Goal: Task Accomplishment & Management: Complete application form

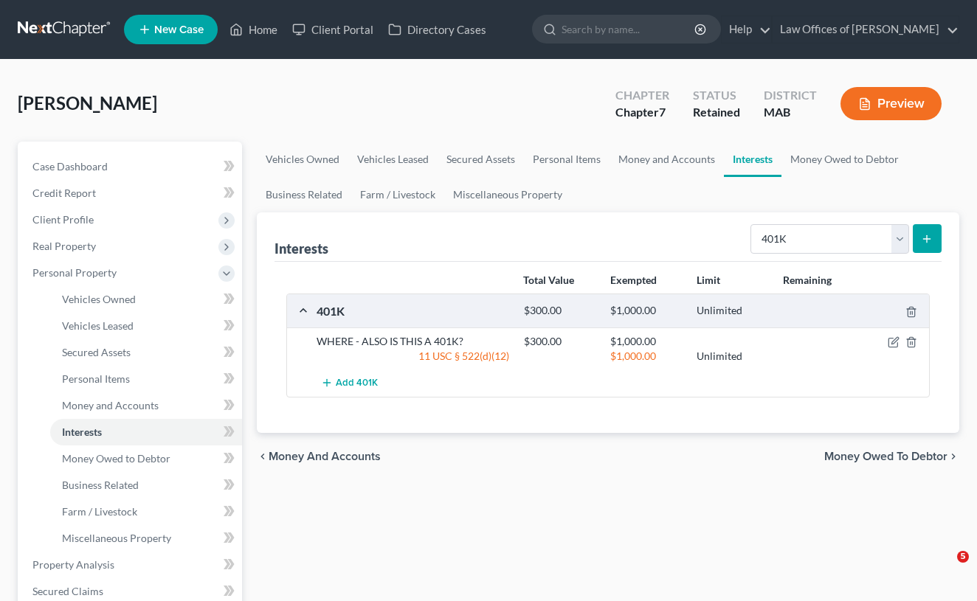
select select "401k"
click at [150, 452] on span "Money Owed to Debtor" at bounding box center [116, 458] width 108 height 13
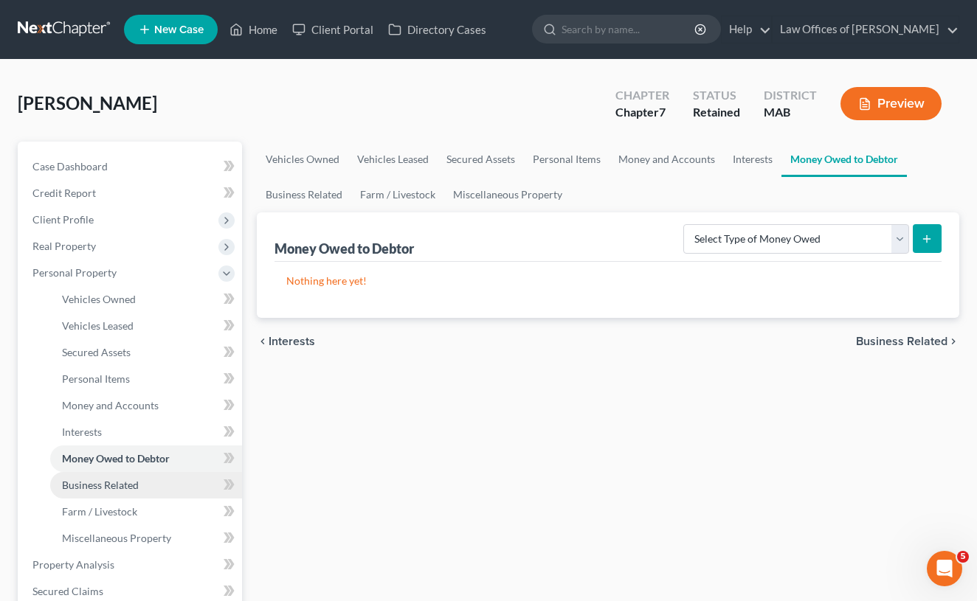
click at [139, 492] on link "Business Related" at bounding box center [146, 485] width 192 height 27
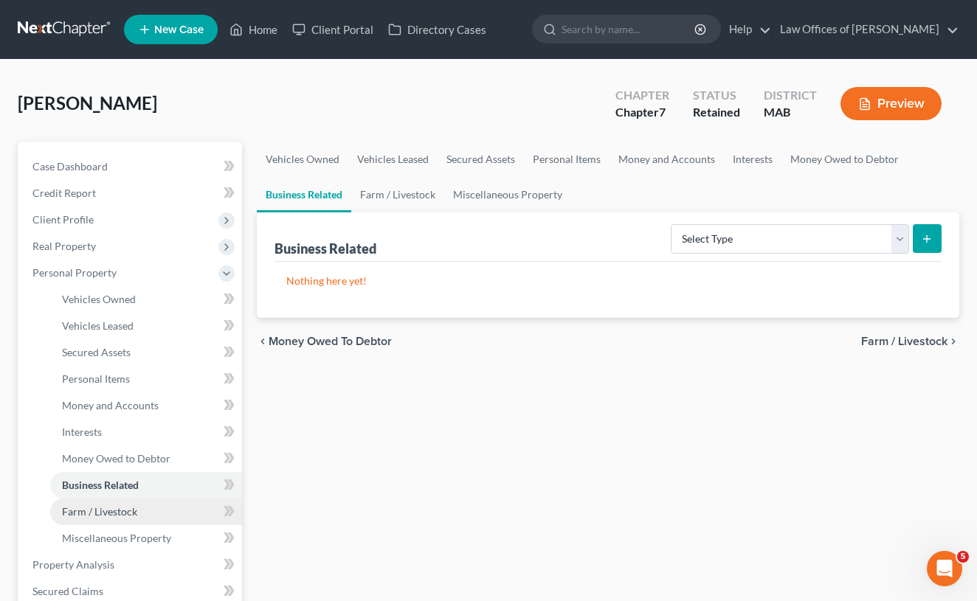
click at [140, 514] on link "Farm / Livestock" at bounding box center [146, 512] width 192 height 27
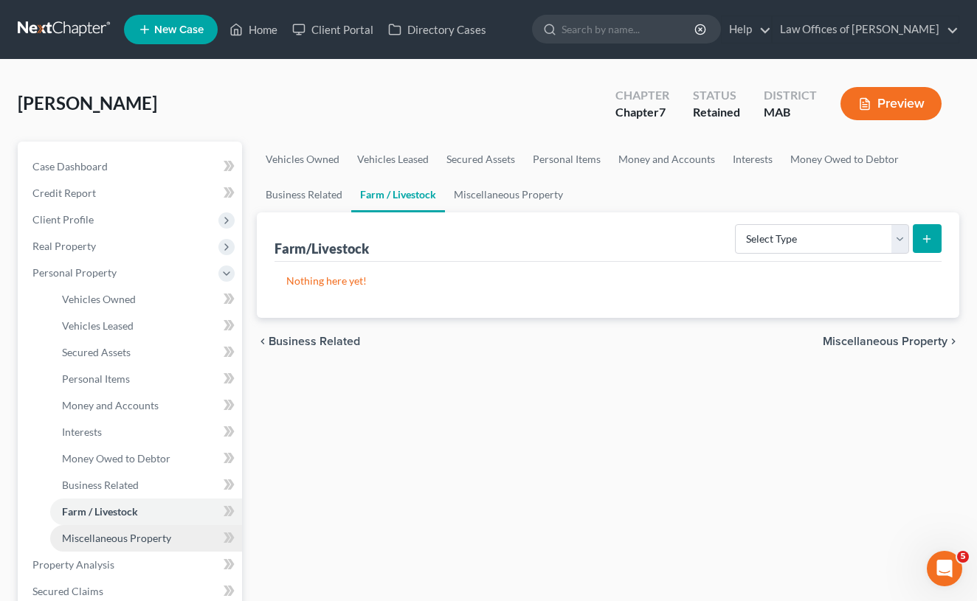
click at [145, 543] on span "Miscellaneous Property" at bounding box center [116, 538] width 109 height 13
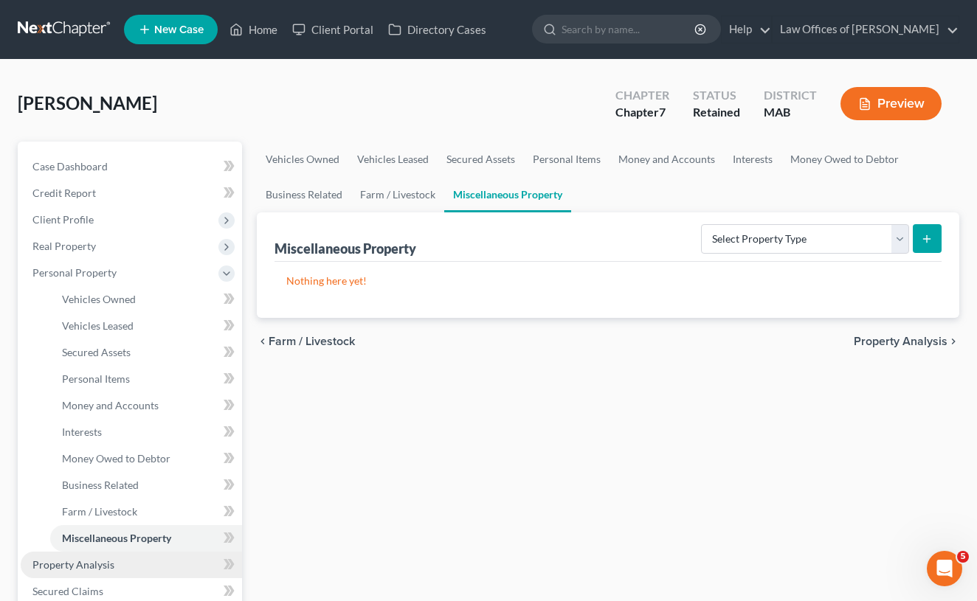
click at [148, 563] on link "Property Analysis" at bounding box center [131, 565] width 221 height 27
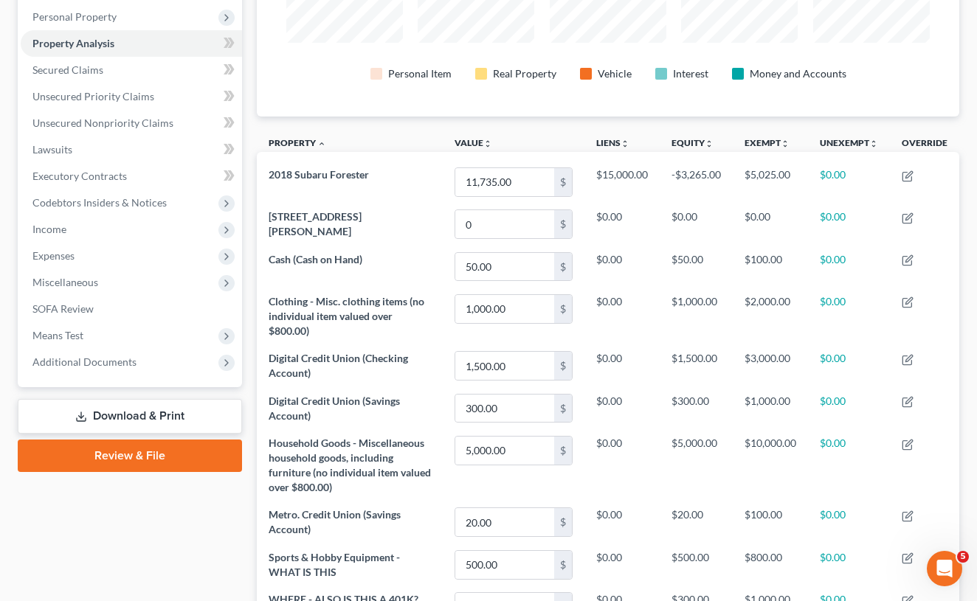
scroll to position [272, 0]
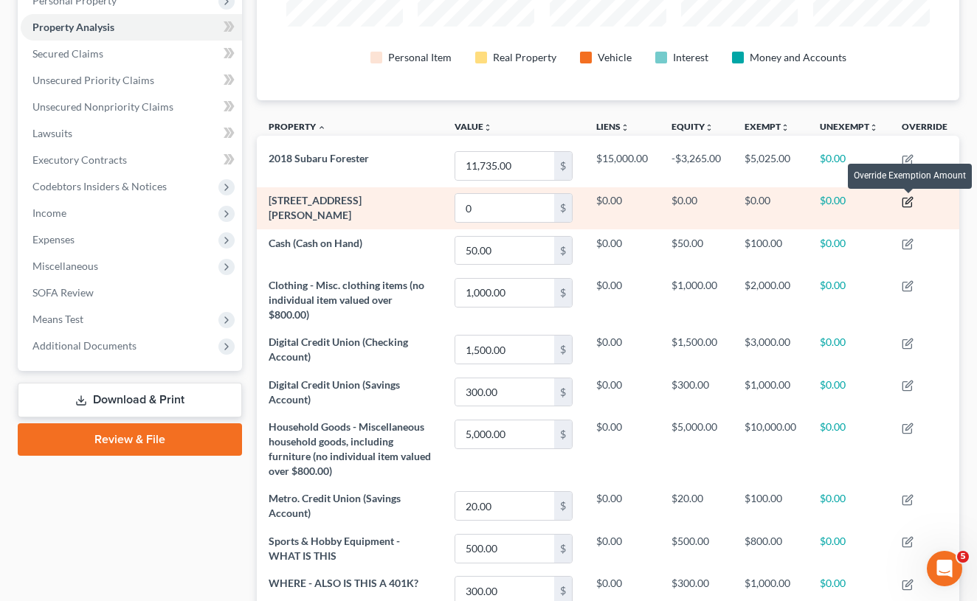
click at [910, 198] on icon "button" at bounding box center [908, 202] width 12 height 12
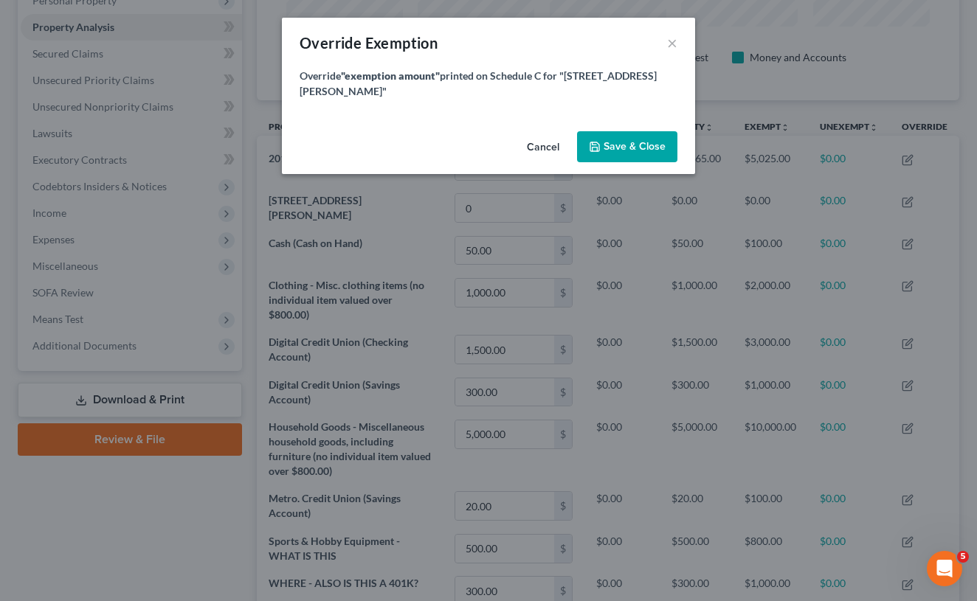
click at [533, 133] on button "Cancel" at bounding box center [543, 148] width 56 height 30
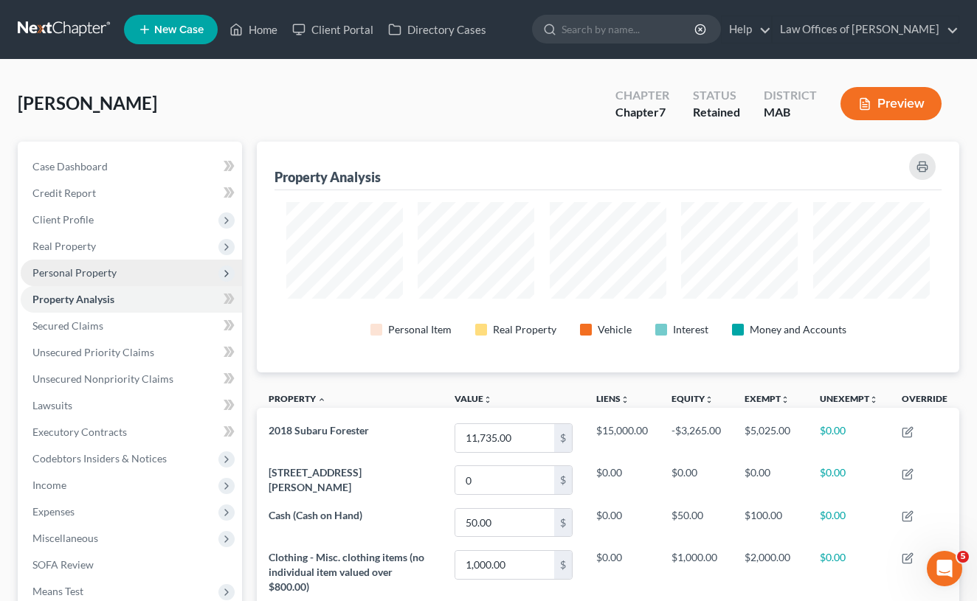
scroll to position [0, 0]
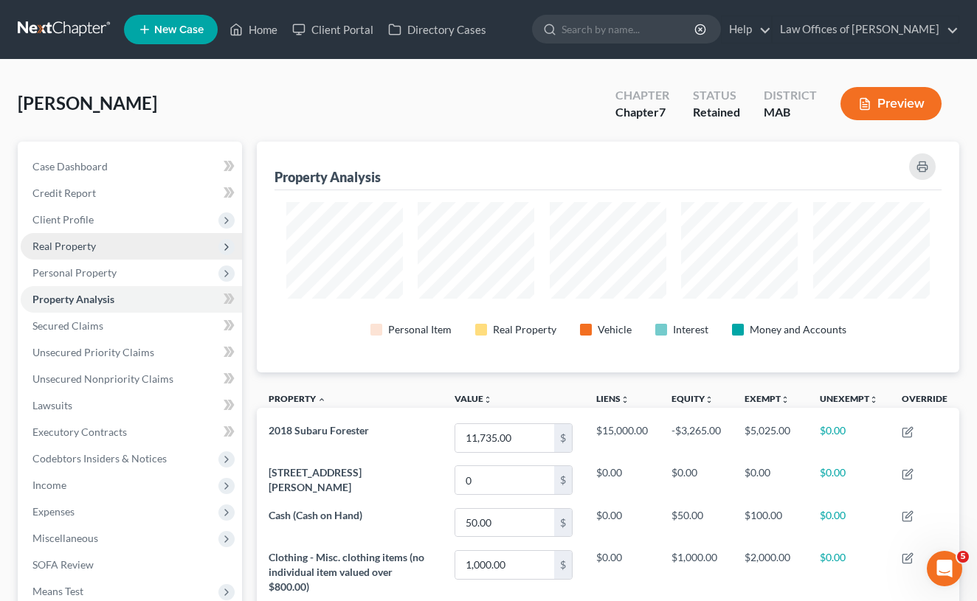
click at [72, 243] on span "Real Property" at bounding box center [63, 246] width 63 height 13
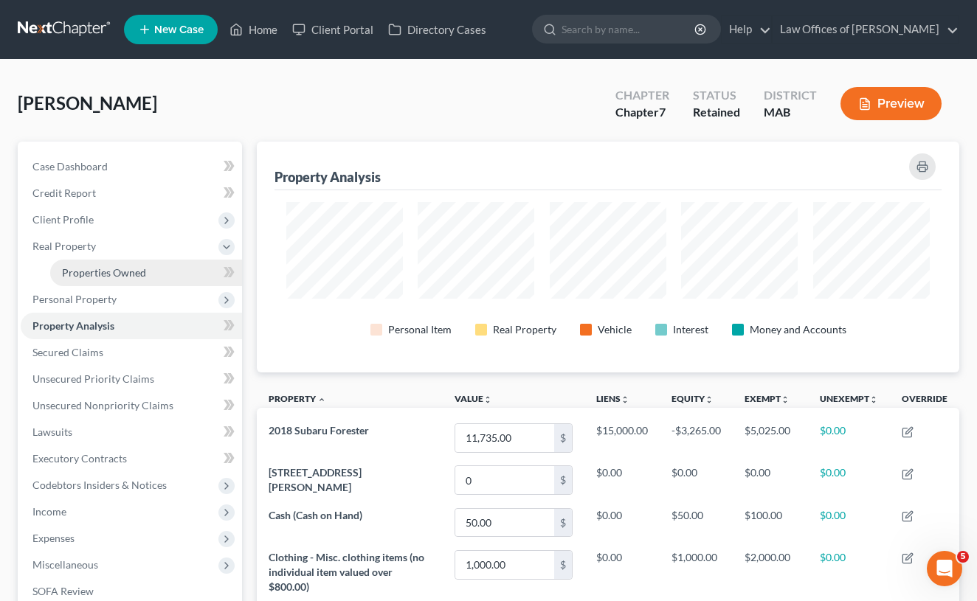
click at [112, 269] on span "Properties Owned" at bounding box center [104, 272] width 84 height 13
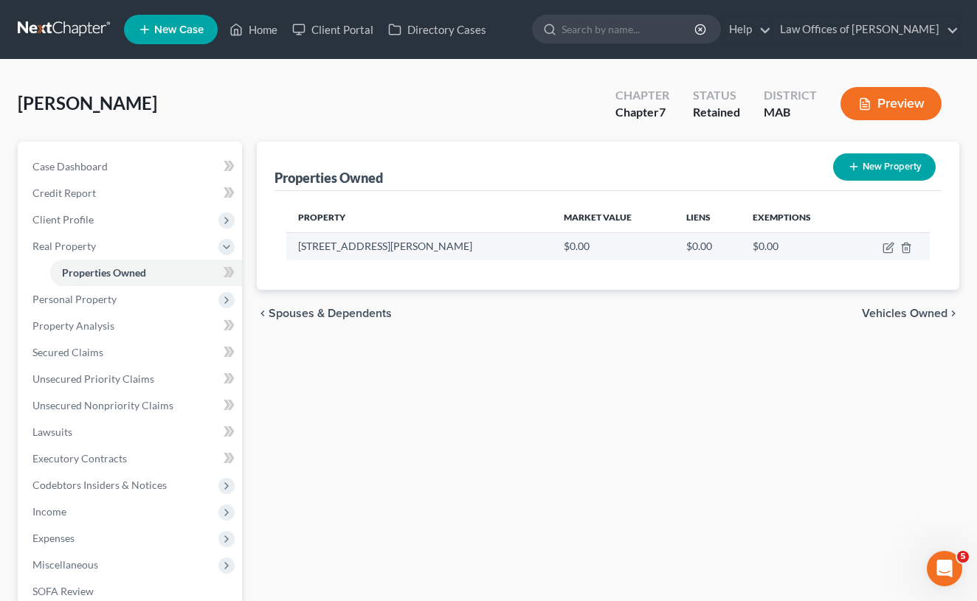
click at [908, 258] on td at bounding box center [890, 246] width 79 height 28
click at [905, 243] on icon "button" at bounding box center [905, 248] width 7 height 10
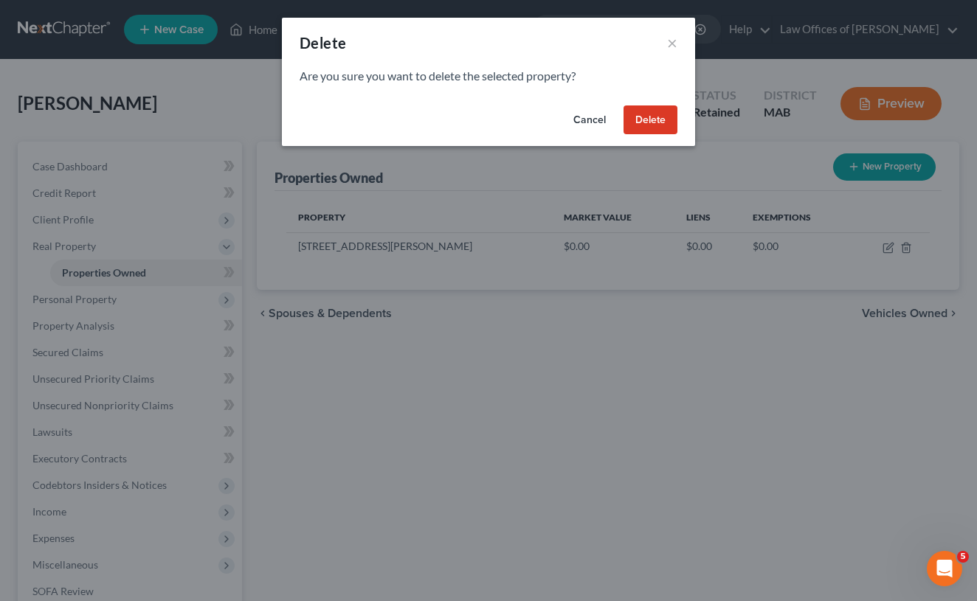
click at [655, 122] on button "Delete" at bounding box center [650, 121] width 54 height 30
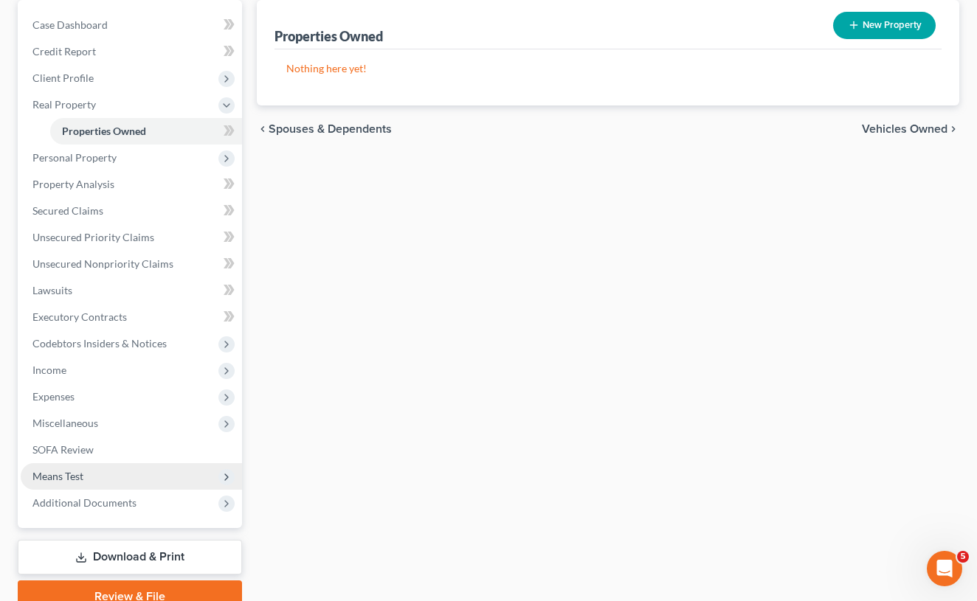
scroll to position [151, 0]
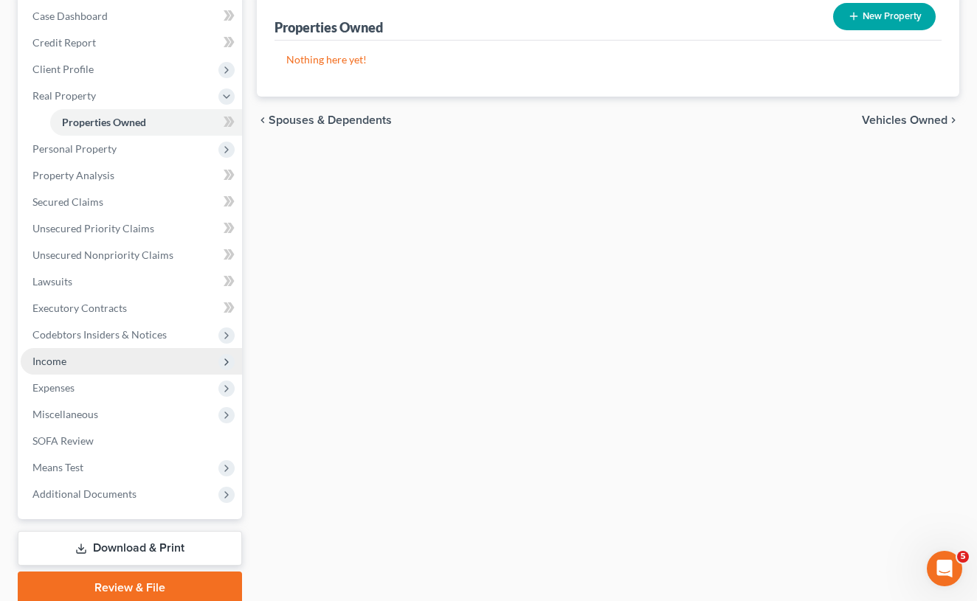
click at [84, 359] on span "Income" at bounding box center [131, 361] width 221 height 27
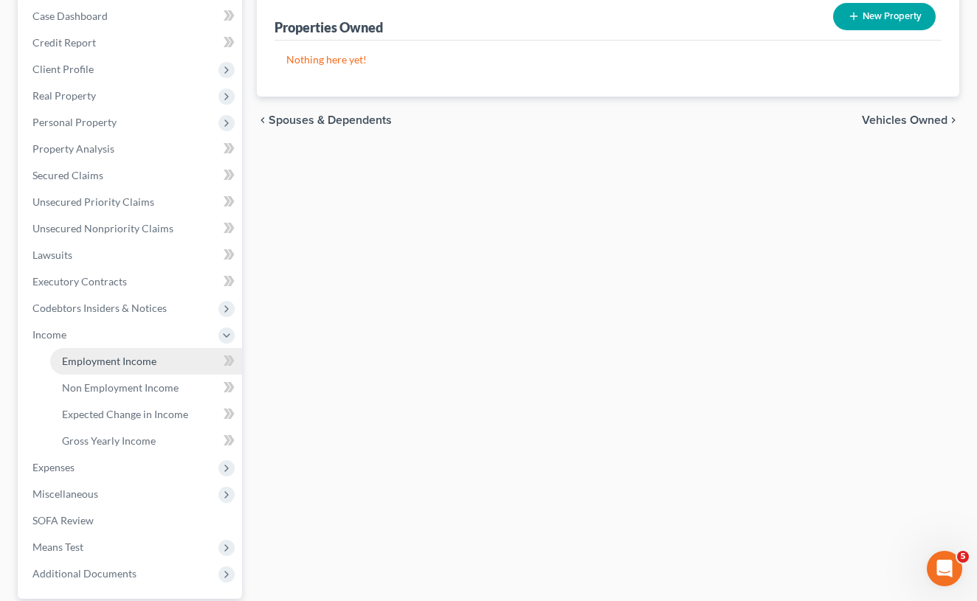
click at [143, 365] on span "Employment Income" at bounding box center [109, 361] width 94 height 13
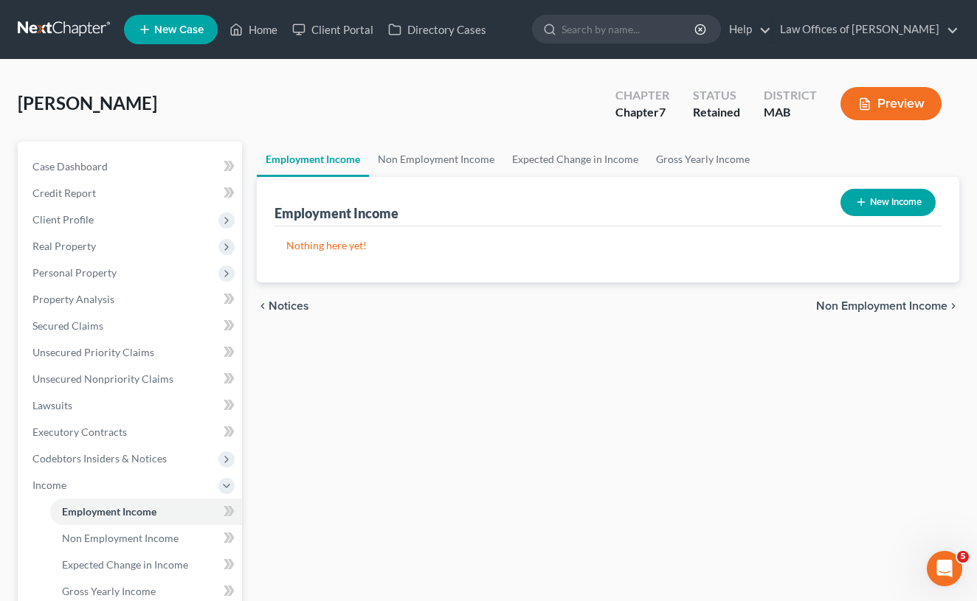
click at [882, 212] on button "New Income" at bounding box center [887, 202] width 95 height 27
select select "0"
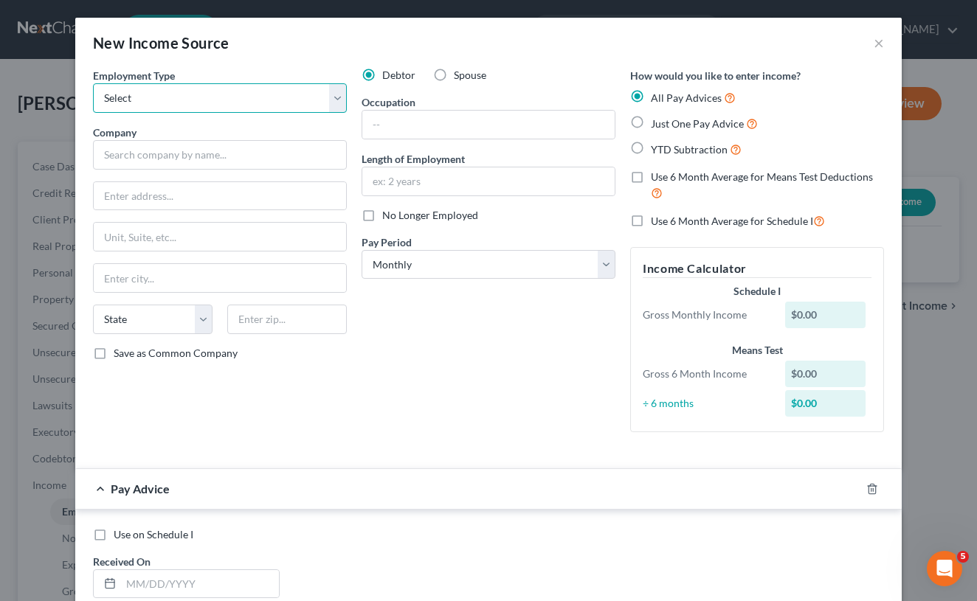
select select "0"
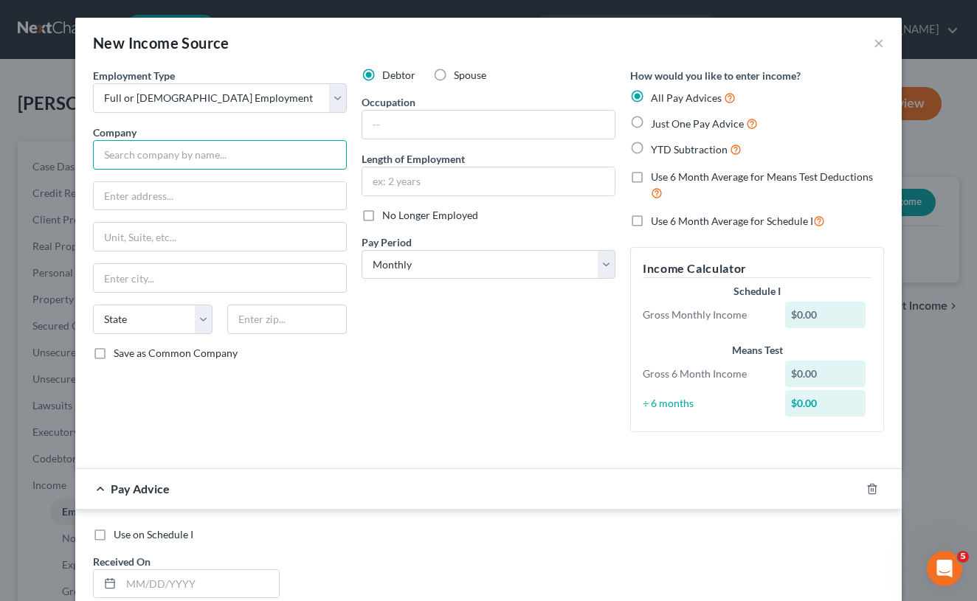
click at [294, 153] on input "text" at bounding box center [220, 155] width 254 height 30
type input "South Shore Gunite Pools, Inc."
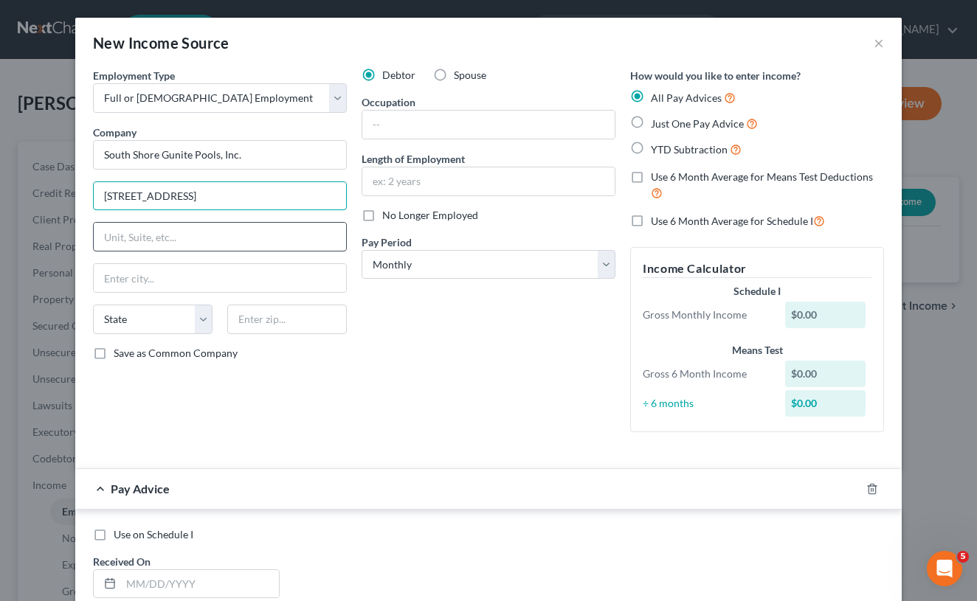
type input "[STREET_ADDRESS]"
click at [294, 316] on input "0186" at bounding box center [287, 320] width 120 height 30
type input "01862"
type input "[GEOGRAPHIC_DATA]"
select select "22"
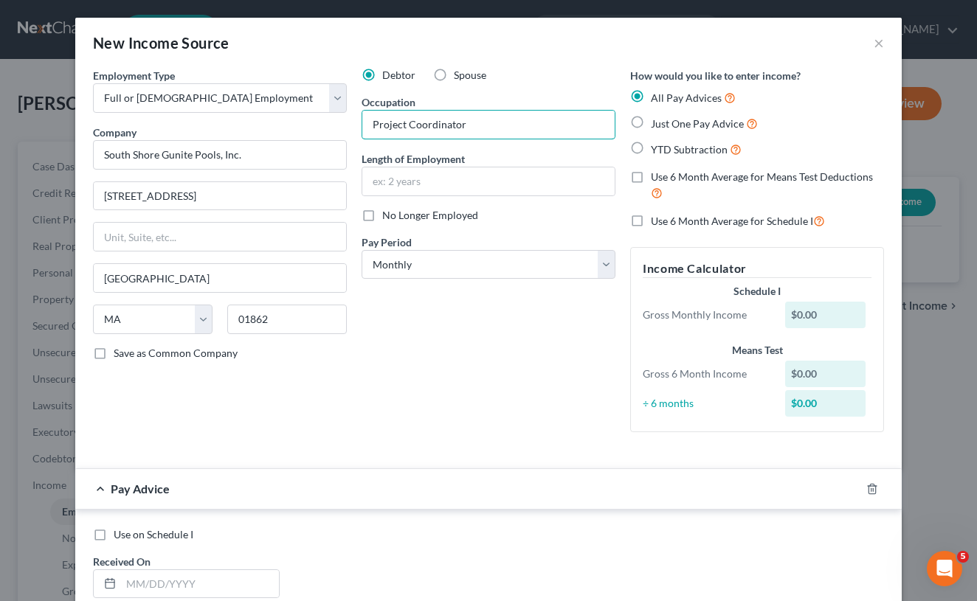
type input "Project Coordinator"
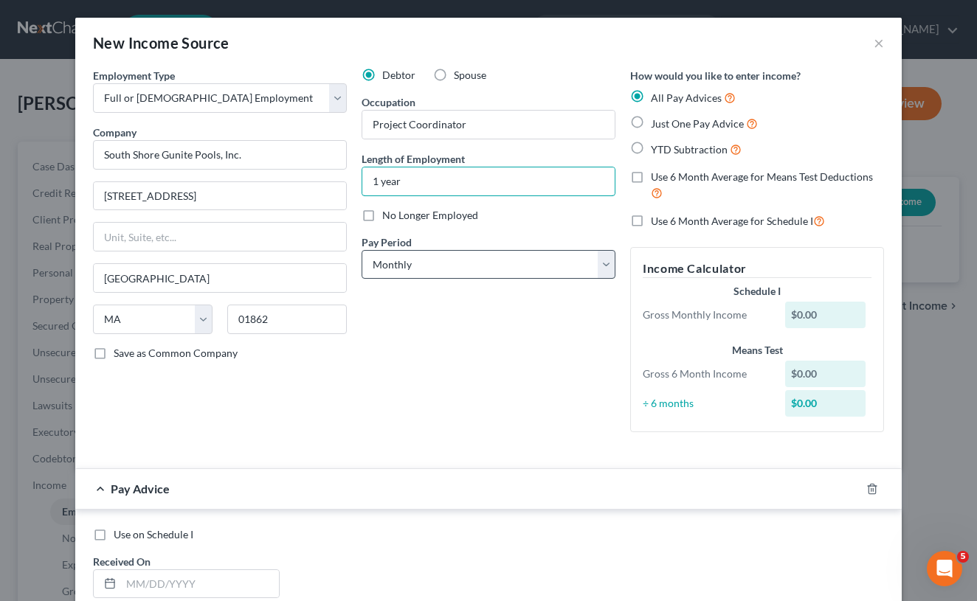
type input "1 year"
select select "3"
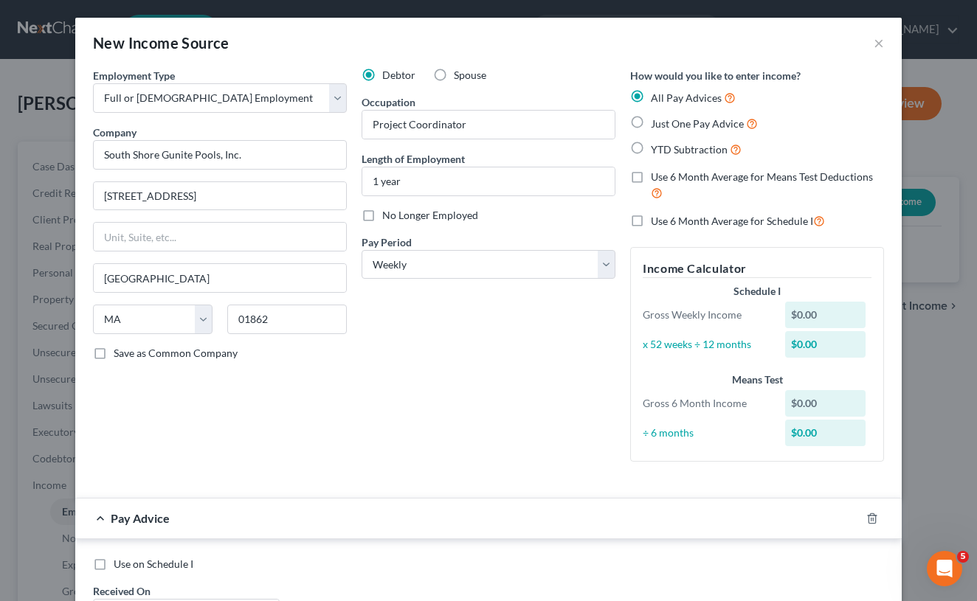
drag, startPoint x: 647, startPoint y: 125, endPoint x: 636, endPoint y: 149, distance: 26.1
click at [636, 149] on div "All Pay Advices Just One Pay Advice YTD Subtraction" at bounding box center [757, 123] width 254 height 69
click at [651, 149] on label "YTD Subtraction" at bounding box center [696, 149] width 91 height 17
click at [657, 149] on input "YTD Subtraction" at bounding box center [662, 146] width 10 height 10
radio input "true"
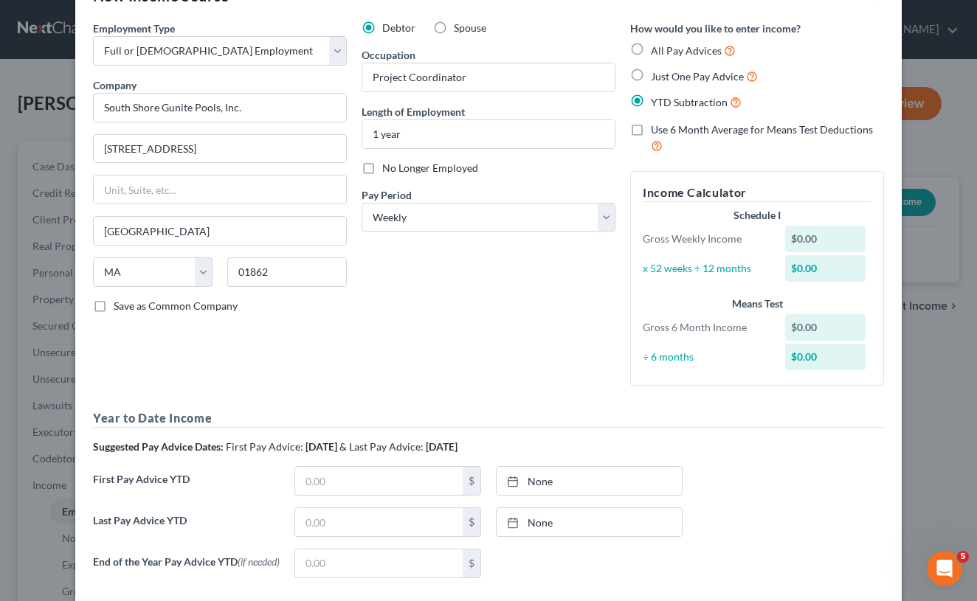
scroll to position [48, 0]
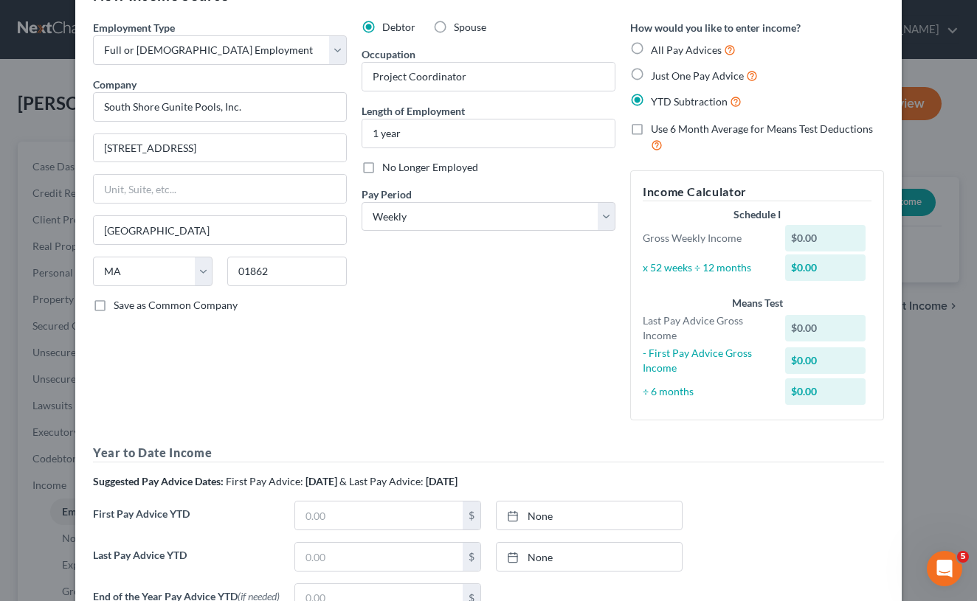
click at [651, 51] on label "All Pay Advices" at bounding box center [693, 49] width 85 height 17
click at [657, 51] on input "All Pay Advices" at bounding box center [662, 46] width 10 height 10
radio input "true"
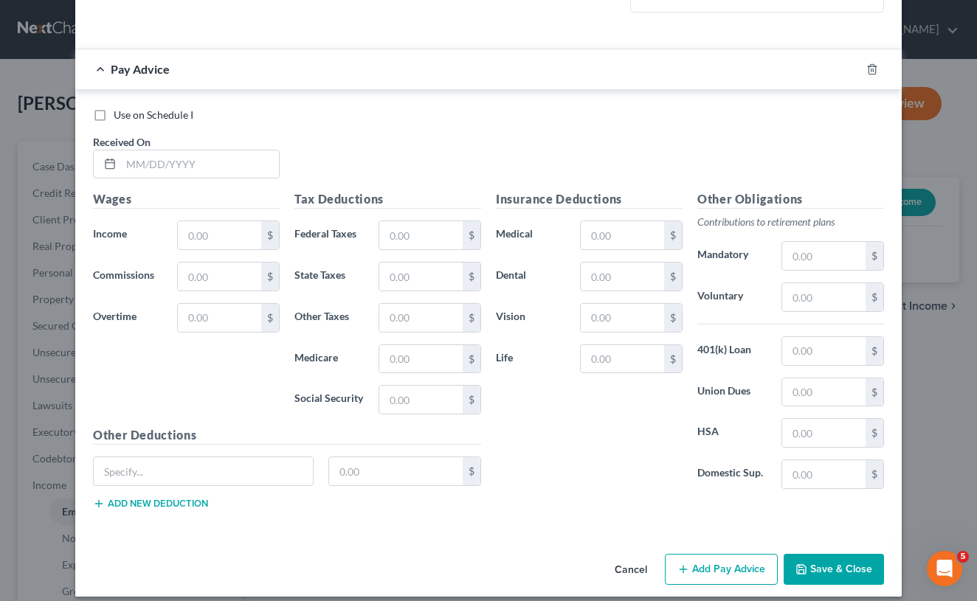
scroll to position [459, 0]
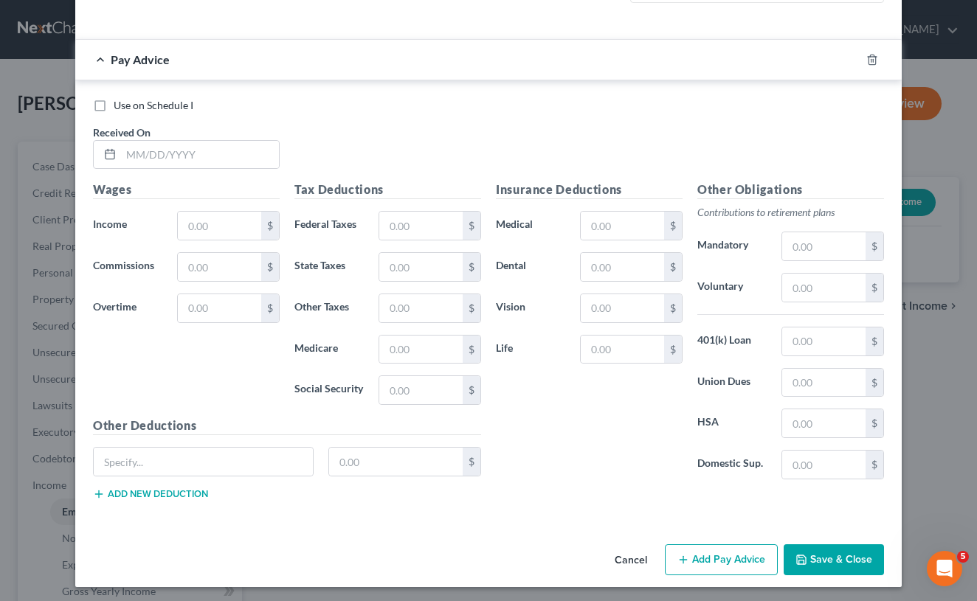
click at [114, 100] on label "Use on Schedule I" at bounding box center [154, 105] width 80 height 15
click at [120, 100] on input "Use on Schedule I" at bounding box center [125, 103] width 10 height 10
click at [114, 103] on label "Use on Schedule I" at bounding box center [154, 105] width 80 height 15
click at [120, 103] on input "Use on Schedule I" at bounding box center [125, 103] width 10 height 10
click at [114, 103] on label "Use on Schedule I" at bounding box center [154, 105] width 80 height 15
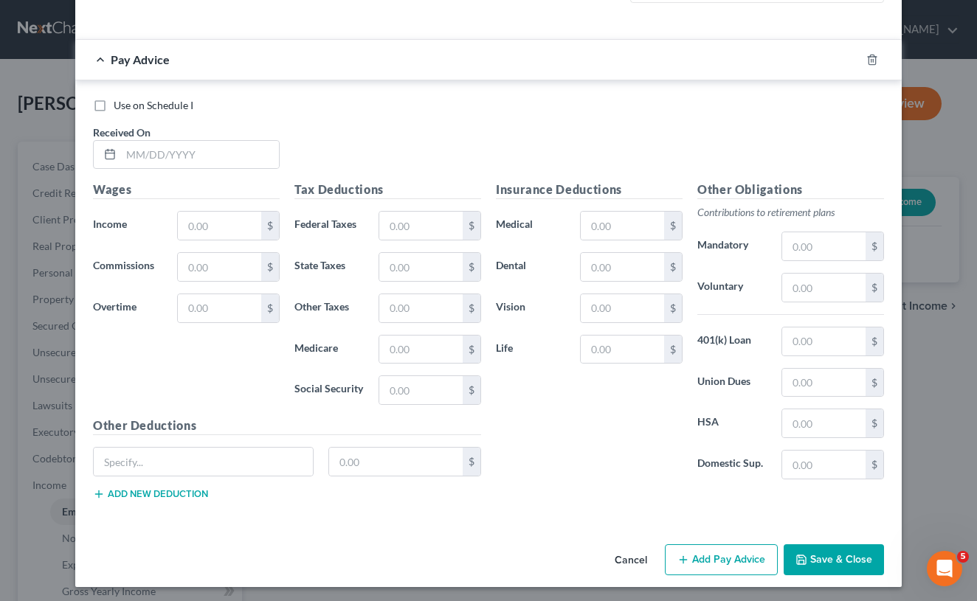
click at [120, 103] on input "Use on Schedule I" at bounding box center [125, 103] width 10 height 10
click at [170, 151] on input "text" at bounding box center [200, 155] width 158 height 28
click at [114, 100] on label "Use on Schedule I" at bounding box center [154, 105] width 80 height 15
click at [120, 100] on input "Use on Schedule I" at bounding box center [125, 103] width 10 height 10
checkbox input "false"
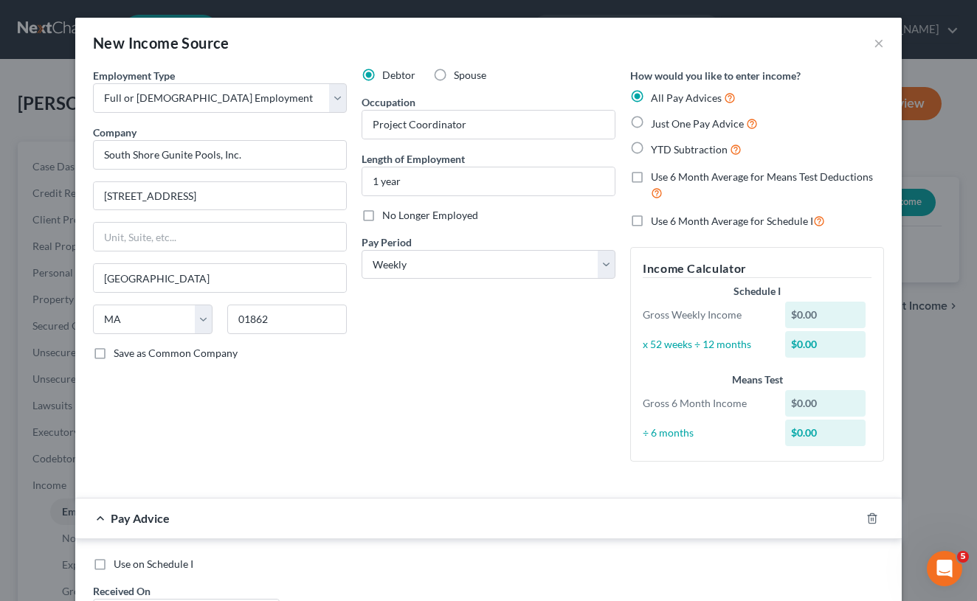
scroll to position [5, 0]
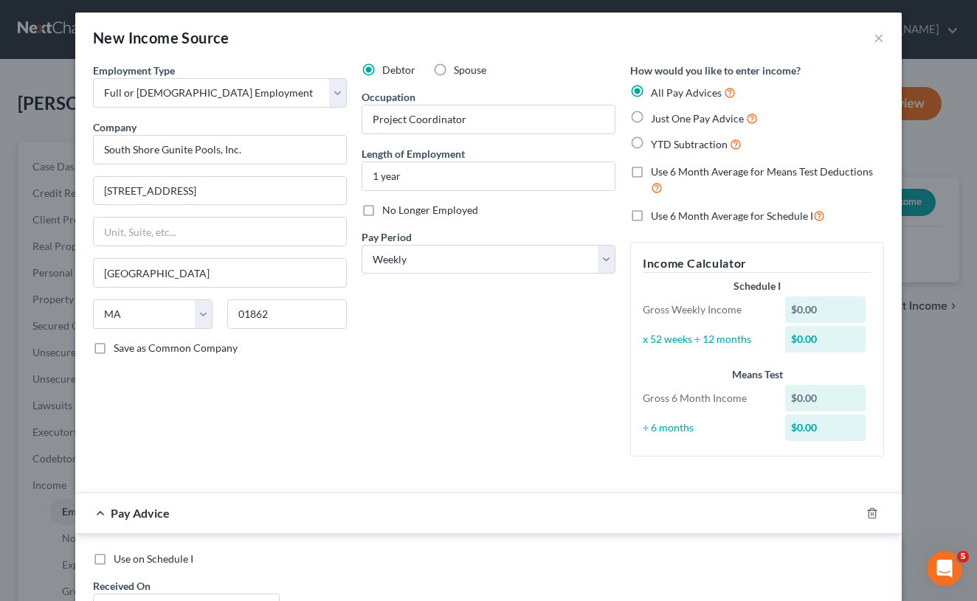
click at [651, 114] on label "Just One Pay Advice" at bounding box center [704, 118] width 107 height 17
click at [657, 114] on input "Just One Pay Advice" at bounding box center [662, 115] width 10 height 10
radio input "true"
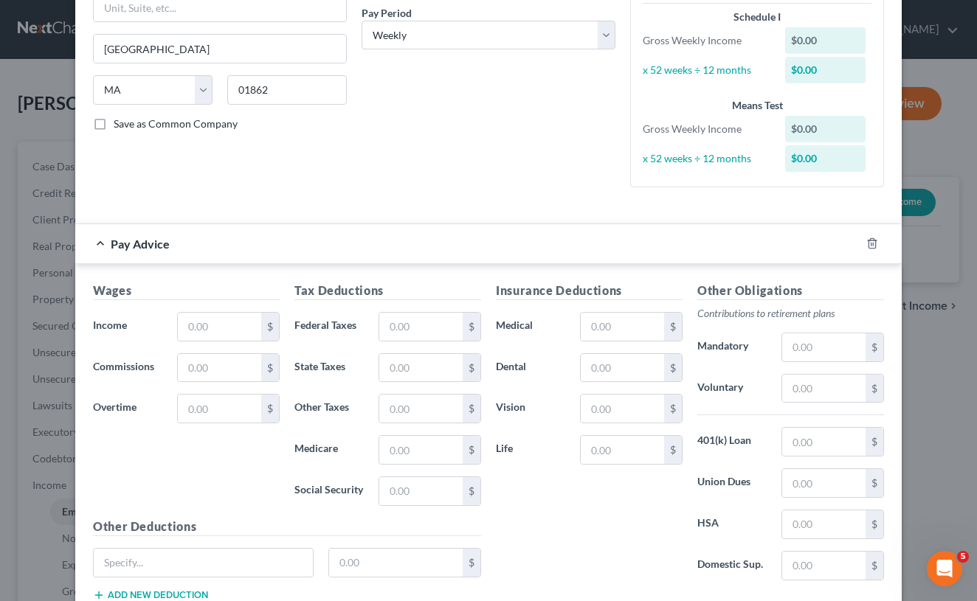
scroll to position [232, 0]
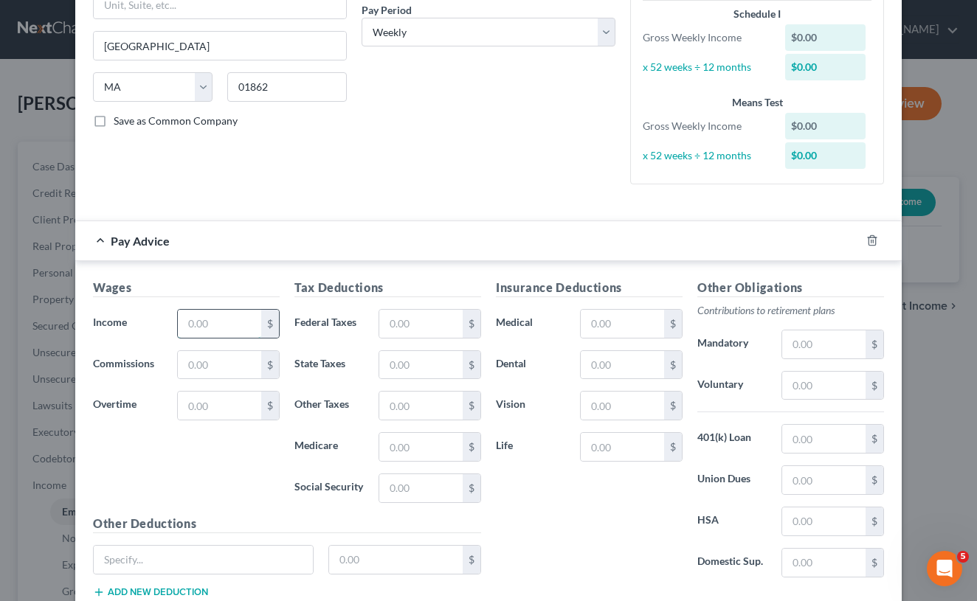
click at [215, 329] on input "text" at bounding box center [219, 324] width 83 height 28
type input "1,500"
click at [412, 497] on input "text" at bounding box center [420, 488] width 83 height 28
type input "93"
click at [427, 456] on input "text" at bounding box center [420, 447] width 83 height 28
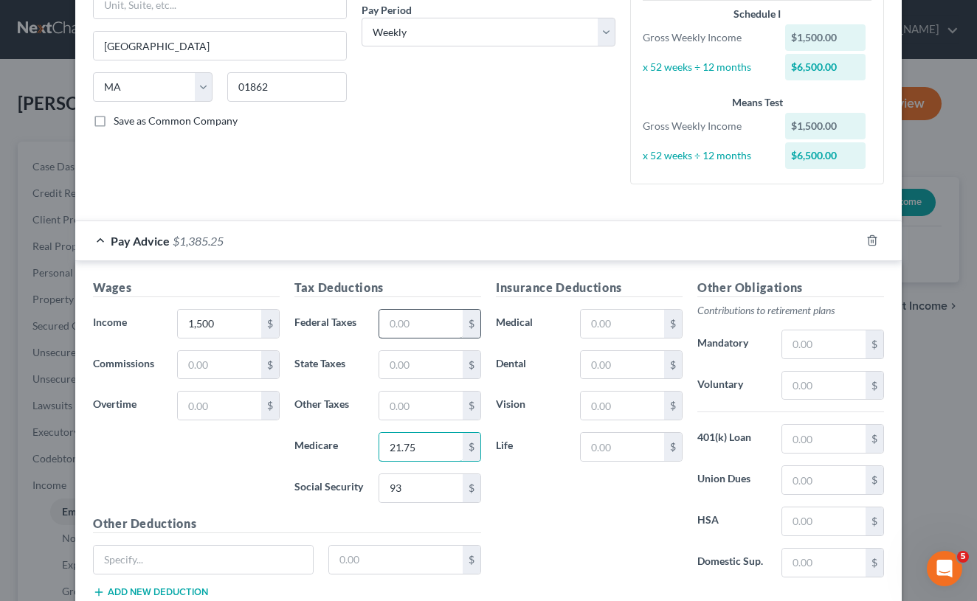
type input "21.75"
click at [433, 333] on input "text" at bounding box center [420, 324] width 83 height 28
type input "155.53"
type input "72"
type input "2"
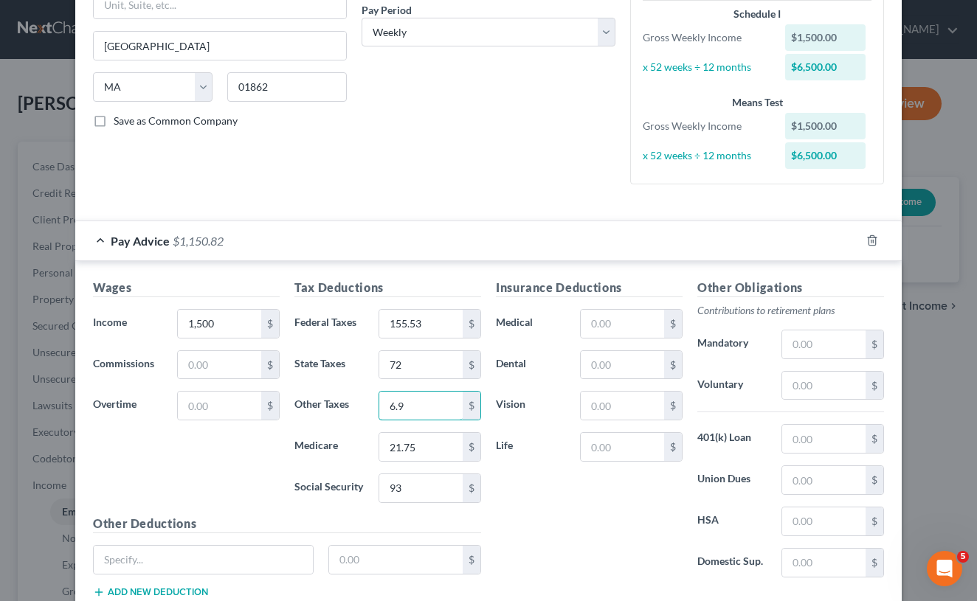
type input "6.9"
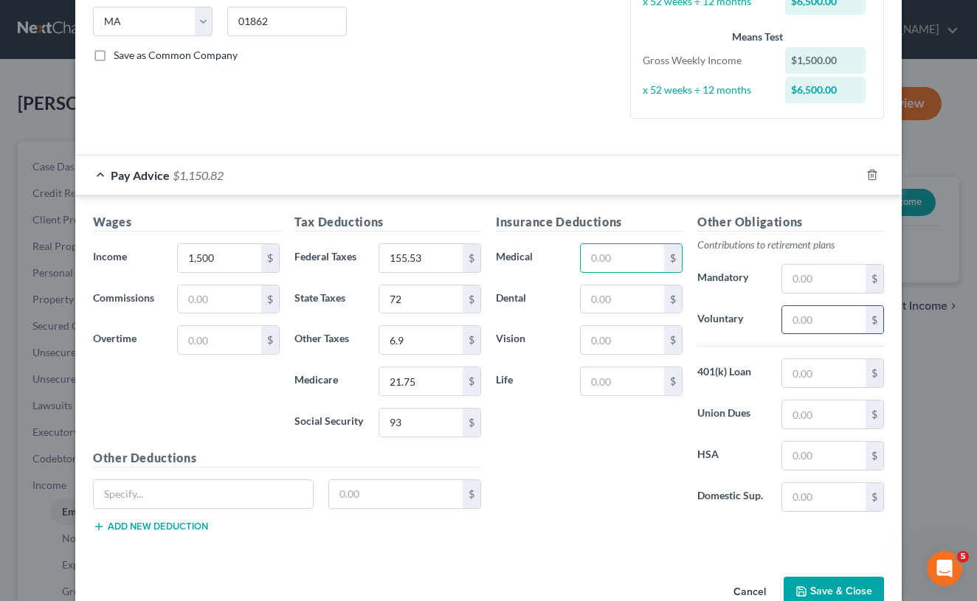
scroll to position [301, 0]
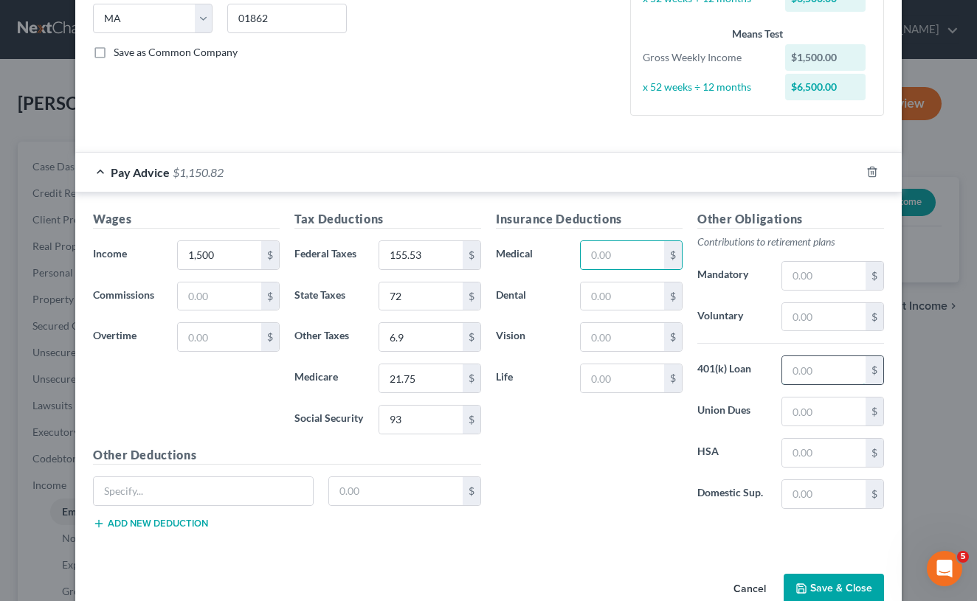
click at [801, 377] on input "text" at bounding box center [823, 370] width 83 height 28
click at [800, 313] on input "text" at bounding box center [823, 317] width 83 height 28
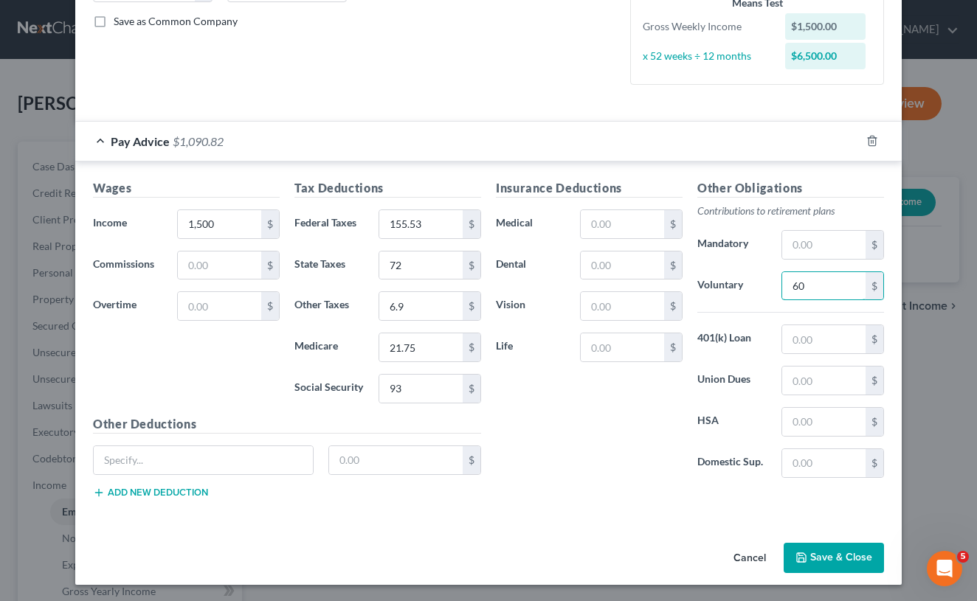
scroll to position [331, 0]
type input "60"
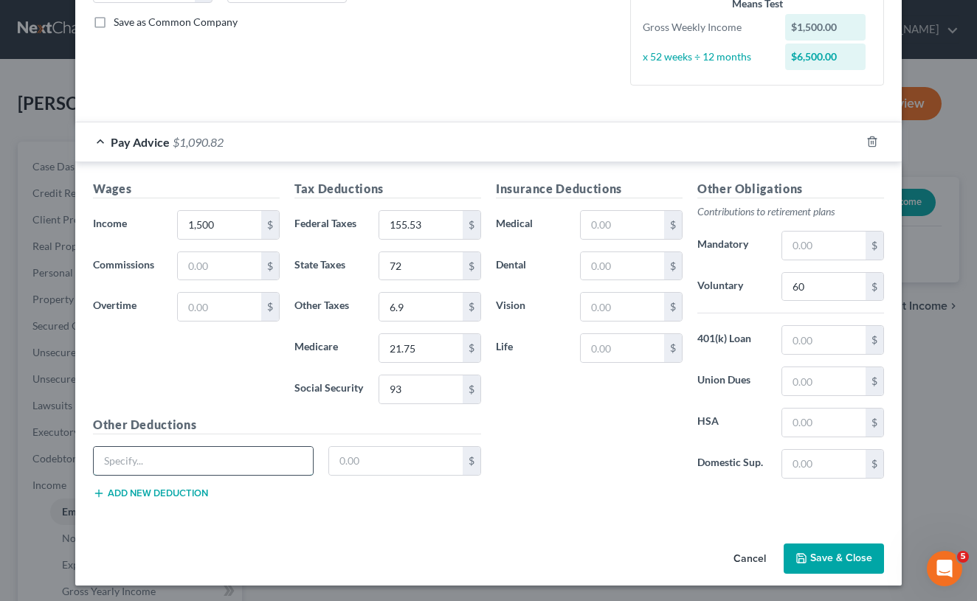
click at [288, 457] on input "text" at bounding box center [203, 461] width 219 height 28
drag, startPoint x: 418, startPoint y: 311, endPoint x: 361, endPoint y: 303, distance: 58.0
click at [361, 303] on div "Other Taxes 6.9 $" at bounding box center [387, 307] width 201 height 30
click at [250, 451] on input "text" at bounding box center [203, 461] width 219 height 28
type input "[US_STATE] Paid Medical Leave"
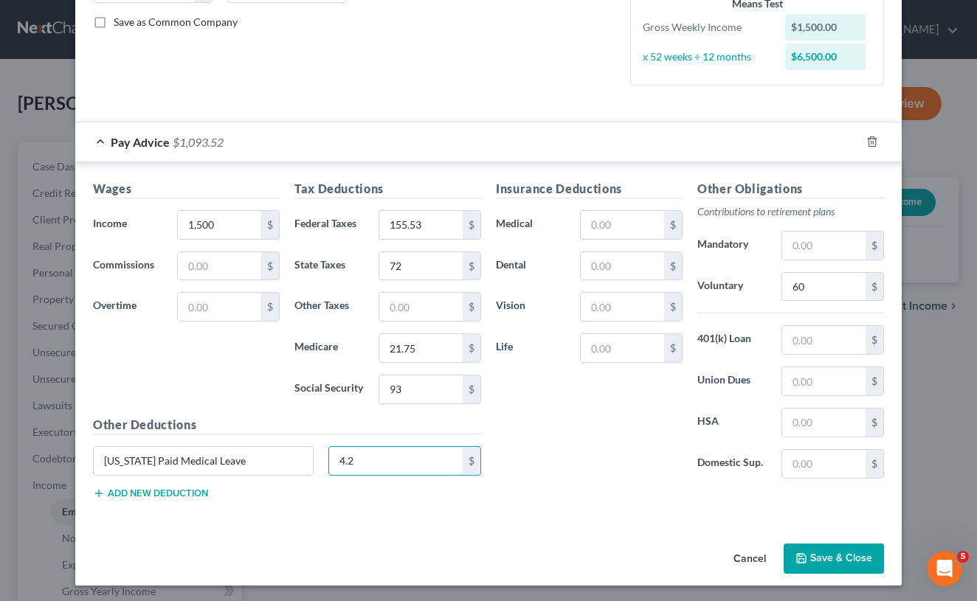
type input "4.2"
click at [152, 491] on button "Add new deduction" at bounding box center [150, 494] width 115 height 12
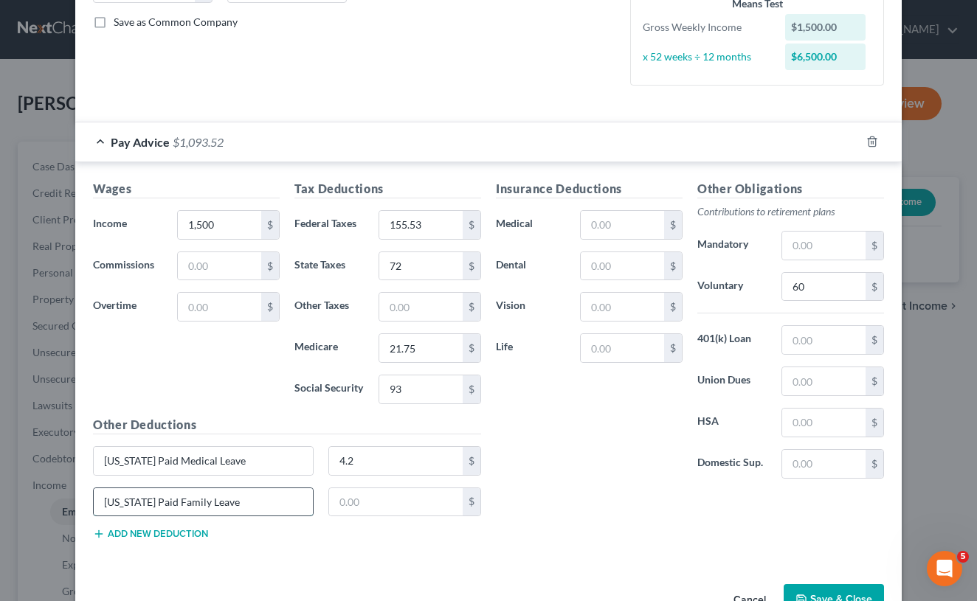
type input "[US_STATE] Paid Family Leave"
type input "2.7"
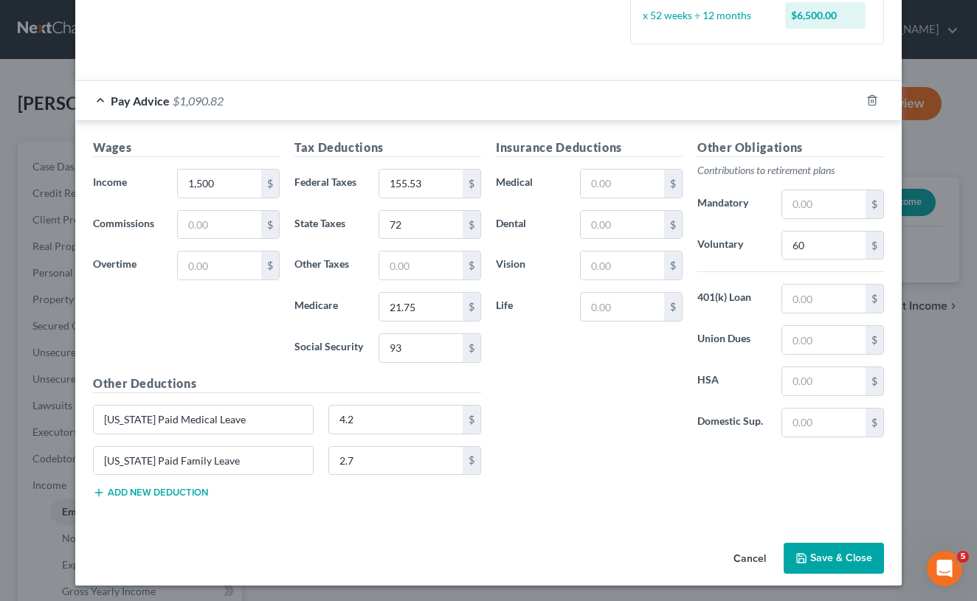
click at [815, 553] on button "Save & Close" at bounding box center [834, 558] width 100 height 31
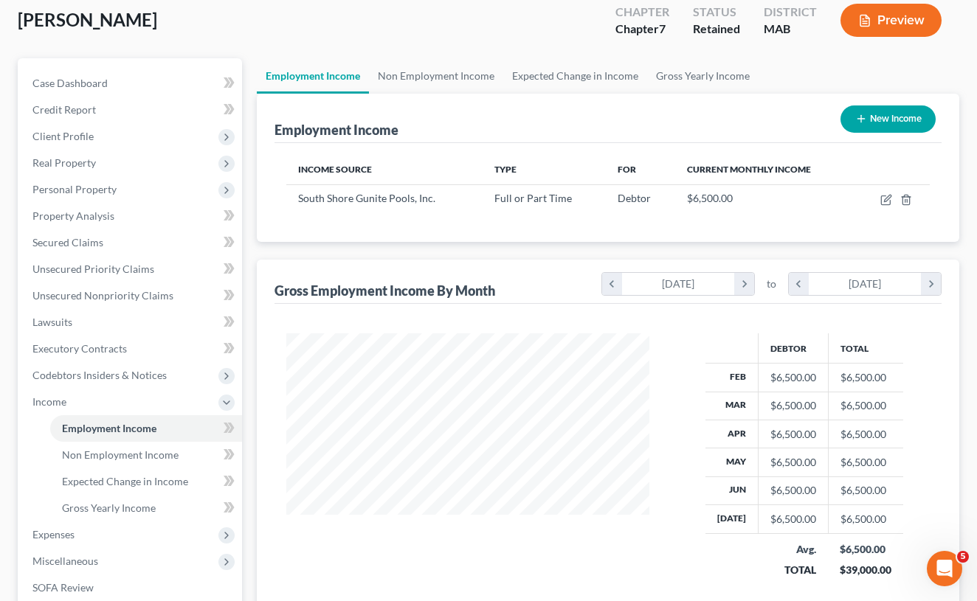
scroll to position [86, 0]
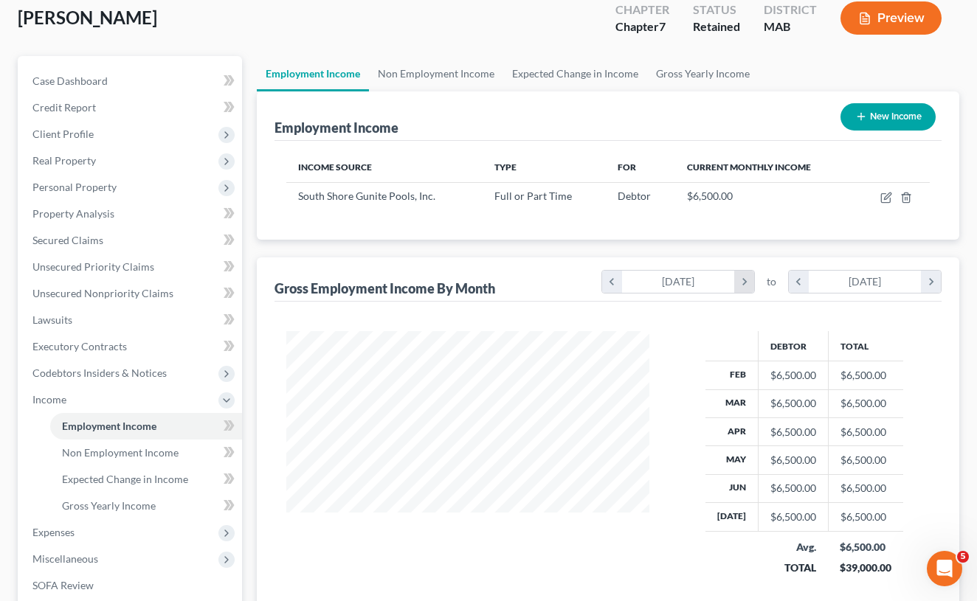
click at [748, 287] on icon "chevron_right" at bounding box center [744, 282] width 20 height 22
click at [613, 284] on icon "chevron_left" at bounding box center [612, 282] width 20 height 22
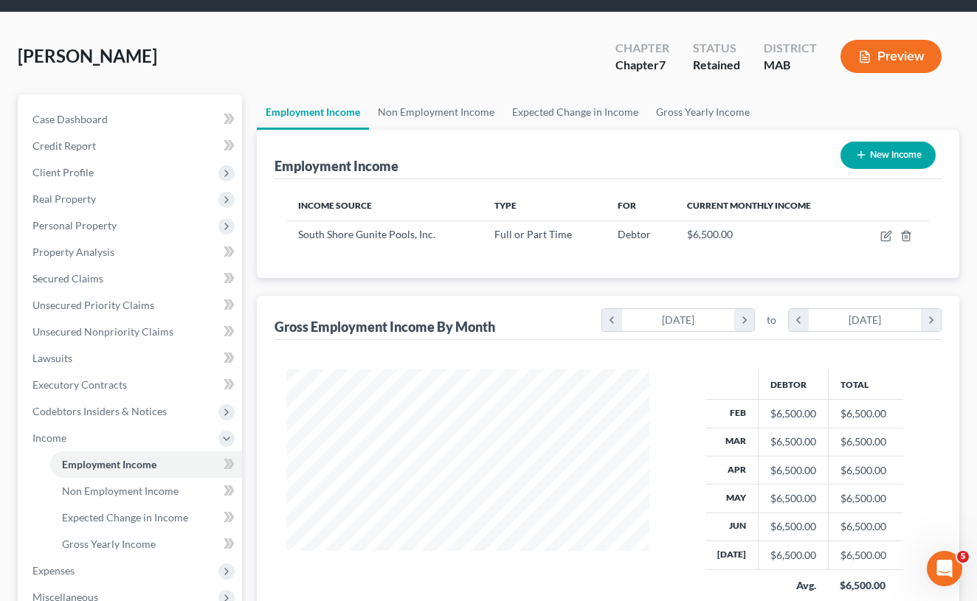
scroll to position [0, 0]
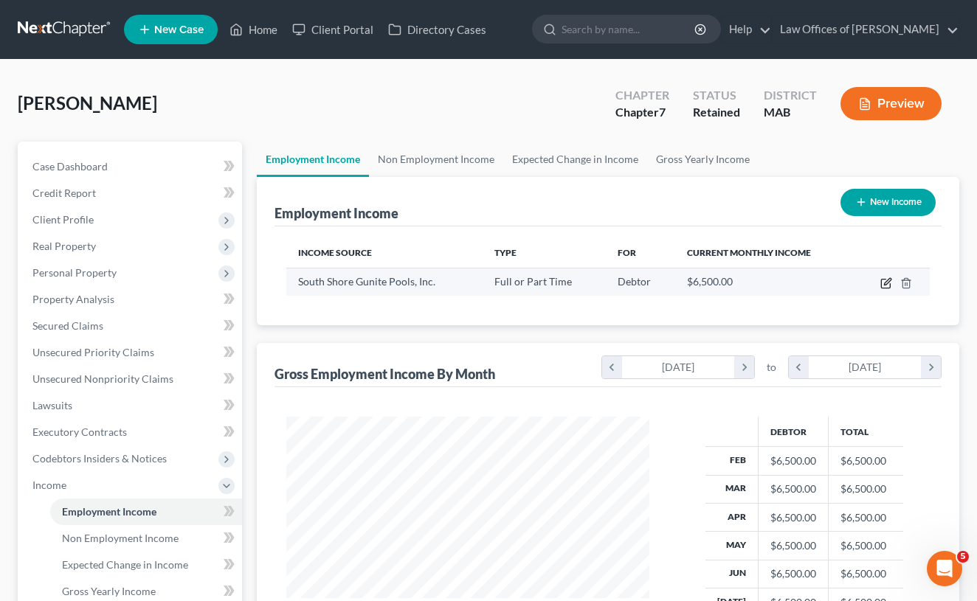
click at [883, 282] on icon "button" at bounding box center [886, 283] width 12 height 12
select select "0"
select select "22"
select select "3"
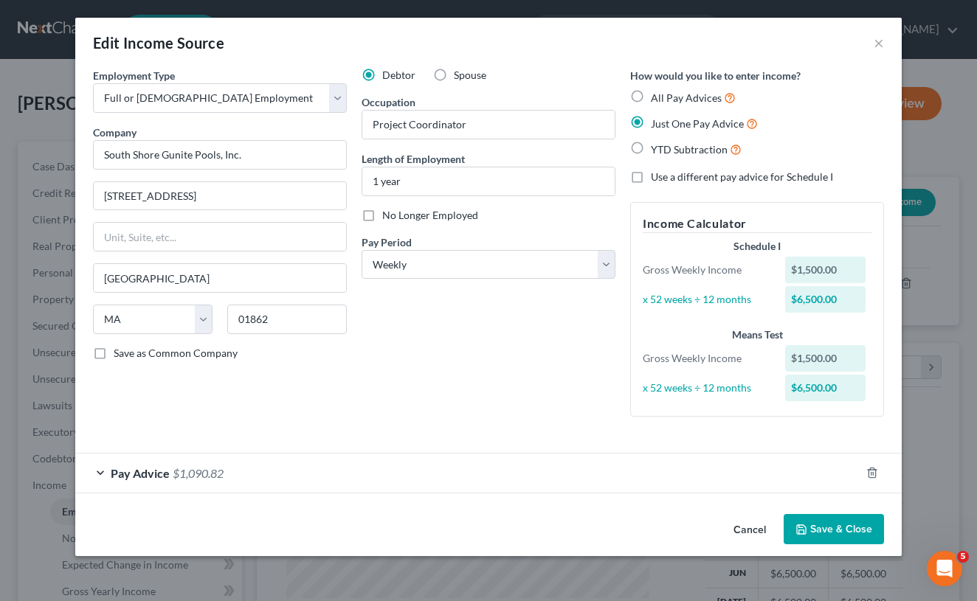
click at [651, 96] on label "All Pay Advices" at bounding box center [693, 97] width 85 height 17
click at [657, 96] on input "All Pay Advices" at bounding box center [662, 94] width 10 height 10
radio input "true"
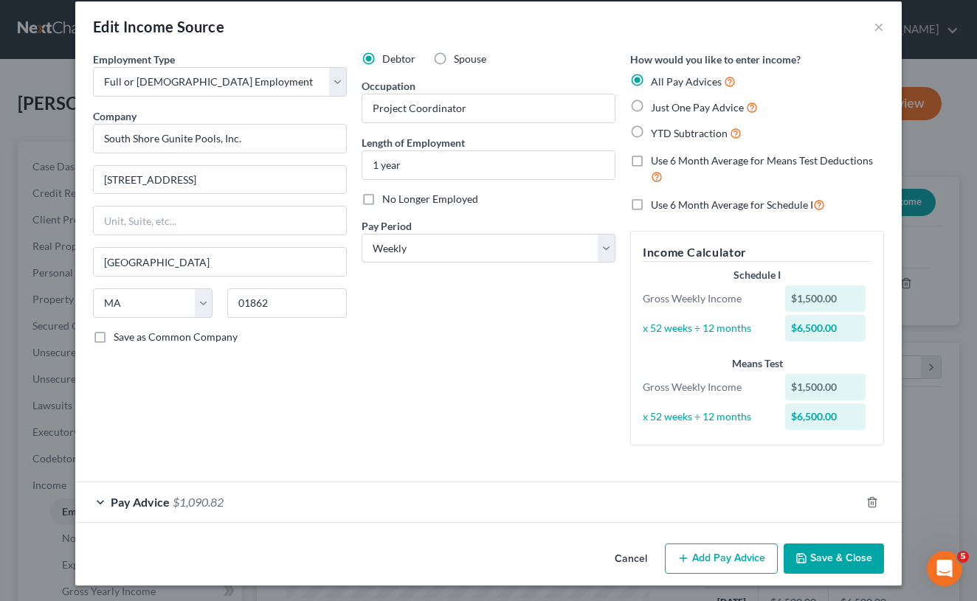
scroll to position [15, 0]
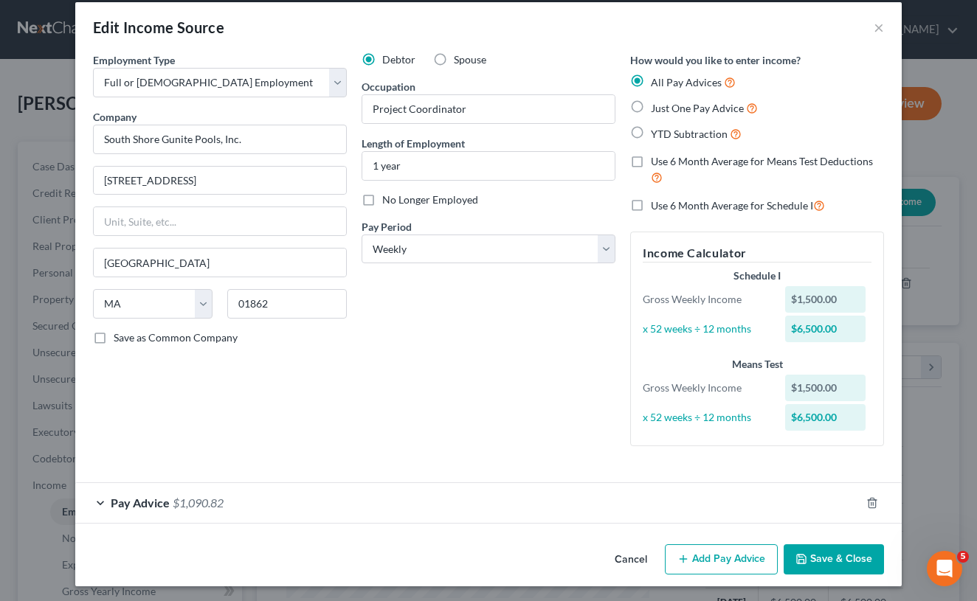
click at [110, 508] on div "Pay Advice $1,090.82" at bounding box center [467, 502] width 785 height 39
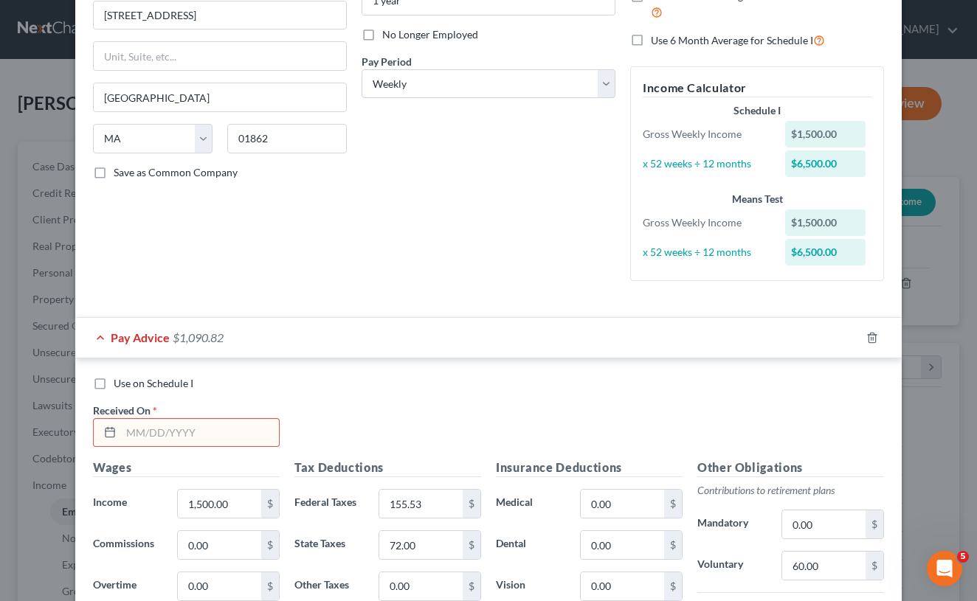
scroll to position [229, 0]
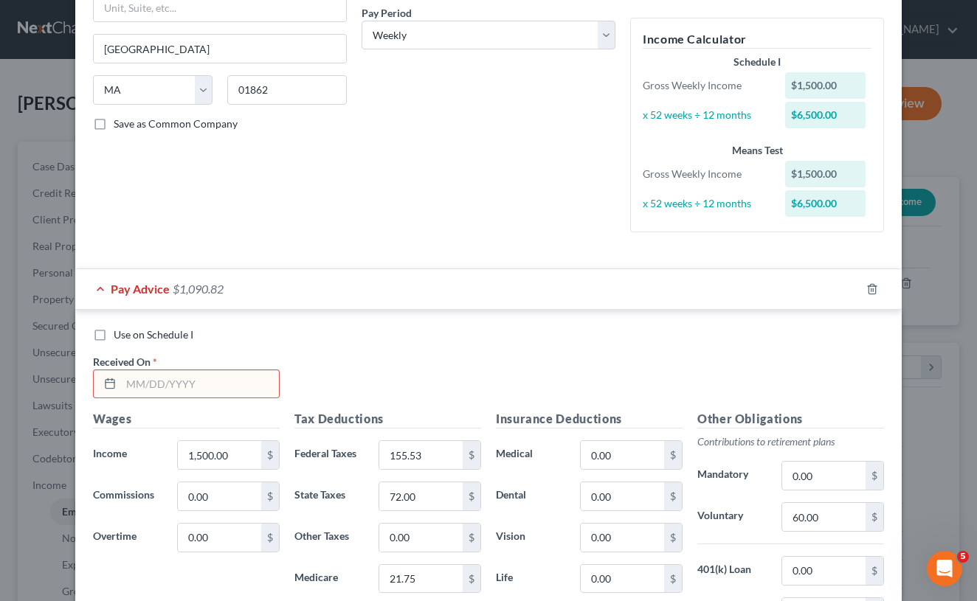
click at [219, 394] on input "text" at bounding box center [200, 384] width 158 height 28
type input "[DATE]"
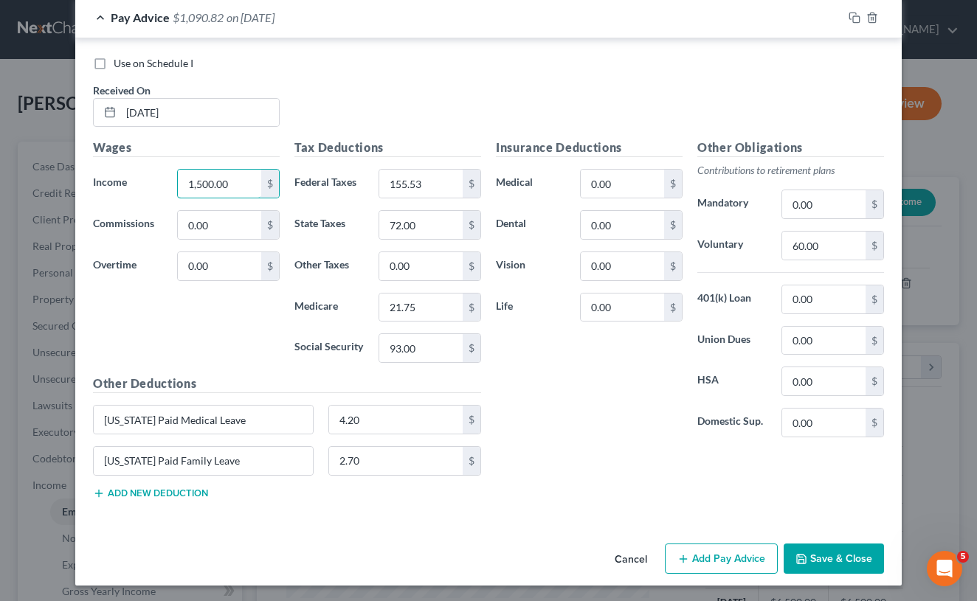
scroll to position [500, 0]
click at [755, 555] on button "Add Pay Advice" at bounding box center [721, 560] width 113 height 31
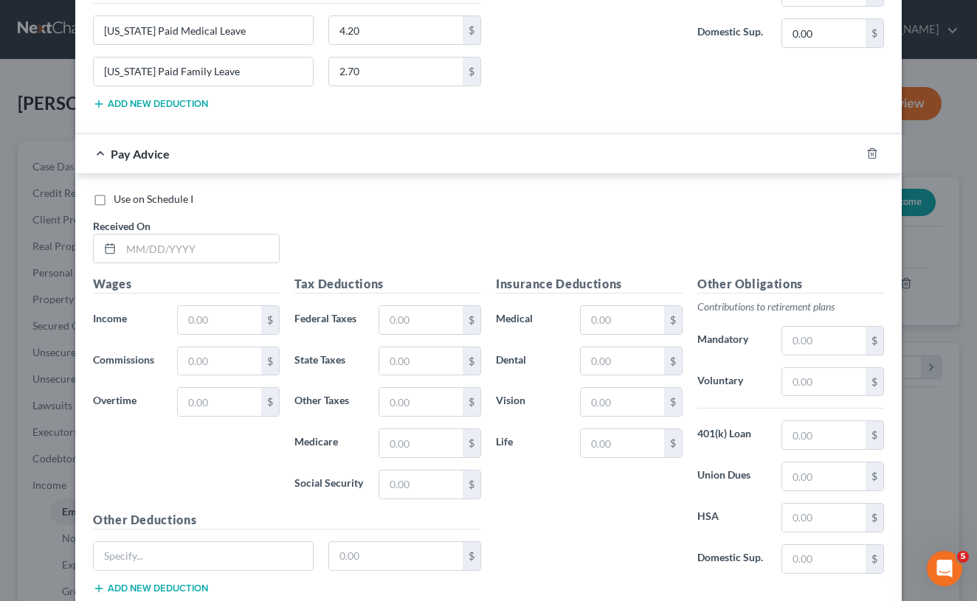
scroll to position [866, 0]
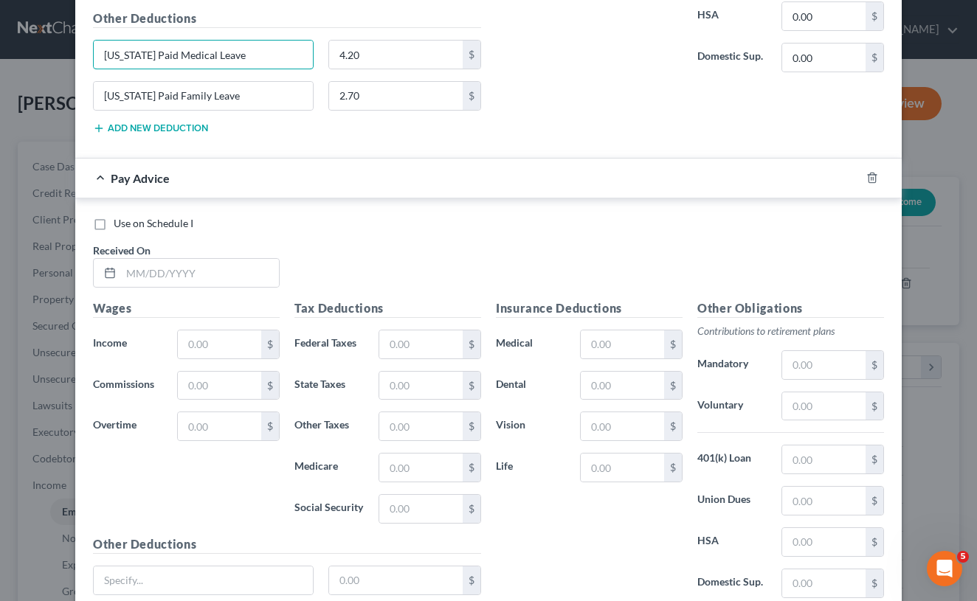
drag, startPoint x: 281, startPoint y: 57, endPoint x: 51, endPoint y: 55, distance: 230.2
click at [164, 56] on input "[US_STATE] Paid Medical Leave" at bounding box center [203, 55] width 219 height 28
click at [449, 105] on input "2.70" at bounding box center [396, 96] width 134 height 28
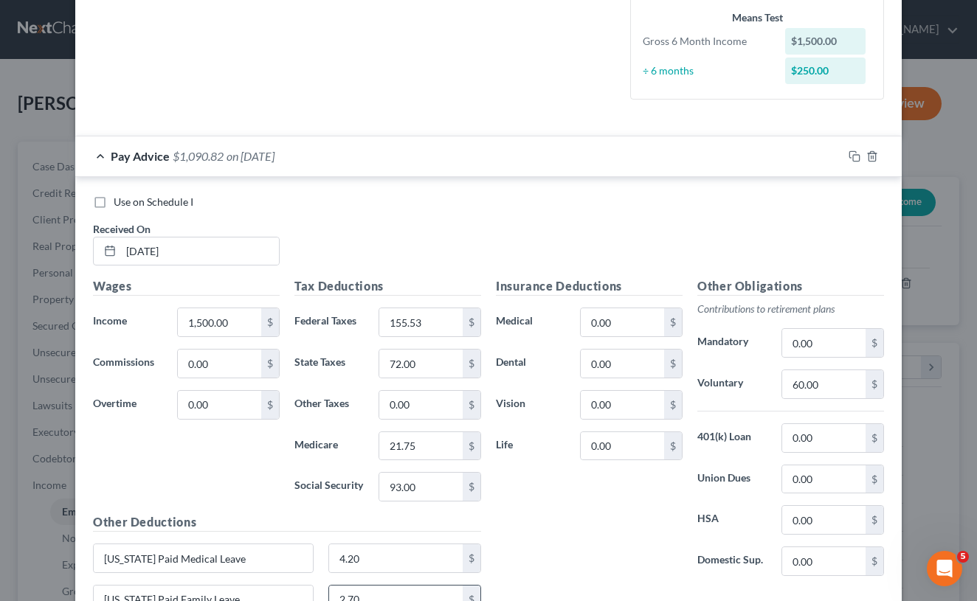
scroll to position [293, 0]
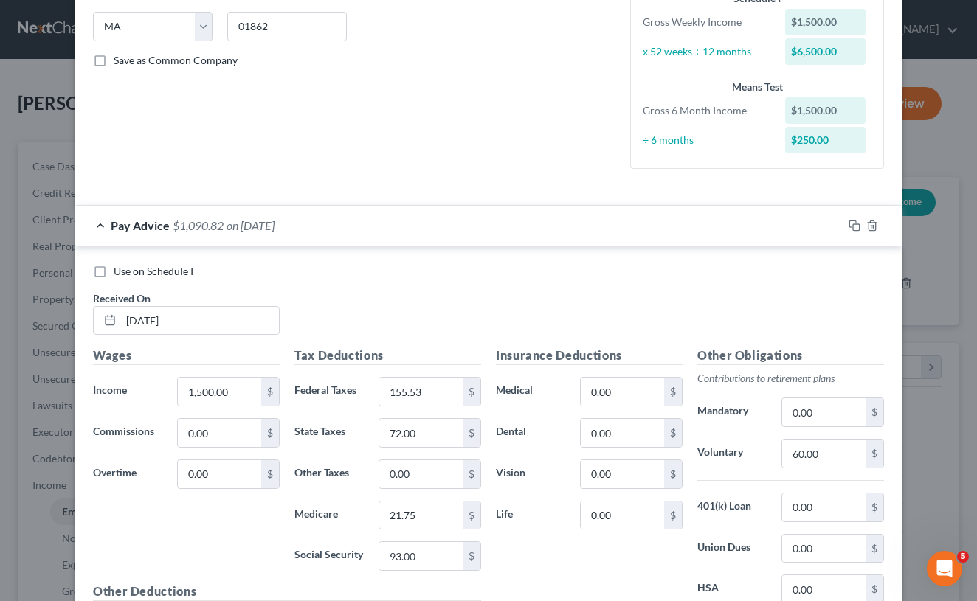
click at [114, 265] on label "Use on Schedule I" at bounding box center [154, 271] width 80 height 15
click at [120, 265] on input "Use on Schedule I" at bounding box center [125, 269] width 10 height 10
checkbox input "true"
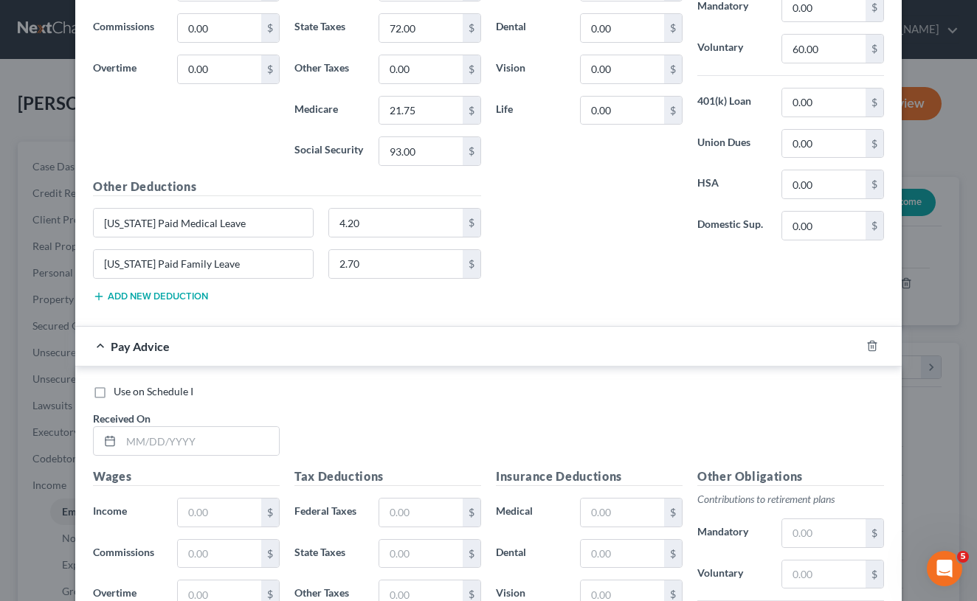
scroll to position [710, 0]
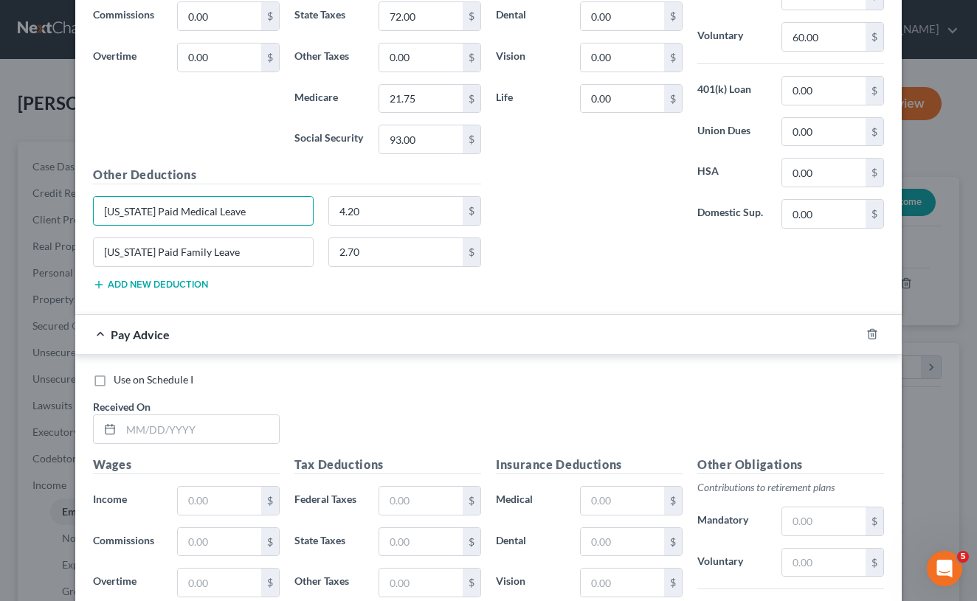
drag, startPoint x: 269, startPoint y: 210, endPoint x: 86, endPoint y: 206, distance: 182.3
click at [86, 206] on div "[US_STATE] Paid Medical Leave" at bounding box center [203, 211] width 235 height 30
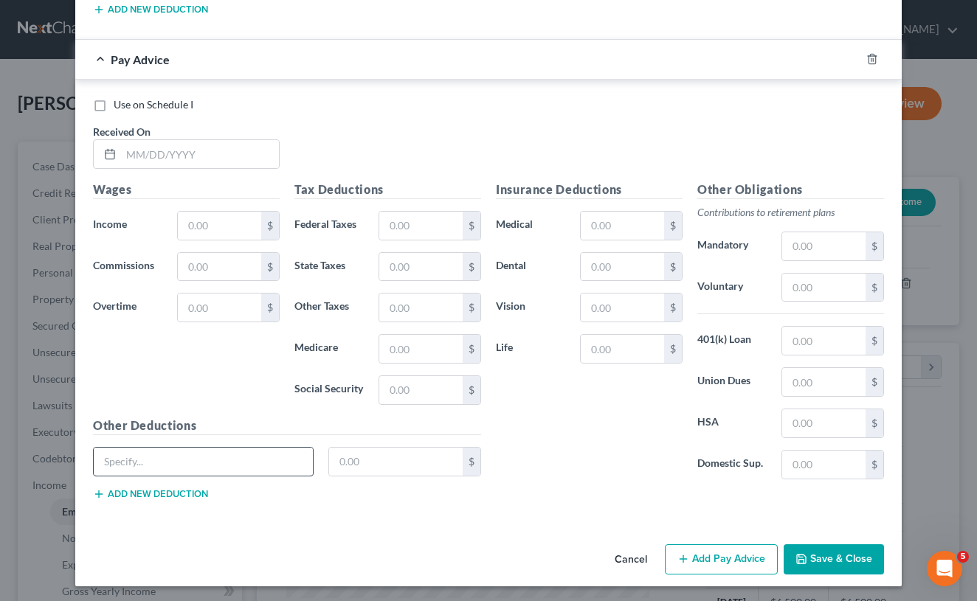
scroll to position [984, 0]
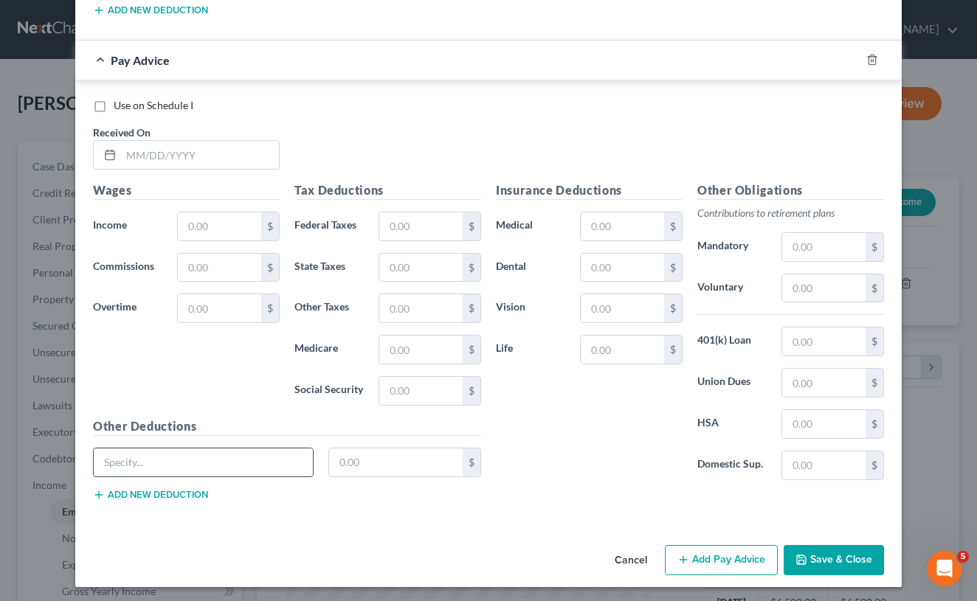
paste input "[US_STATE] Paid Medical Leave"
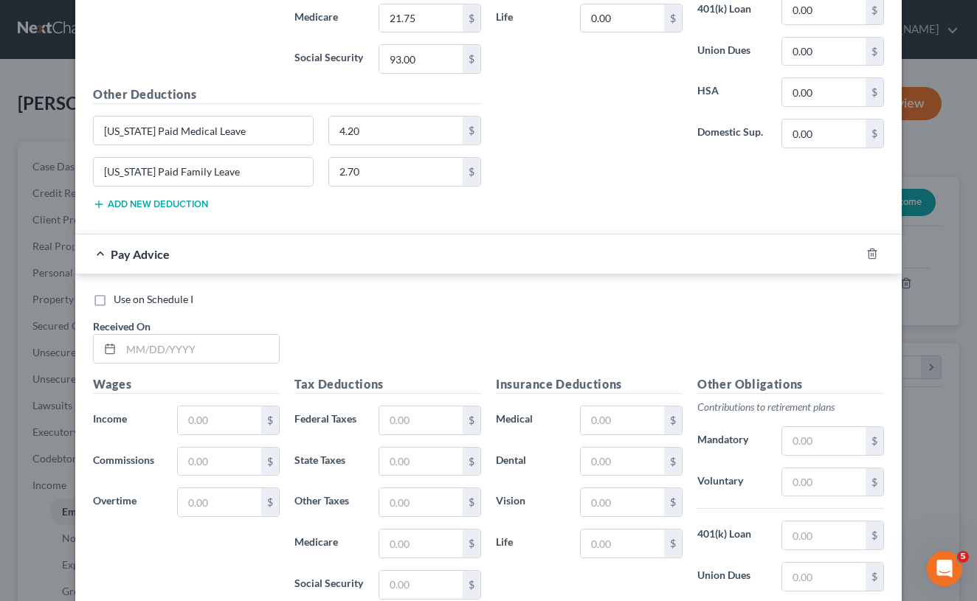
scroll to position [766, 0]
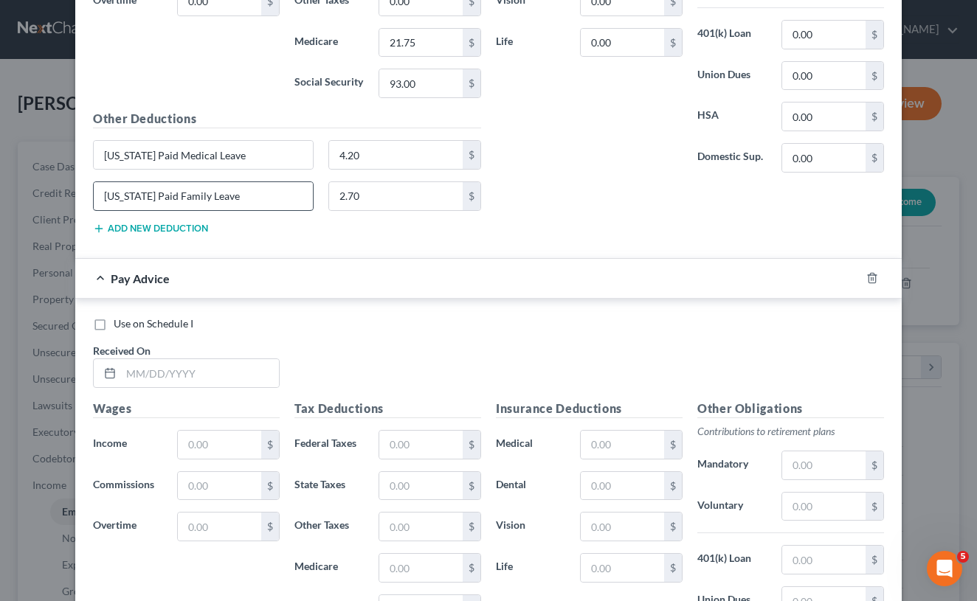
type input "[US_STATE] Paid Medical Leave"
drag, startPoint x: 282, startPoint y: 197, endPoint x: 81, endPoint y: 195, distance: 200.7
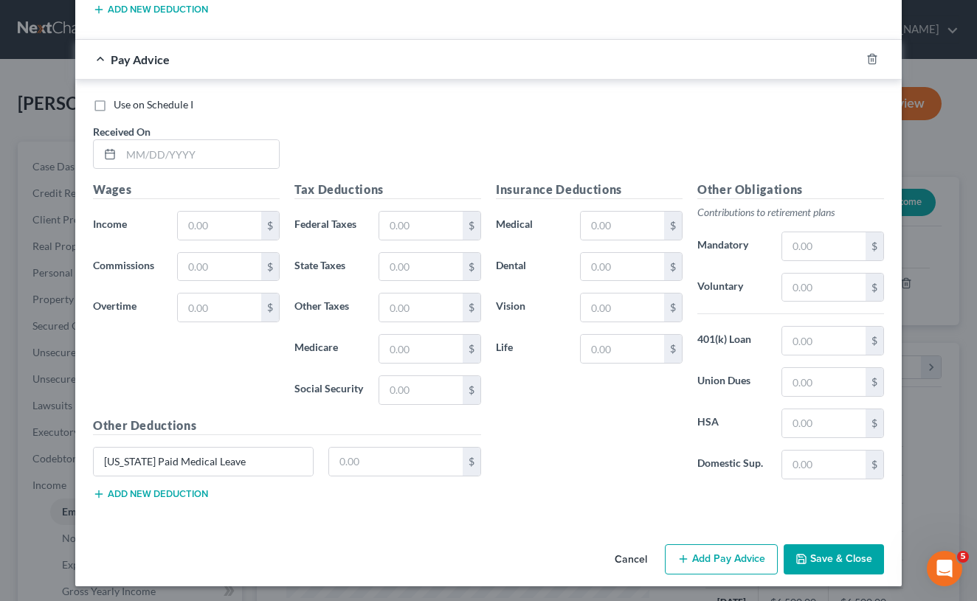
scroll to position [984, 0]
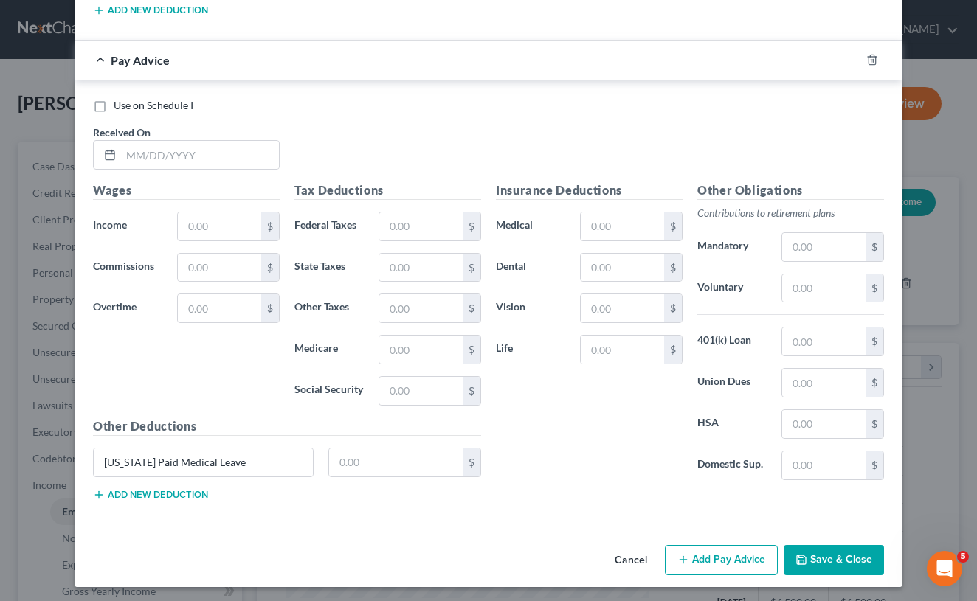
click at [137, 490] on button "Add new deduction" at bounding box center [150, 495] width 115 height 12
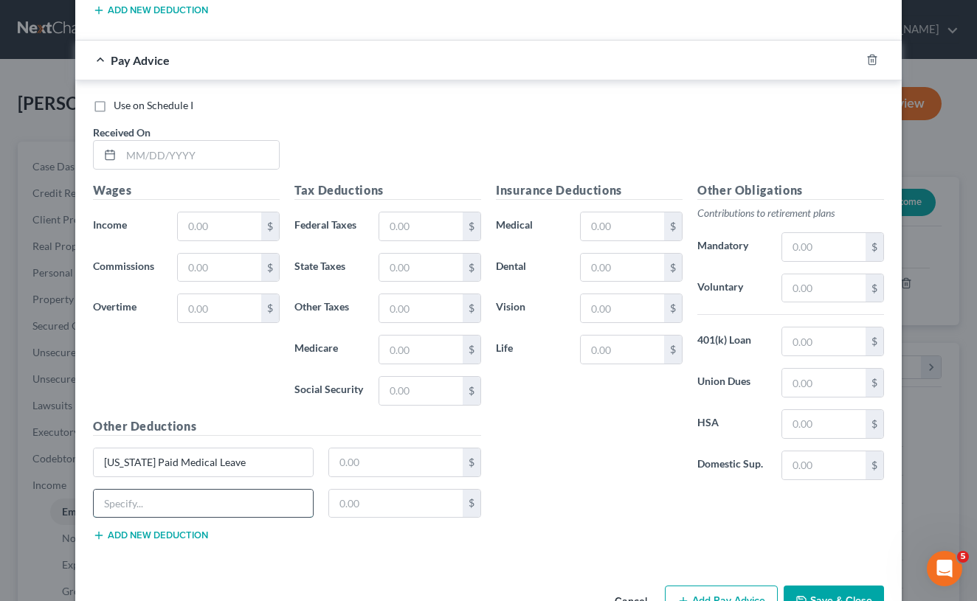
paste input "[US_STATE] Paid Family Leave"
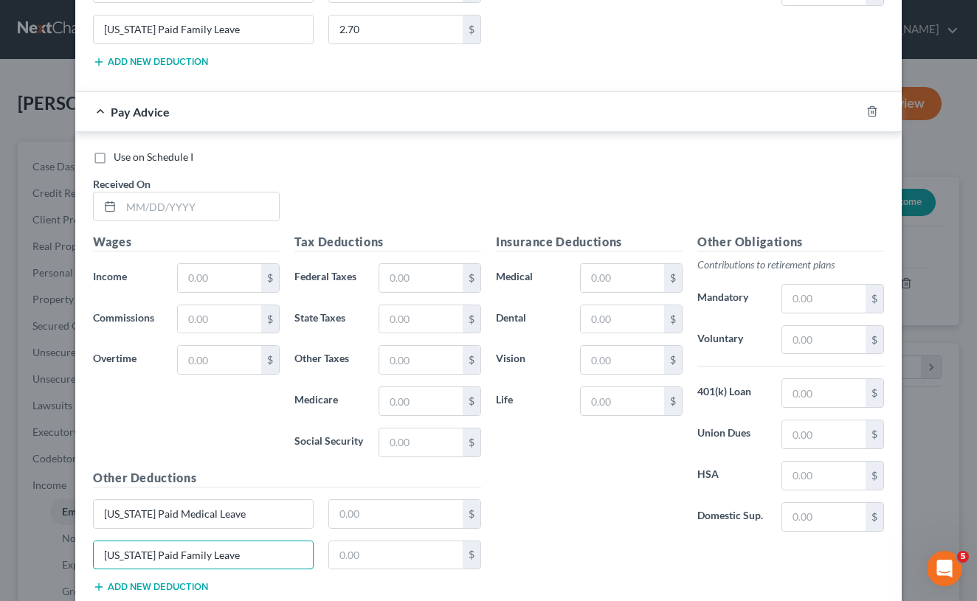
scroll to position [939, 0]
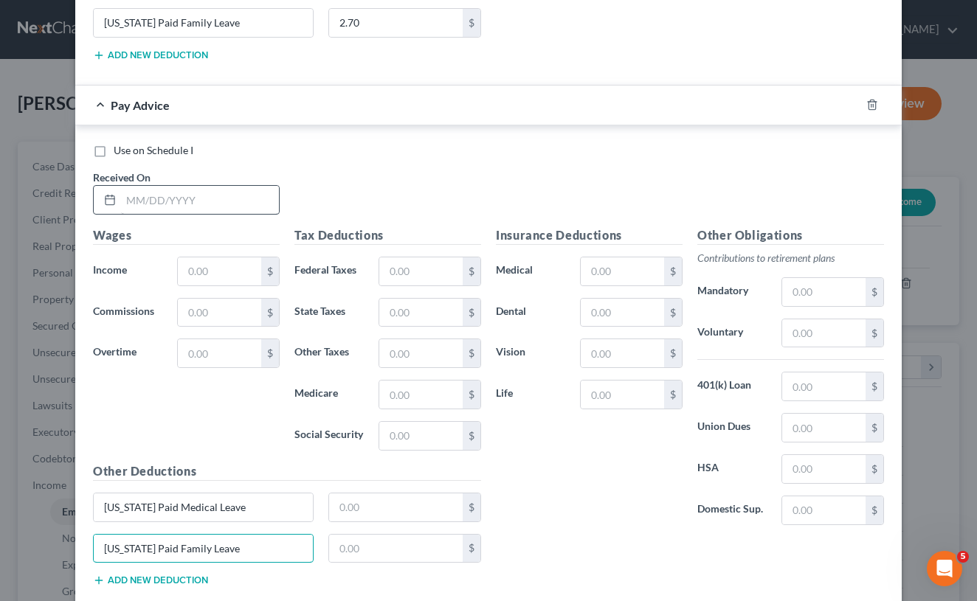
type input "[US_STATE] Paid Family Leave"
click at [162, 190] on input "text" at bounding box center [200, 200] width 158 height 28
type input "07172025"
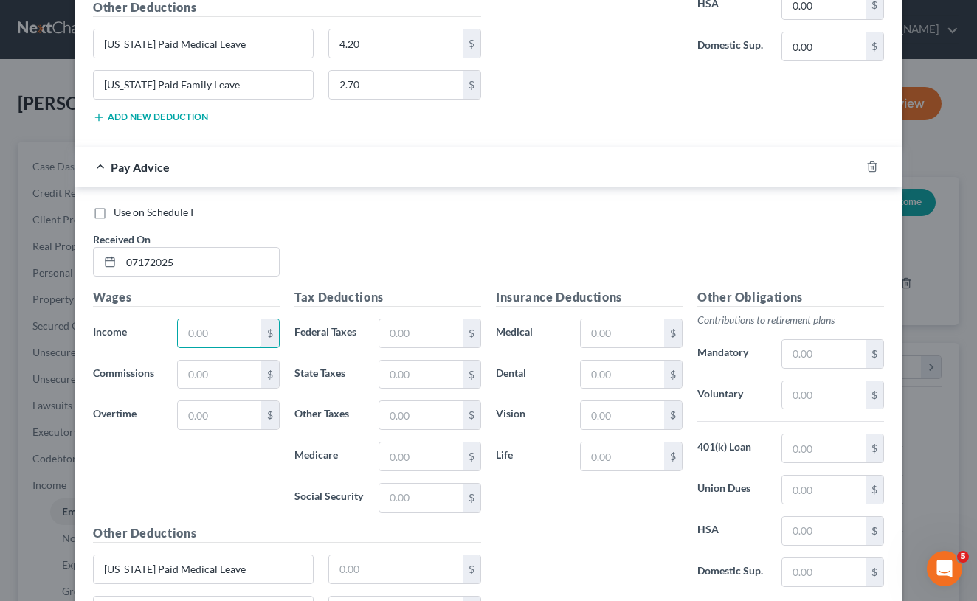
scroll to position [882, 0]
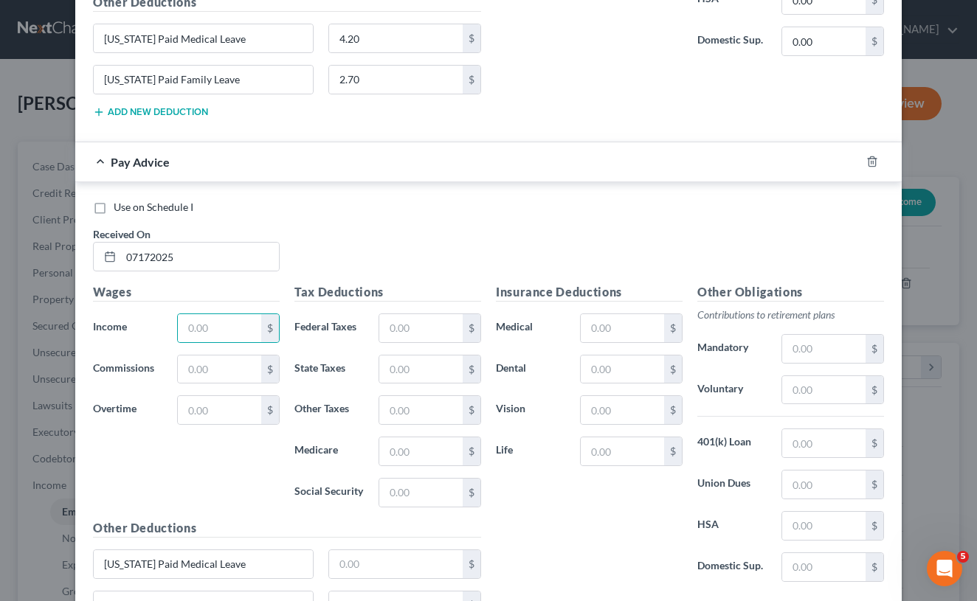
click at [148, 294] on h5 "Wages" at bounding box center [186, 292] width 187 height 18
click at [214, 305] on div "Wages Income * $ Commissions $ Overtime $" at bounding box center [186, 401] width 201 height 236
click at [215, 327] on input "text" at bounding box center [219, 328] width 83 height 28
type input "1,500"
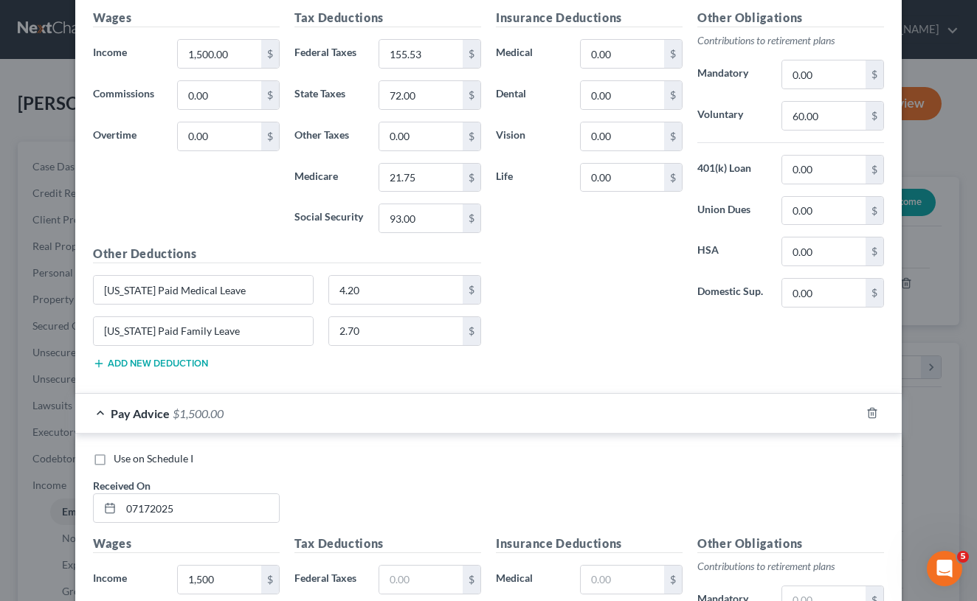
scroll to position [630, 0]
drag, startPoint x: 439, startPoint y: 59, endPoint x: 395, endPoint y: 52, distance: 44.9
click at [395, 52] on input "155.53" at bounding box center [420, 55] width 83 height 28
click at [432, 52] on input "155.53" at bounding box center [420, 55] width 83 height 28
drag, startPoint x: 432, startPoint y: 52, endPoint x: 382, endPoint y: 49, distance: 49.5
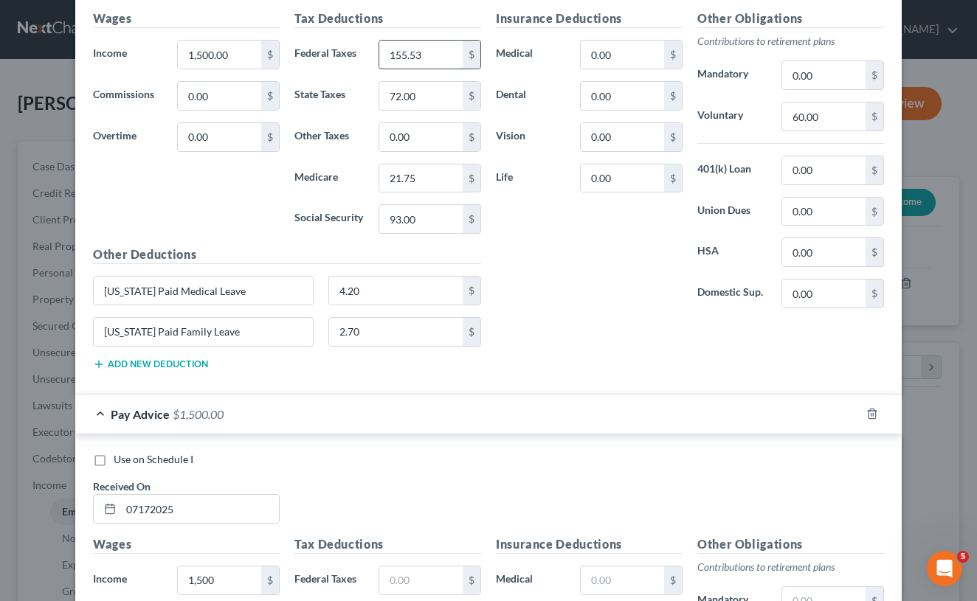
click at [382, 49] on input "155.53" at bounding box center [420, 55] width 83 height 28
click at [399, 571] on input "text" at bounding box center [420, 581] width 83 height 28
paste input "155.53"
type input "155.53"
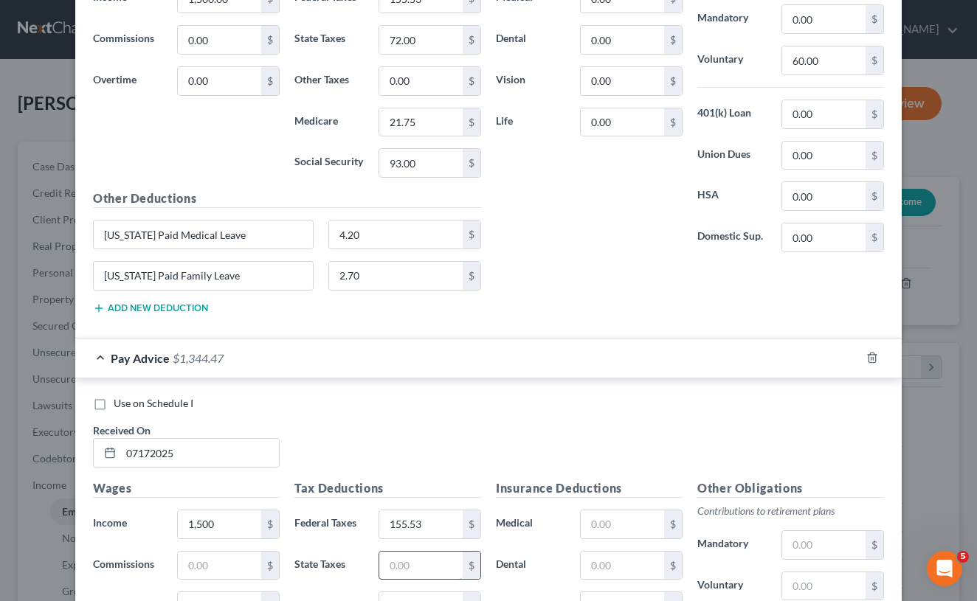
paste input "72.00"
type input "72.00"
drag, startPoint x: 421, startPoint y: 124, endPoint x: 387, endPoint y: 123, distance: 34.7
click at [387, 123] on input "21.75" at bounding box center [420, 122] width 83 height 28
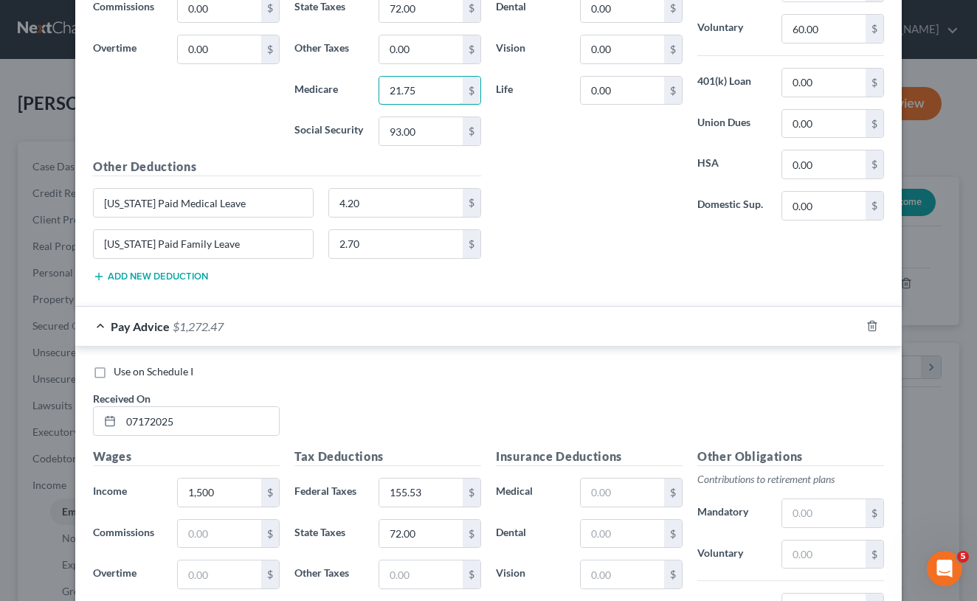
scroll to position [741, 0]
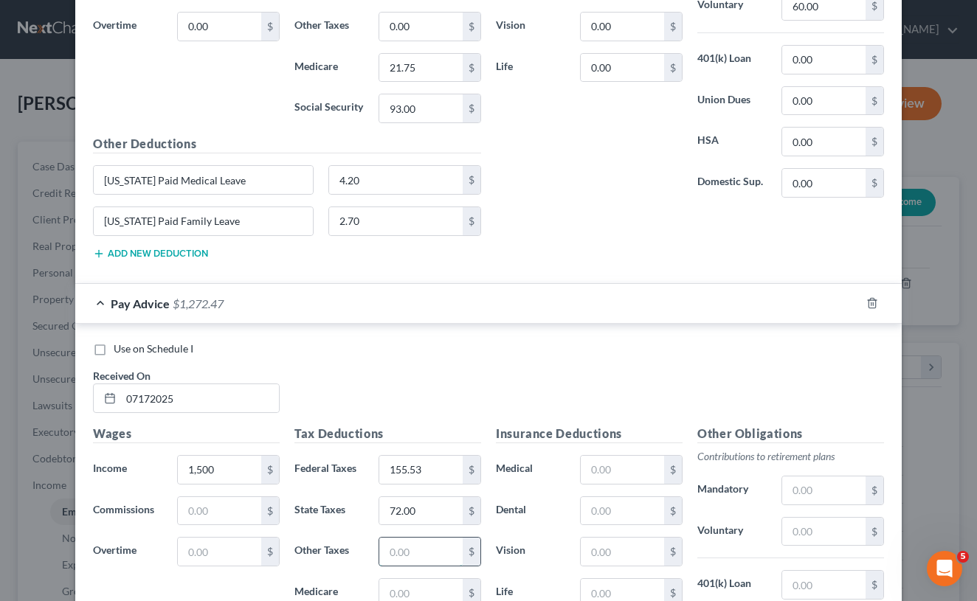
click at [408, 538] on input "text" at bounding box center [420, 552] width 83 height 28
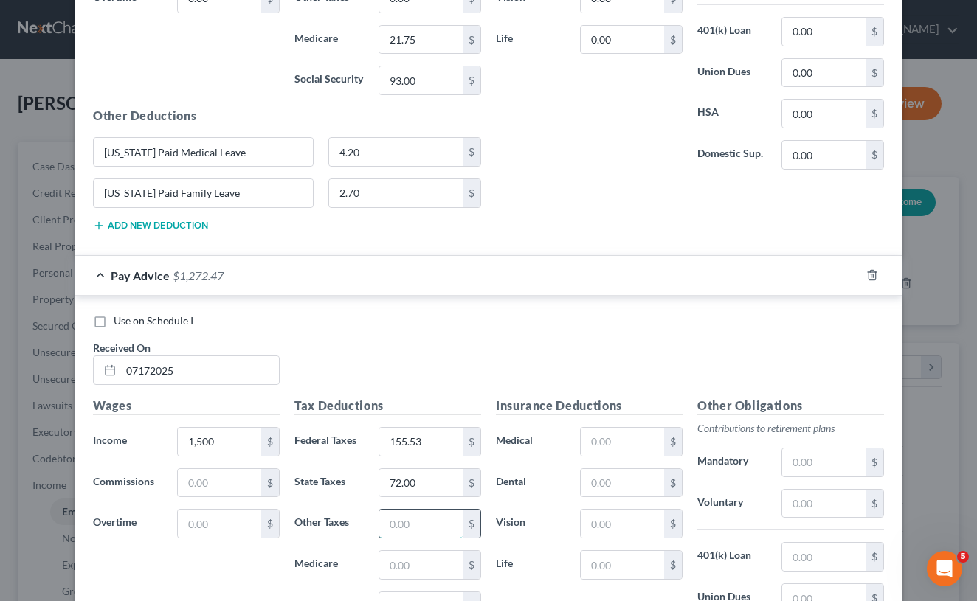
scroll to position [772, 0]
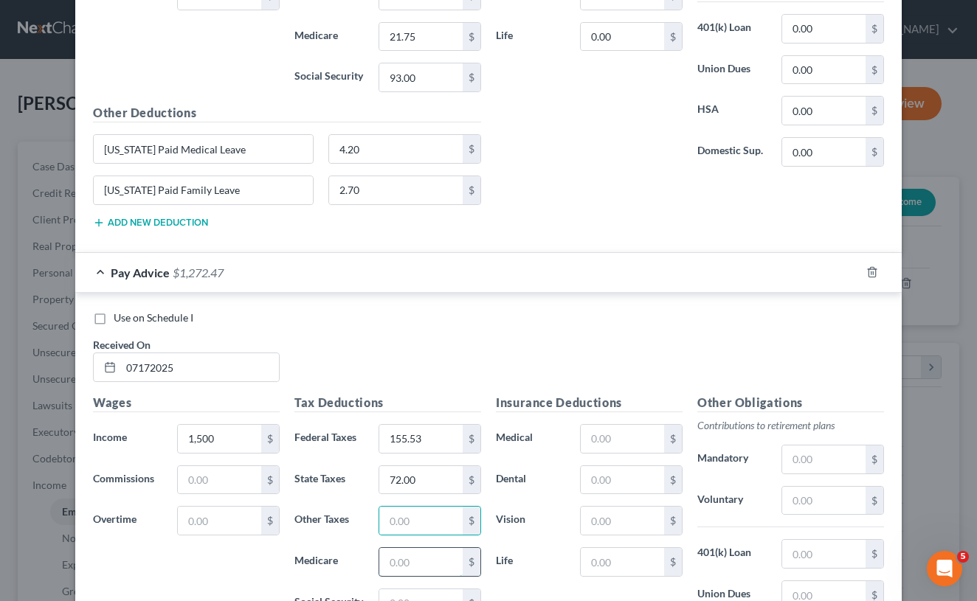
click at [408, 565] on input "text" at bounding box center [420, 562] width 83 height 28
paste input "21.75"
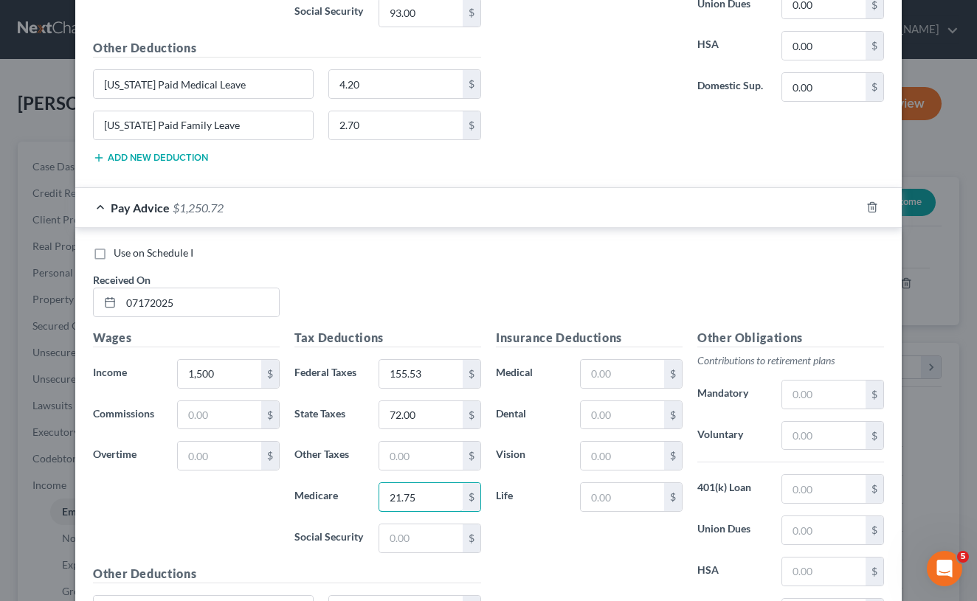
scroll to position [866, 0]
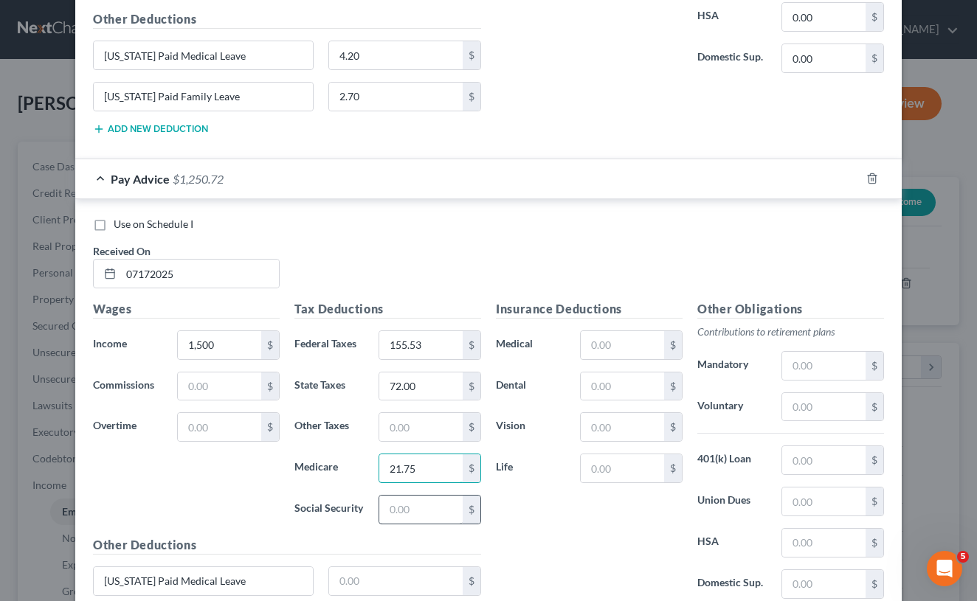
type input "21.75"
click at [431, 496] on input "text" at bounding box center [420, 510] width 83 height 28
click at [431, 496] on input "93" at bounding box center [420, 510] width 83 height 28
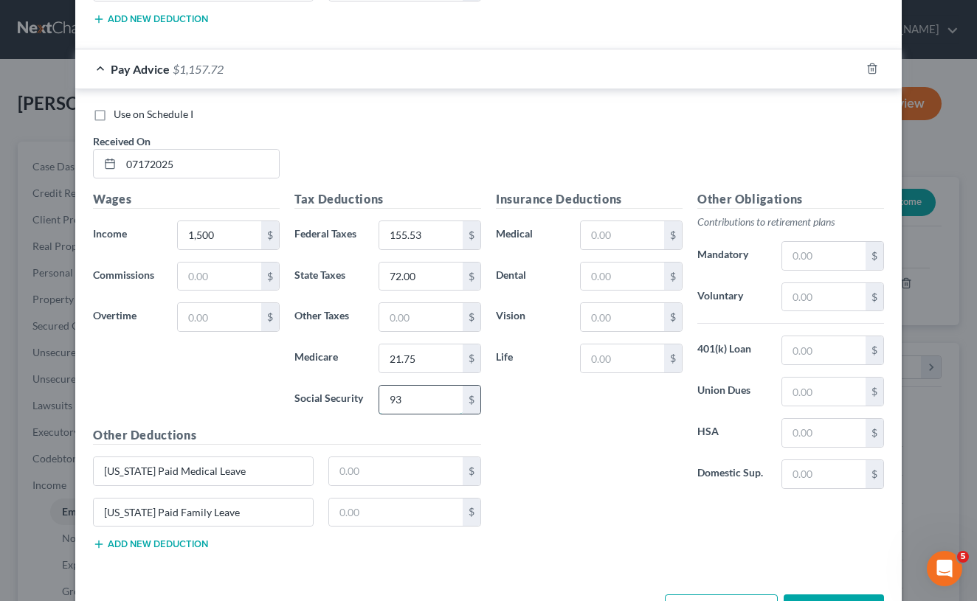
scroll to position [984, 0]
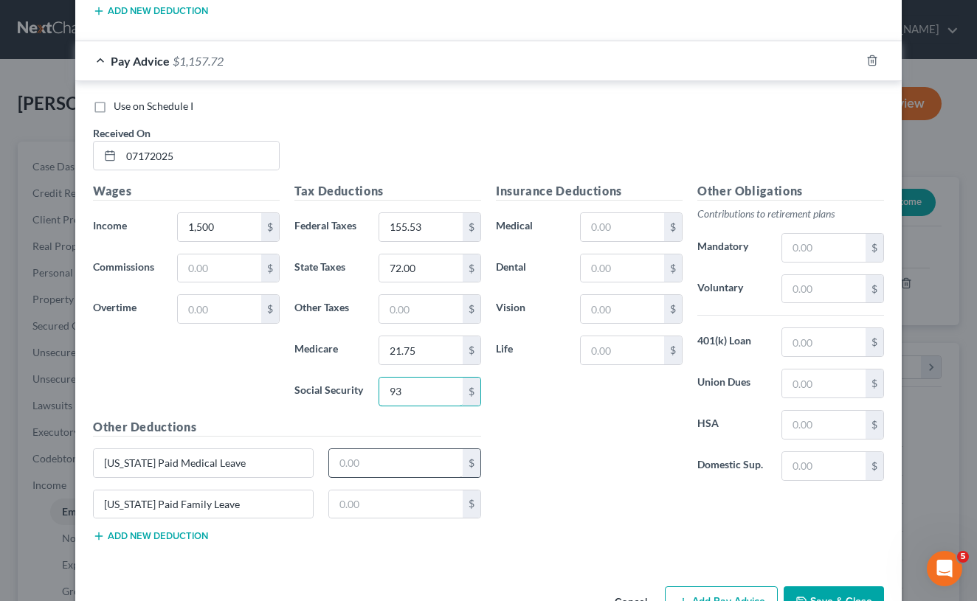
type input "93"
click at [408, 469] on input "text" at bounding box center [396, 463] width 134 height 28
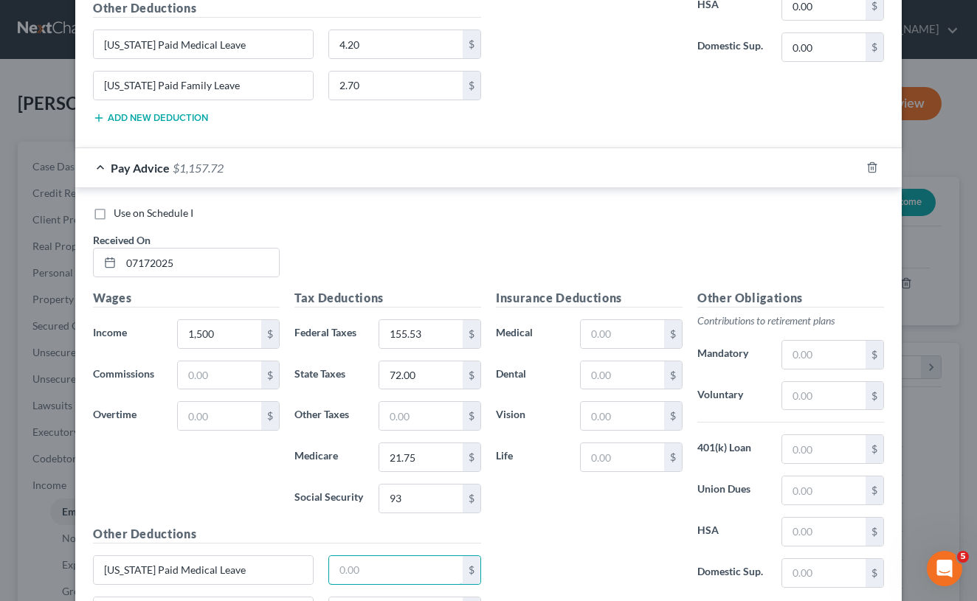
scroll to position [932, 0]
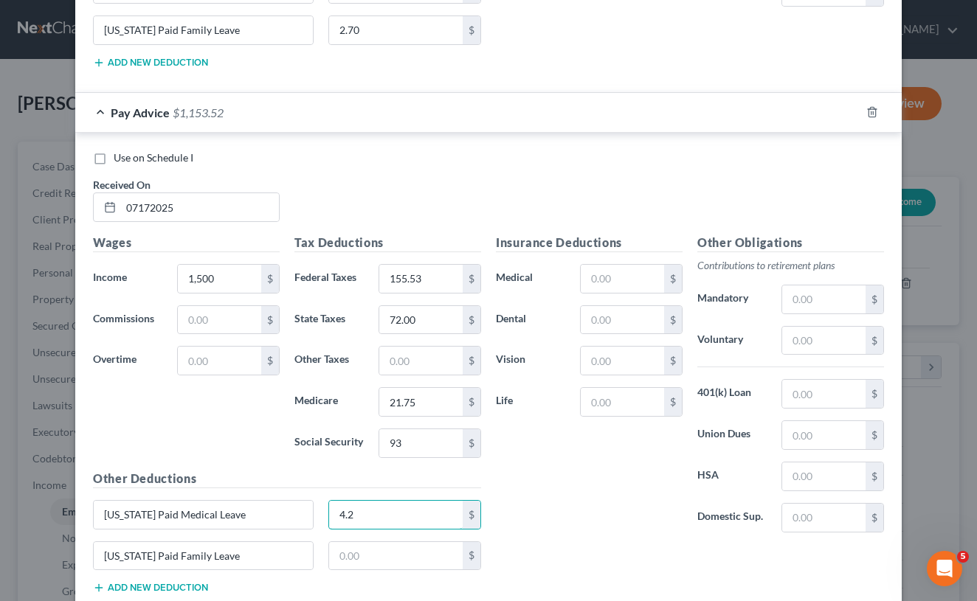
type input "4.2"
type input "2"
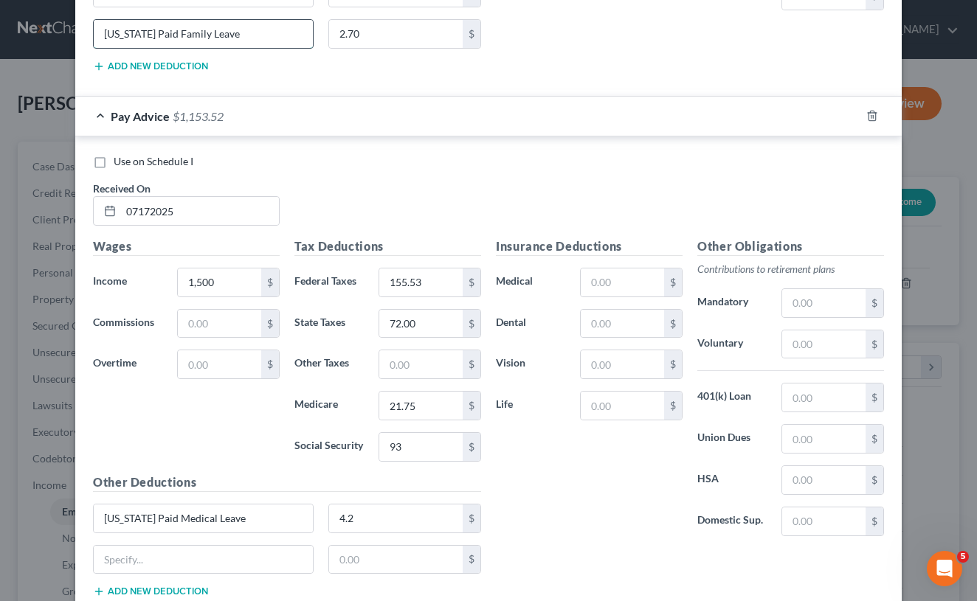
drag, startPoint x: 263, startPoint y: 32, endPoint x: 95, endPoint y: 33, distance: 167.5
click at [95, 33] on input "[US_STATE] Paid Family Leave" at bounding box center [203, 34] width 219 height 28
click at [162, 554] on input "text" at bounding box center [203, 560] width 219 height 28
paste input "[US_STATE] Paid Family Leave"
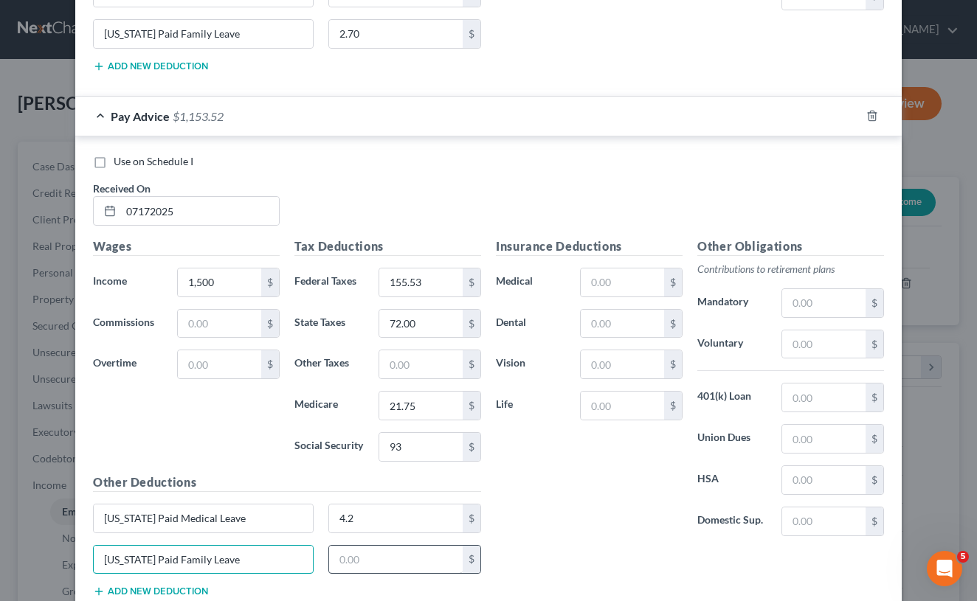
type input "[US_STATE] Paid Family Leave"
click at [365, 552] on input "text" at bounding box center [396, 560] width 134 height 28
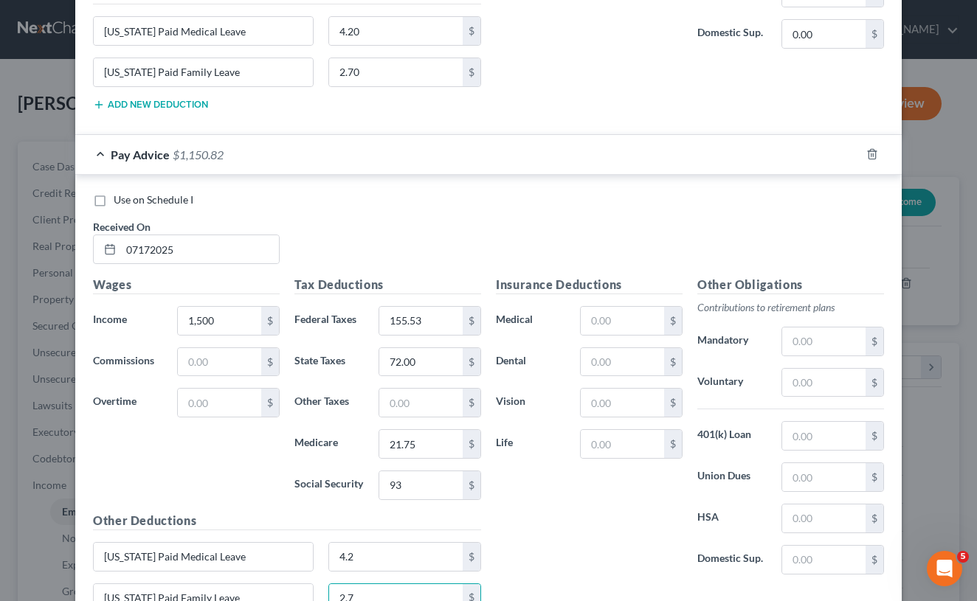
scroll to position [929, 0]
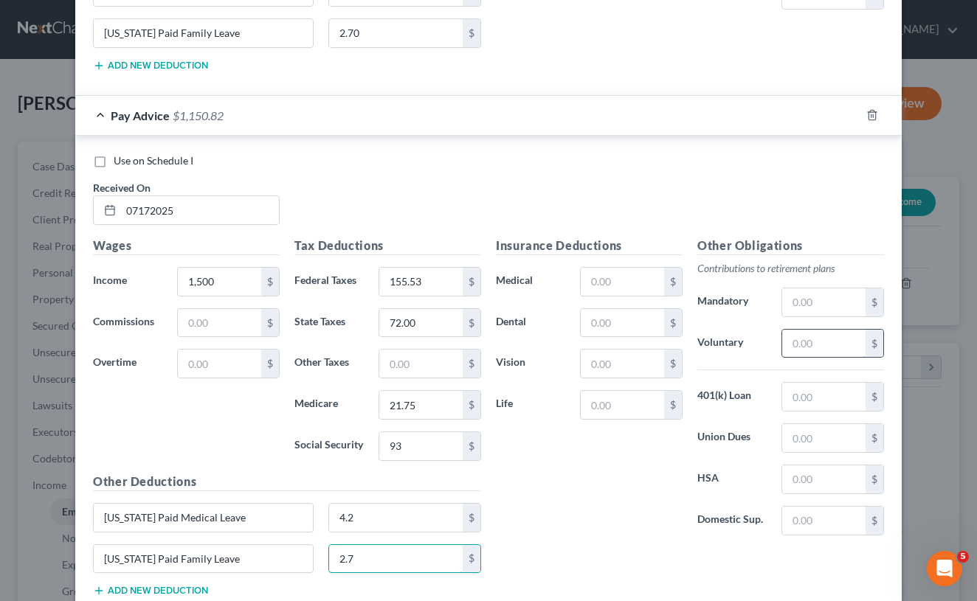
type input "2.7"
click at [846, 342] on input "text" at bounding box center [823, 344] width 83 height 28
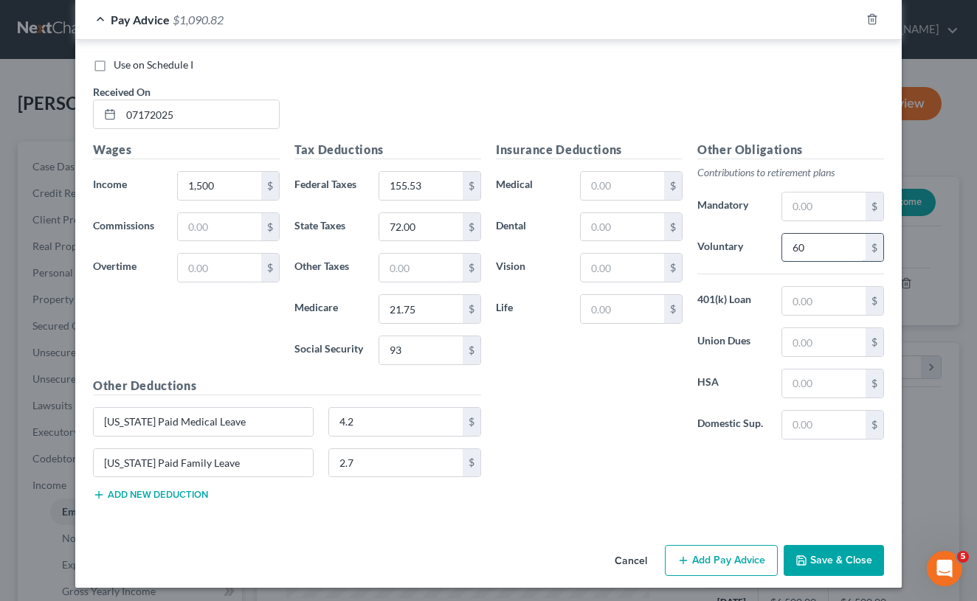
scroll to position [1026, 0]
type input "60"
click at [764, 553] on button "Add Pay Advice" at bounding box center [721, 560] width 113 height 31
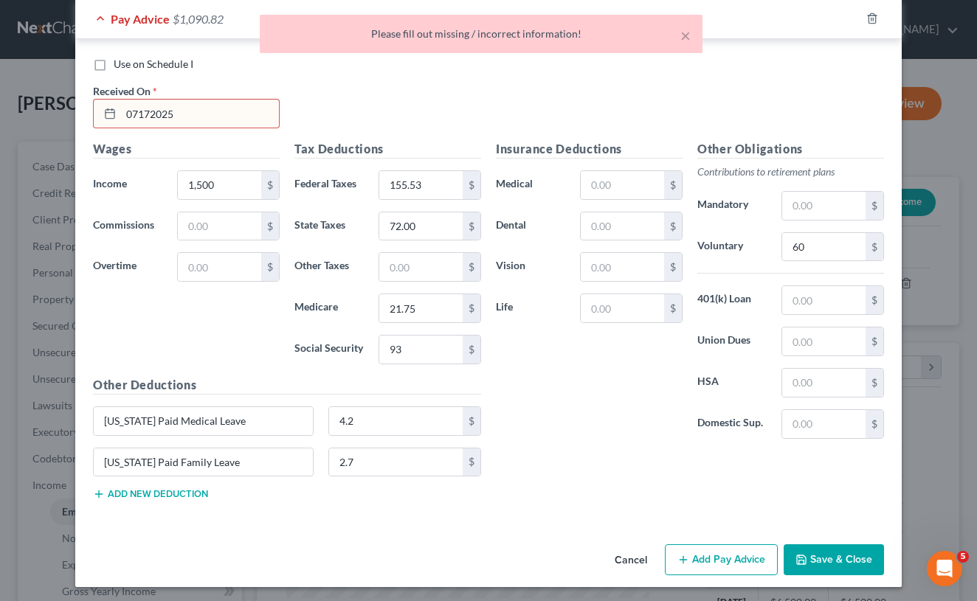
click at [154, 111] on input "07172025" at bounding box center [200, 114] width 158 height 28
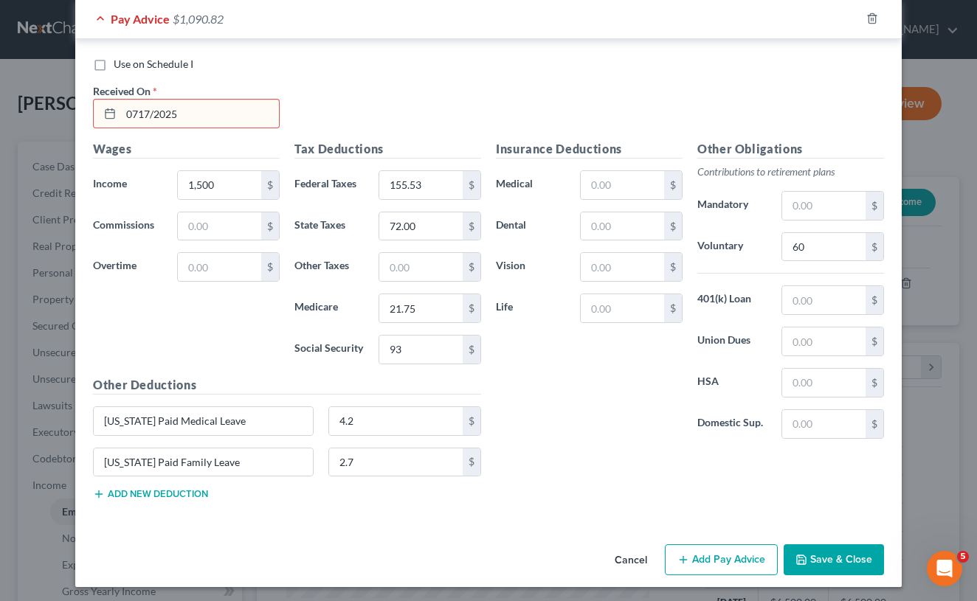
click at [369, 106] on div "Use on Schedule I Received On * 0717/2025" at bounding box center [489, 98] width 806 height 83
click at [827, 558] on button "Save & Close" at bounding box center [834, 560] width 100 height 31
click at [137, 112] on input "0717/2025" at bounding box center [200, 114] width 158 height 28
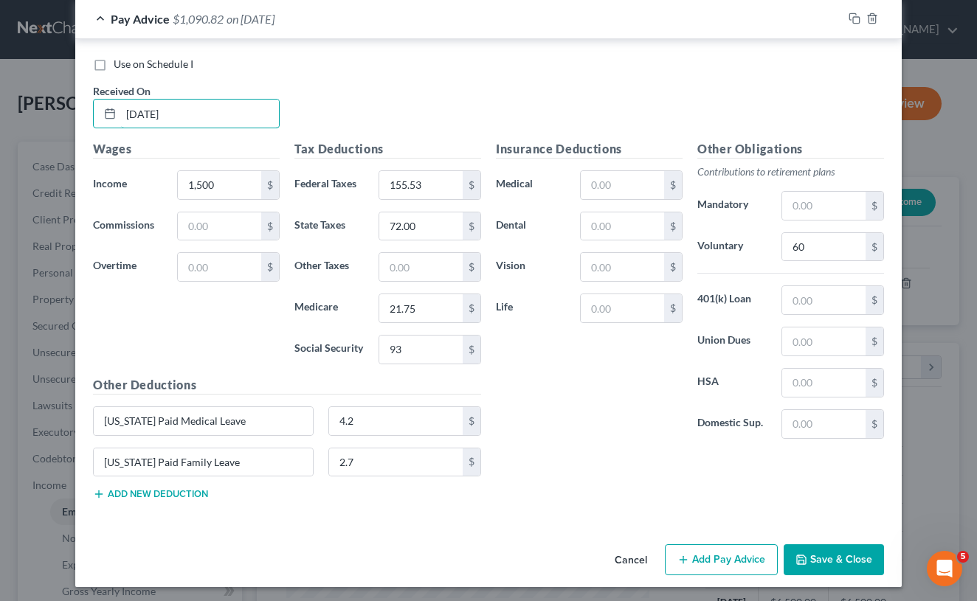
type input "[DATE]"
click at [849, 550] on button "Save & Close" at bounding box center [834, 560] width 100 height 31
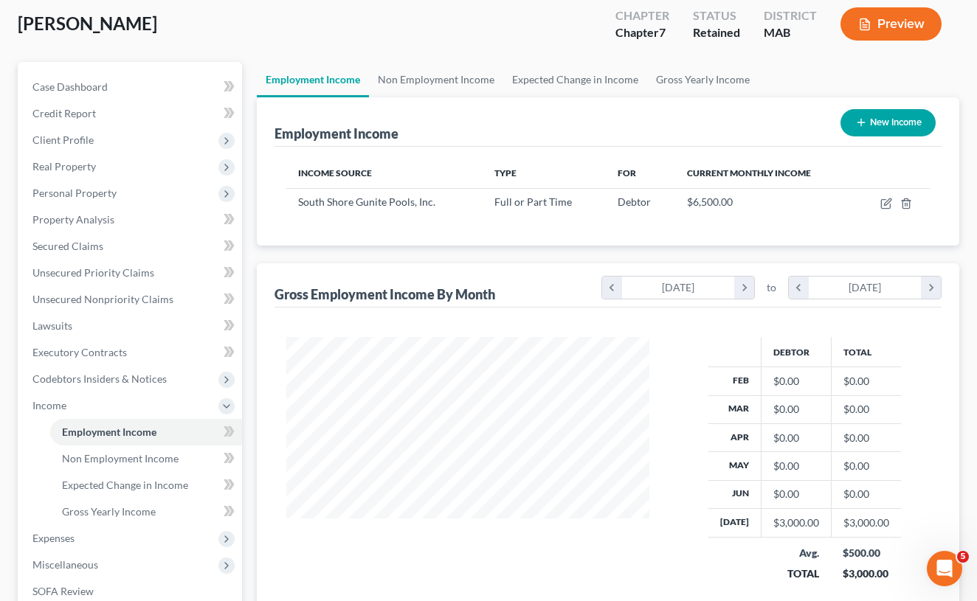
scroll to position [89, 0]
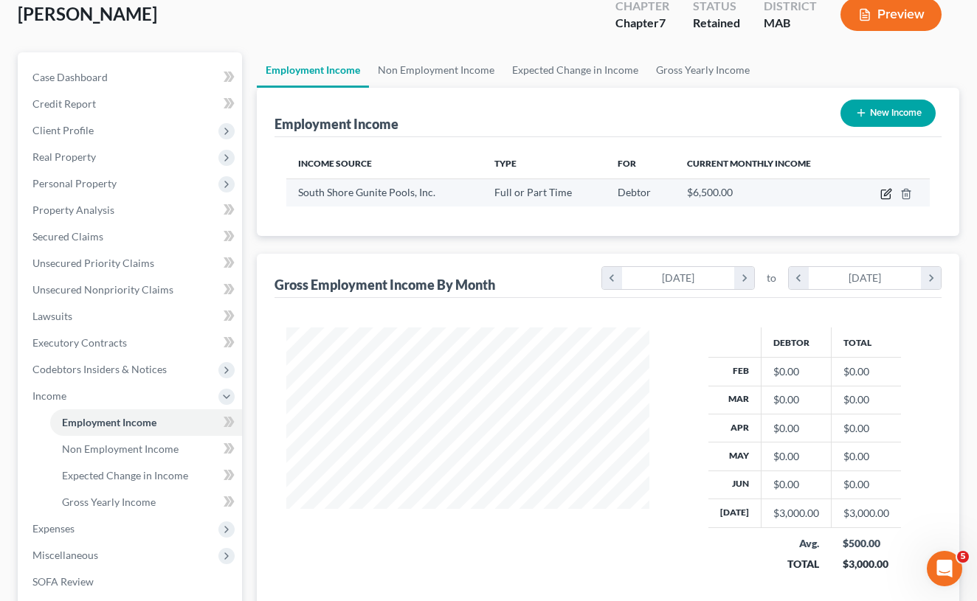
click at [885, 192] on icon "button" at bounding box center [886, 194] width 12 height 12
select select "0"
select select "22"
select select "3"
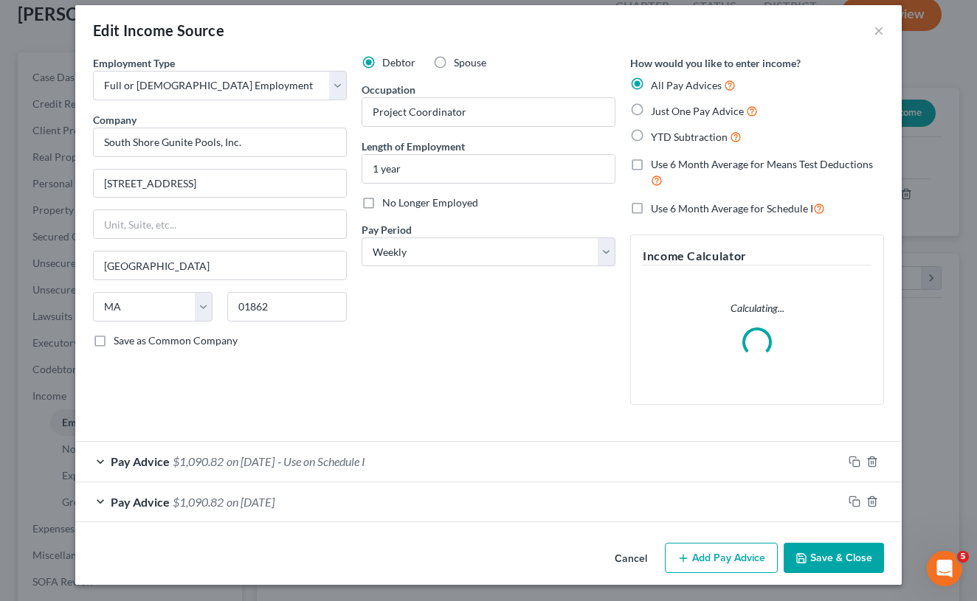
scroll to position [11, 0]
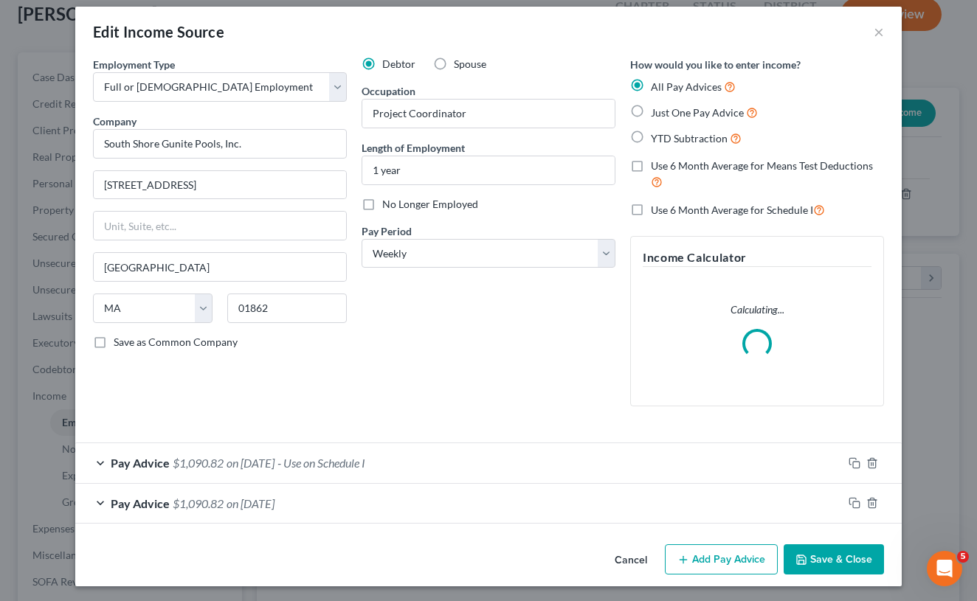
click at [718, 556] on button "Add Pay Advice" at bounding box center [721, 560] width 113 height 31
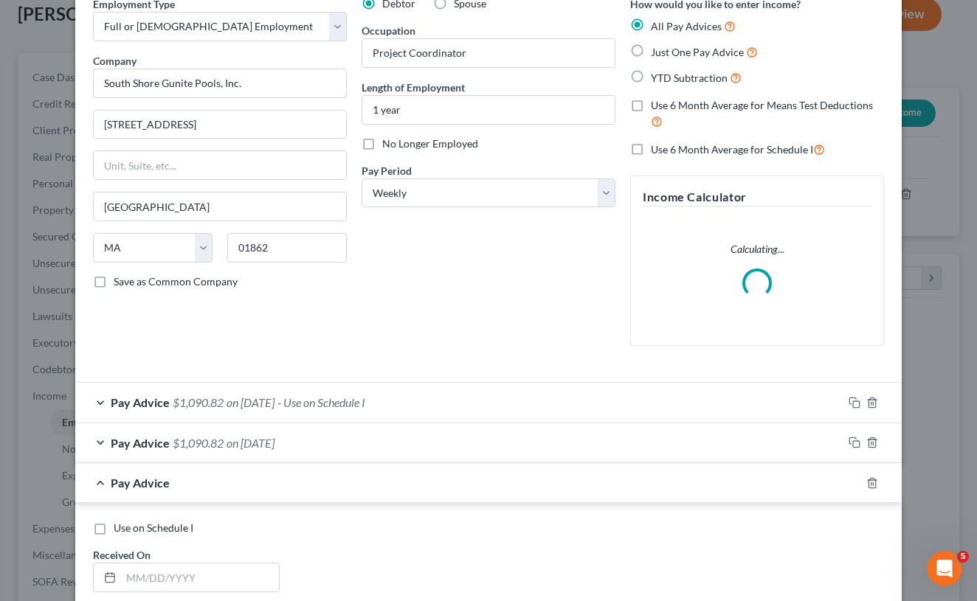
scroll to position [108, 0]
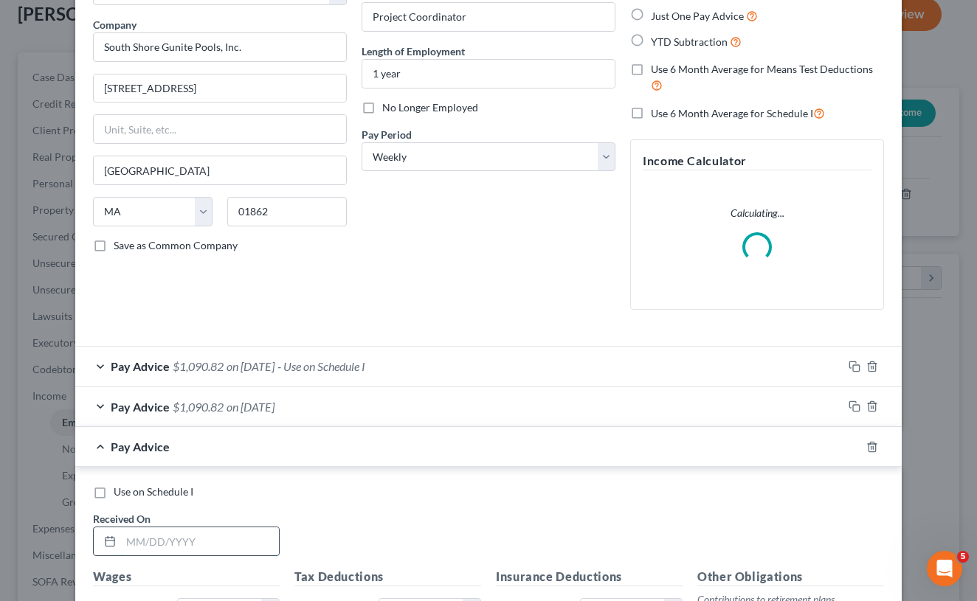
click at [184, 547] on input "text" at bounding box center [200, 542] width 158 height 28
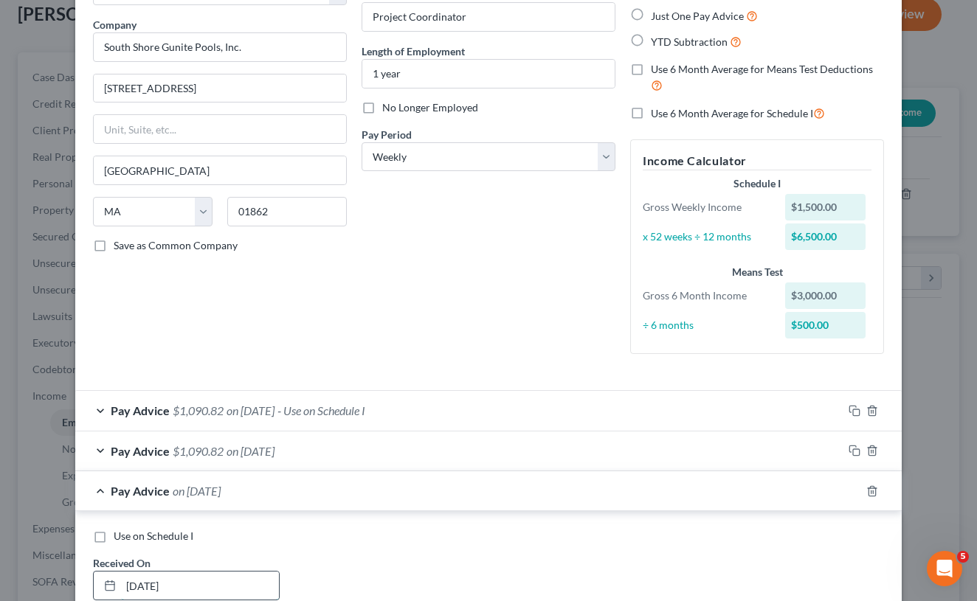
type input "[DATE]"
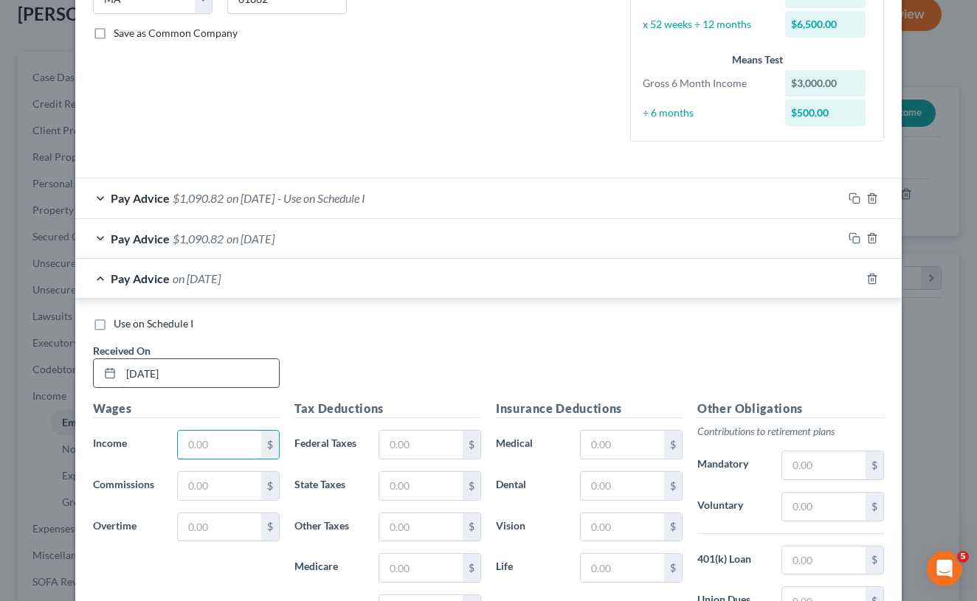
scroll to position [327, 0]
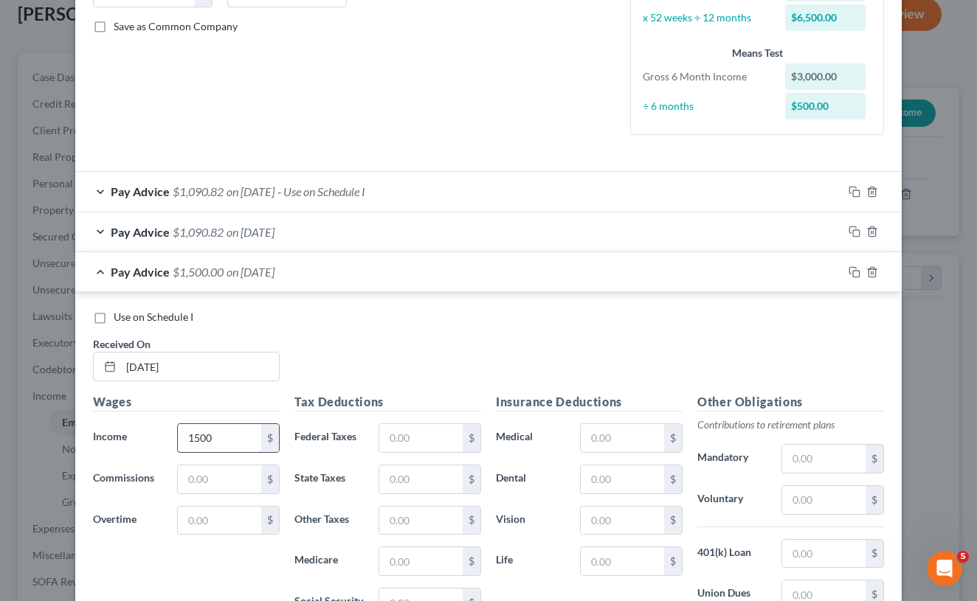
type input "1,500"
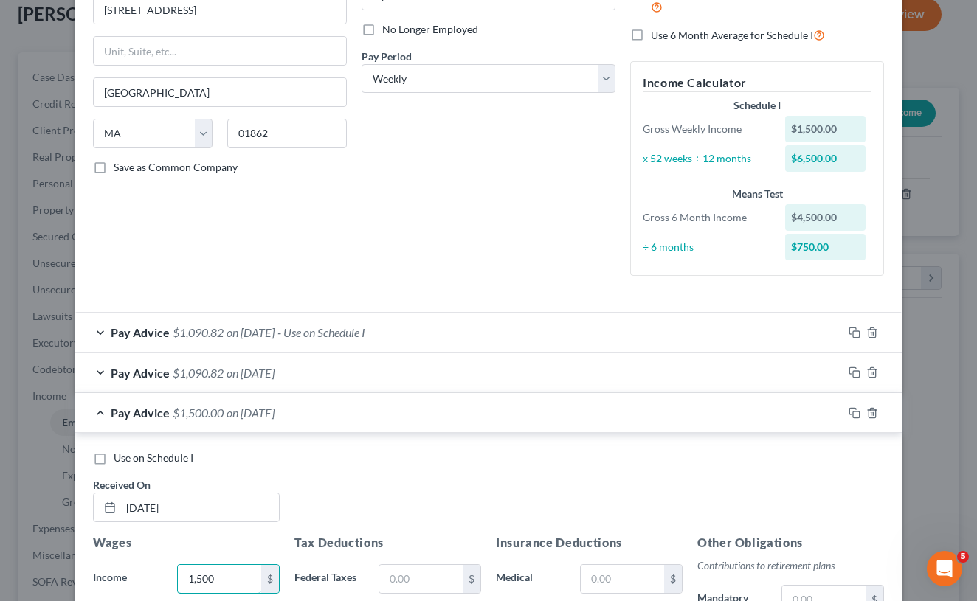
scroll to position [189, 0]
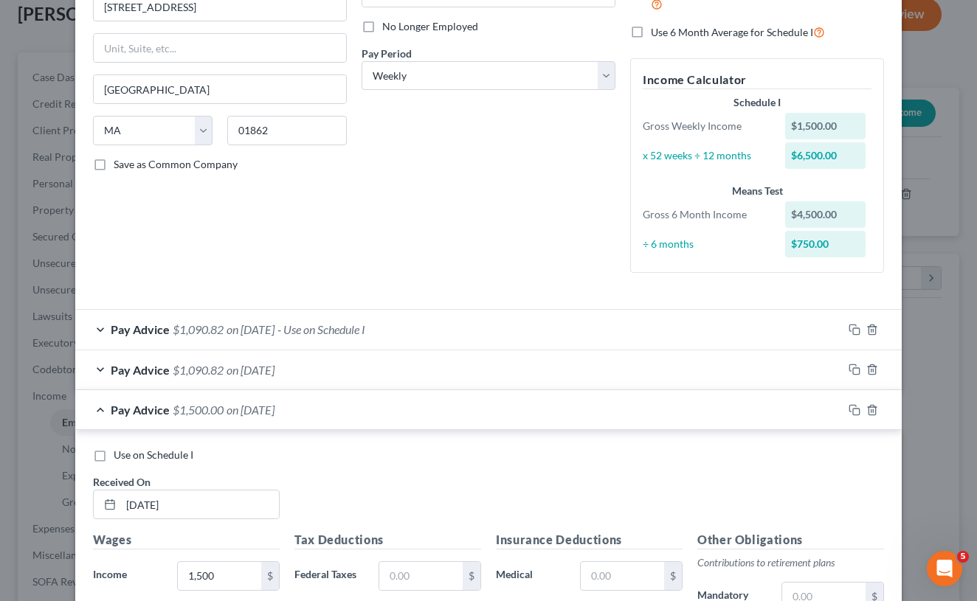
click at [103, 367] on div "Pay Advice $1,090.82 on [DATE]" at bounding box center [458, 369] width 767 height 39
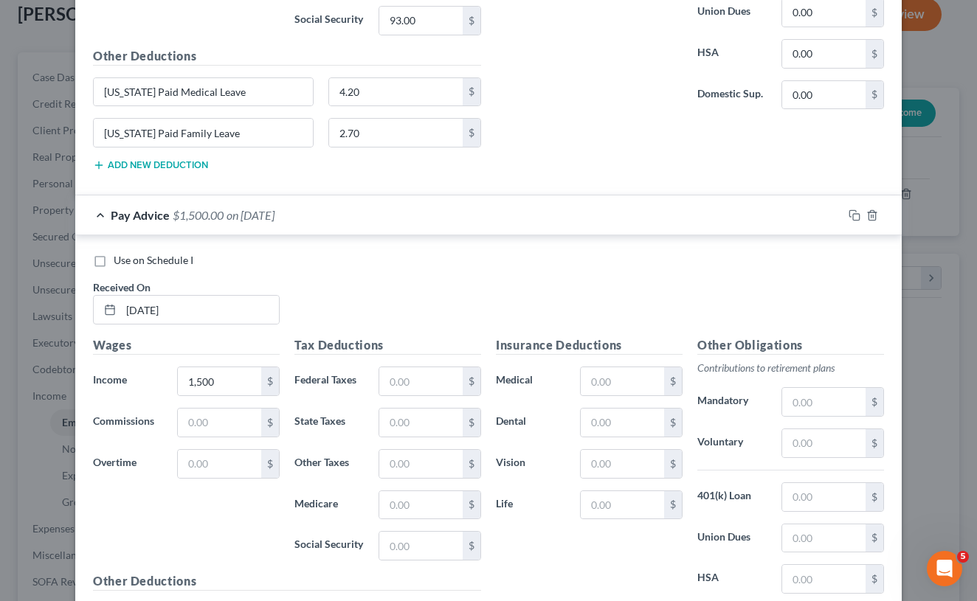
scroll to position [885, 0]
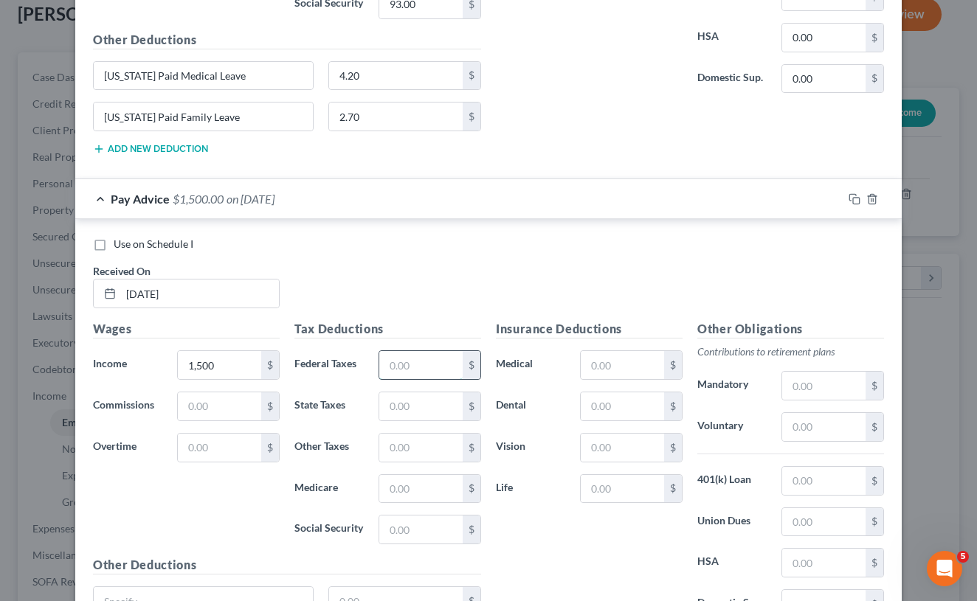
click at [429, 365] on input "text" at bounding box center [420, 365] width 83 height 28
paste input "155.53"
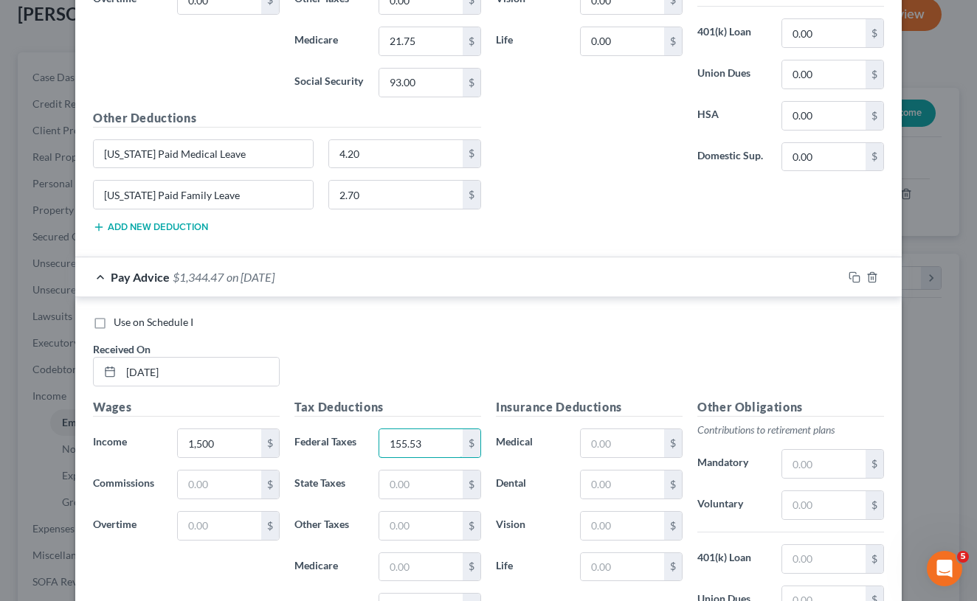
scroll to position [958, 0]
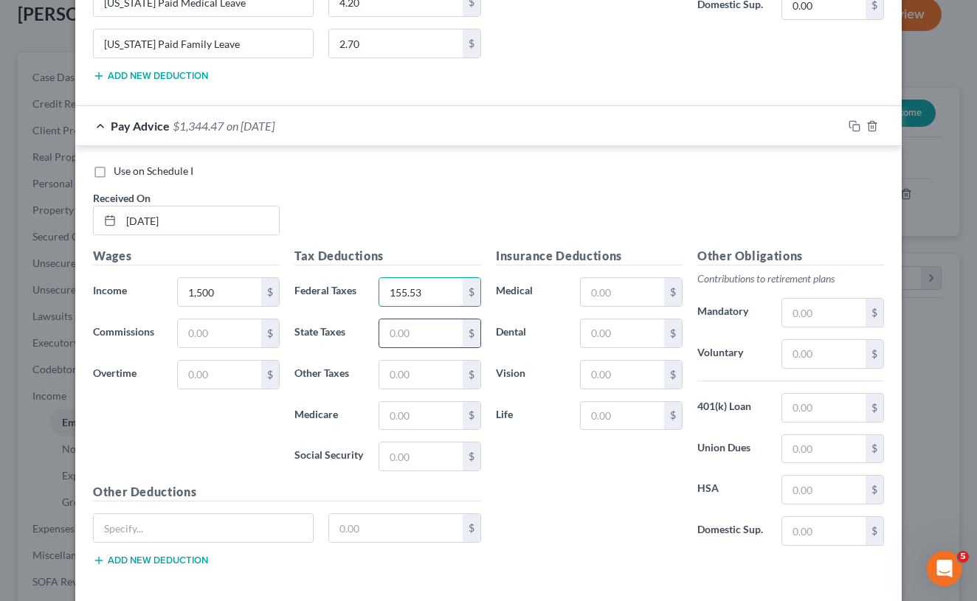
type input "155.53"
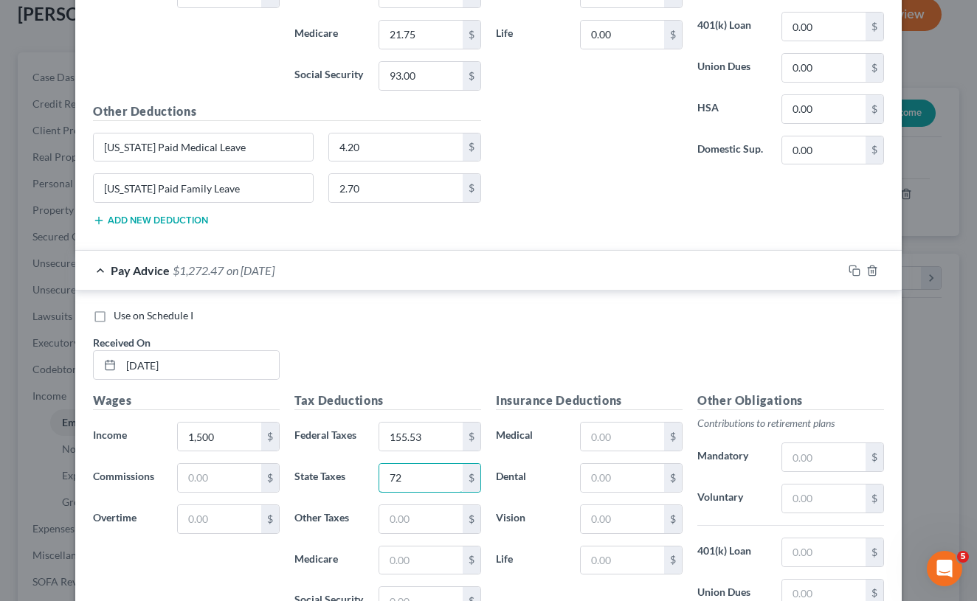
scroll to position [852, 0]
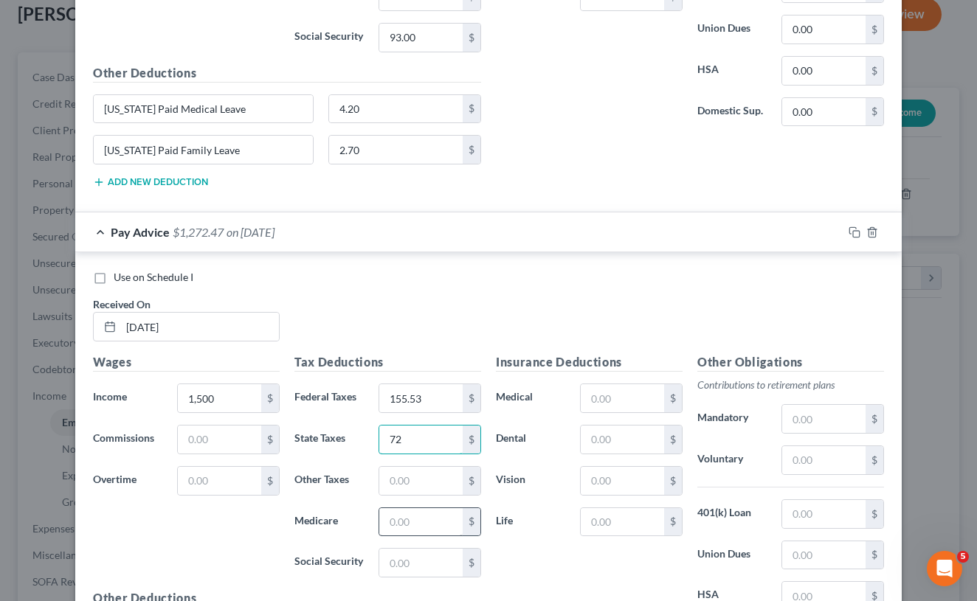
type input "72"
click at [391, 516] on input "text" at bounding box center [420, 522] width 83 height 28
type input "21.75"
click at [402, 559] on input "text" at bounding box center [420, 563] width 83 height 28
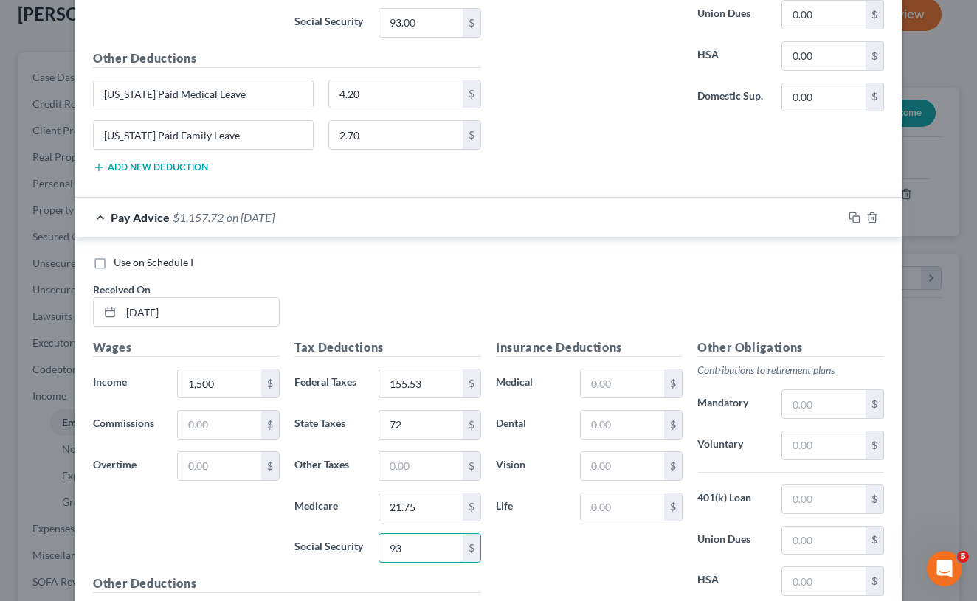
scroll to position [807, 0]
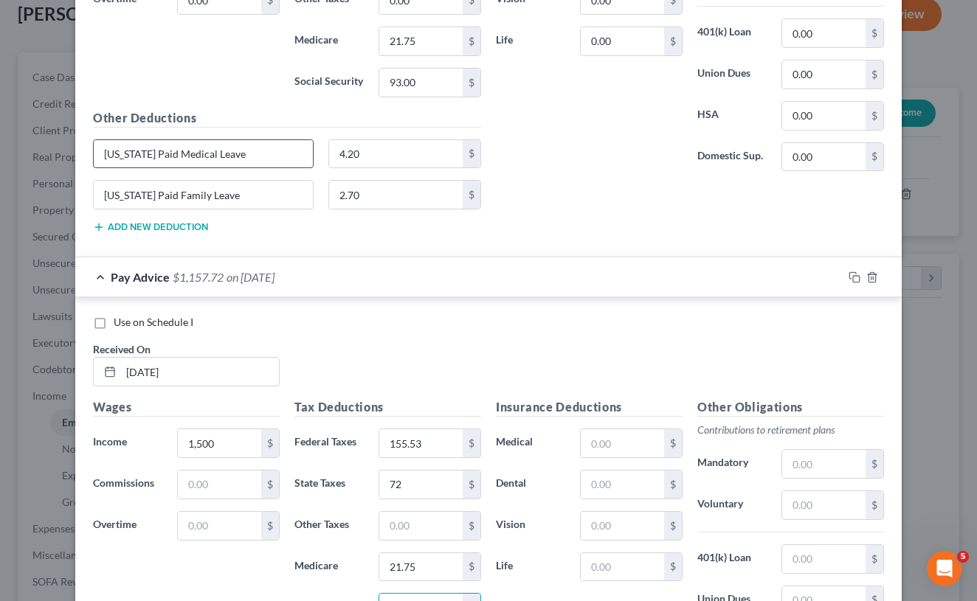
type input "93"
drag, startPoint x: 266, startPoint y: 148, endPoint x: 125, endPoint y: 141, distance: 140.3
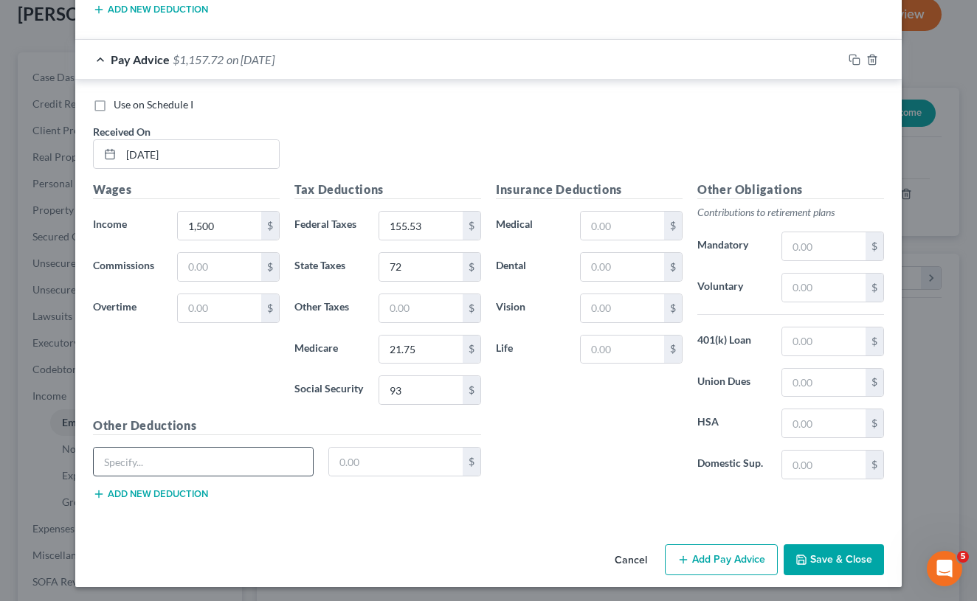
scroll to position [1024, 0]
paste input "[US_STATE] Paid Medical Leave"
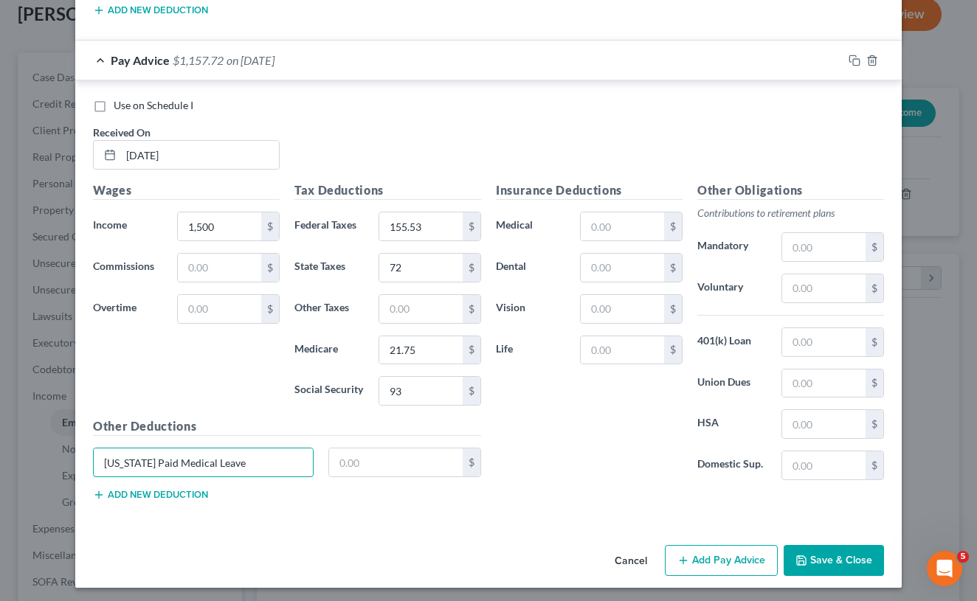
type input "[US_STATE] Paid Medical Leave"
click at [99, 494] on line "button" at bounding box center [99, 494] width 0 height 7
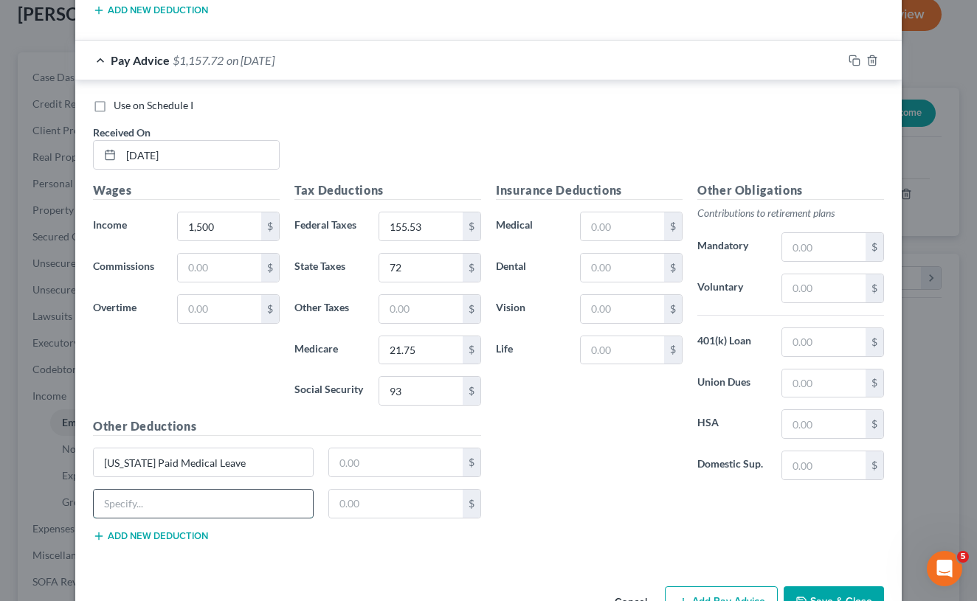
paste input "[US_STATE] Paid Medical Leave"
click at [210, 500] on input "[US_STATE] Paid Medical Leave" at bounding box center [203, 504] width 219 height 28
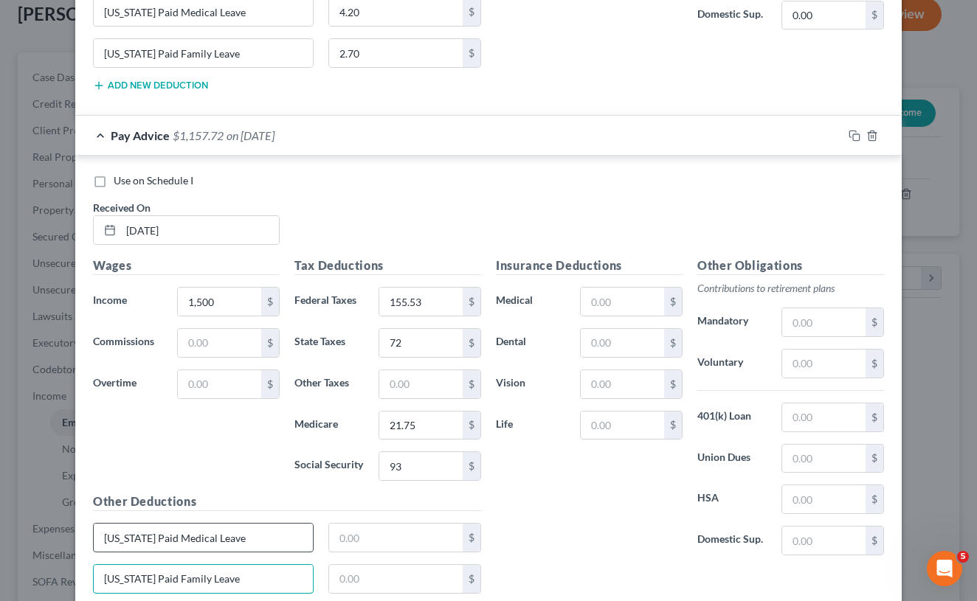
scroll to position [955, 0]
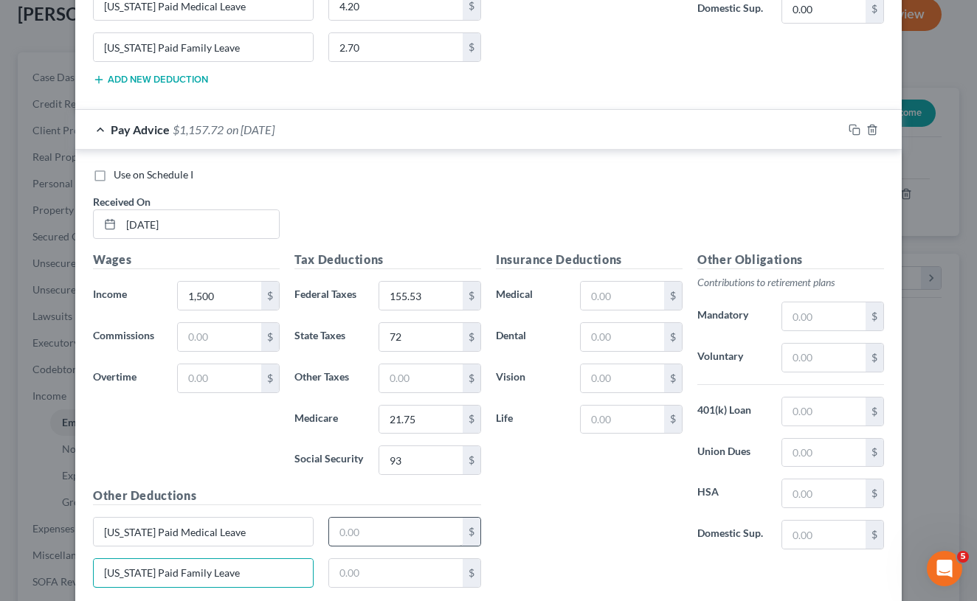
type input "[US_STATE] Paid Family Leave"
click at [350, 531] on input "text" at bounding box center [396, 532] width 134 height 28
type input "4.2"
type input "2"
paste input "[US_STATE] Paid Medical Leave"
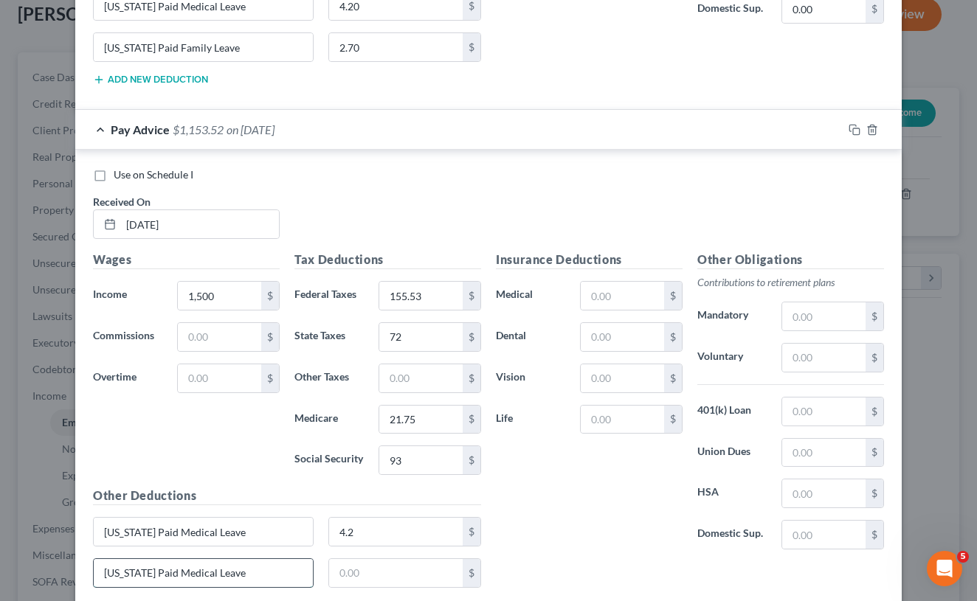
click at [206, 567] on input "[US_STATE] Paid Medical Leave" at bounding box center [203, 573] width 219 height 28
type input "[US_STATE] Paid Family Leave"
click at [410, 567] on input "text" at bounding box center [396, 573] width 134 height 28
type input "2.7"
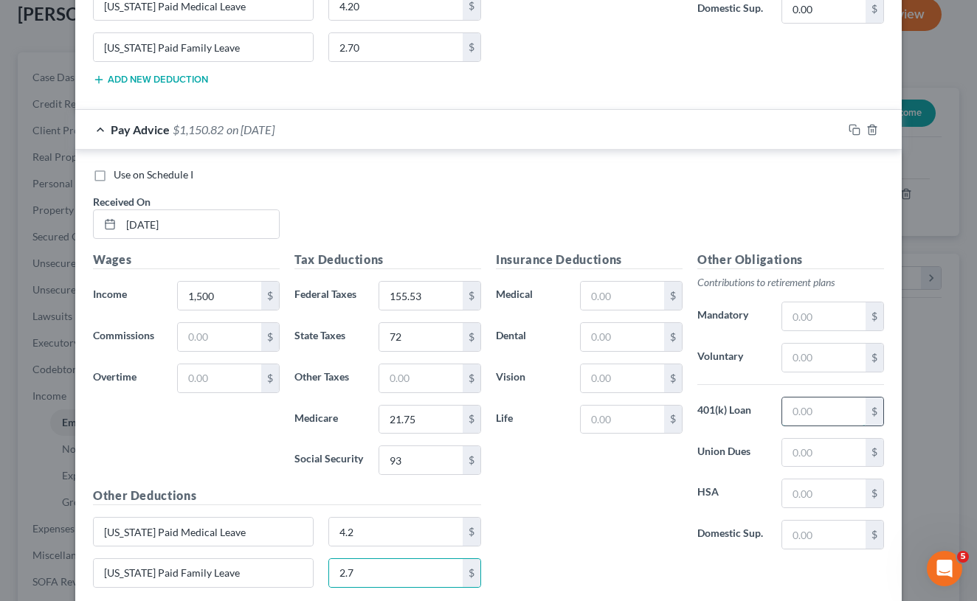
click at [812, 414] on input "text" at bounding box center [823, 412] width 83 height 28
click at [804, 353] on input "text" at bounding box center [823, 358] width 83 height 28
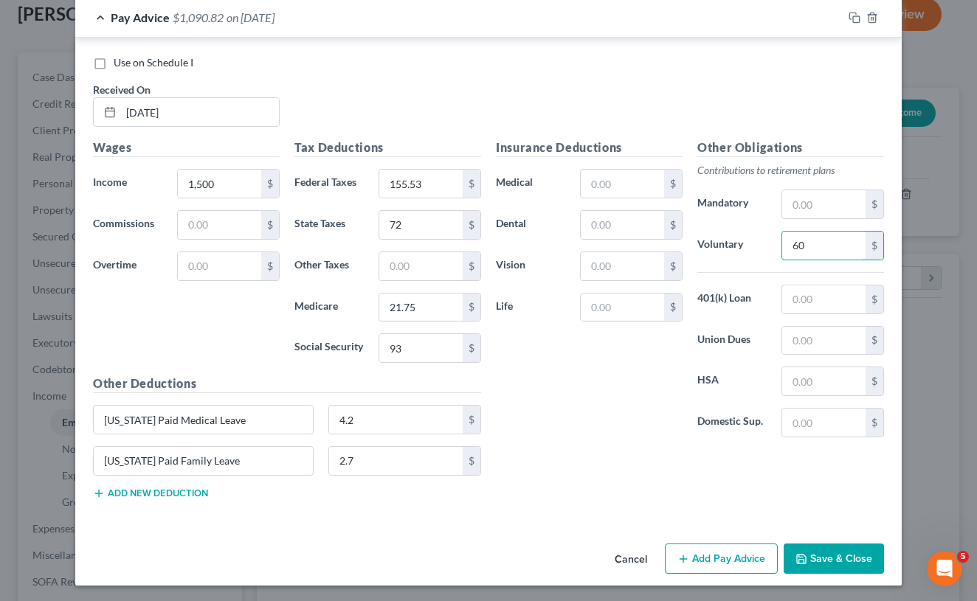
scroll to position [1065, 0]
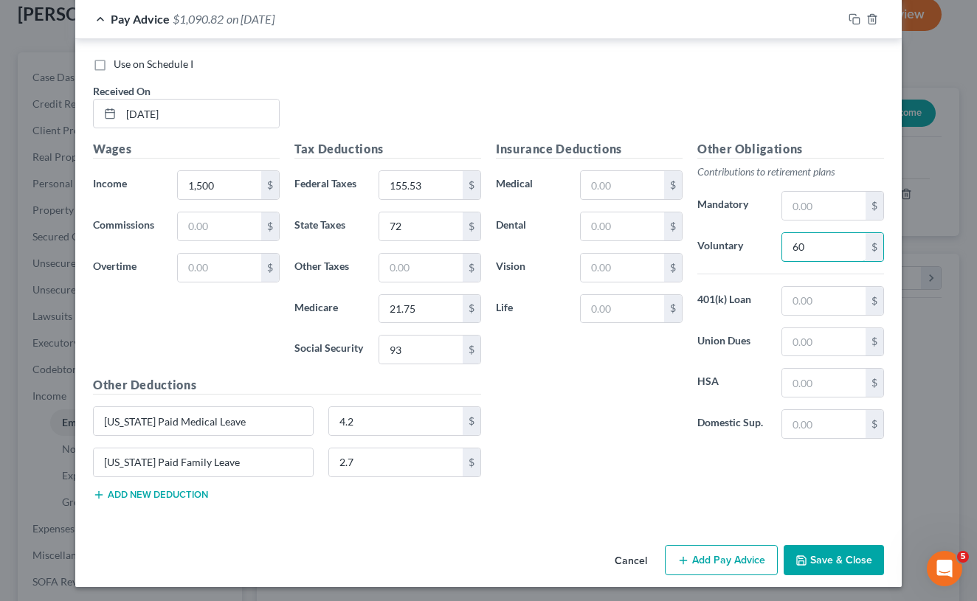
type input "60"
click at [742, 559] on button "Add Pay Advice" at bounding box center [721, 560] width 113 height 31
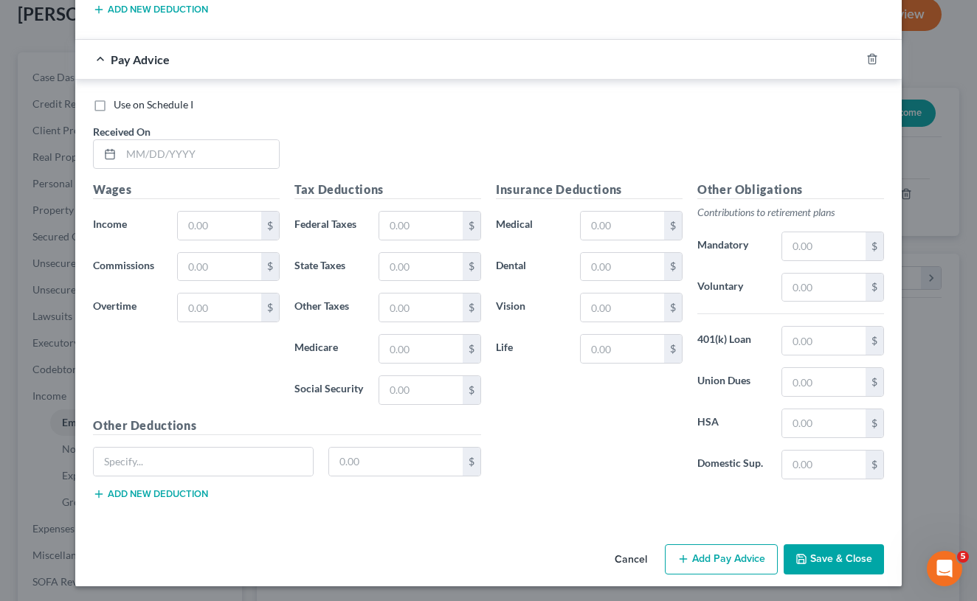
scroll to position [1550, 0]
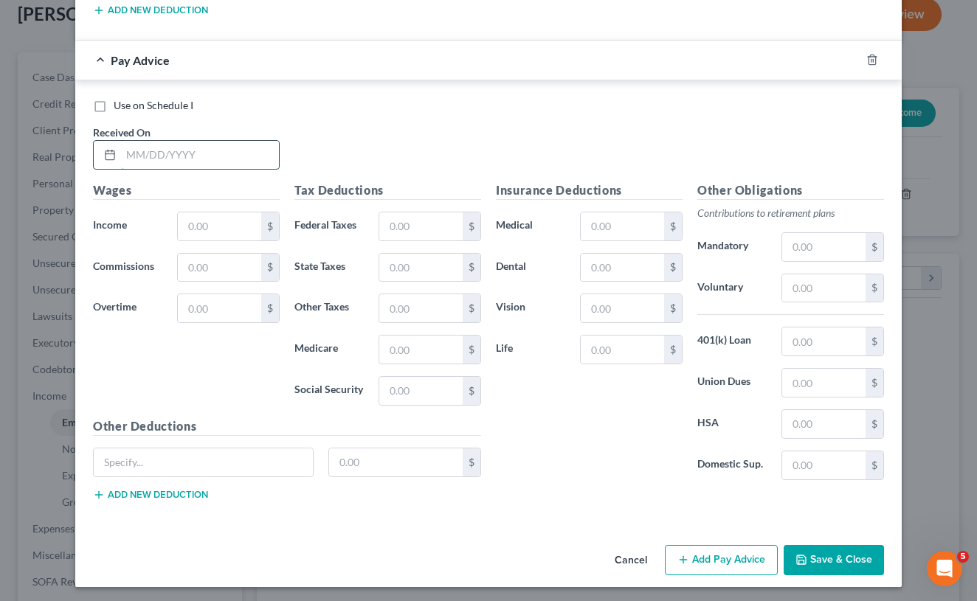
click at [175, 151] on input "text" at bounding box center [200, 155] width 158 height 28
type input "[DATE]"
type input "1,500"
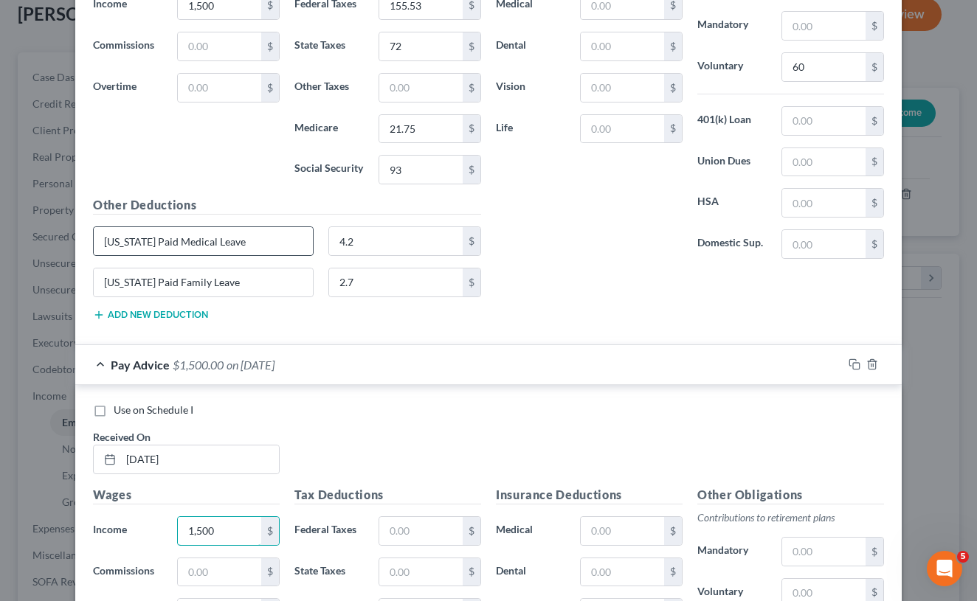
scroll to position [1244, 0]
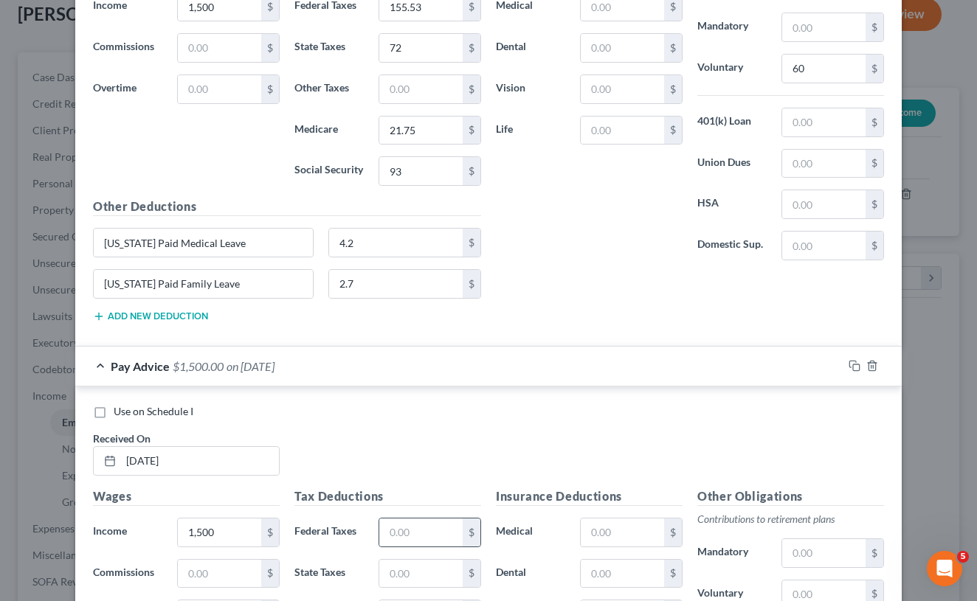
click at [388, 518] on div "$" at bounding box center [430, 533] width 103 height 30
click at [398, 529] on input "text" at bounding box center [420, 533] width 83 height 28
type input "155.53"
type input "72"
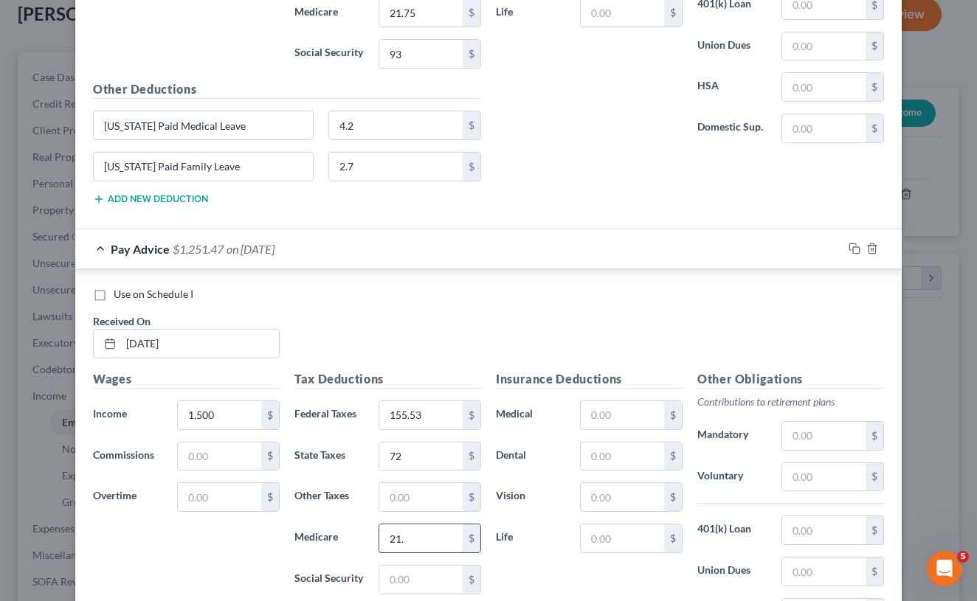
scroll to position [1361, 0]
type input "21.75"
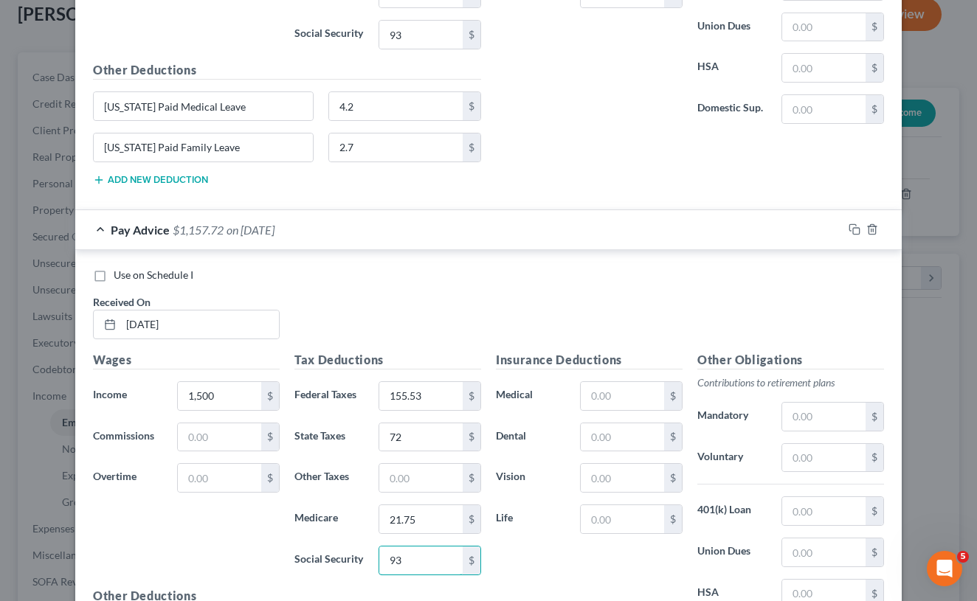
scroll to position [1383, 0]
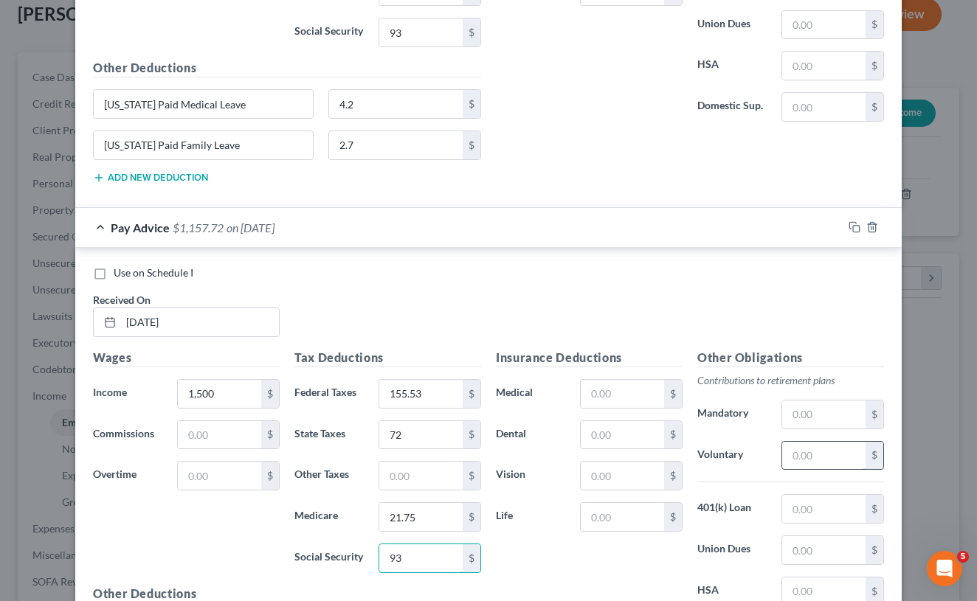
type input "93"
click at [821, 452] on input "text" at bounding box center [823, 456] width 83 height 28
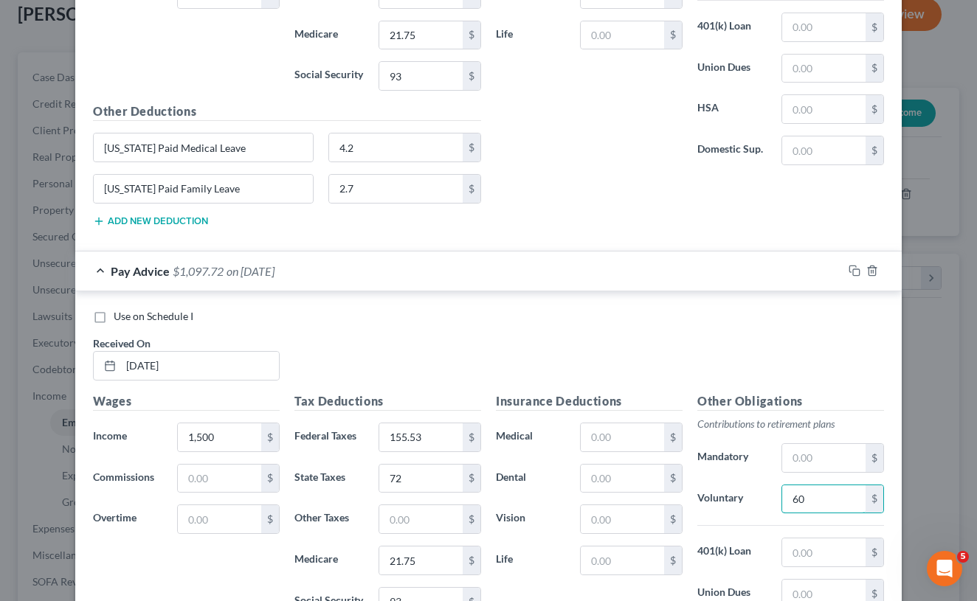
scroll to position [1338, 0]
type input "60"
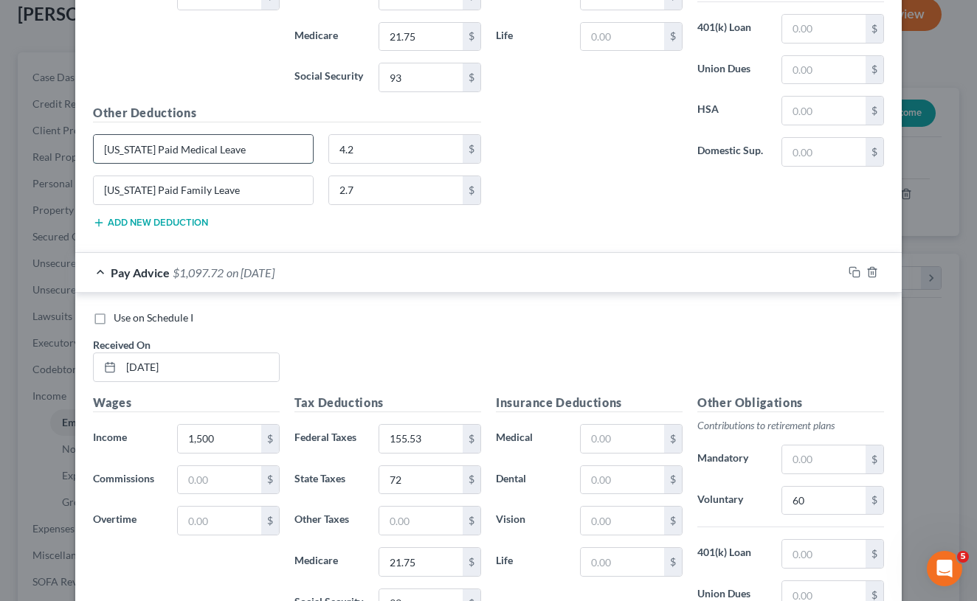
drag, startPoint x: 286, startPoint y: 150, endPoint x: 100, endPoint y: 145, distance: 185.3
click at [100, 145] on input "[US_STATE] Paid Medical Leave" at bounding box center [203, 149] width 219 height 28
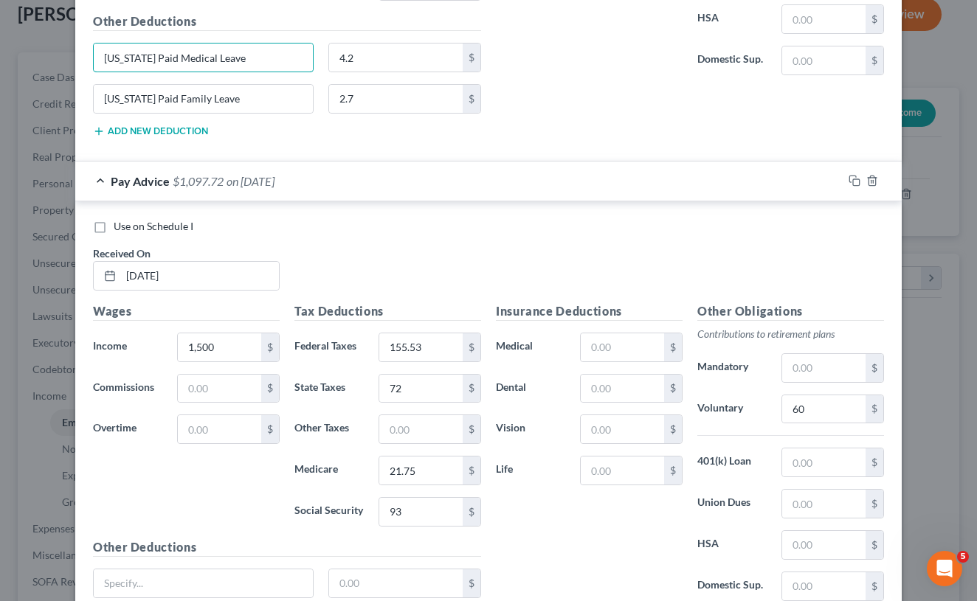
scroll to position [1472, 0]
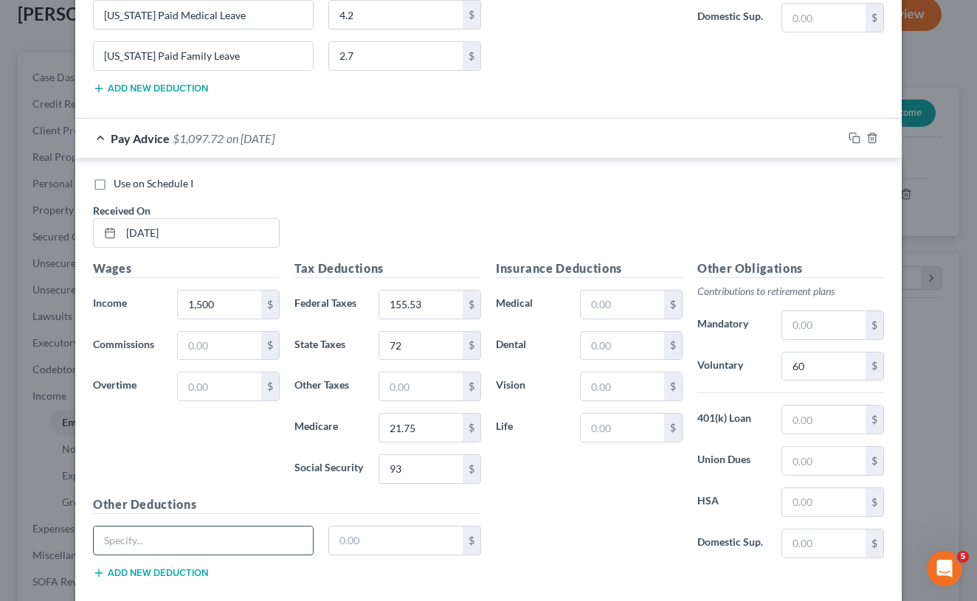
paste input "[US_STATE] Paid Medical Leave"
type input "[US_STATE] Paid Medical Leave"
click at [160, 567] on button "Add new deduction" at bounding box center [150, 573] width 115 height 12
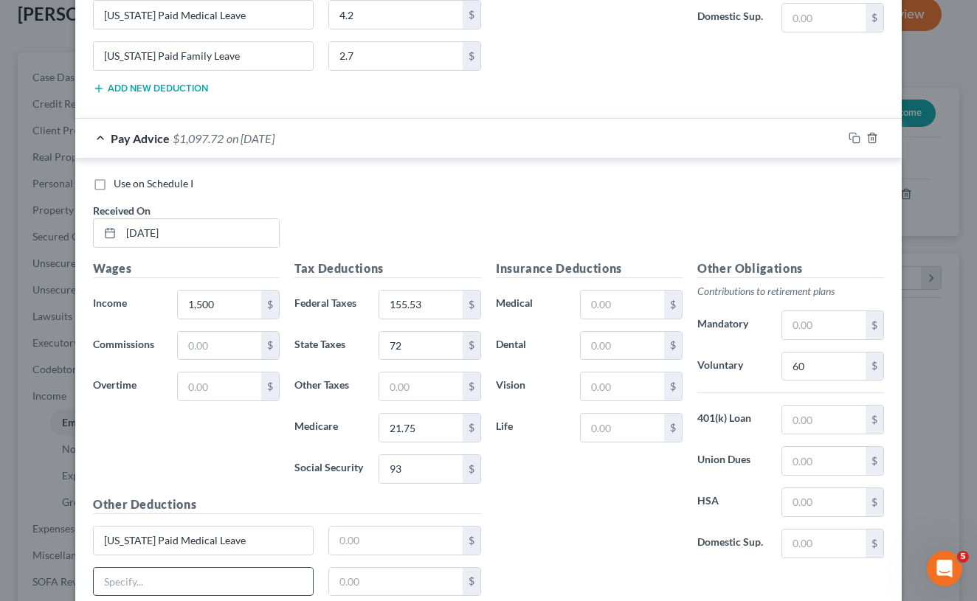
paste input "[US_STATE] Paid Medical Leave"
click at [202, 581] on input "[US_STATE] Paid Medical Leave" at bounding box center [203, 582] width 219 height 28
type input "[US_STATE] Paid Family Leave"
click at [365, 546] on input "text" at bounding box center [396, 541] width 134 height 28
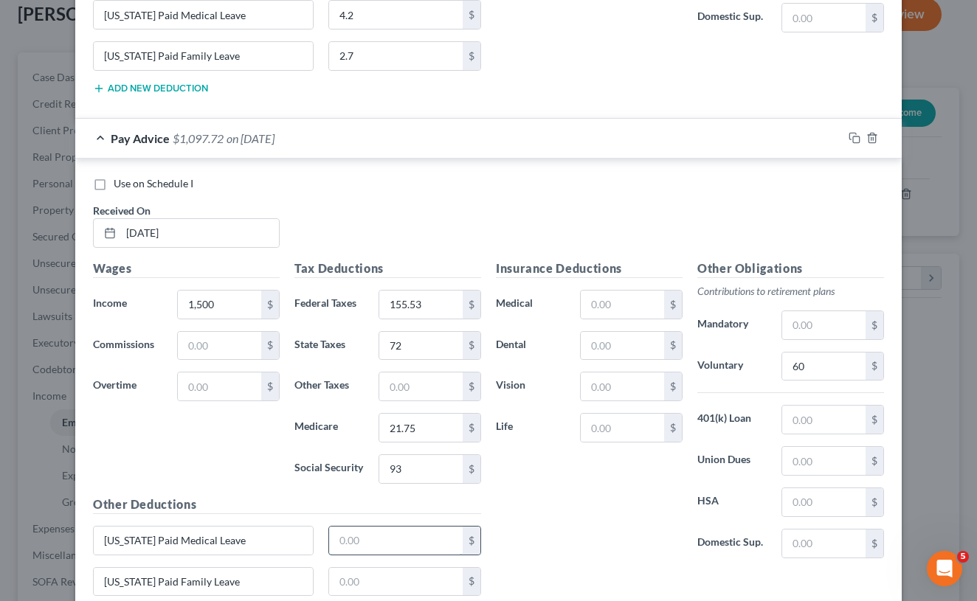
type input "1"
type input "4.2"
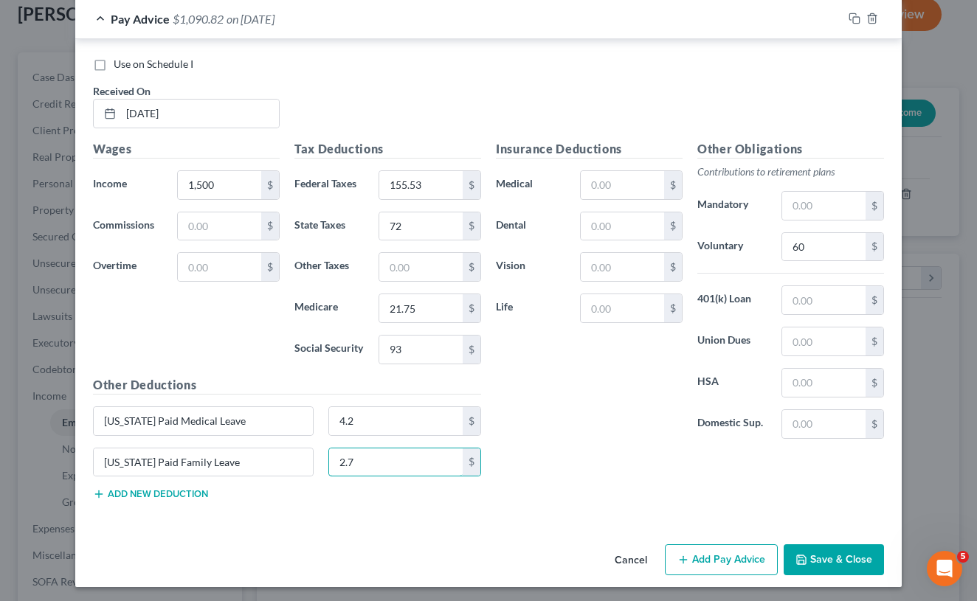
scroll to position [1591, 0]
type input "2.7"
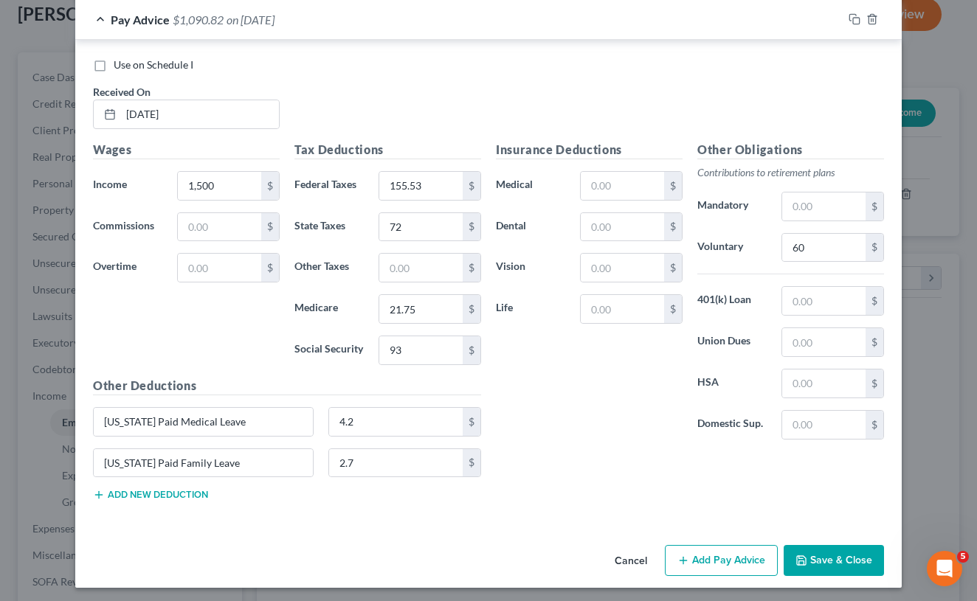
click at [712, 558] on button "Add Pay Advice" at bounding box center [721, 560] width 113 height 31
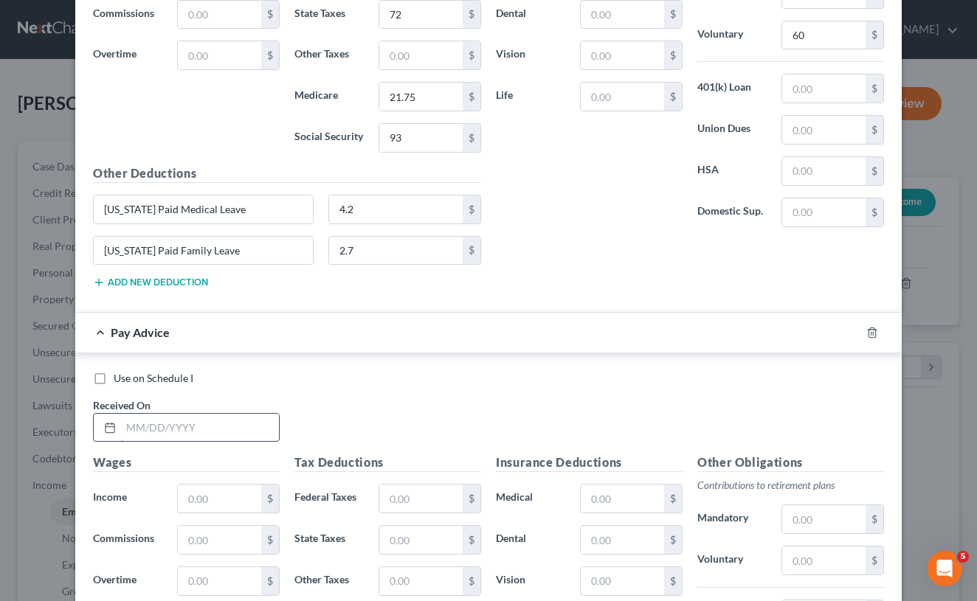
scroll to position [1805, 0]
click at [248, 427] on input "text" at bounding box center [200, 426] width 158 height 28
type input "[DATE]"
type input "1,500"
click at [435, 490] on input "text" at bounding box center [420, 497] width 83 height 28
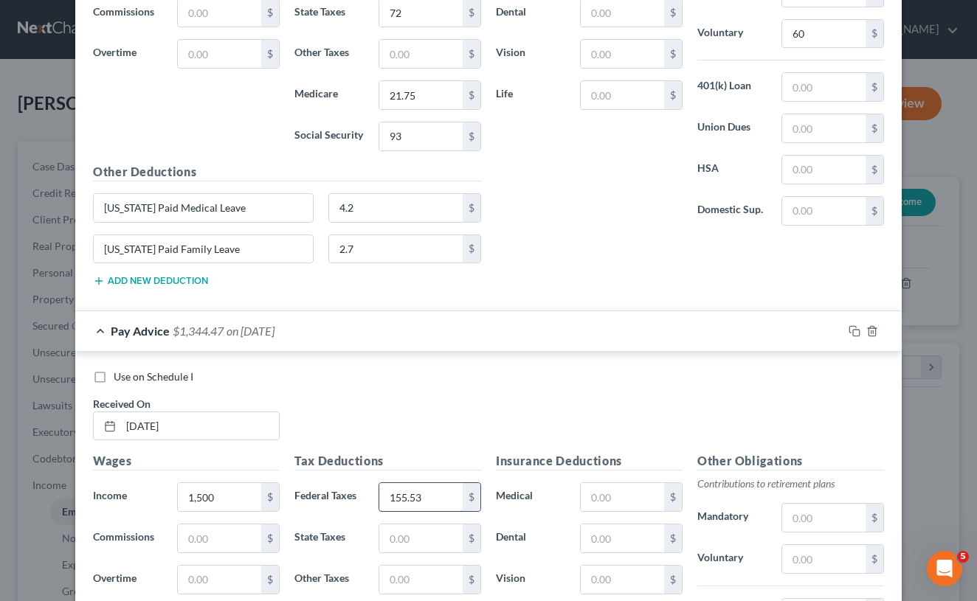
type input "155.53"
type input "72"
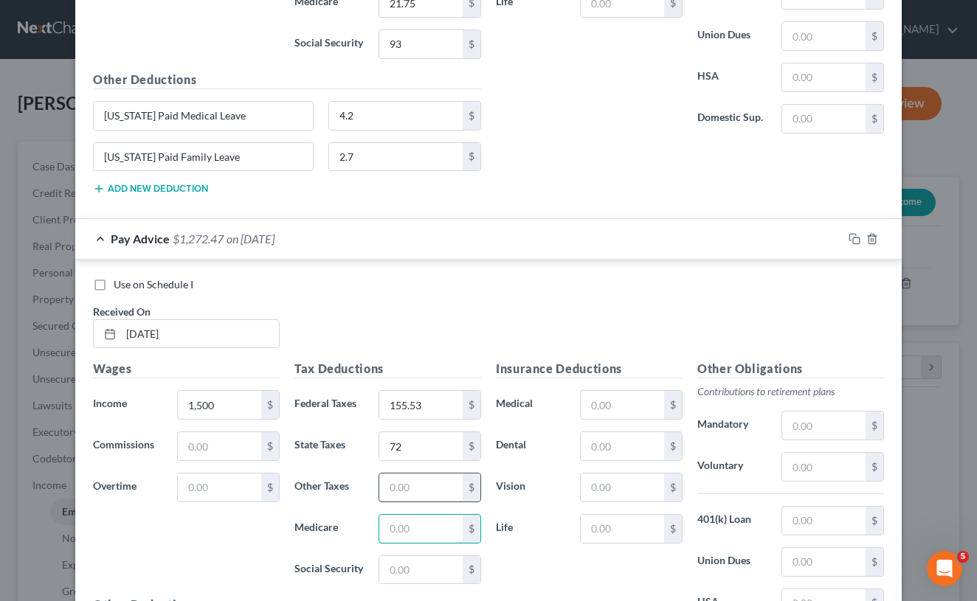
scroll to position [1871, 0]
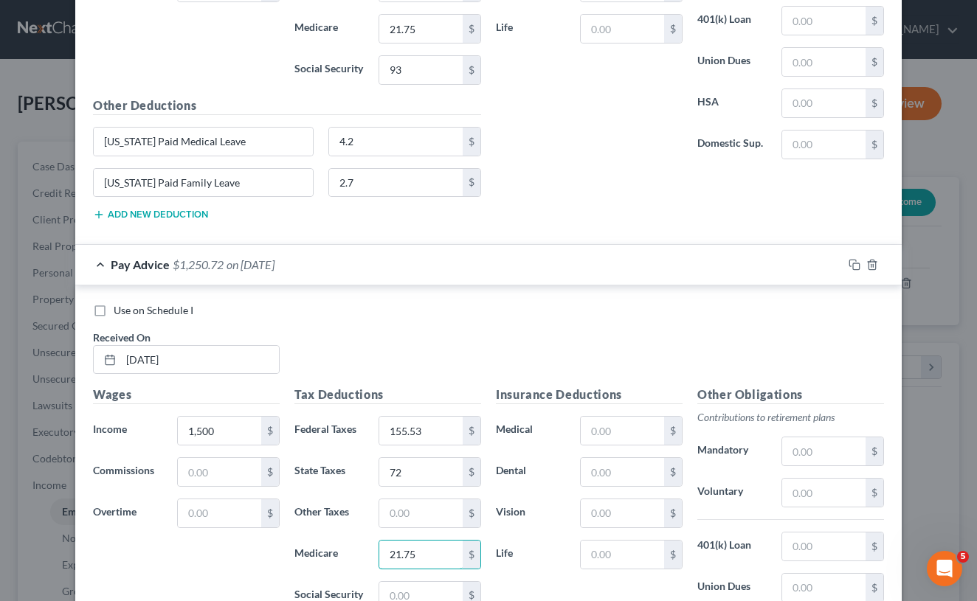
type input "21.75"
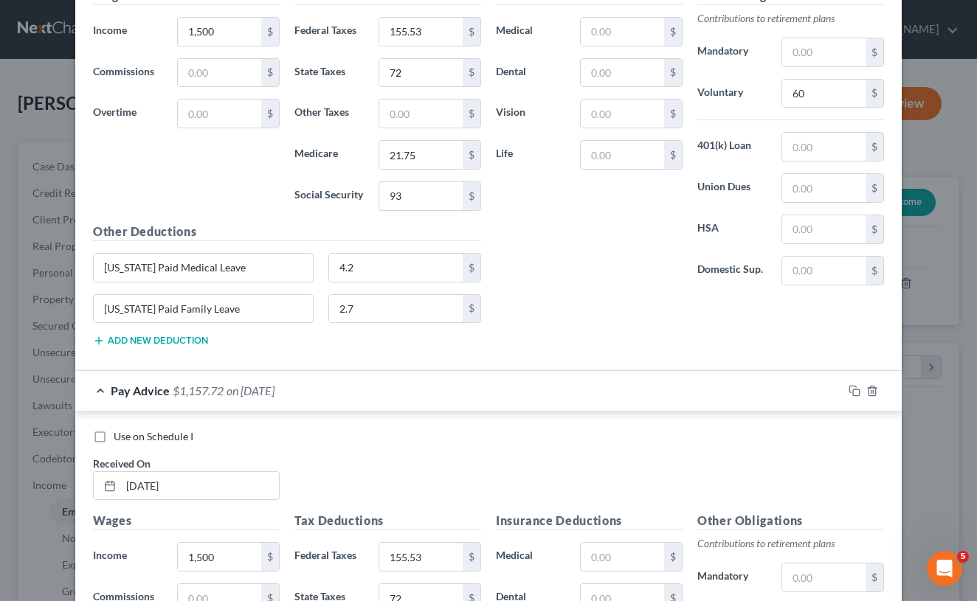
scroll to position [1789, 0]
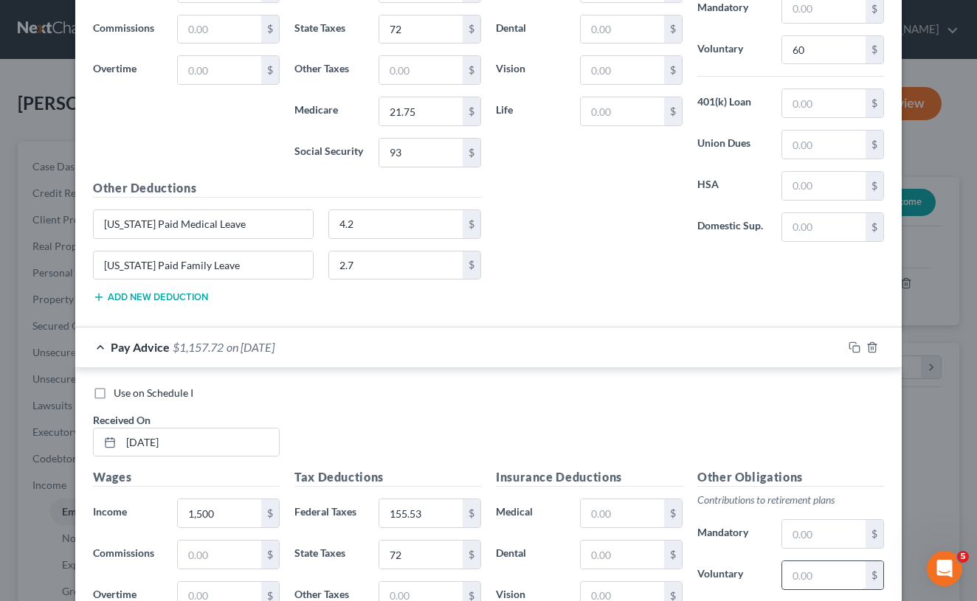
type input "93"
click at [803, 577] on input "text" at bounding box center [823, 576] width 83 height 28
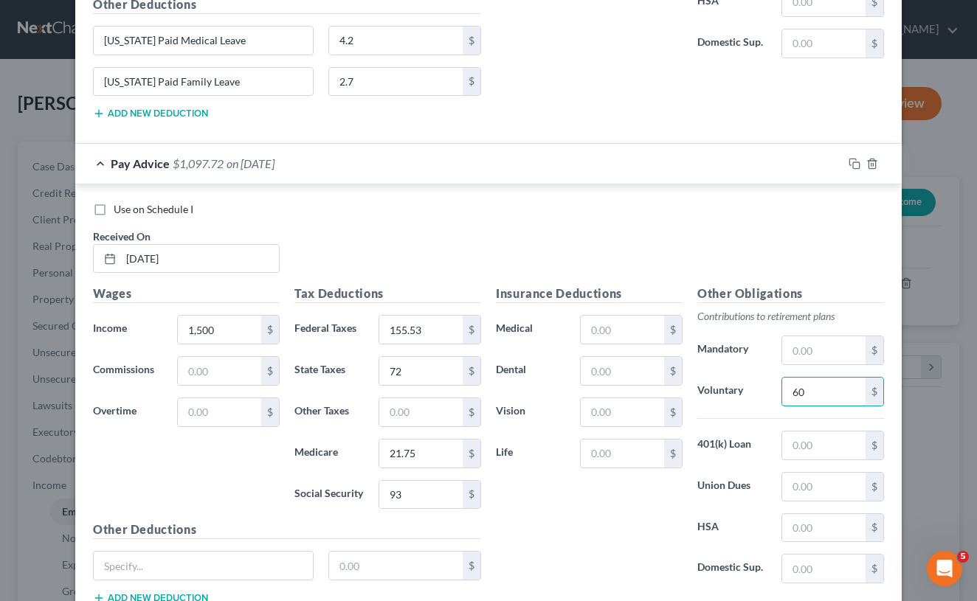
scroll to position [1931, 0]
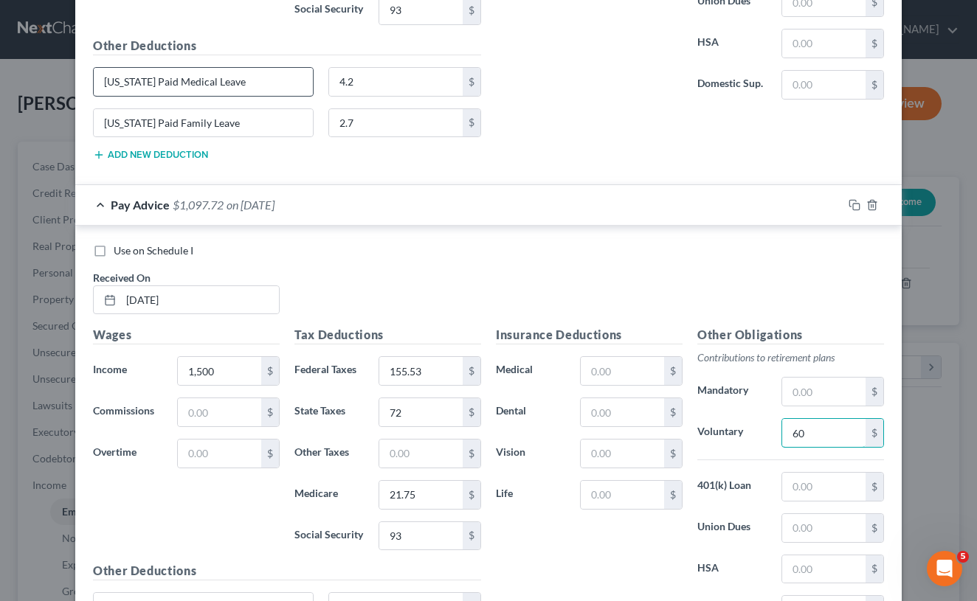
type input "60"
drag, startPoint x: 277, startPoint y: 82, endPoint x: 126, endPoint y: 66, distance: 152.1
click at [126, 68] on input "[US_STATE] Paid Medical Leave" at bounding box center [203, 82] width 219 height 28
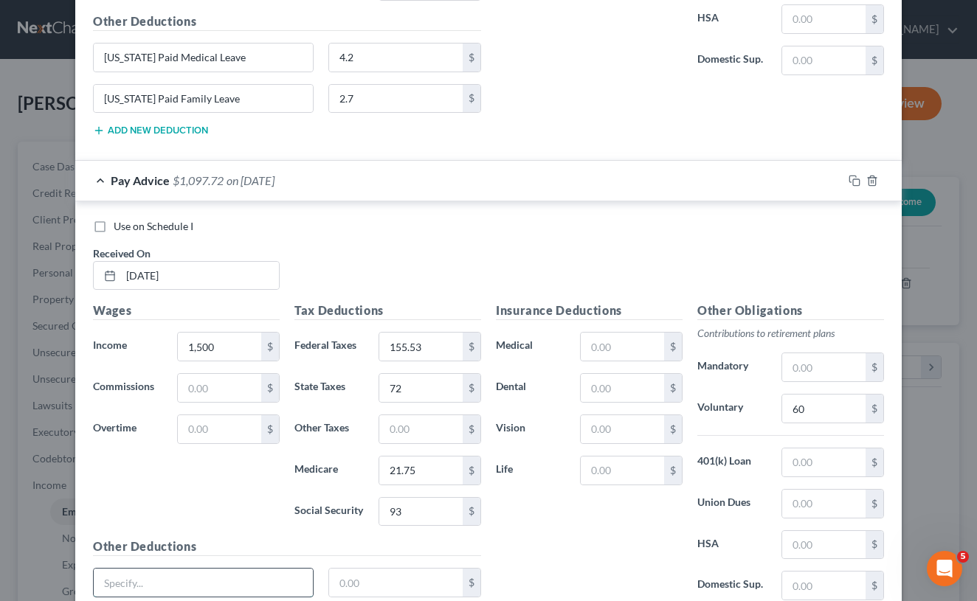
scroll to position [1975, 0]
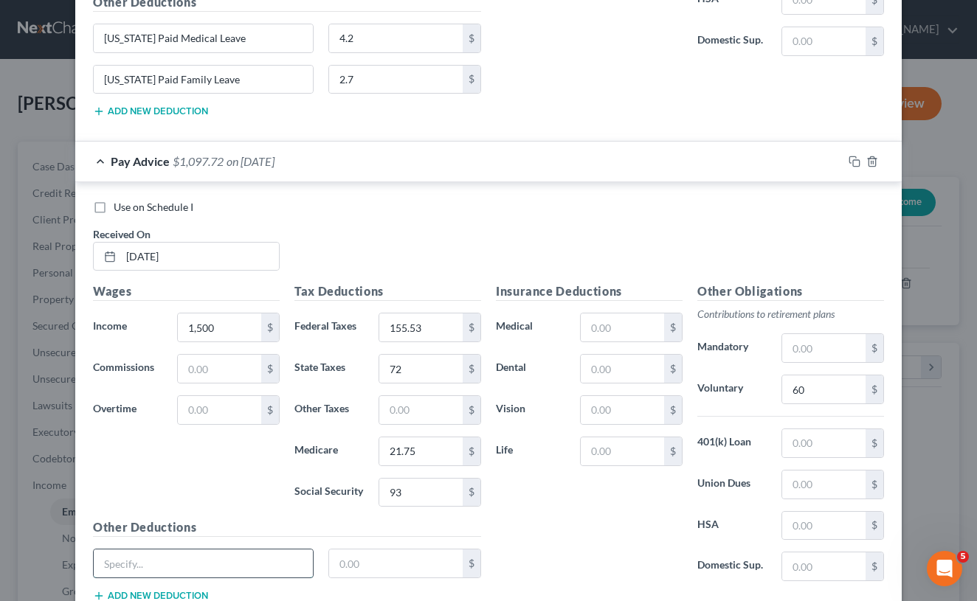
paste input "[US_STATE] Paid Medical Leave"
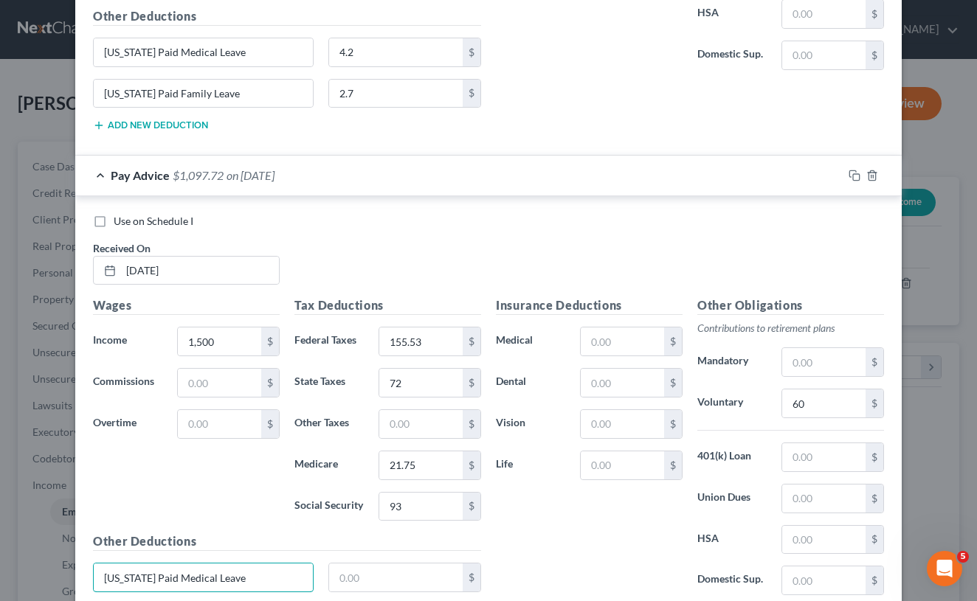
scroll to position [1962, 0]
type input "[US_STATE] Paid Medical Leave"
click at [350, 573] on input "text" at bounding box center [396, 576] width 134 height 28
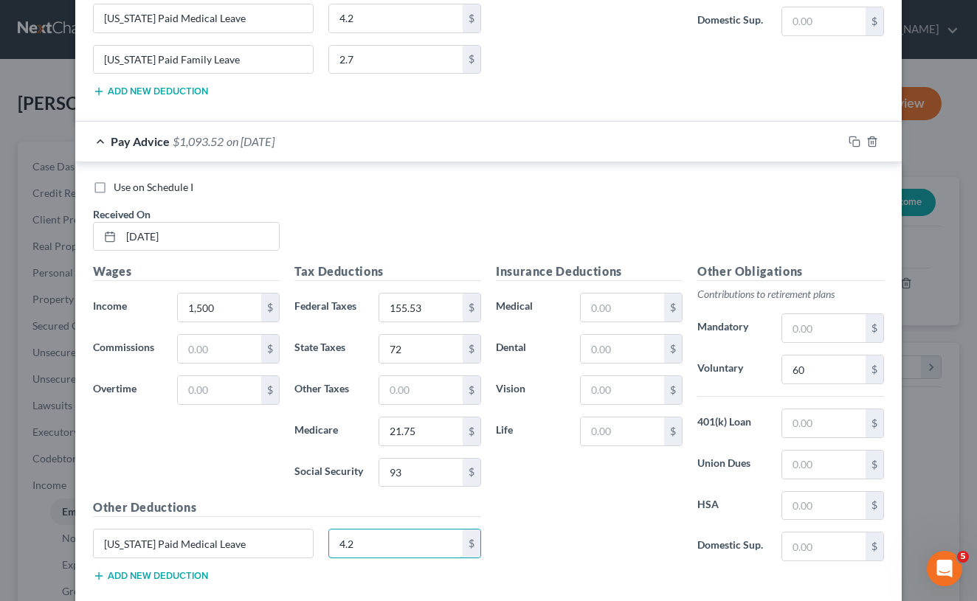
type input "4.2"
click at [176, 570] on button "Add new deduction" at bounding box center [150, 576] width 115 height 12
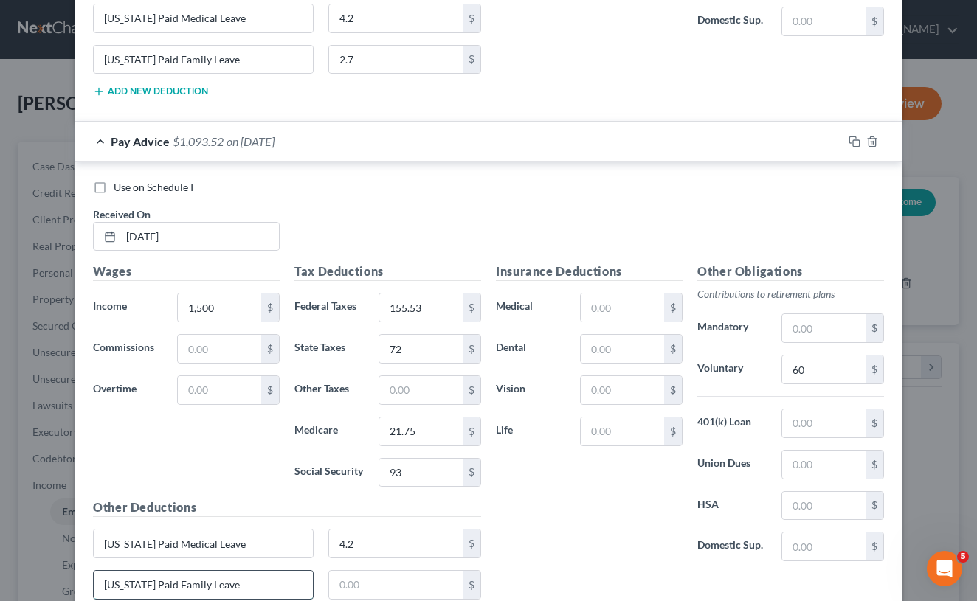
type input "[US_STATE] Paid Family Leave"
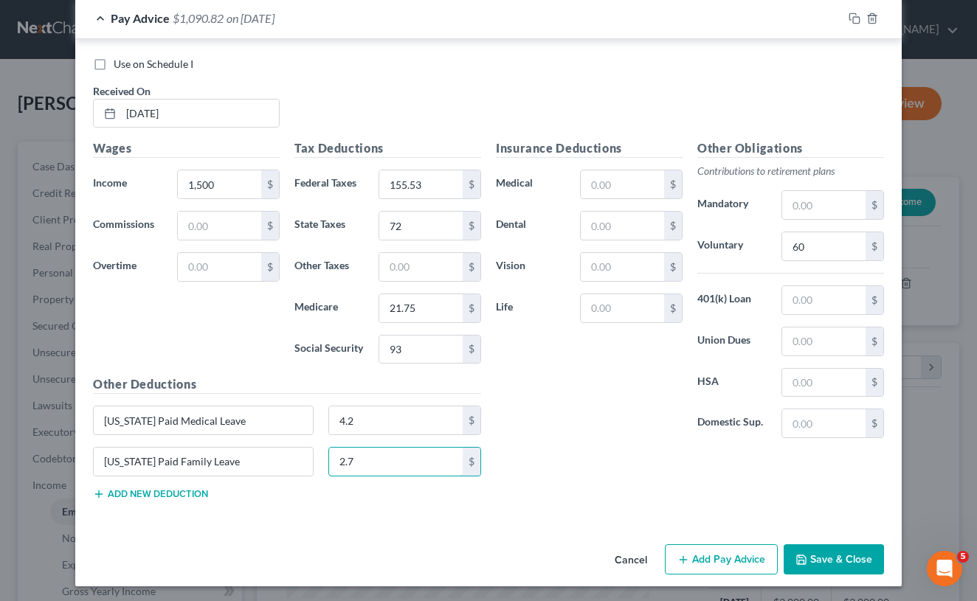
scroll to position [2117, 0]
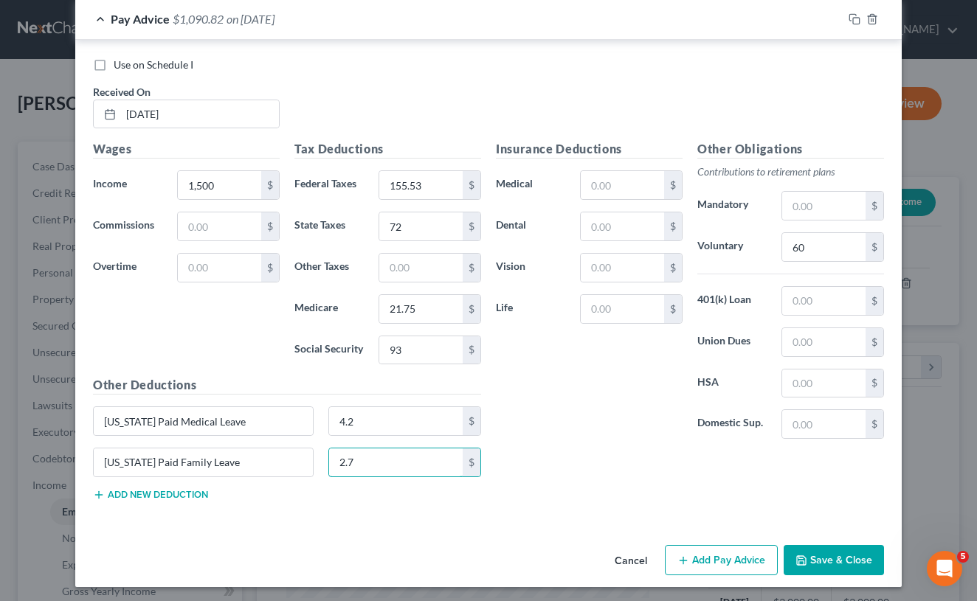
type input "2.7"
click at [723, 554] on button "Add Pay Advice" at bounding box center [721, 560] width 113 height 31
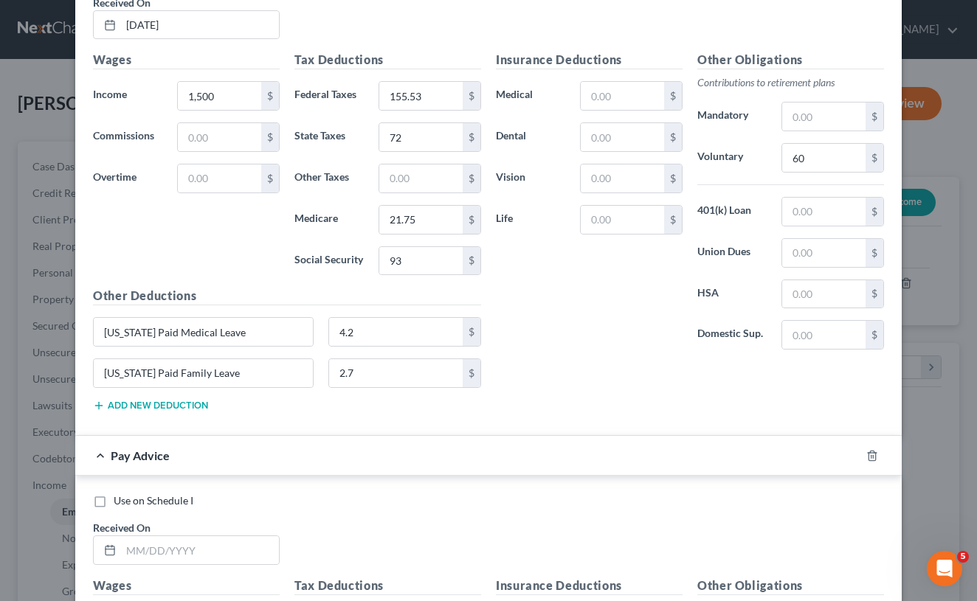
scroll to position [2211, 0]
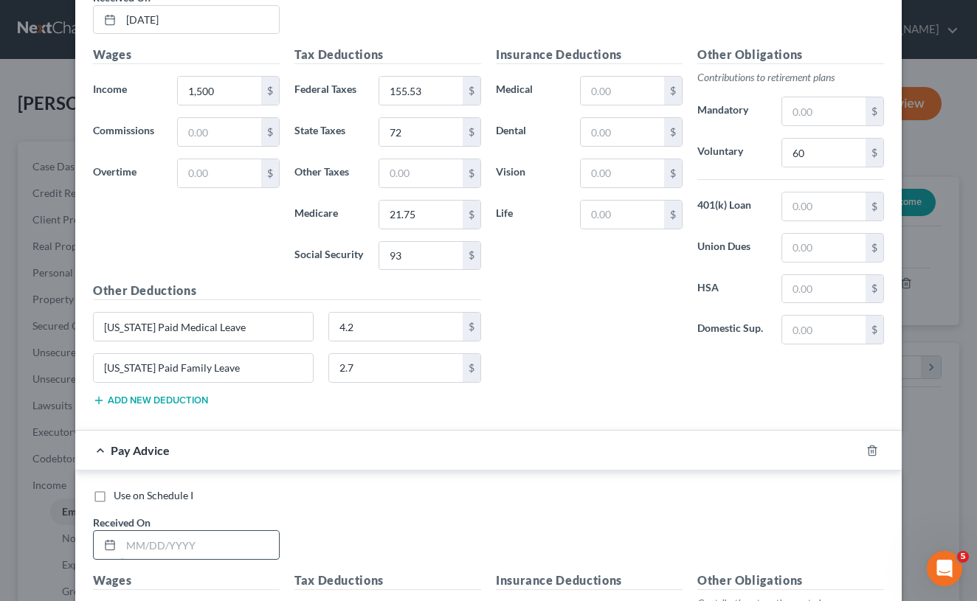
click at [199, 545] on input "text" at bounding box center [200, 545] width 158 height 28
type input "[DATE]"
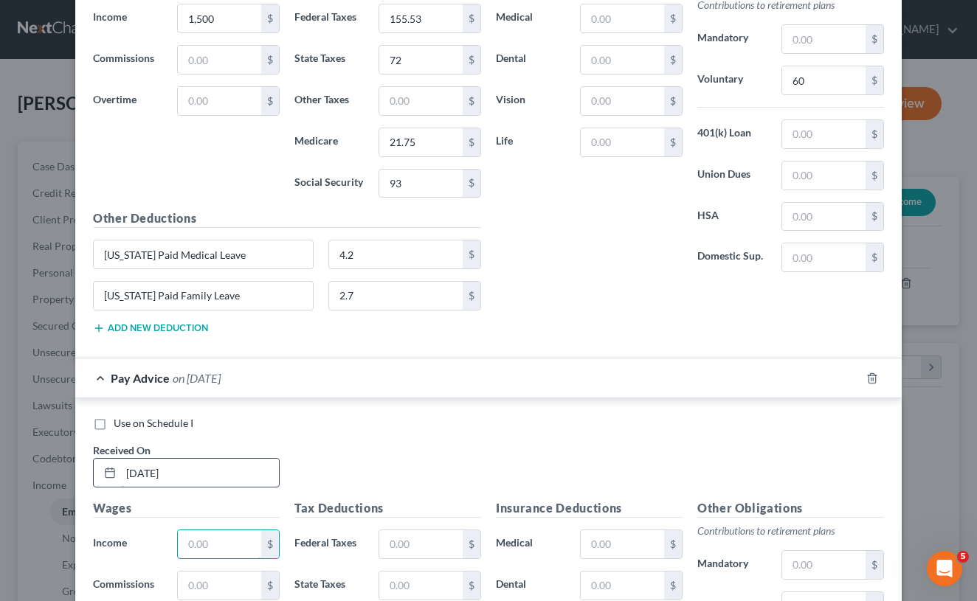
scroll to position [2294, 0]
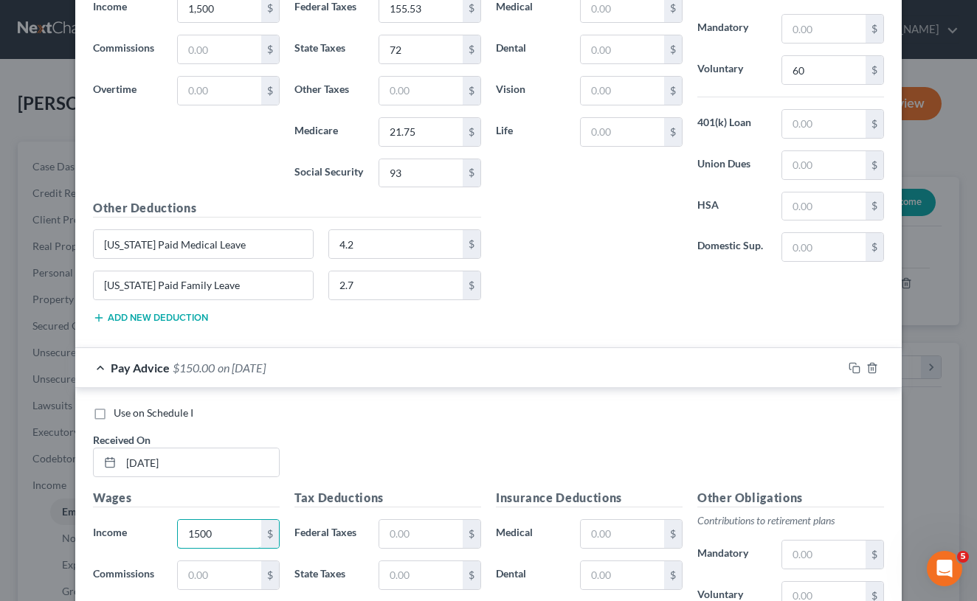
type input "1,500"
click at [440, 532] on input "text" at bounding box center [420, 534] width 83 height 28
type input "155.53"
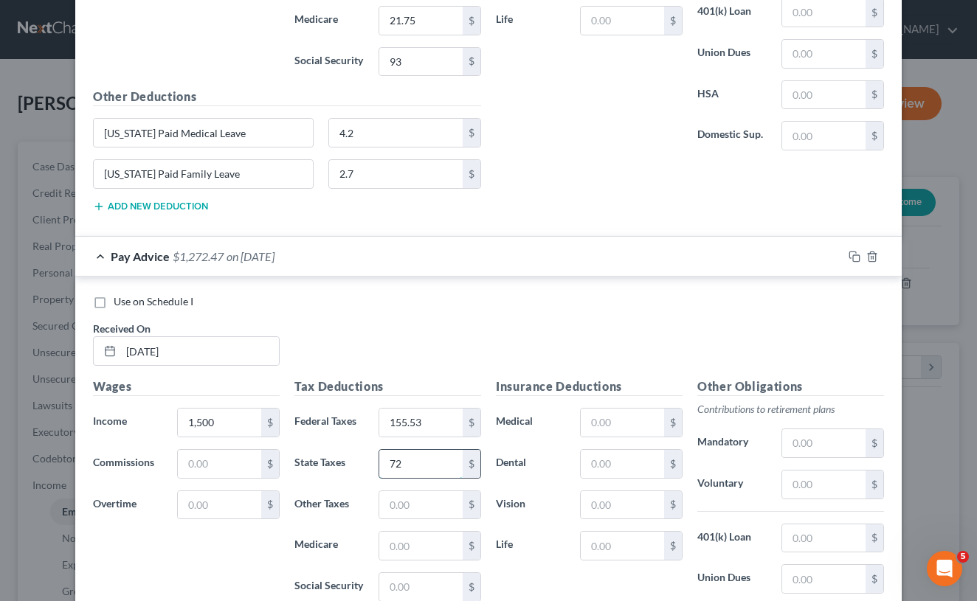
scroll to position [2415, 0]
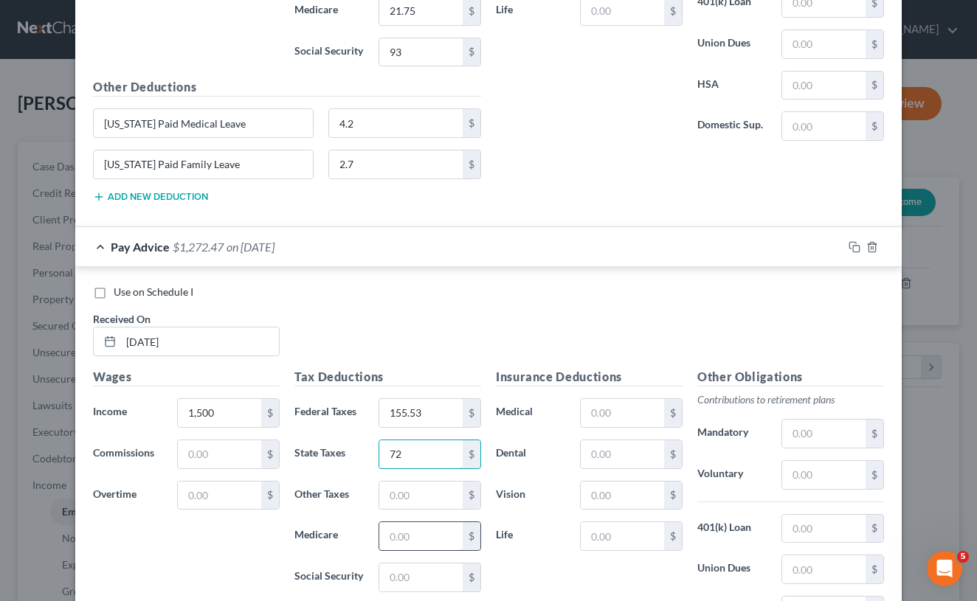
type input "72"
click at [409, 540] on input "text" at bounding box center [420, 536] width 83 height 28
type input "21.75"
click at [410, 573] on input "text" at bounding box center [420, 578] width 83 height 28
type input "93"
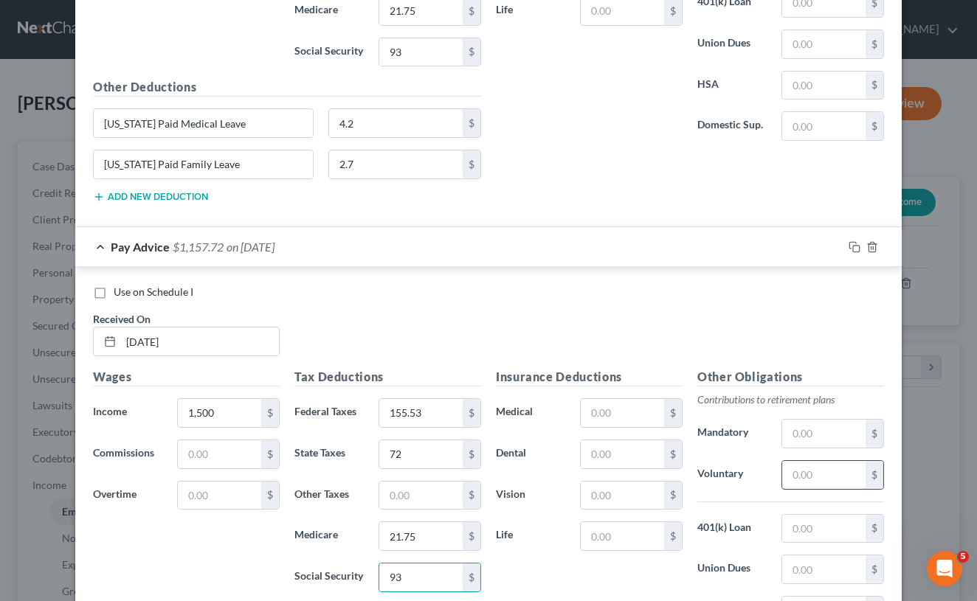
click at [813, 477] on input "text" at bounding box center [823, 475] width 83 height 28
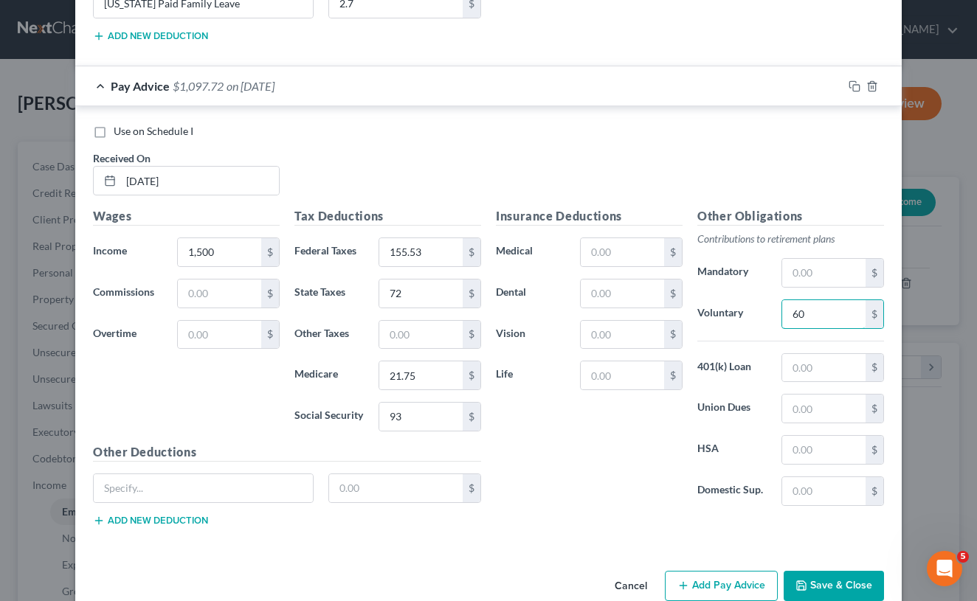
scroll to position [2582, 0]
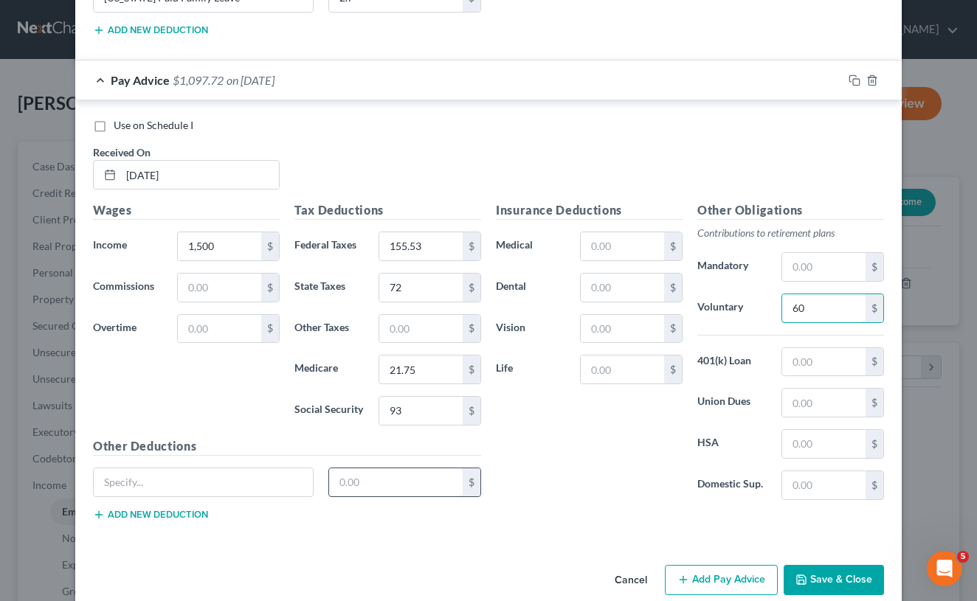
type input "60"
click at [390, 487] on input "text" at bounding box center [396, 483] width 134 height 28
type input "4.2"
click at [141, 511] on button "Add new deduction" at bounding box center [150, 515] width 115 height 12
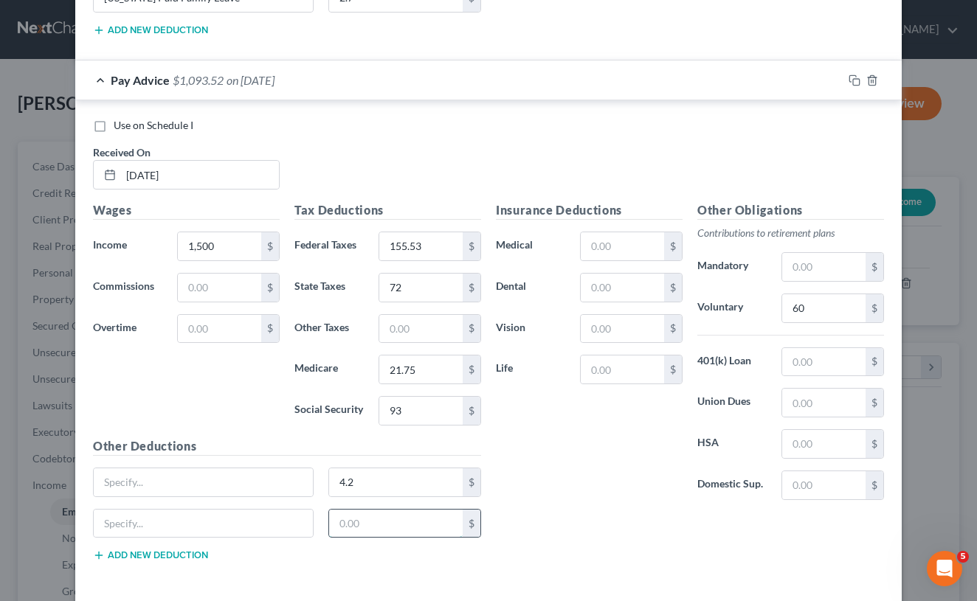
click at [365, 520] on input "text" at bounding box center [396, 524] width 134 height 28
type input "2.7"
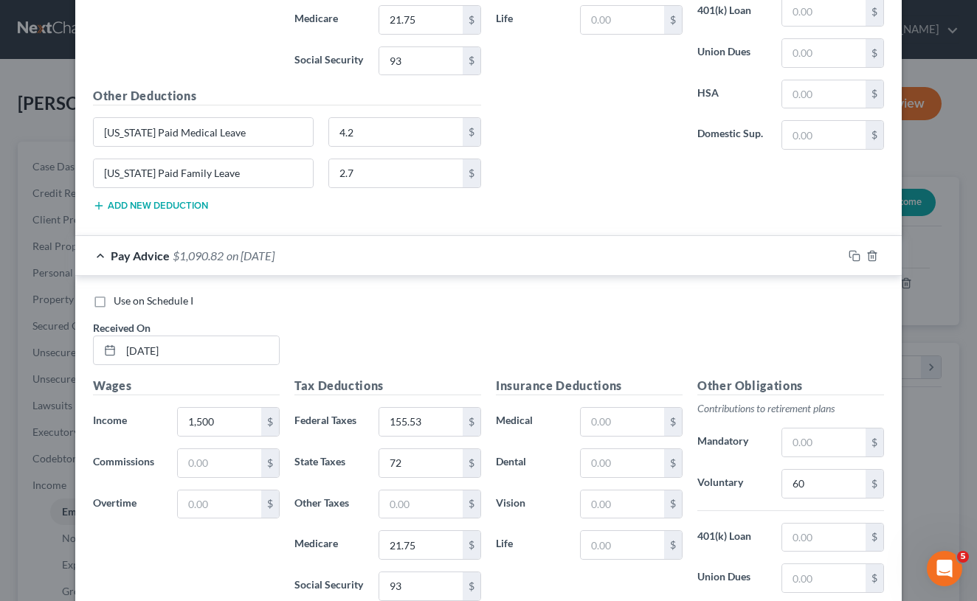
scroll to position [2395, 0]
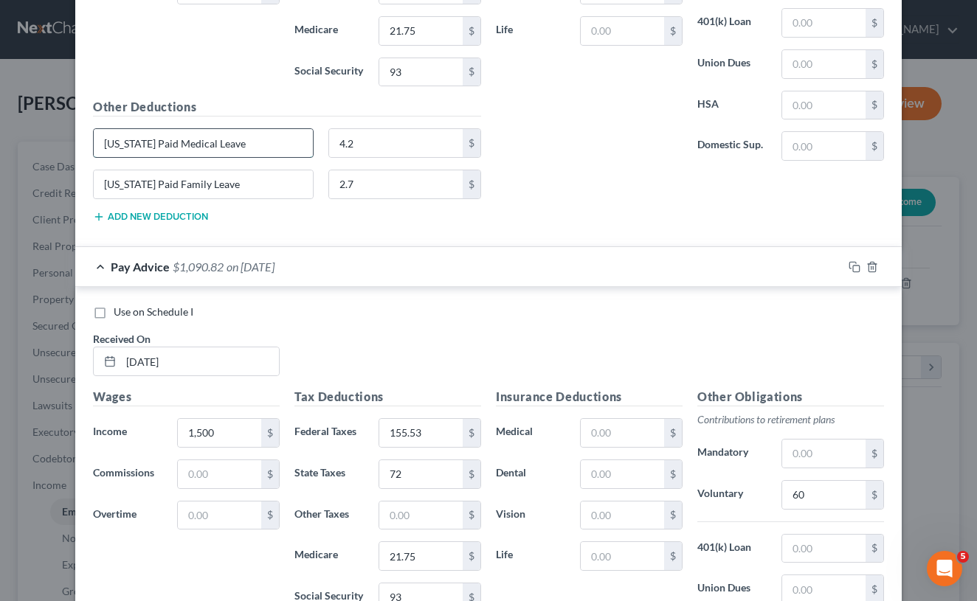
drag, startPoint x: 272, startPoint y: 137, endPoint x: 101, endPoint y: 136, distance: 170.4
click at [101, 136] on input "[US_STATE] Paid Medical Leave" at bounding box center [203, 143] width 219 height 28
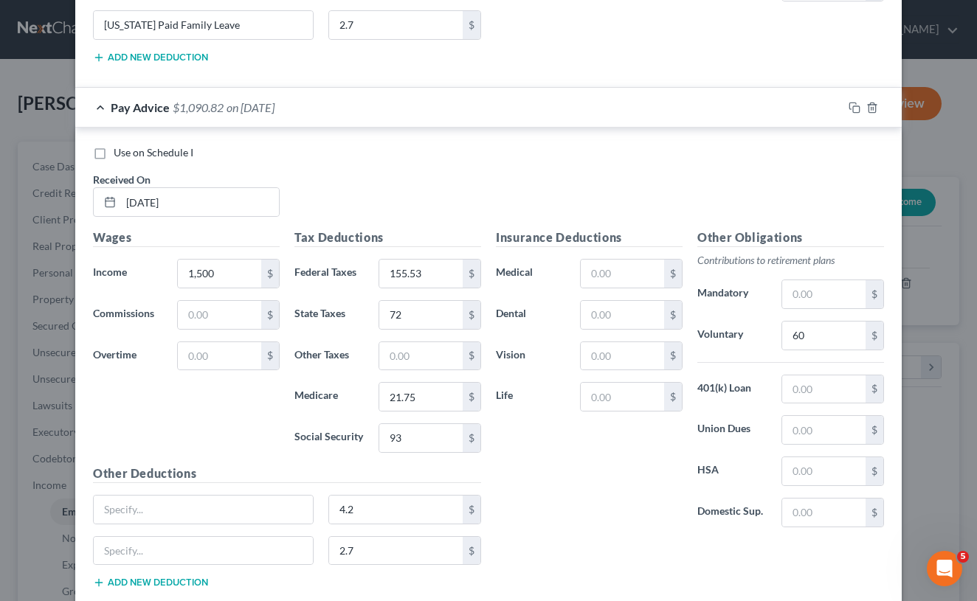
scroll to position [2556, 0]
click at [139, 498] on input "text" at bounding box center [203, 508] width 219 height 28
paste input "[US_STATE] Paid Medical Leave"
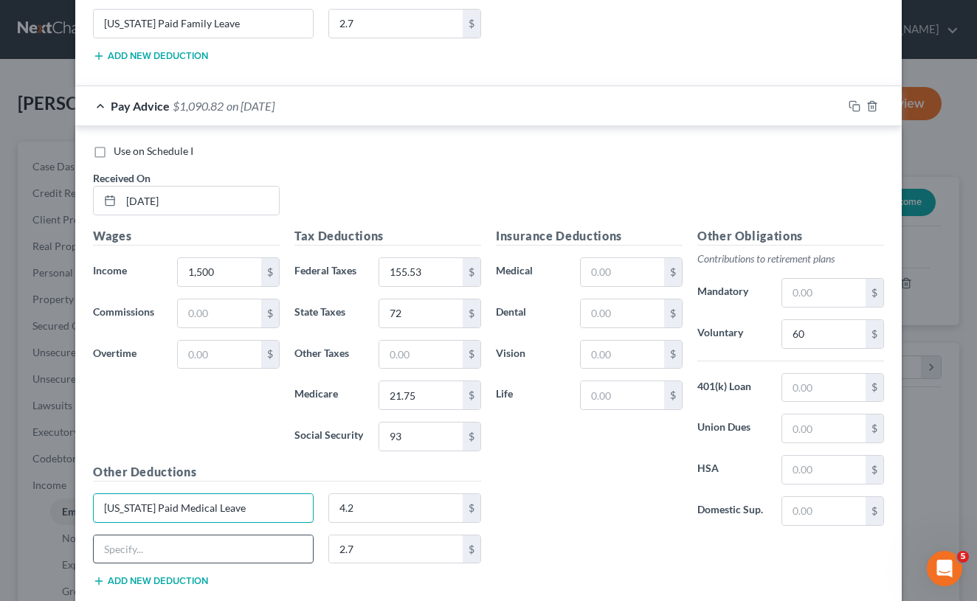
type input "[US_STATE] Paid Medical Leave"
paste input "[US_STATE] Paid Medical Leave"
click at [208, 539] on input "[US_STATE] Paid Medical Leave" at bounding box center [203, 550] width 219 height 28
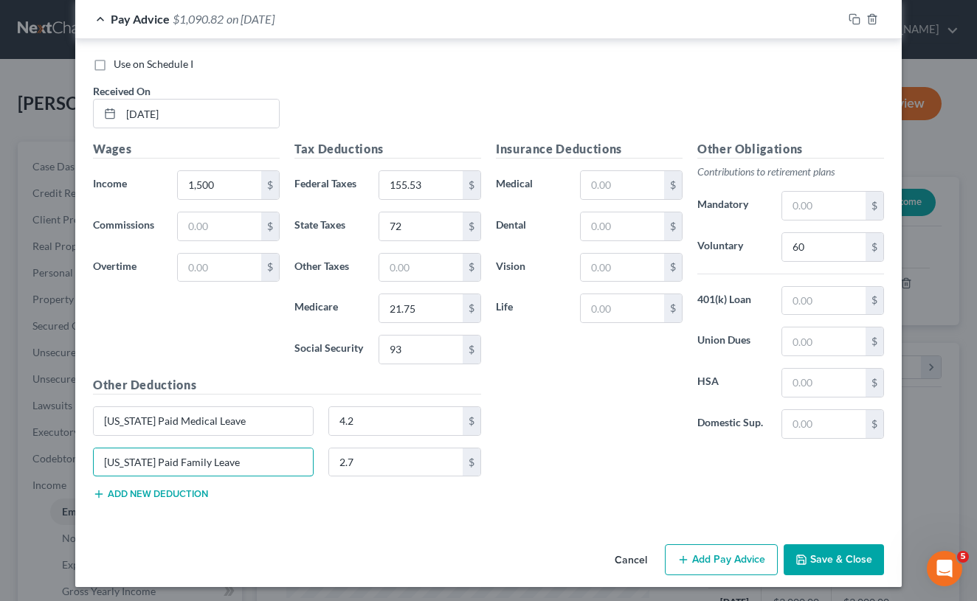
scroll to position [2642, 0]
type input "[US_STATE] Paid Family Leave"
click at [823, 554] on button "Save & Close" at bounding box center [834, 560] width 100 height 31
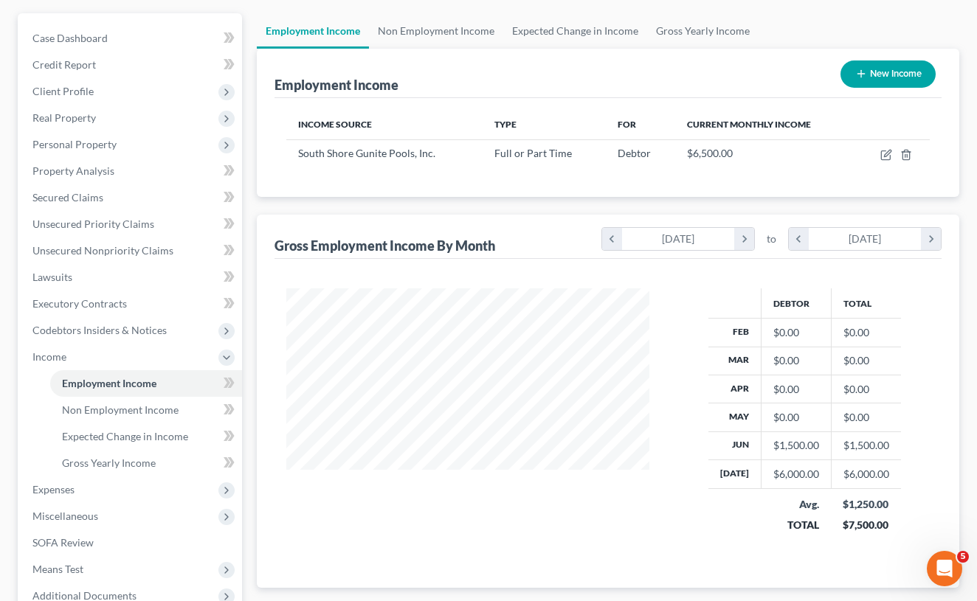
scroll to position [122, 0]
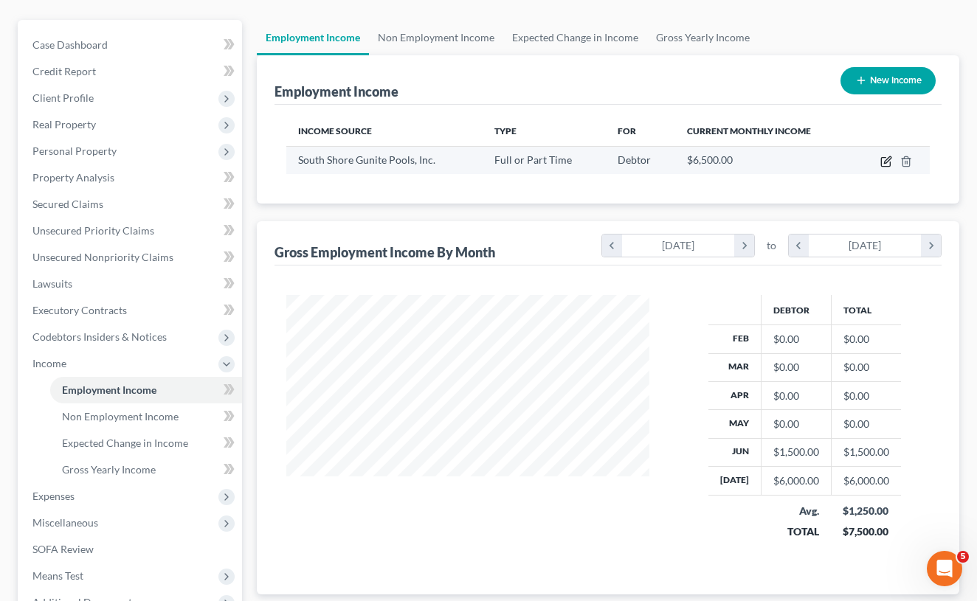
click at [884, 158] on icon "button" at bounding box center [885, 162] width 9 height 9
select select "0"
select select "22"
select select "3"
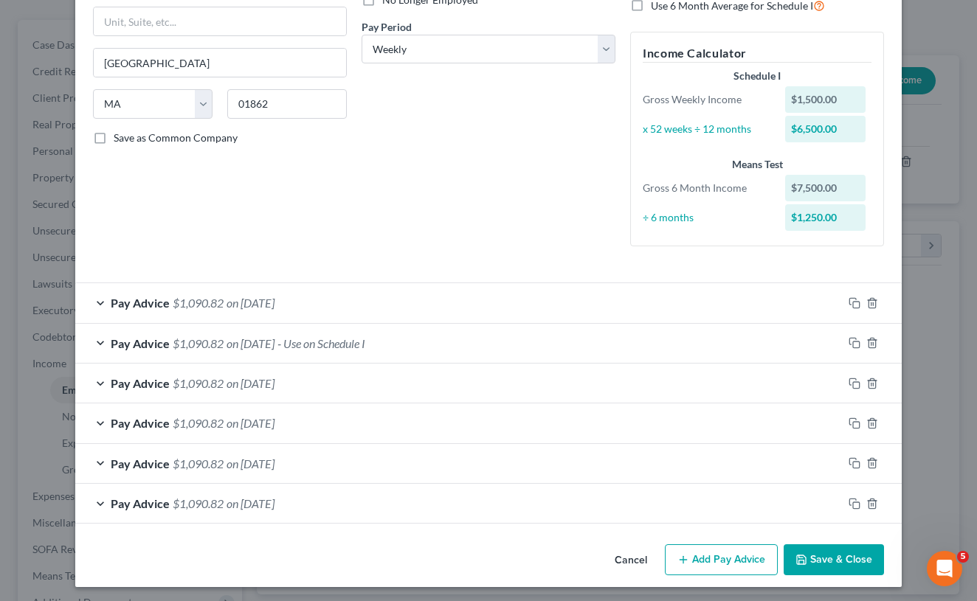
scroll to position [215, 0]
click at [753, 556] on button "Add Pay Advice" at bounding box center [721, 560] width 113 height 31
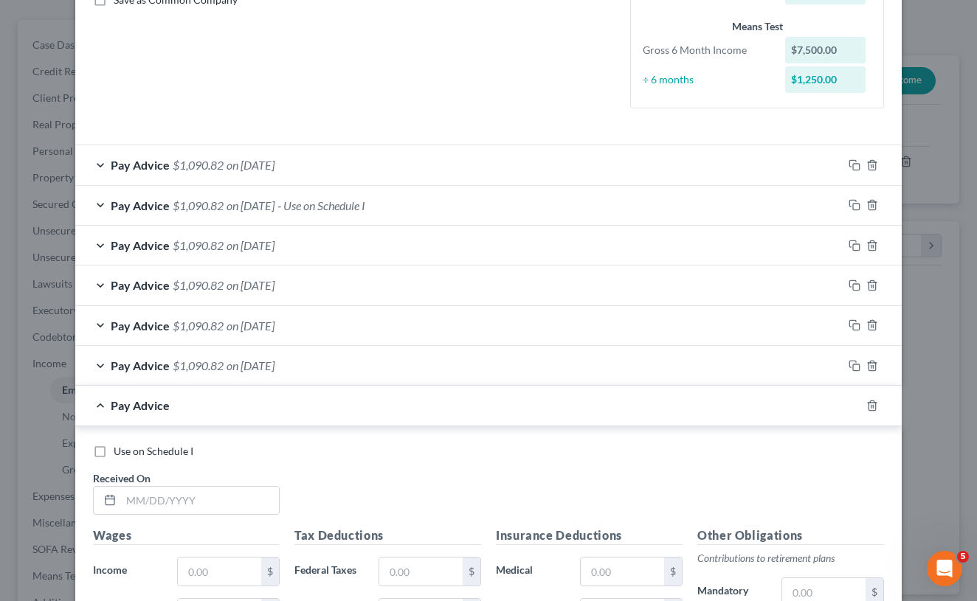
scroll to position [359, 0]
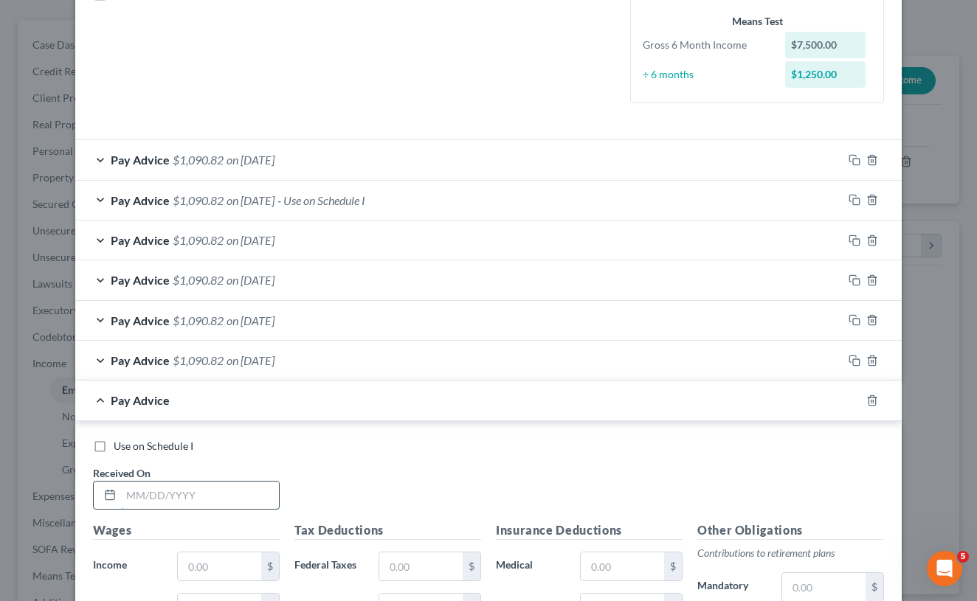
click at [172, 485] on input "text" at bounding box center [200, 496] width 158 height 28
type input "[DATE]"
type input "1,500"
click at [442, 553] on input "text" at bounding box center [420, 567] width 83 height 28
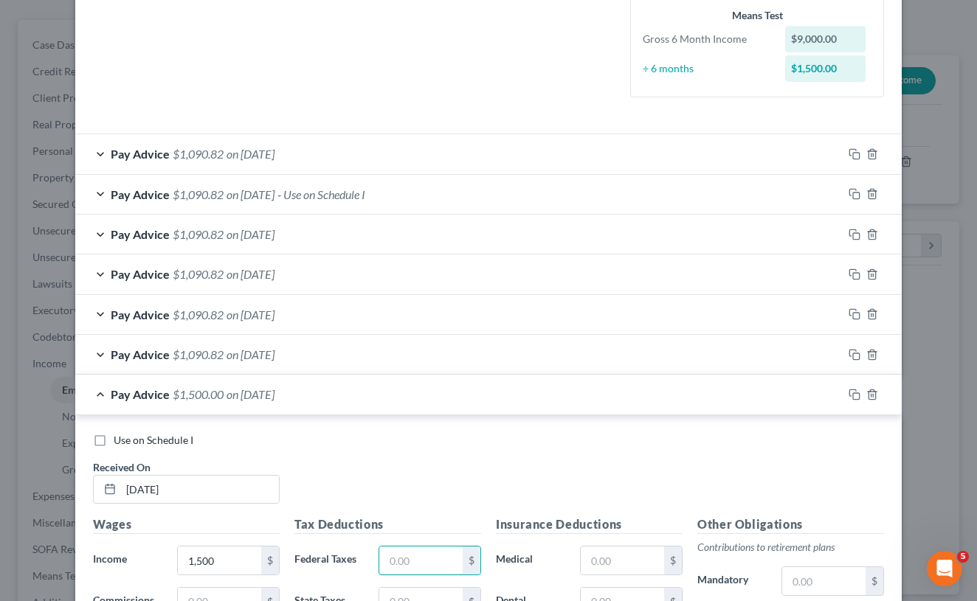
scroll to position [365, 0]
click at [103, 353] on div "Pay Advice $1,090.82 on [DATE]" at bounding box center [458, 353] width 767 height 39
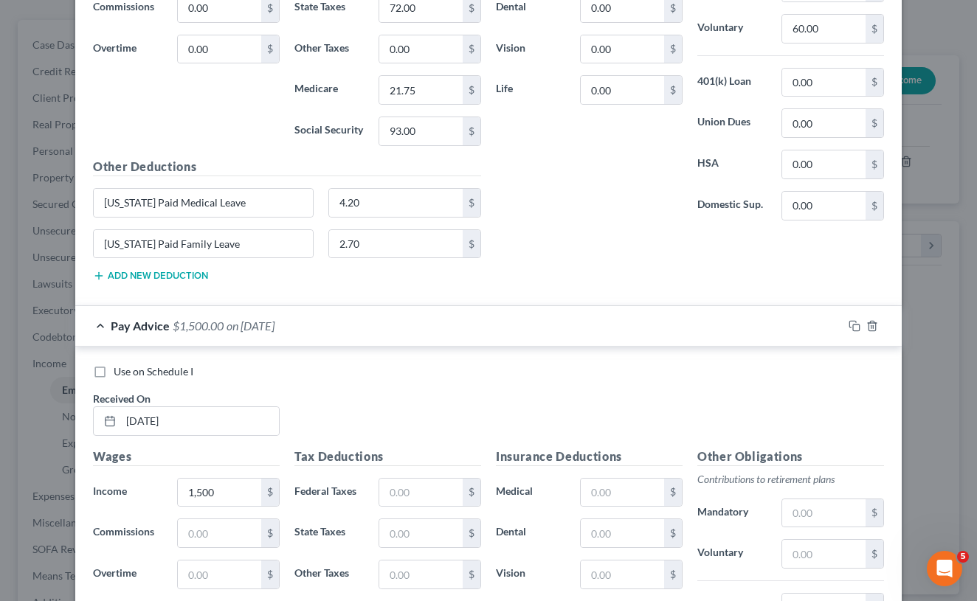
scroll to position [958, 0]
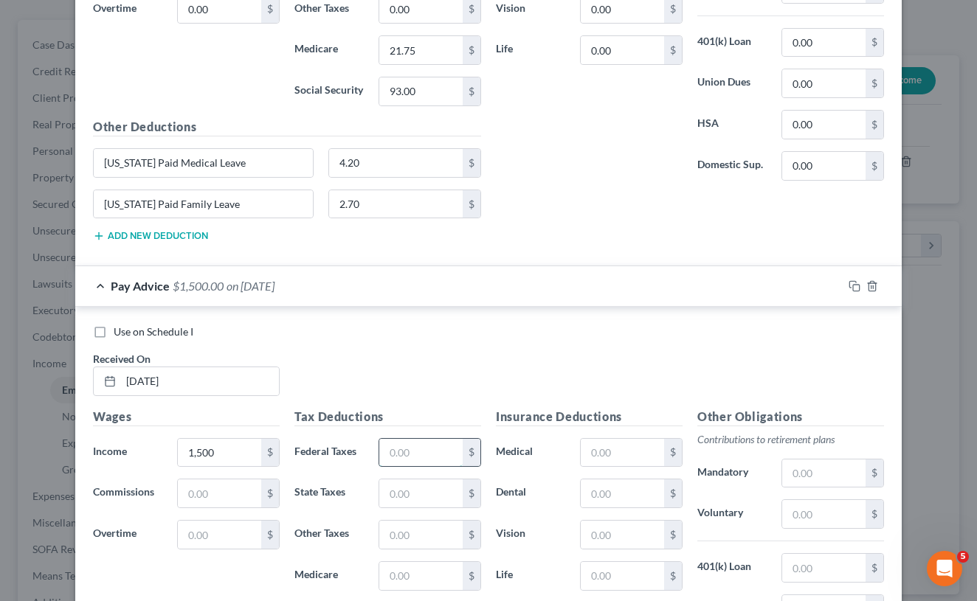
click at [417, 443] on input "text" at bounding box center [420, 453] width 83 height 28
type input "155.53"
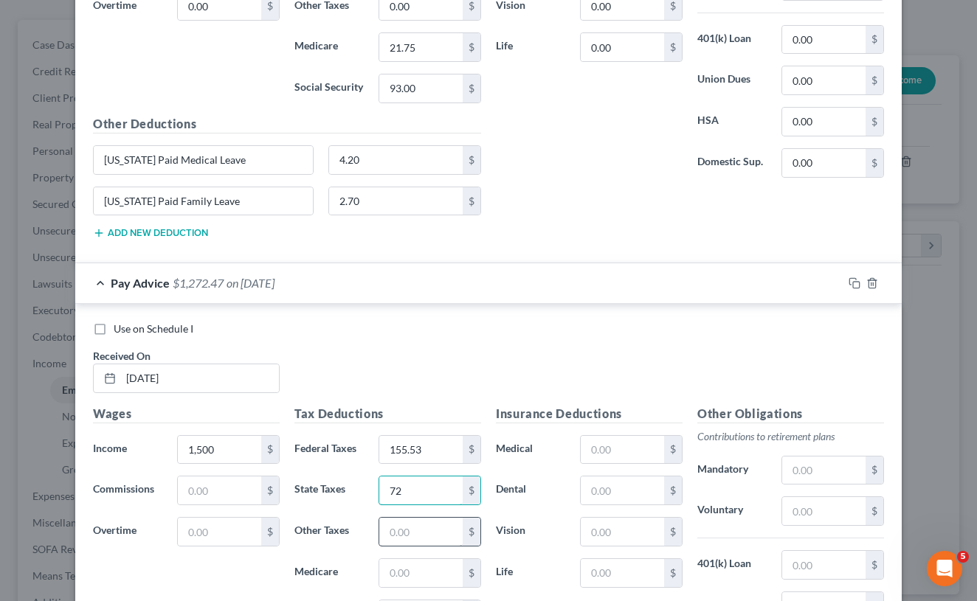
type input "72"
click at [414, 536] on input "text" at bounding box center [420, 532] width 83 height 28
click at [417, 572] on input "text" at bounding box center [420, 573] width 83 height 28
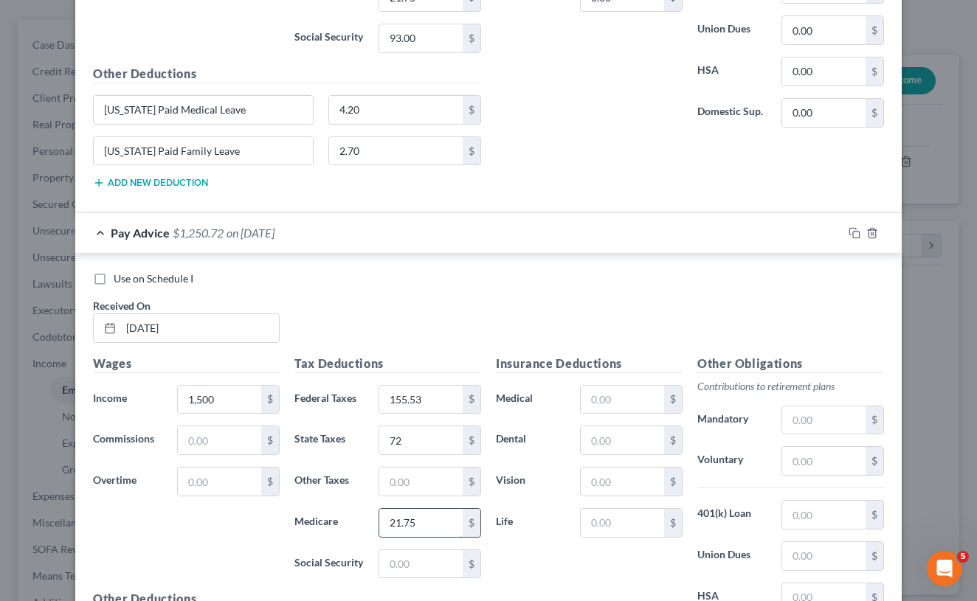
scroll to position [1026, 0]
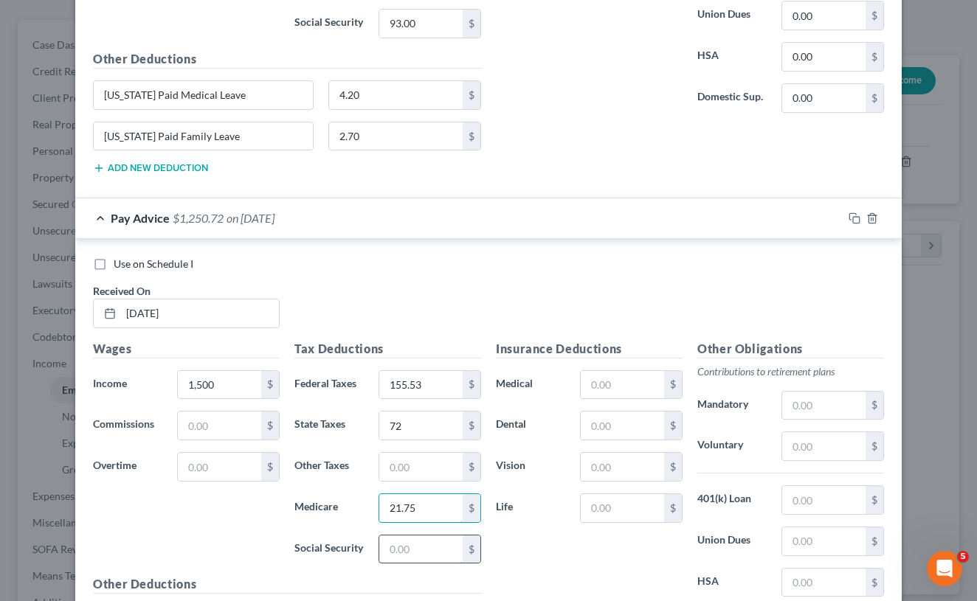
type input "21.75"
click at [406, 551] on input "text" at bounding box center [420, 550] width 83 height 28
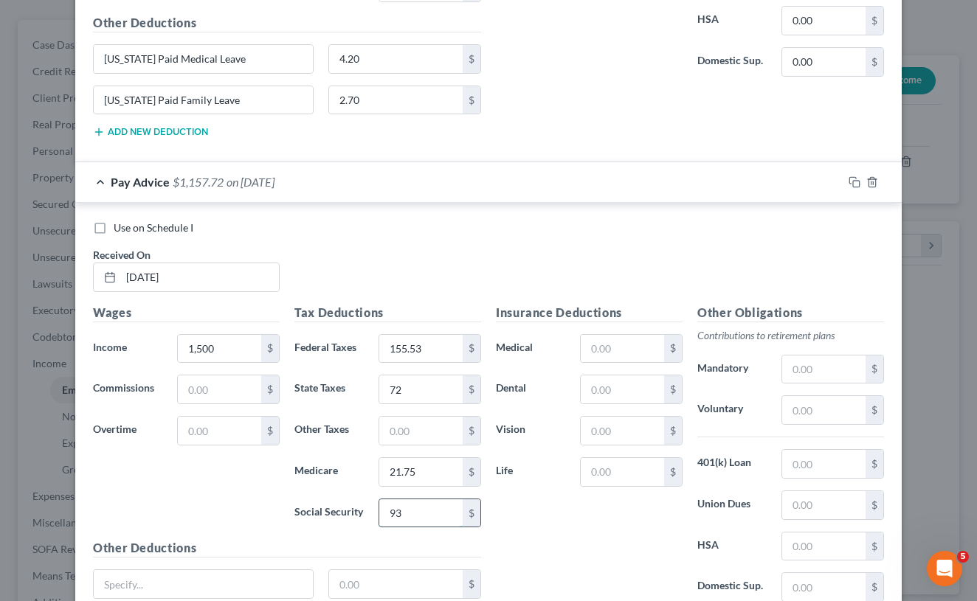
scroll to position [1082, 0]
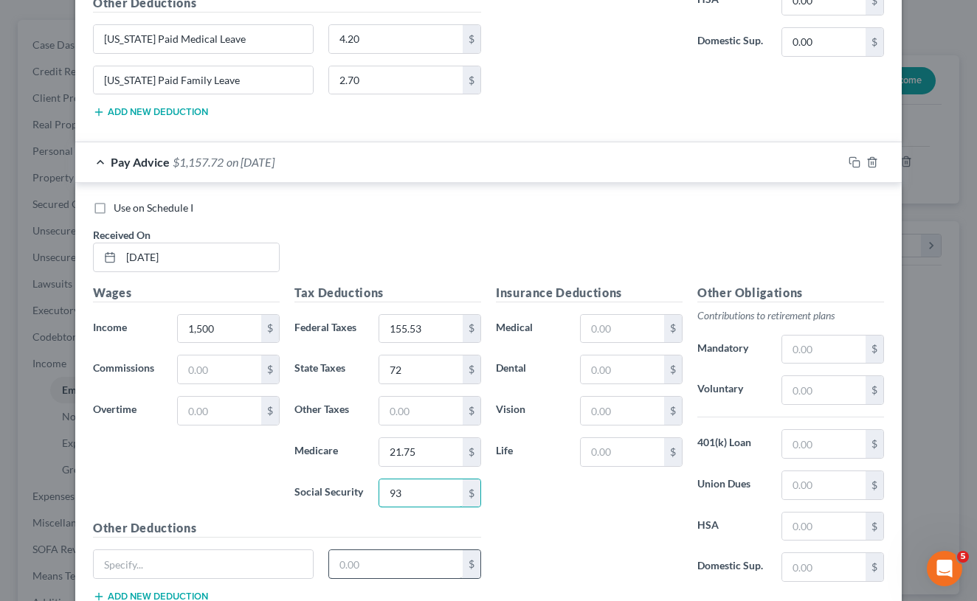
type input "93"
click at [352, 565] on input "text" at bounding box center [396, 564] width 134 height 28
type input "4.2"
click at [153, 594] on button "Add new deduction" at bounding box center [150, 597] width 115 height 12
click at [350, 598] on input "text" at bounding box center [396, 606] width 134 height 28
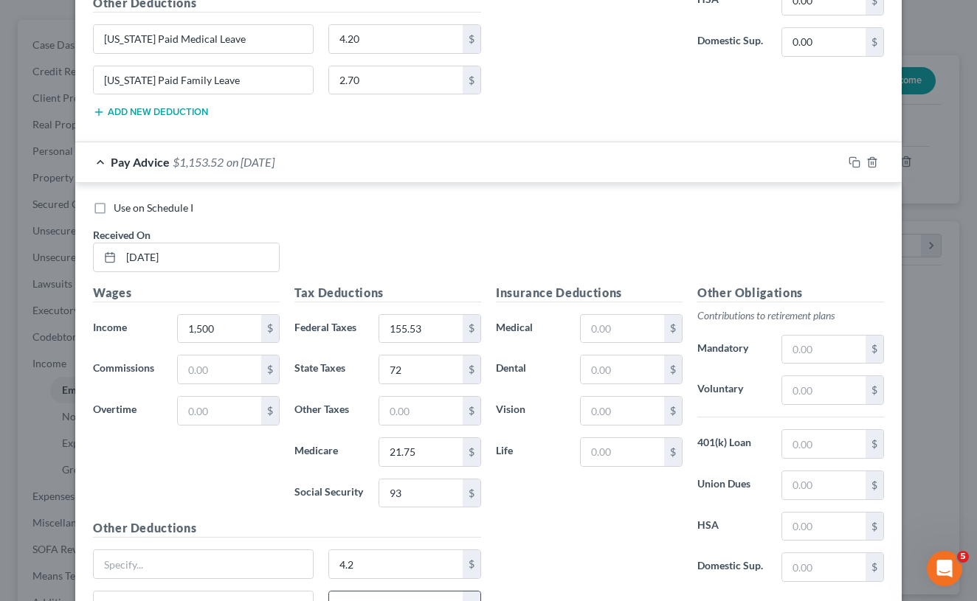
scroll to position [1089, 0]
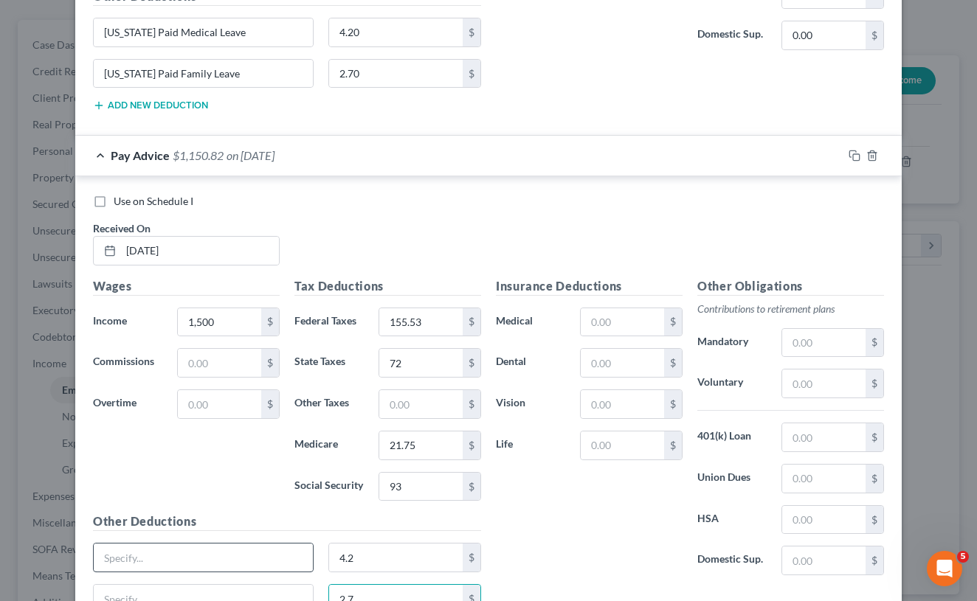
type input "2.7"
paste input "[US_STATE] Paid Medical Leave"
type input "[US_STATE] Paid Medical Leave"
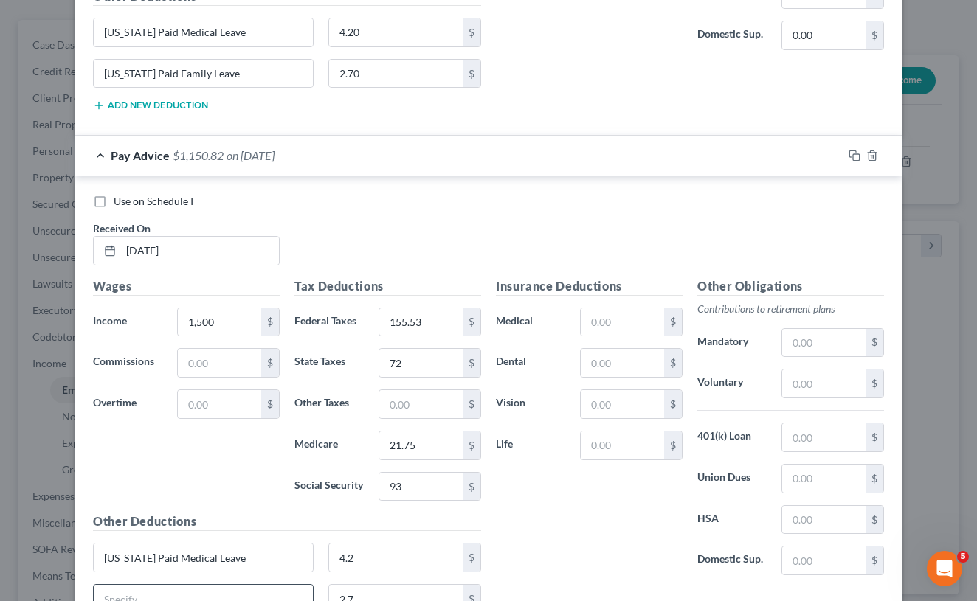
paste input "[US_STATE] Paid Medical Leave"
click at [207, 590] on input "[US_STATE] Paid Medical Leave" at bounding box center [203, 599] width 219 height 28
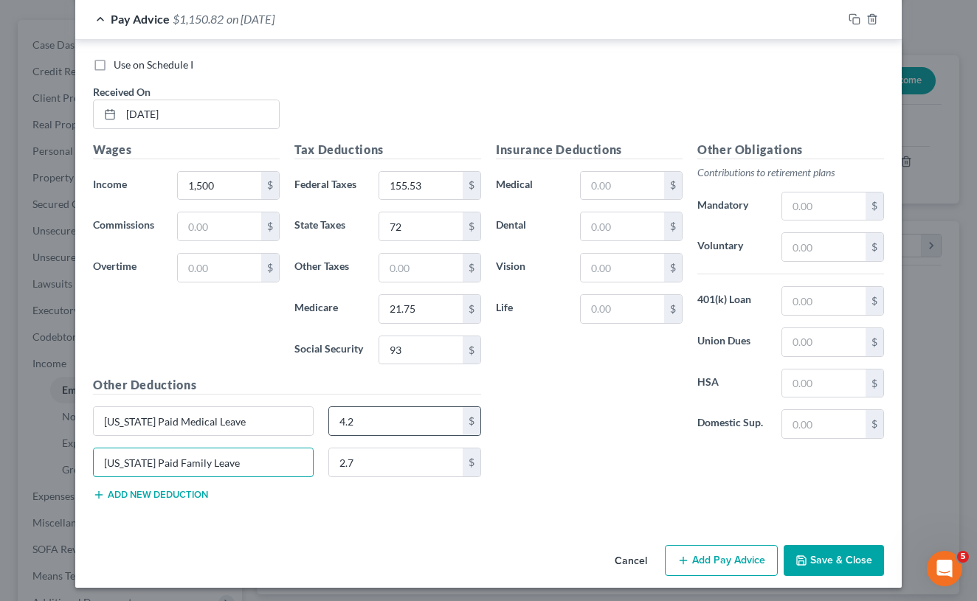
scroll to position [1225, 0]
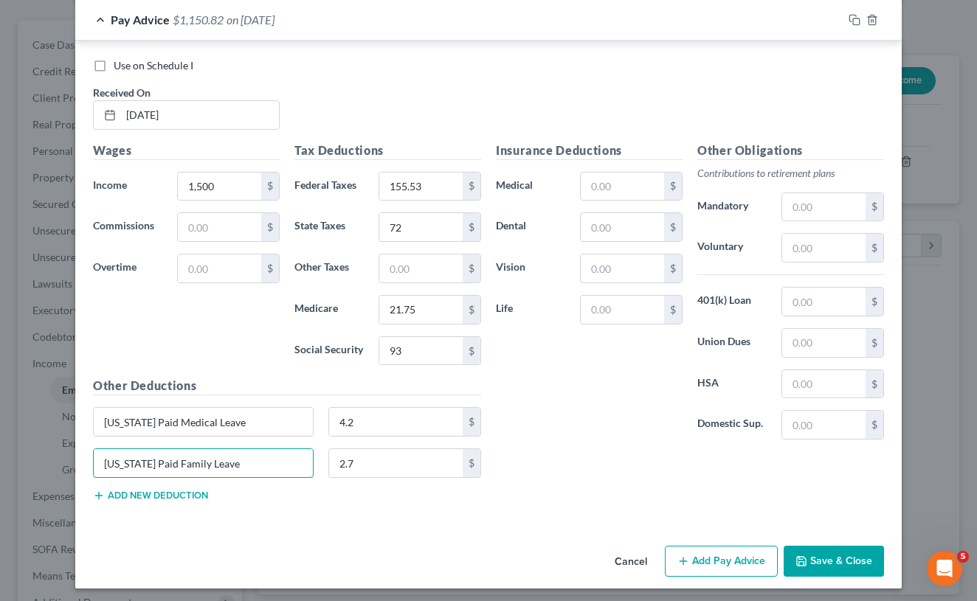
type input "[US_STATE] Paid Family Leave"
click at [702, 561] on button "Add Pay Advice" at bounding box center [721, 561] width 113 height 31
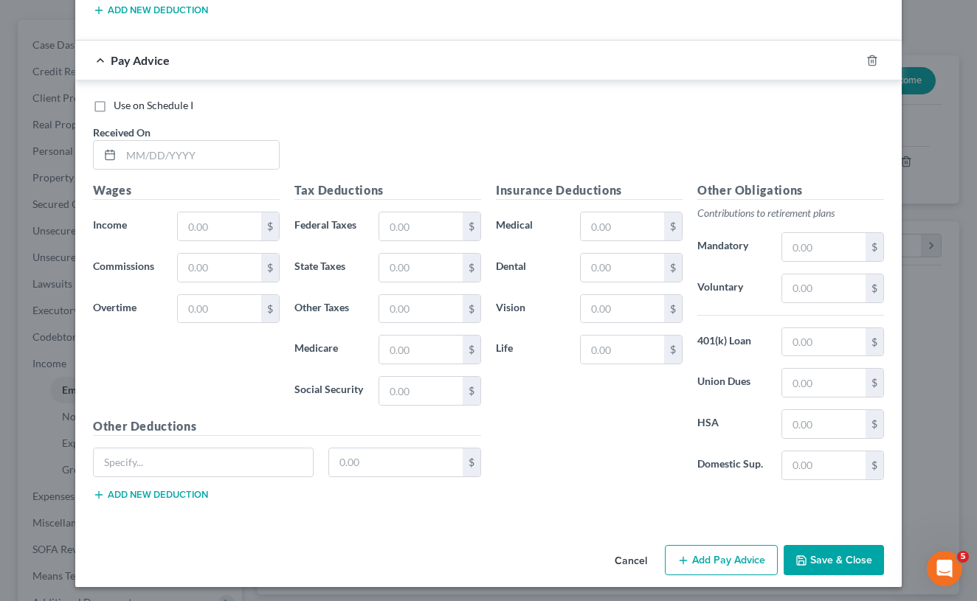
scroll to position [1710, 0]
click at [139, 495] on button "Add new deduction" at bounding box center [150, 496] width 115 height 12
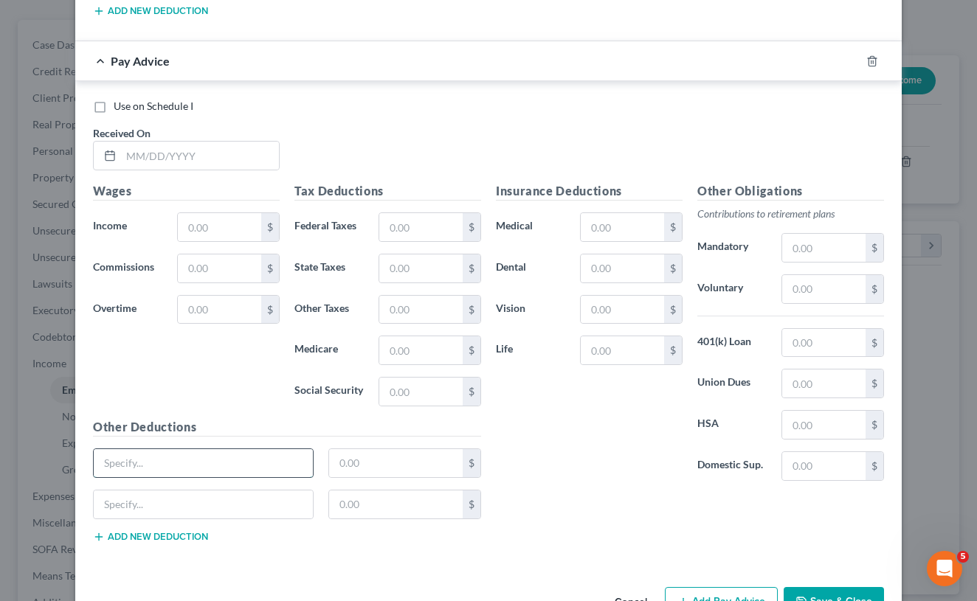
paste input "[US_STATE] Paid Medical Leave"
type input "[US_STATE] Paid Medical Leave"
paste input "[US_STATE] Paid Medical Leave"
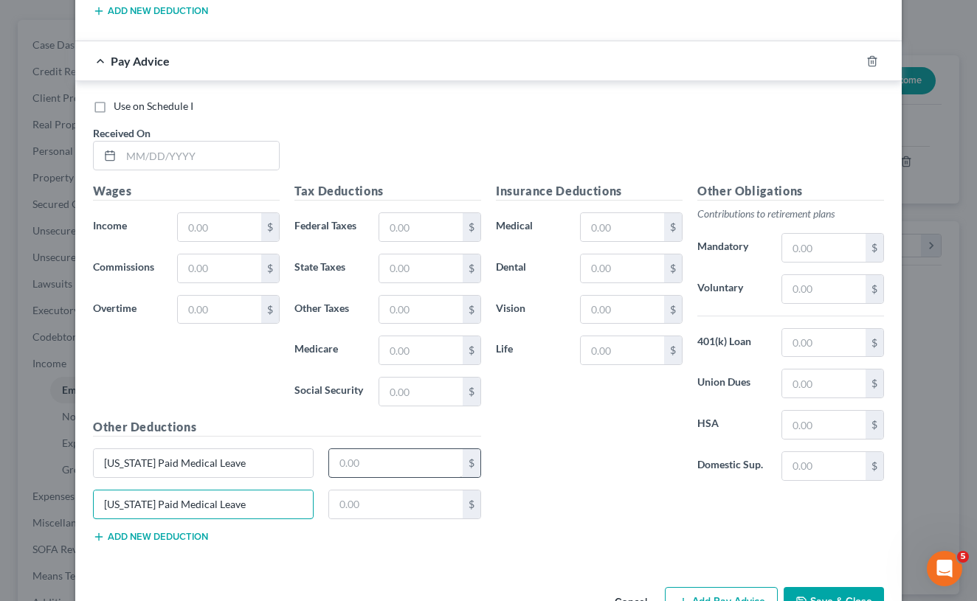
type input "[US_STATE] Paid Medical Leave"
click at [342, 462] on input "text" at bounding box center [396, 463] width 134 height 28
type input "4.2"
click at [354, 494] on input "text" at bounding box center [396, 505] width 134 height 28
type input "2.7"
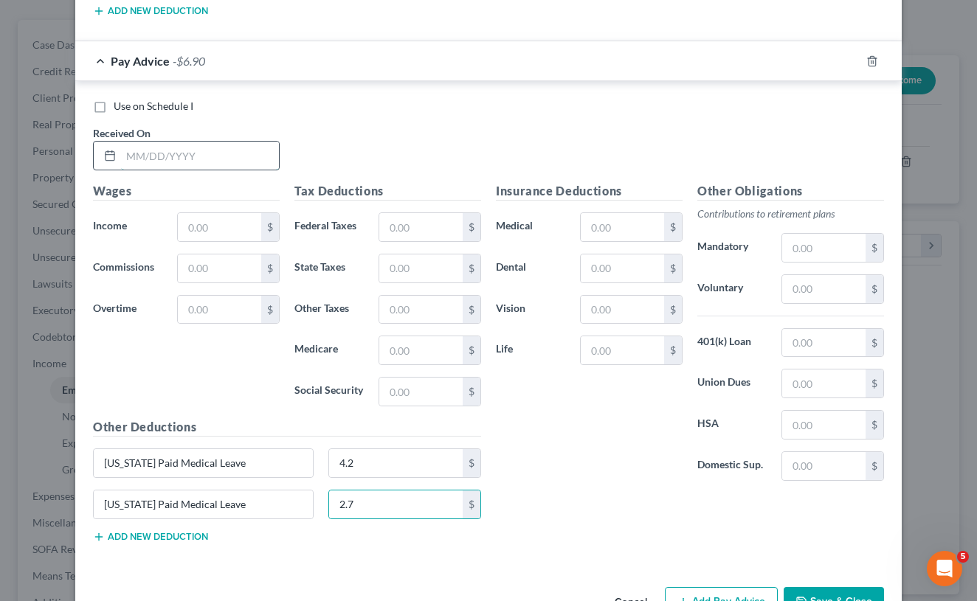
click at [265, 153] on input "text" at bounding box center [200, 156] width 158 height 28
click at [336, 139] on div "Use on Schedule I Received On *" at bounding box center [489, 140] width 806 height 83
type input "[DATE]"
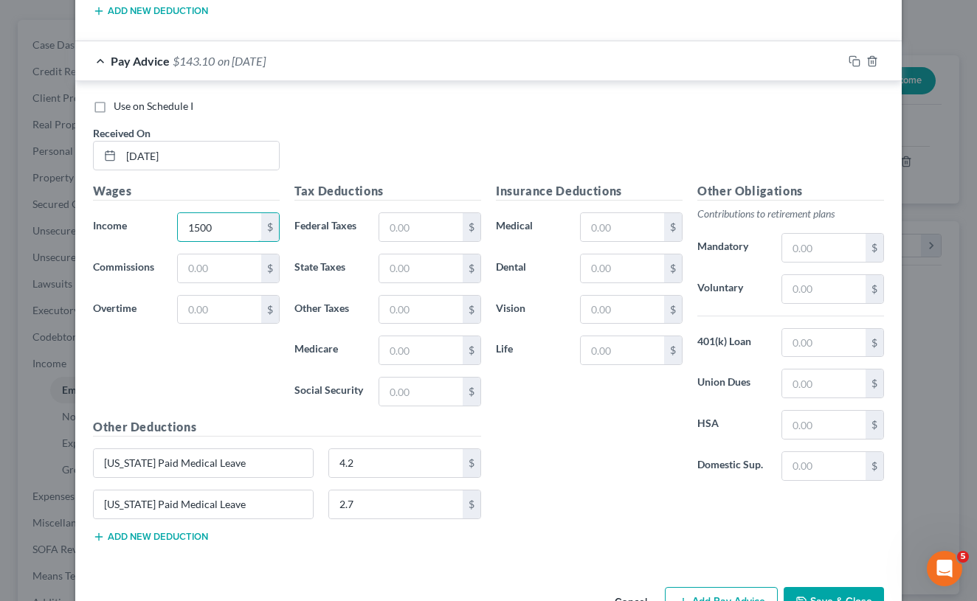
type input "1,500"
click at [420, 213] on input "text" at bounding box center [420, 227] width 83 height 28
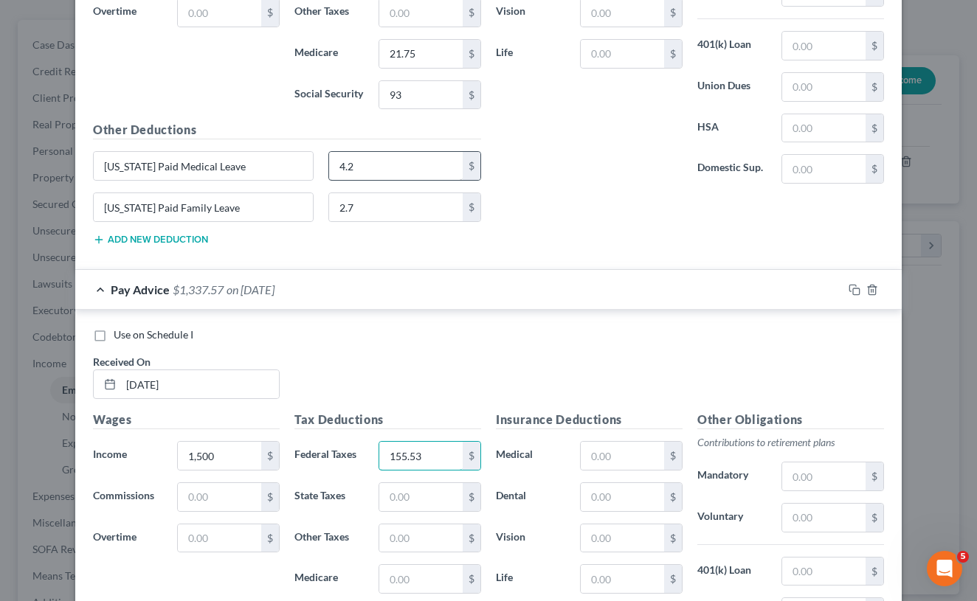
scroll to position [1497, 0]
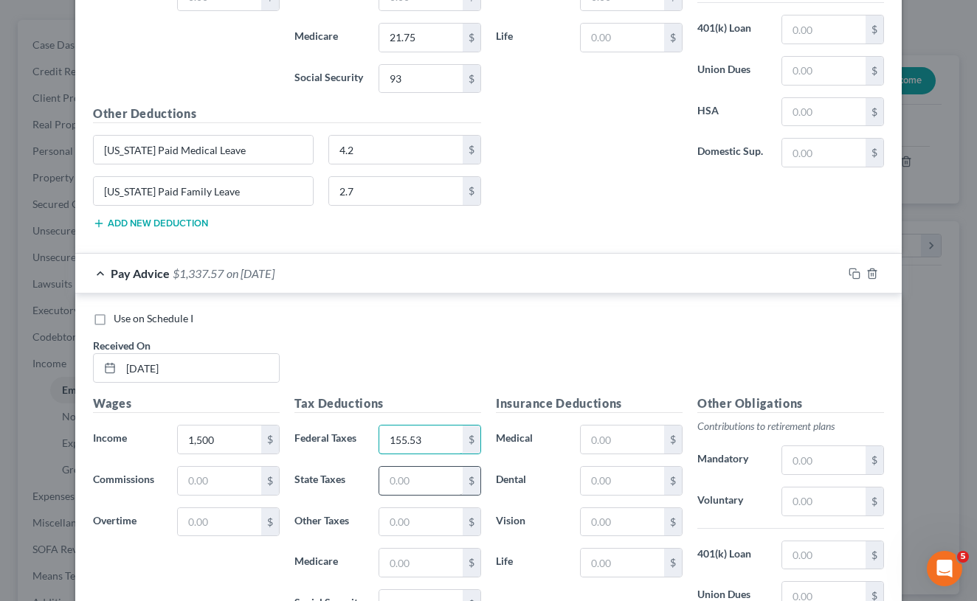
type input "155.53"
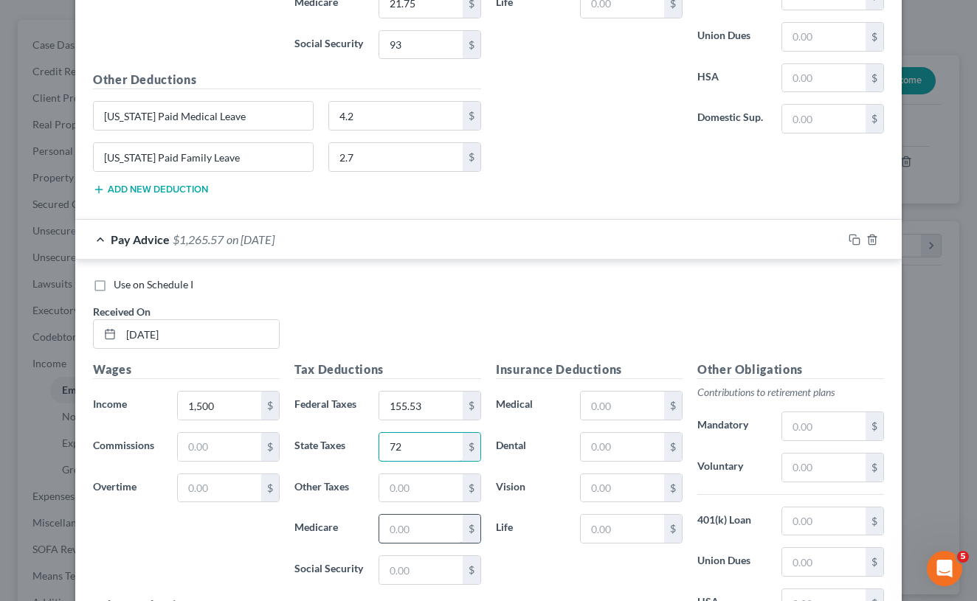
type input "72"
click at [404, 522] on input "text" at bounding box center [420, 529] width 83 height 28
type input "21.75"
click at [416, 559] on input "text" at bounding box center [420, 570] width 83 height 28
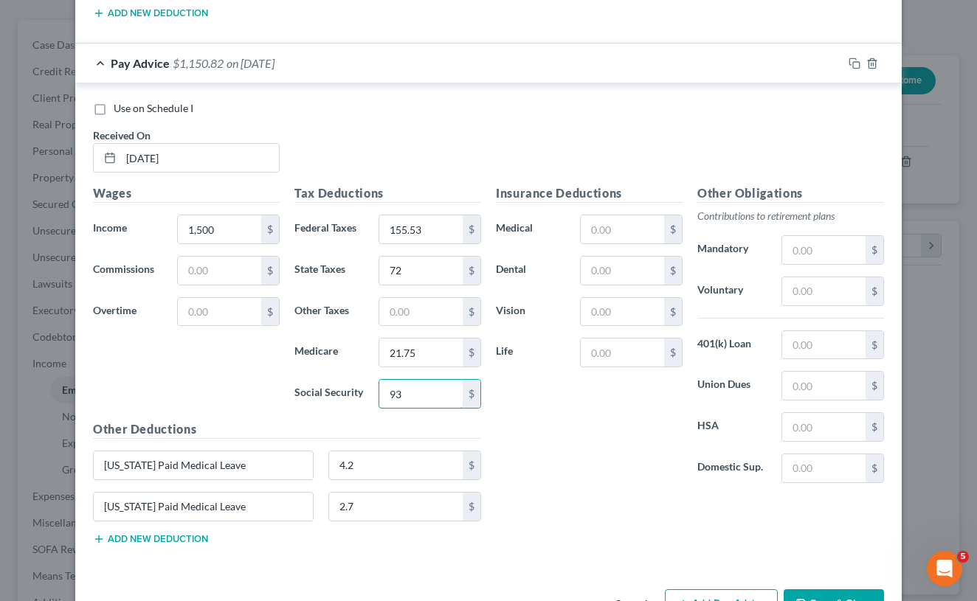
scroll to position [1710, 0]
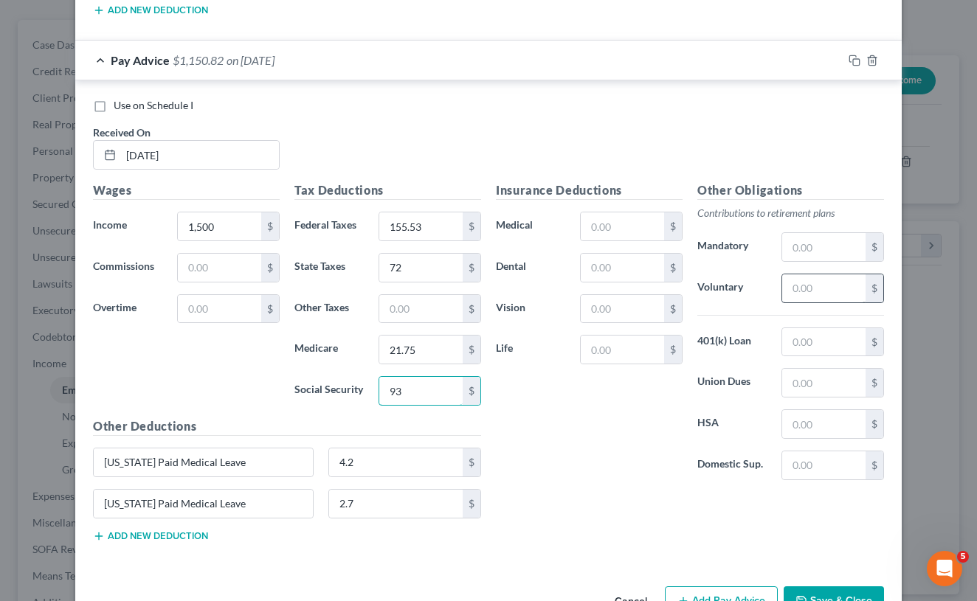
type input "93"
click at [812, 277] on input "text" at bounding box center [823, 288] width 83 height 28
type input "60"
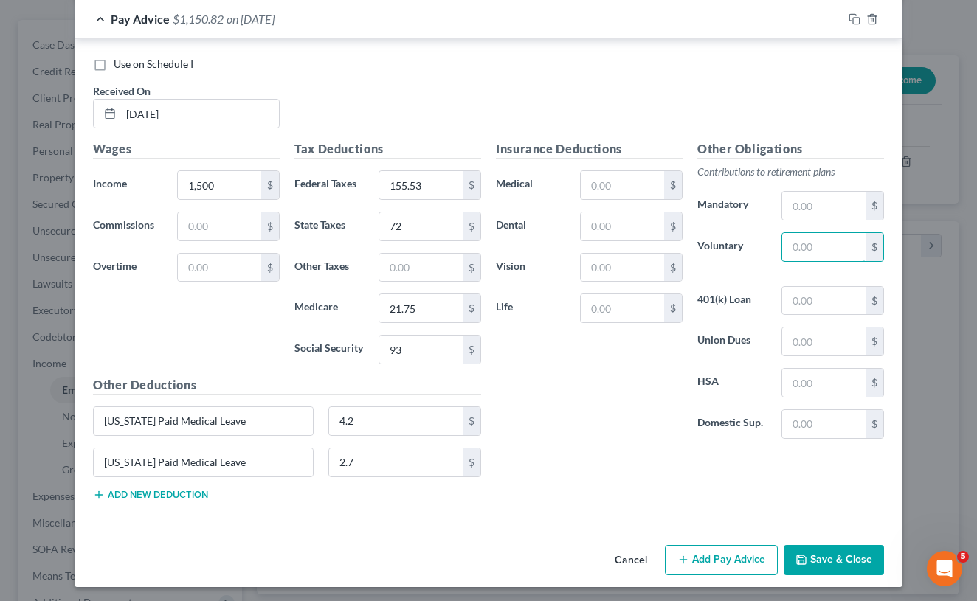
scroll to position [1750, 0]
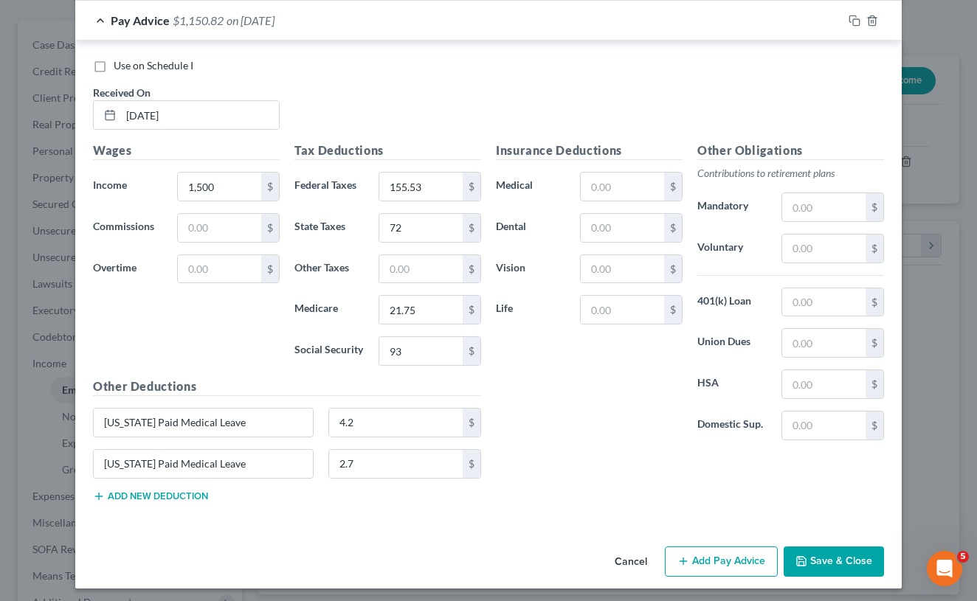
click at [831, 560] on button "Save & Close" at bounding box center [834, 562] width 100 height 31
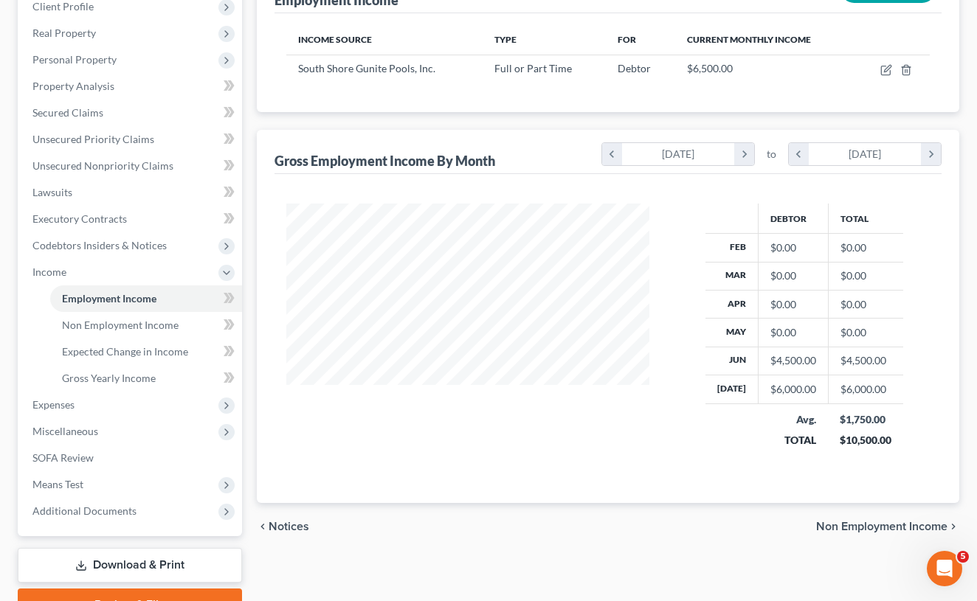
scroll to position [203, 0]
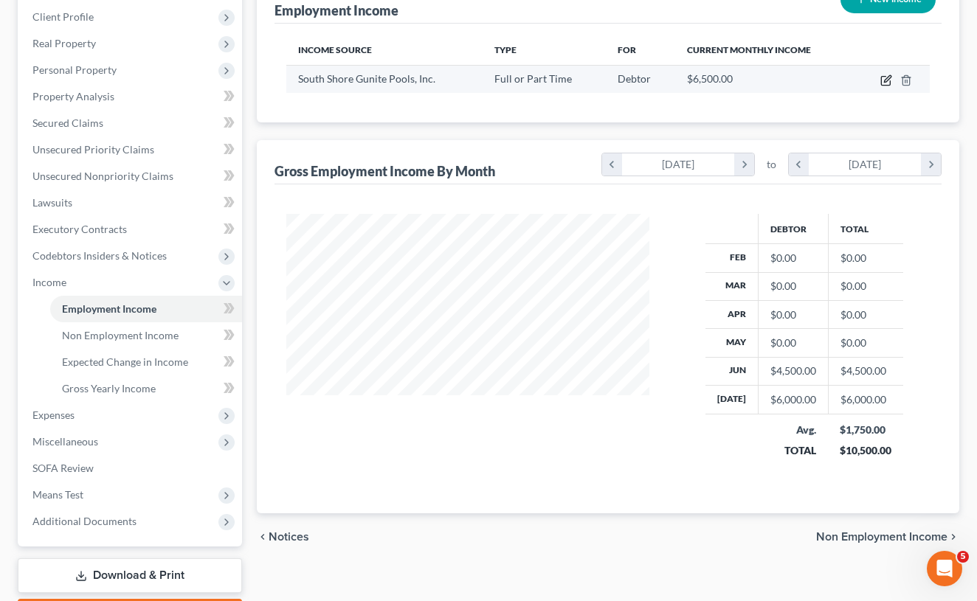
click at [888, 80] on icon "button" at bounding box center [887, 78] width 7 height 7
select select "0"
select select "22"
select select "3"
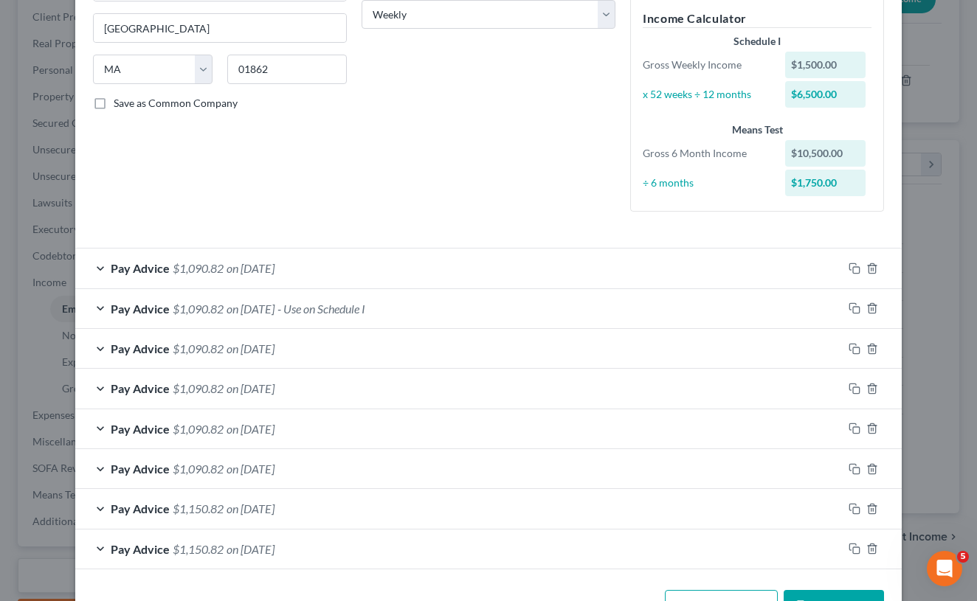
scroll to position [294, 0]
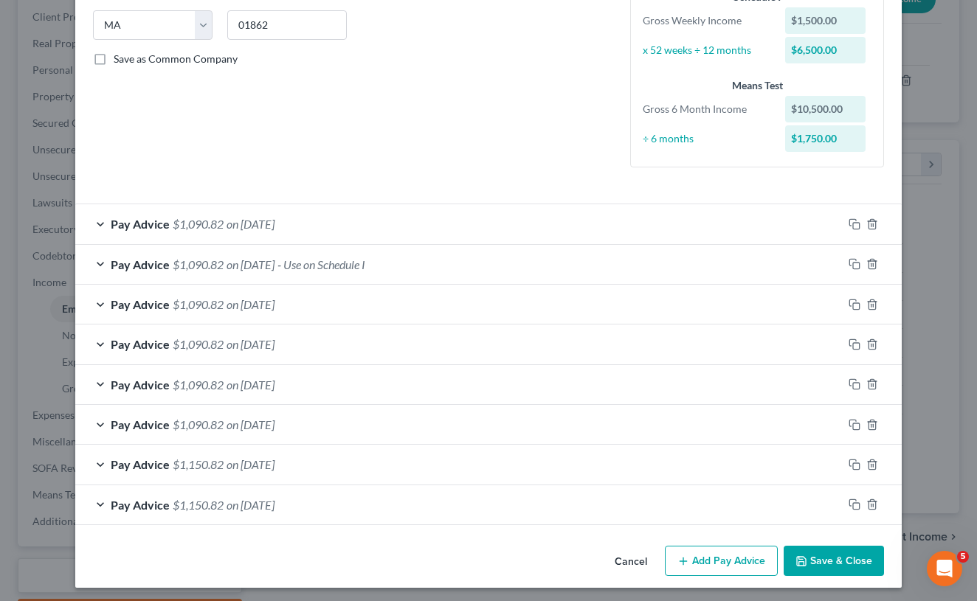
click at [745, 549] on button "Add Pay Advice" at bounding box center [721, 561] width 113 height 31
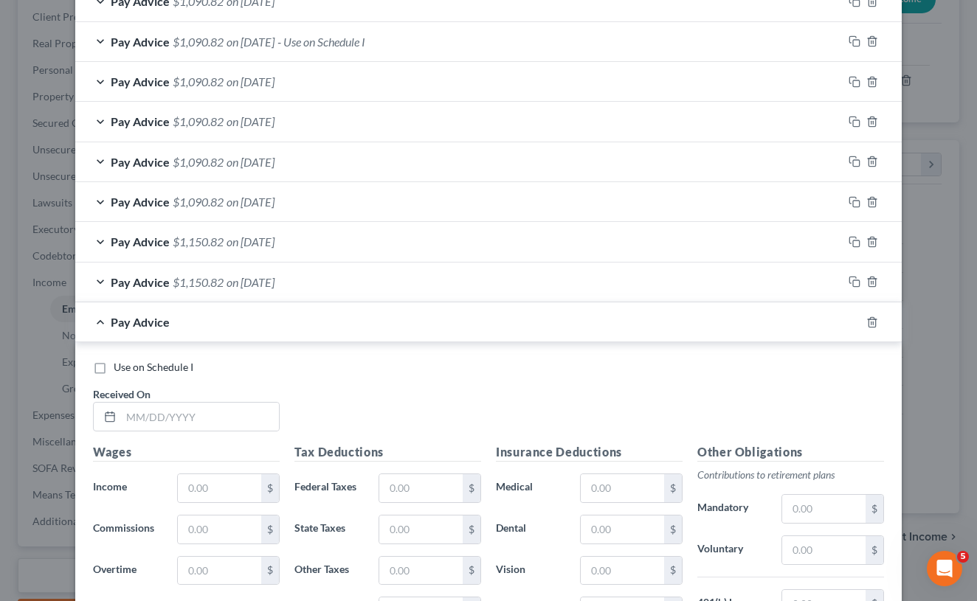
scroll to position [522, 0]
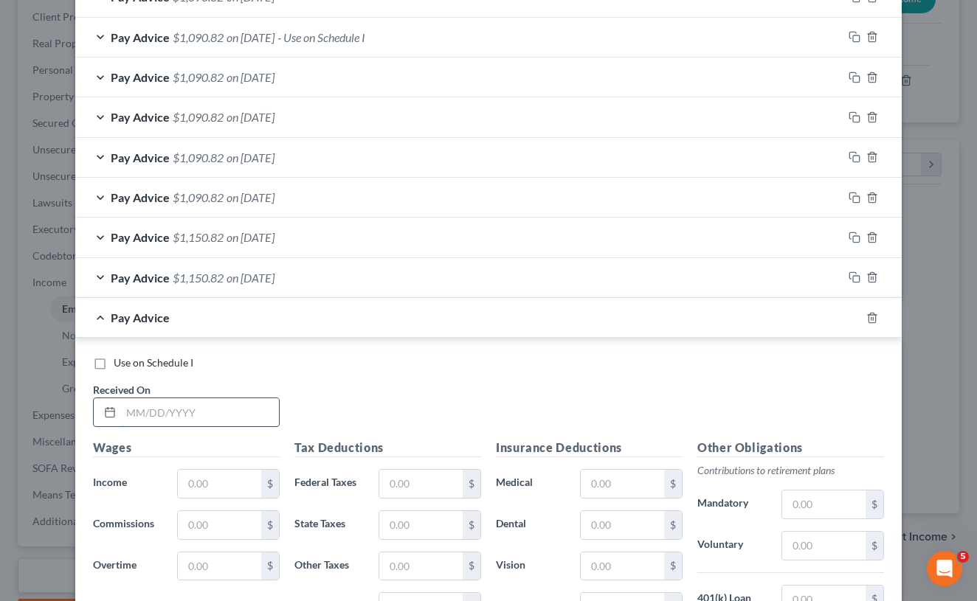
click at [202, 410] on input "text" at bounding box center [200, 412] width 158 height 28
type input "[DATE]"
click at [201, 478] on input "text" at bounding box center [219, 484] width 83 height 28
type input "1,500"
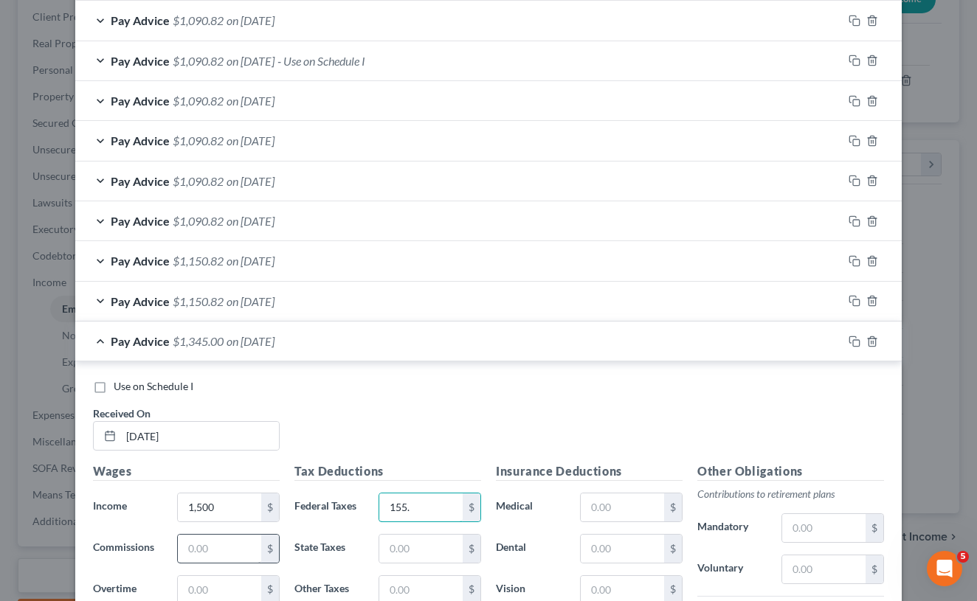
scroll to position [494, 0]
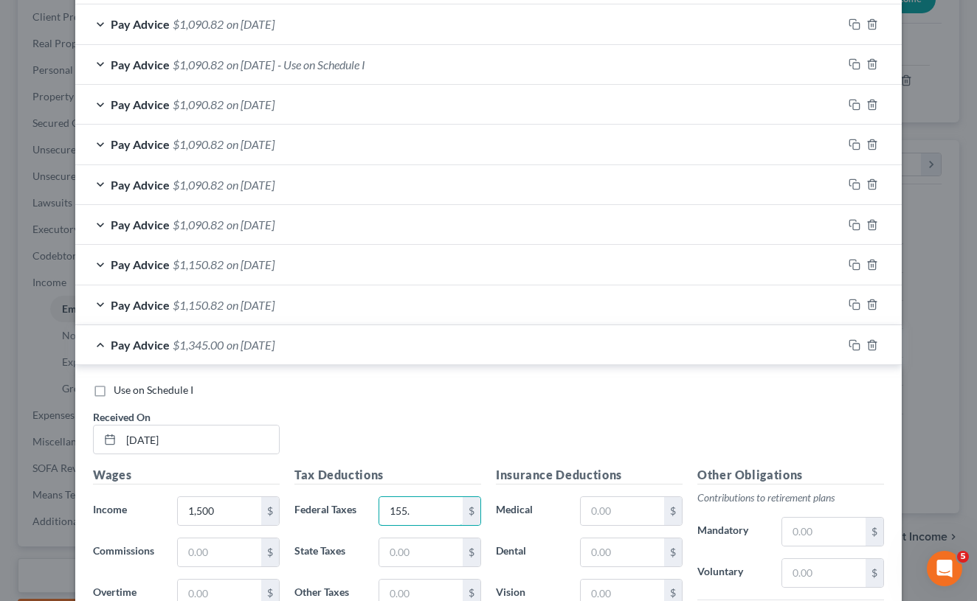
type input "155."
click at [102, 256] on div "Pay Advice $1,150.82 on [DATE]" at bounding box center [458, 264] width 767 height 39
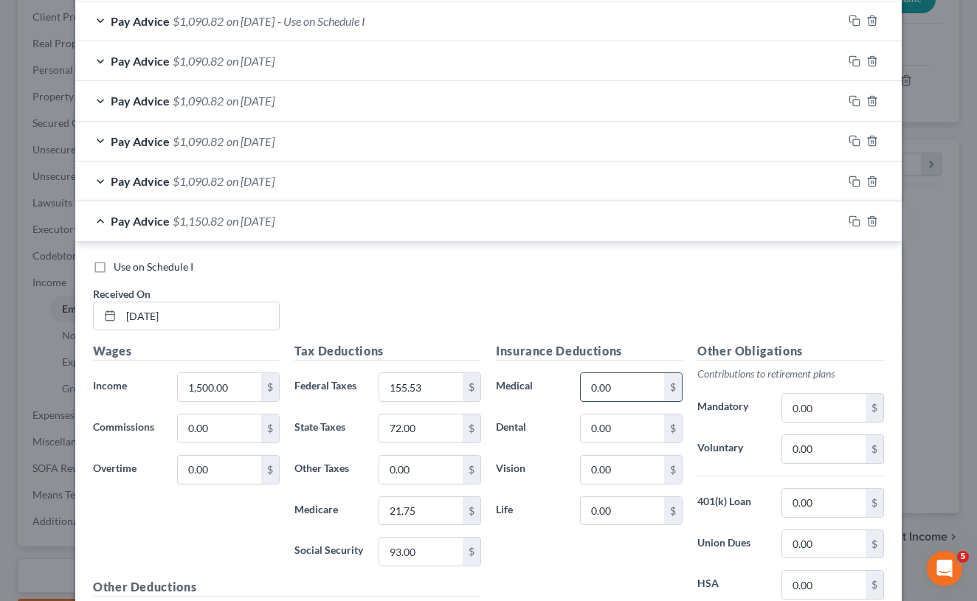
scroll to position [538, 0]
click at [818, 447] on input "0.00" at bounding box center [823, 449] width 83 height 28
type input "0"
type input "5"
type input "60"
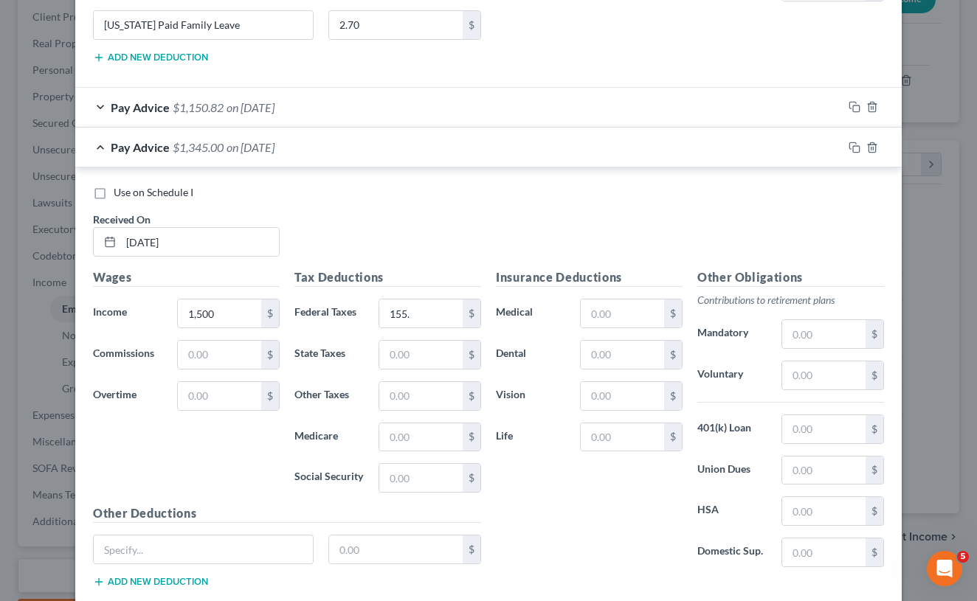
scroll to position [1176, 0]
click at [102, 106] on div "Pay Advice $1,150.82 on [DATE]" at bounding box center [458, 108] width 767 height 39
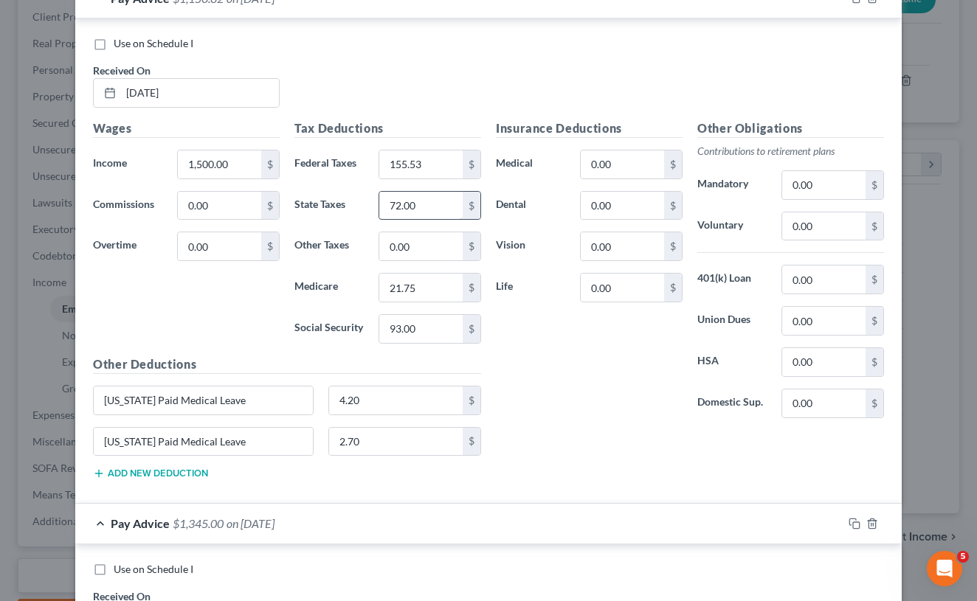
scroll to position [1298, 0]
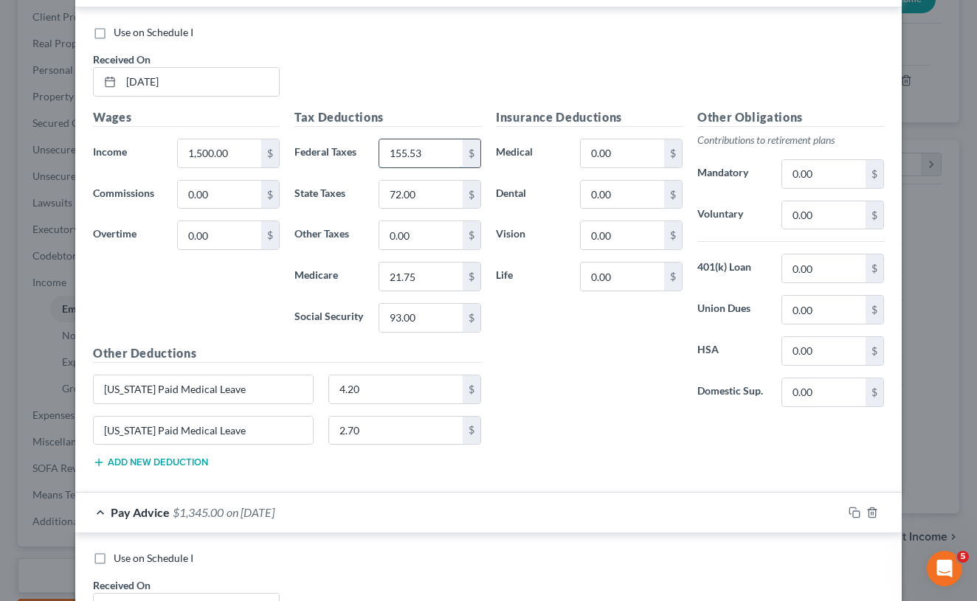
drag, startPoint x: 435, startPoint y: 146, endPoint x: 387, endPoint y: 148, distance: 48.0
click at [387, 148] on input "155.53" at bounding box center [420, 153] width 83 height 28
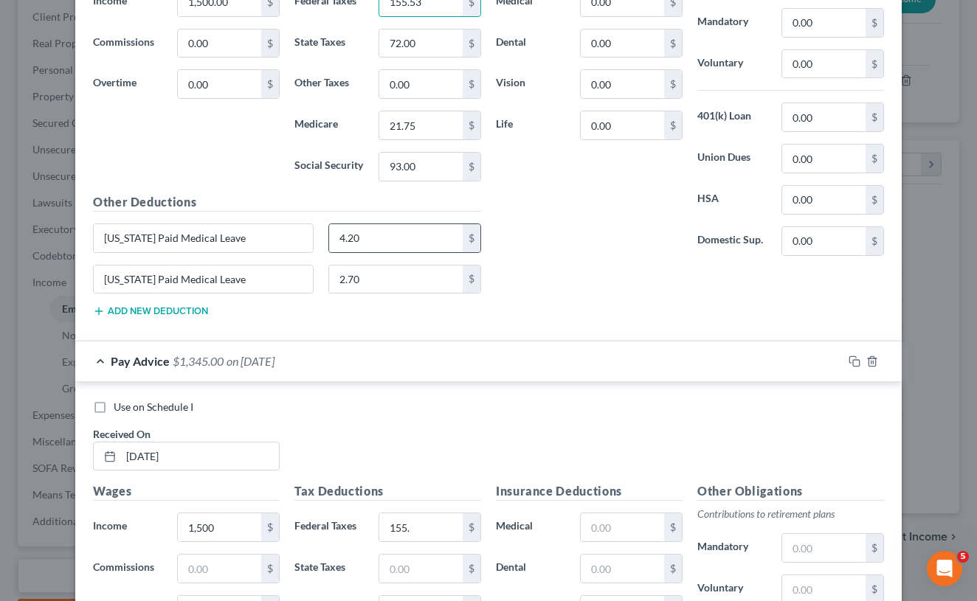
scroll to position [1440, 0]
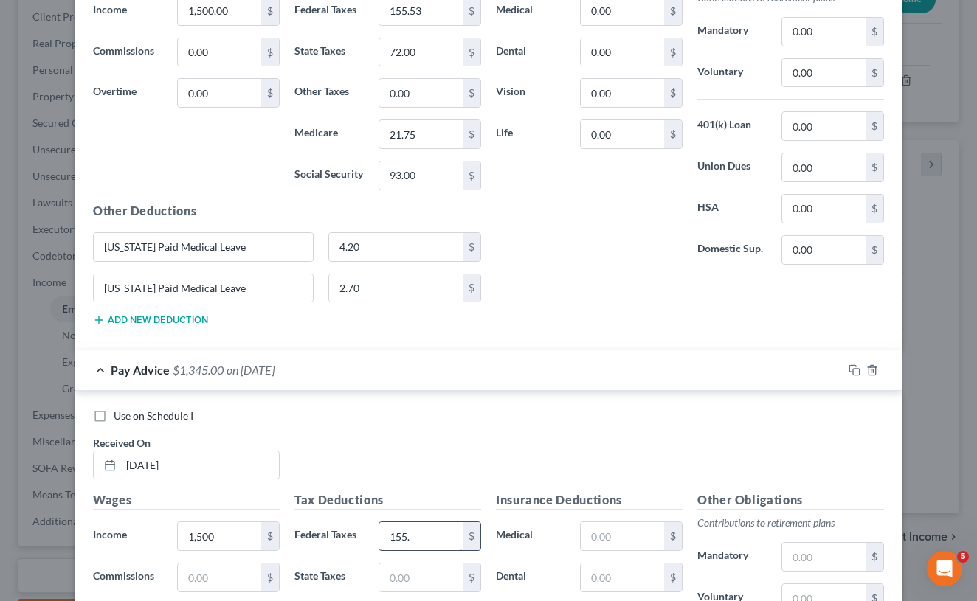
click at [424, 528] on input "155." at bounding box center [420, 536] width 83 height 28
type input "155.53"
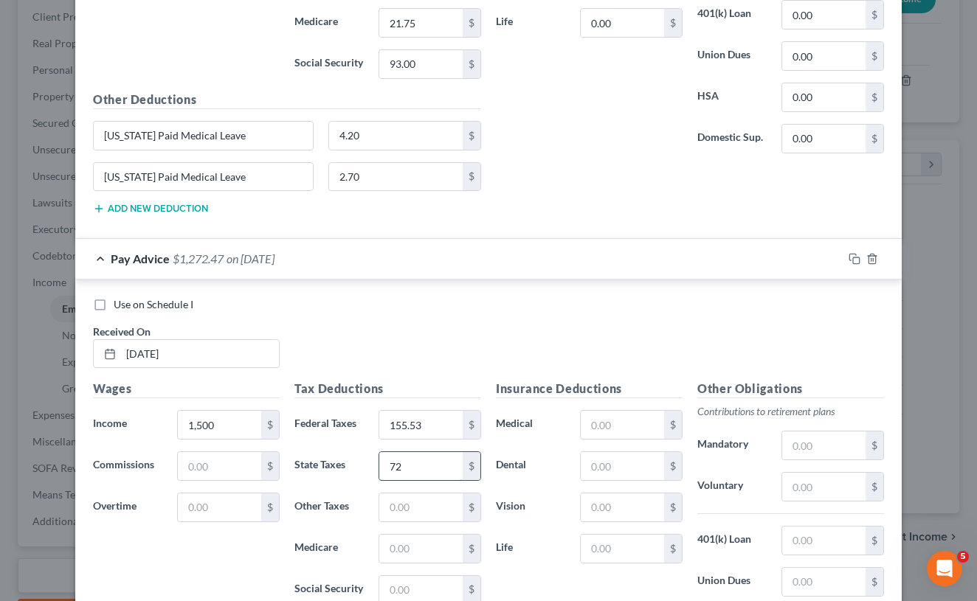
scroll to position [1552, 0]
type input "72"
click at [413, 549] on input "text" at bounding box center [420, 548] width 83 height 28
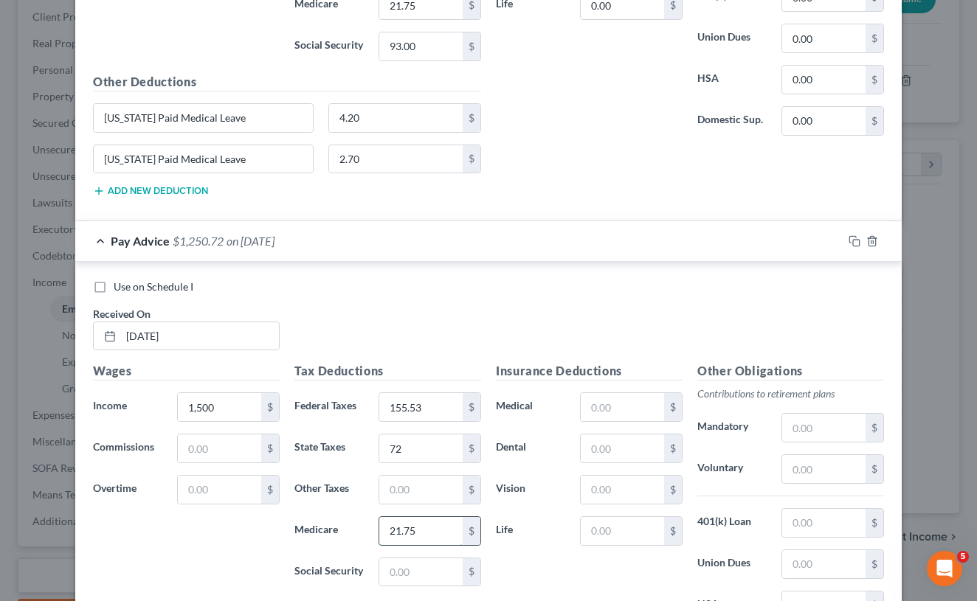
scroll to position [1571, 0]
type input "21.75"
click at [412, 561] on input "text" at bounding box center [420, 571] width 83 height 28
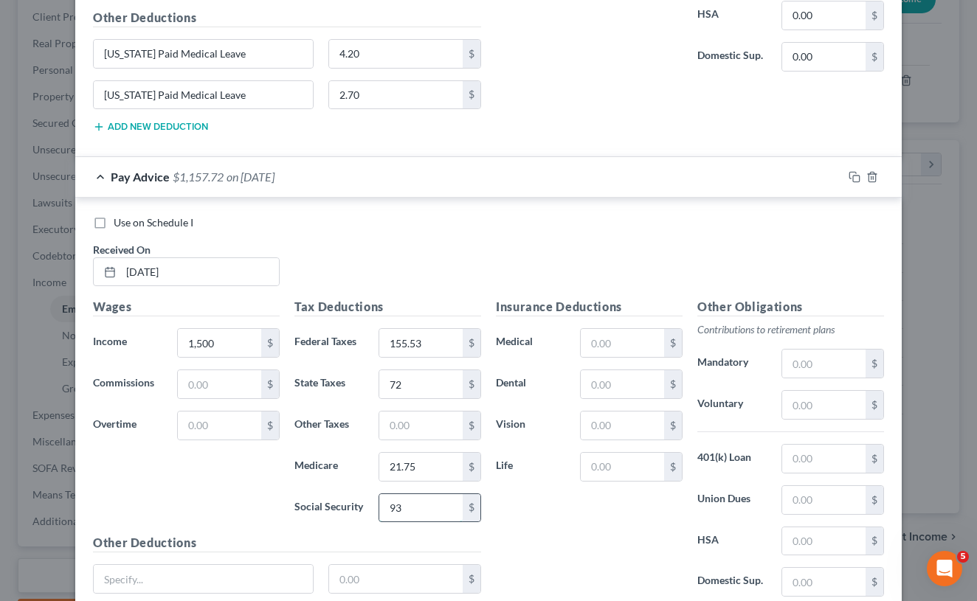
scroll to position [1637, 0]
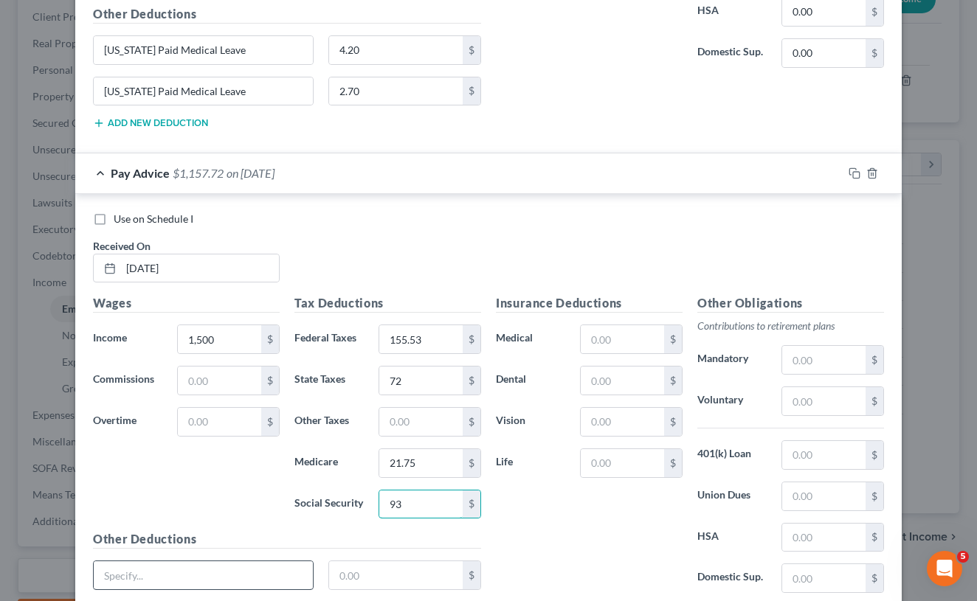
type input "93"
paste input "[US_STATE] Paid Medical Leave"
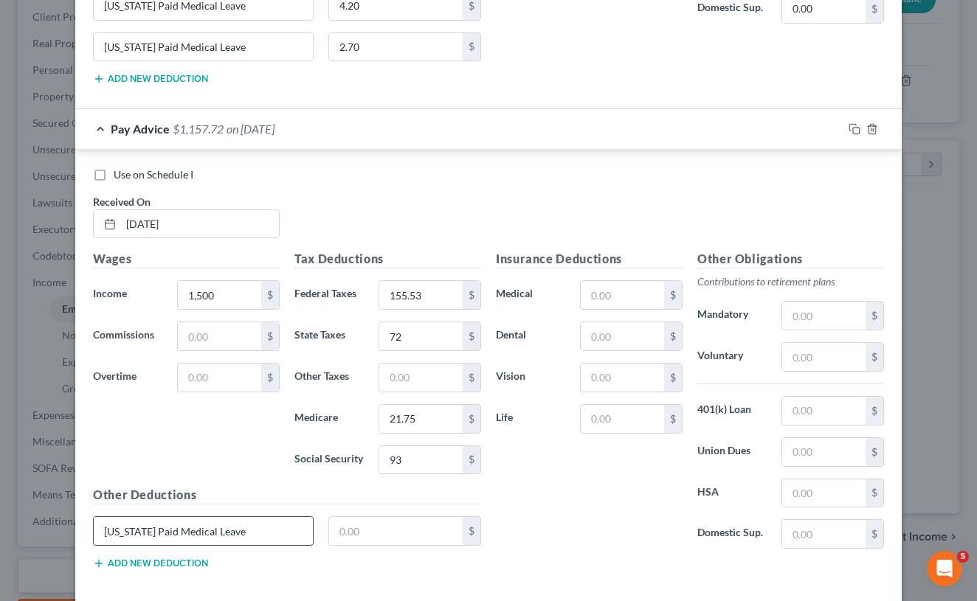
scroll to position [1682, 0]
type input "[US_STATE] Paid Medical Leave"
click at [185, 557] on button "Add new deduction" at bounding box center [150, 563] width 115 height 12
click at [345, 502] on div "Other Deductions [US_STATE] Paid Medical Leave $ $ Add new deduction" at bounding box center [287, 554] width 403 height 137
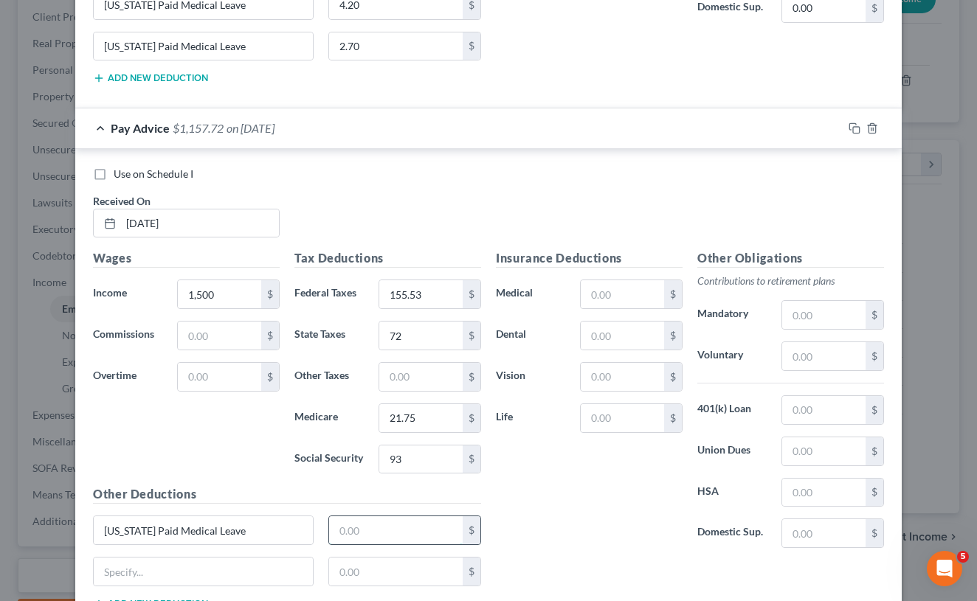
click at [350, 523] on input "text" at bounding box center [396, 530] width 134 height 28
type input "4.2"
paste input "[US_STATE] Paid Medical Leave"
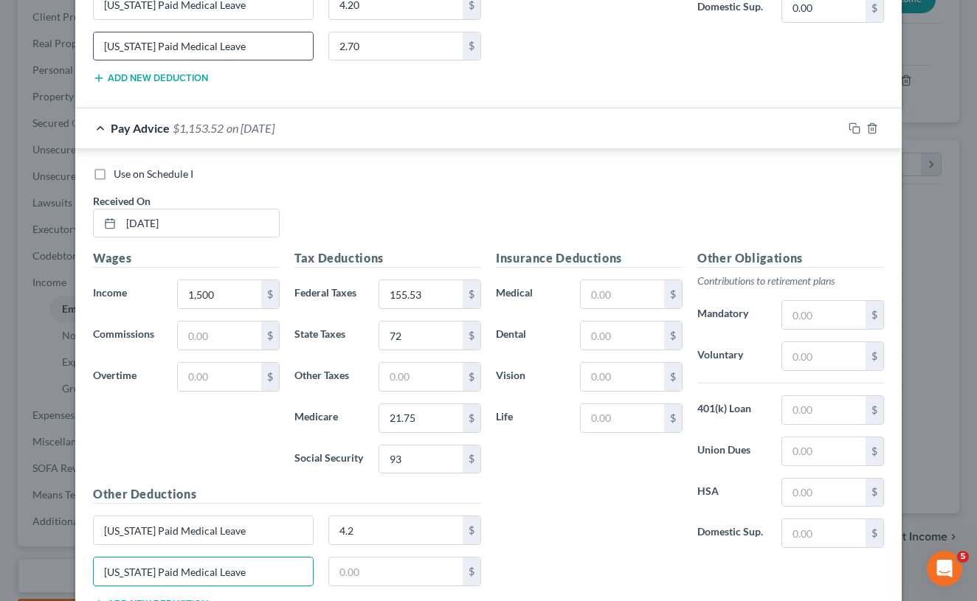
type input "[US_STATE] Paid Medical Leave"
click at [210, 40] on input "[US_STATE] Paid Medical Leave" at bounding box center [203, 46] width 219 height 28
type input "[US_STATE] Paid Family Leave"
click at [214, 564] on input "[US_STATE] Paid Medical Leave" at bounding box center [203, 572] width 219 height 28
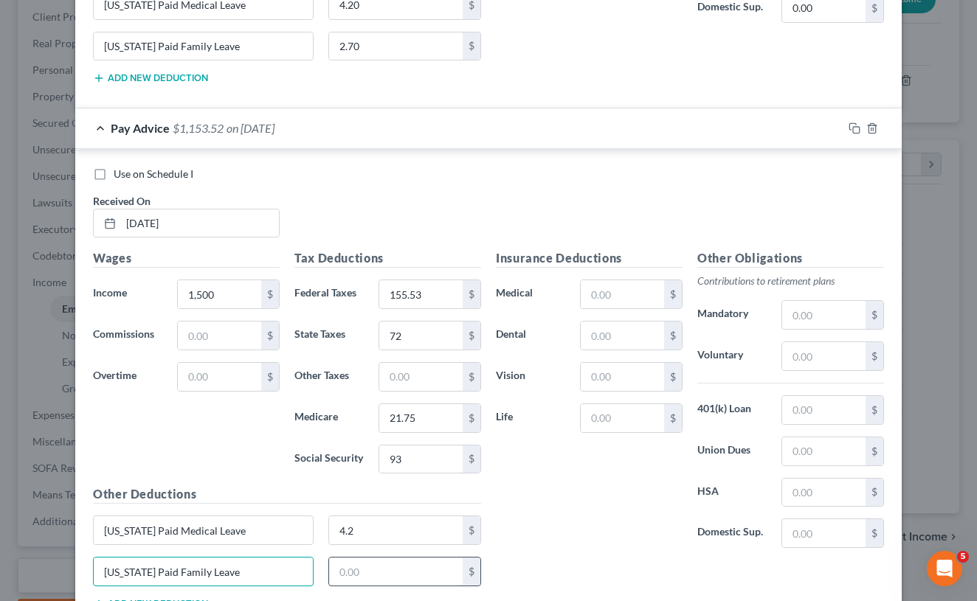
type input "[US_STATE] Paid Family Leave"
click at [386, 567] on input "text" at bounding box center [396, 572] width 134 height 28
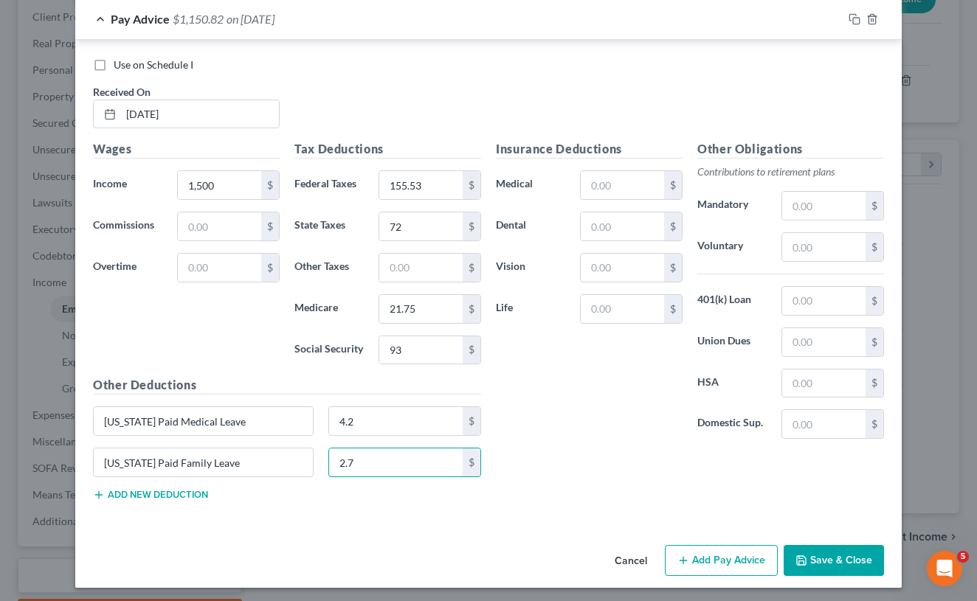
scroll to position [1790, 0]
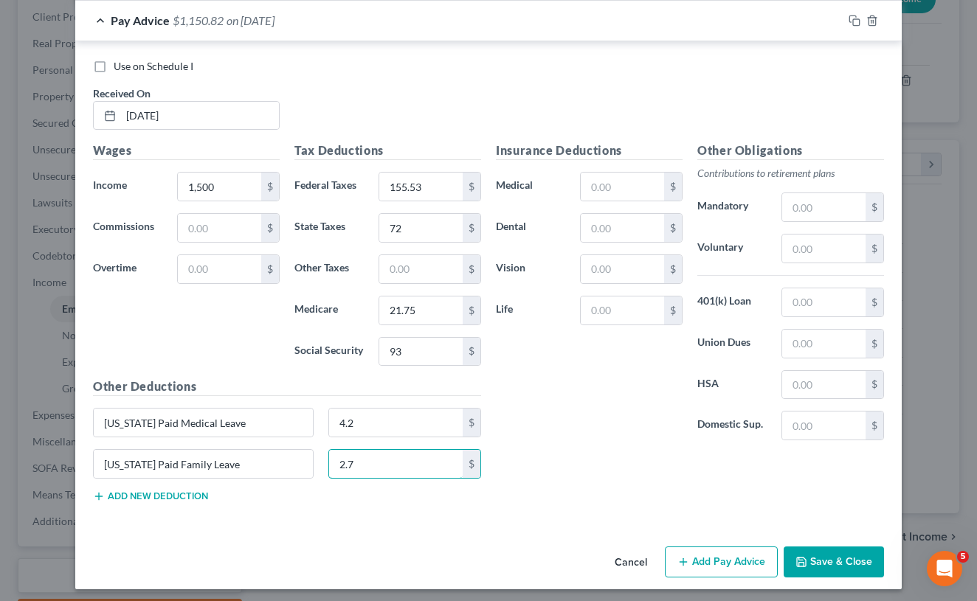
type input "2.7"
click at [743, 551] on button "Add Pay Advice" at bounding box center [721, 562] width 113 height 31
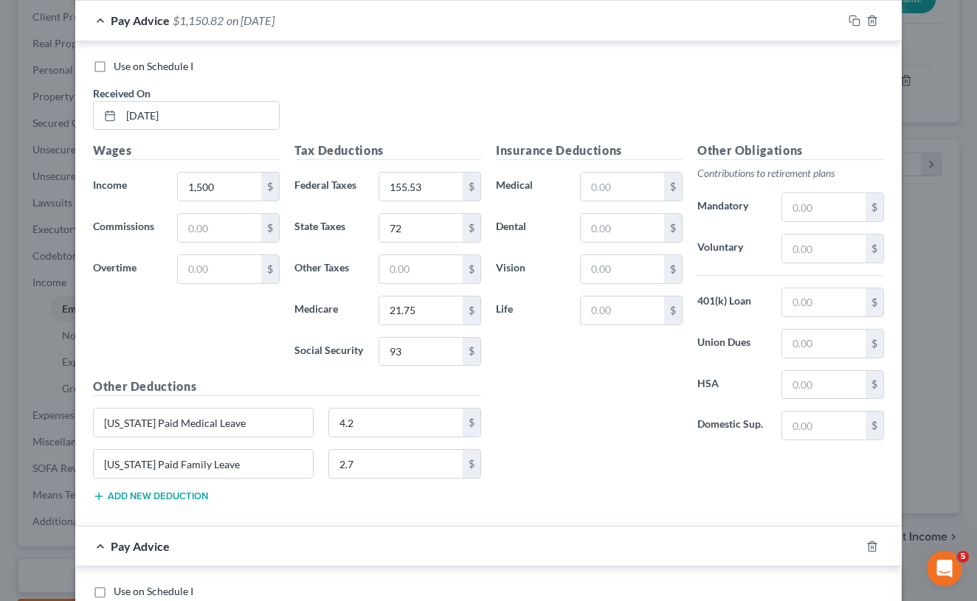
click at [743, 551] on div "Pay Advice" at bounding box center [467, 546] width 785 height 39
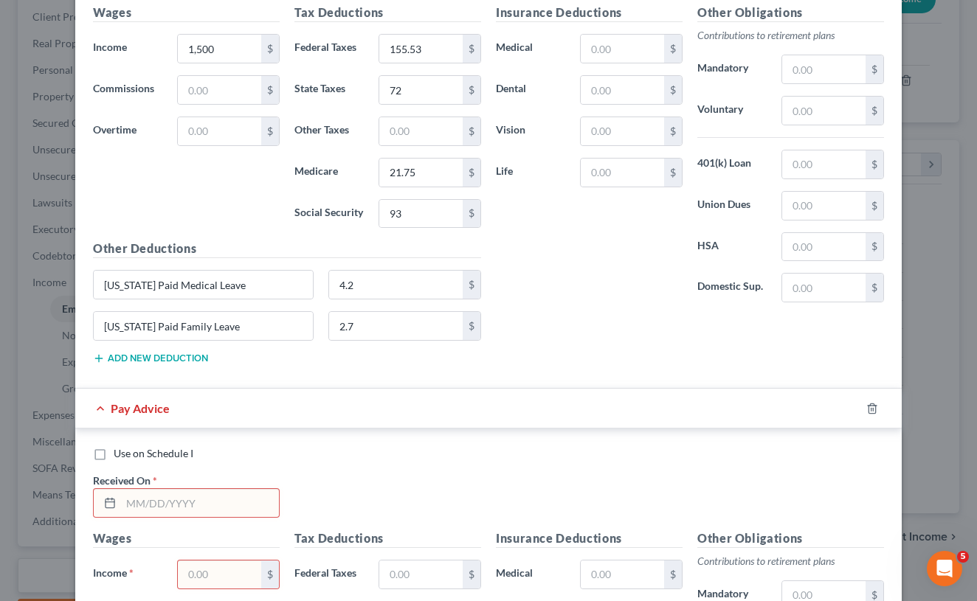
scroll to position [1934, 0]
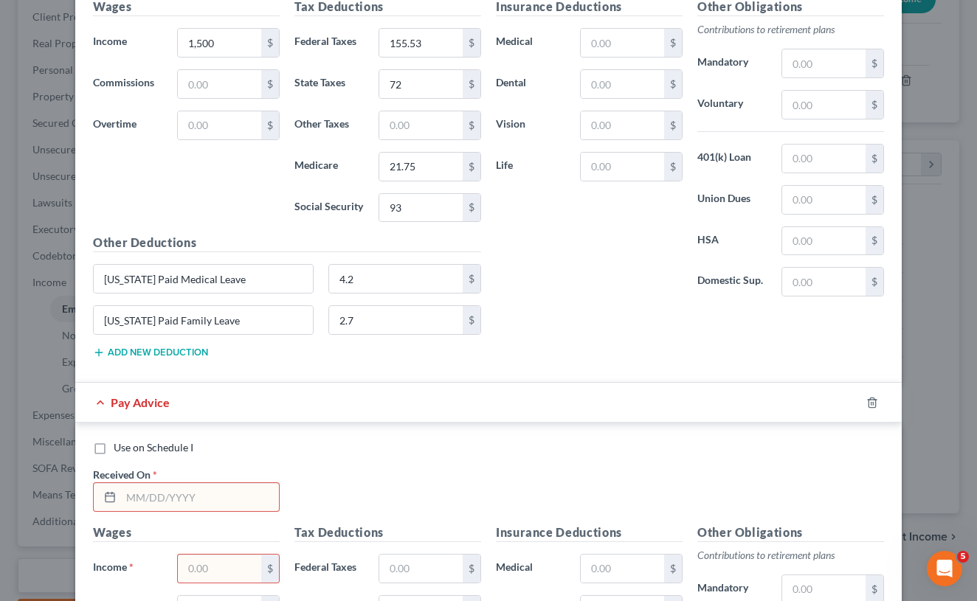
click at [206, 502] on input "text" at bounding box center [200, 497] width 158 height 28
click at [147, 492] on input "5/32/25" at bounding box center [200, 497] width 158 height 28
type input "[DATE]"
click at [238, 558] on input "text" at bounding box center [219, 569] width 83 height 28
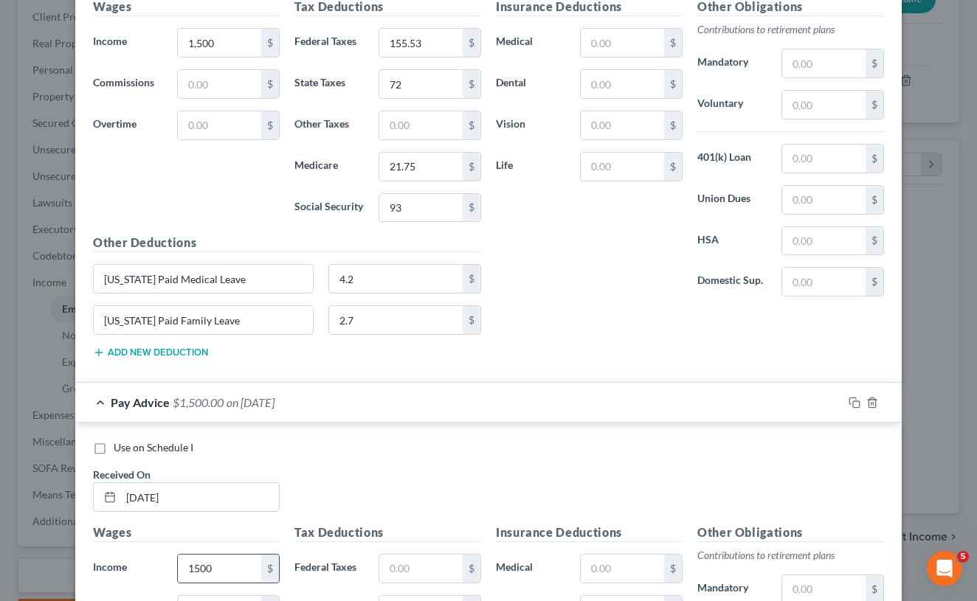
type input "1,500"
click at [400, 558] on input "text" at bounding box center [420, 569] width 83 height 28
type input "155.53"
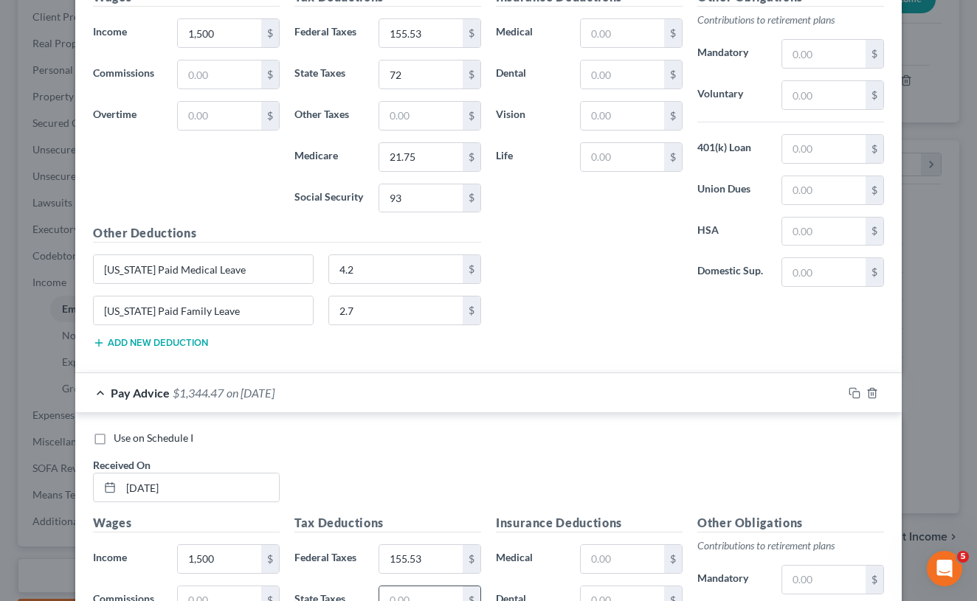
type input "2"
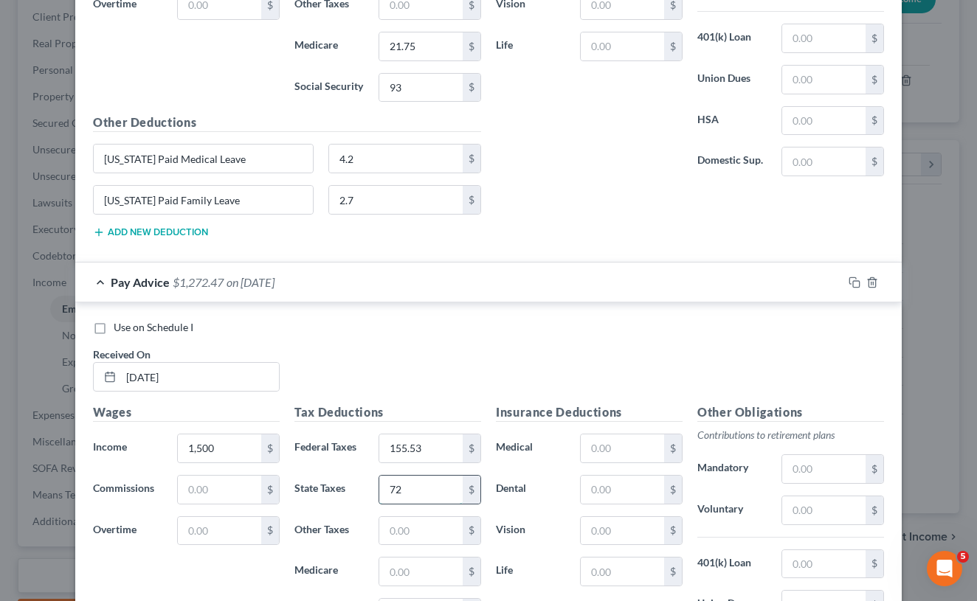
scroll to position [2056, 0]
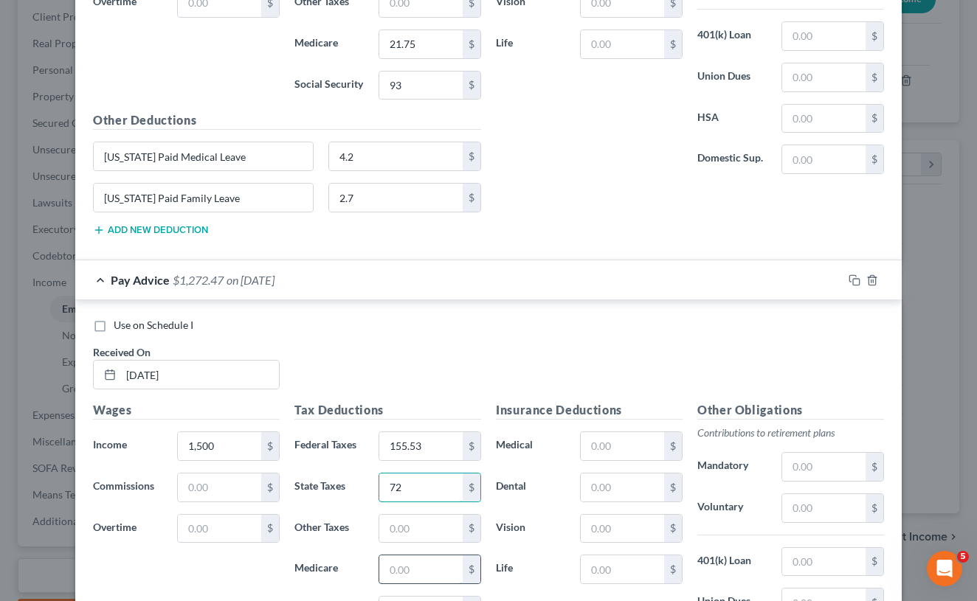
type input "72"
click at [417, 563] on input "text" at bounding box center [420, 570] width 83 height 28
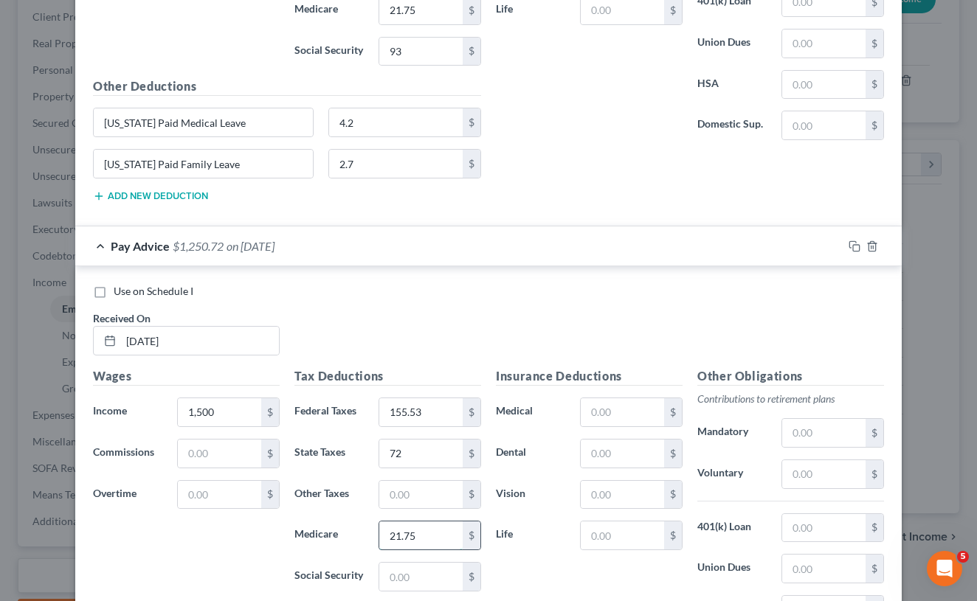
scroll to position [2092, 0]
type input "21.75"
click at [415, 577] on input "text" at bounding box center [420, 576] width 83 height 28
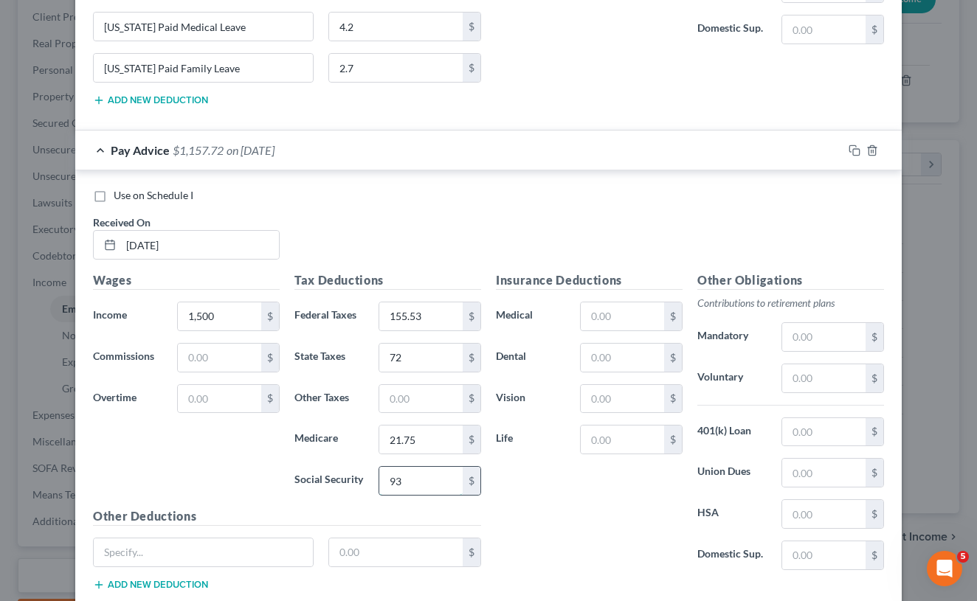
scroll to position [2199, 0]
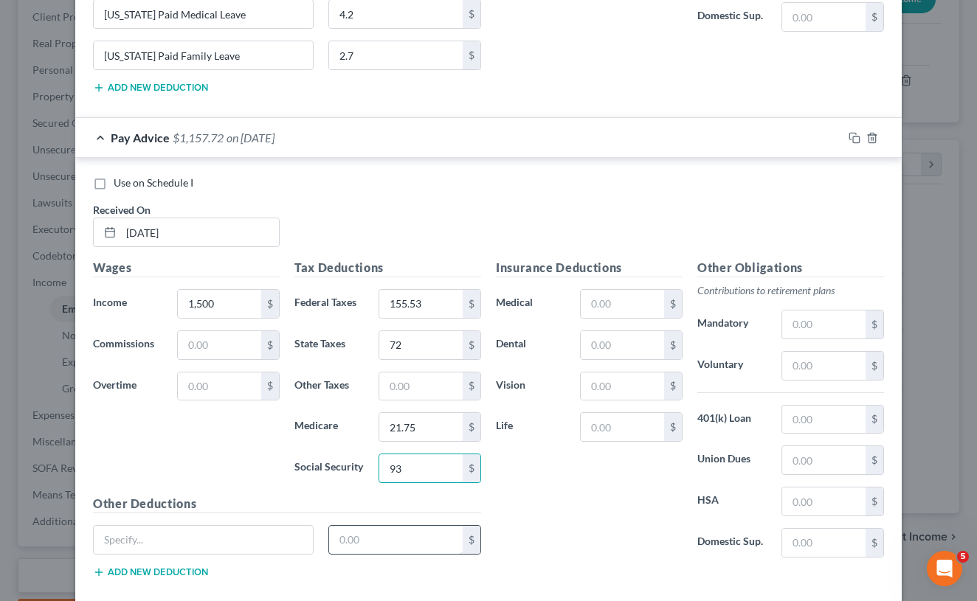
type input "93"
click at [381, 548] on input "text" at bounding box center [396, 540] width 134 height 28
type input "4.2"
click at [183, 567] on button "Add new deduction" at bounding box center [150, 573] width 115 height 12
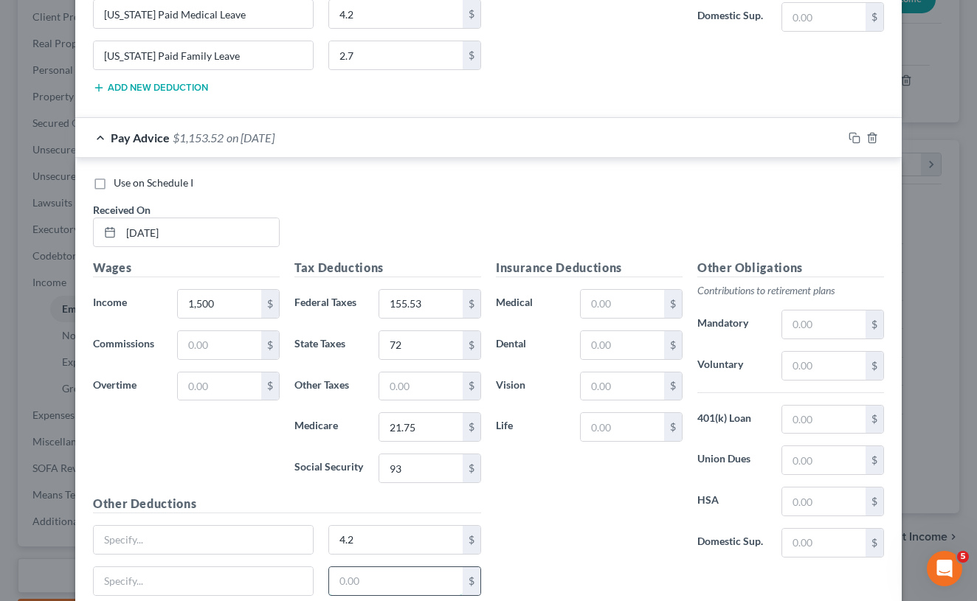
click at [338, 572] on input "text" at bounding box center [396, 581] width 134 height 28
type input "2.7"
paste input "[US_STATE] Paid Medical Leave"
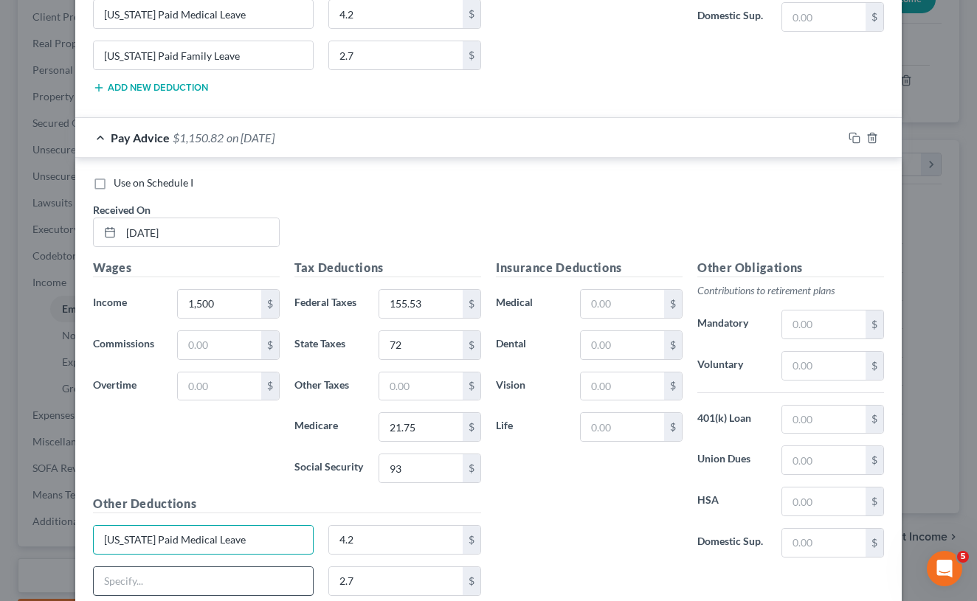
type input "[US_STATE] Paid Medical Leave"
paste input "[US_STATE] Paid Medical Leave"
click at [210, 579] on input "[US_STATE] Paid Medical Leave" at bounding box center [203, 581] width 219 height 28
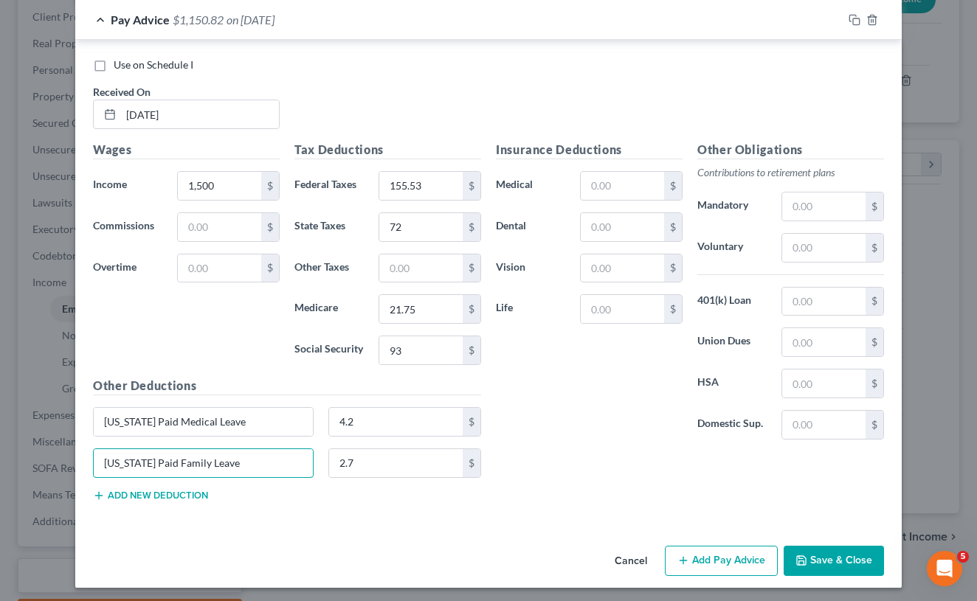
scroll to position [2316, 0]
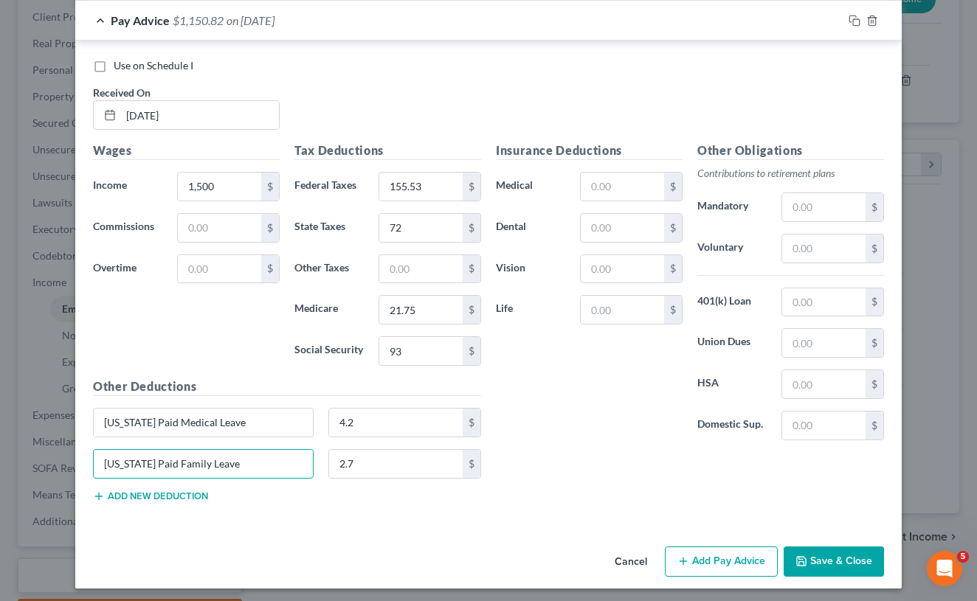
type input "[US_STATE] Paid Family Leave"
click at [697, 558] on button "Add Pay Advice" at bounding box center [721, 562] width 113 height 31
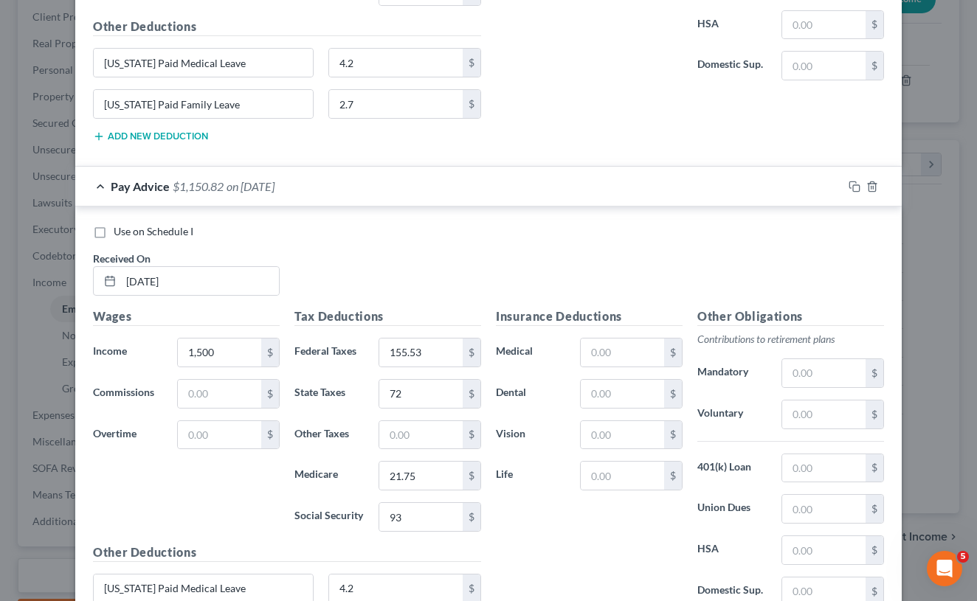
scroll to position [2155, 0]
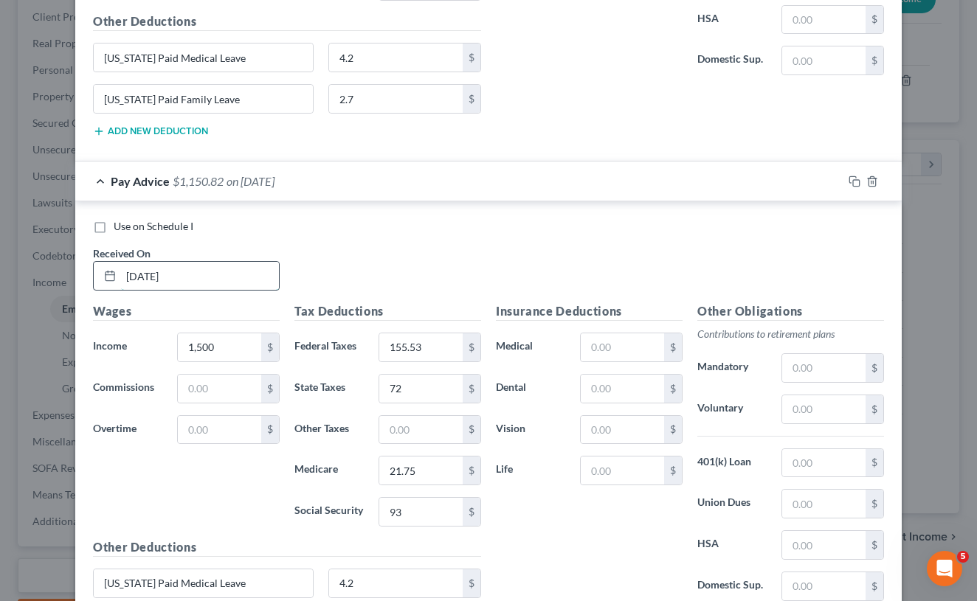
click at [145, 269] on input "[DATE]" at bounding box center [200, 276] width 158 height 28
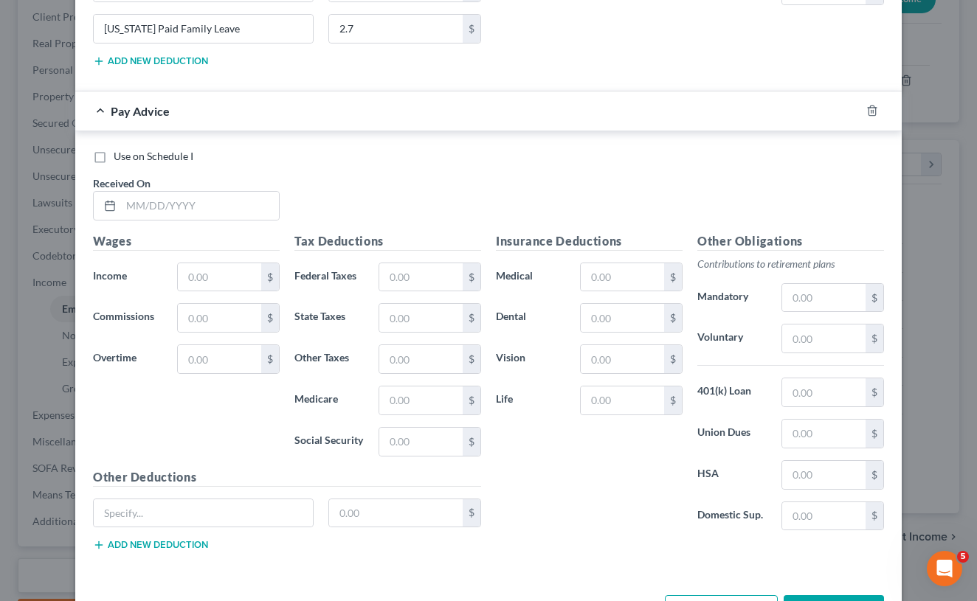
scroll to position [2752, 0]
type input "[DATE]"
click at [156, 539] on button "Add new deduction" at bounding box center [150, 545] width 115 height 12
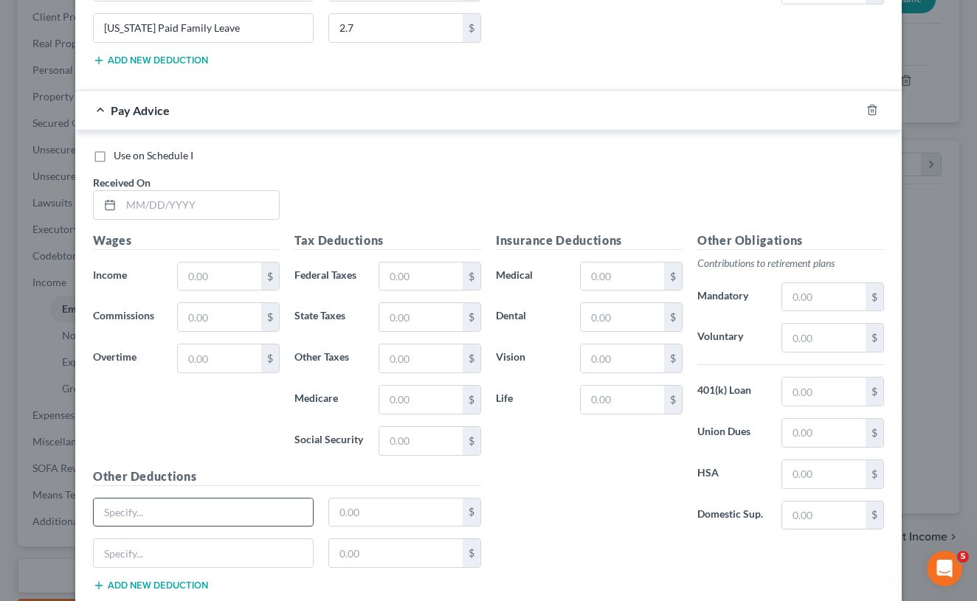
paste input "[US_STATE] Paid Medical Leave"
type input "[US_STATE] Paid Medical Leave"
paste input "[US_STATE] Paid Medical Leave"
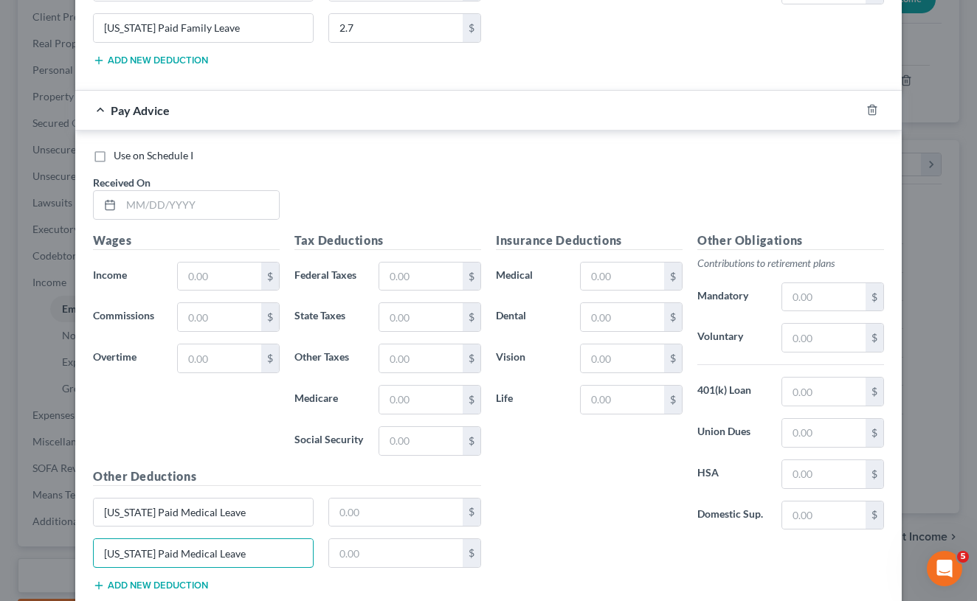
scroll to position [2724, 0]
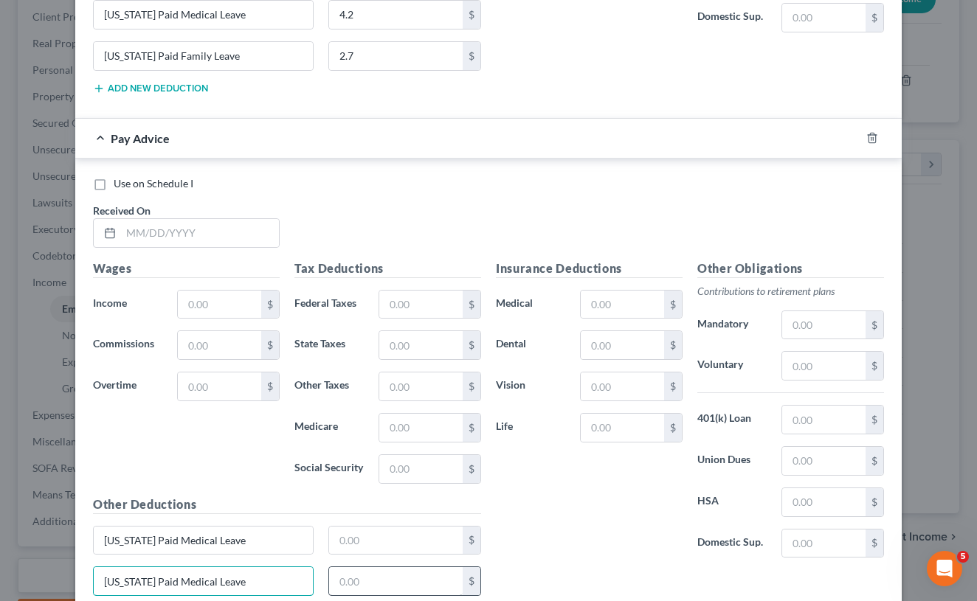
type input "[US_STATE] Paid Medical Leave"
click at [389, 567] on input "text" at bounding box center [396, 581] width 134 height 28
type input "2.7"
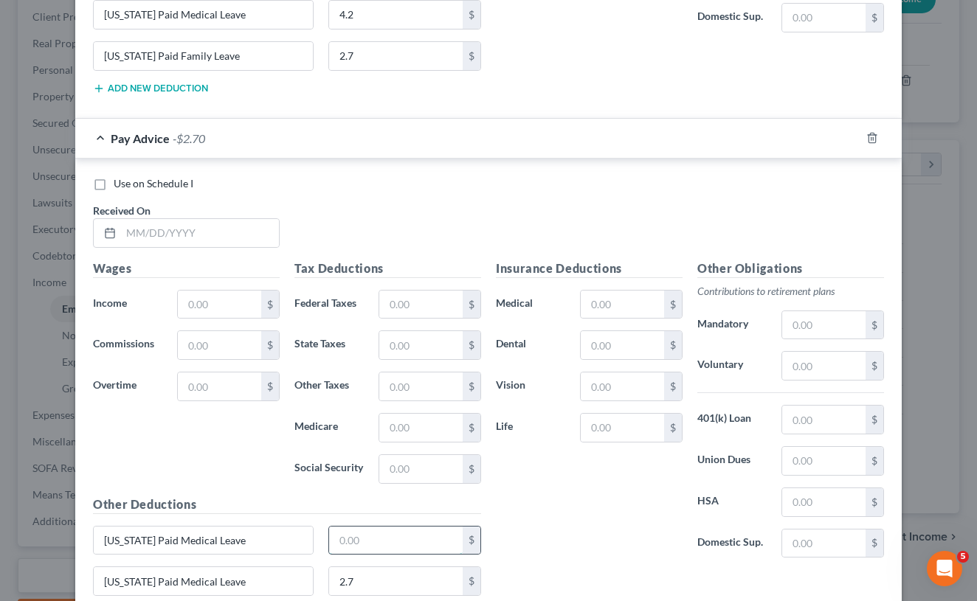
click at [385, 532] on input "text" at bounding box center [396, 541] width 134 height 28
type input "4.2"
click at [415, 462] on input "text" at bounding box center [420, 469] width 83 height 28
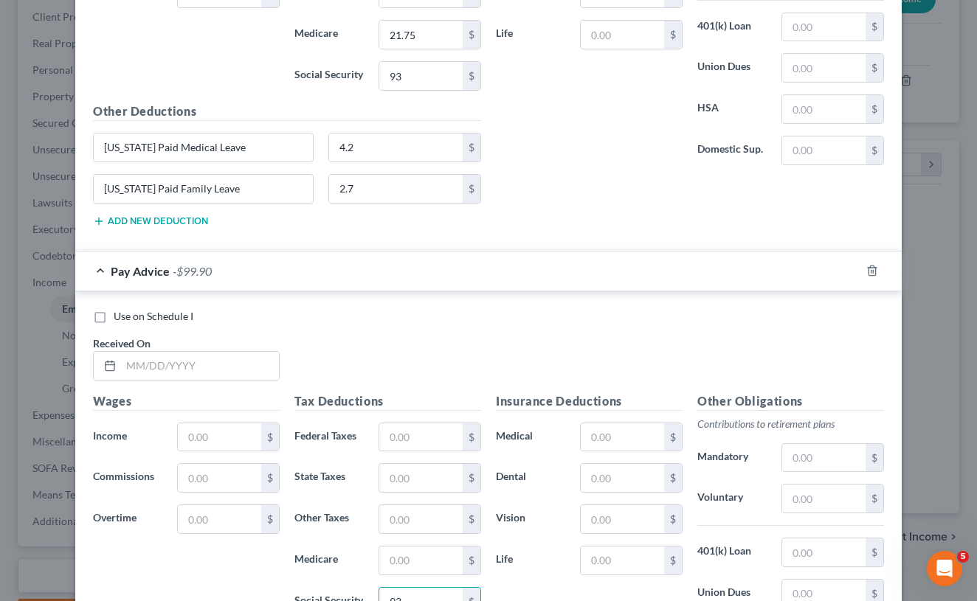
scroll to position [2580, 0]
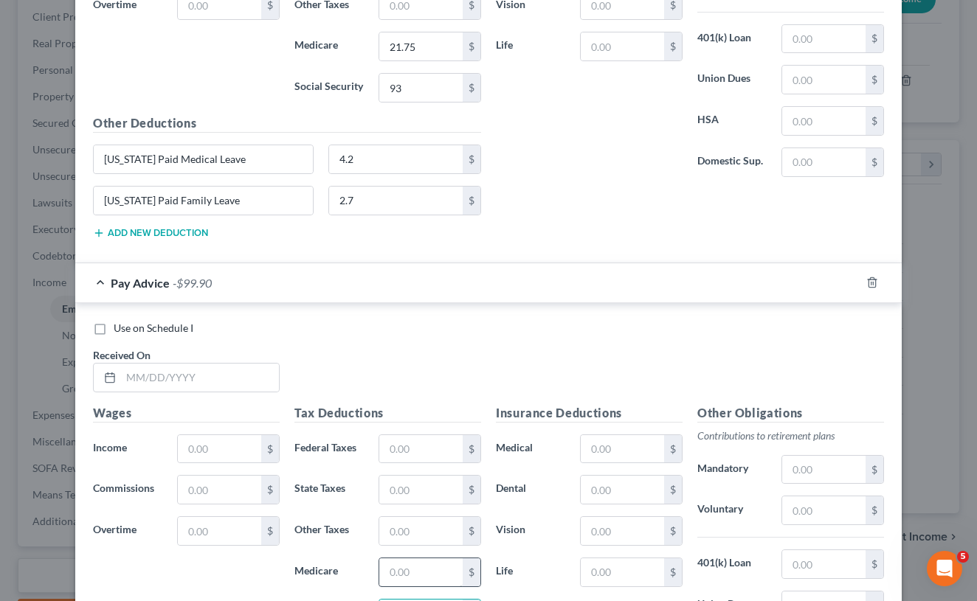
type input "93"
click at [403, 559] on input "text" at bounding box center [420, 573] width 83 height 28
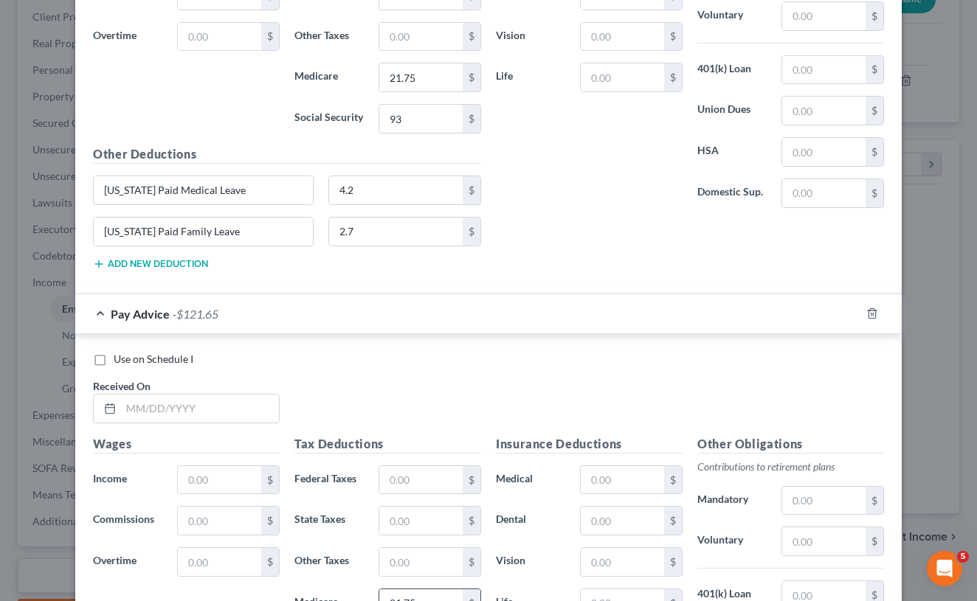
scroll to position [2532, 0]
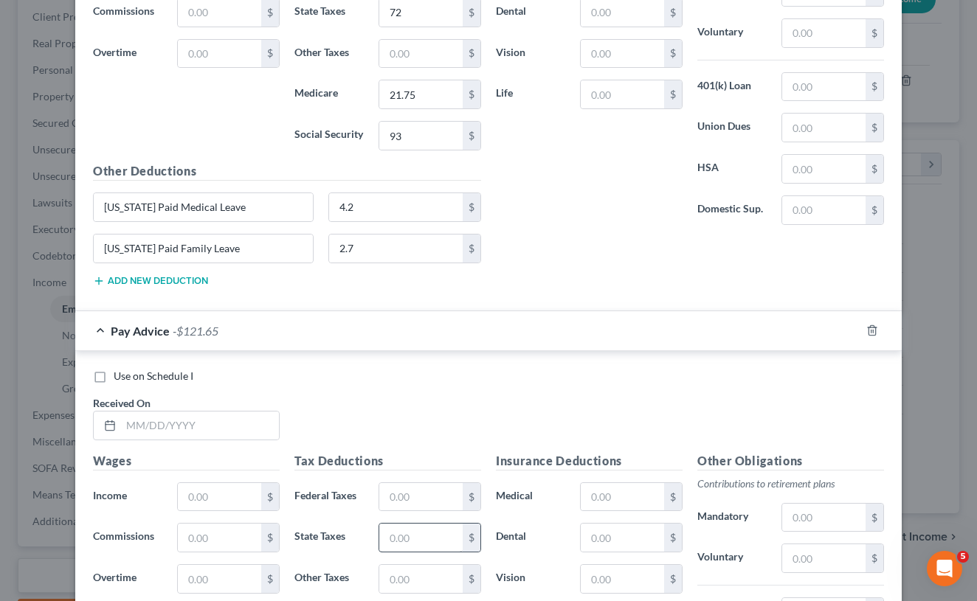
type input "21.75"
type input "72"
click at [399, 488] on input "text" at bounding box center [420, 497] width 83 height 28
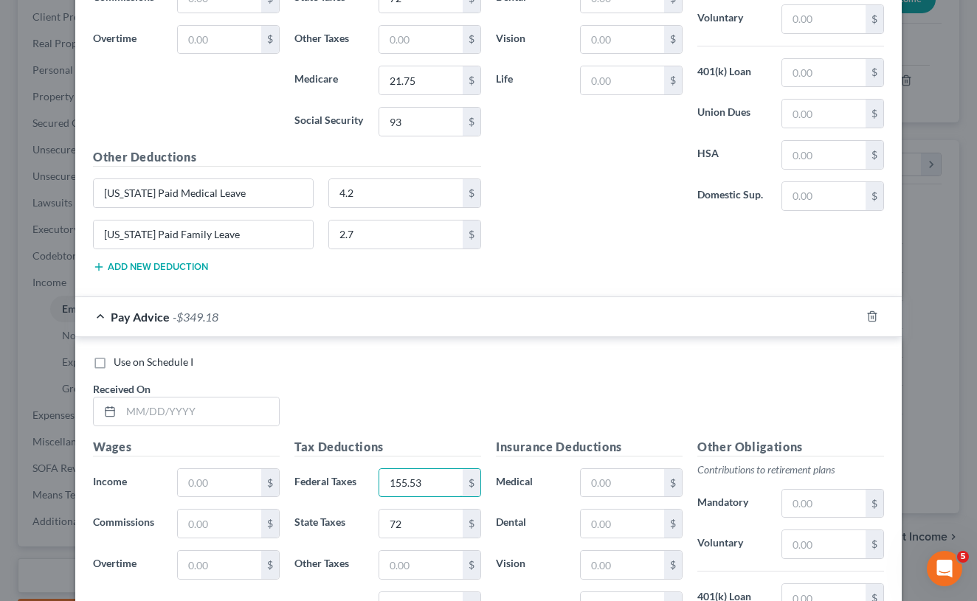
scroll to position [2549, 0]
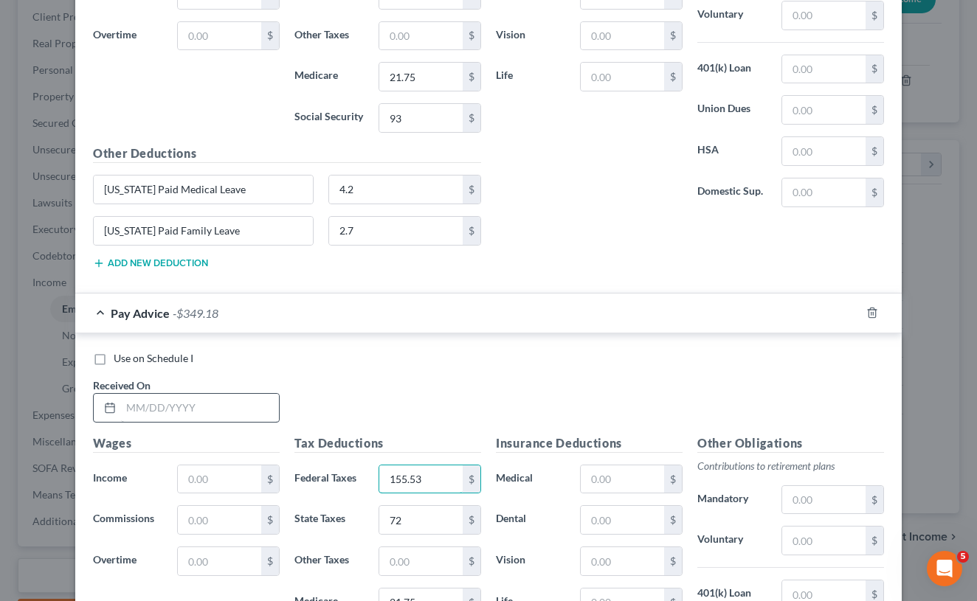
type input "155.53"
click at [219, 403] on input "text" at bounding box center [200, 408] width 158 height 28
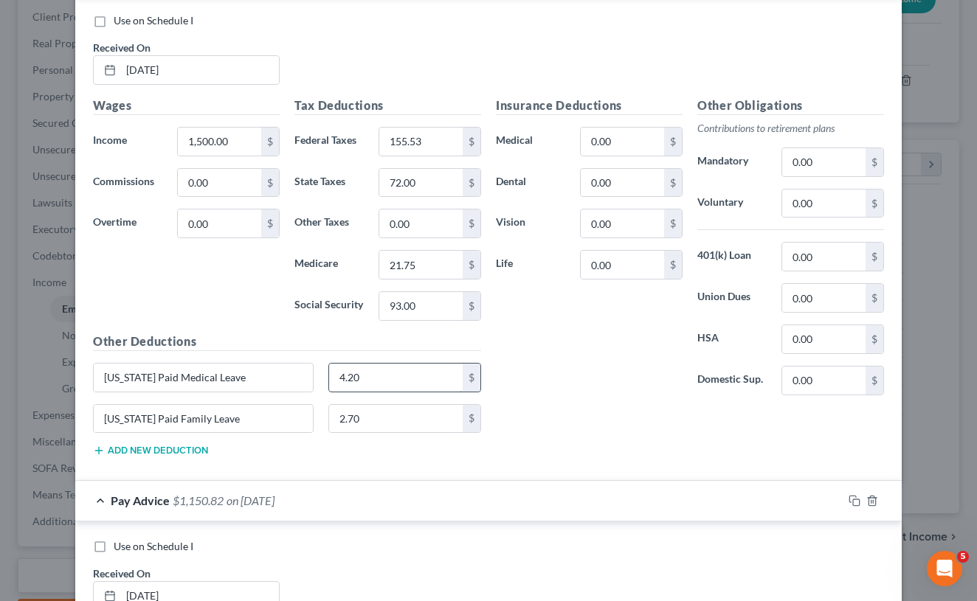
scroll to position [1308, 0]
drag, startPoint x: 423, startPoint y: 137, endPoint x: 379, endPoint y: 137, distance: 43.5
click at [379, 137] on input "155.53" at bounding box center [420, 143] width 83 height 28
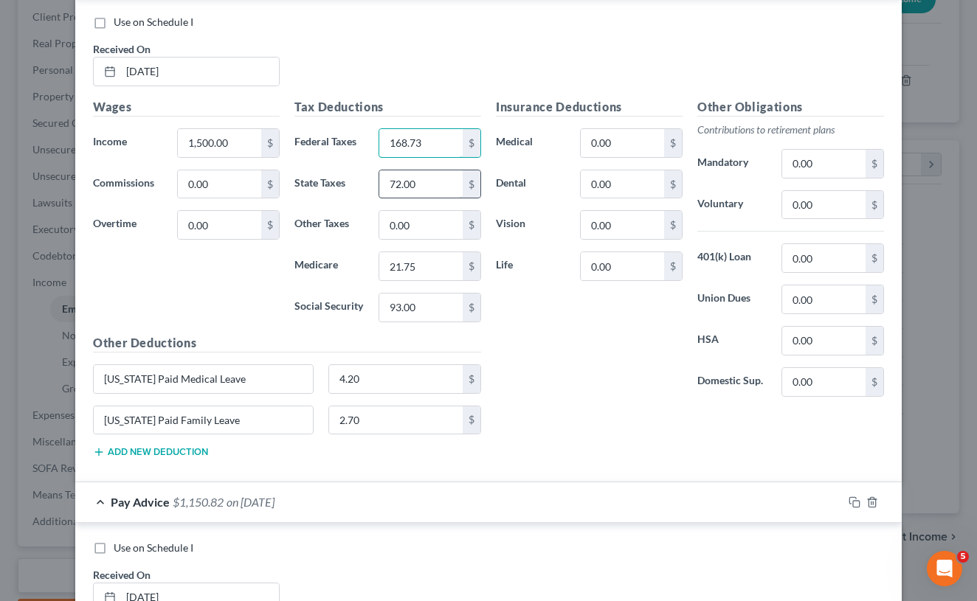
type input "168.73"
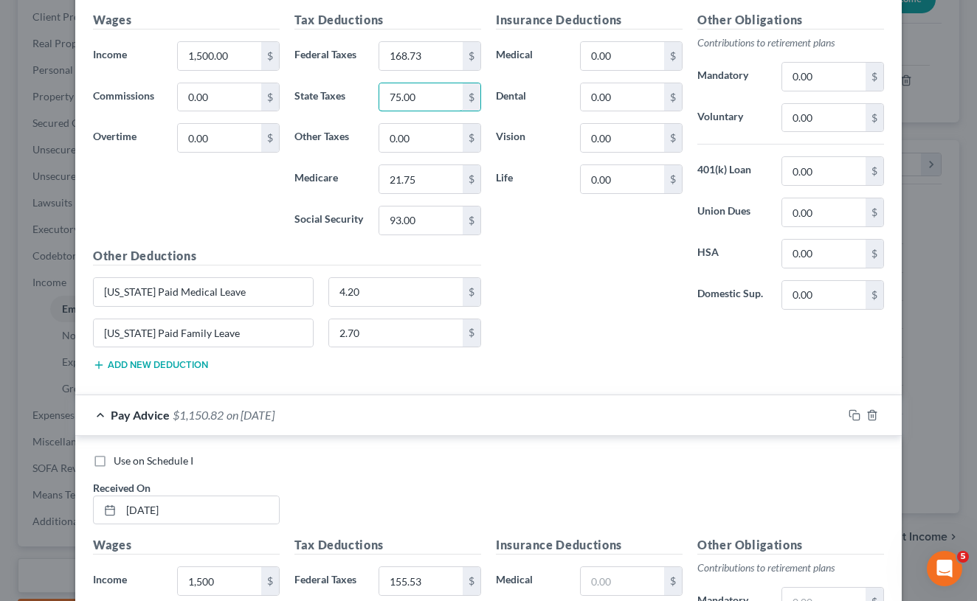
scroll to position [1399, 0]
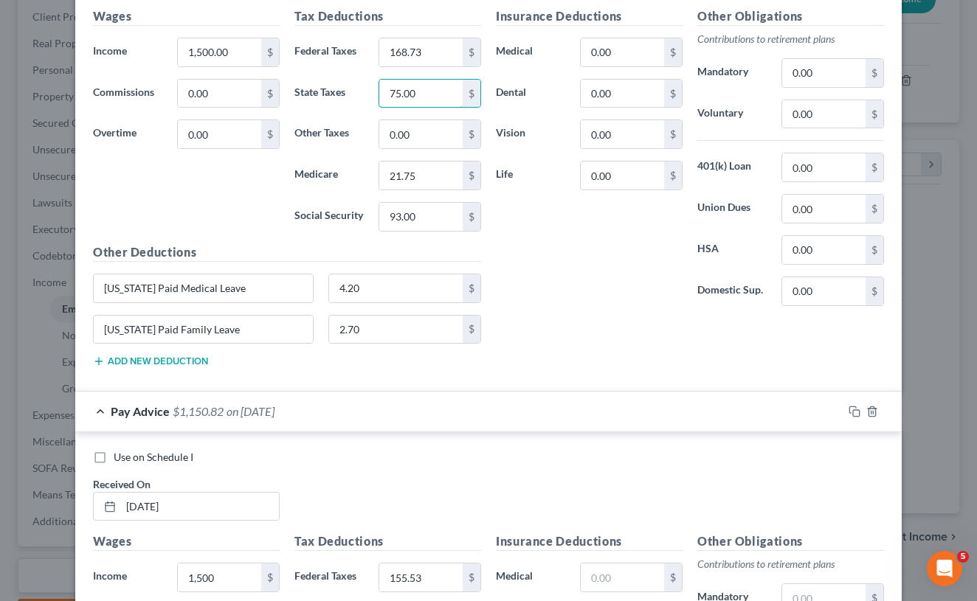
type input "75.00"
drag, startPoint x: 525, startPoint y: 381, endPoint x: 387, endPoint y: 566, distance: 229.9
click at [387, 566] on div "Pay Advice $1,090.82 on [DATE] Use on Schedule I Received On * [DATE] Wages Inc…" at bounding box center [488, 534] width 826 height 2870
drag, startPoint x: 427, startPoint y: 579, endPoint x: 384, endPoint y: 580, distance: 43.5
click at [384, 580] on input "155.53" at bounding box center [420, 578] width 83 height 28
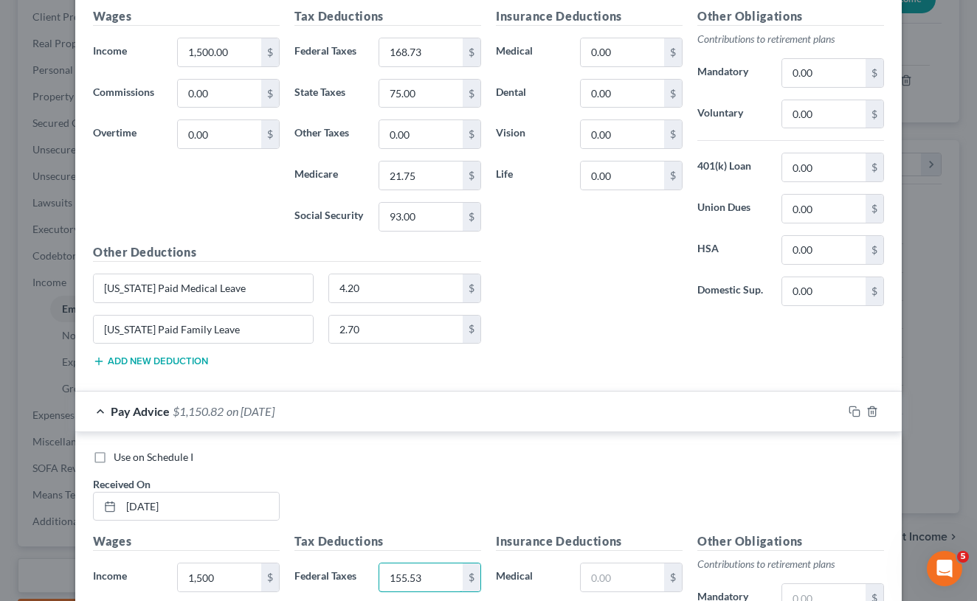
drag, startPoint x: 435, startPoint y: 576, endPoint x: 373, endPoint y: 575, distance: 62.7
click at [373, 575] on div "155.53 $" at bounding box center [429, 578] width 117 height 30
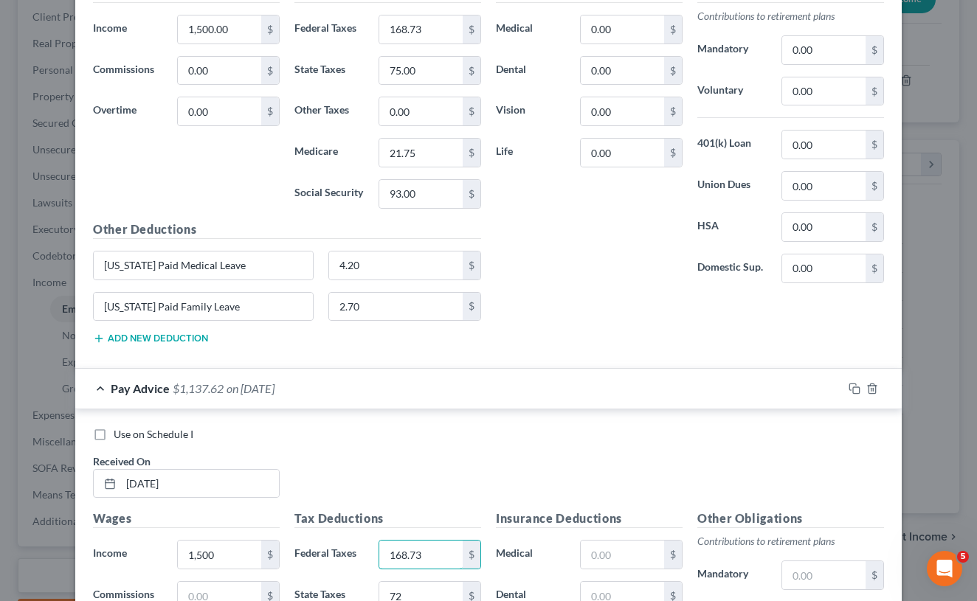
scroll to position [1435, 0]
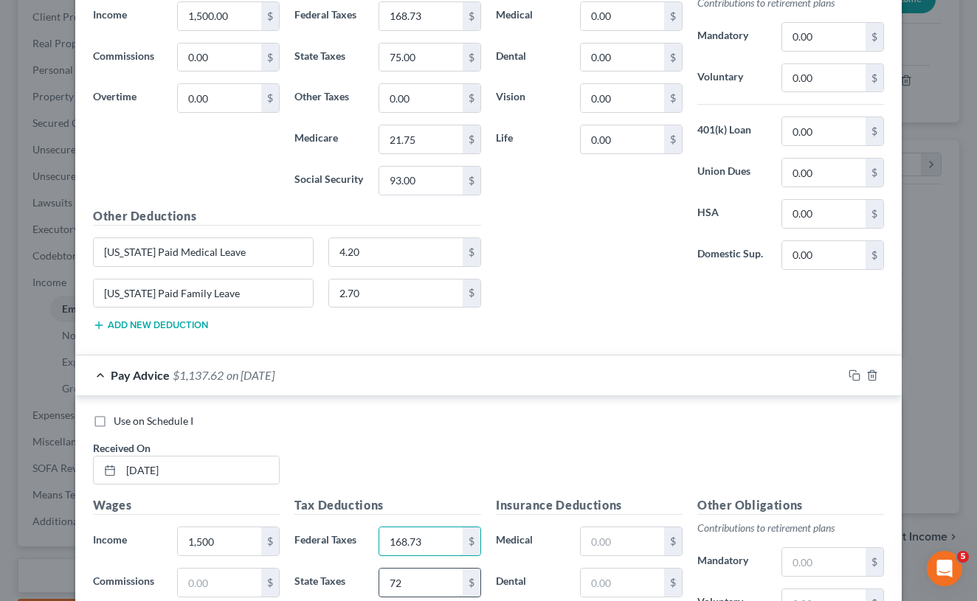
type input "168.73"
click at [411, 578] on input "72" at bounding box center [420, 583] width 83 height 28
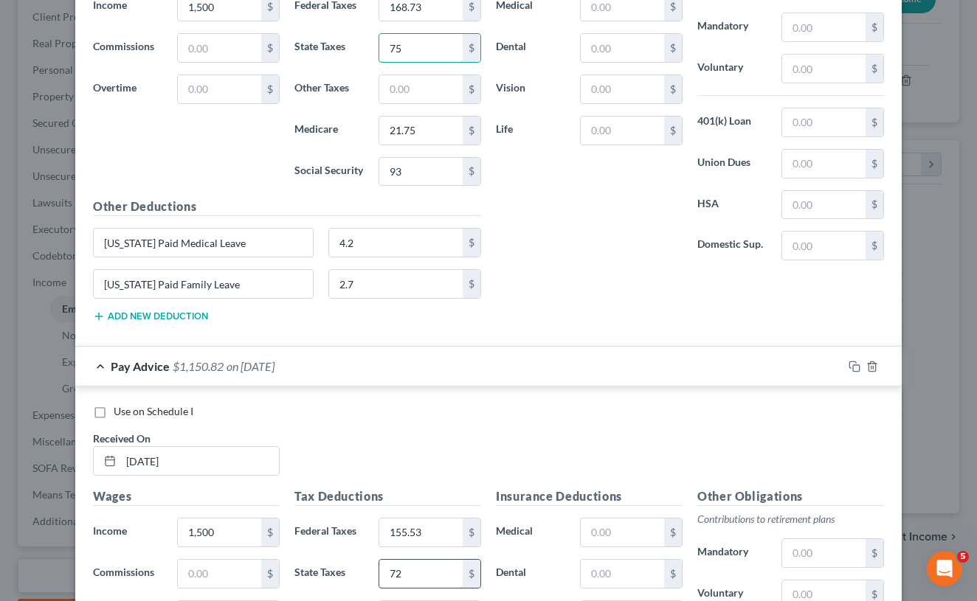
scroll to position [1953, 0]
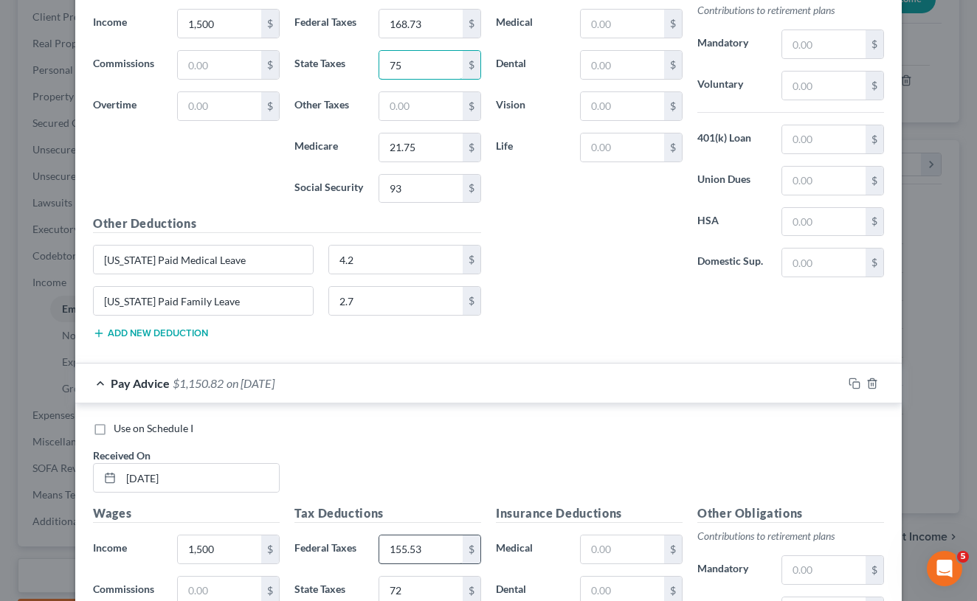
type input "75"
click at [404, 547] on input "155.53" at bounding box center [420, 550] width 83 height 28
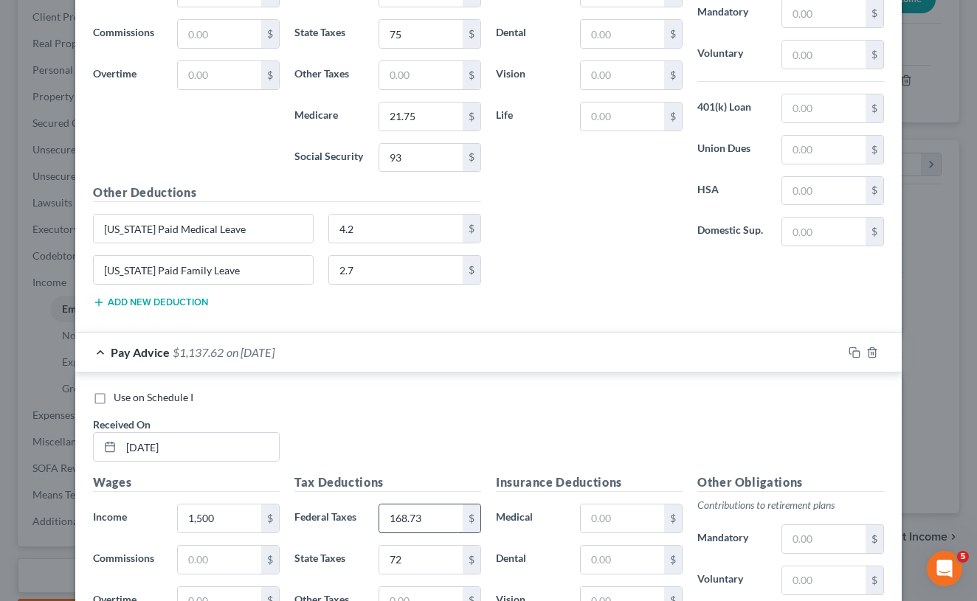
scroll to position [1985, 0]
type input "168.73"
click at [404, 550] on input "72" at bounding box center [420, 559] width 83 height 28
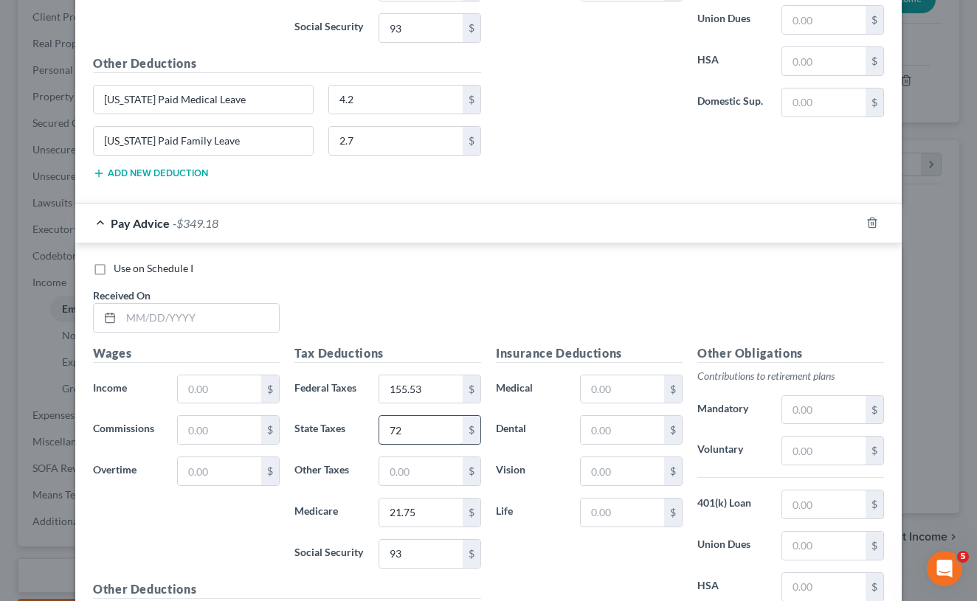
scroll to position [2693, 0]
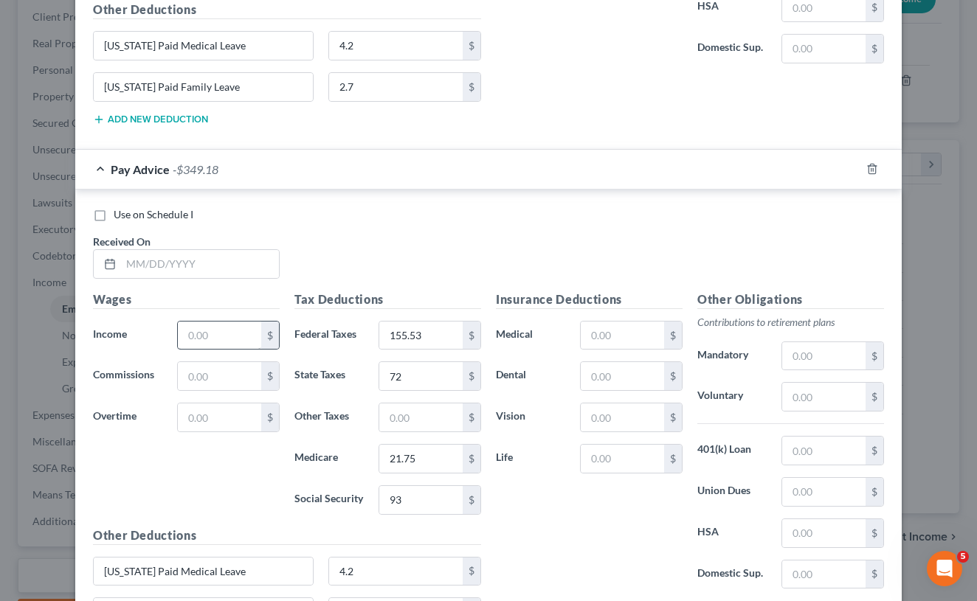
type input "75"
click at [226, 341] on input "text" at bounding box center [219, 336] width 83 height 28
type input "1,500"
click at [408, 328] on input "155.53" at bounding box center [420, 336] width 83 height 28
type input "168.73"
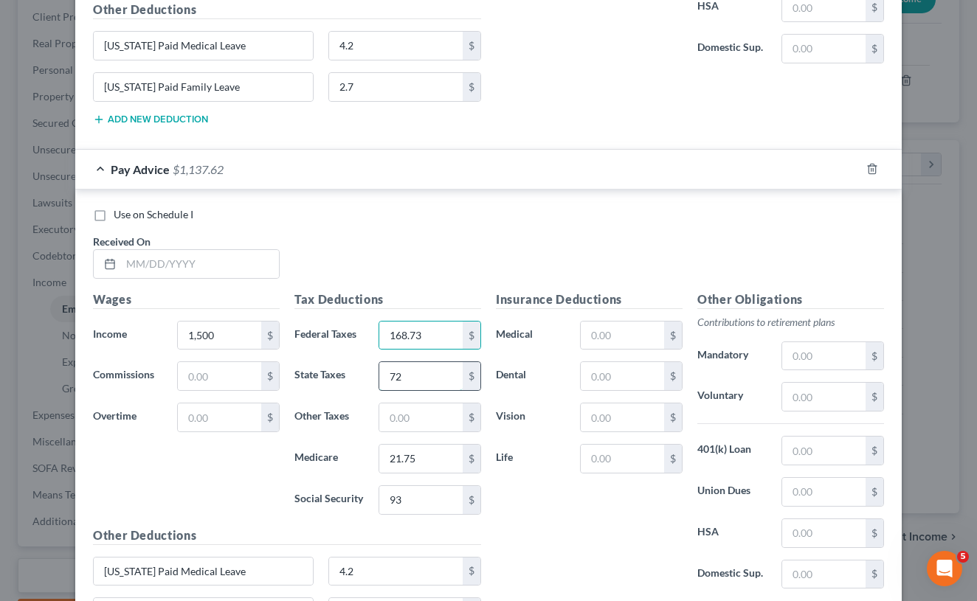
click at [412, 372] on input "72" at bounding box center [420, 376] width 83 height 28
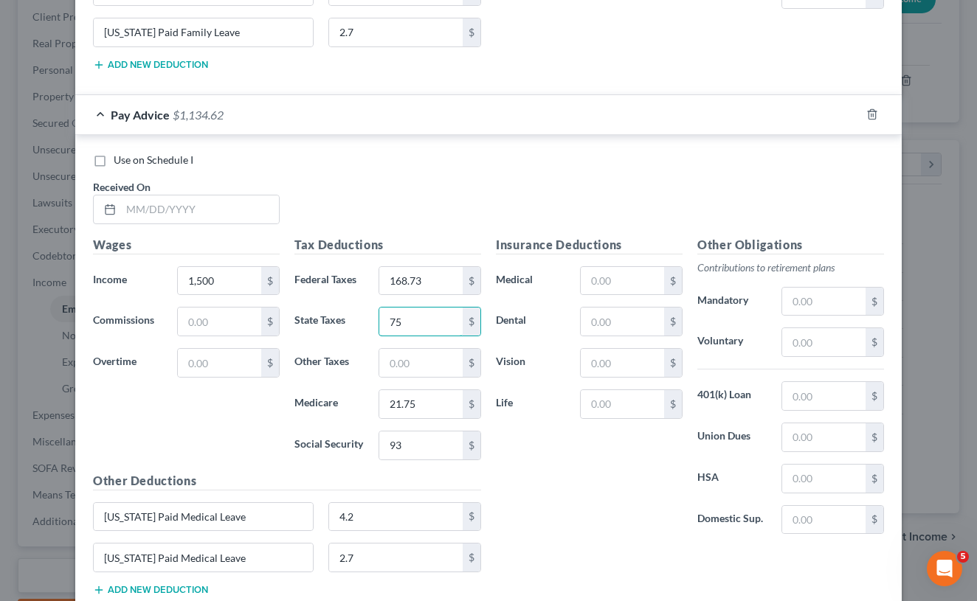
scroll to position [2749, 0]
type input "75"
click at [220, 549] on input "[US_STATE] Paid Medical Leave" at bounding box center [203, 556] width 219 height 28
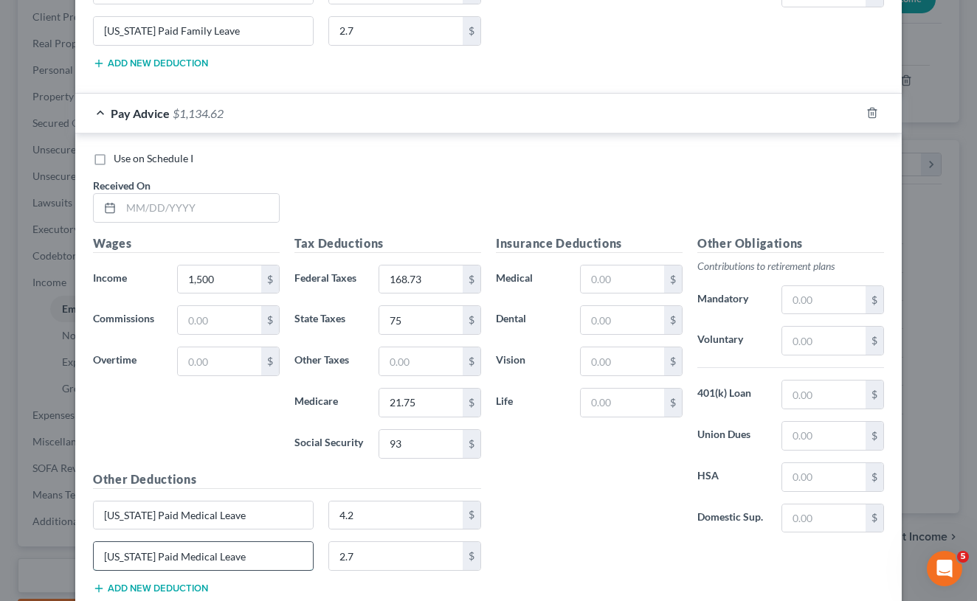
click at [220, 549] on input "[US_STATE] Paid Medical Leave" at bounding box center [203, 556] width 219 height 28
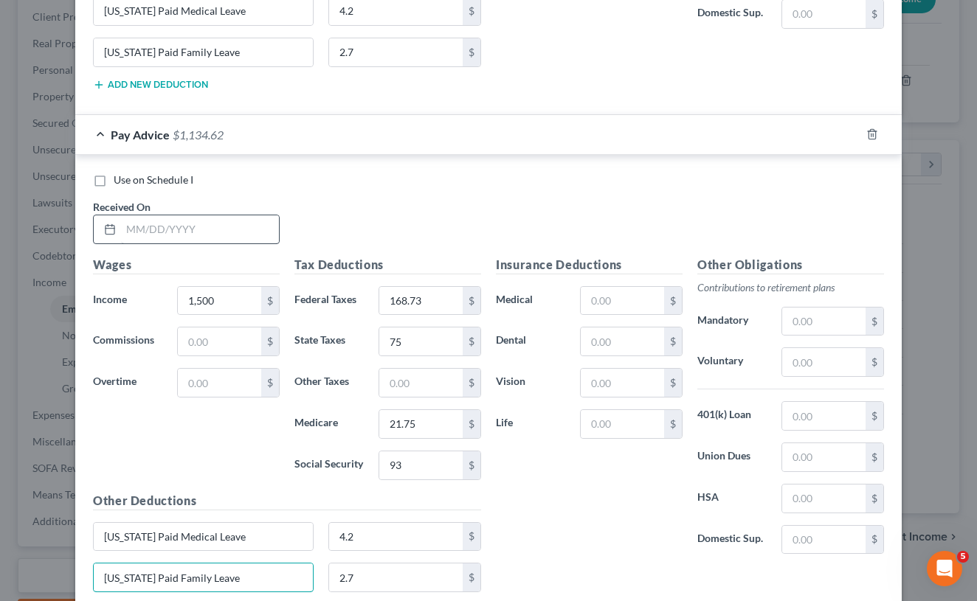
type input "[US_STATE] Paid Family Leave"
click at [198, 229] on input "text" at bounding box center [200, 229] width 158 height 28
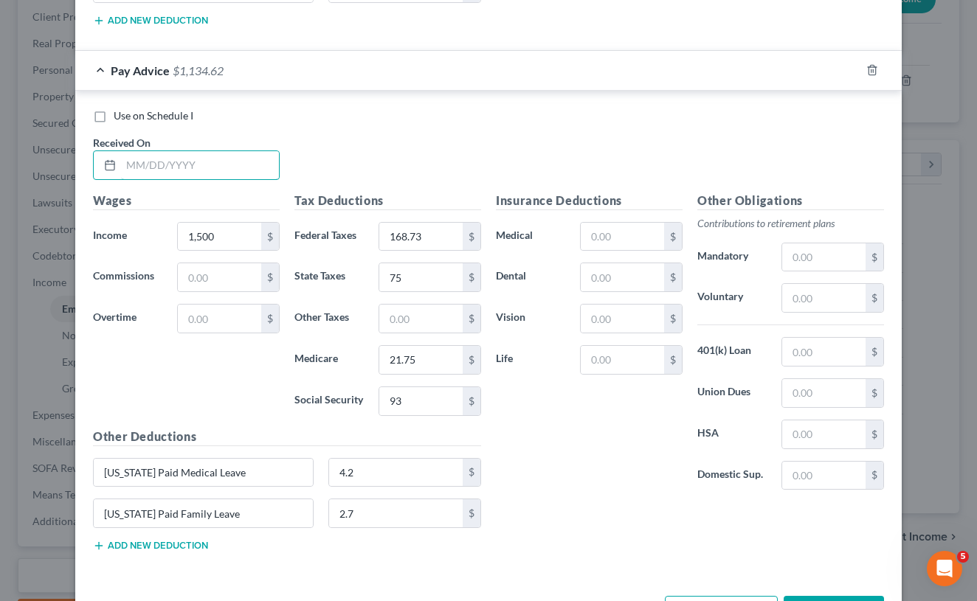
scroll to position [2798, 0]
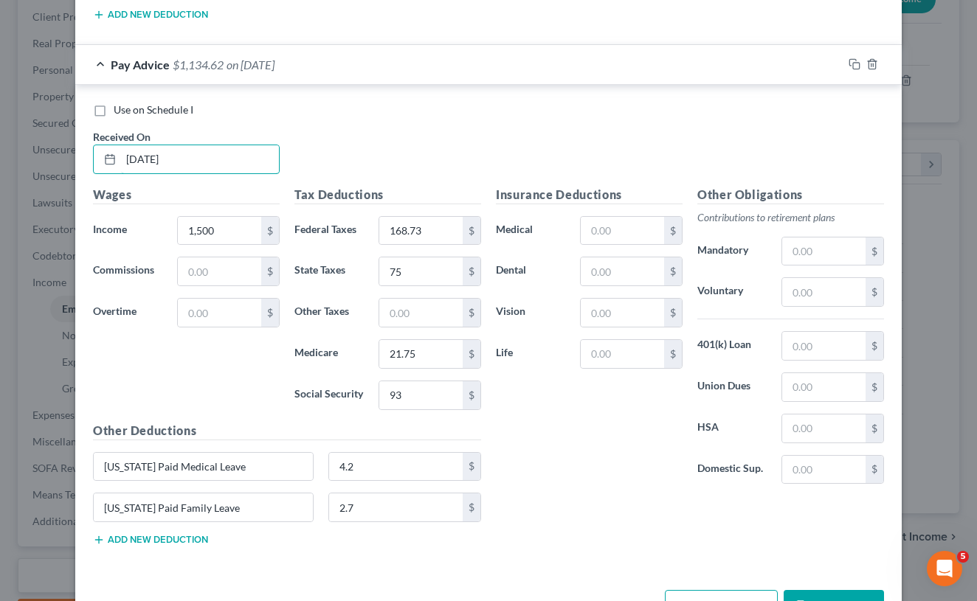
type input "[DATE]"
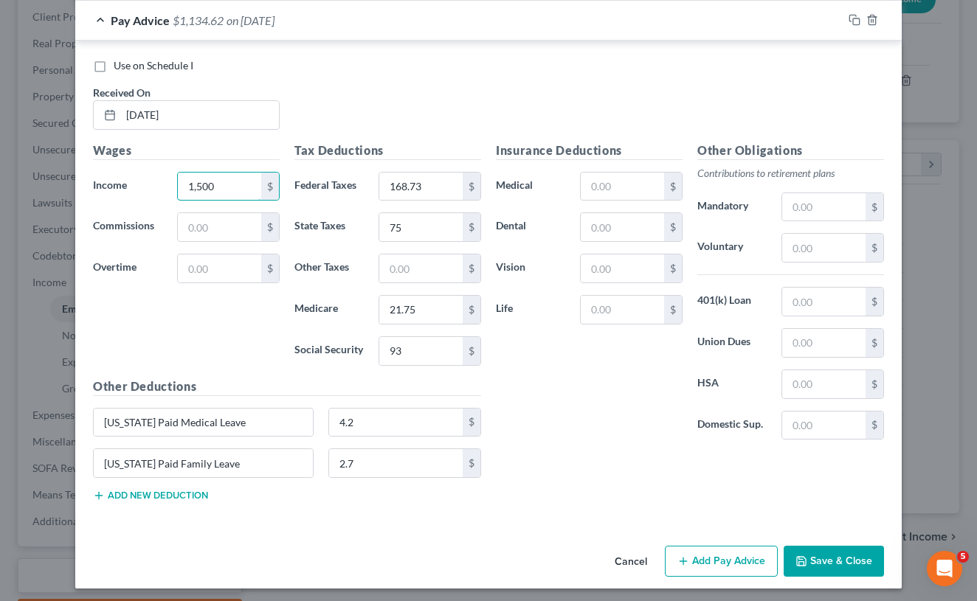
scroll to position [2841, 0]
click at [708, 559] on button "Add Pay Advice" at bounding box center [721, 562] width 113 height 31
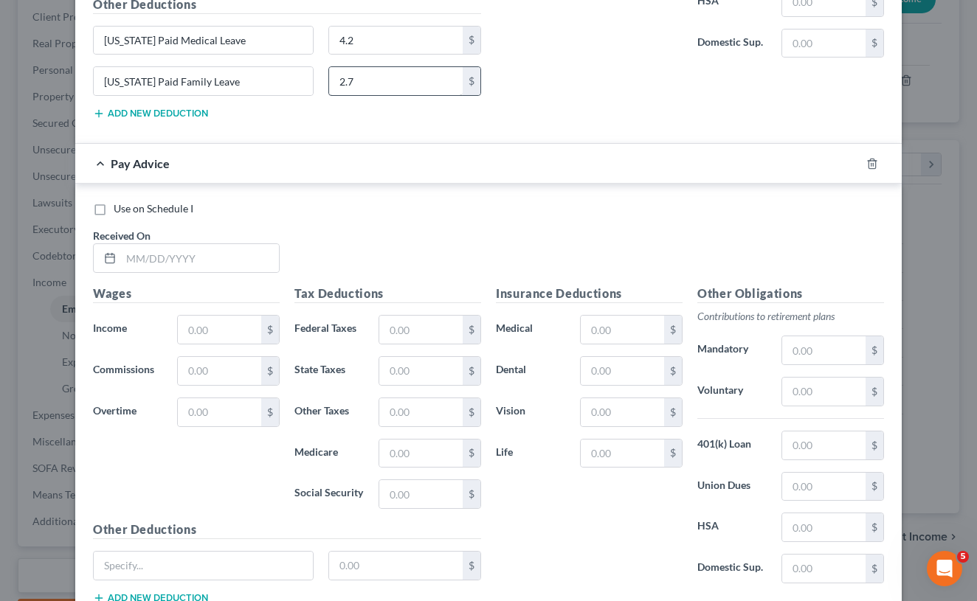
scroll to position [3292, 0]
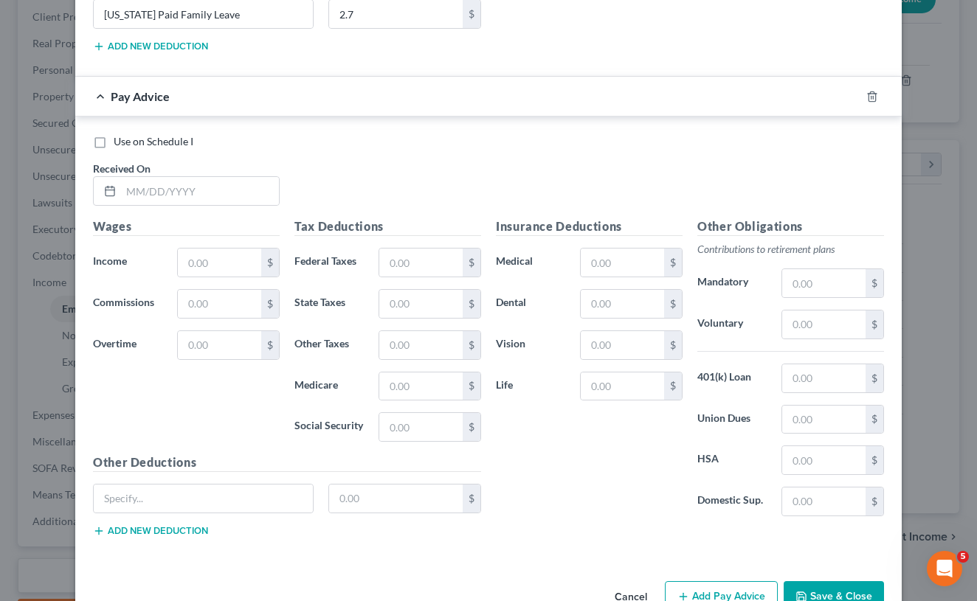
click at [126, 525] on button "Add new deduction" at bounding box center [150, 531] width 115 height 12
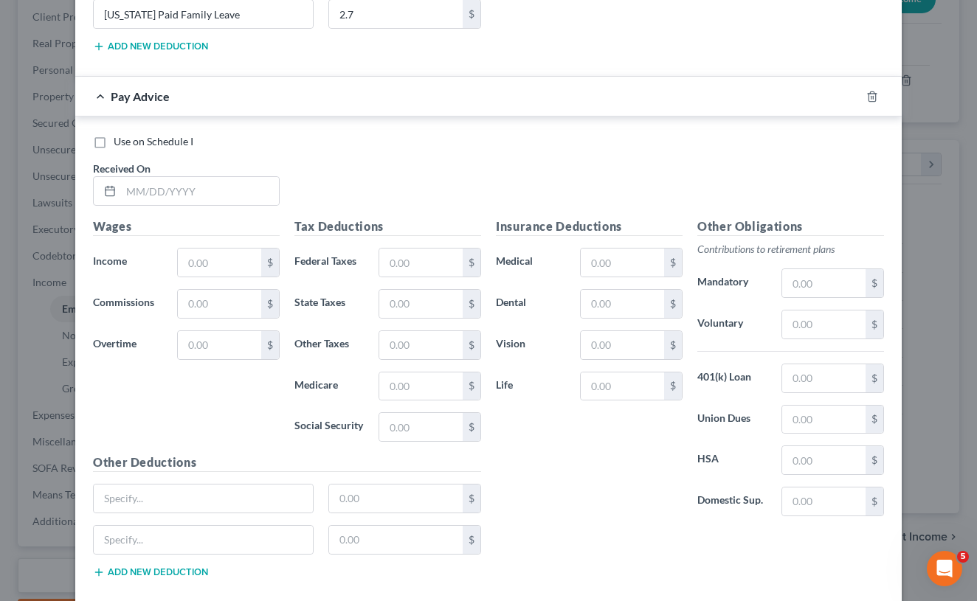
scroll to position [3258, 0]
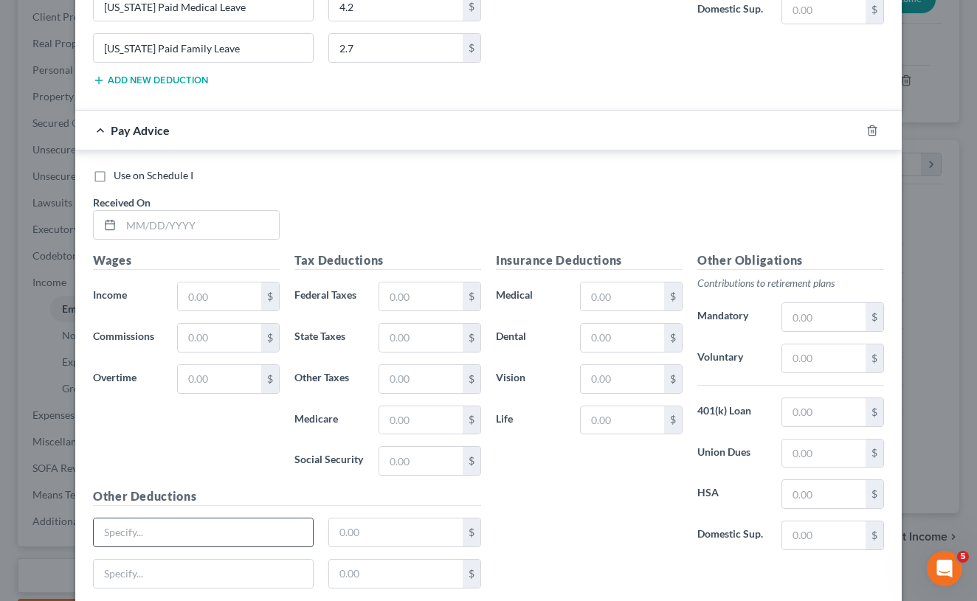
paste input "[US_STATE] Paid Medical Leave"
type input "[US_STATE] Paid Medical Leave"
paste input "[US_STATE] Paid Medical Leave"
click at [208, 564] on input "[US_STATE] Paid Medical Leave" at bounding box center [203, 574] width 219 height 28
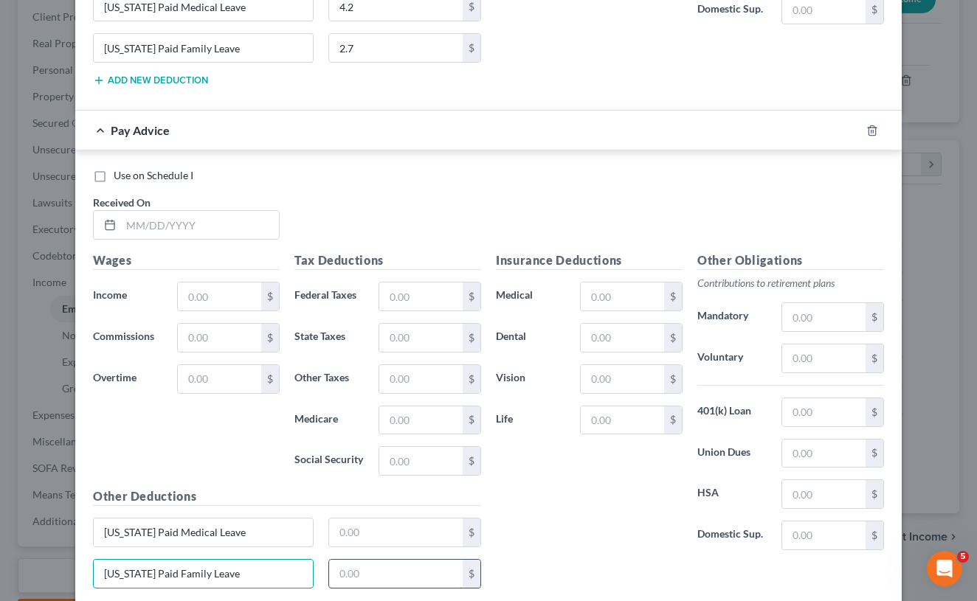
type input "[US_STATE] Paid Family Leave"
click at [389, 569] on input "text" at bounding box center [396, 574] width 134 height 28
type input "2.7"
click at [386, 535] on input "text" at bounding box center [396, 533] width 134 height 28
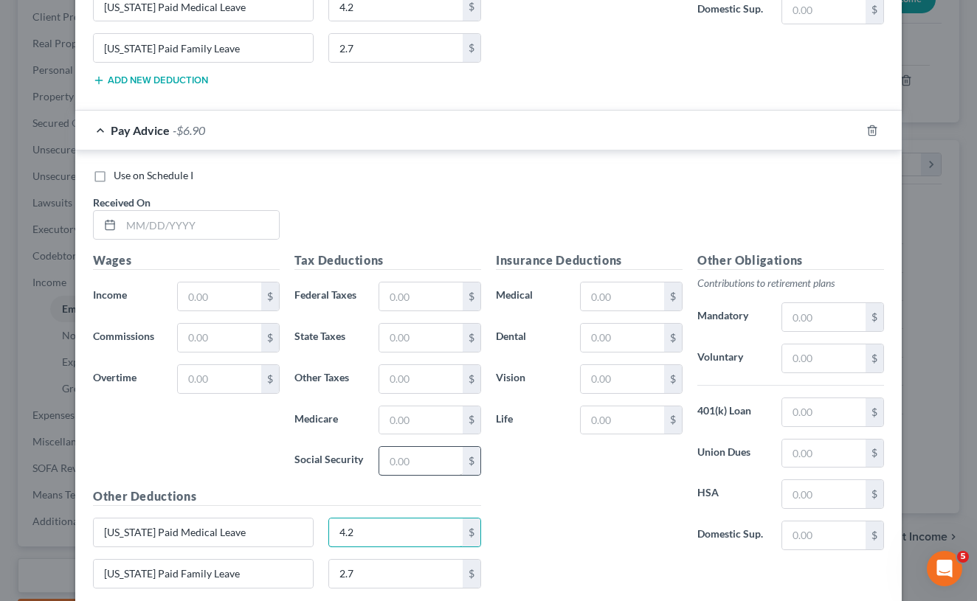
type input "4.2"
click at [414, 463] on input "text" at bounding box center [420, 461] width 83 height 28
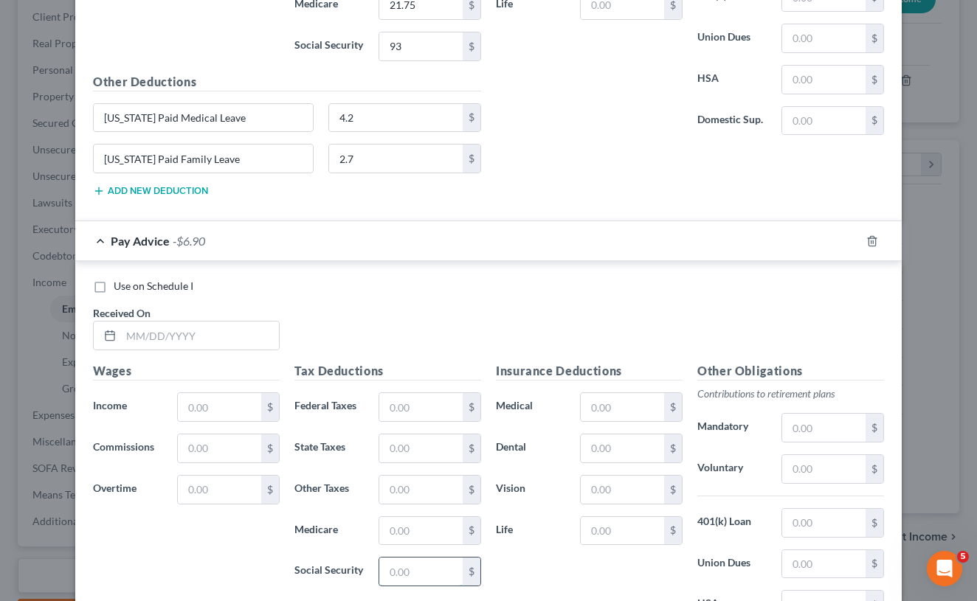
scroll to position [3140, 0]
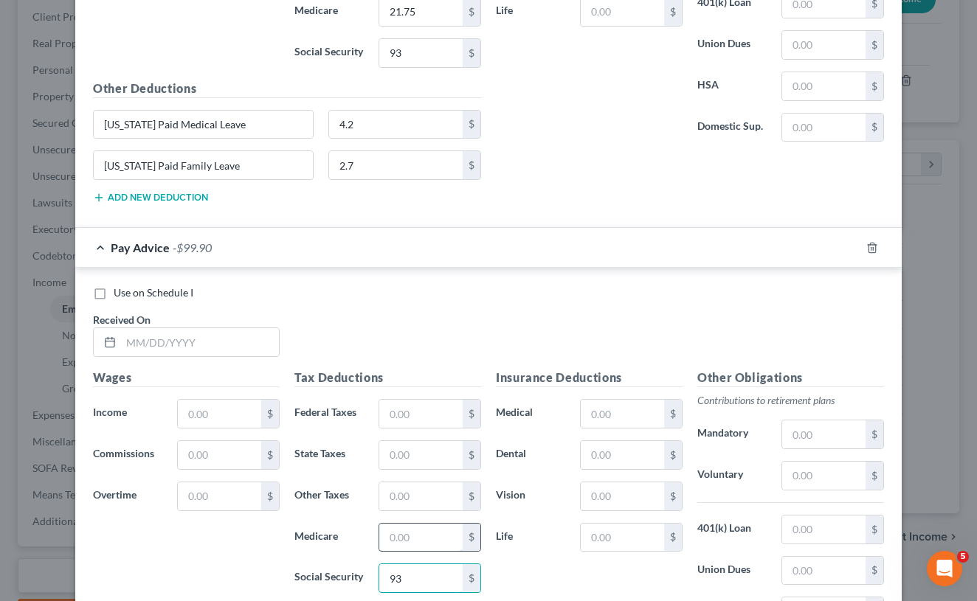
type input "93"
click at [415, 532] on input "text" at bounding box center [420, 538] width 83 height 28
type input "21.75"
click at [418, 499] on input "text" at bounding box center [420, 497] width 83 height 28
type input "75"
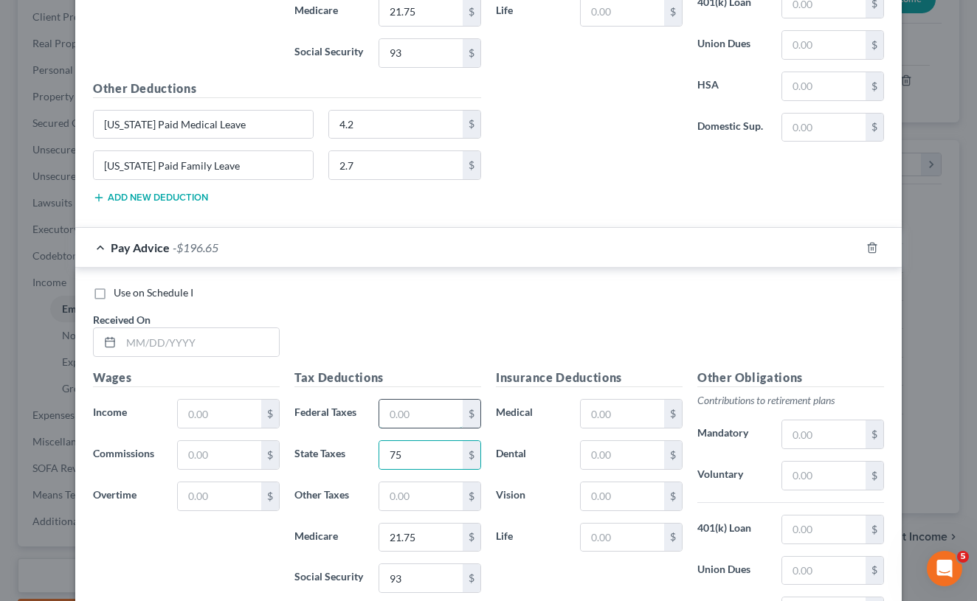
click at [424, 401] on input "text" at bounding box center [420, 414] width 83 height 28
type input "168.73"
click at [237, 410] on input "text" at bounding box center [219, 414] width 83 height 28
type input "1,500"
click at [182, 331] on input "text" at bounding box center [200, 342] width 158 height 28
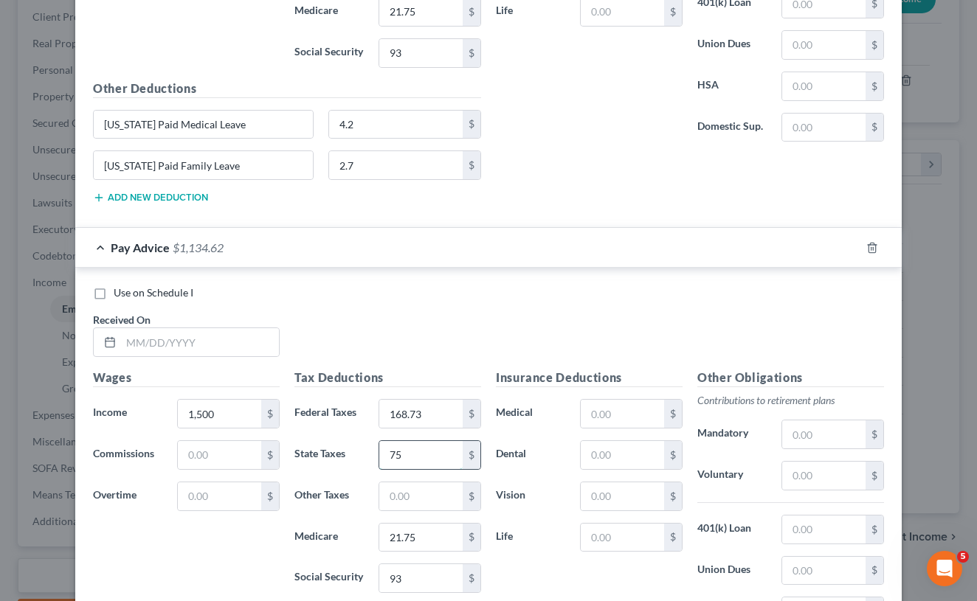
click at [420, 441] on input "75" at bounding box center [420, 455] width 83 height 28
click at [415, 450] on input "75" at bounding box center [420, 455] width 83 height 28
type input "73.69"
click at [210, 344] on input "text" at bounding box center [200, 342] width 158 height 28
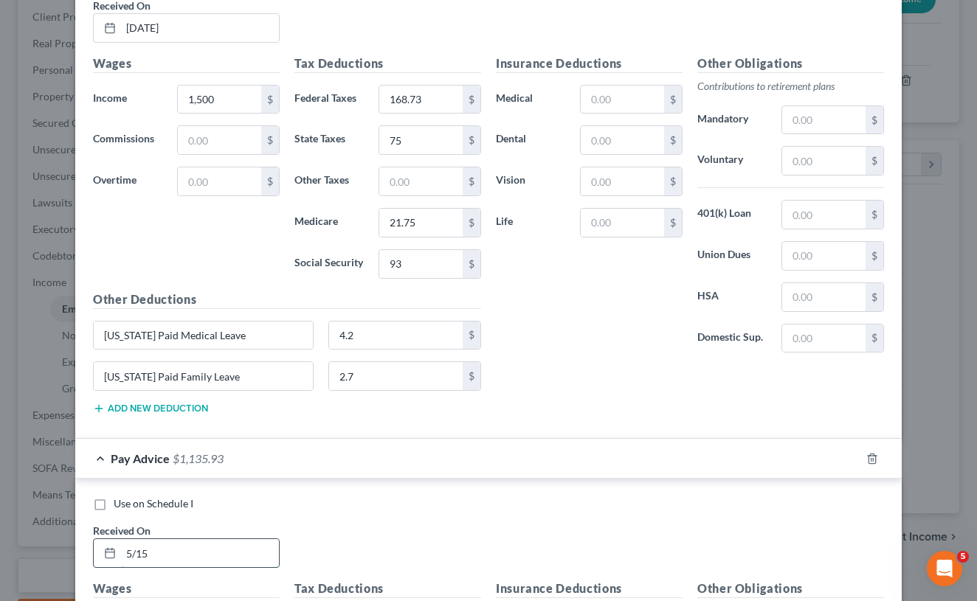
scroll to position [2943, 0]
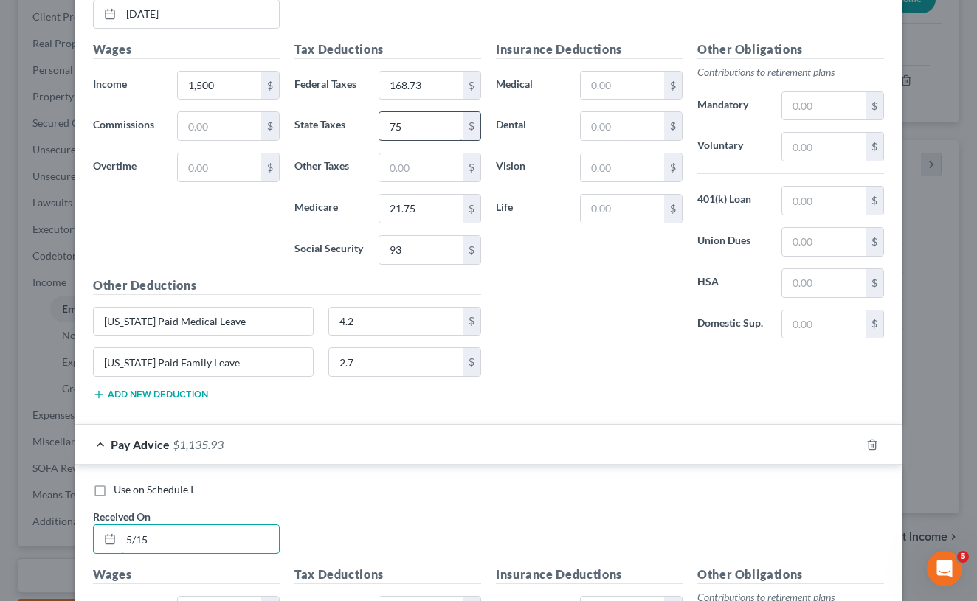
type input "5/15"
click at [407, 112] on input "75" at bounding box center [420, 126] width 83 height 28
click at [410, 118] on input "75" at bounding box center [420, 126] width 83 height 28
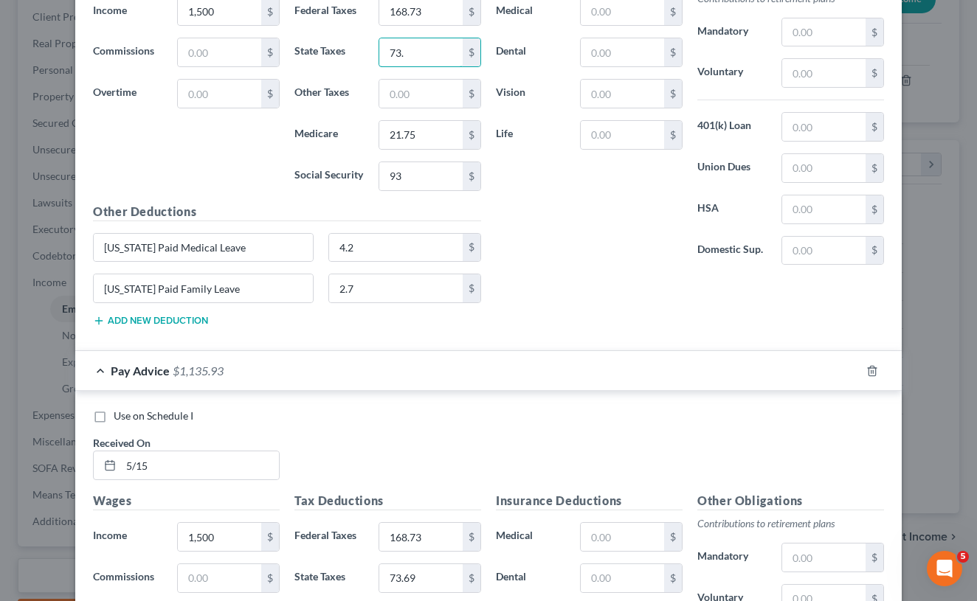
scroll to position [2999, 0]
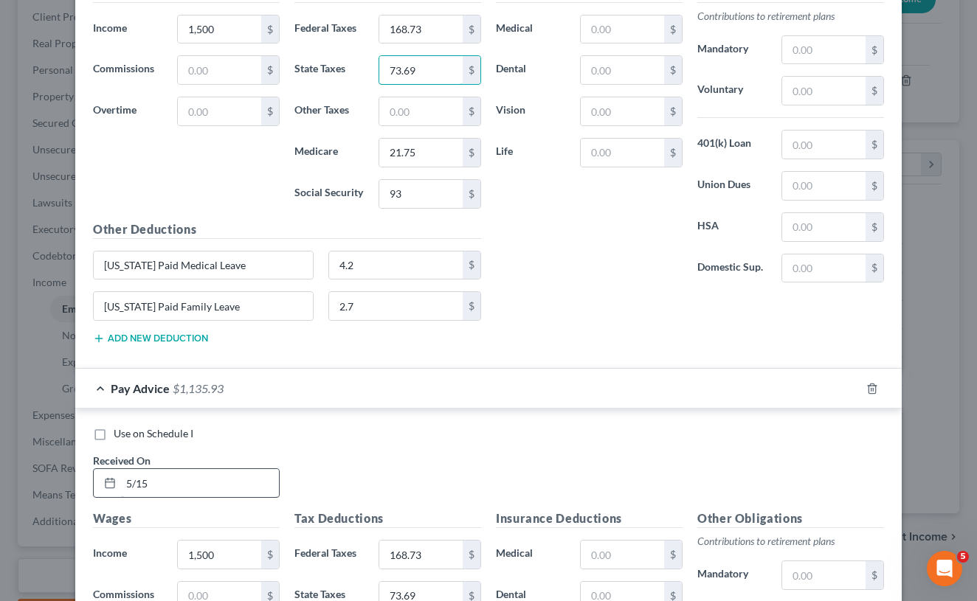
type input "73.69"
click at [159, 482] on input "5/15" at bounding box center [200, 483] width 158 height 28
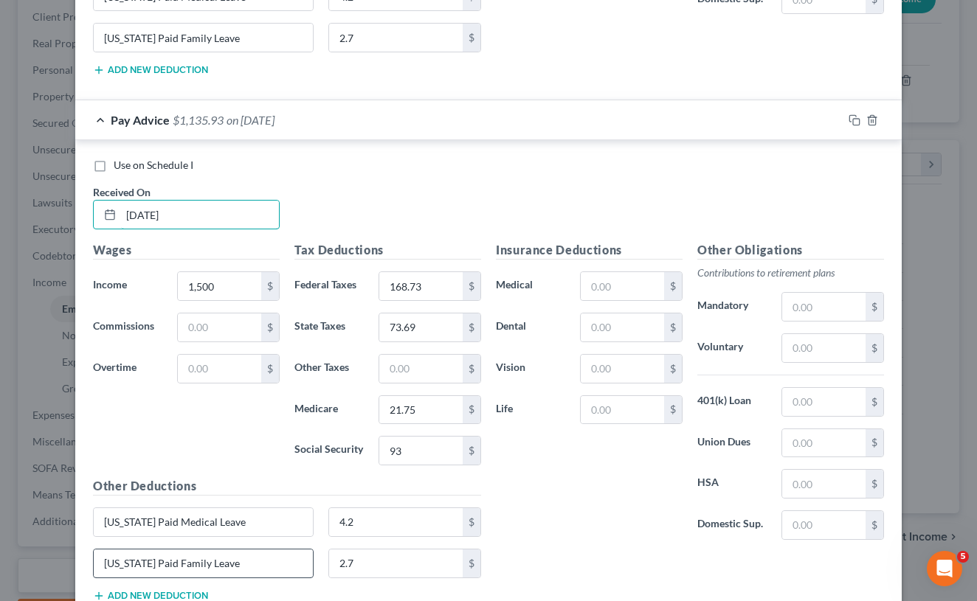
scroll to position [3266, 0]
type input "[DATE]"
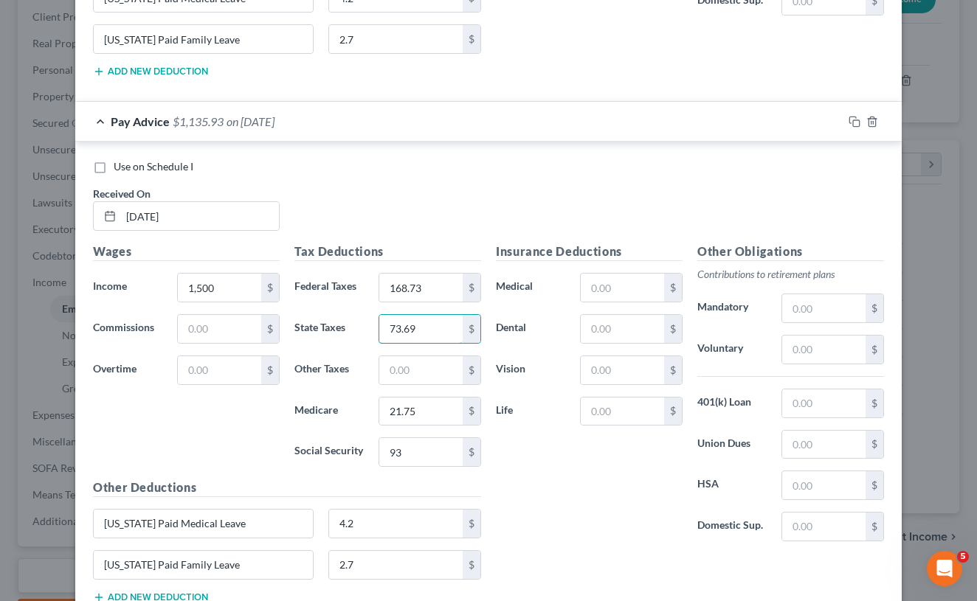
drag, startPoint x: 424, startPoint y: 328, endPoint x: 367, endPoint y: 320, distance: 57.3
click at [367, 320] on div "State Taxes 73.69 $" at bounding box center [387, 329] width 201 height 30
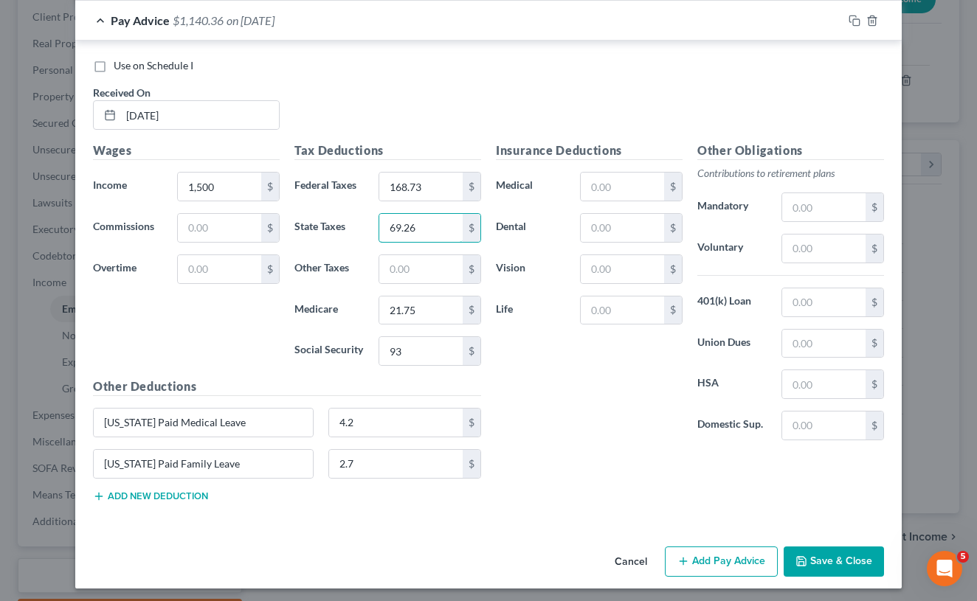
scroll to position [3367, 0]
type input "69.26"
click at [730, 556] on button "Add Pay Advice" at bounding box center [721, 562] width 113 height 31
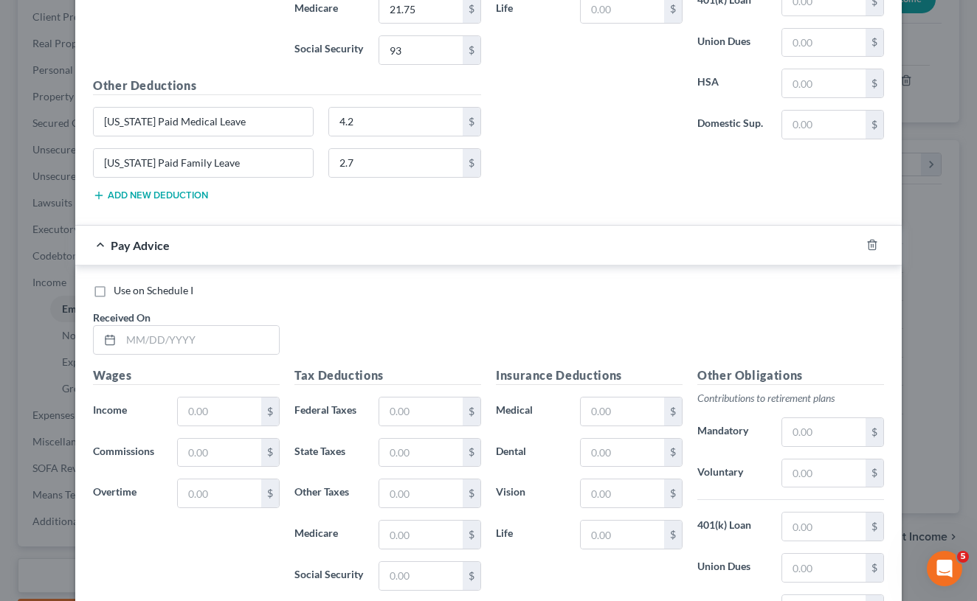
scroll to position [3671, 0]
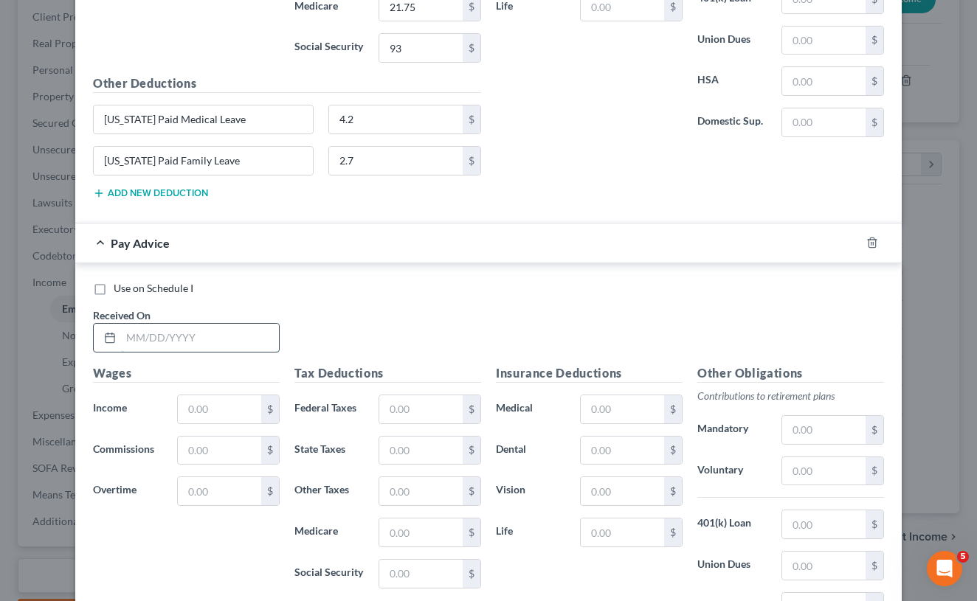
click at [204, 331] on input "text" at bounding box center [200, 338] width 158 height 28
type input "[DATE]"
type input "1,500"
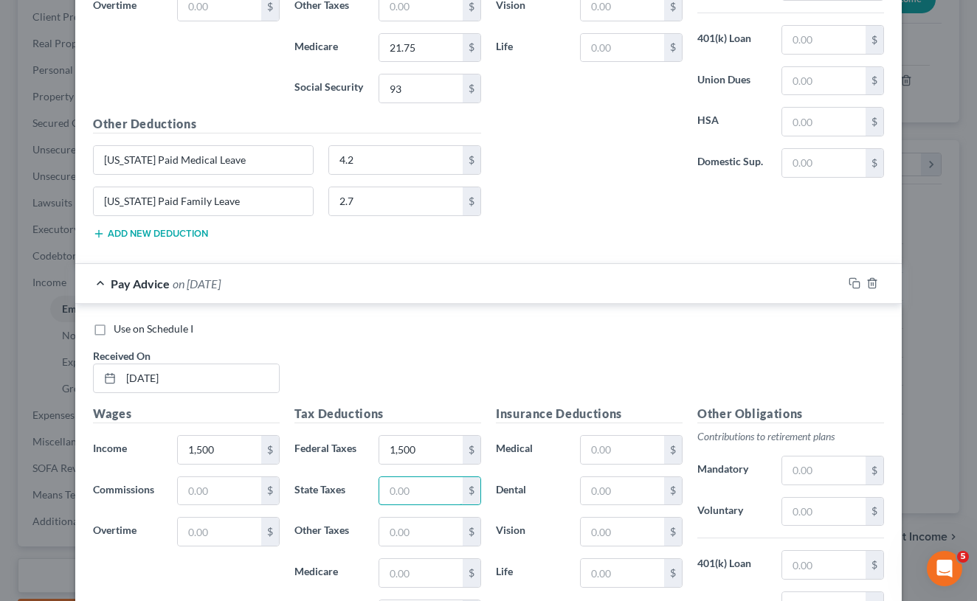
scroll to position [3628, 0]
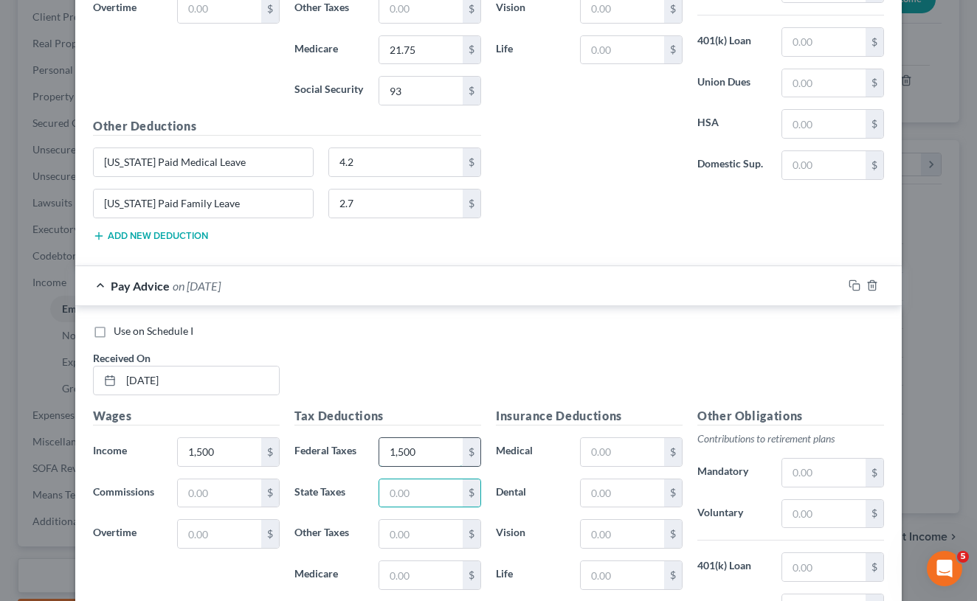
click at [433, 440] on input "1,500" at bounding box center [420, 452] width 83 height 28
type input "1"
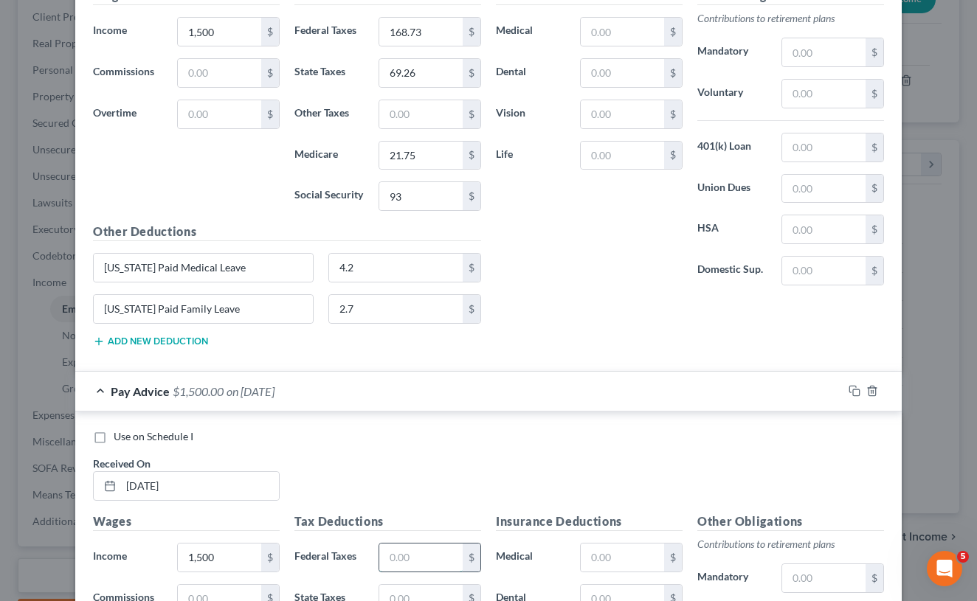
scroll to position [3520, 0]
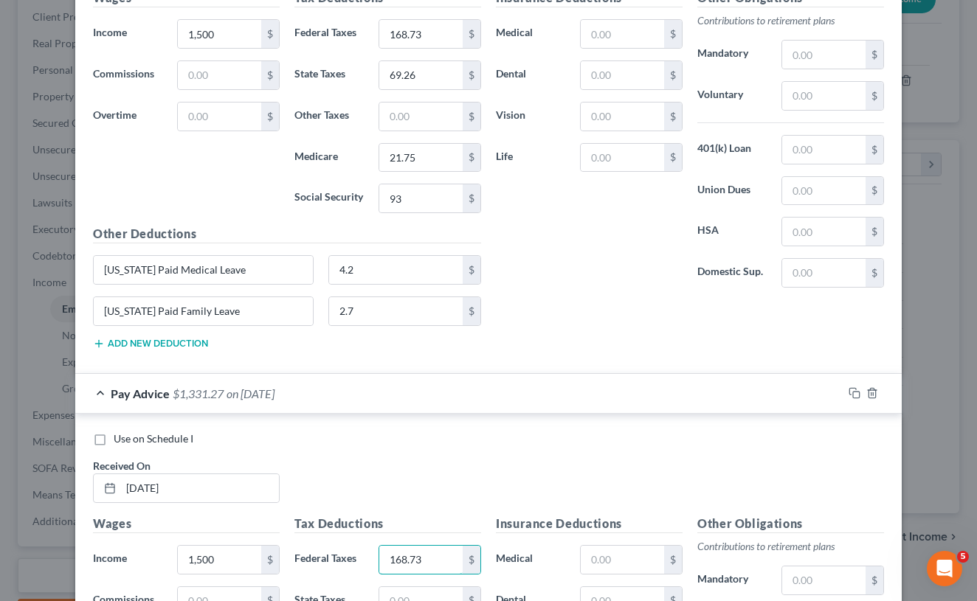
type input "168.73"
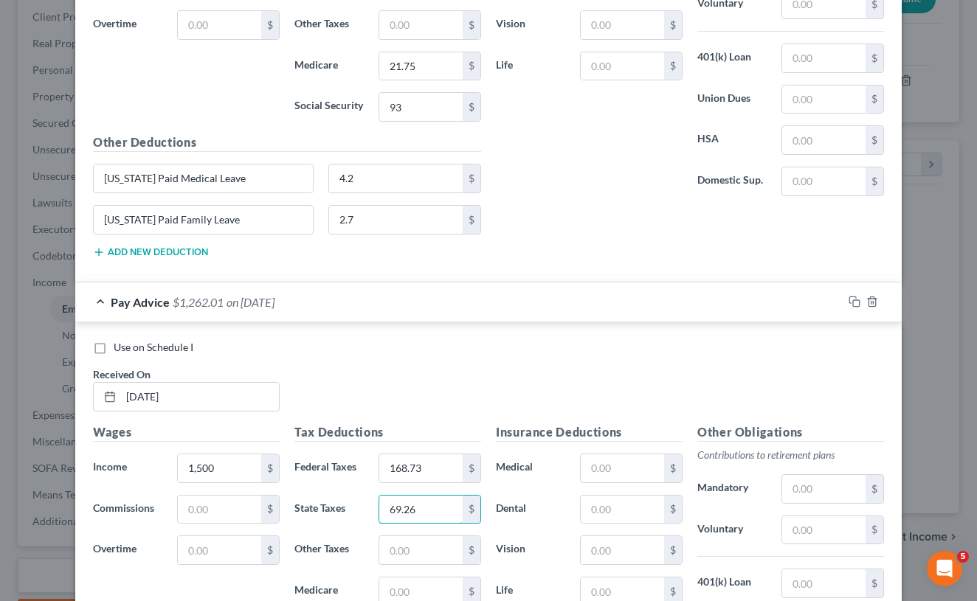
scroll to position [3618, 0]
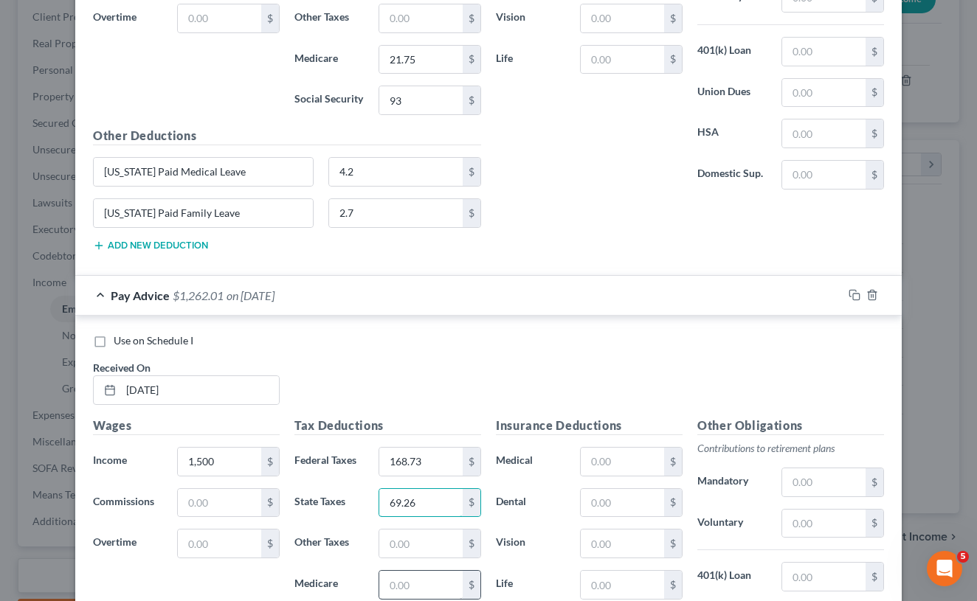
type input "69.26"
click at [435, 578] on input "text" at bounding box center [420, 585] width 83 height 28
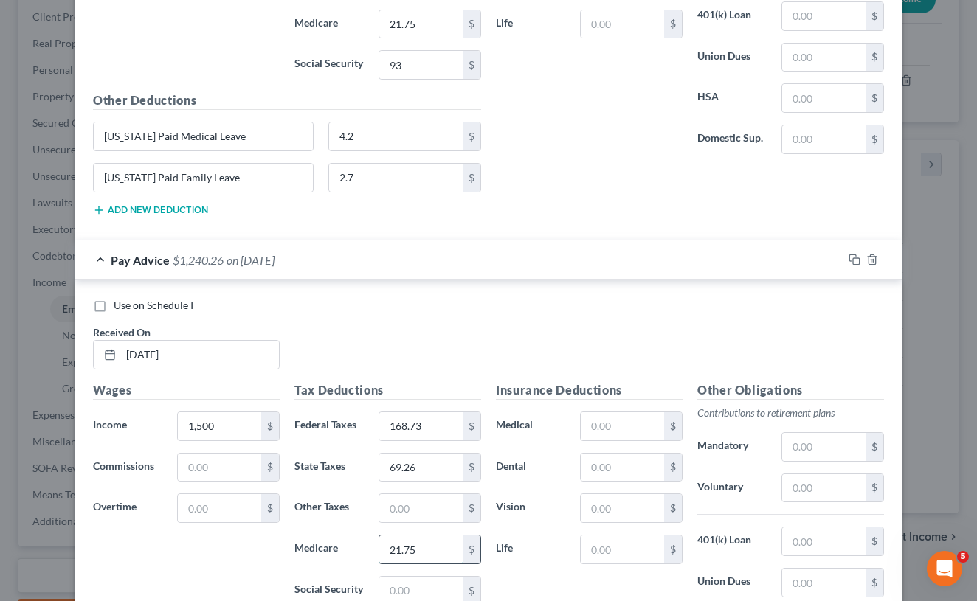
scroll to position [3675, 0]
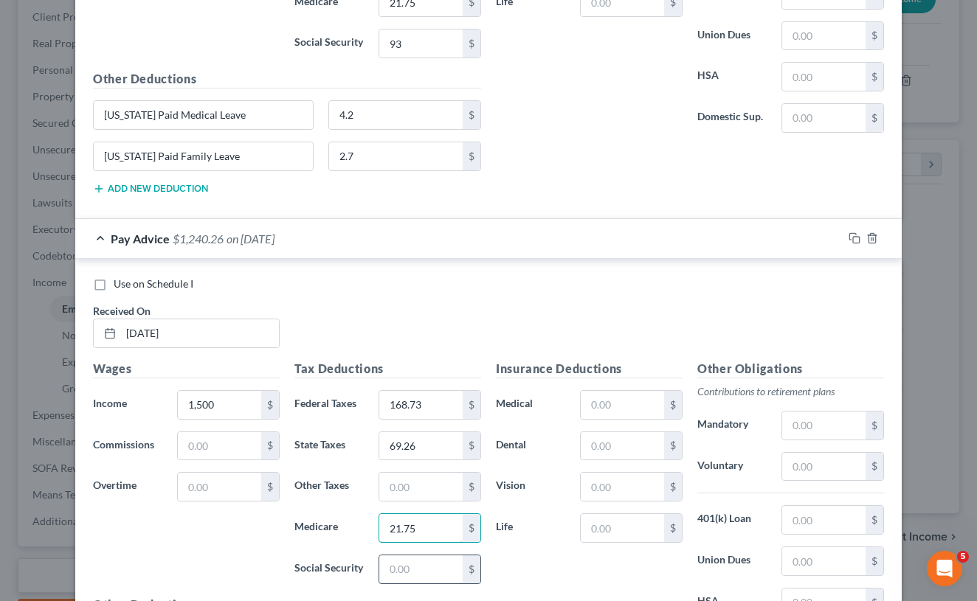
type input "21.75"
click at [413, 566] on input "text" at bounding box center [420, 570] width 83 height 28
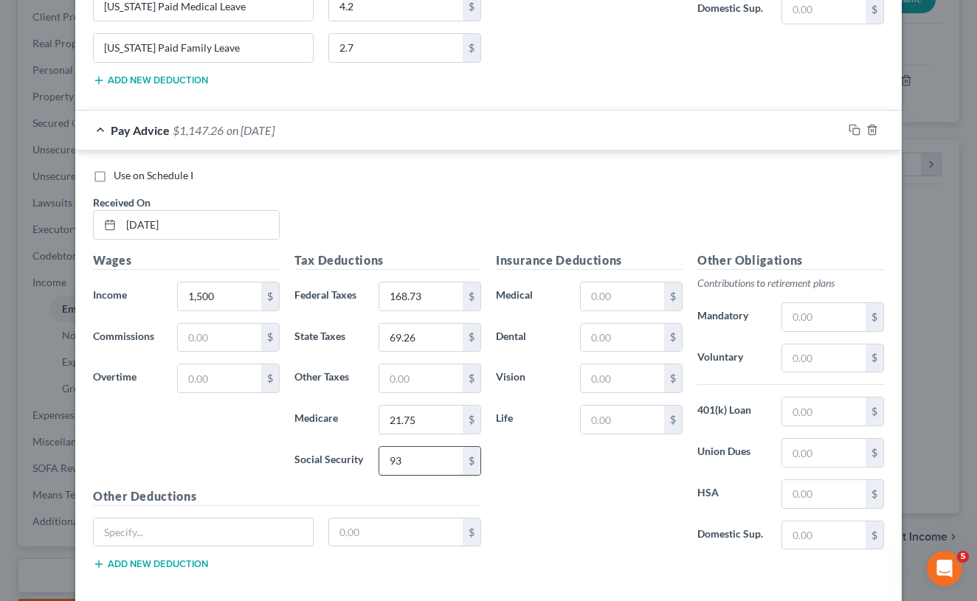
scroll to position [3796, 0]
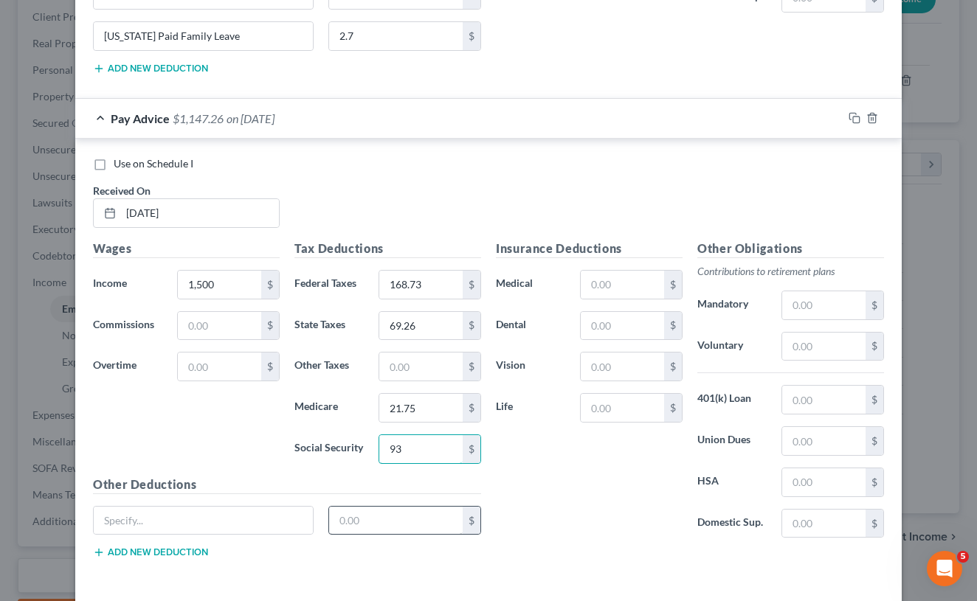
type input "93"
click at [360, 511] on input "text" at bounding box center [396, 521] width 134 height 28
type input "4.2"
click at [193, 552] on button "Add new deduction" at bounding box center [150, 553] width 115 height 12
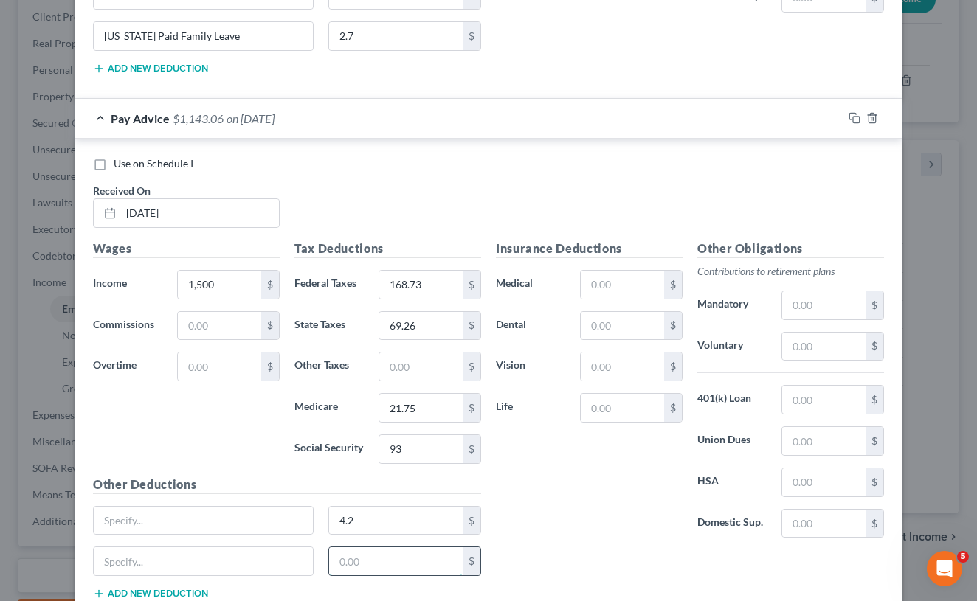
click at [345, 563] on input "text" at bounding box center [396, 561] width 134 height 28
type input "2.7"
paste input "[US_STATE] Paid Medical Leave"
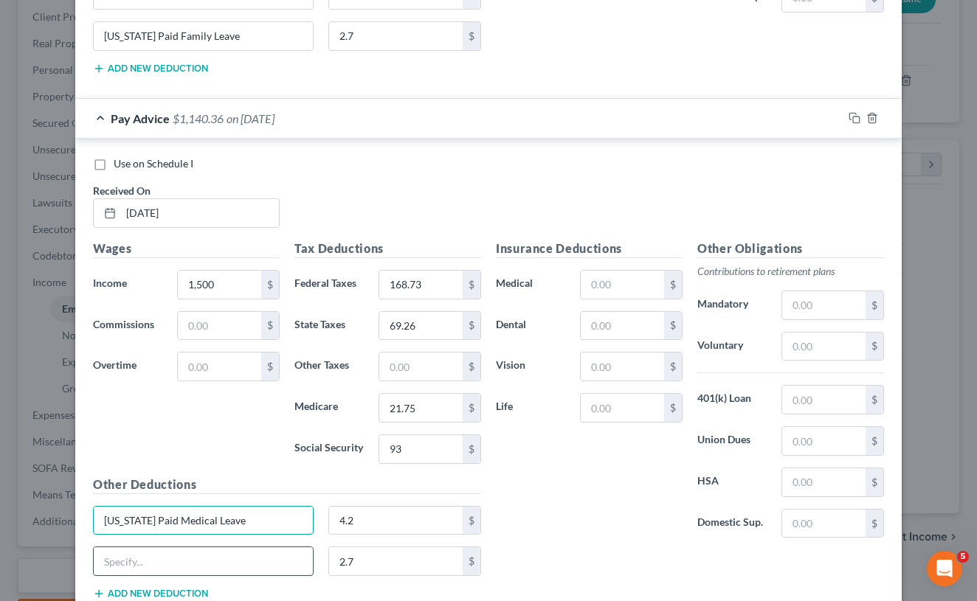
type input "[US_STATE] Paid Medical Leave"
paste input "[US_STATE] Paid Medical Leave"
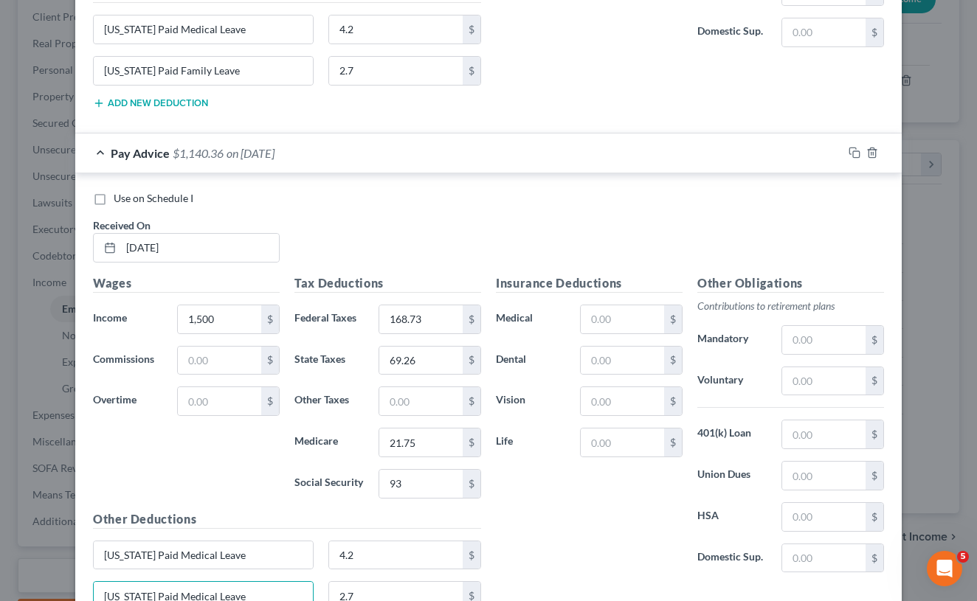
scroll to position [3749, 0]
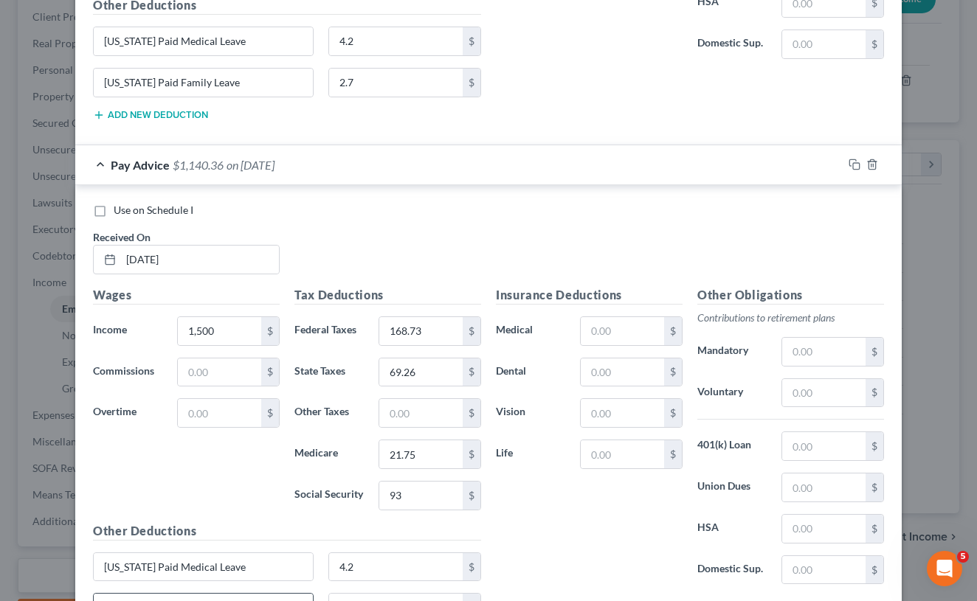
click at [213, 595] on input "[US_STATE] Paid Medical Leave" at bounding box center [203, 608] width 219 height 28
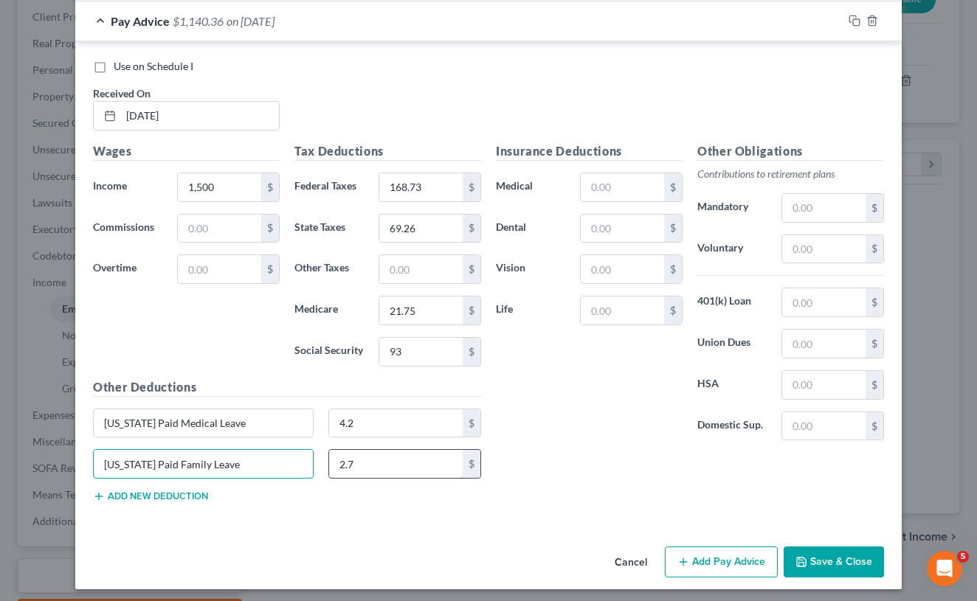
scroll to position [3892, 0]
type input "[US_STATE] Paid Family Leave"
click at [710, 558] on button "Add Pay Advice" at bounding box center [721, 562] width 113 height 31
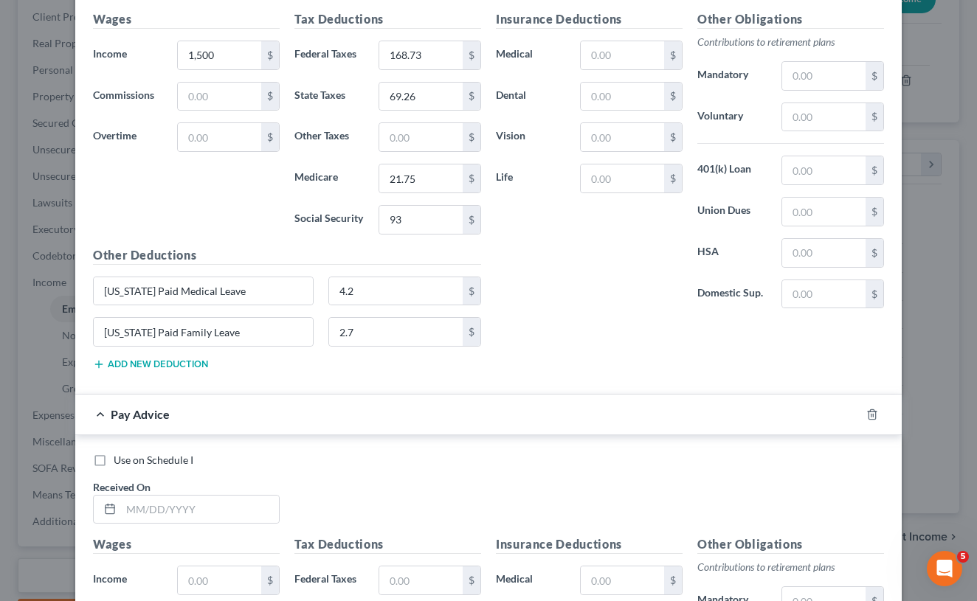
scroll to position [4043, 0]
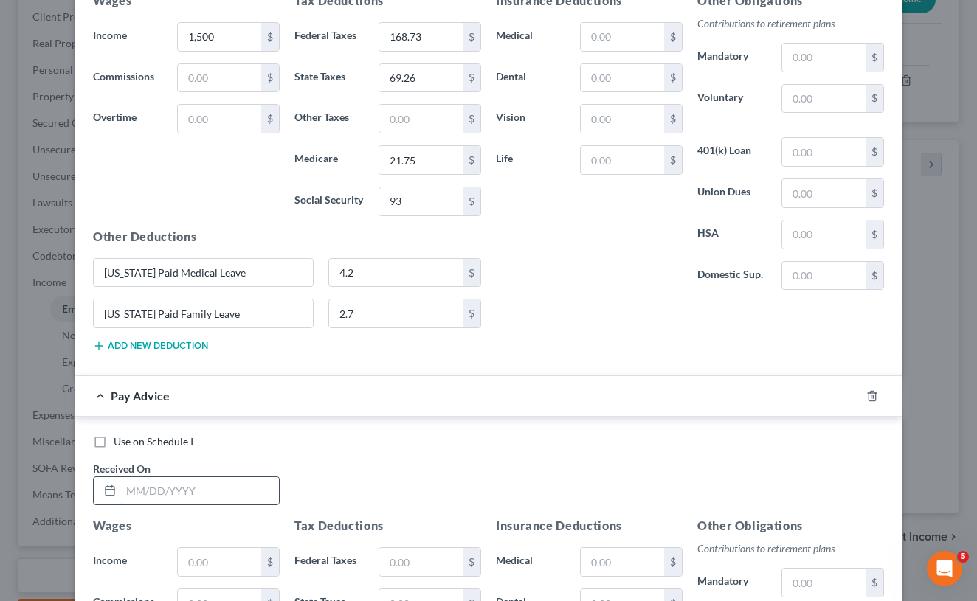
click at [186, 483] on input "text" at bounding box center [200, 491] width 158 height 28
type input "[DATE]"
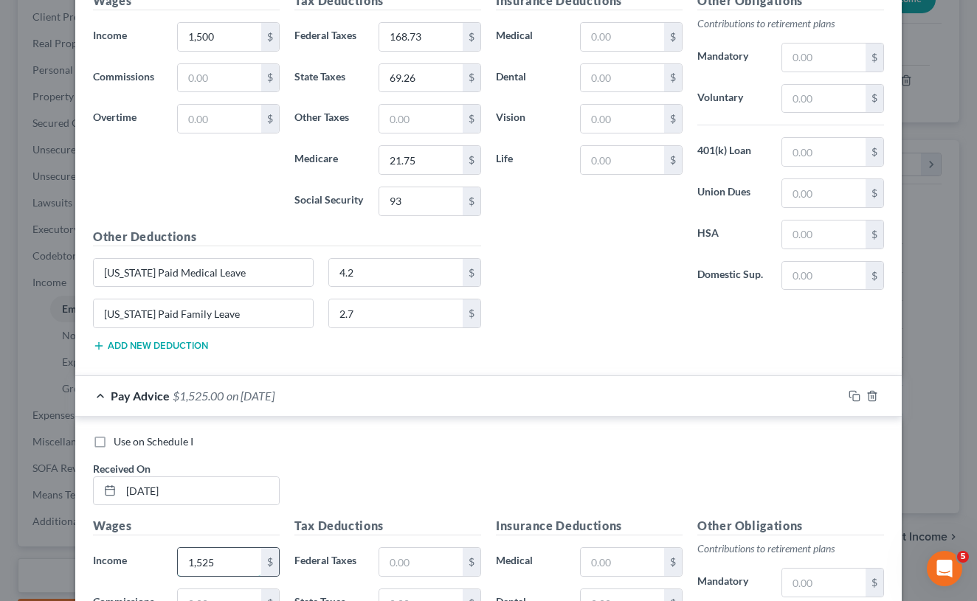
click at [201, 551] on input "1,525" at bounding box center [219, 562] width 83 height 28
type input "1,425"
click at [383, 553] on input "text" at bounding box center [420, 562] width 83 height 28
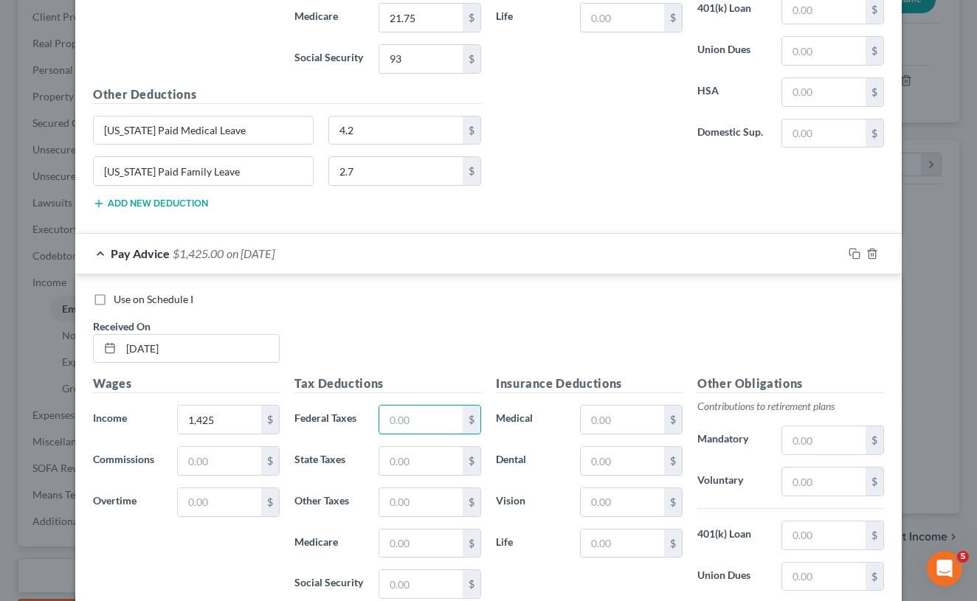
scroll to position [4189, 0]
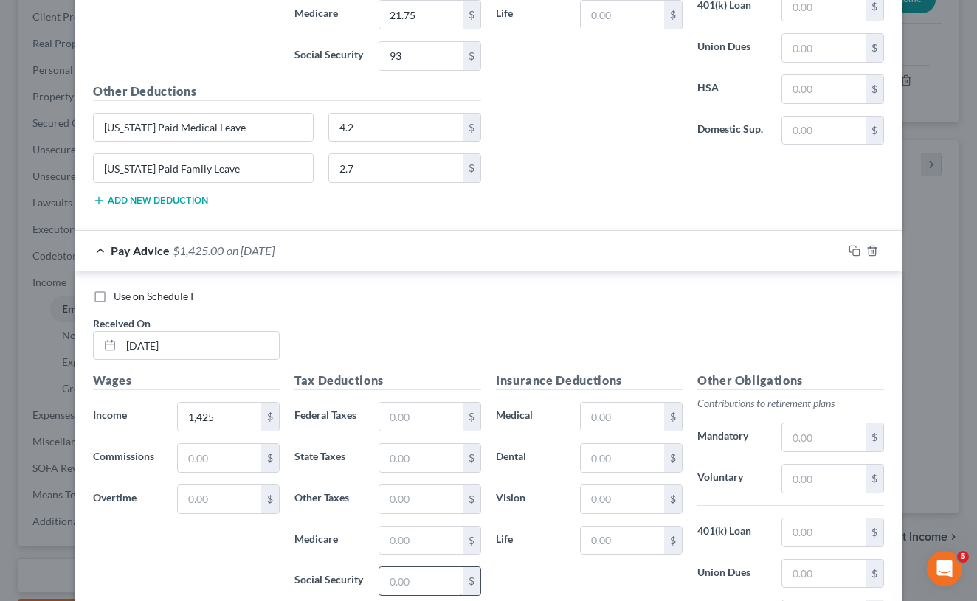
click at [423, 578] on input "text" at bounding box center [420, 581] width 83 height 28
click at [405, 543] on input "text" at bounding box center [420, 541] width 83 height 28
click at [426, 410] on input "text" at bounding box center [420, 417] width 83 height 28
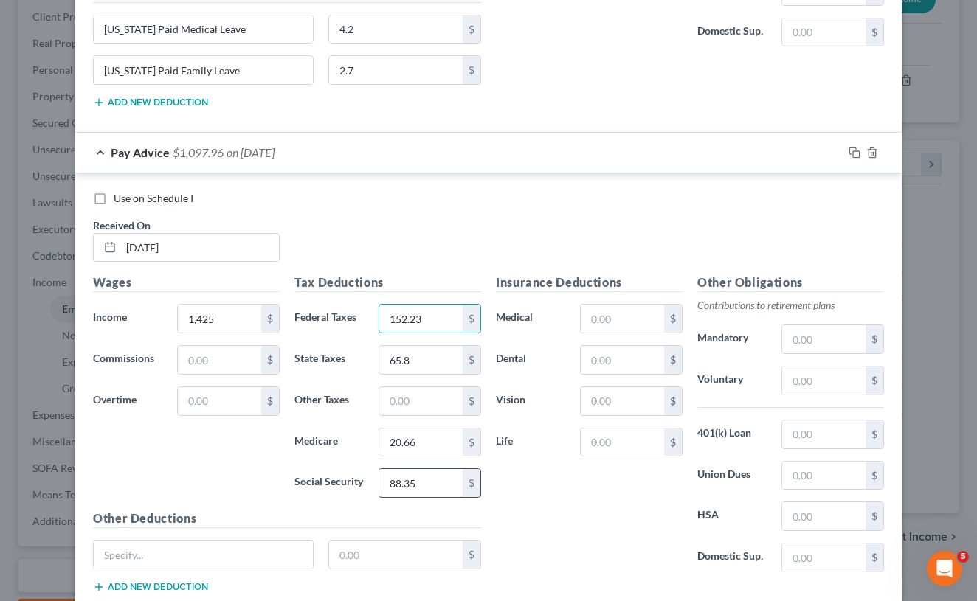
scroll to position [4324, 0]
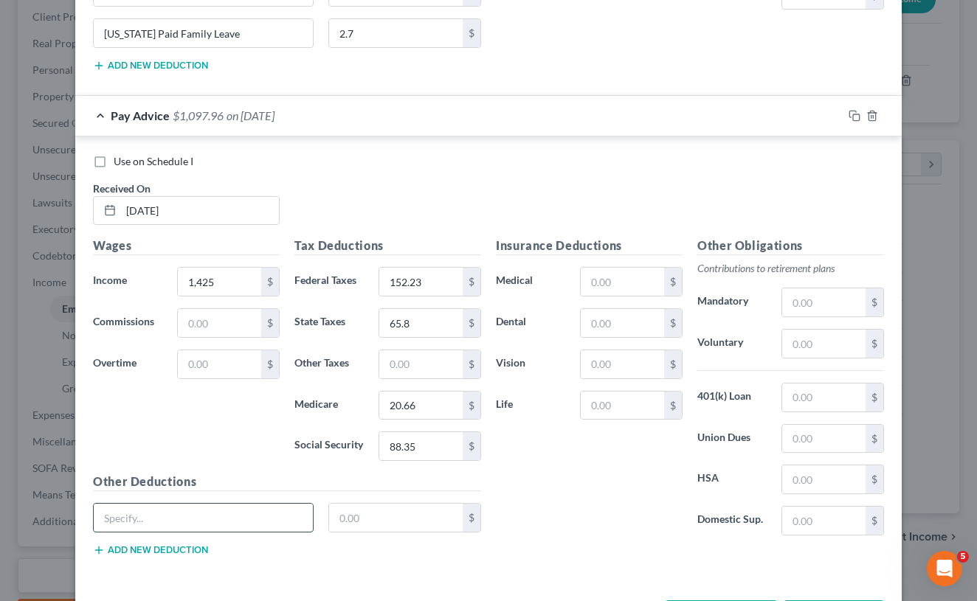
paste input "[US_STATE] Paid Medical Leave"
click at [169, 545] on button "Add new deduction" at bounding box center [150, 551] width 115 height 12
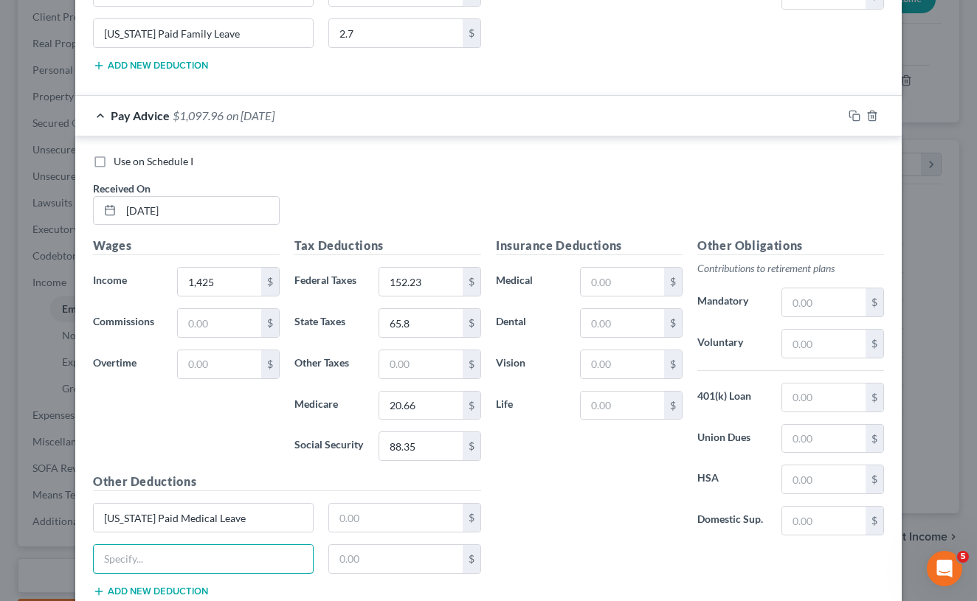
paste input "[US_STATE] Paid Medical Leave"
click at [198, 551] on input "[US_STATE] Paid Medical Leave" at bounding box center [203, 559] width 219 height 28
click at [367, 507] on input "text" at bounding box center [396, 518] width 134 height 28
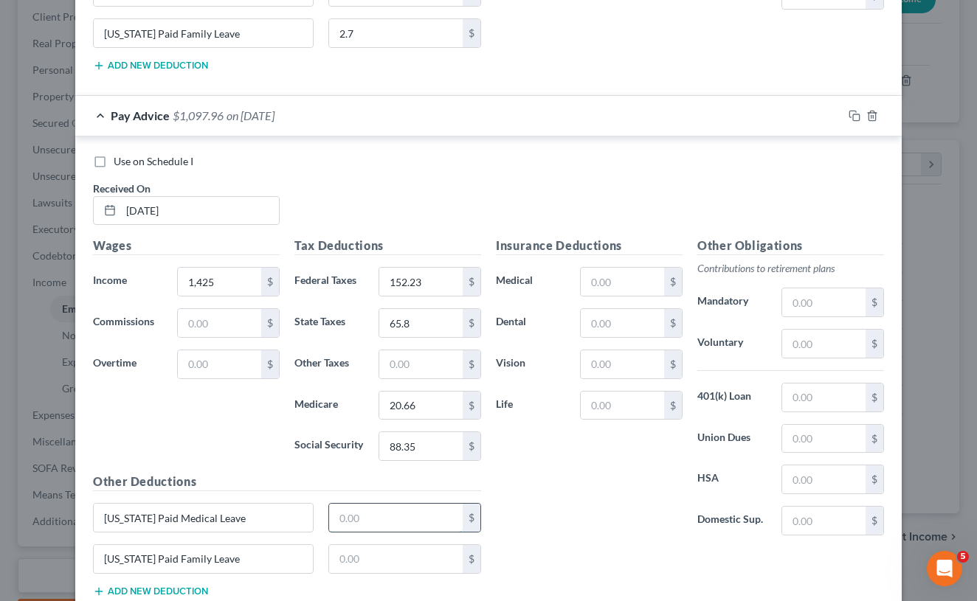
click at [367, 507] on input "text" at bounding box center [396, 518] width 134 height 28
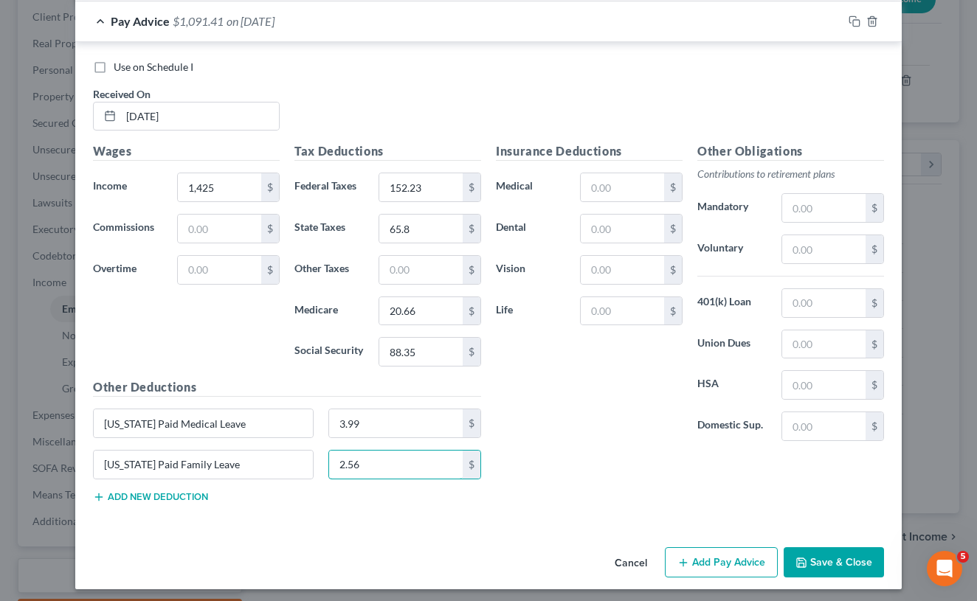
scroll to position [4406, 0]
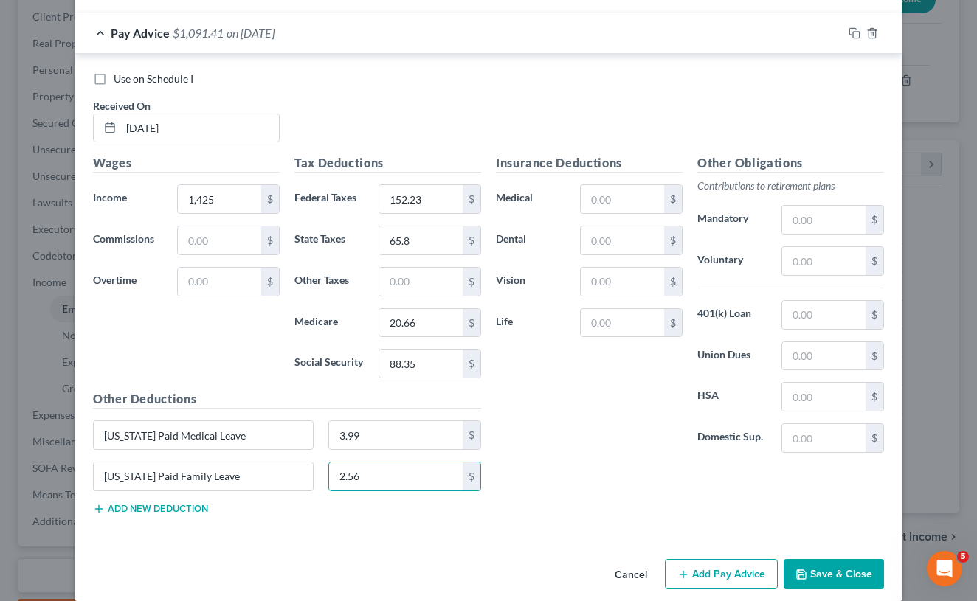
click at [741, 566] on button "Add Pay Advice" at bounding box center [721, 574] width 113 height 31
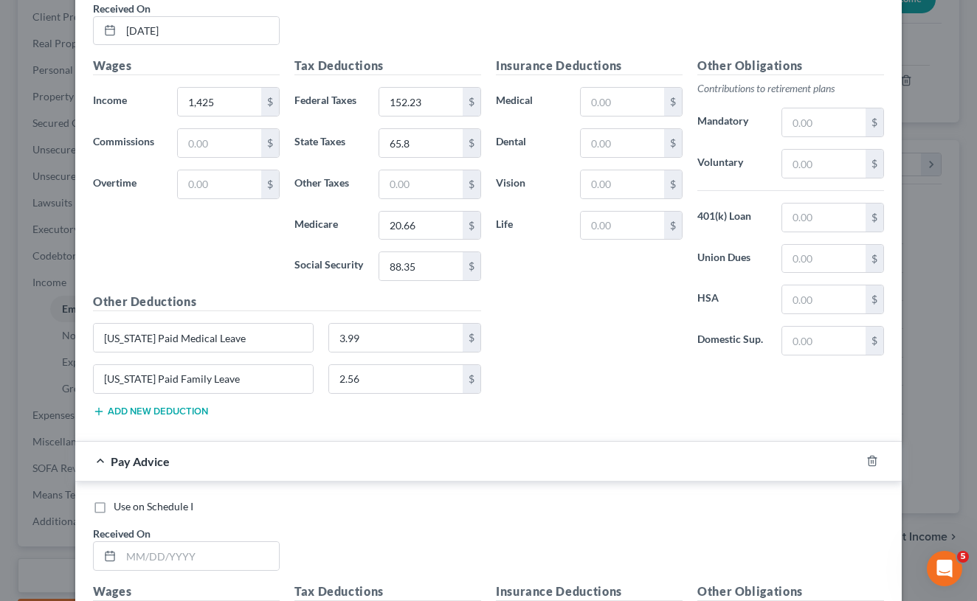
scroll to position [4519, 0]
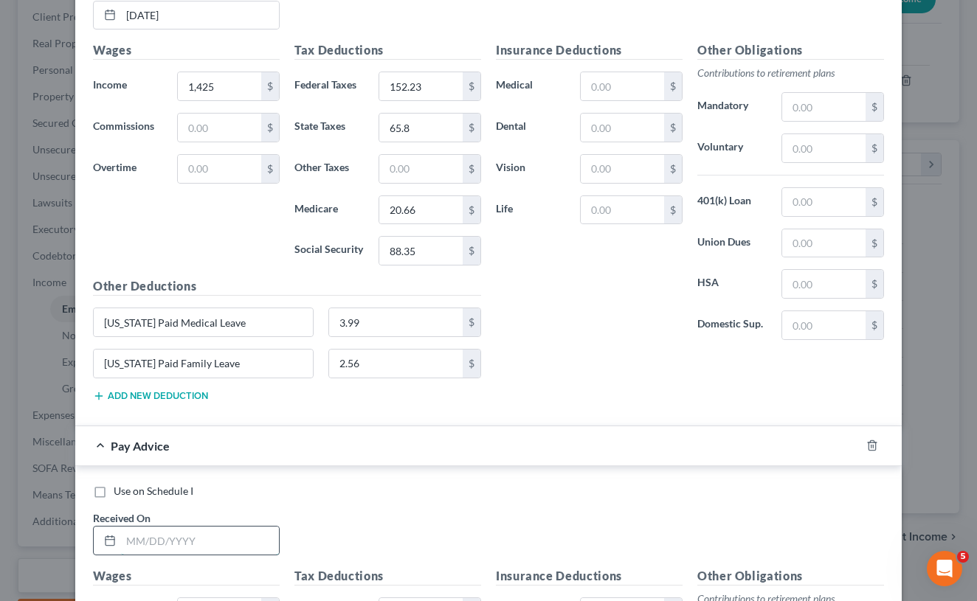
click at [220, 539] on input "text" at bounding box center [200, 541] width 158 height 28
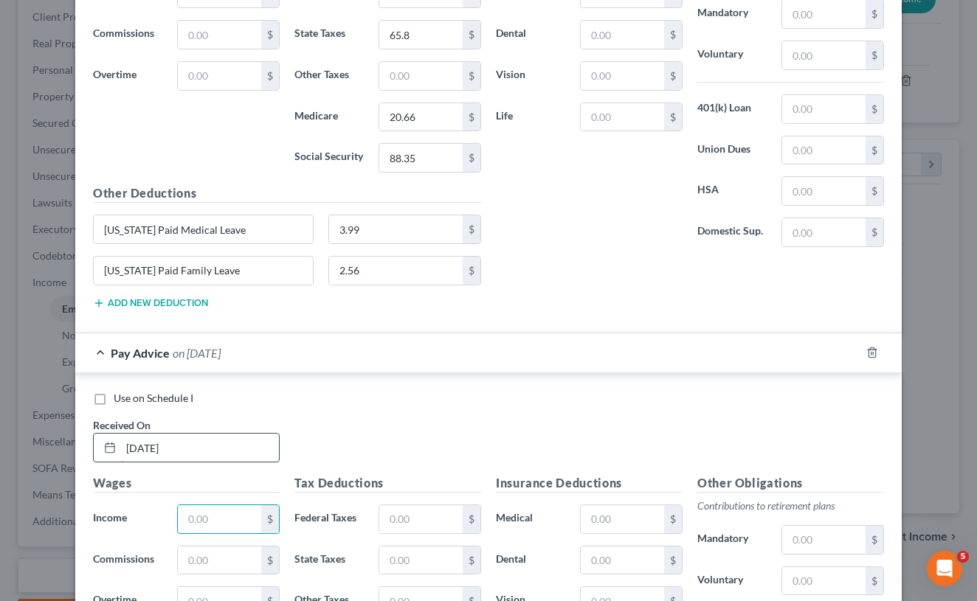
scroll to position [4616, 0]
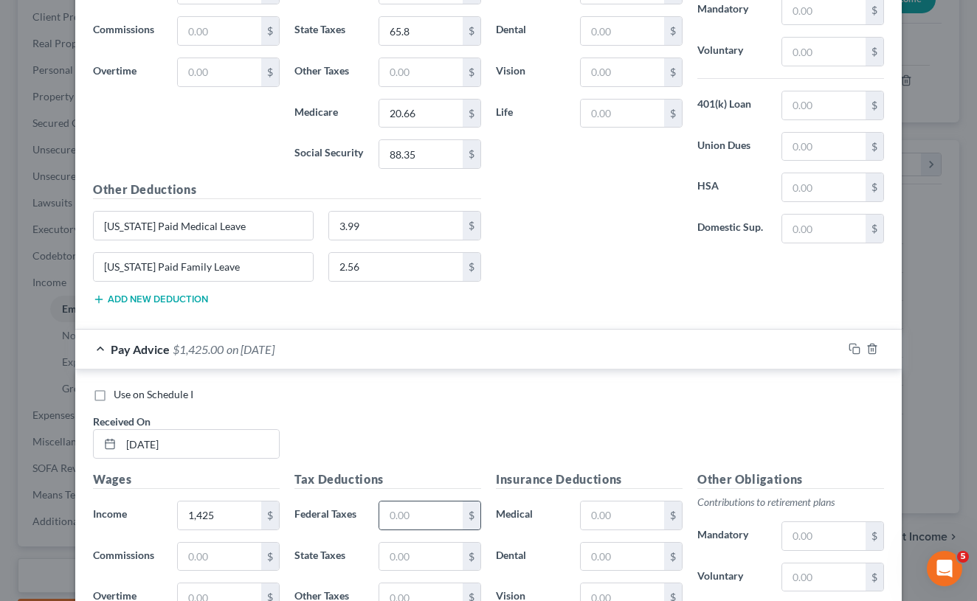
click at [404, 523] on div "$" at bounding box center [430, 516] width 103 height 30
click at [411, 505] on input "text" at bounding box center [420, 516] width 83 height 28
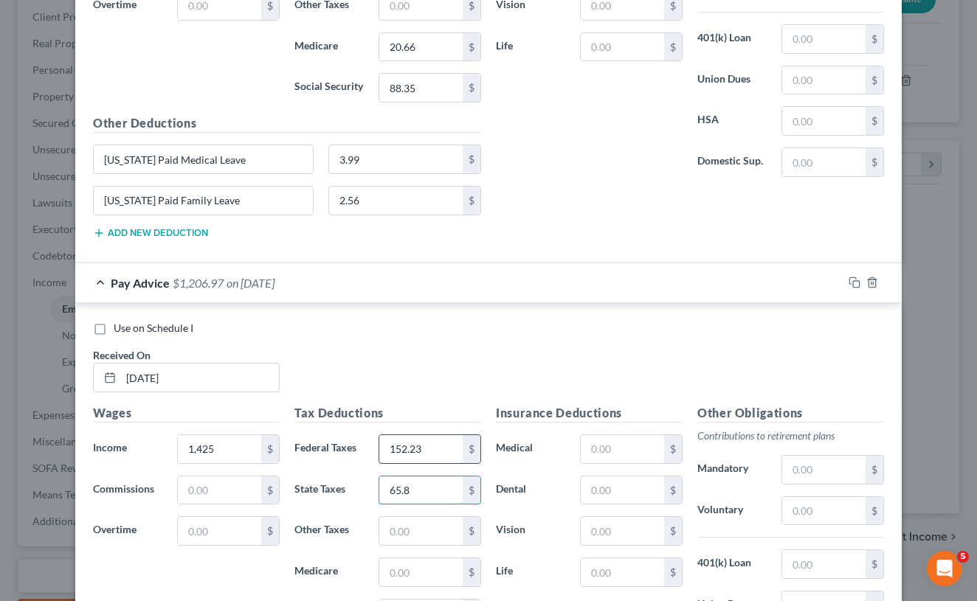
scroll to position [4687, 0]
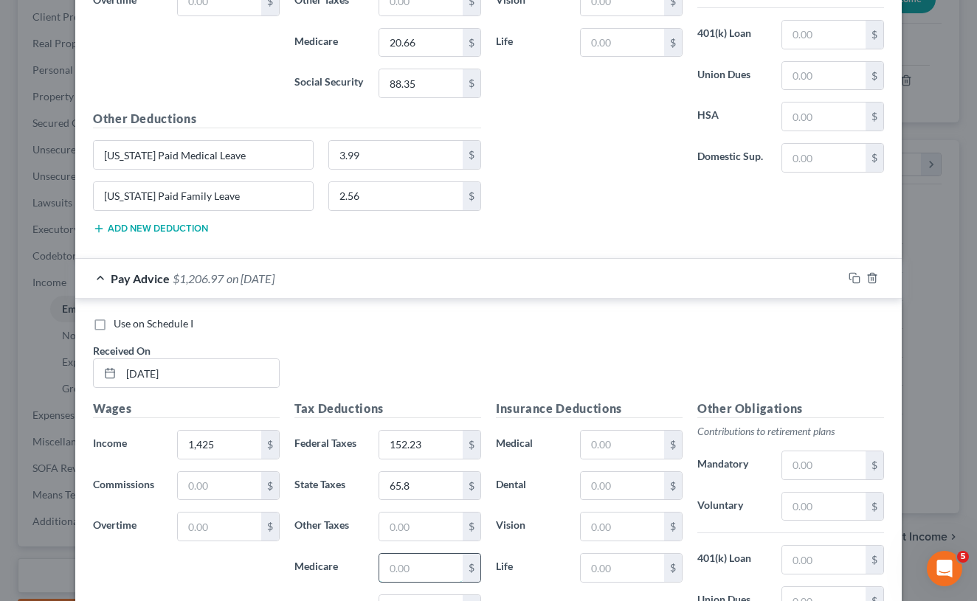
click at [407, 562] on input "text" at bounding box center [420, 568] width 83 height 28
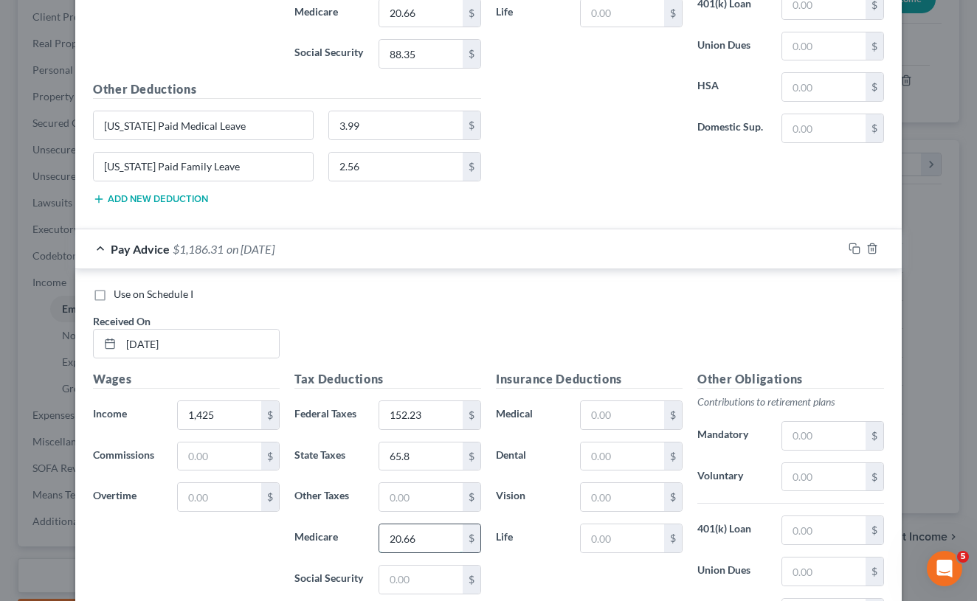
scroll to position [4730, 0]
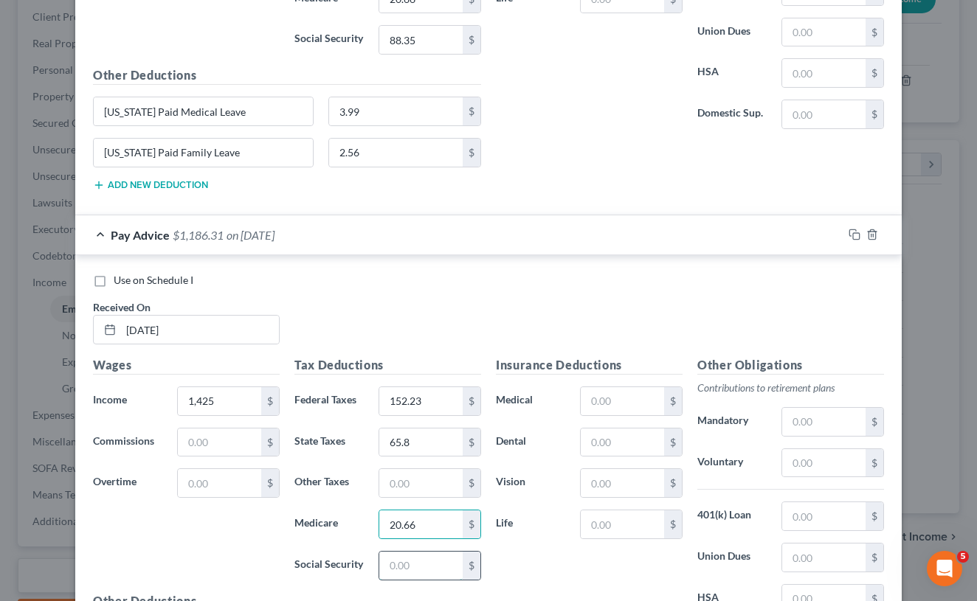
click at [404, 560] on input "text" at bounding box center [420, 566] width 83 height 28
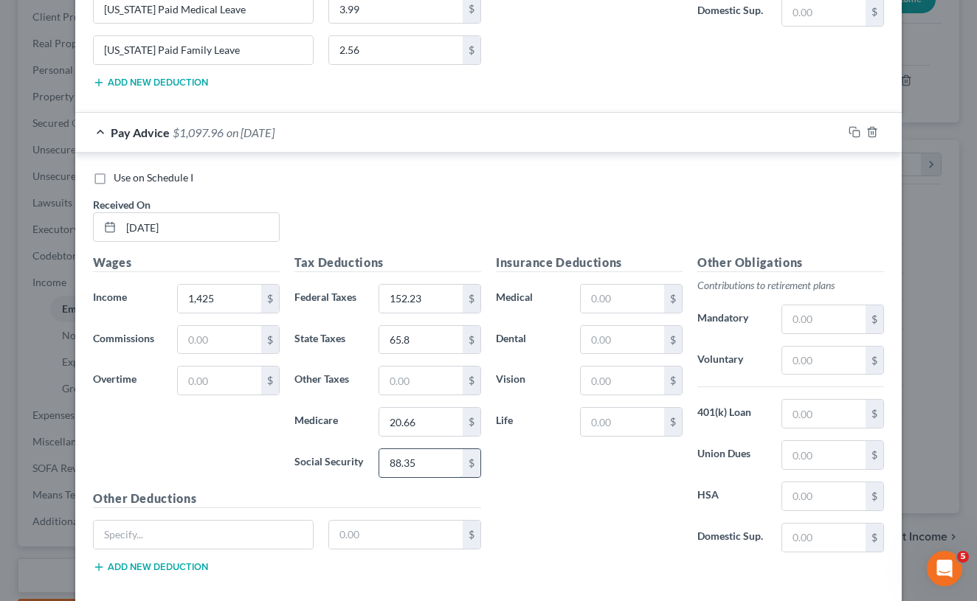
scroll to position [4842, 0]
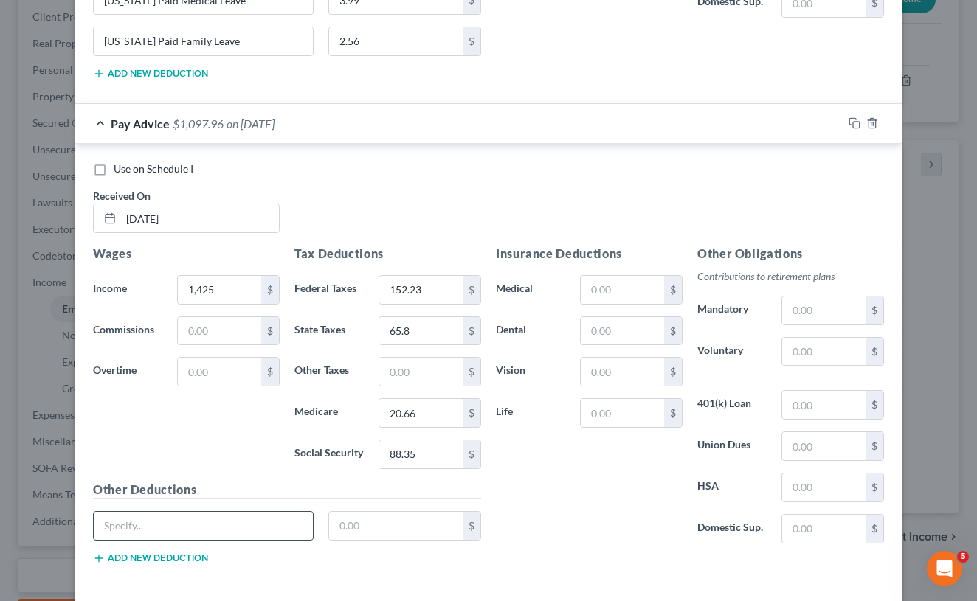
paste input "[US_STATE] Paid Medical Leave"
click at [177, 553] on button "Add new deduction" at bounding box center [150, 559] width 115 height 12
paste input "[US_STATE] Paid Medical Leave"
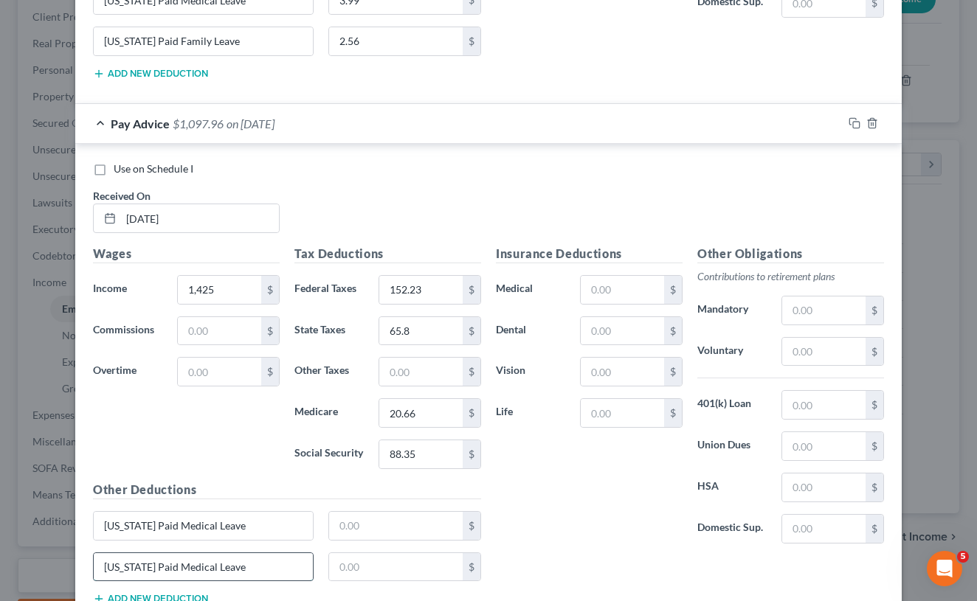
click at [203, 559] on input "[US_STATE] Paid Medical Leave" at bounding box center [203, 567] width 219 height 28
click at [367, 520] on input "text" at bounding box center [396, 526] width 134 height 28
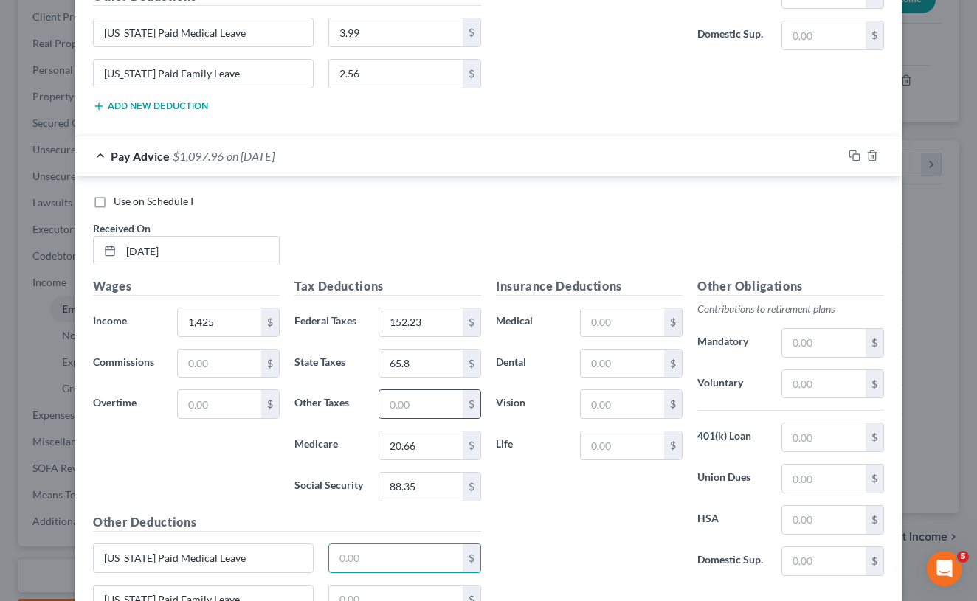
scroll to position [4811, 0]
click at [418, 590] on input "text" at bounding box center [396, 598] width 134 height 28
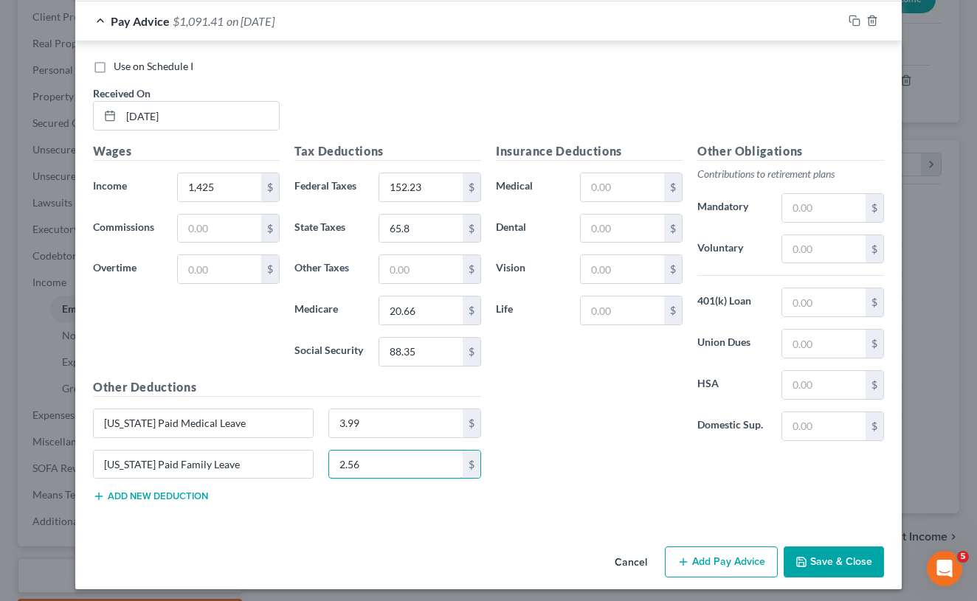
scroll to position [4944, 0]
click at [697, 556] on button "Add Pay Advice" at bounding box center [721, 562] width 113 height 31
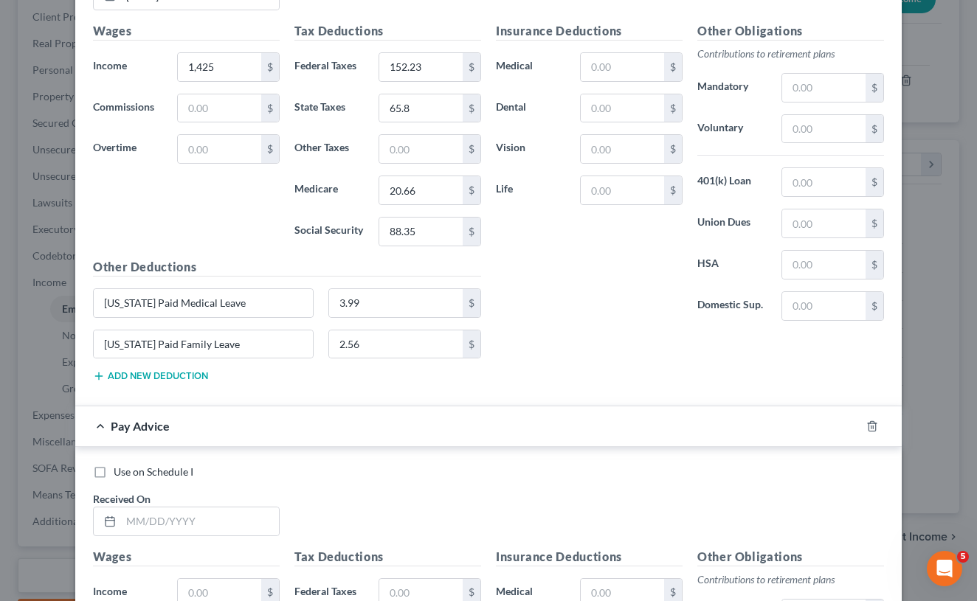
scroll to position [5146, 0]
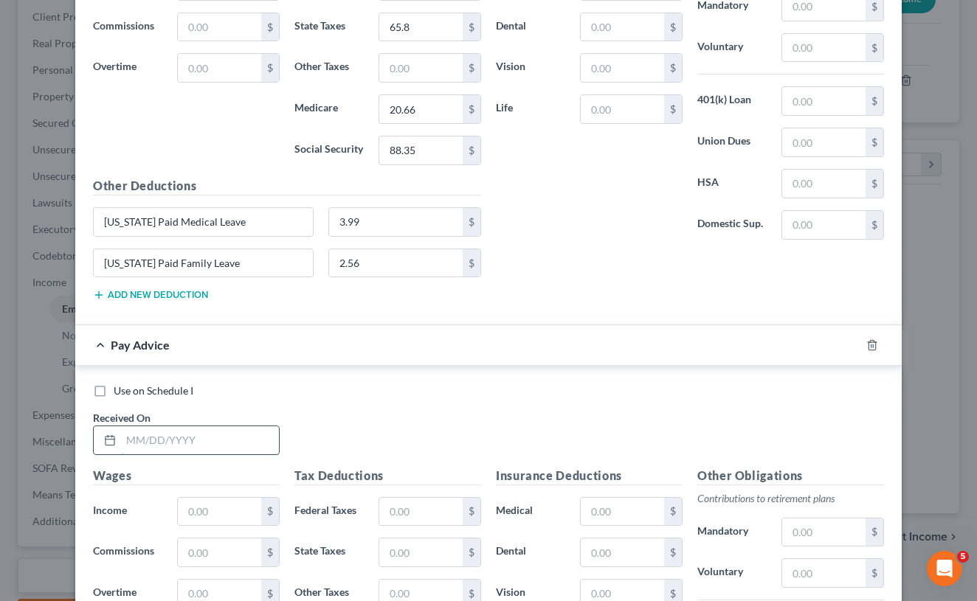
click at [187, 433] on input "text" at bounding box center [200, 440] width 158 height 28
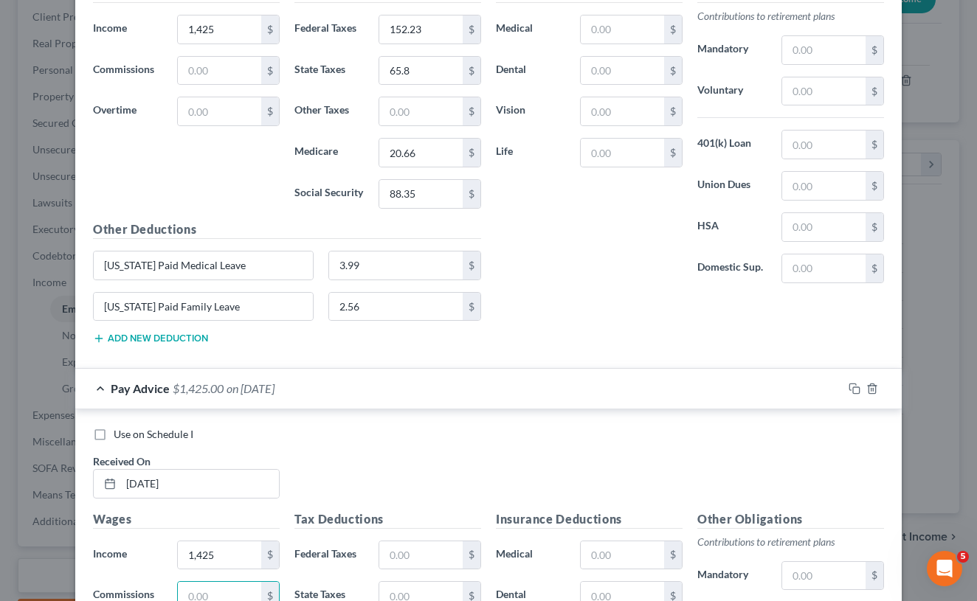
scroll to position [5096, 0]
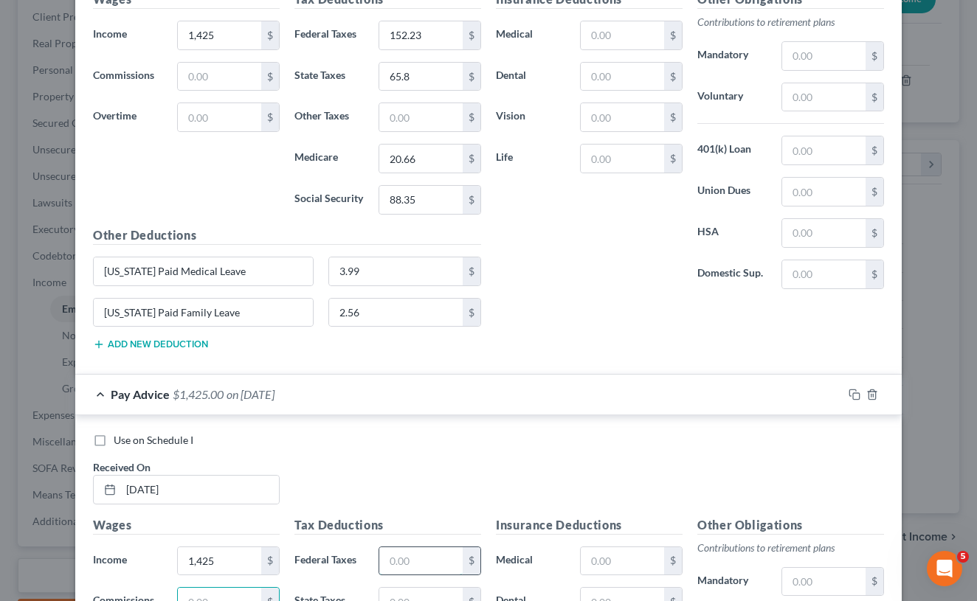
click at [414, 559] on input "text" at bounding box center [420, 561] width 83 height 28
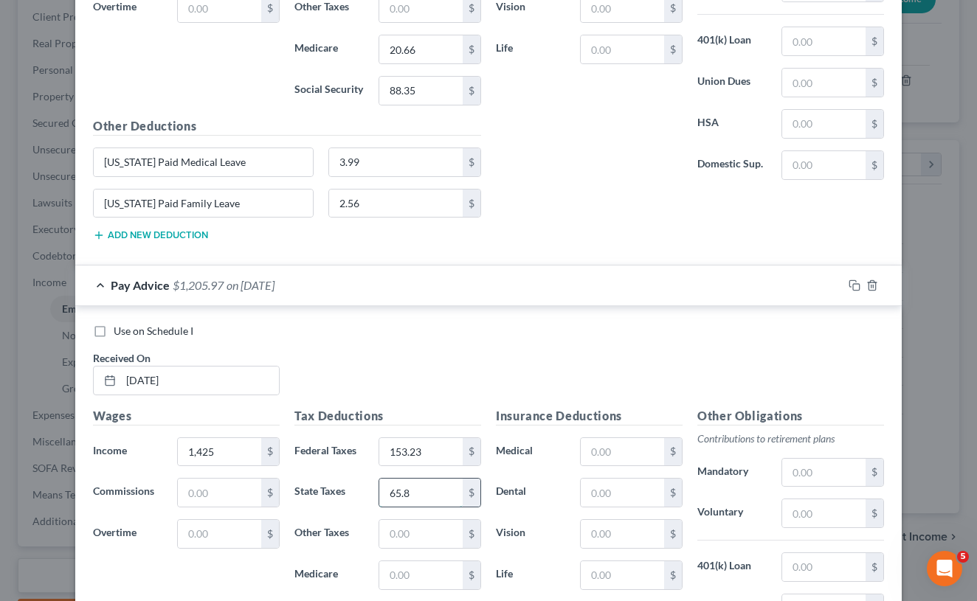
scroll to position [5207, 0]
click at [403, 567] on input "text" at bounding box center [420, 574] width 83 height 28
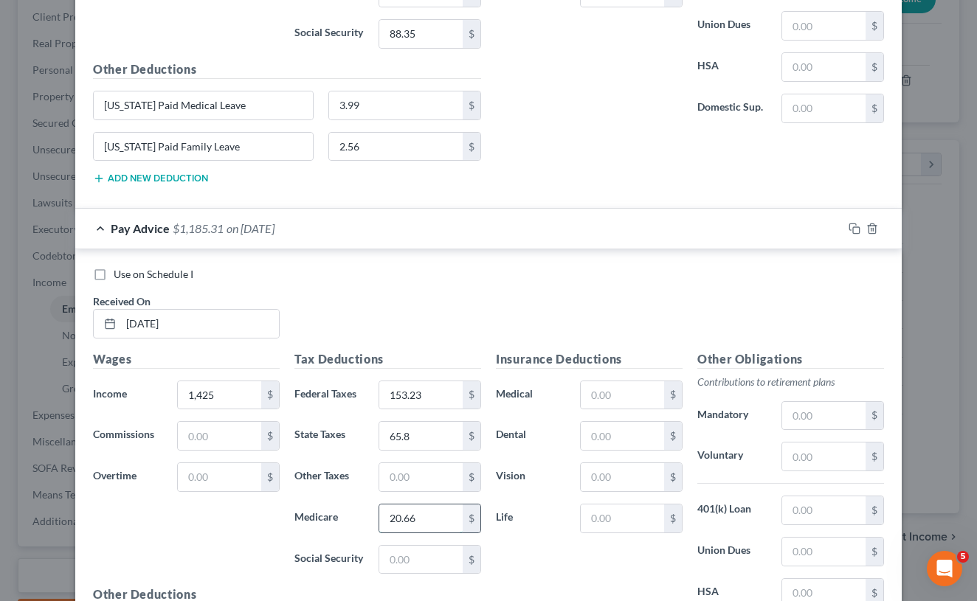
scroll to position [5285, 0]
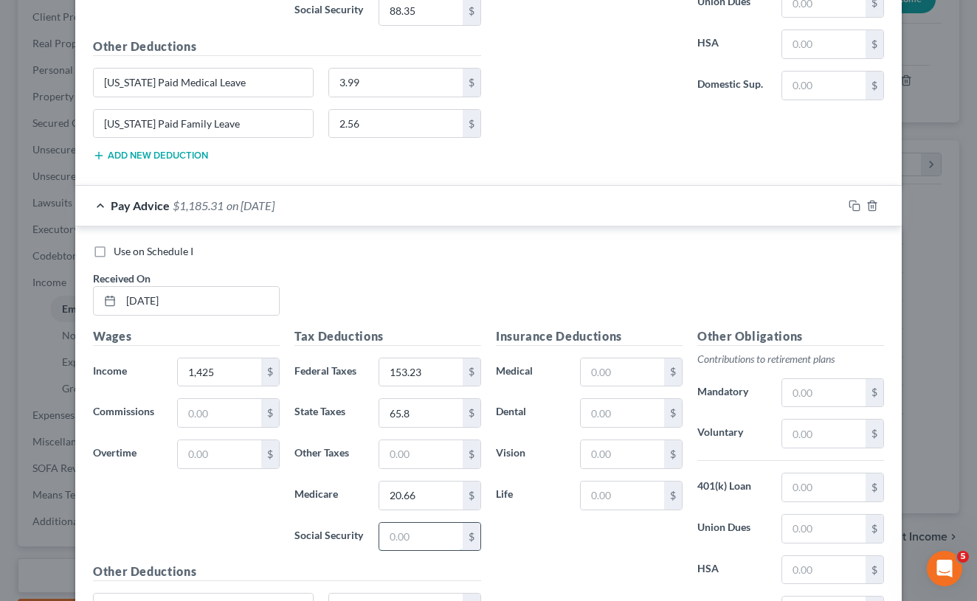
click at [397, 528] on input "text" at bounding box center [420, 537] width 83 height 28
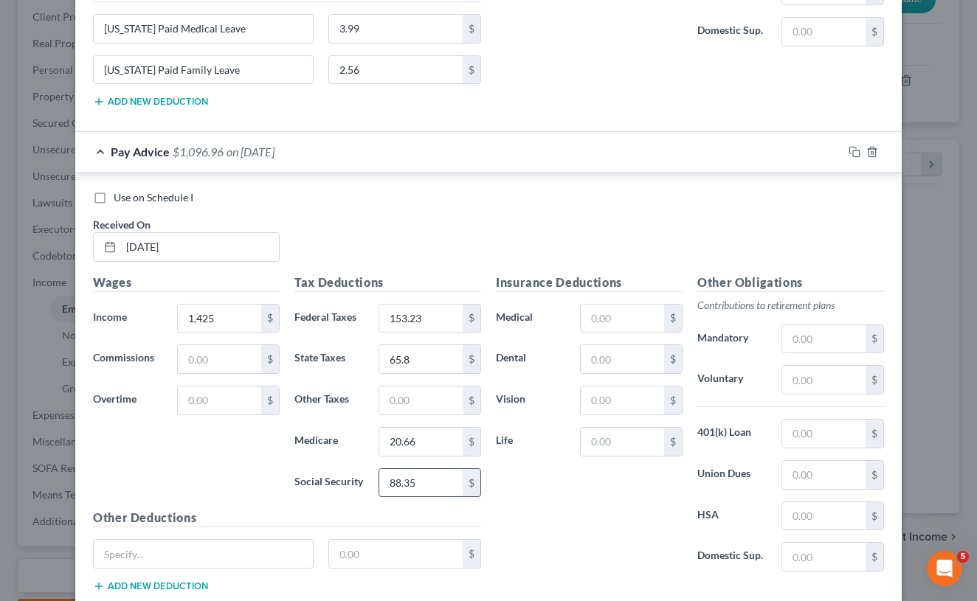
scroll to position [5347, 0]
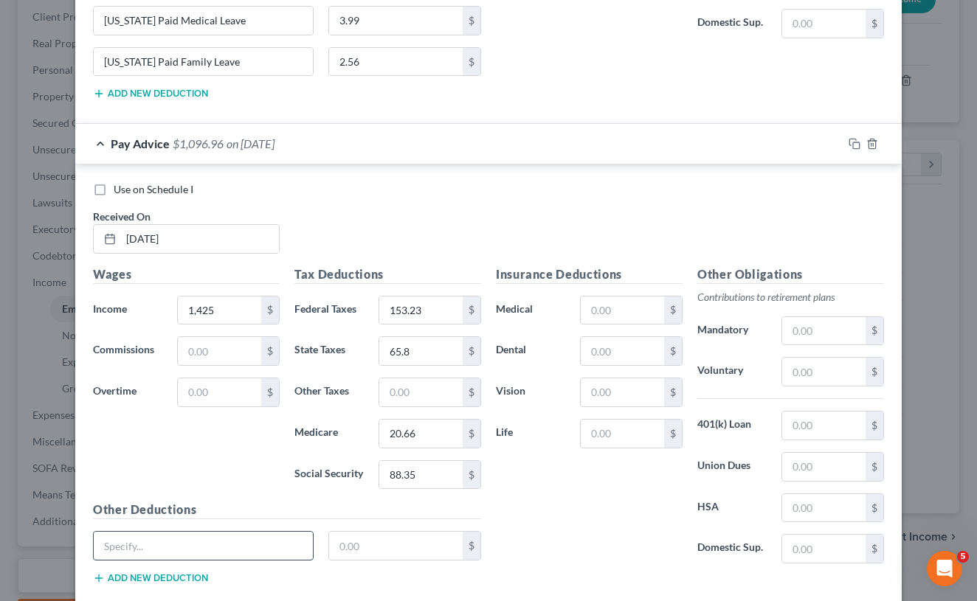
paste input "[US_STATE] Paid Medical Leave"
click at [175, 573] on button "Add new deduction" at bounding box center [150, 579] width 115 height 12
paste input "[US_STATE] Paid Medical Leave"
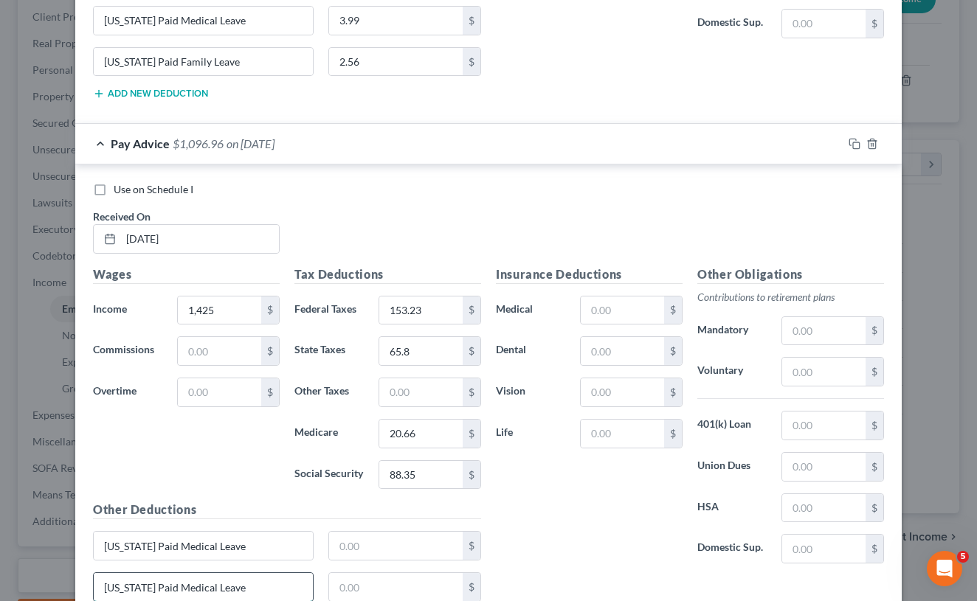
click at [201, 589] on input "[US_STATE] Paid Medical Leave" at bounding box center [203, 587] width 219 height 28
click at [204, 578] on input "[US_STATE] Paid Medical Leave" at bounding box center [203, 587] width 219 height 28
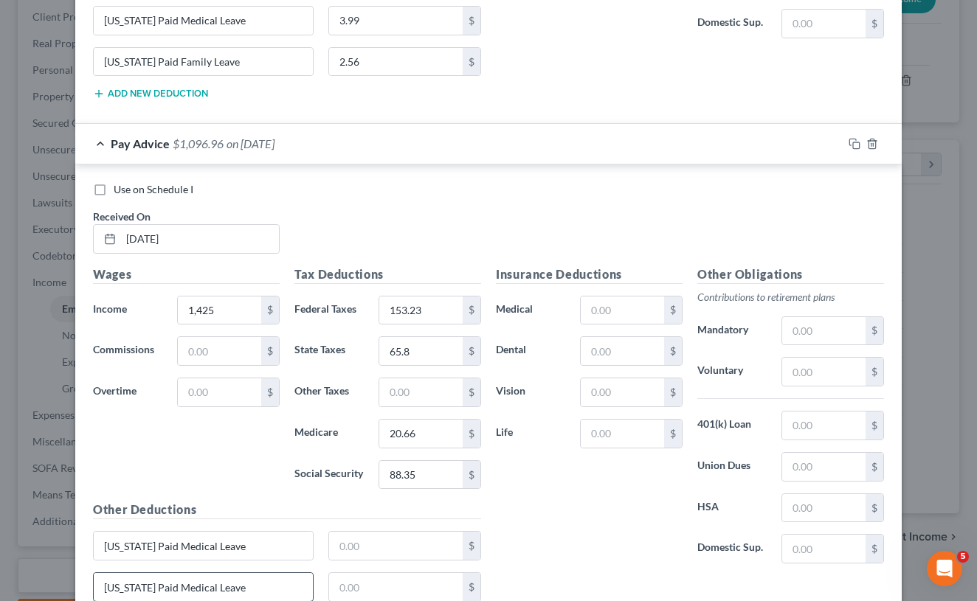
click at [204, 578] on input "[US_STATE] Paid Medical Leave" at bounding box center [203, 587] width 219 height 28
click at [395, 546] on input "text" at bounding box center [396, 546] width 134 height 28
click at [435, 432] on input "20.66" at bounding box center [420, 434] width 83 height 28
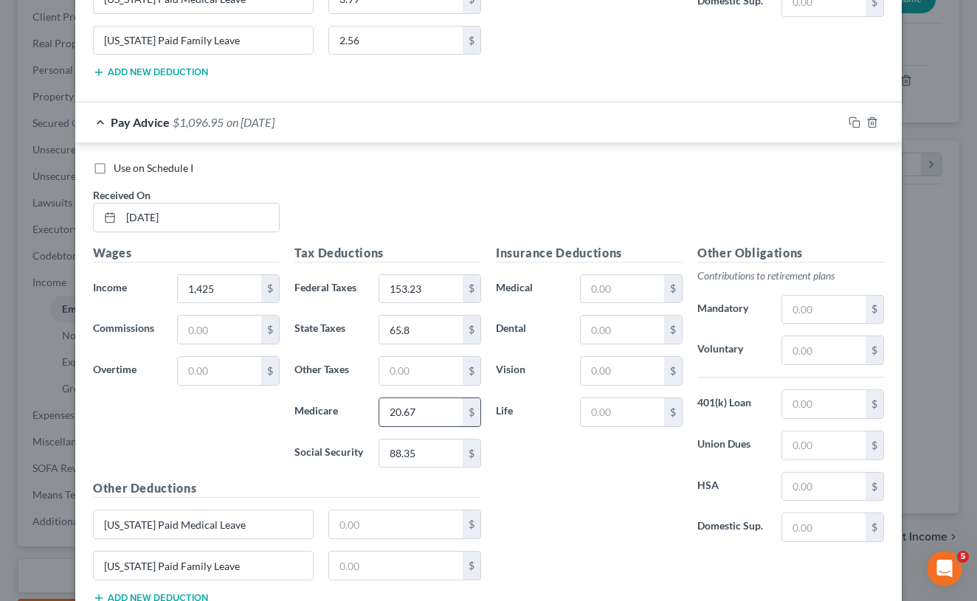
scroll to position [5377, 0]
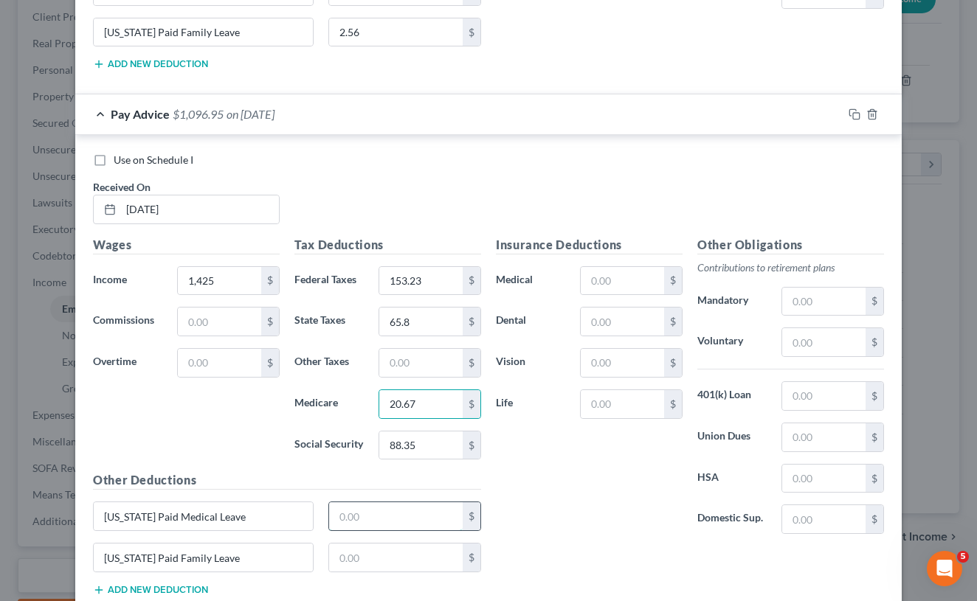
click at [371, 502] on input "text" at bounding box center [396, 516] width 134 height 28
click at [525, 516] on div "Insurance Deductions Medical $ Dental $ Vision $ Life $" at bounding box center [588, 391] width 201 height 311
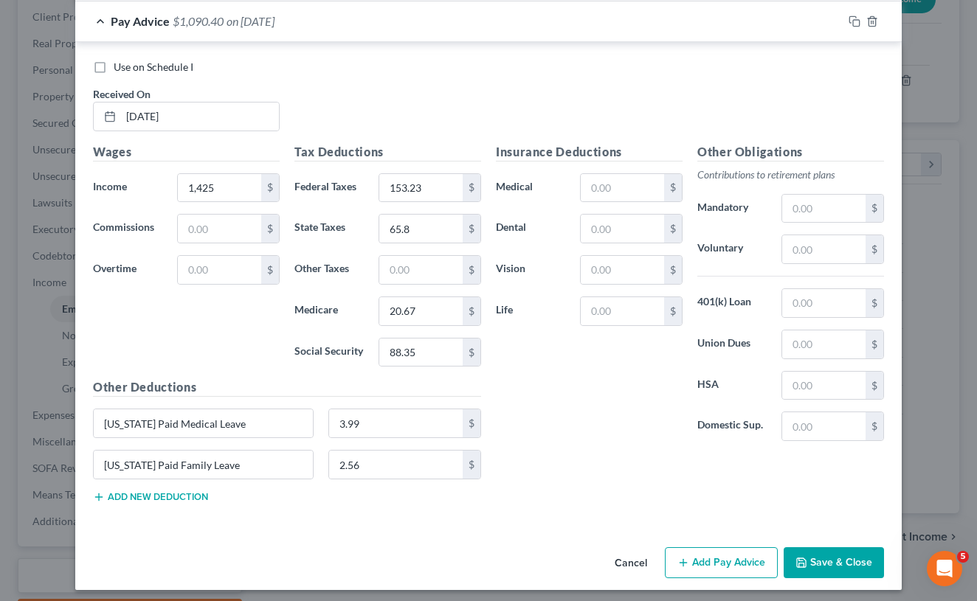
scroll to position [5469, 0]
click at [703, 554] on button "Add Pay Advice" at bounding box center [721, 563] width 113 height 31
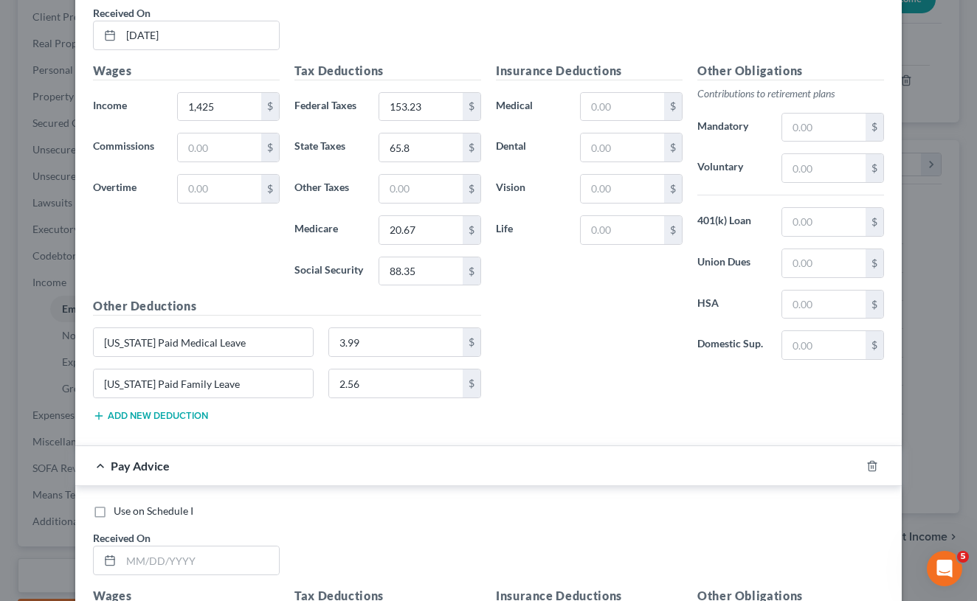
scroll to position [5555, 0]
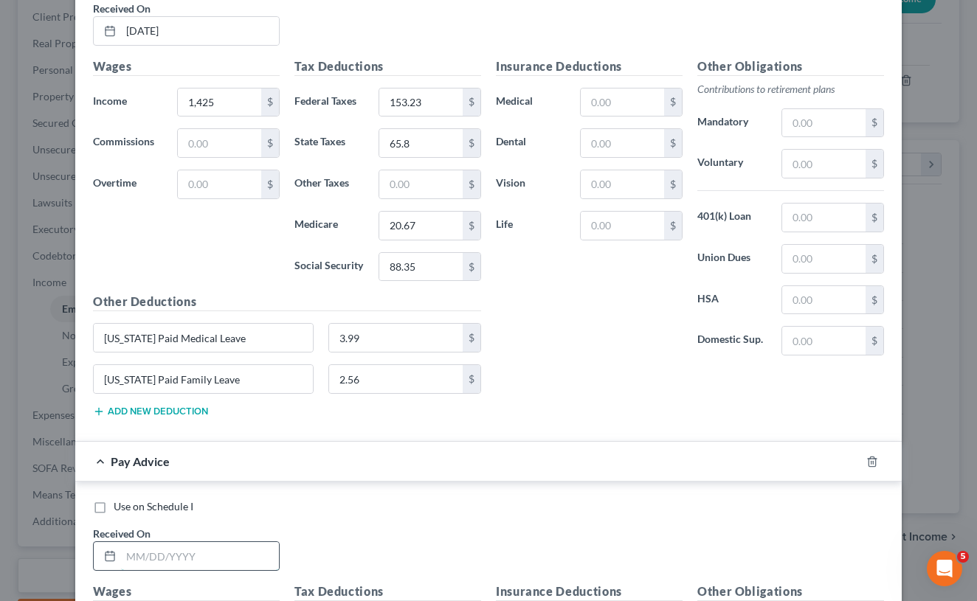
click at [190, 542] on input "text" at bounding box center [200, 556] width 158 height 28
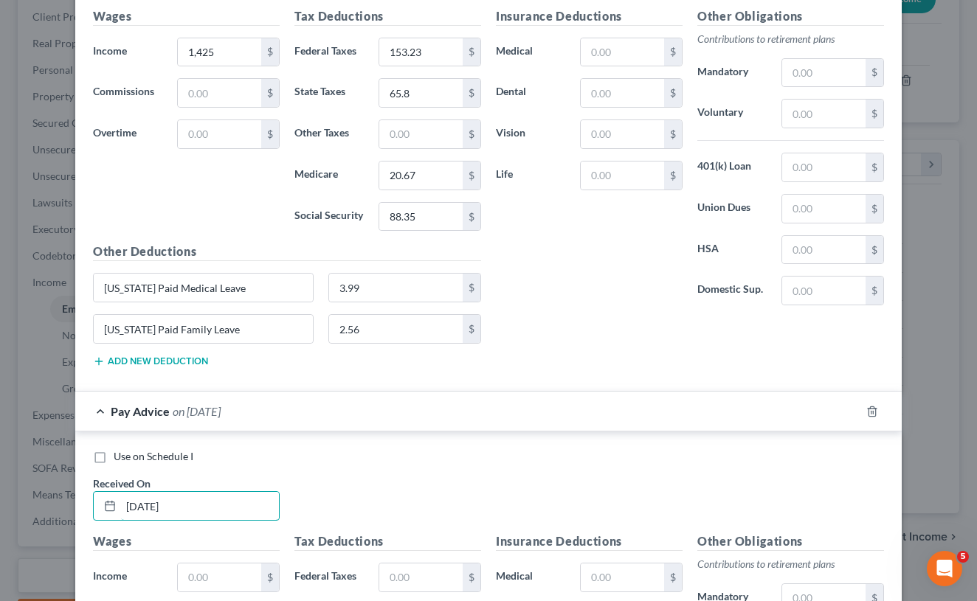
scroll to position [5632, 0]
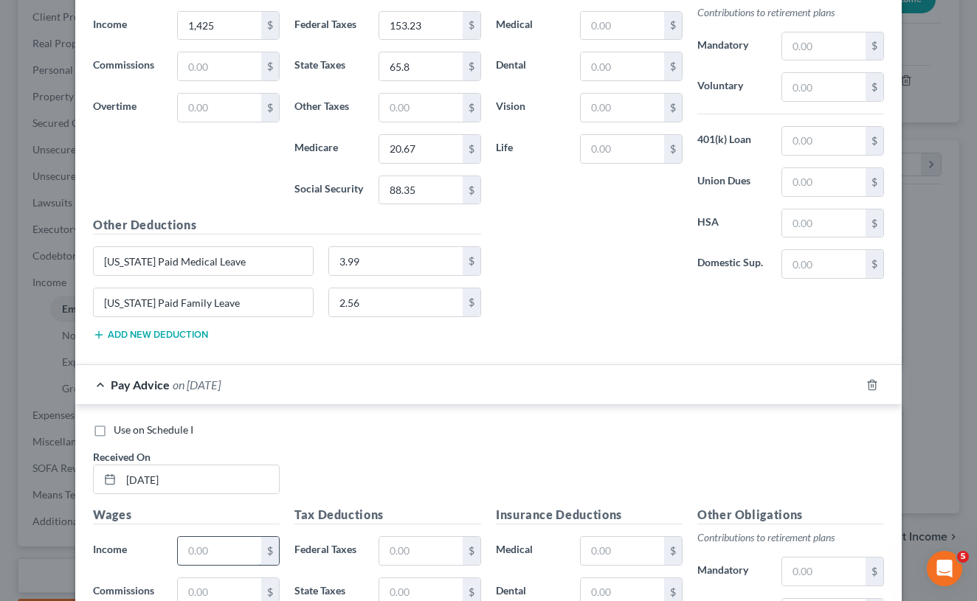
click at [246, 542] on input "text" at bounding box center [219, 551] width 83 height 28
click at [404, 540] on input "text" at bounding box center [420, 551] width 83 height 28
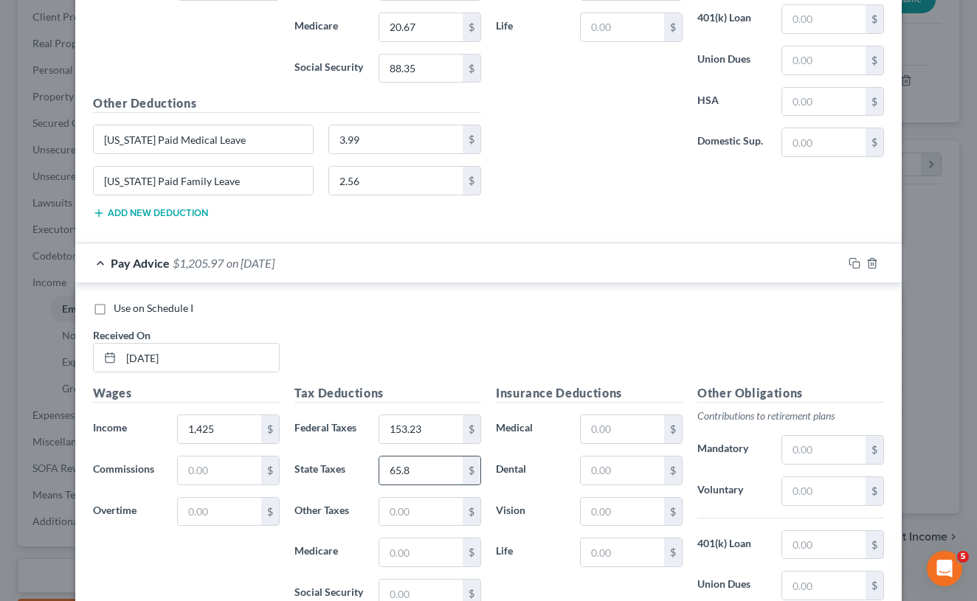
scroll to position [5756, 0]
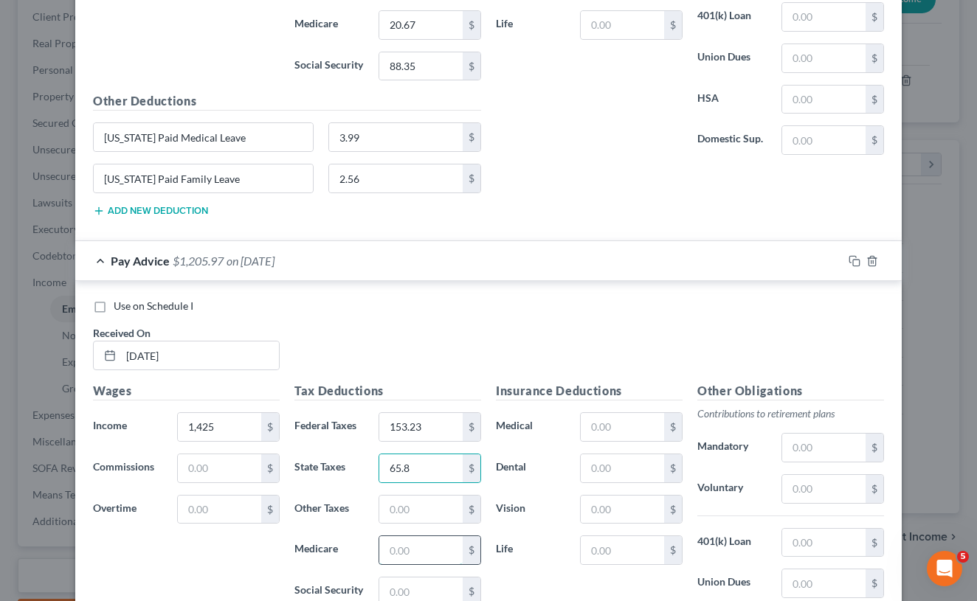
click at [433, 545] on input "text" at bounding box center [420, 550] width 83 height 28
click at [424, 584] on input "text" at bounding box center [420, 592] width 83 height 28
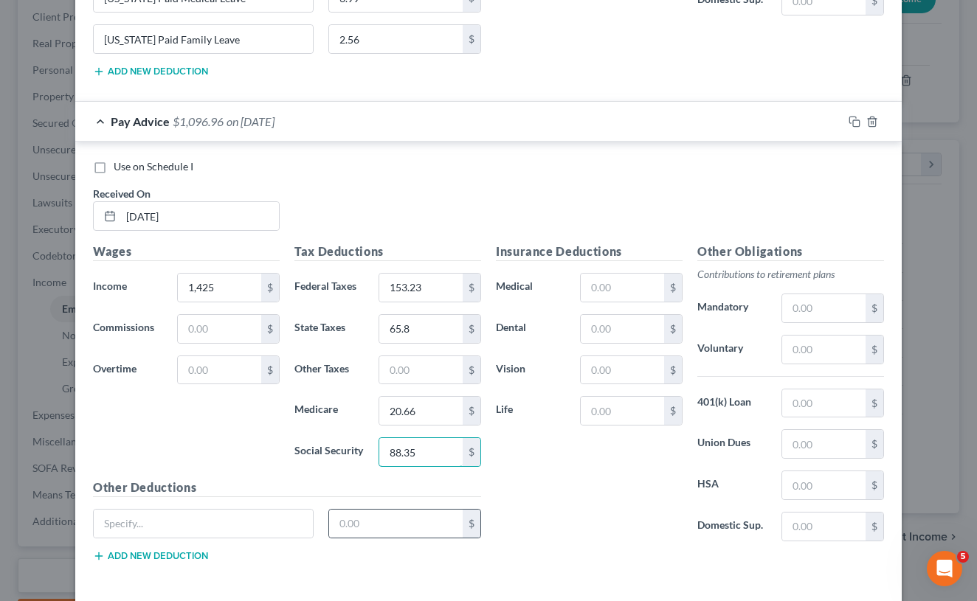
scroll to position [5909, 0]
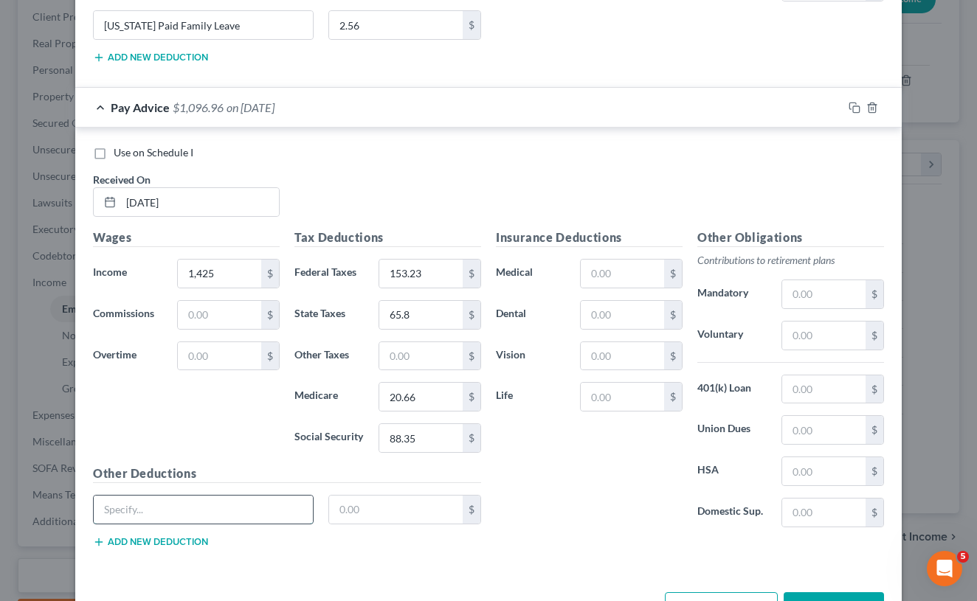
paste input "[US_STATE] Paid Medical Leave"
click at [139, 536] on button "Add new deduction" at bounding box center [150, 542] width 115 height 12
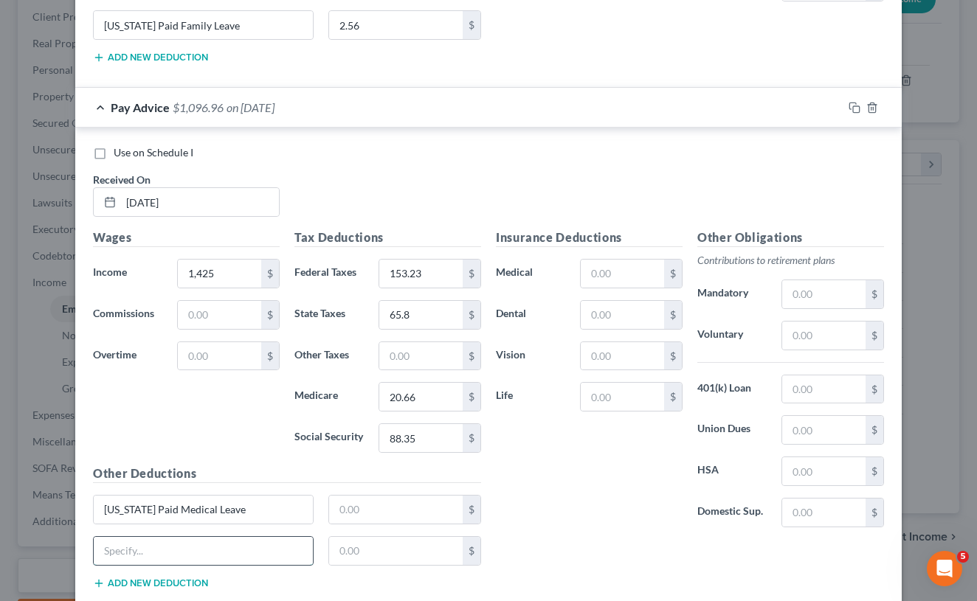
paste input "[US_STATE] Paid Medical Leave"
click at [214, 542] on input "[US_STATE] Paid Medical Leave" at bounding box center [203, 551] width 219 height 28
click at [349, 501] on input "text" at bounding box center [396, 510] width 134 height 28
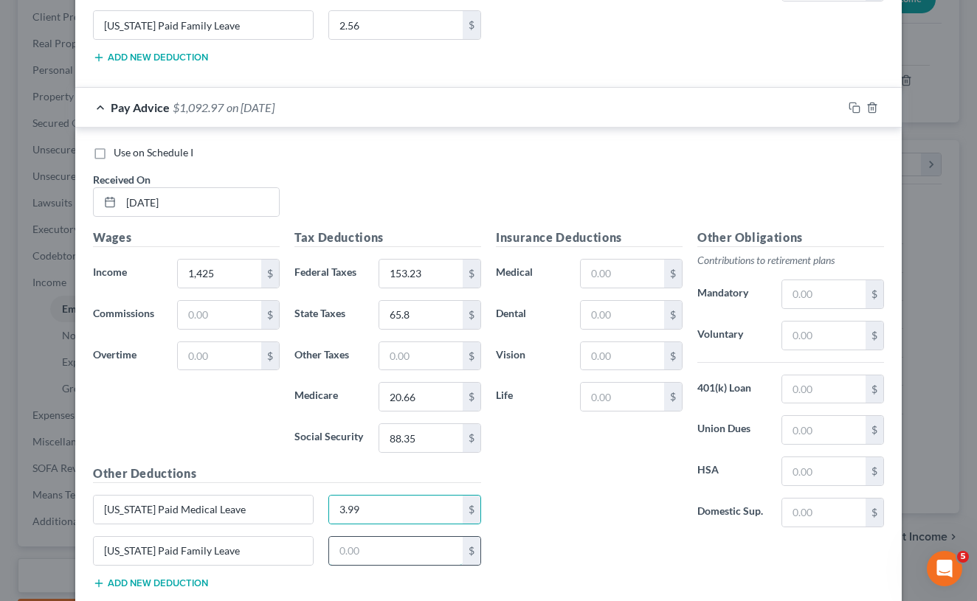
click at [373, 543] on input "text" at bounding box center [396, 551] width 134 height 28
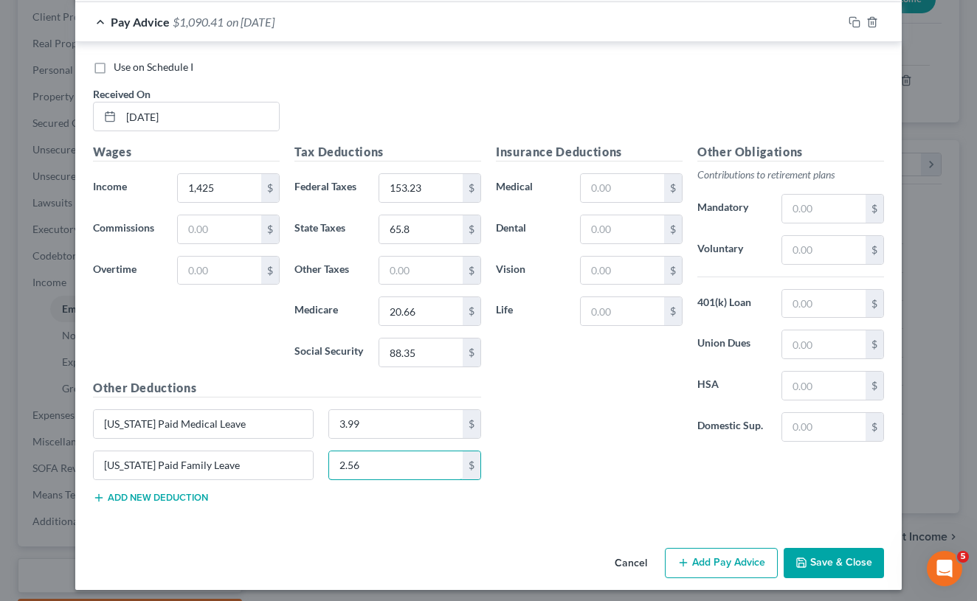
scroll to position [5994, 0]
click at [725, 553] on button "Add Pay Advice" at bounding box center [721, 564] width 113 height 31
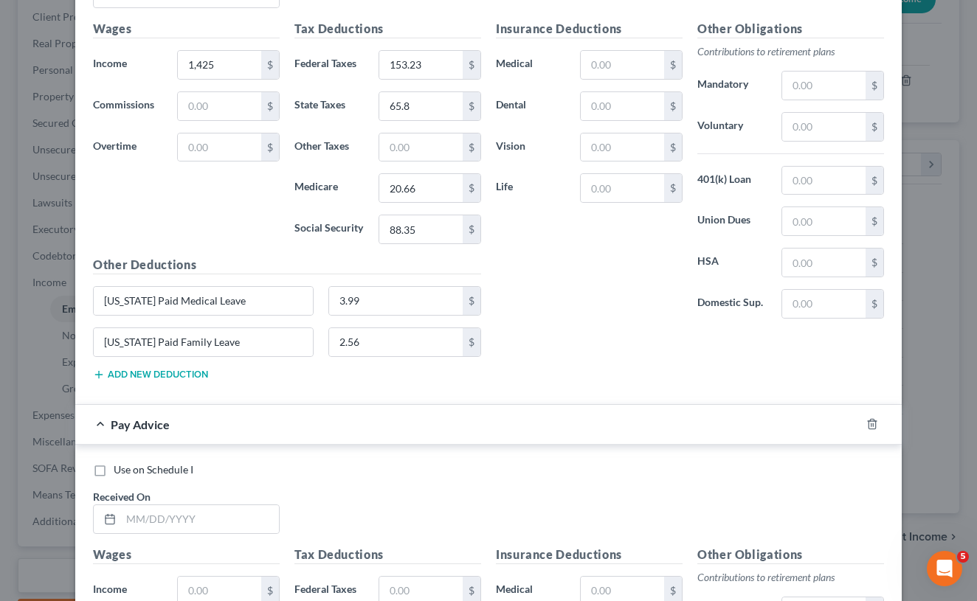
scroll to position [6123, 0]
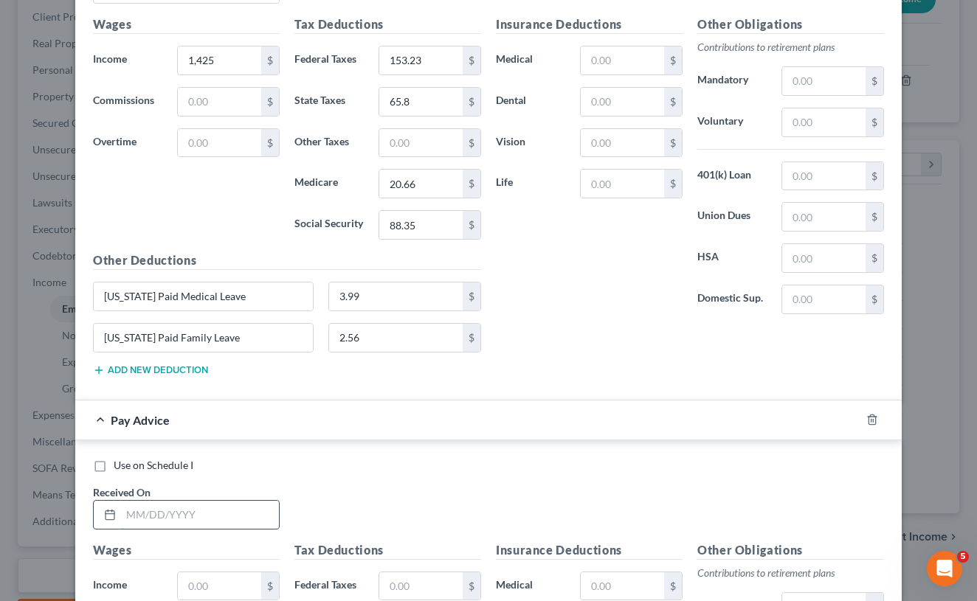
click at [173, 501] on input "text" at bounding box center [200, 515] width 158 height 28
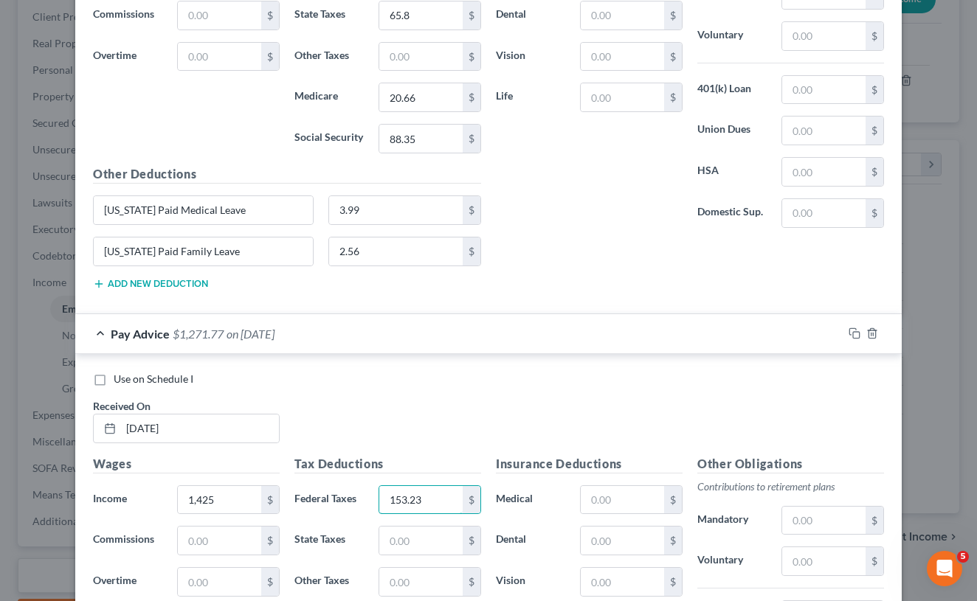
scroll to position [6211, 0]
click at [401, 534] on input "text" at bounding box center [420, 539] width 83 height 28
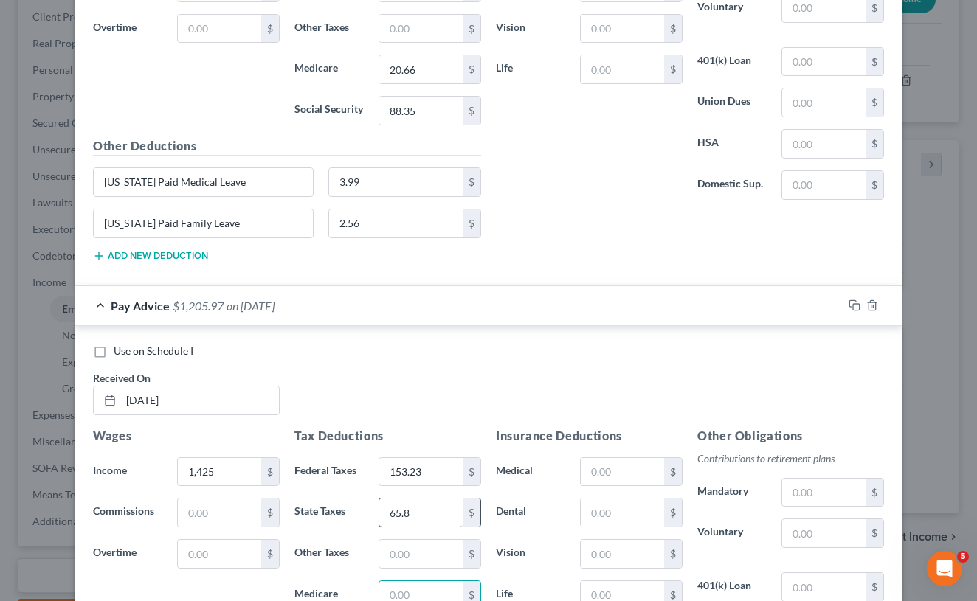
scroll to position [6237, 0]
click at [401, 540] on input "text" at bounding box center [420, 554] width 83 height 28
click at [398, 592] on input "text" at bounding box center [420, 595] width 83 height 28
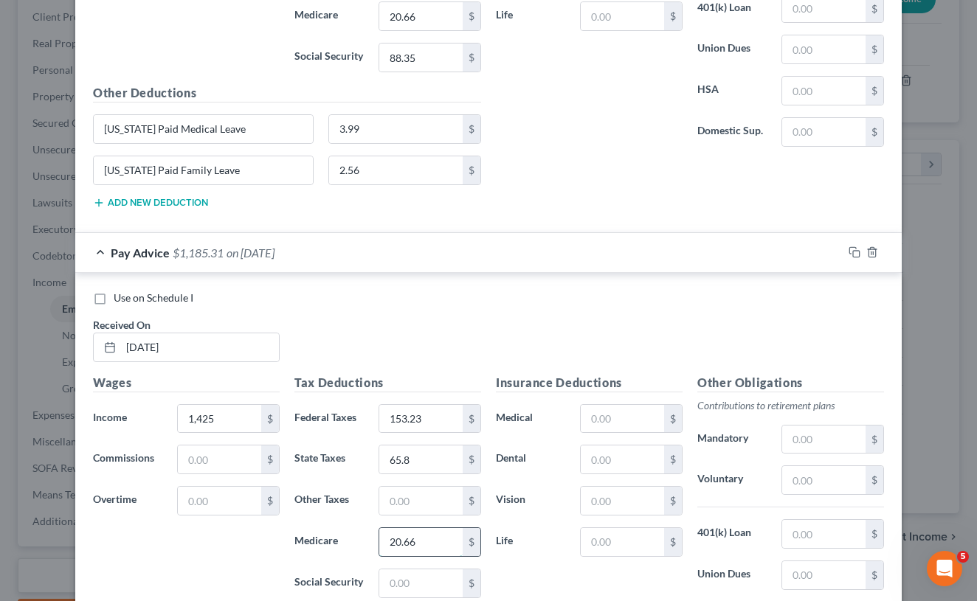
scroll to position [6305, 0]
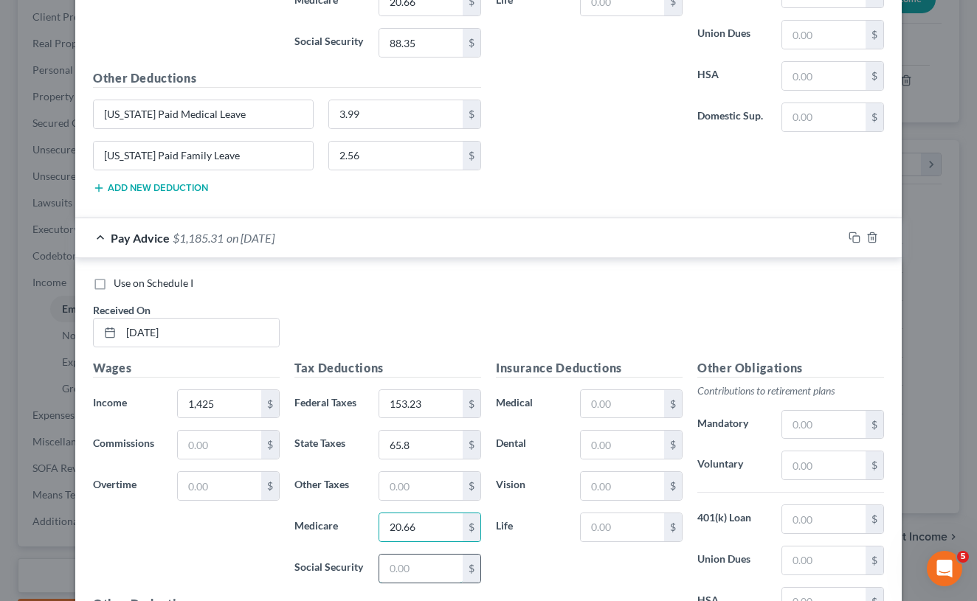
click at [398, 570] on input "text" at bounding box center [420, 569] width 83 height 28
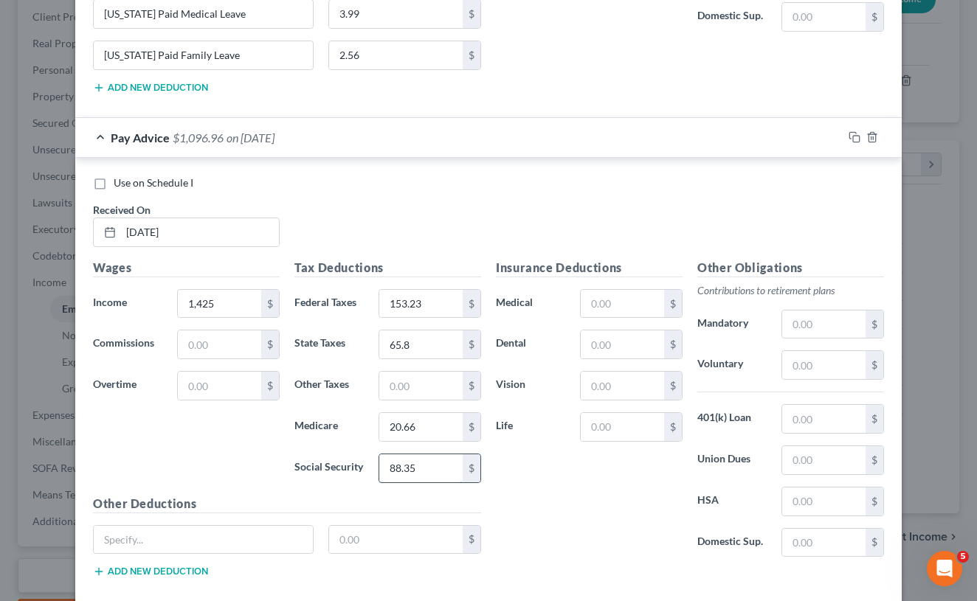
scroll to position [6414, 0]
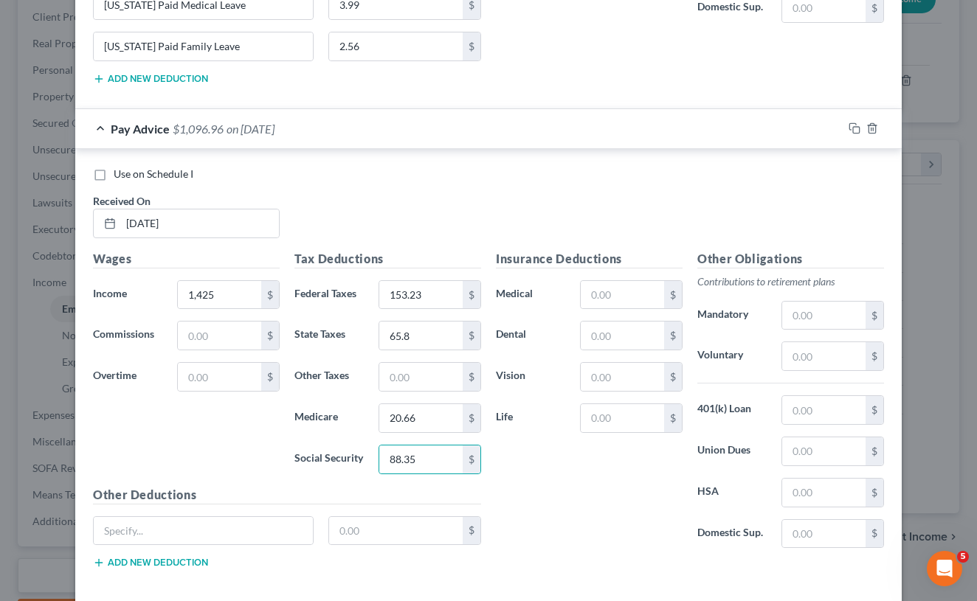
click at [393, 539] on div "$" at bounding box center [287, 536] width 403 height 41
click at [389, 533] on input "text" at bounding box center [396, 531] width 134 height 28
paste input "[US_STATE] Paid Medical Leave"
click at [187, 557] on button "Add new deduction" at bounding box center [150, 563] width 115 height 12
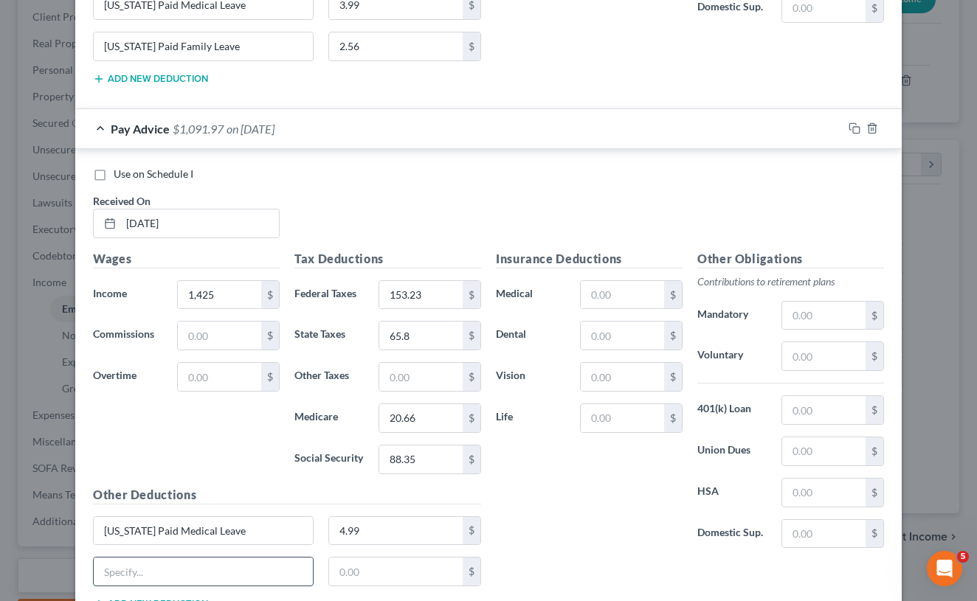
paste input "[US_STATE] Paid Medical Leave"
click at [213, 562] on input "[US_STATE] Paid Medical Leave" at bounding box center [203, 572] width 219 height 28
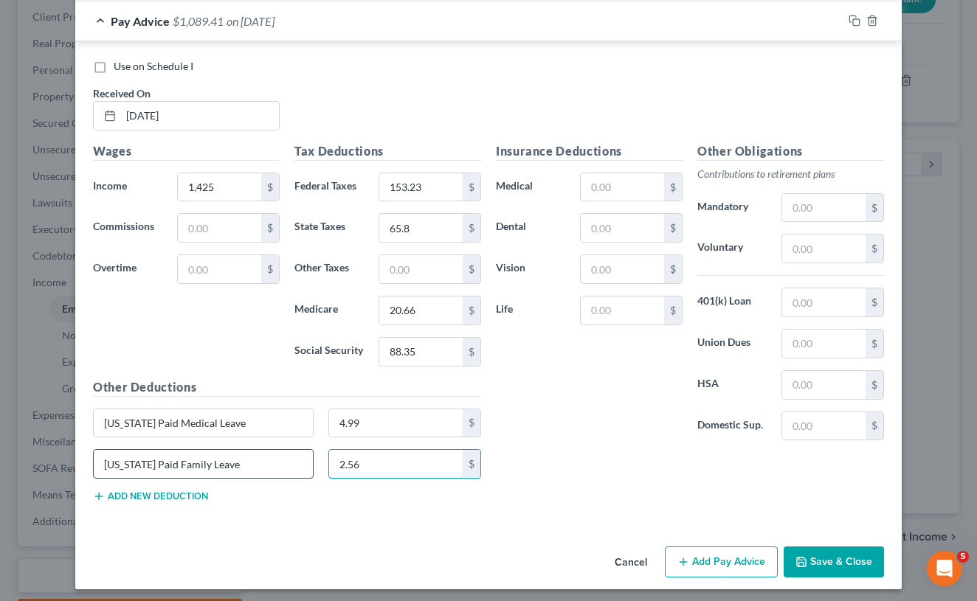
scroll to position [6520, 0]
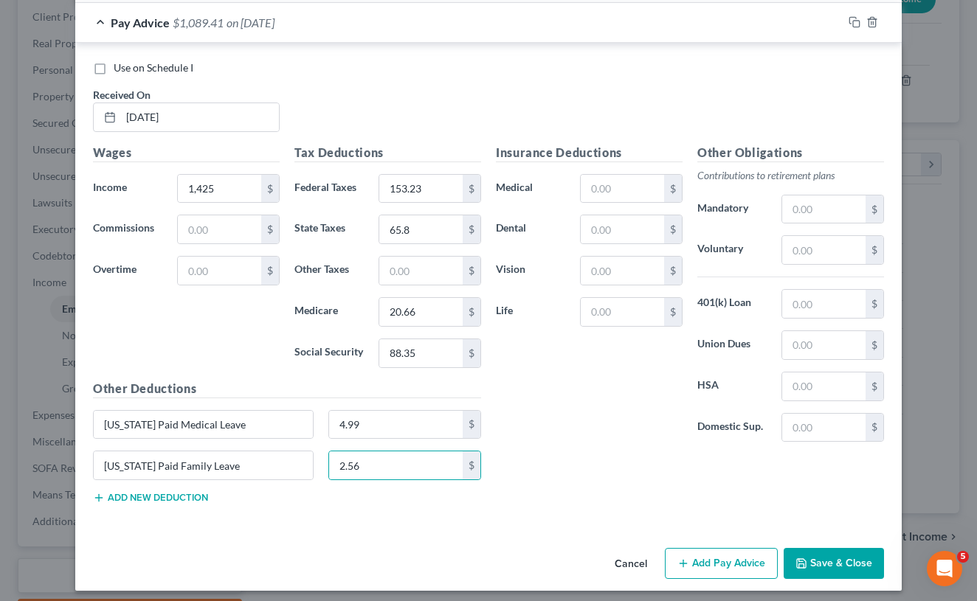
click at [710, 556] on button "Add Pay Advice" at bounding box center [721, 563] width 113 height 31
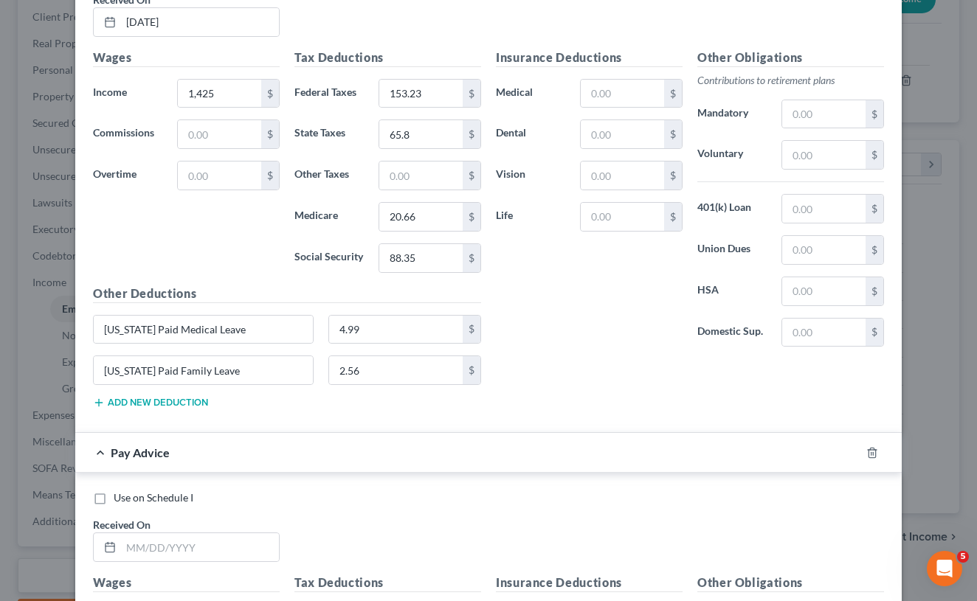
scroll to position [6622, 0]
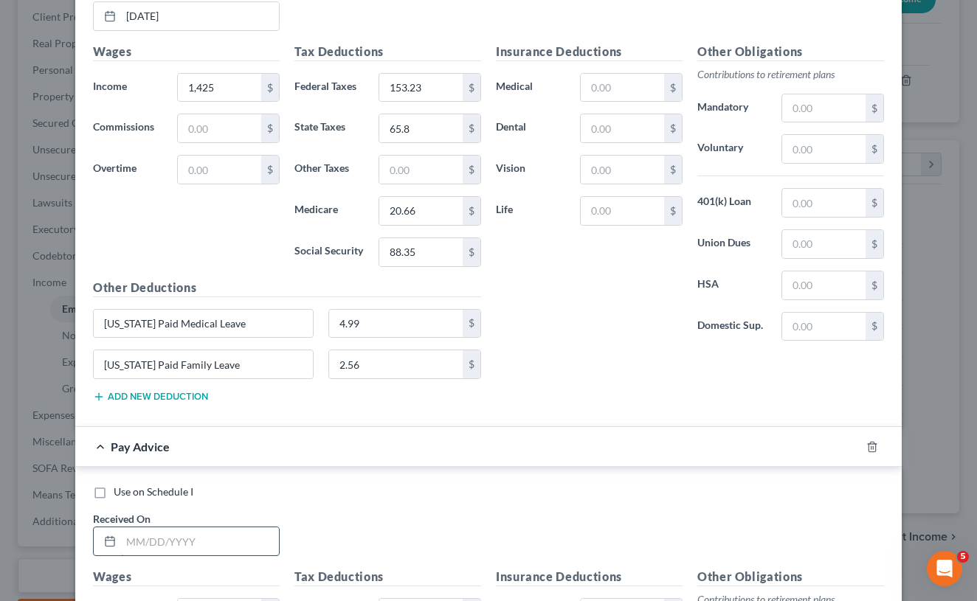
click at [162, 536] on input "text" at bounding box center [200, 542] width 158 height 28
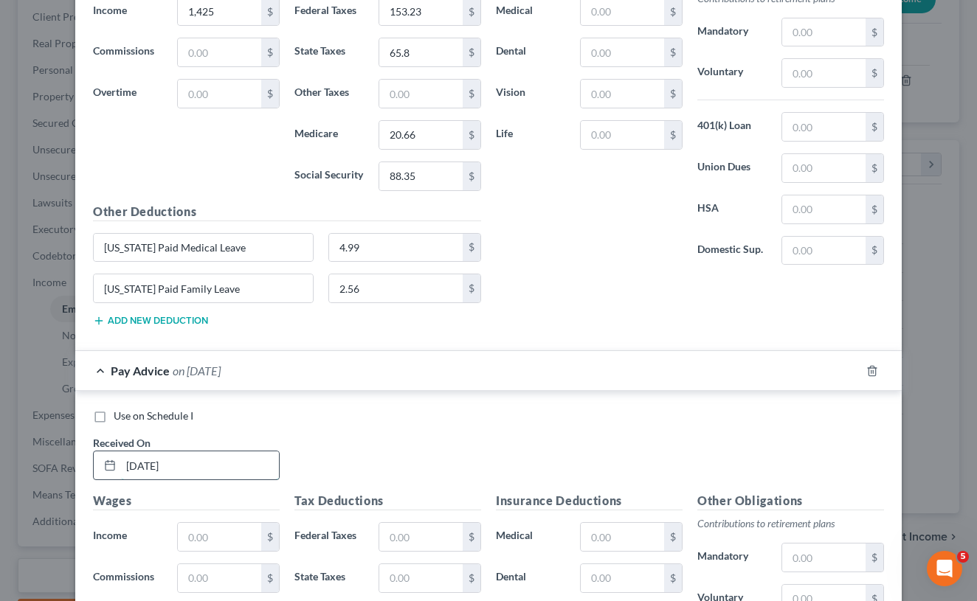
scroll to position [6706, 0]
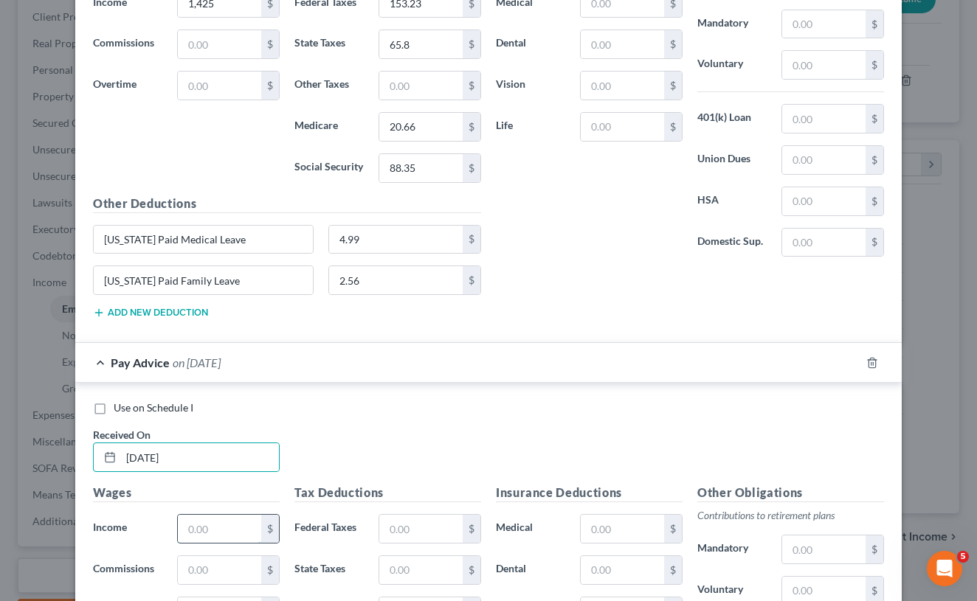
click at [213, 518] on input "text" at bounding box center [219, 529] width 83 height 28
click at [397, 521] on input "text" at bounding box center [420, 529] width 83 height 28
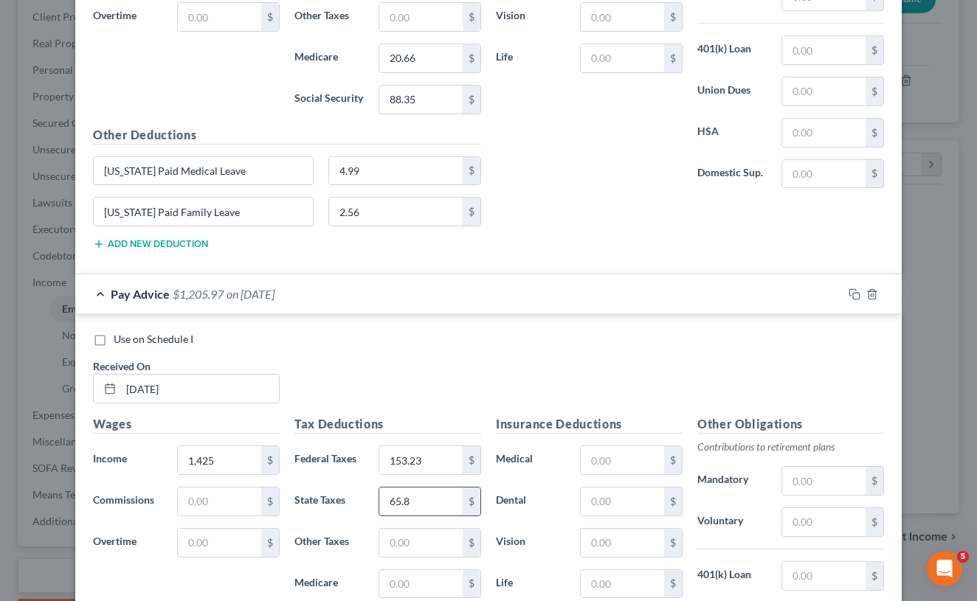
scroll to position [6782, 0]
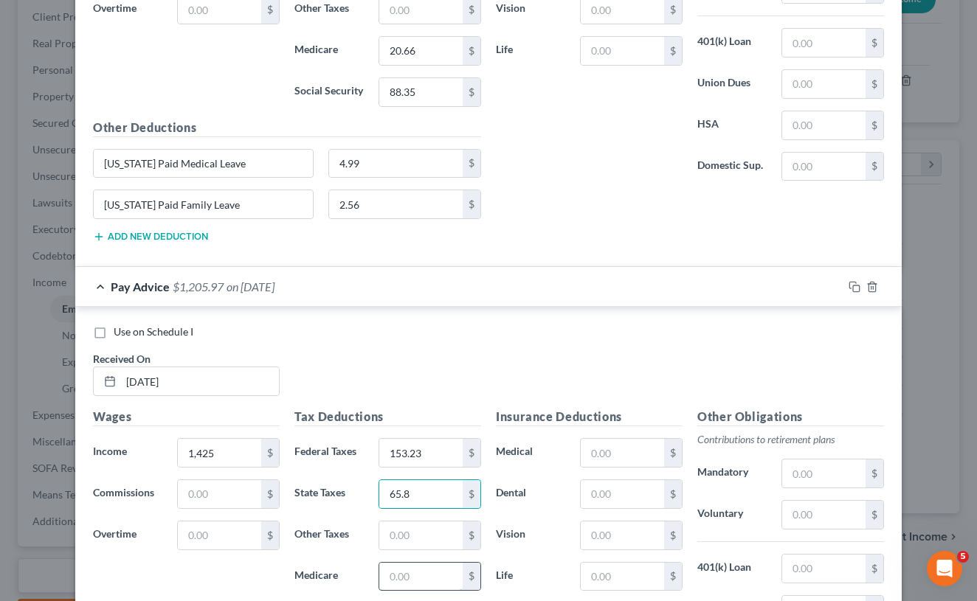
click at [404, 576] on input "text" at bounding box center [420, 577] width 83 height 28
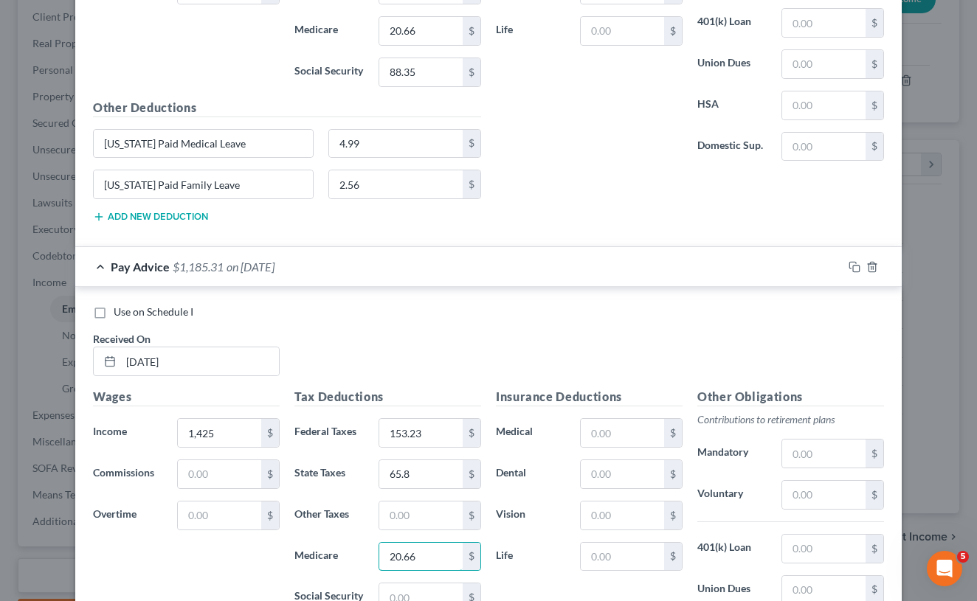
scroll to position [6807, 0]
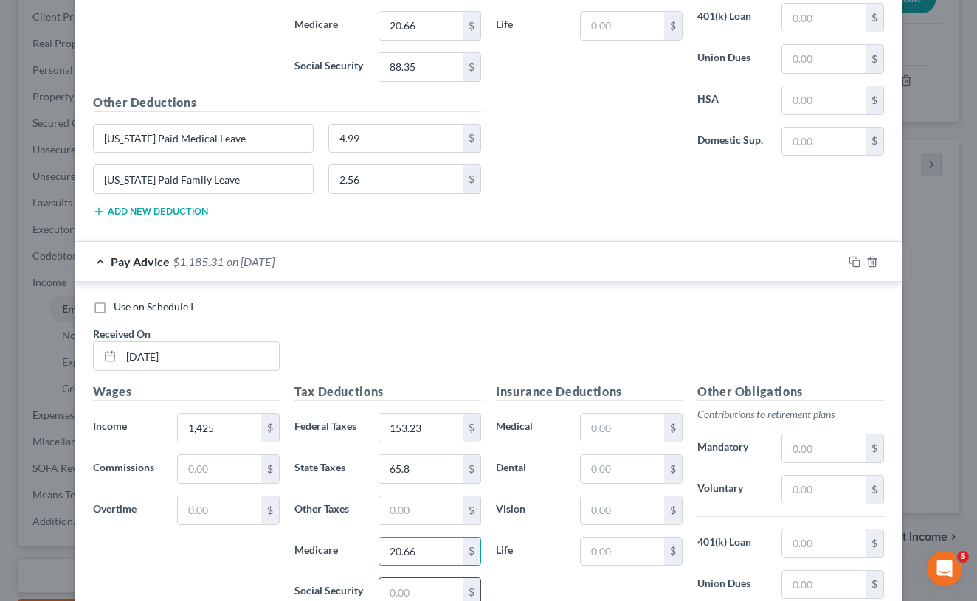
click at [394, 587] on input "text" at bounding box center [420, 592] width 83 height 28
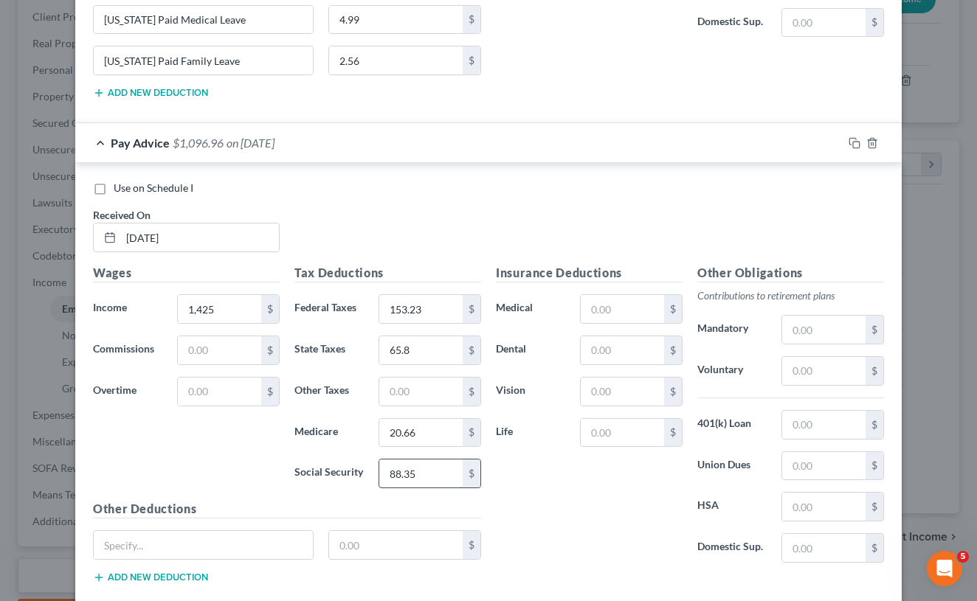
scroll to position [6935, 0]
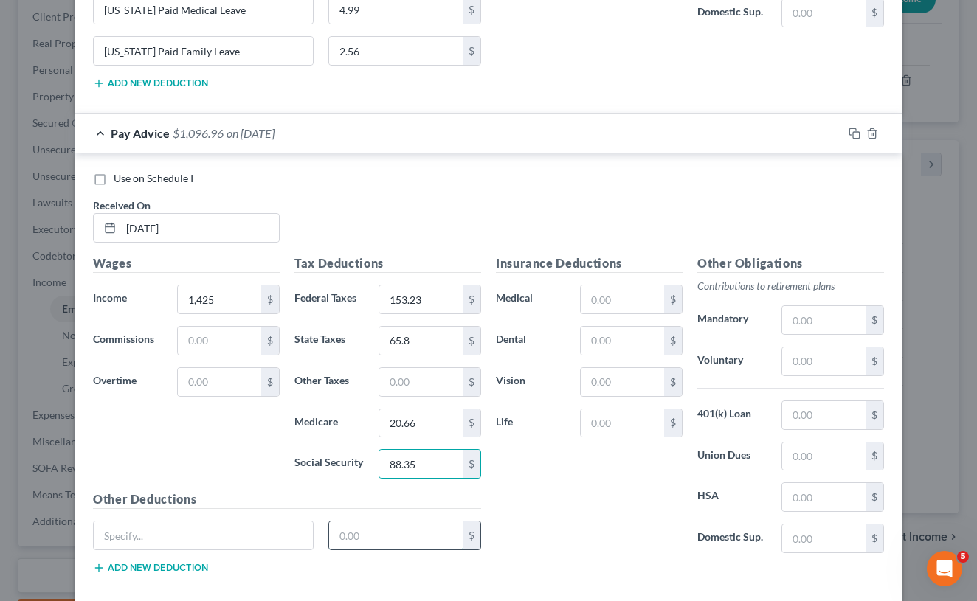
click at [367, 538] on input "text" at bounding box center [396, 536] width 134 height 28
paste input "[US_STATE] Paid Medical Leave"
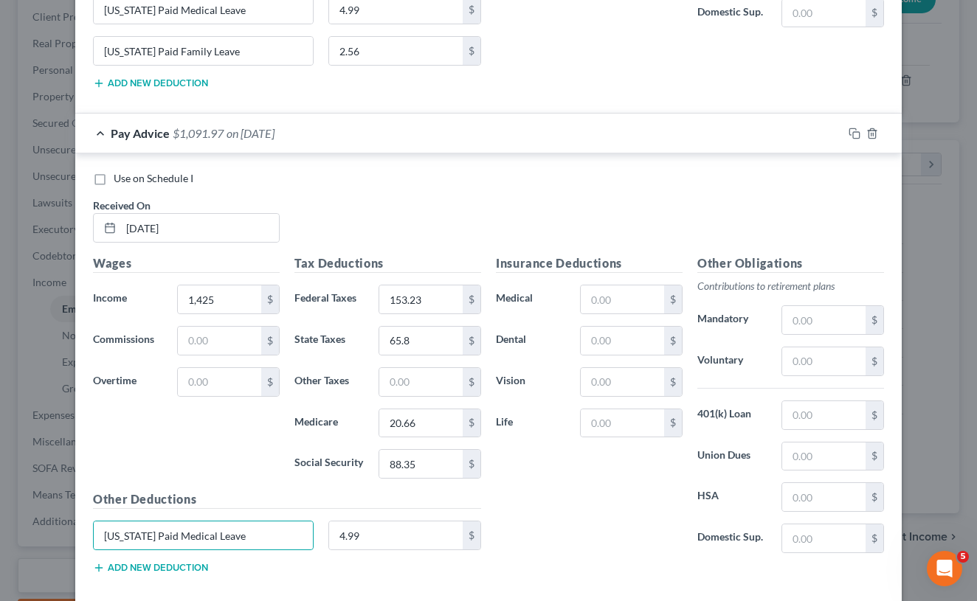
click at [167, 563] on button "Add new deduction" at bounding box center [150, 568] width 115 height 12
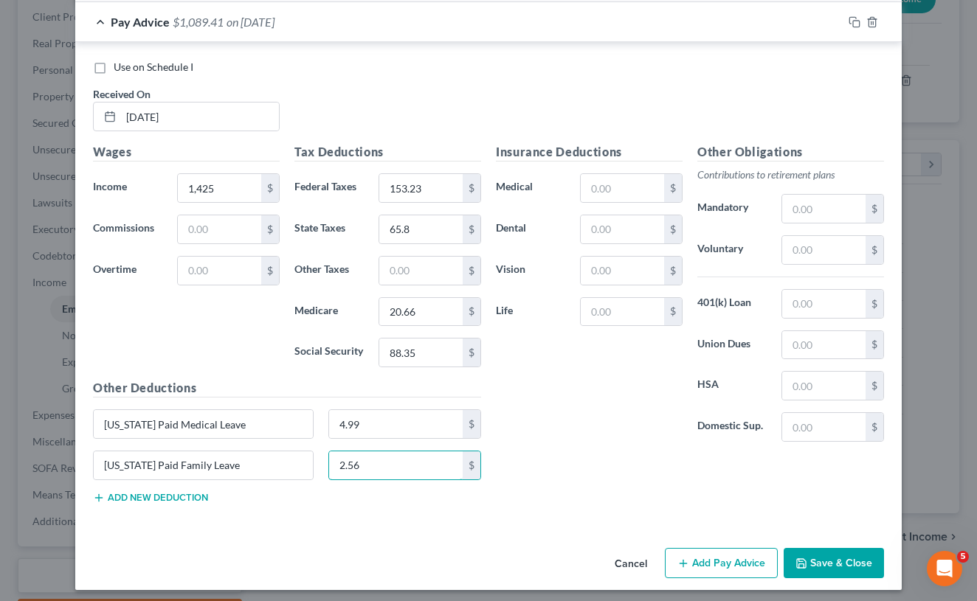
scroll to position [7046, 0]
click at [726, 549] on button "Add Pay Advice" at bounding box center [721, 564] width 113 height 31
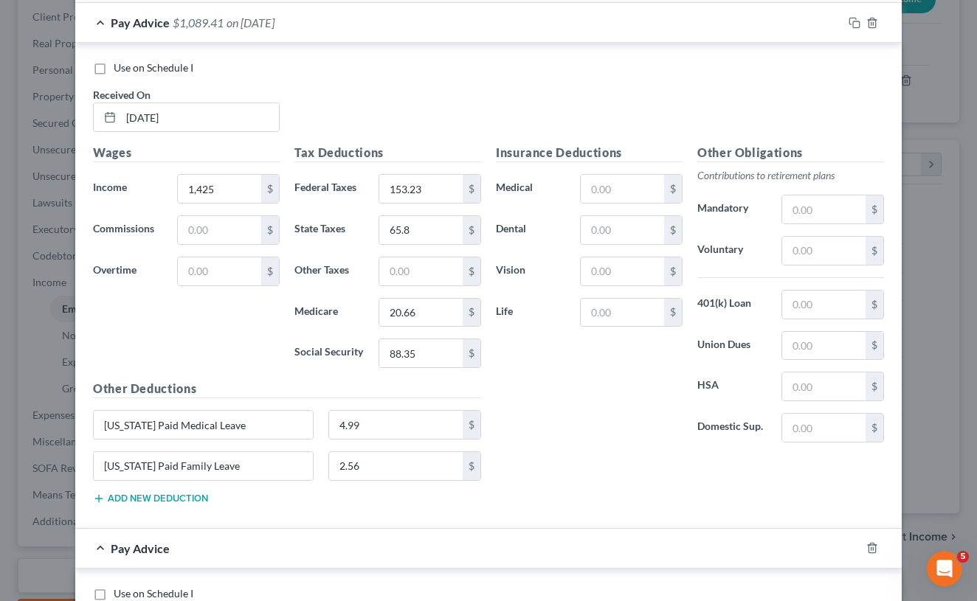
scroll to position [7101, 0]
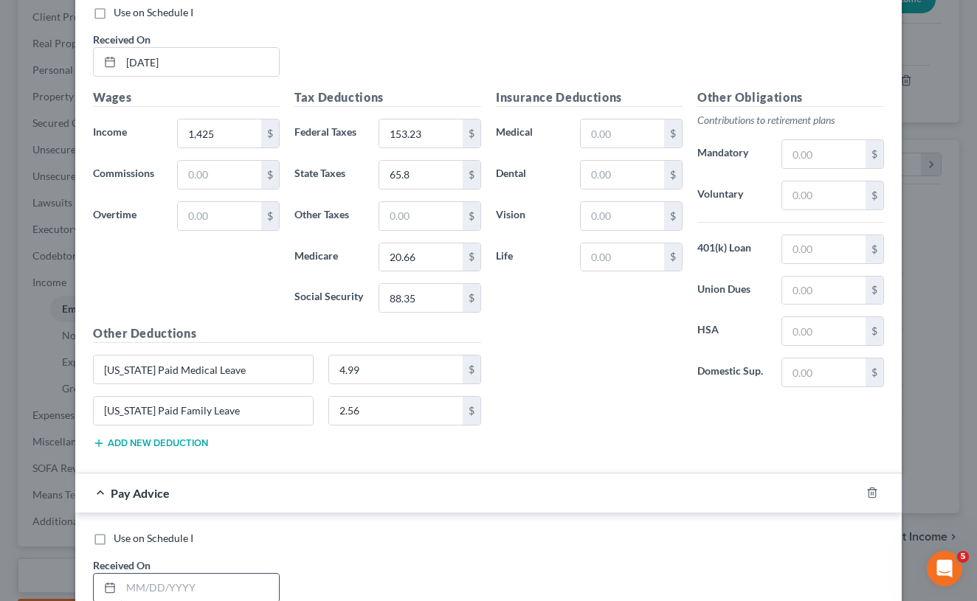
click at [187, 574] on input "text" at bounding box center [200, 588] width 158 height 28
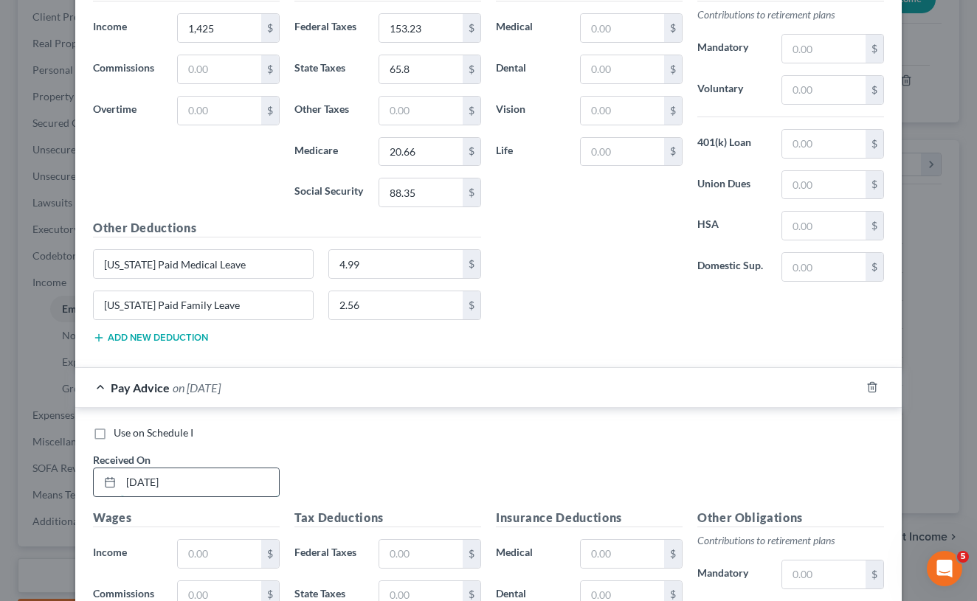
scroll to position [7212, 0]
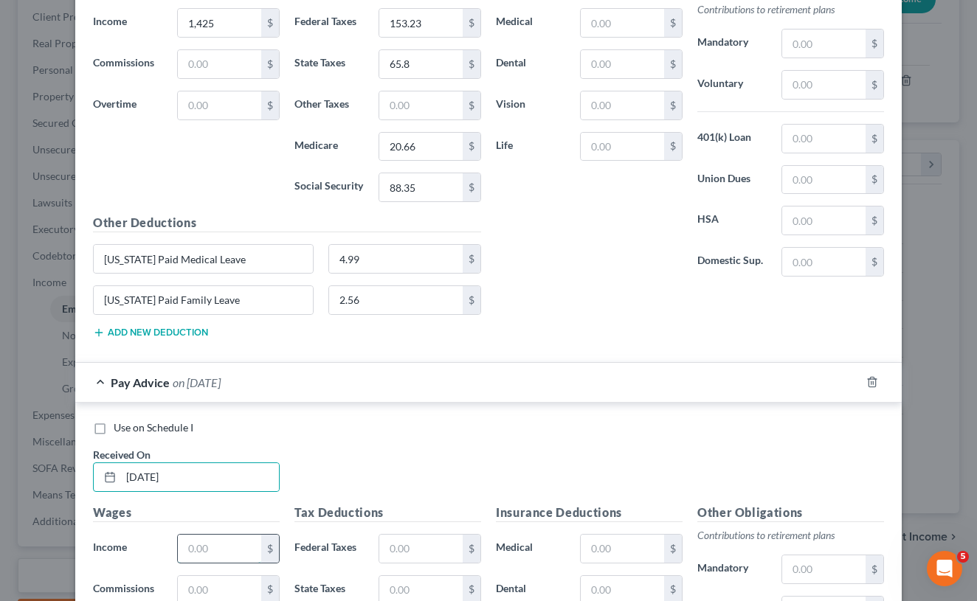
click at [200, 546] on input "text" at bounding box center [219, 549] width 83 height 28
click at [420, 535] on input "text" at bounding box center [420, 549] width 83 height 28
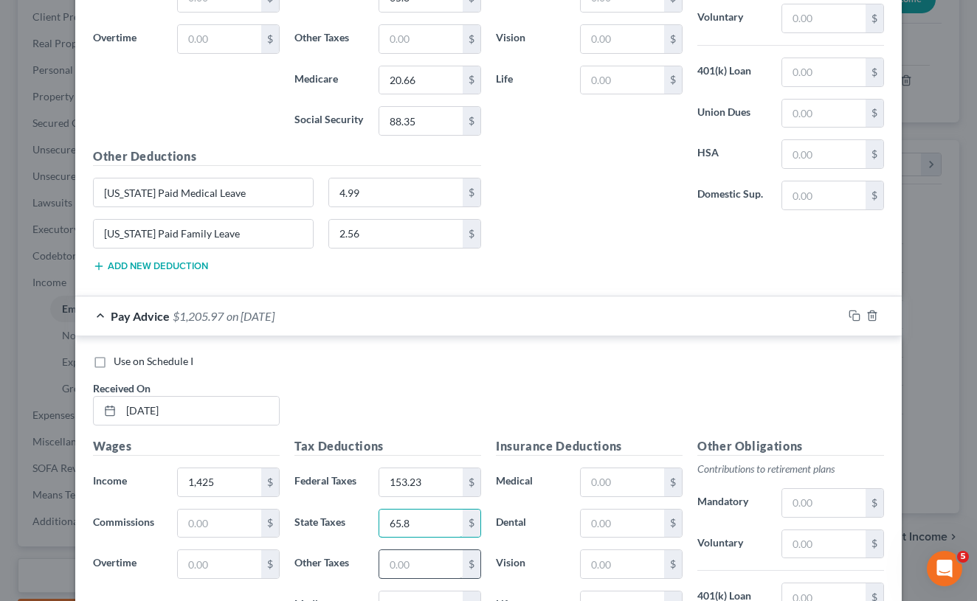
scroll to position [7313, 0]
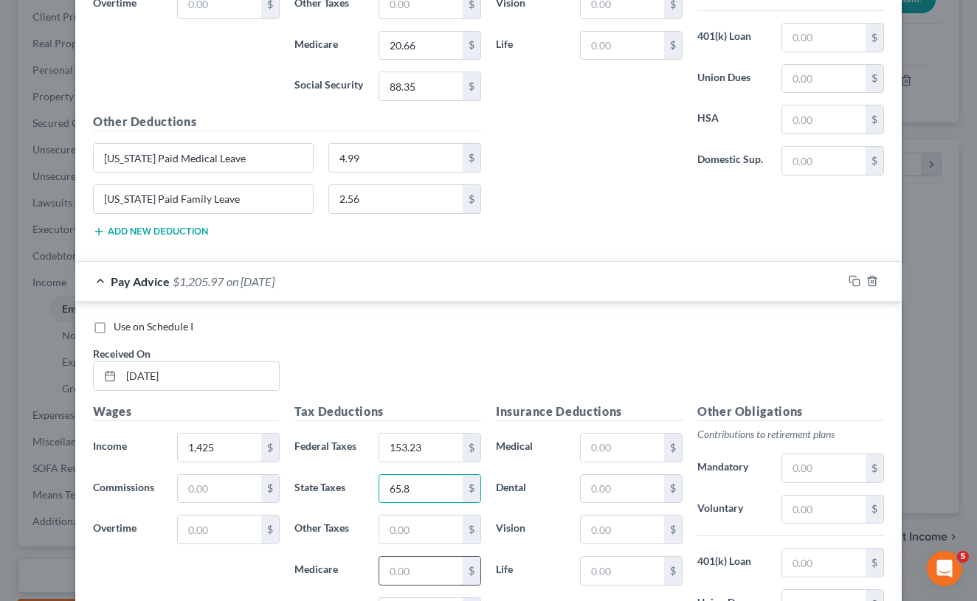
click at [422, 562] on input "text" at bounding box center [420, 571] width 83 height 28
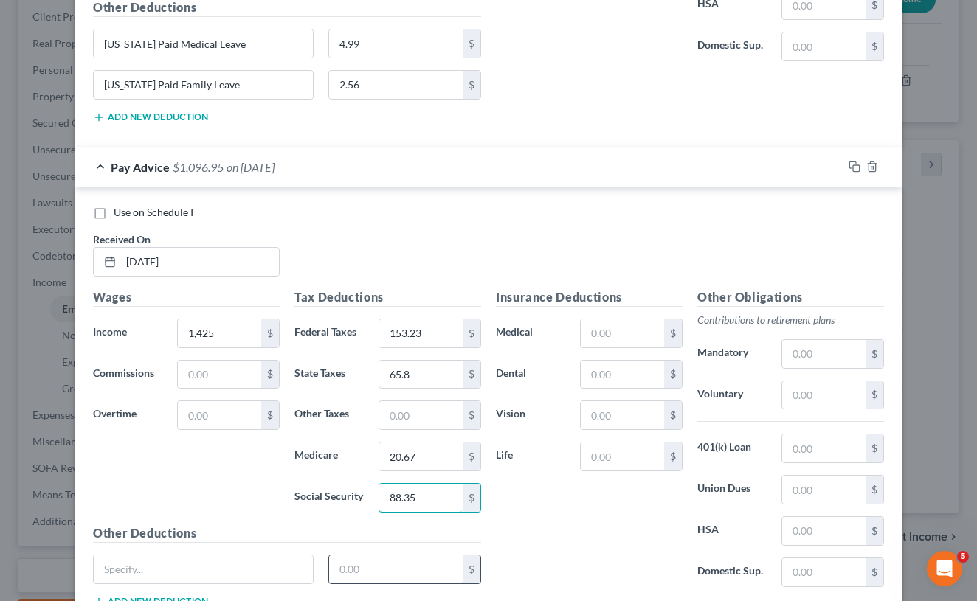
scroll to position [7430, 0]
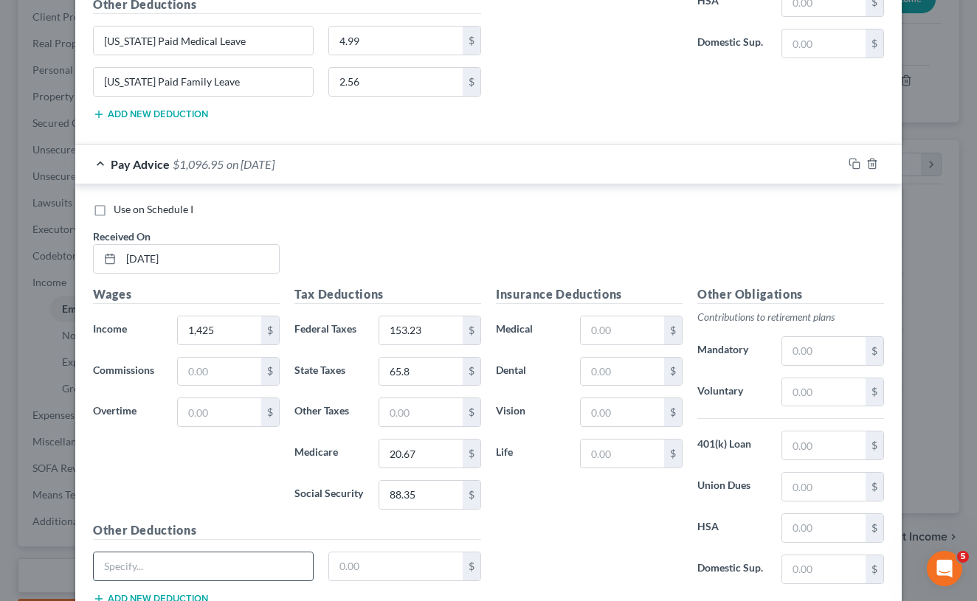
paste input "[US_STATE] Paid Medical Leave"
click at [375, 557] on input "text" at bounding box center [396, 567] width 134 height 28
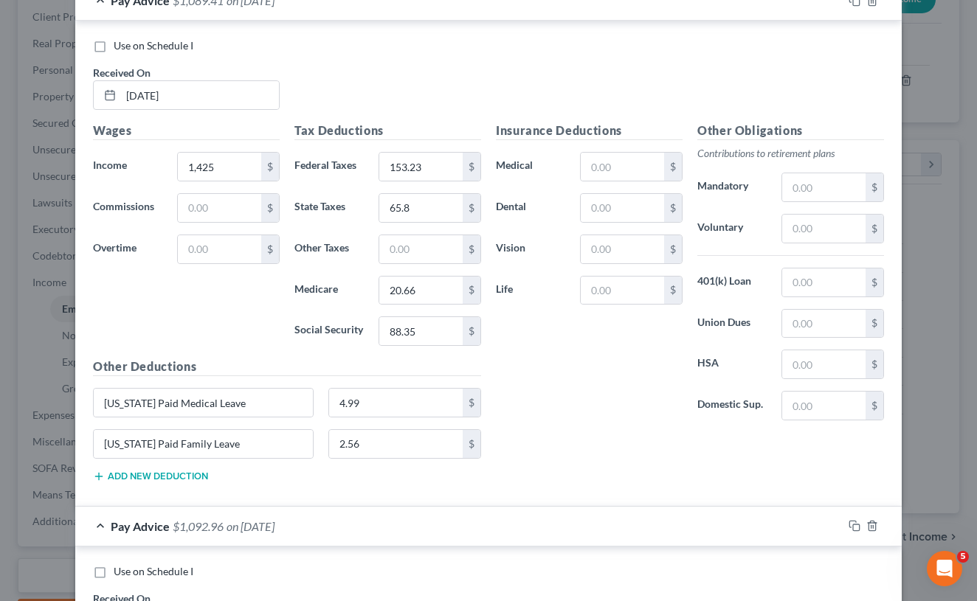
scroll to position [7024, 0]
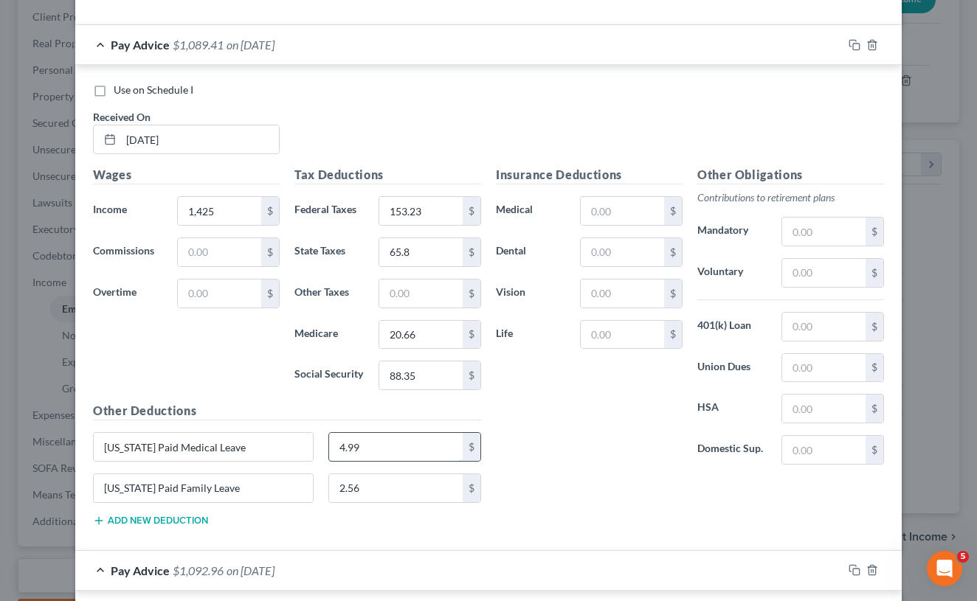
click at [344, 441] on input "4.99" at bounding box center [396, 447] width 134 height 28
click at [346, 440] on input "0.99" at bounding box center [396, 447] width 134 height 28
click at [345, 439] on input "0.99" at bounding box center [396, 447] width 134 height 28
click at [401, 453] on input "03.99" at bounding box center [396, 447] width 134 height 28
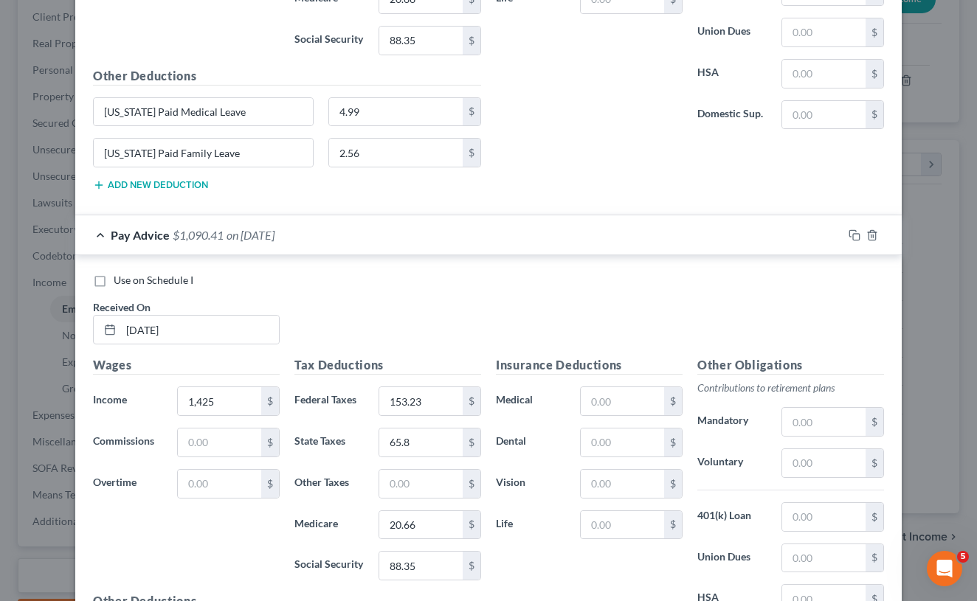
scroll to position [6806, 0]
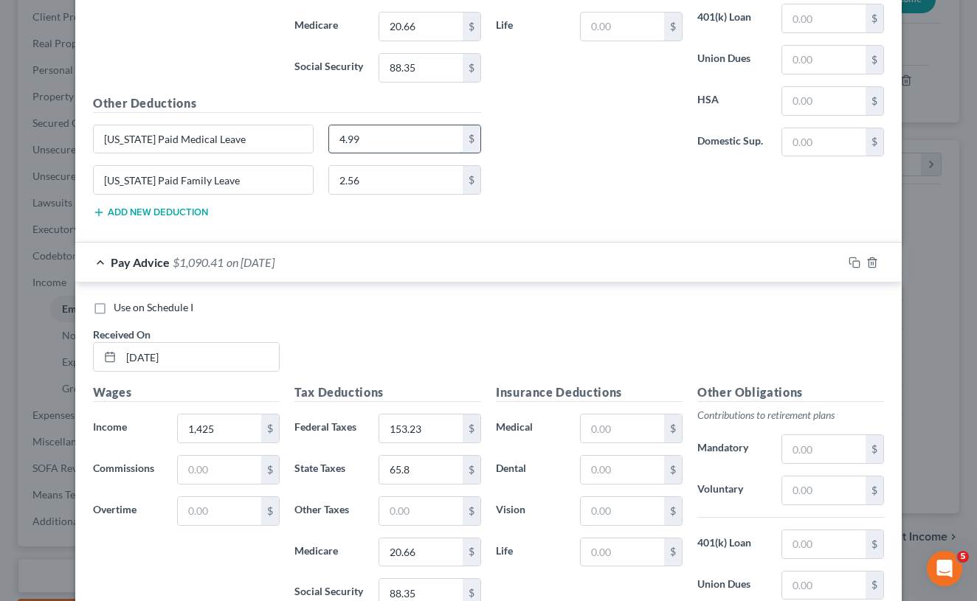
click at [345, 137] on input "4.99" at bounding box center [396, 139] width 134 height 28
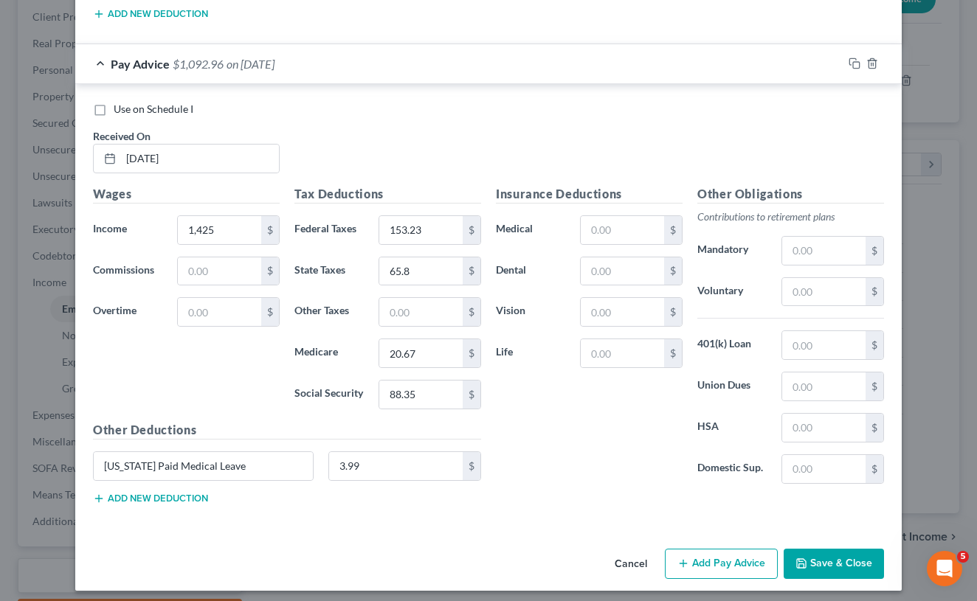
scroll to position [7530, 0]
click at [181, 497] on button "Add new deduction" at bounding box center [150, 500] width 115 height 12
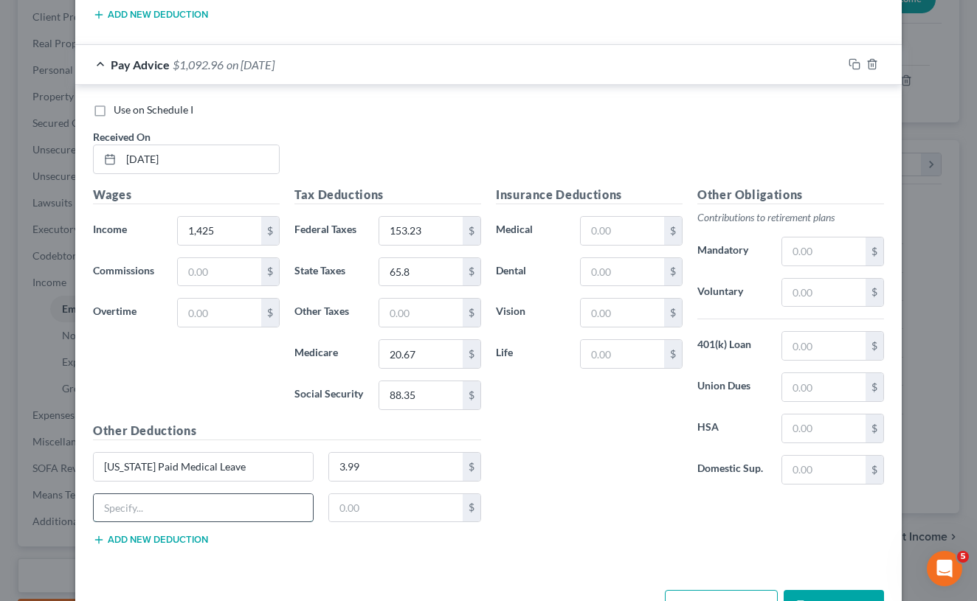
paste input "[US_STATE] Paid Medical Leave"
click at [218, 494] on input "[US_STATE] Paid Medical Leave" at bounding box center [203, 508] width 219 height 28
click at [348, 500] on input "text" at bounding box center [396, 508] width 134 height 28
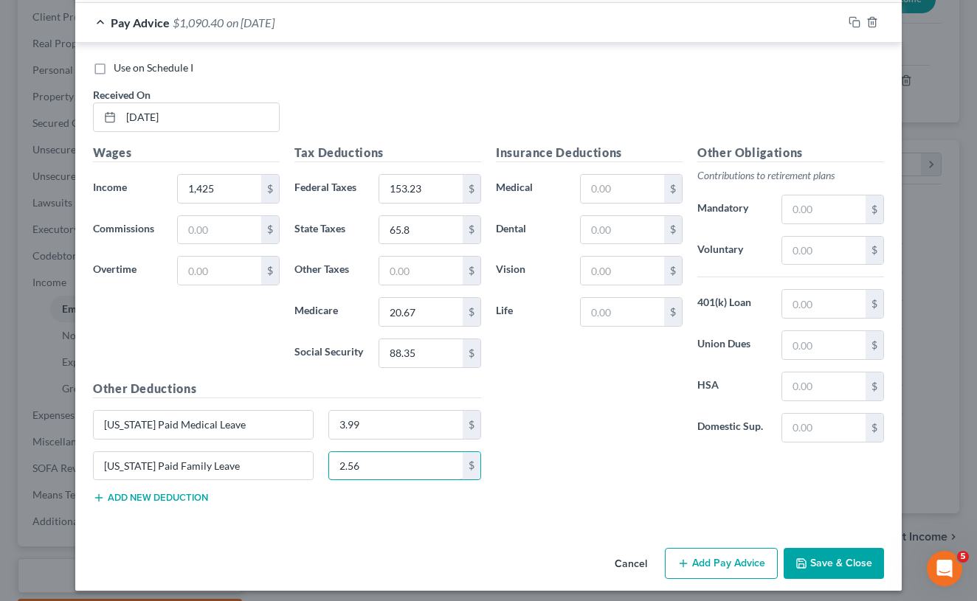
scroll to position [7571, 0]
click at [807, 559] on icon "button" at bounding box center [801, 565] width 12 height 12
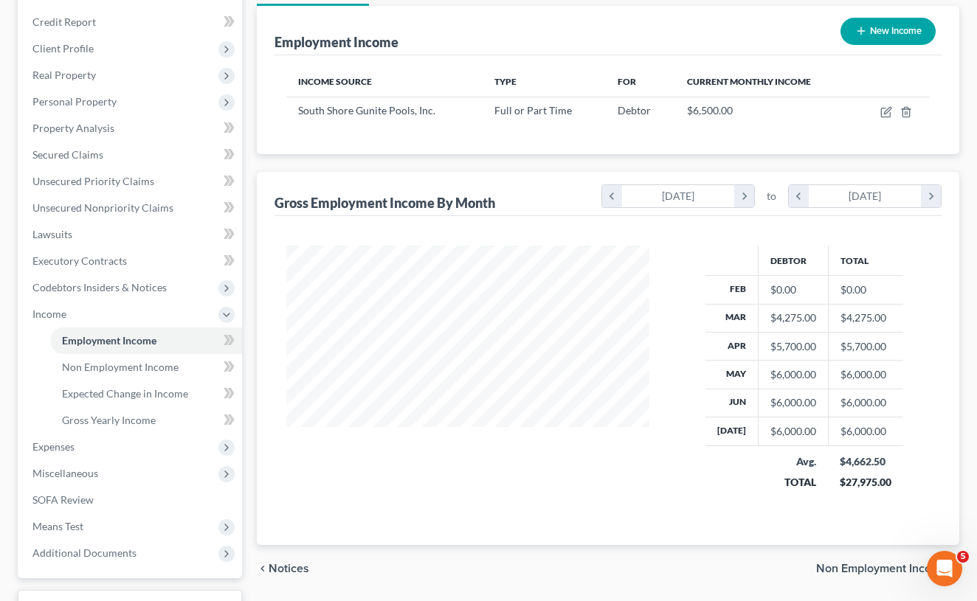
scroll to position [147, 0]
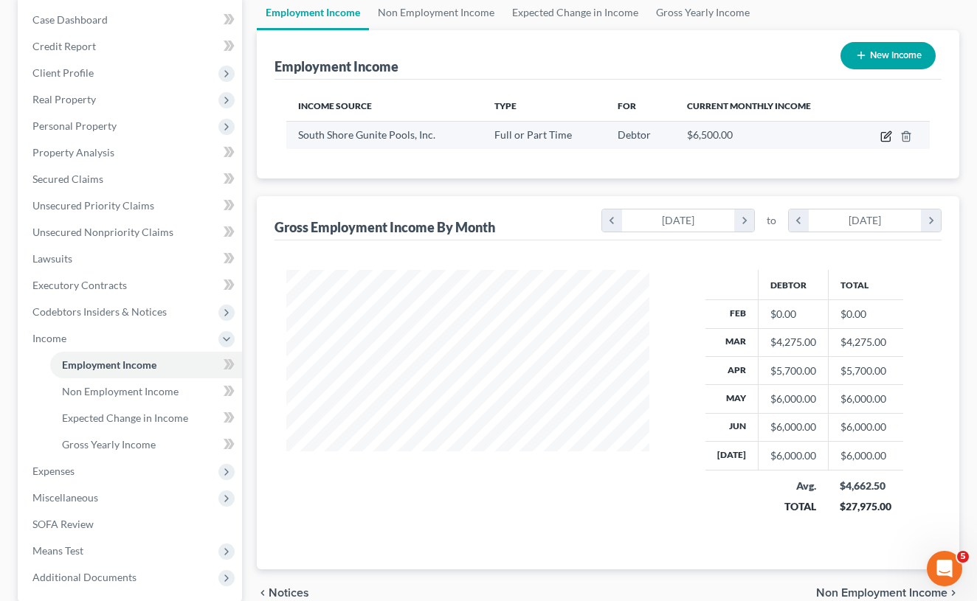
click at [885, 138] on icon "button" at bounding box center [887, 134] width 7 height 7
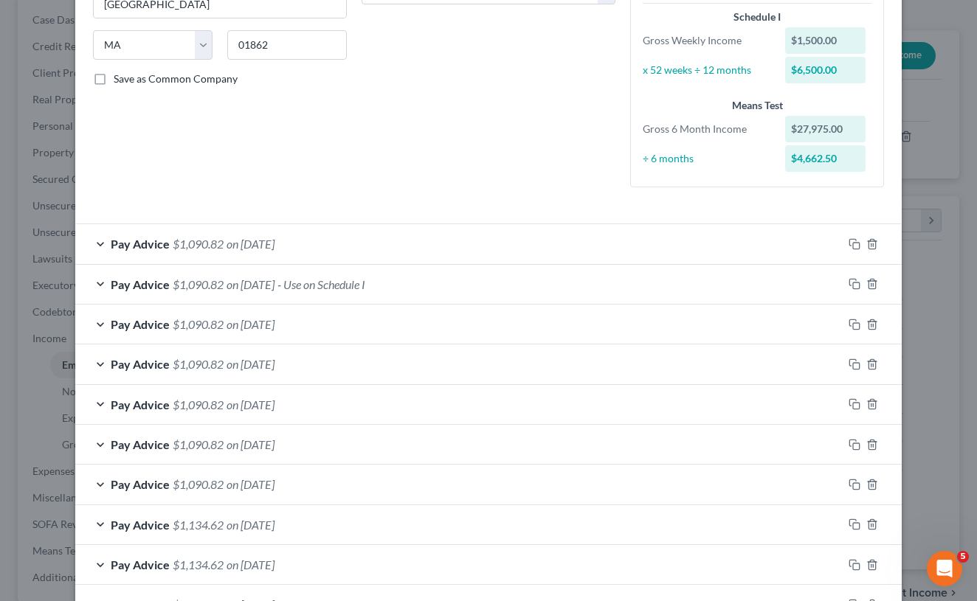
scroll to position [277, 0]
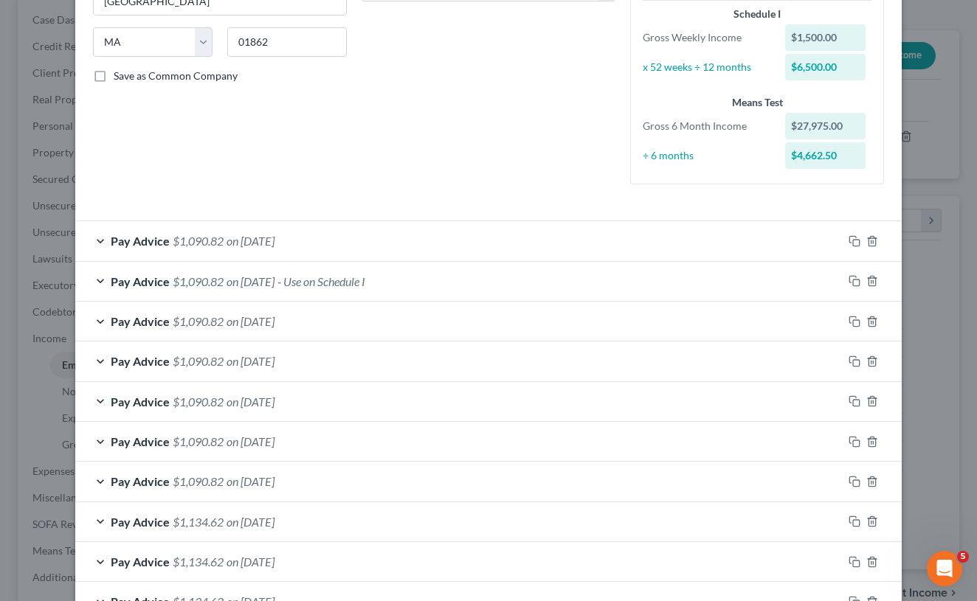
click at [410, 237] on div "Pay Advice $1,090.82 on [DATE]" at bounding box center [458, 240] width 767 height 39
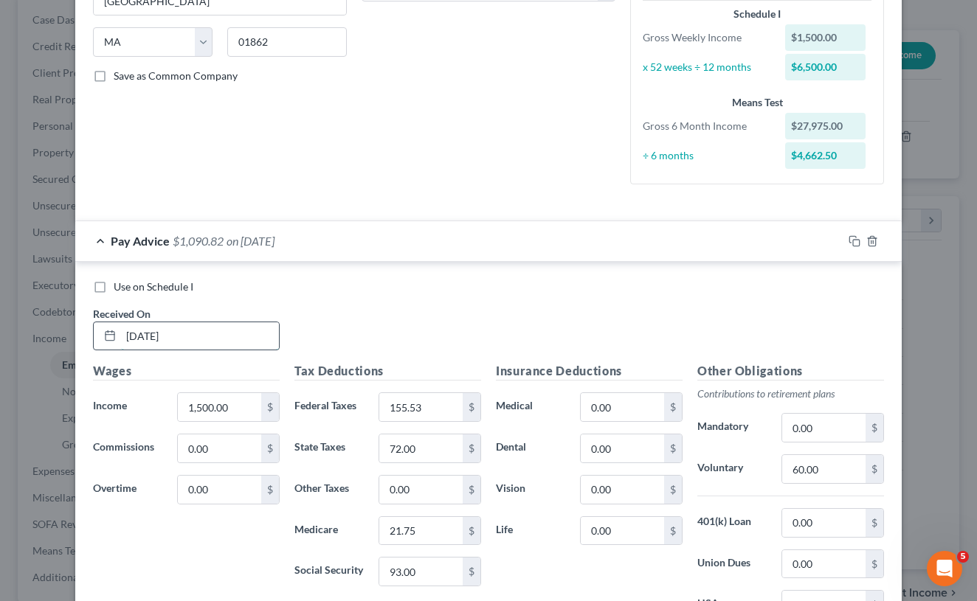
click at [208, 331] on input "[DATE]" at bounding box center [200, 336] width 158 height 28
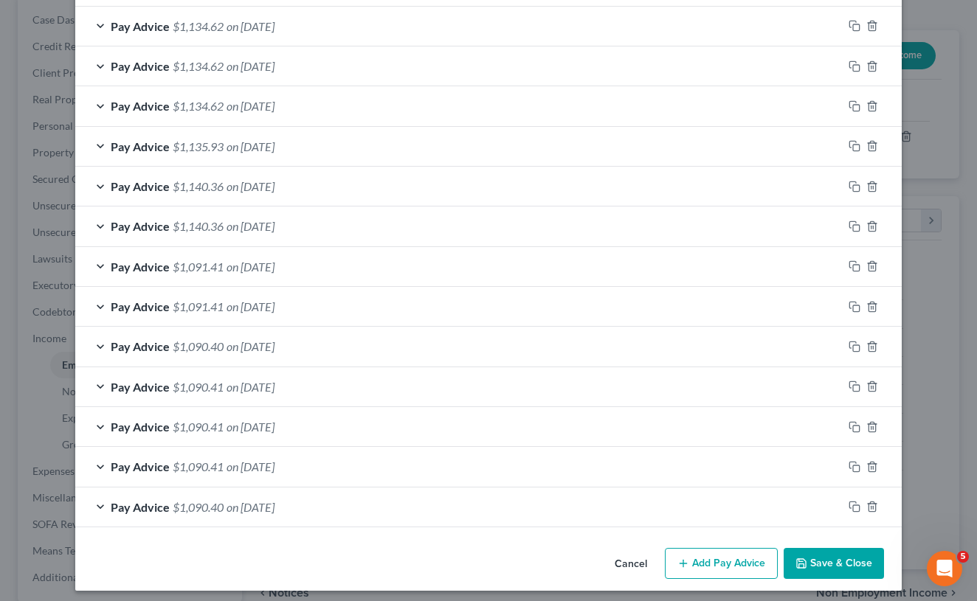
scroll to position [1258, 0]
click at [809, 556] on button "Save & Close" at bounding box center [834, 564] width 100 height 31
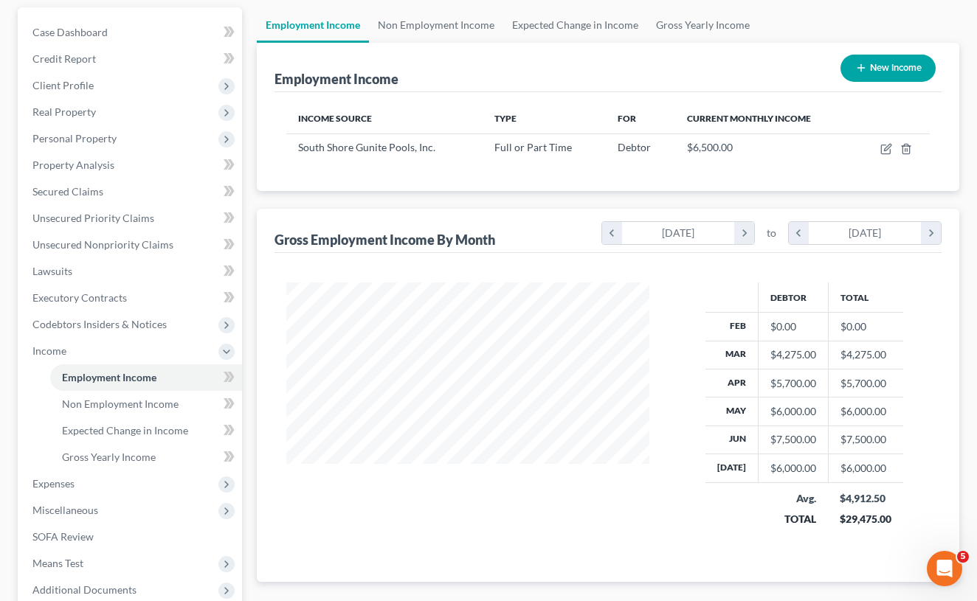
scroll to position [144, 0]
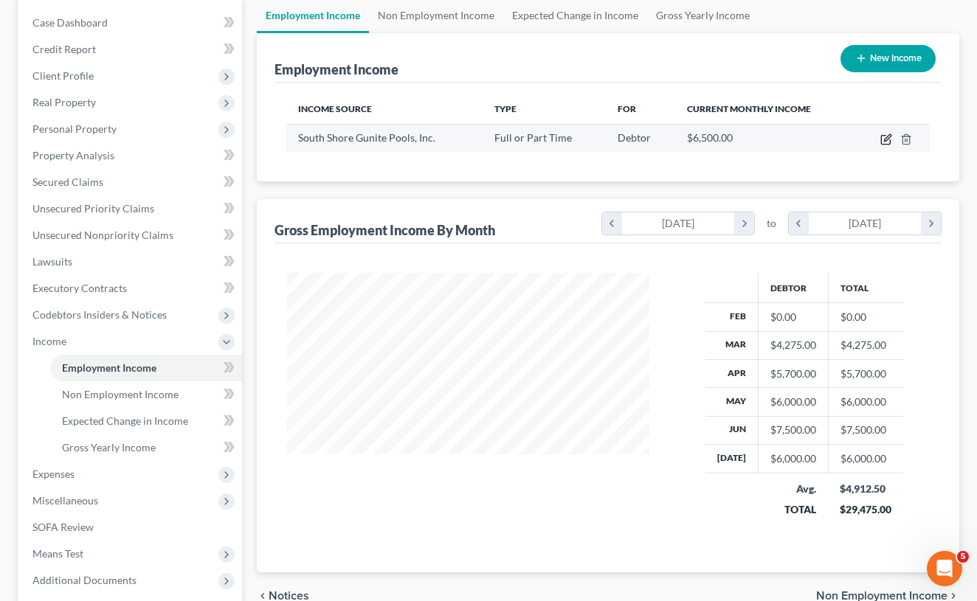
click at [883, 142] on icon "button" at bounding box center [886, 140] width 12 height 12
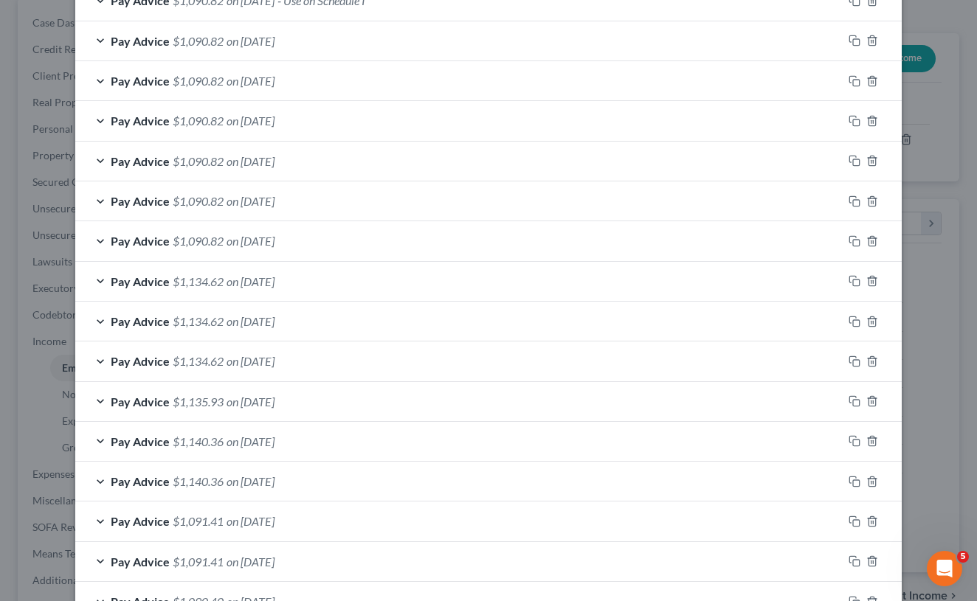
scroll to position [537, 0]
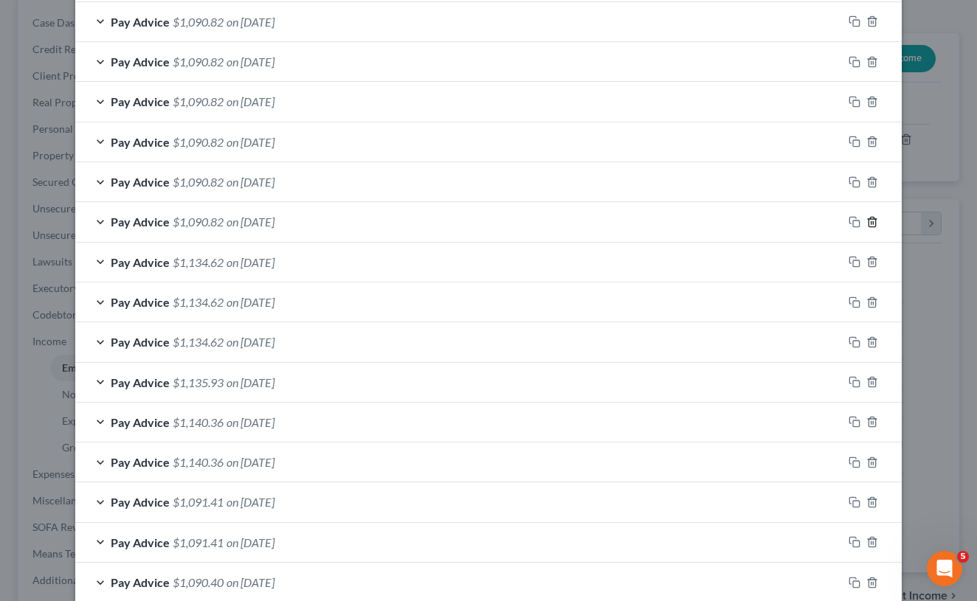
click at [871, 222] on icon "button" at bounding box center [871, 222] width 7 height 10
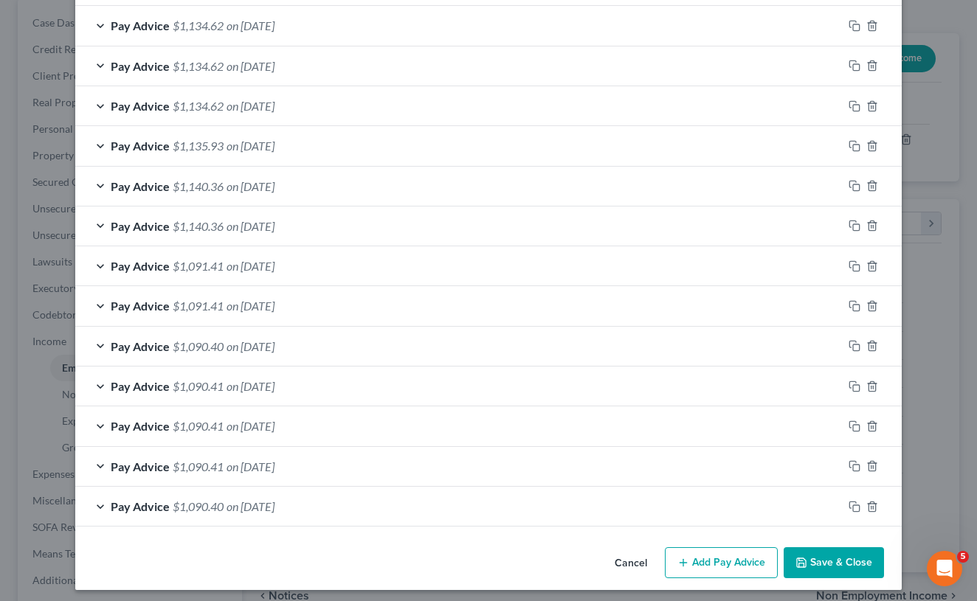
scroll to position [733, 0]
click at [818, 553] on button "Save & Close" at bounding box center [834, 563] width 100 height 31
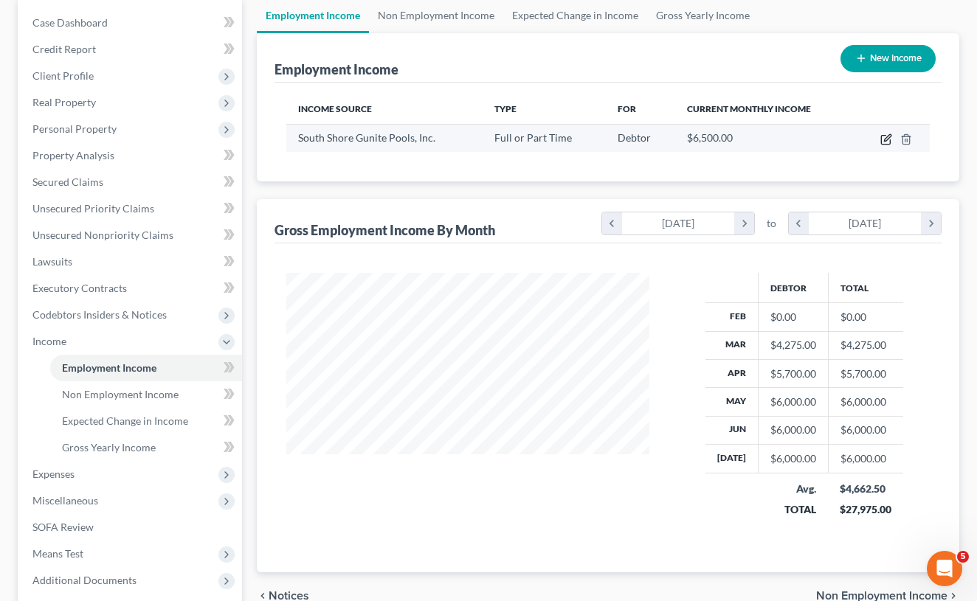
click at [885, 143] on icon "button" at bounding box center [886, 140] width 12 height 12
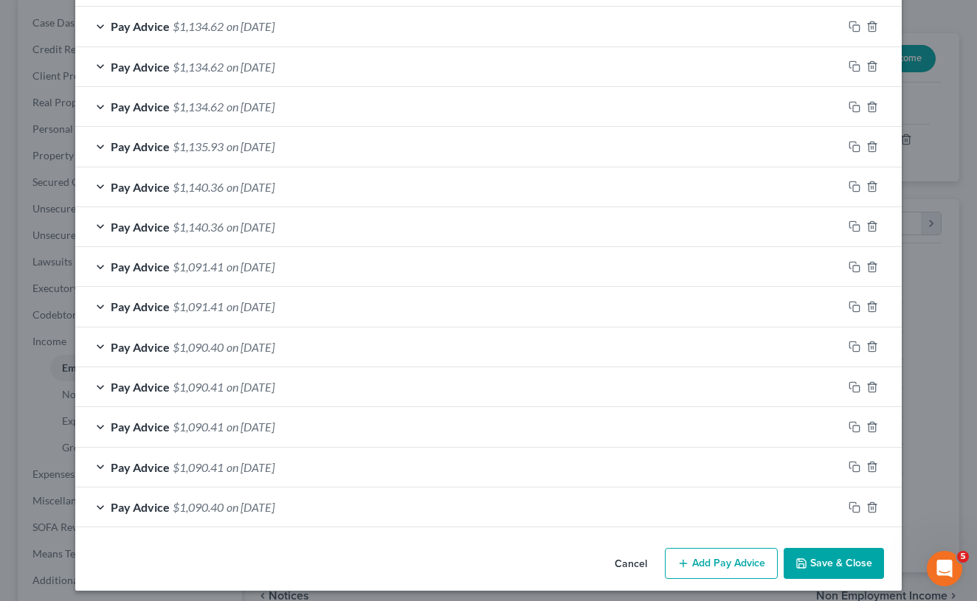
click at [700, 555] on button "Add Pay Advice" at bounding box center [721, 563] width 113 height 31
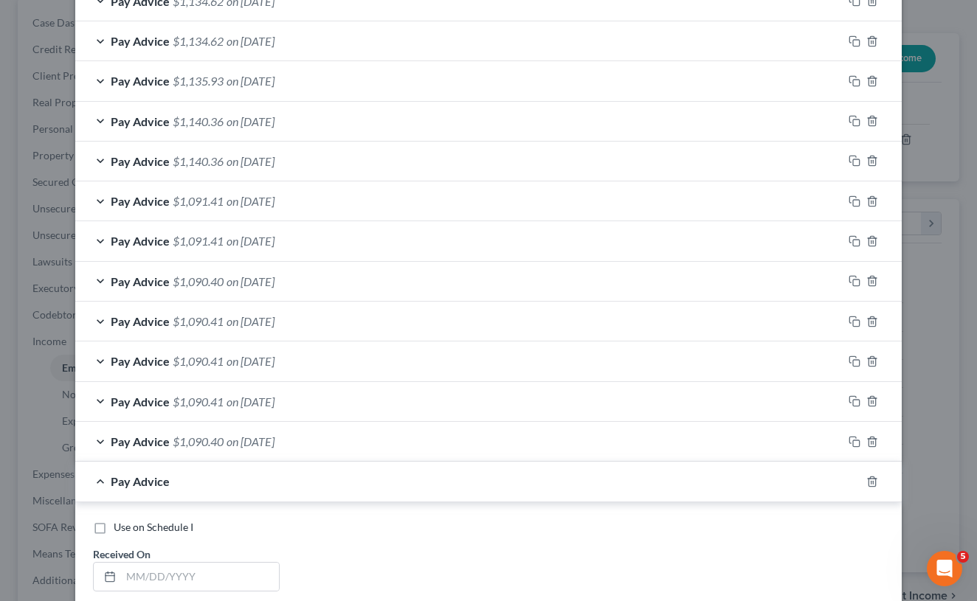
scroll to position [824, 0]
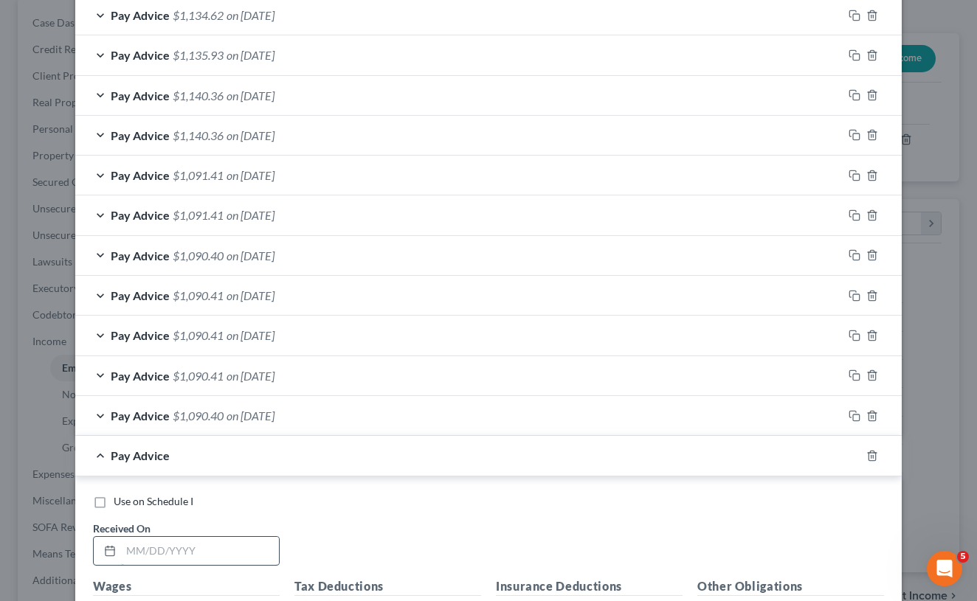
click at [168, 537] on input "text" at bounding box center [200, 551] width 158 height 28
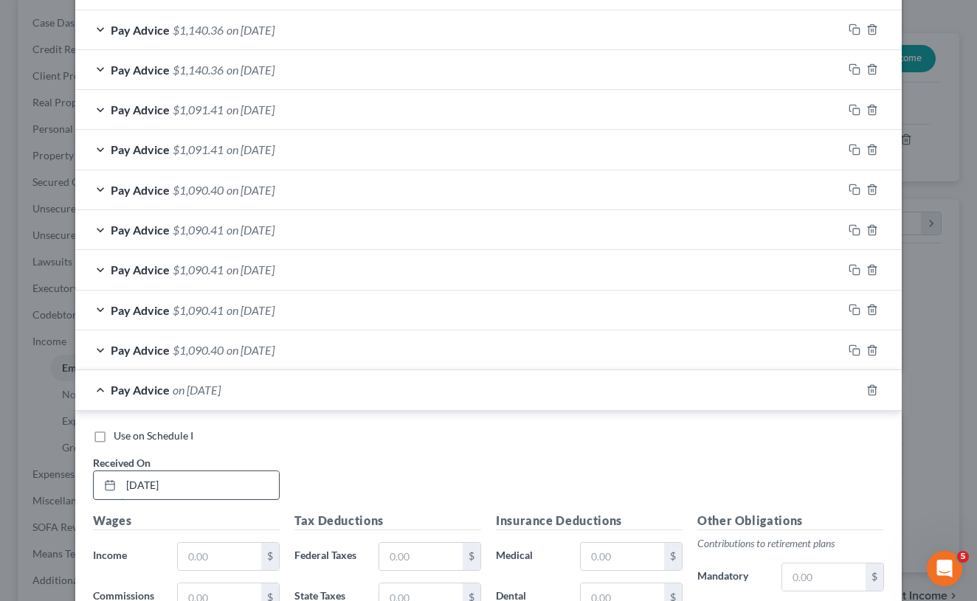
scroll to position [928, 0]
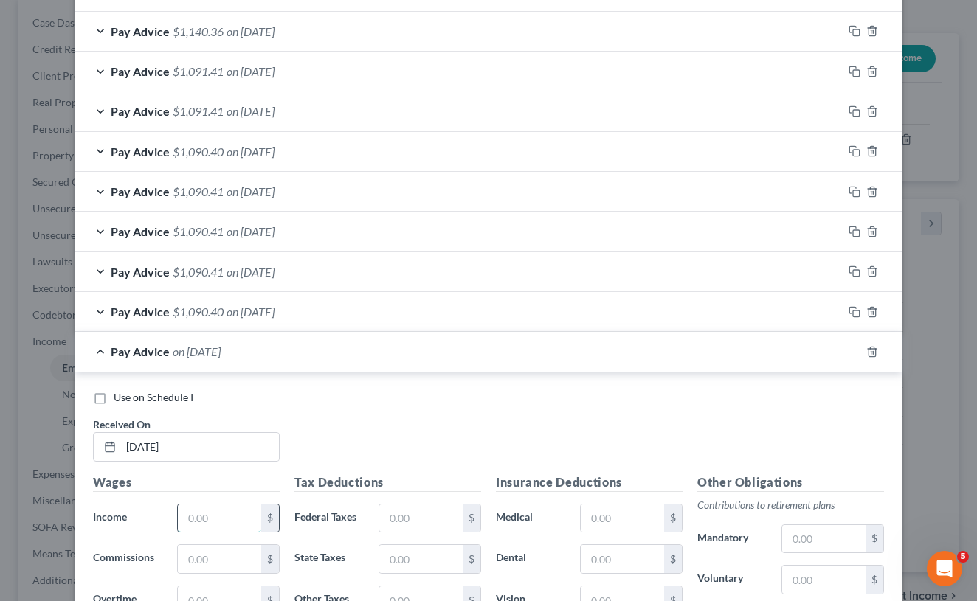
click at [198, 511] on input "text" at bounding box center [219, 519] width 83 height 28
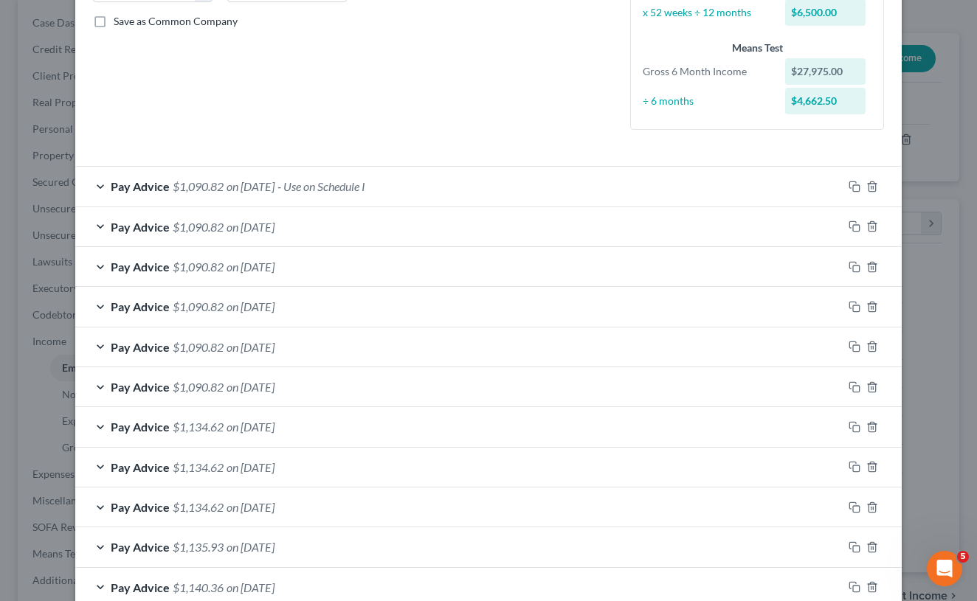
scroll to position [268, 0]
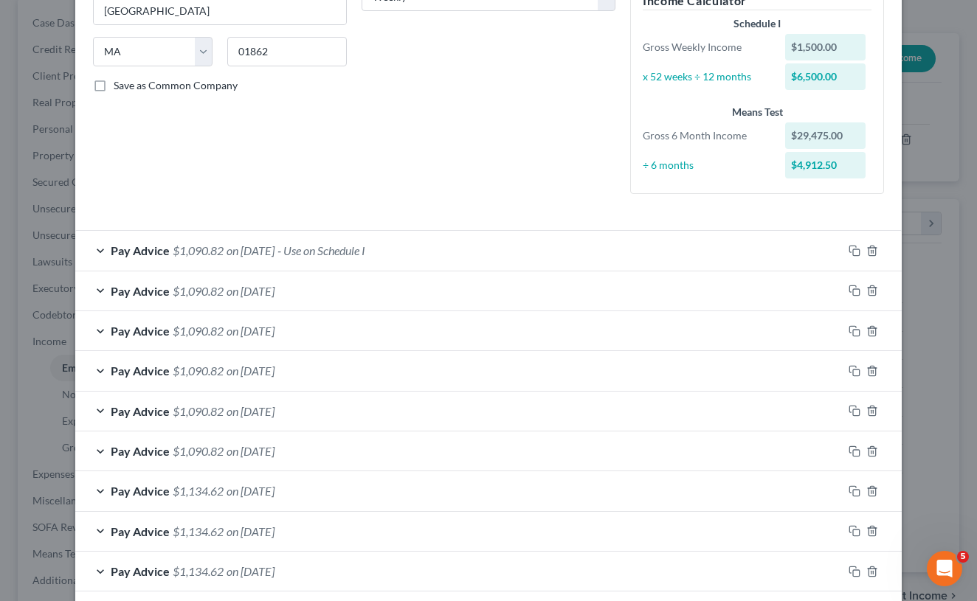
click at [107, 246] on div "Pay Advice $1,090.82 on [DATE] - Use on Schedule I" at bounding box center [458, 250] width 767 height 39
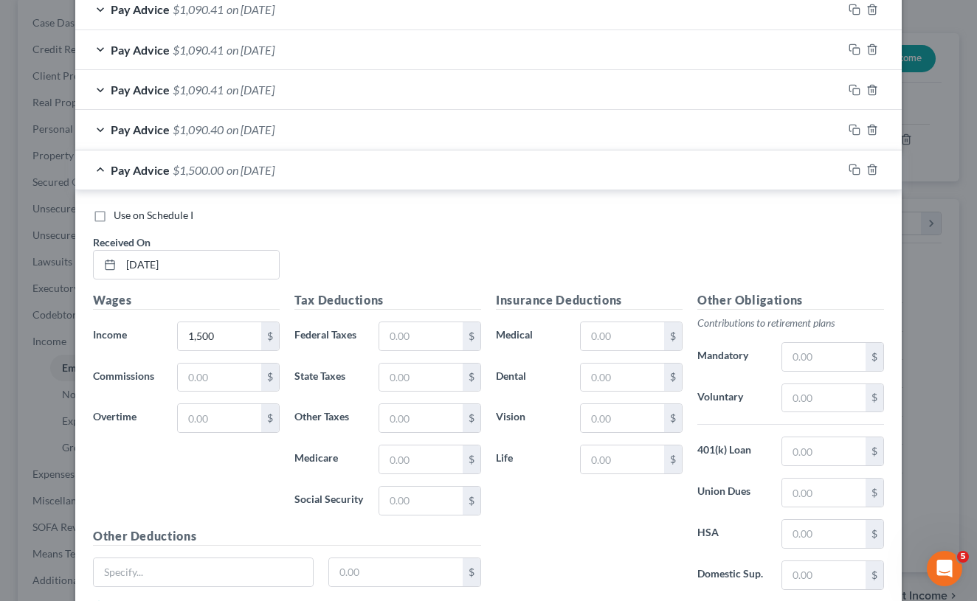
scroll to position [1631, 0]
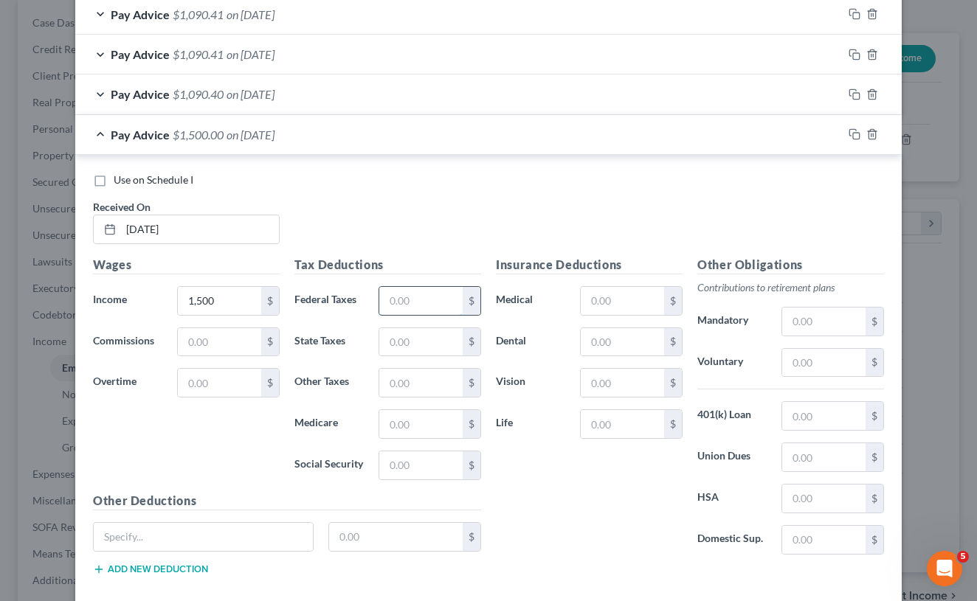
click at [395, 305] on input "text" at bounding box center [420, 301] width 83 height 28
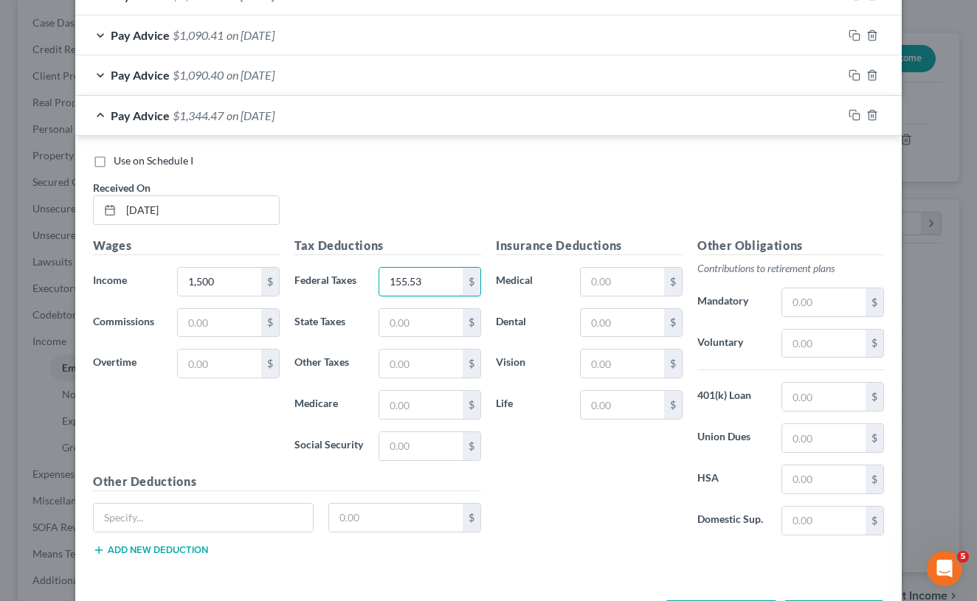
scroll to position [1653, 0]
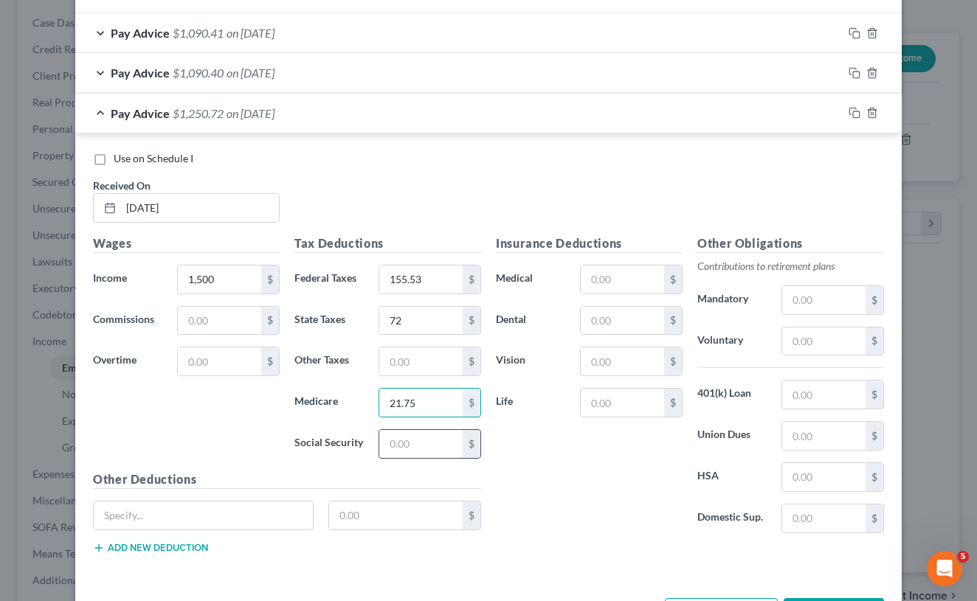
click at [419, 443] on input "text" at bounding box center [420, 444] width 83 height 28
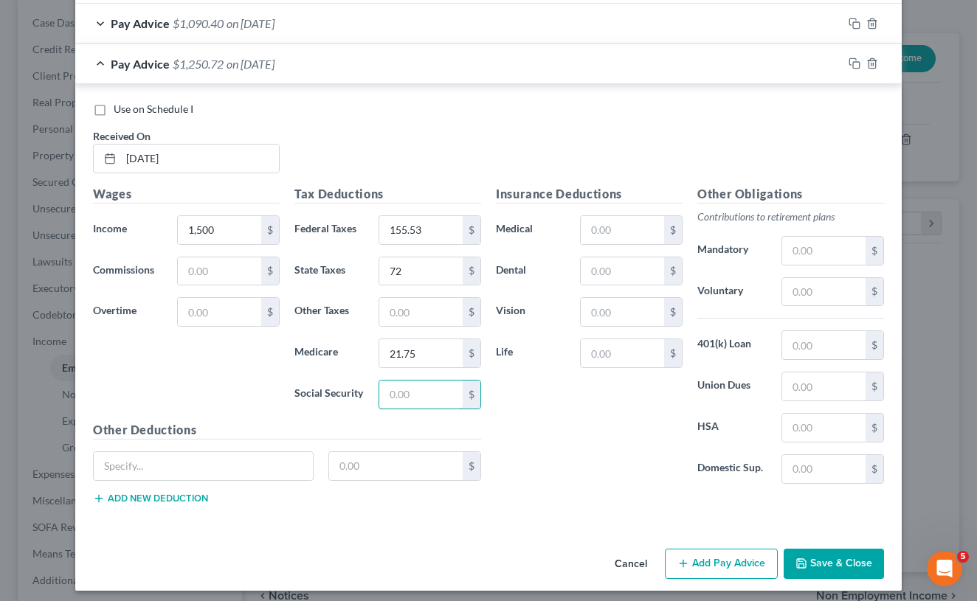
scroll to position [1701, 0]
click at [815, 298] on input "text" at bounding box center [823, 293] width 83 height 28
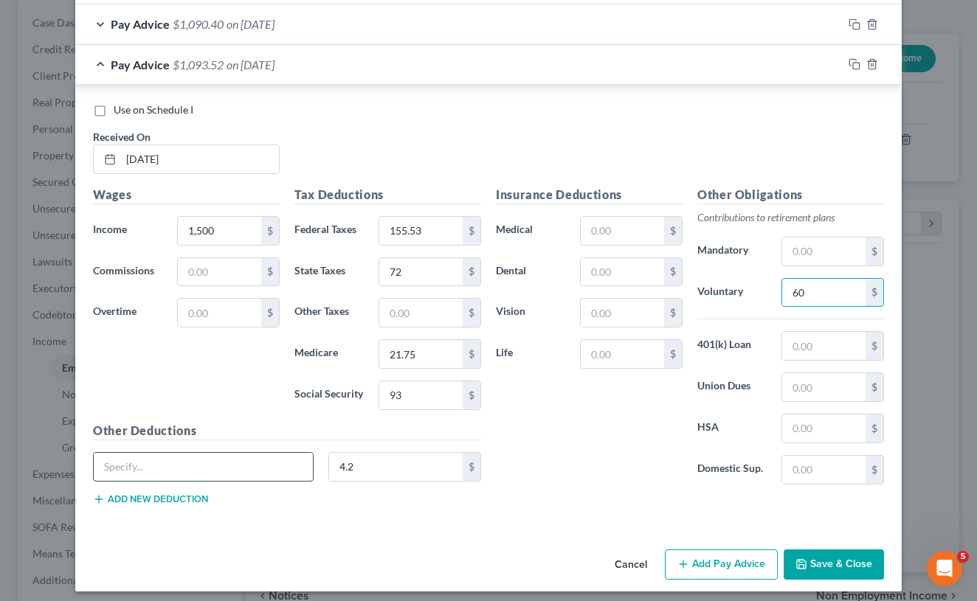
click at [259, 463] on input "text" at bounding box center [203, 467] width 219 height 28
paste input "[US_STATE] Paid Medical Leave"
click at [173, 494] on button "Add new deduction" at bounding box center [150, 500] width 115 height 12
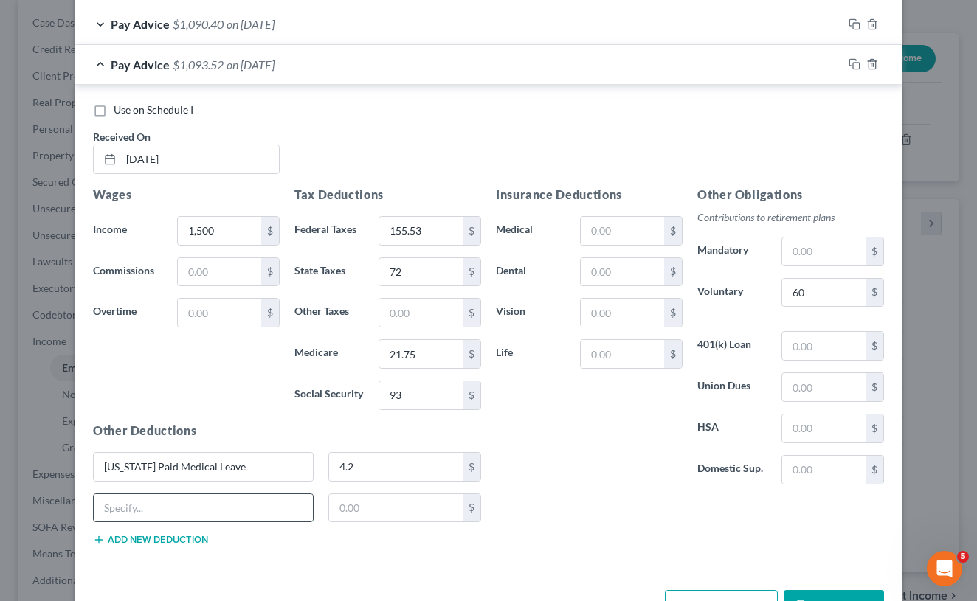
paste input "[US_STATE] Paid Medical Leave"
click at [345, 514] on input "text" at bounding box center [396, 508] width 134 height 28
click at [221, 506] on input "[US_STATE] Paid Medical Leave" at bounding box center [203, 508] width 219 height 28
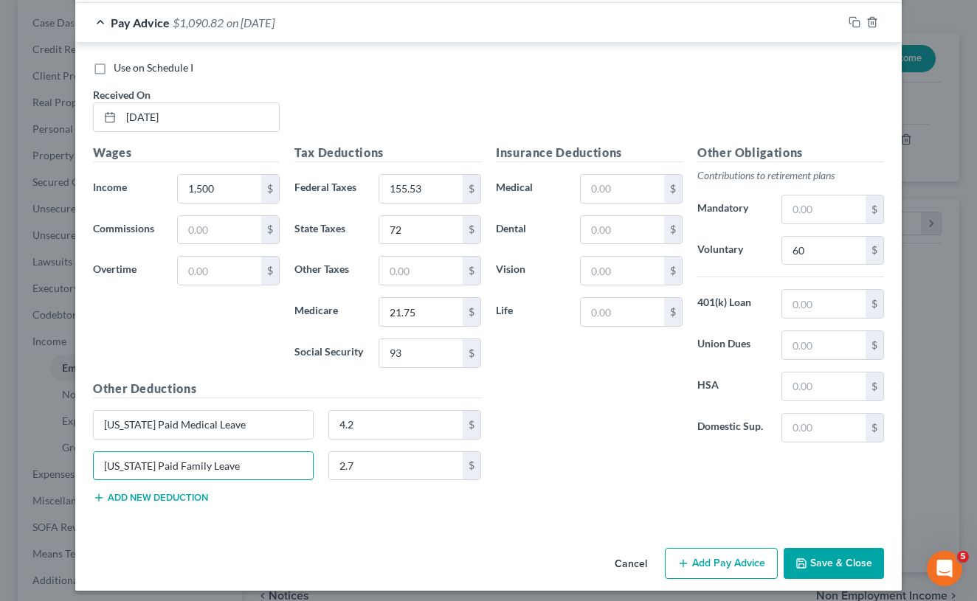
scroll to position [1743, 0]
click at [809, 559] on button "Save & Close" at bounding box center [834, 564] width 100 height 31
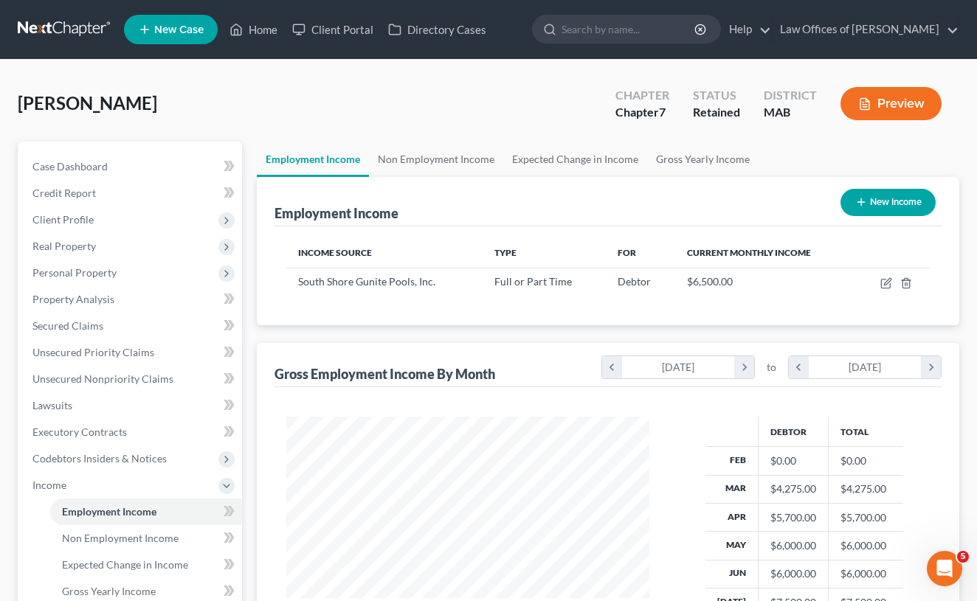
scroll to position [0, 0]
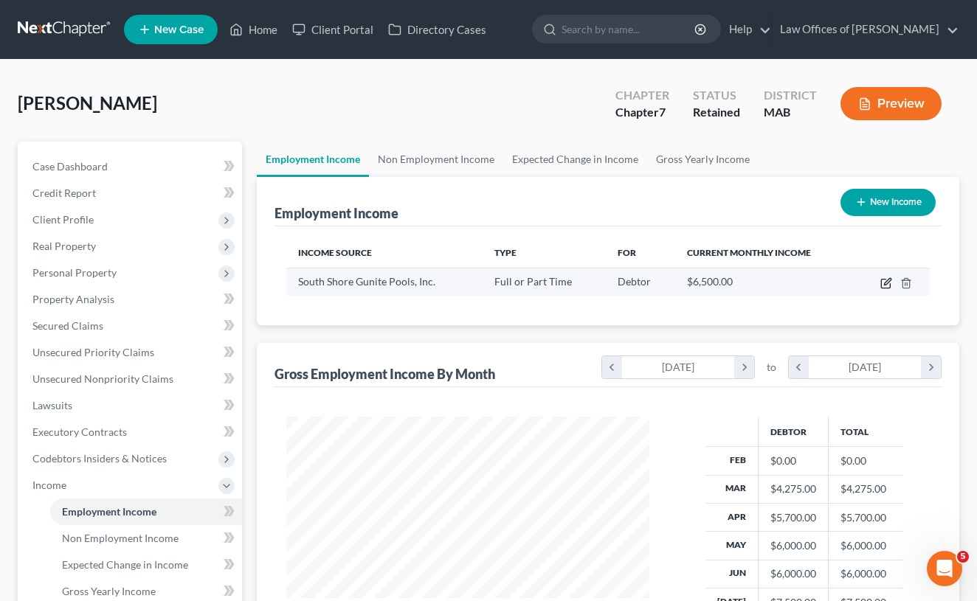
click at [881, 283] on icon "button" at bounding box center [886, 283] width 12 height 12
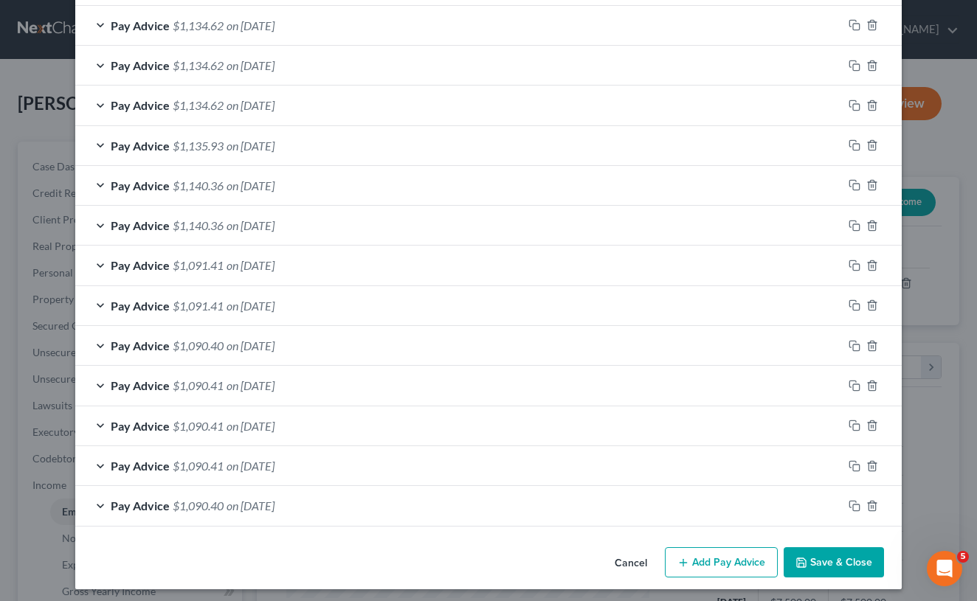
scroll to position [773, 0]
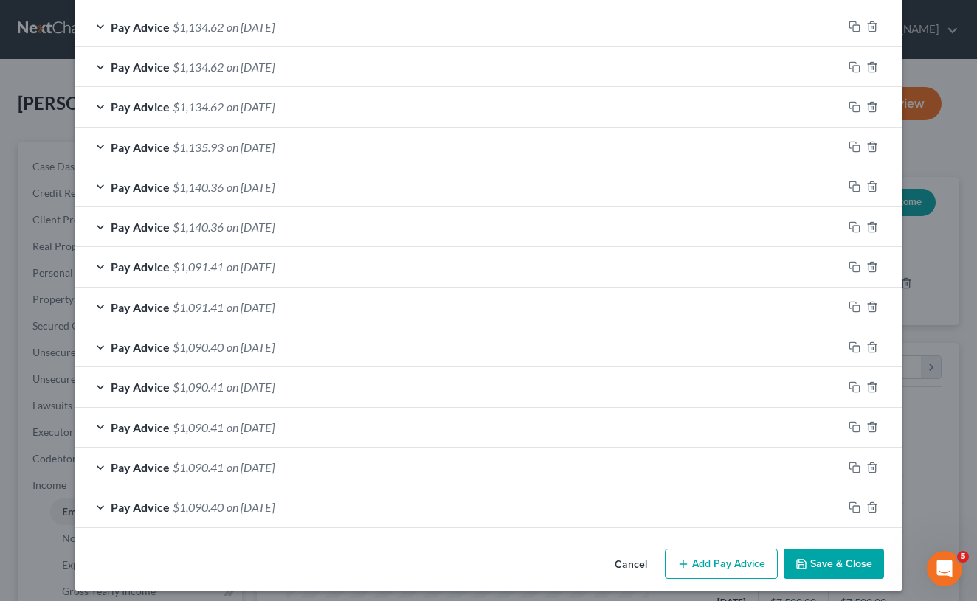
click at [704, 559] on button "Add Pay Advice" at bounding box center [721, 564] width 113 height 31
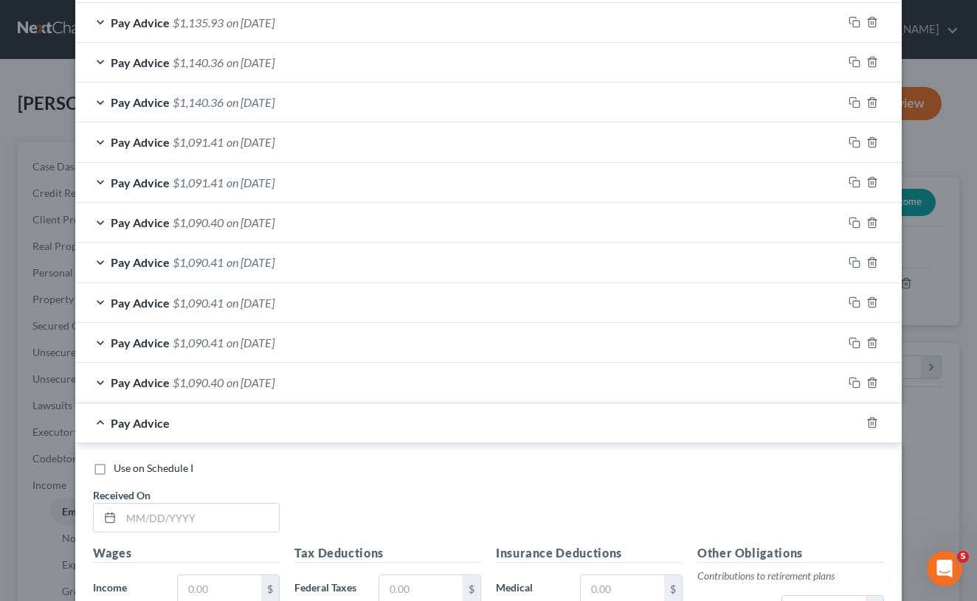
scroll to position [916, 0]
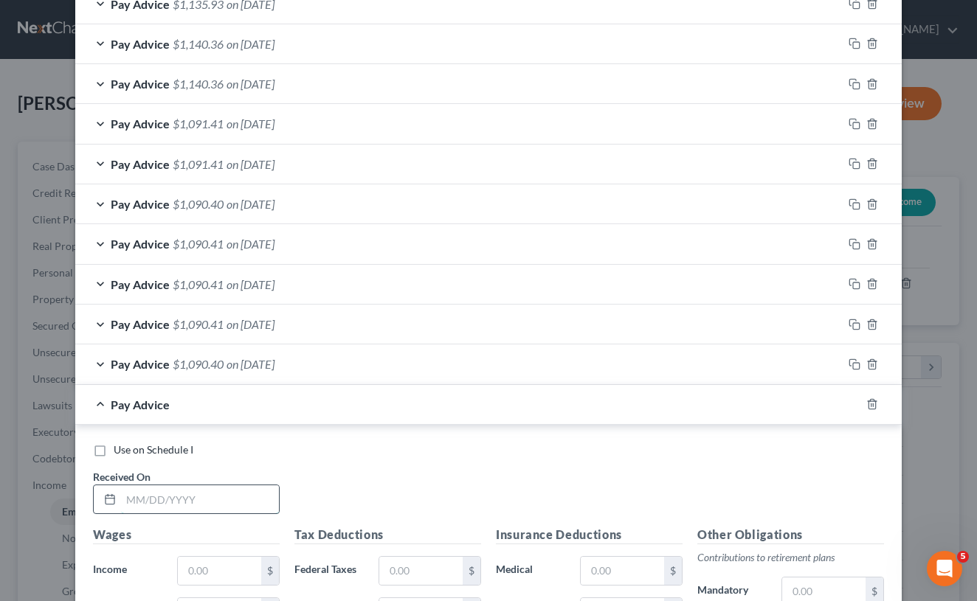
click at [240, 490] on input "text" at bounding box center [200, 500] width 158 height 28
click at [102, 317] on div "Pay Advice $1,090.41 on [DATE]" at bounding box center [458, 324] width 767 height 39
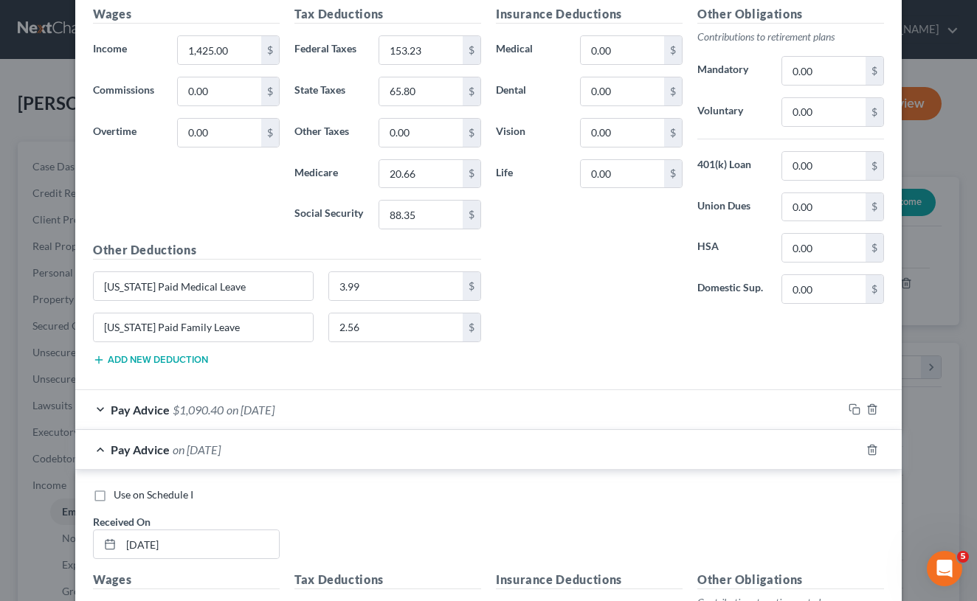
scroll to position [1372, 0]
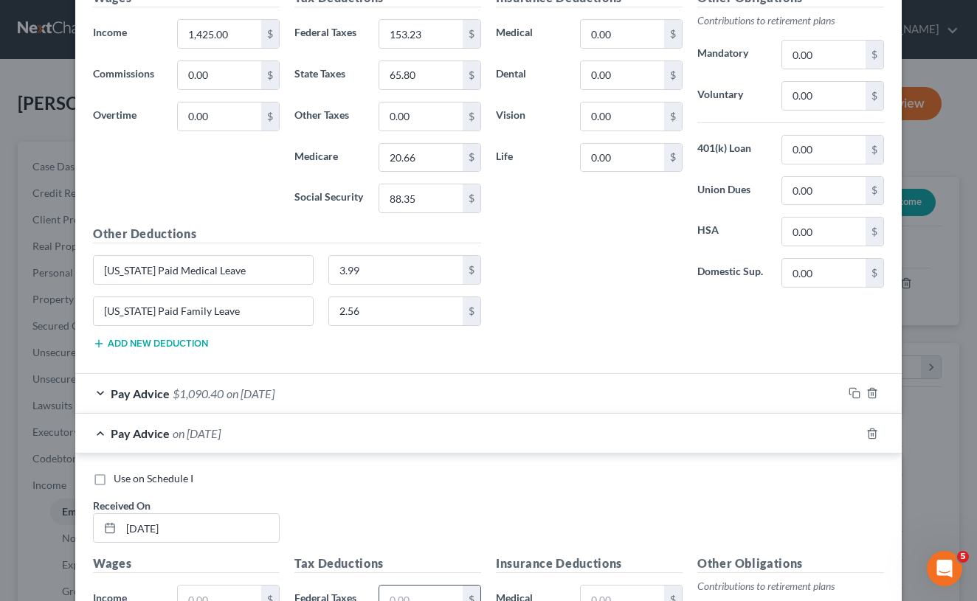
click at [404, 598] on input "text" at bounding box center [420, 600] width 83 height 28
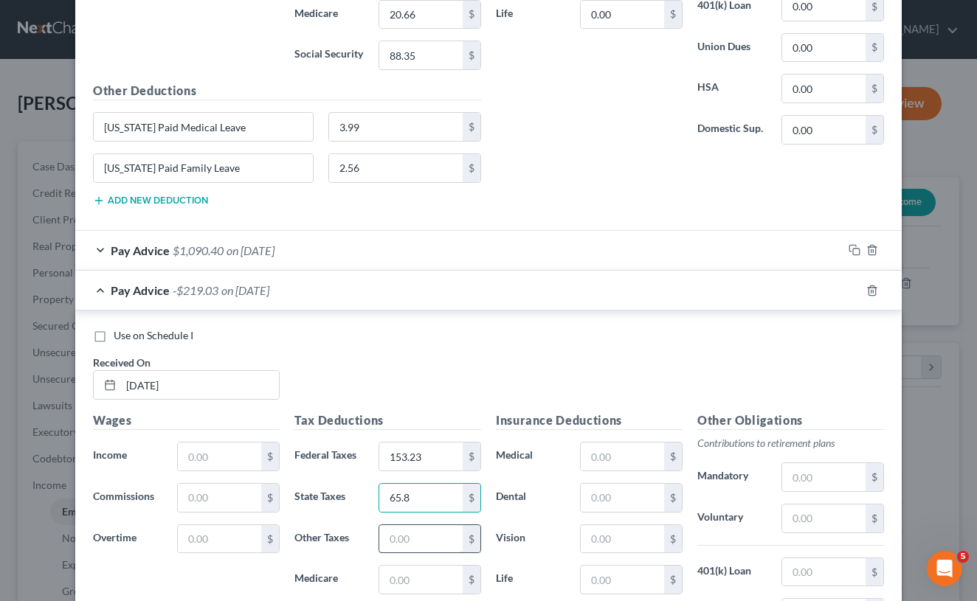
scroll to position [1518, 0]
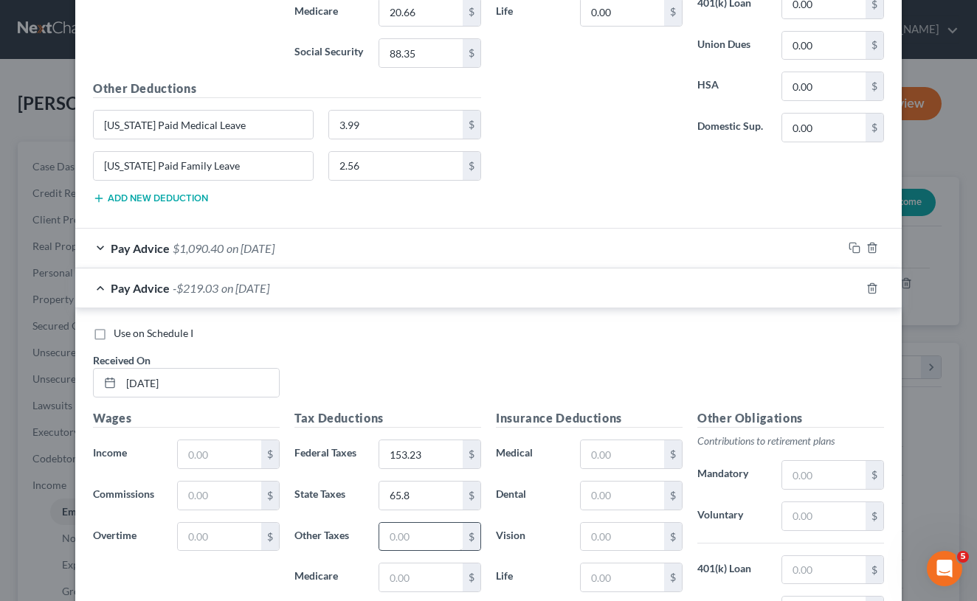
click at [406, 585] on div "Tax Deductions Federal Taxes 153.23 $ State Taxes 65.8 $ Other Taxes $ Medicare…" at bounding box center [387, 528] width 201 height 236
click at [404, 577] on input "text" at bounding box center [420, 578] width 83 height 28
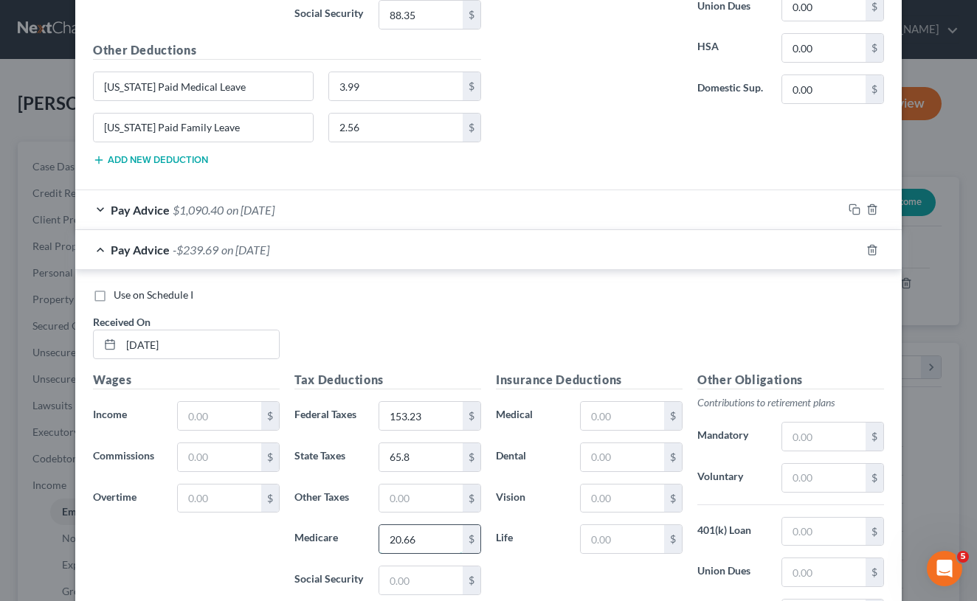
scroll to position [1566, 0]
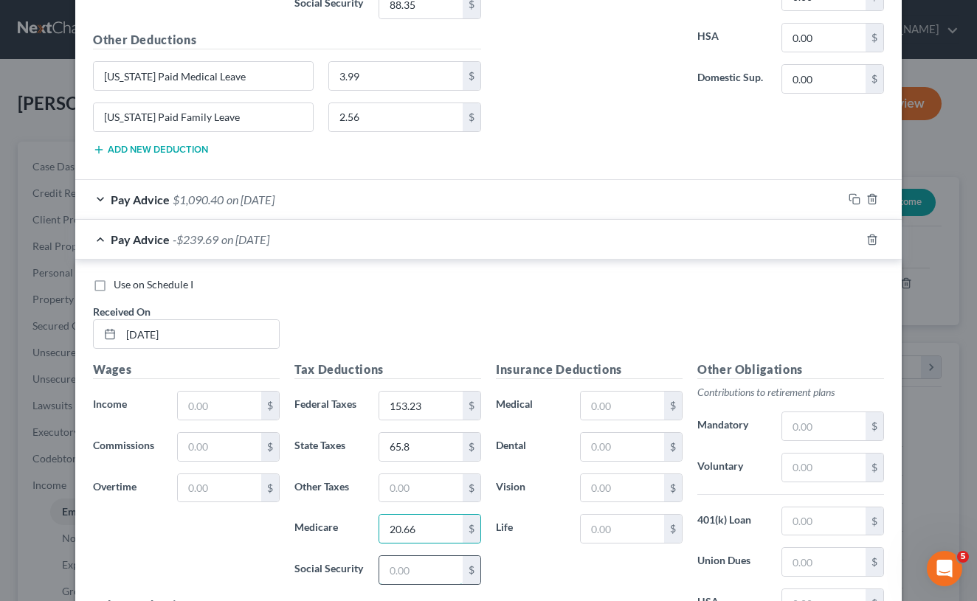
click at [389, 562] on input "text" at bounding box center [420, 570] width 83 height 28
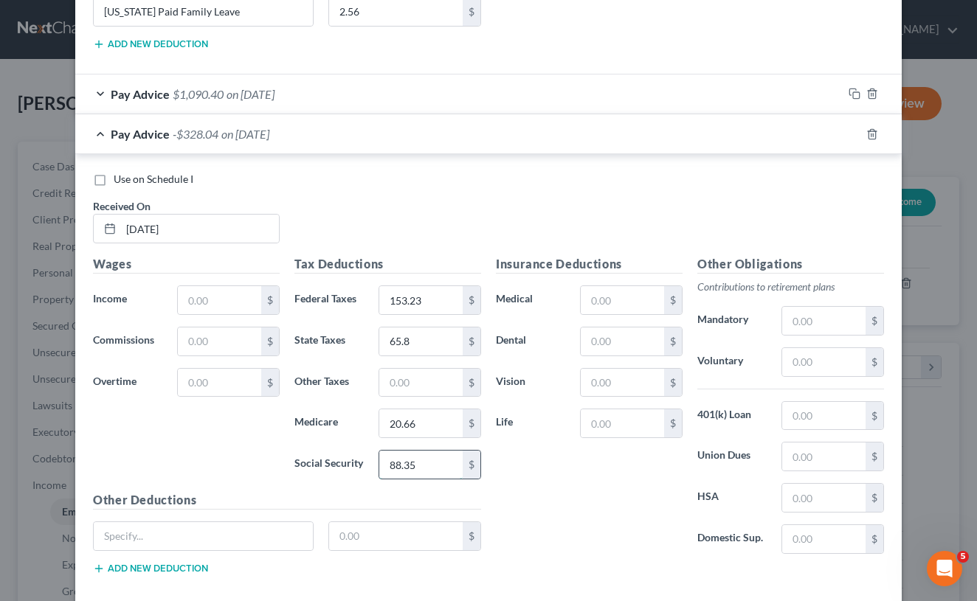
scroll to position [1701, 0]
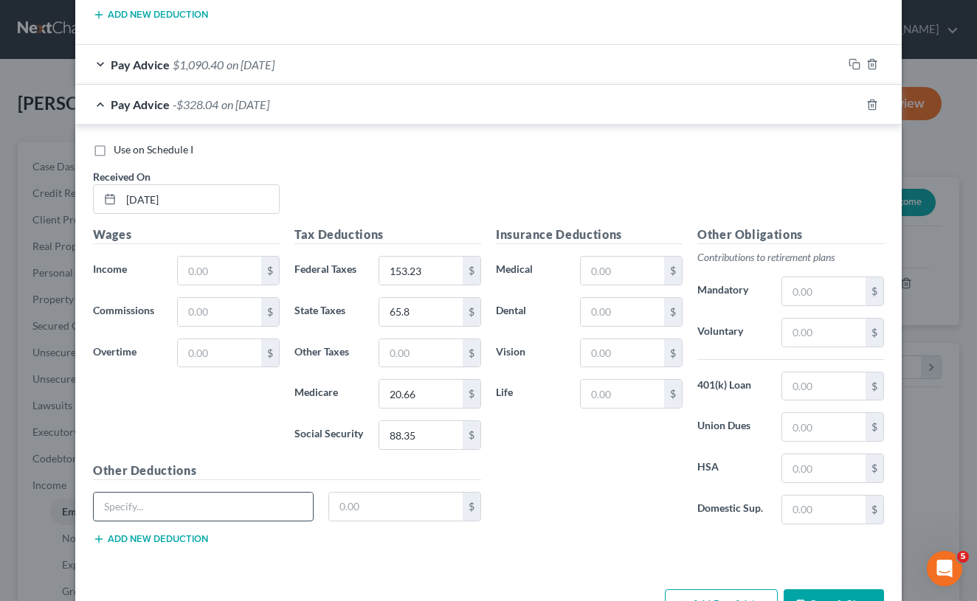
paste input "[US_STATE] Paid Medical Leave"
click at [146, 533] on button "Add new deduction" at bounding box center [150, 539] width 115 height 12
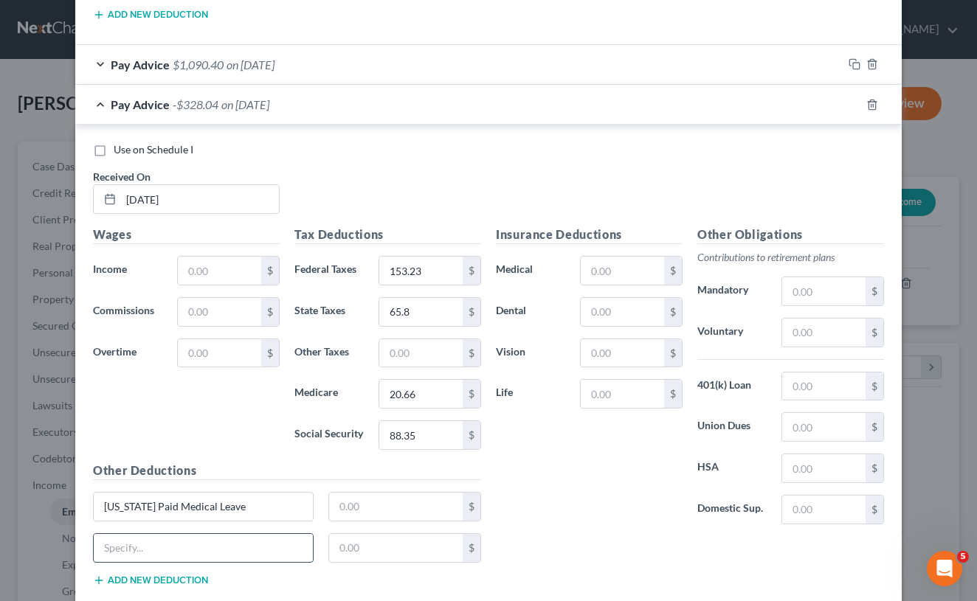
paste input "[US_STATE] Paid Medical Leave"
click at [360, 496] on input "text" at bounding box center [396, 507] width 134 height 28
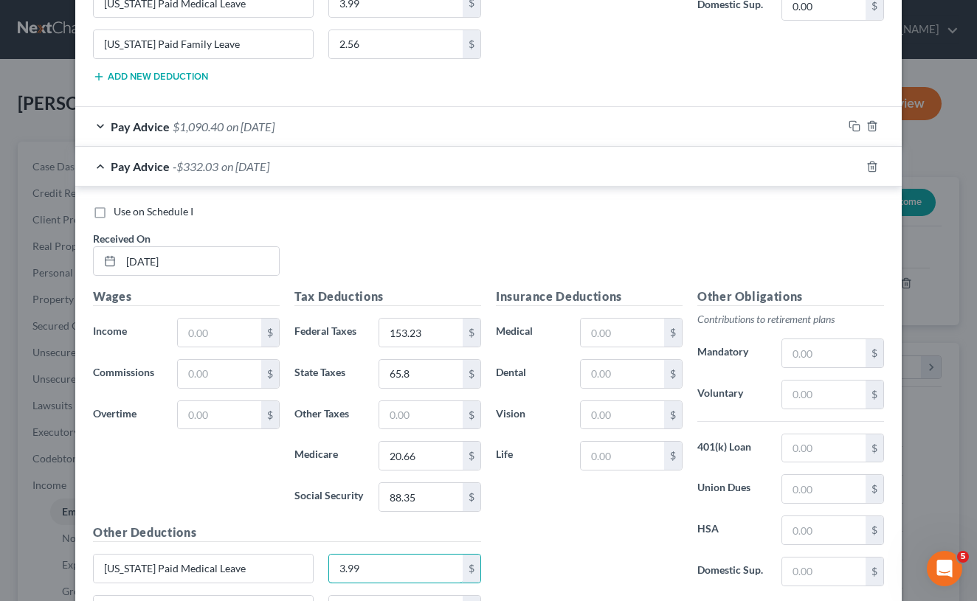
scroll to position [1654, 0]
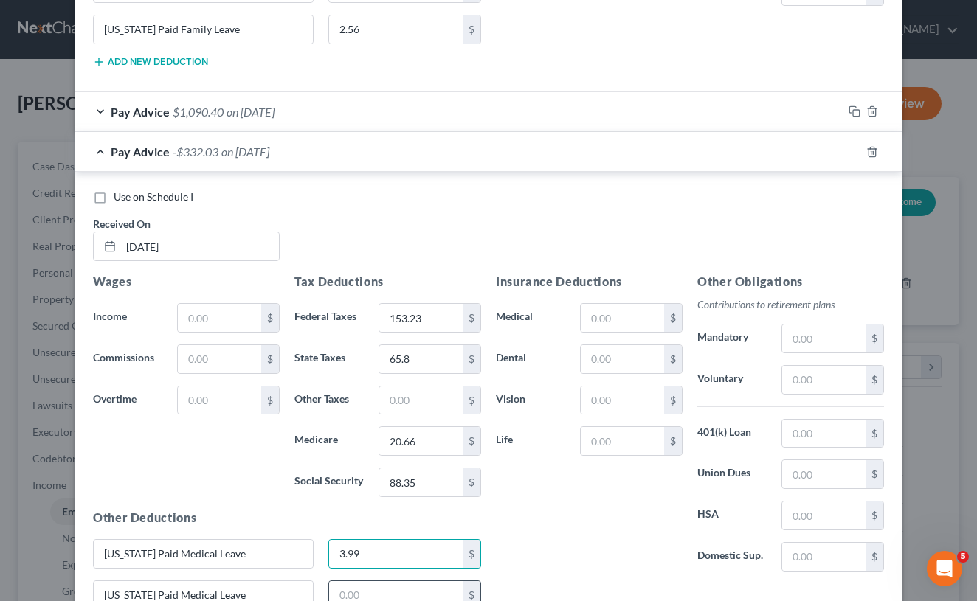
click at [387, 588] on input "text" at bounding box center [396, 595] width 134 height 28
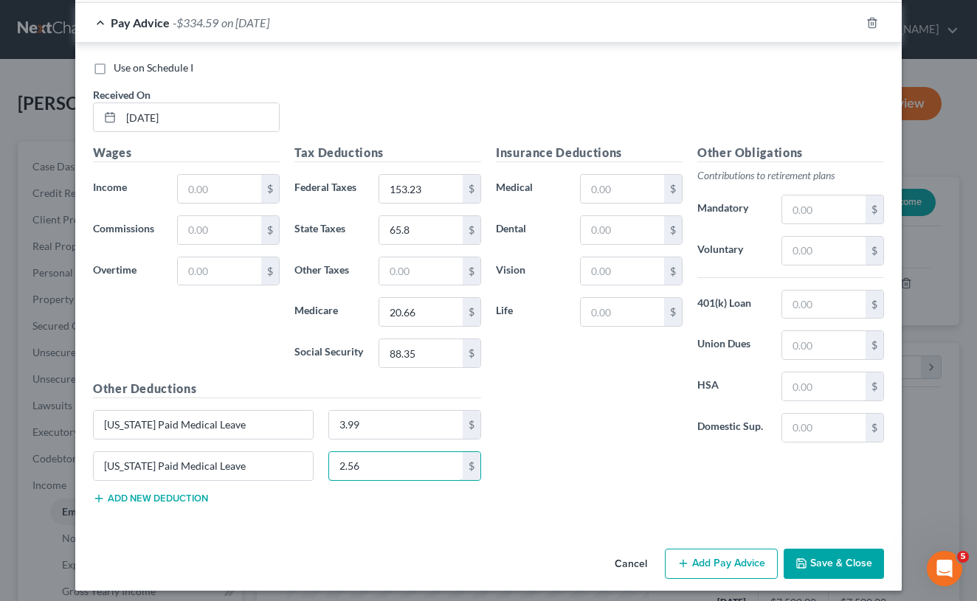
scroll to position [1783, 0]
click at [697, 552] on button "Add Pay Advice" at bounding box center [721, 565] width 113 height 31
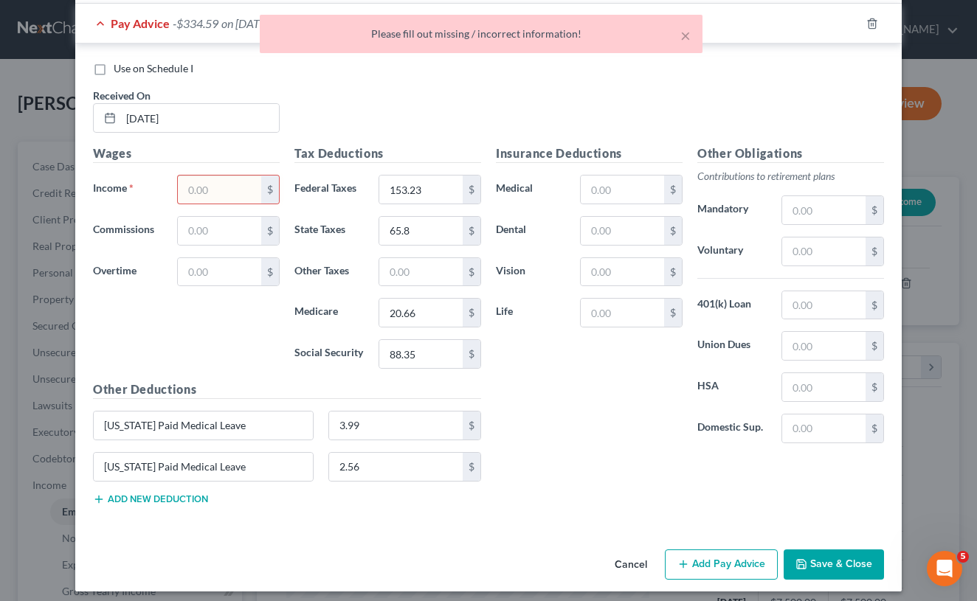
click at [593, 472] on div "Insurance Deductions Medical $ Dental $ Vision $ Life $ Other Obligations Contr…" at bounding box center [689, 331] width 403 height 372
click at [211, 181] on input "text" at bounding box center [219, 190] width 83 height 28
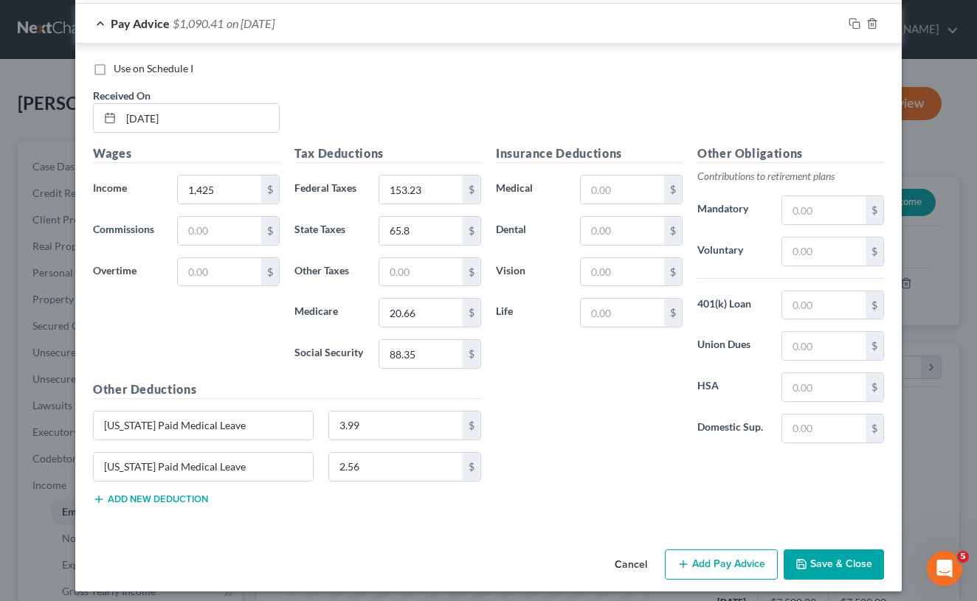
click at [744, 554] on button "Add Pay Advice" at bounding box center [721, 565] width 113 height 31
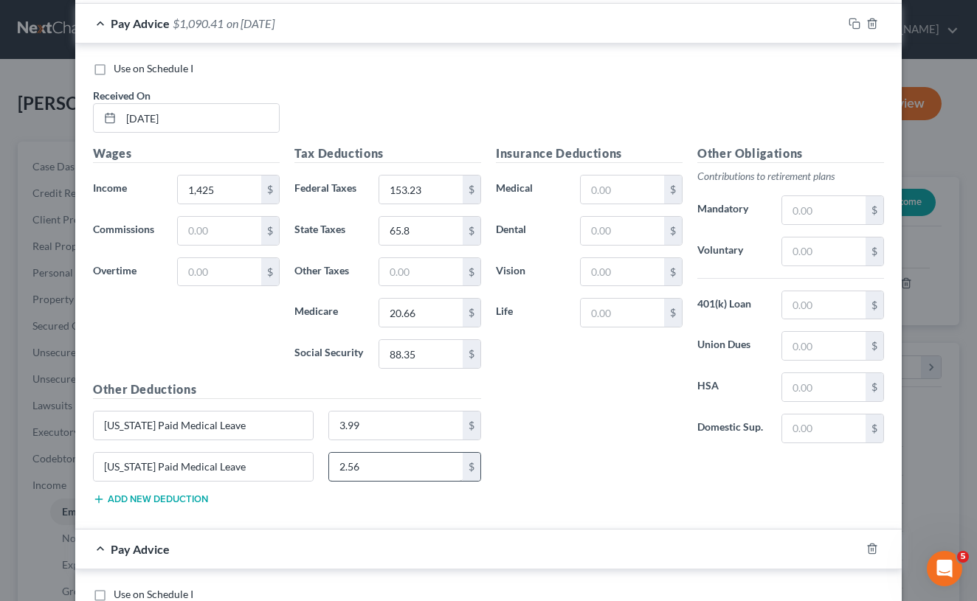
scroll to position [1859, 0]
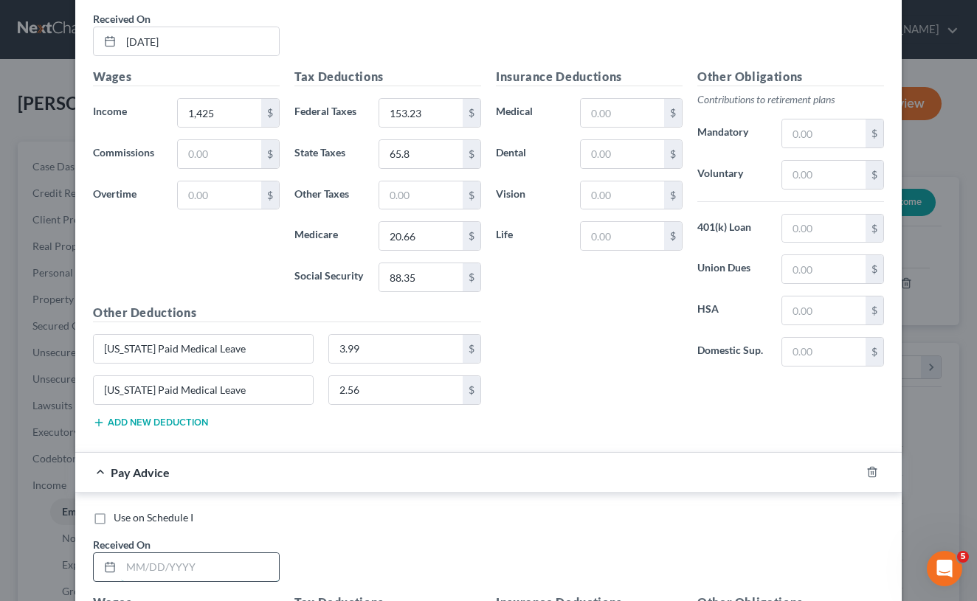
click at [227, 553] on input "text" at bounding box center [200, 567] width 158 height 28
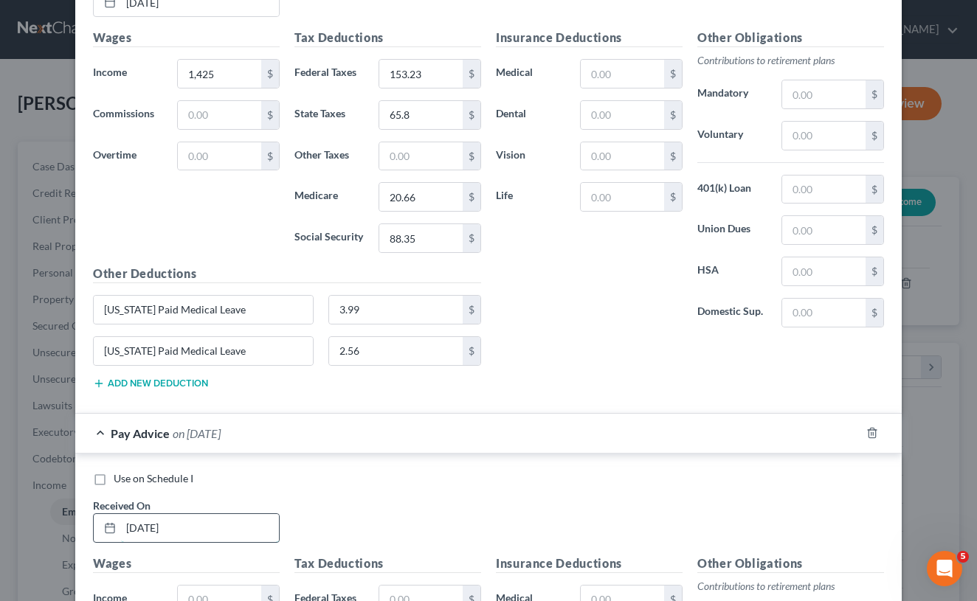
scroll to position [1903, 0]
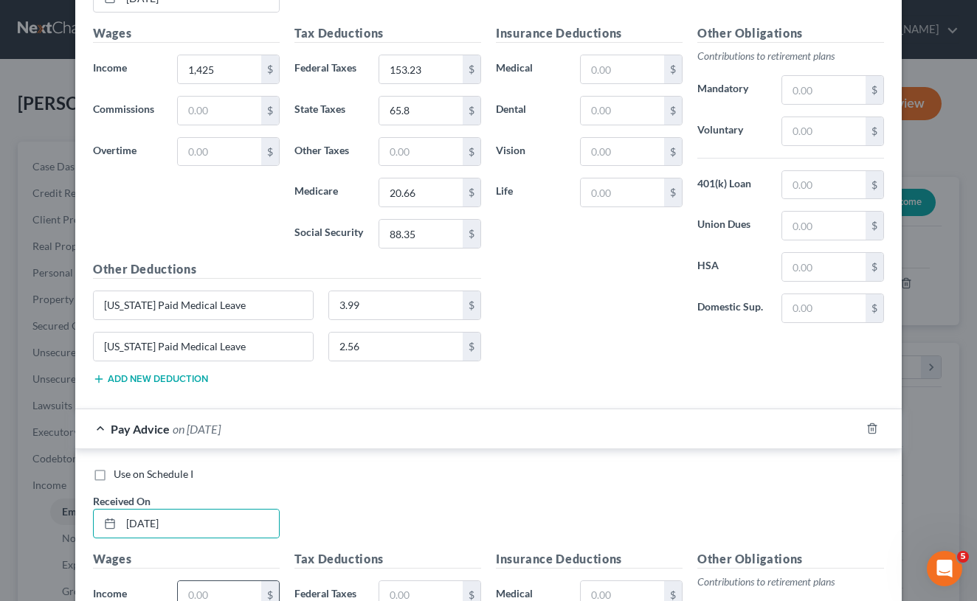
click at [214, 581] on input "text" at bounding box center [219, 595] width 83 height 28
click at [407, 582] on input "text" at bounding box center [420, 595] width 83 height 28
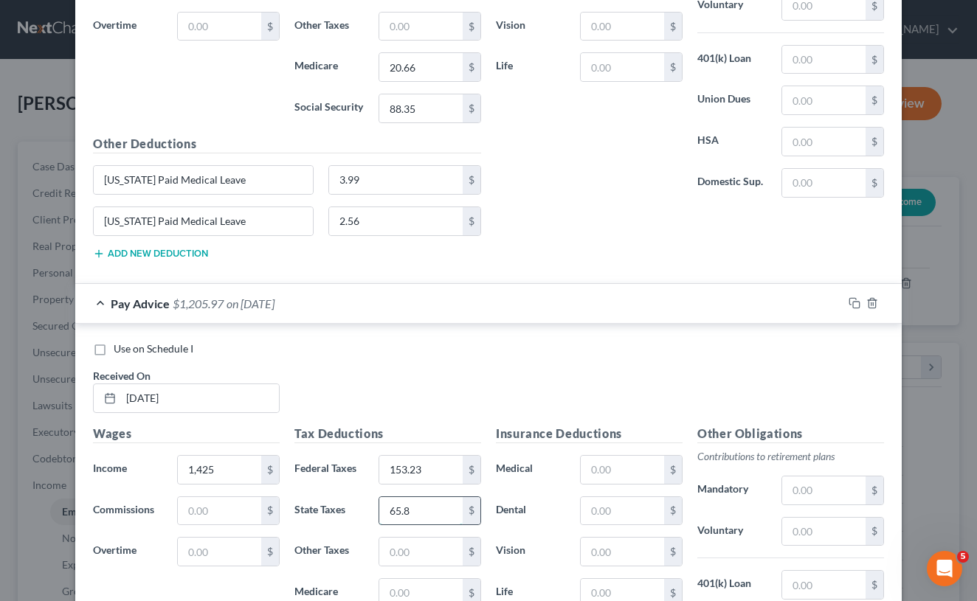
scroll to position [2031, 0]
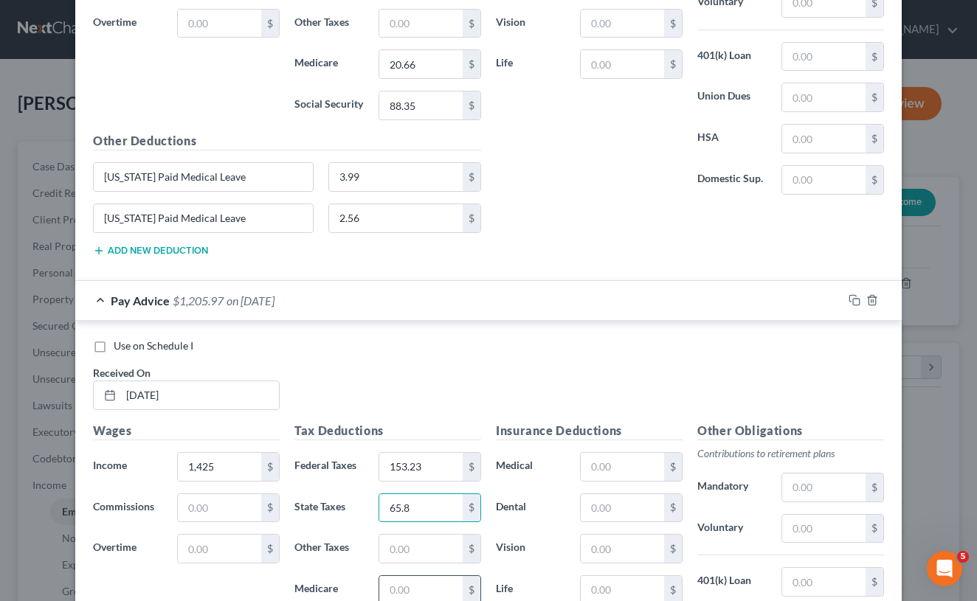
click at [391, 581] on input "text" at bounding box center [420, 590] width 83 height 28
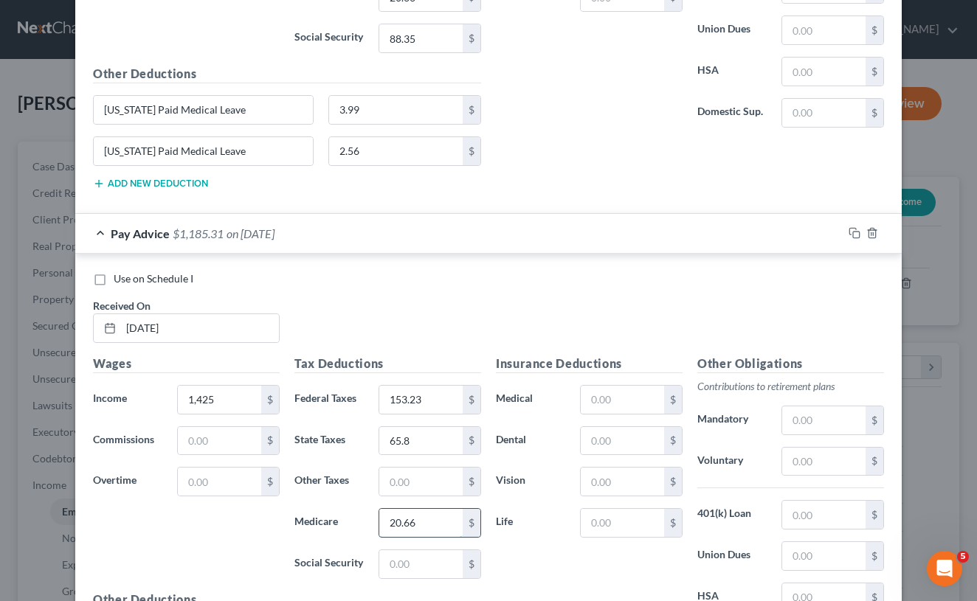
scroll to position [2101, 0]
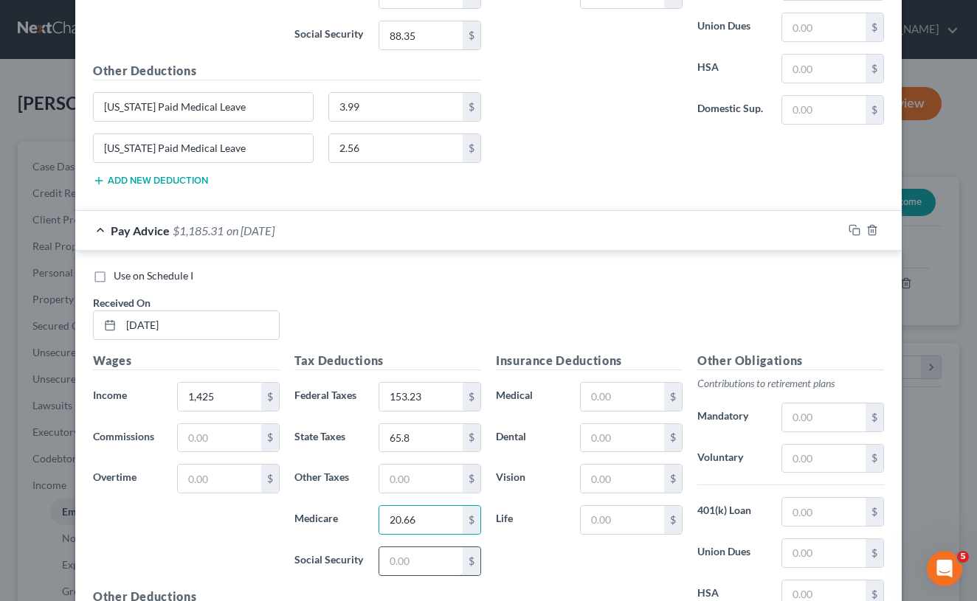
click at [398, 551] on input "text" at bounding box center [420, 561] width 83 height 28
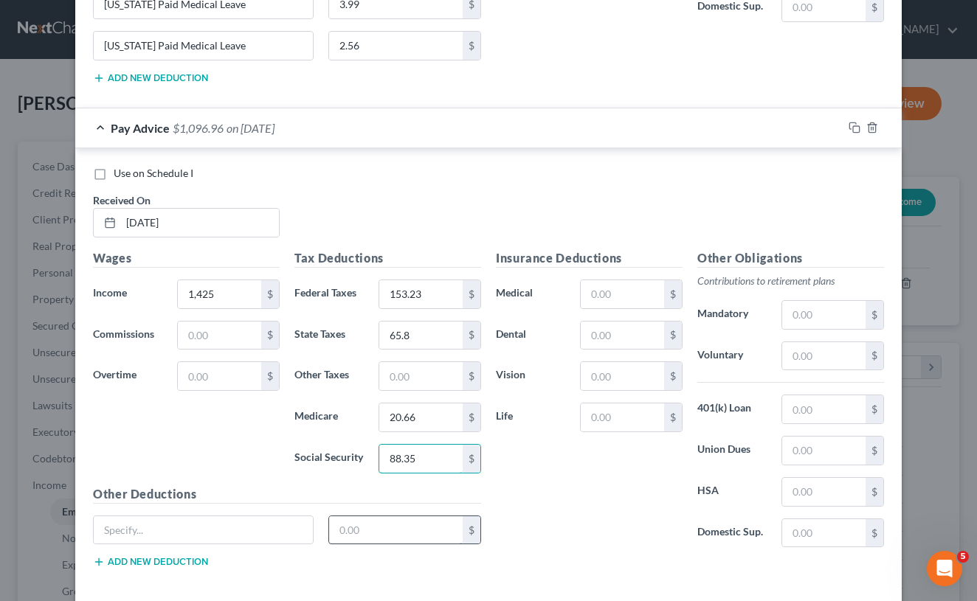
scroll to position [2212, 0]
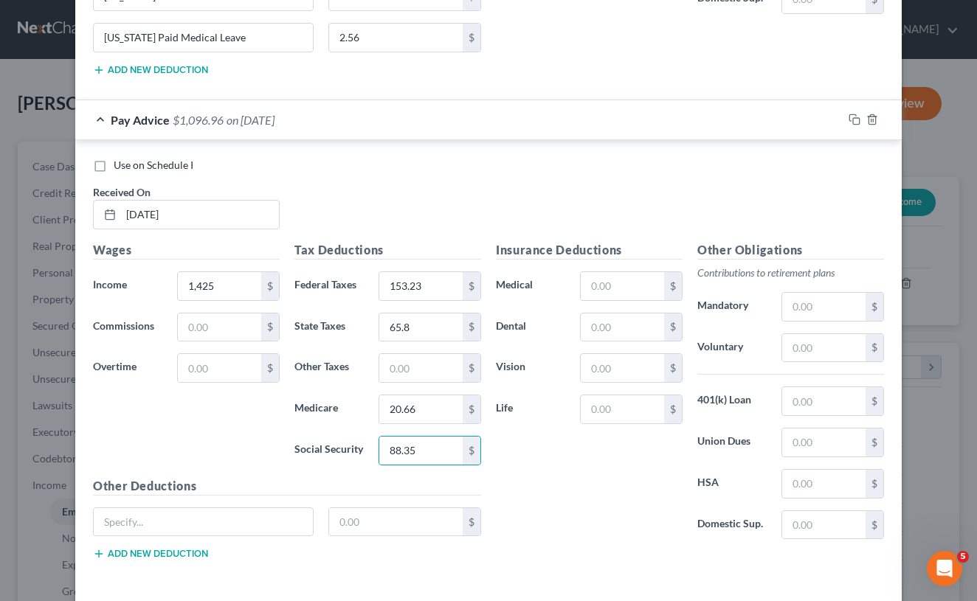
click at [203, 548] on button "Add new deduction" at bounding box center [150, 554] width 115 height 12
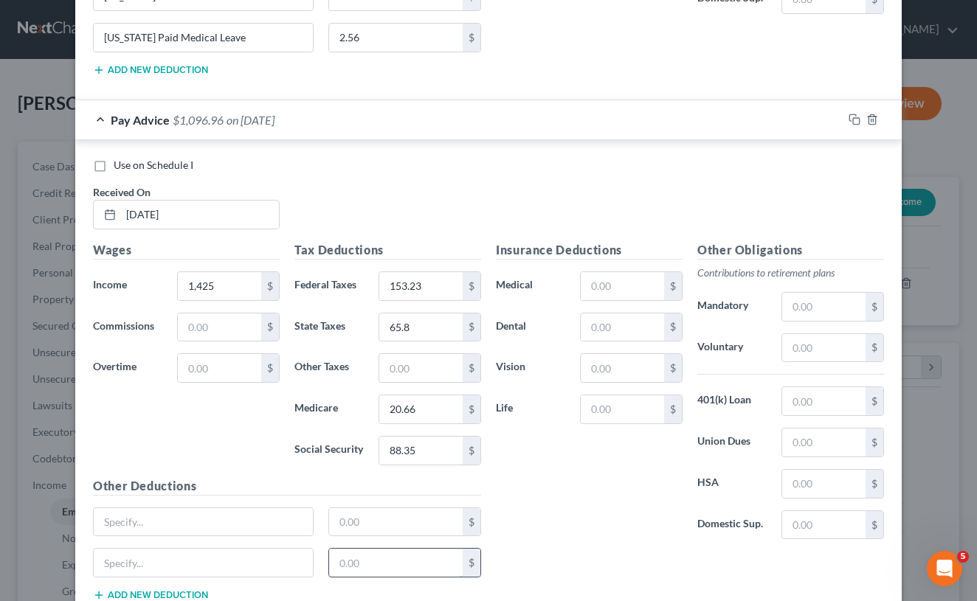
click at [346, 560] on input "text" at bounding box center [396, 563] width 134 height 28
click at [365, 514] on input "text" at bounding box center [396, 522] width 134 height 28
paste input "[US_STATE] Paid Medical Leave"
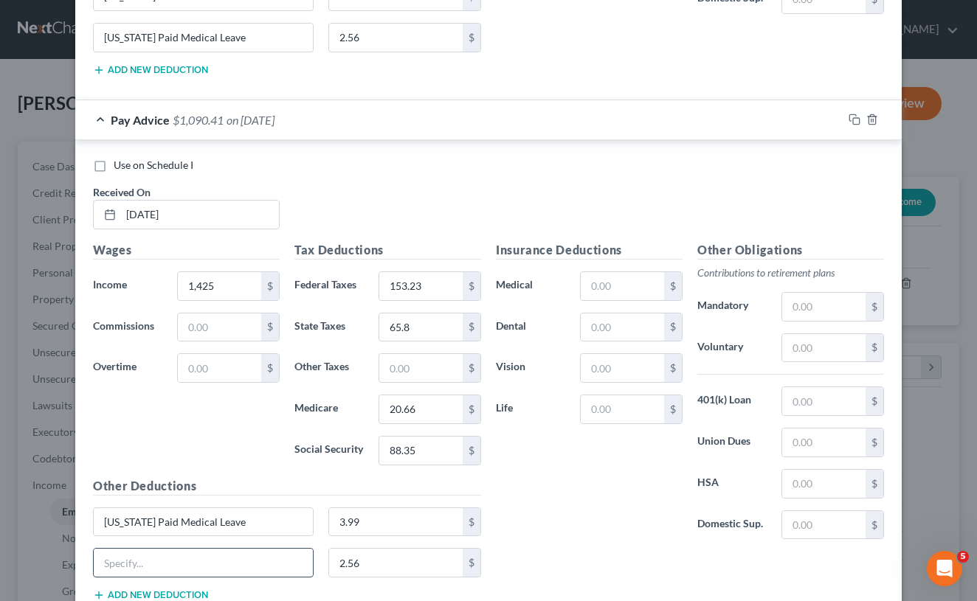
paste input "[US_STATE] Paid Medical Leave"
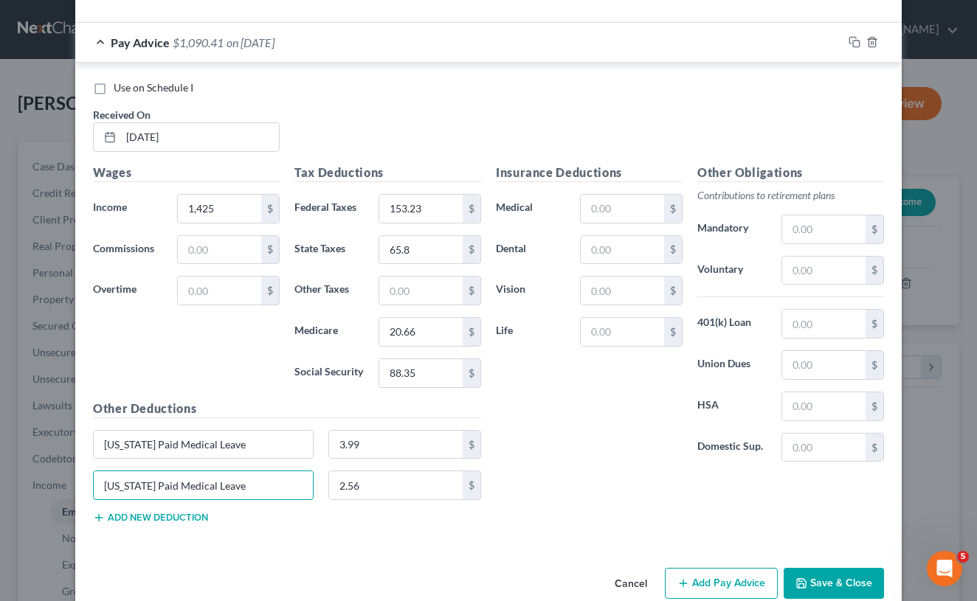
scroll to position [2291, 0]
click at [215, 470] on input "[US_STATE] Paid Medical Leave" at bounding box center [203, 484] width 219 height 28
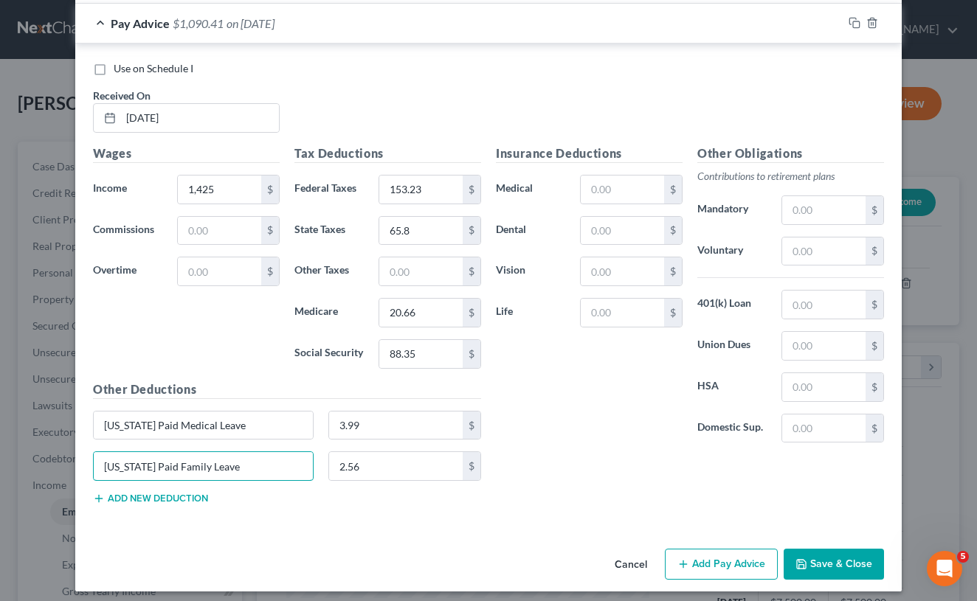
scroll to position [2308, 0]
click at [698, 560] on button "Add Pay Advice" at bounding box center [721, 565] width 113 height 31
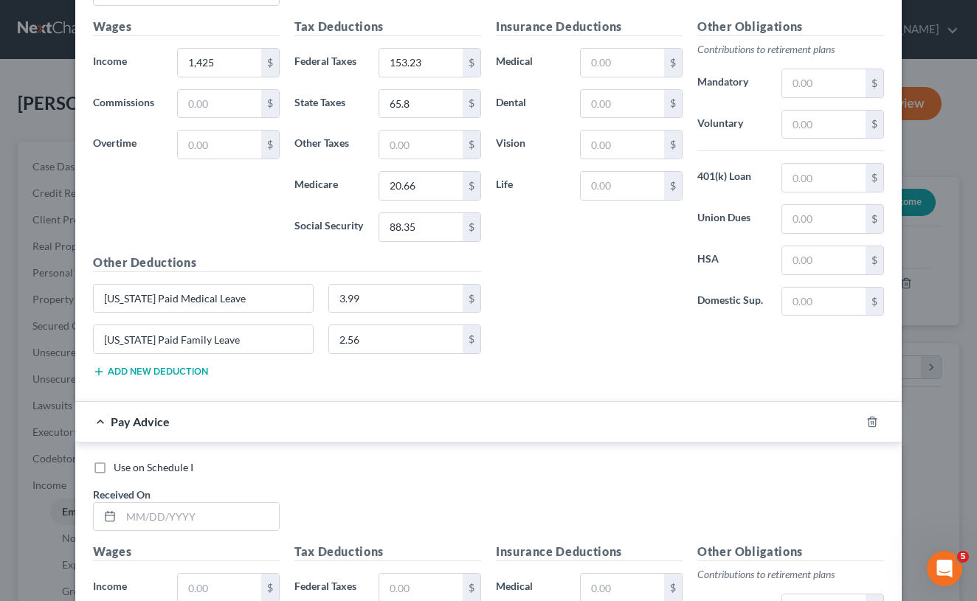
scroll to position [2445, 0]
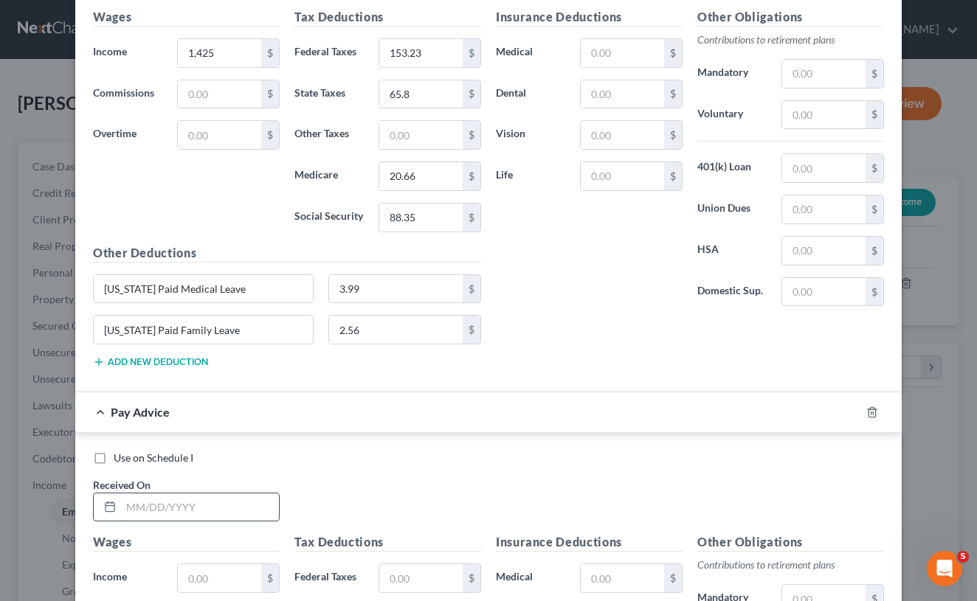
click at [190, 508] on input "text" at bounding box center [200, 508] width 158 height 28
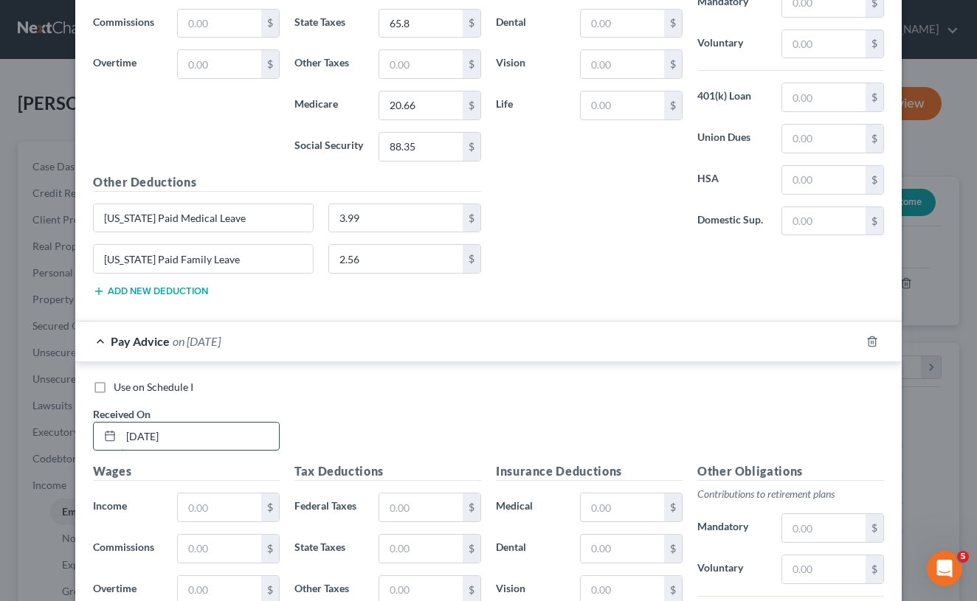
scroll to position [2521, 0]
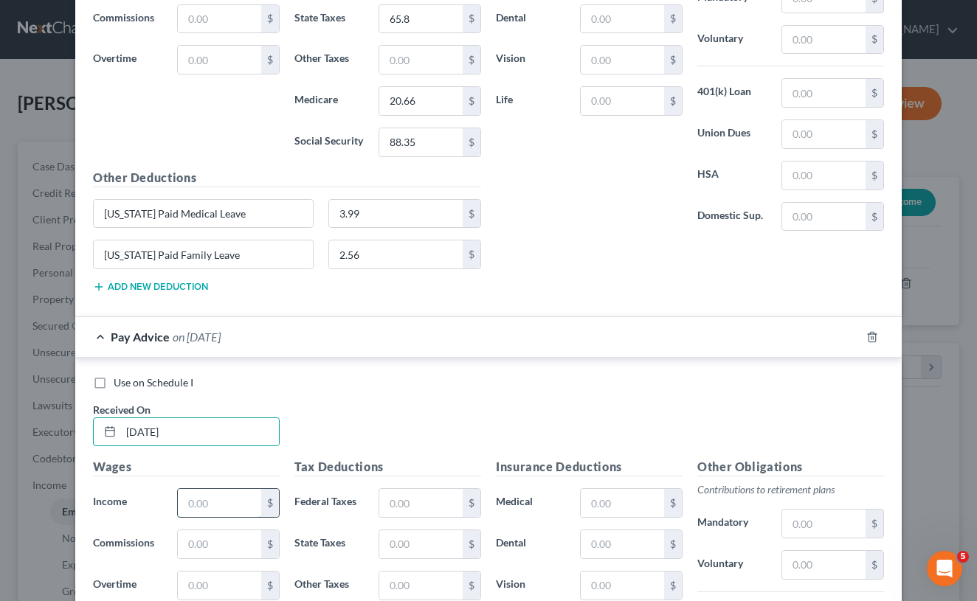
click at [215, 498] on input "text" at bounding box center [219, 503] width 83 height 28
click at [412, 489] on input "text" at bounding box center [420, 503] width 83 height 28
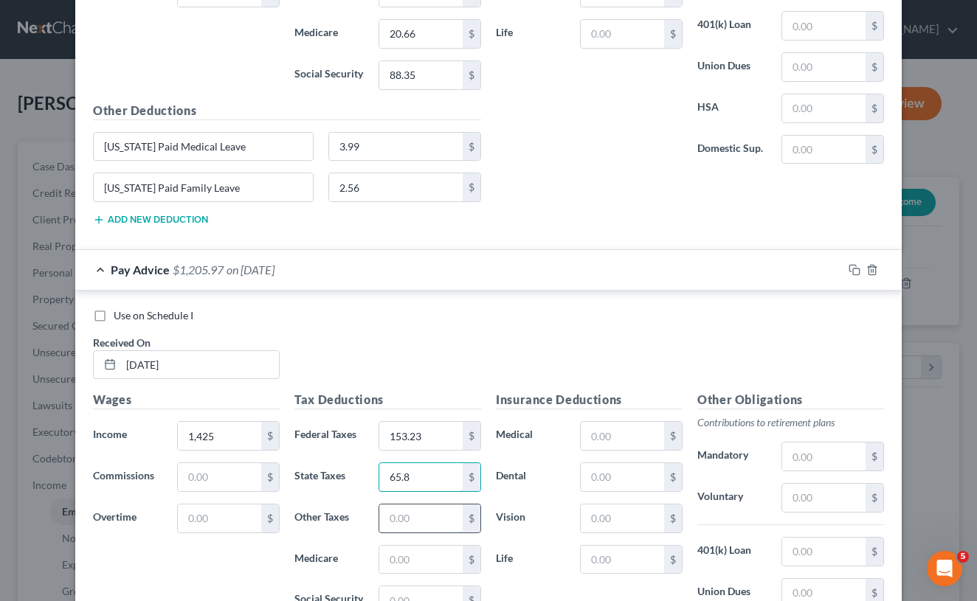
scroll to position [2588, 0]
click at [402, 552] on input "text" at bounding box center [420, 559] width 83 height 28
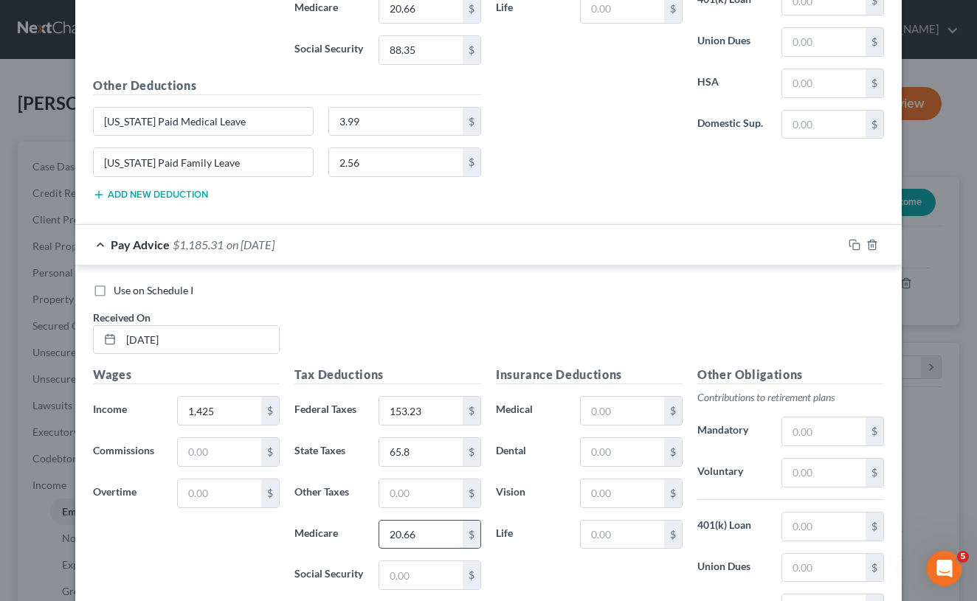
scroll to position [2626, 0]
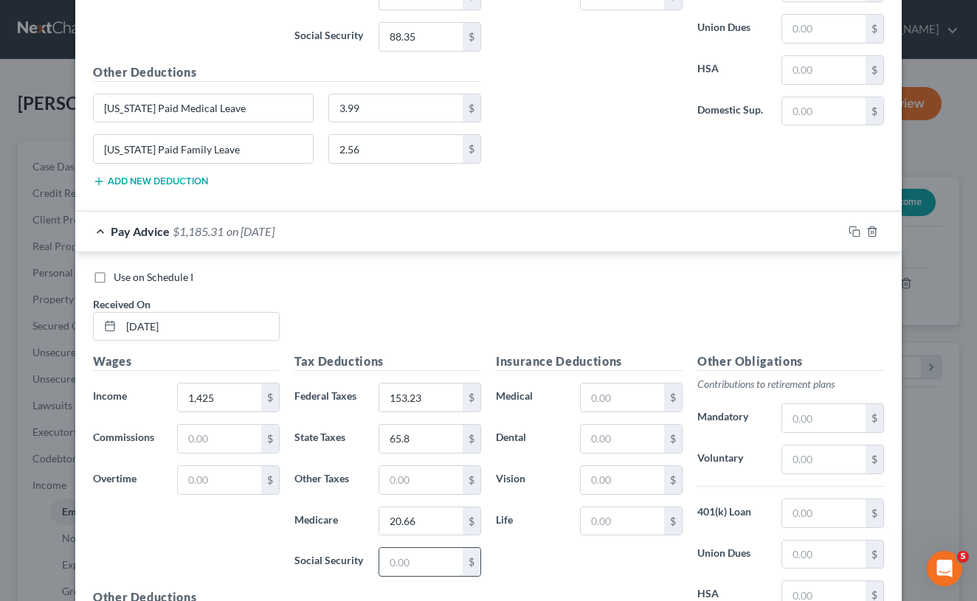
click at [400, 557] on input "text" at bounding box center [420, 562] width 83 height 28
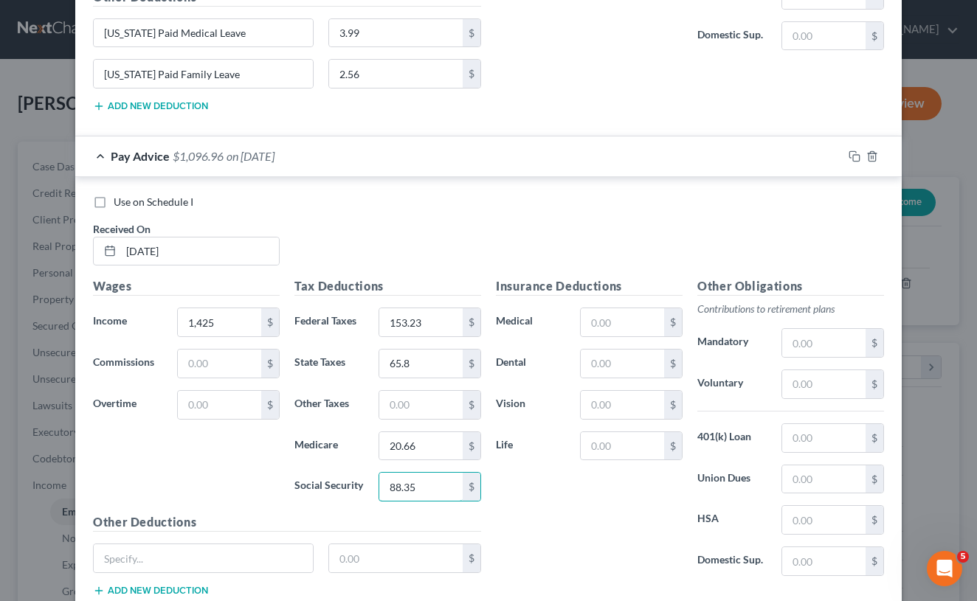
scroll to position [2702, 0]
click at [349, 555] on input "text" at bounding box center [396, 558] width 134 height 28
click at [187, 585] on button "Add new deduction" at bounding box center [150, 590] width 115 height 12
click at [376, 590] on input "text" at bounding box center [396, 599] width 134 height 28
paste input "[US_STATE] Paid Medical Leave"
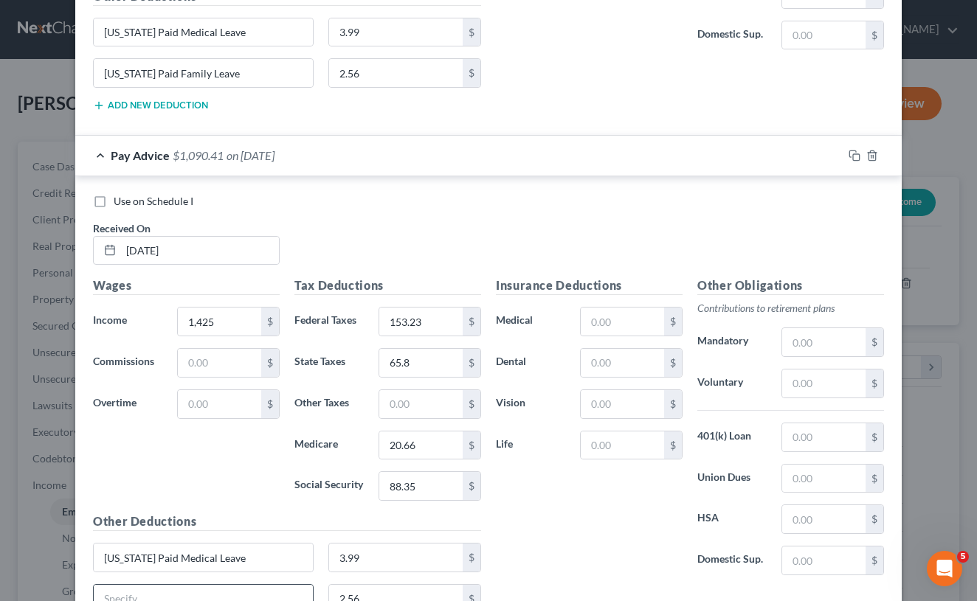
paste input "[US_STATE] Paid Medical Leave"
click at [214, 592] on input "[US_STATE] Paid Medical Leave" at bounding box center [203, 599] width 219 height 28
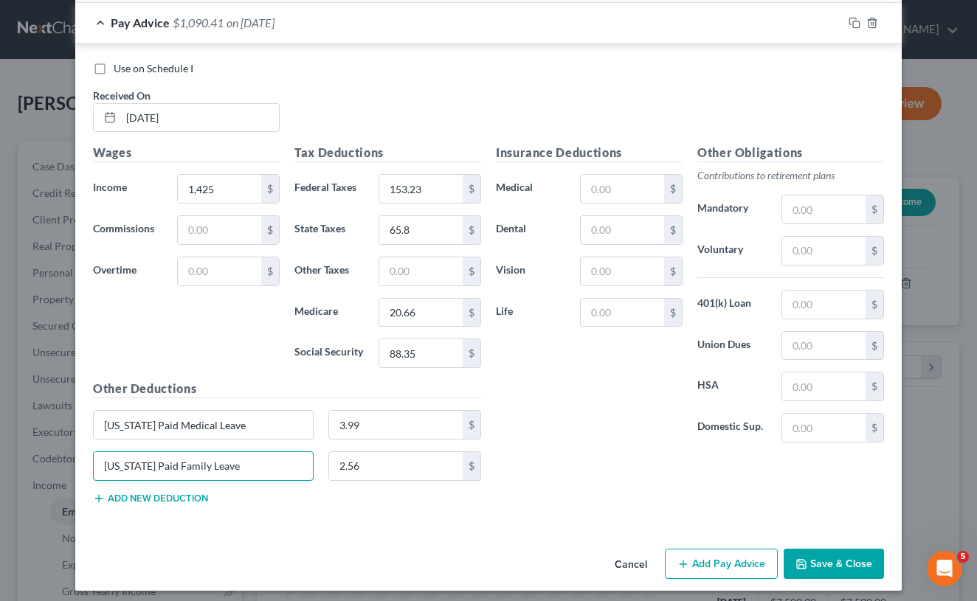
scroll to position [2834, 0]
click at [723, 558] on button "Add Pay Advice" at bounding box center [721, 565] width 113 height 31
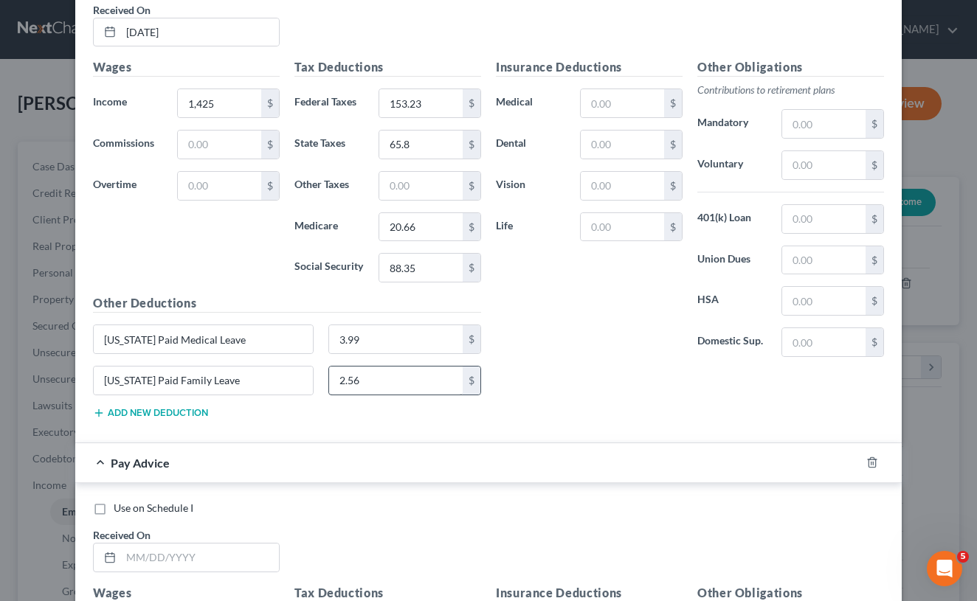
scroll to position [2992, 0]
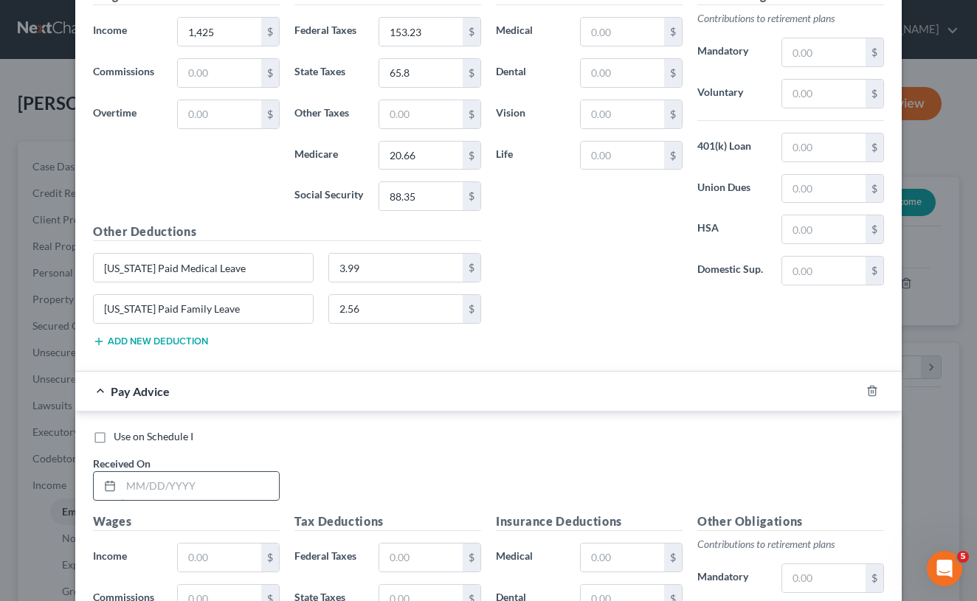
click at [134, 481] on input "text" at bounding box center [200, 486] width 158 height 28
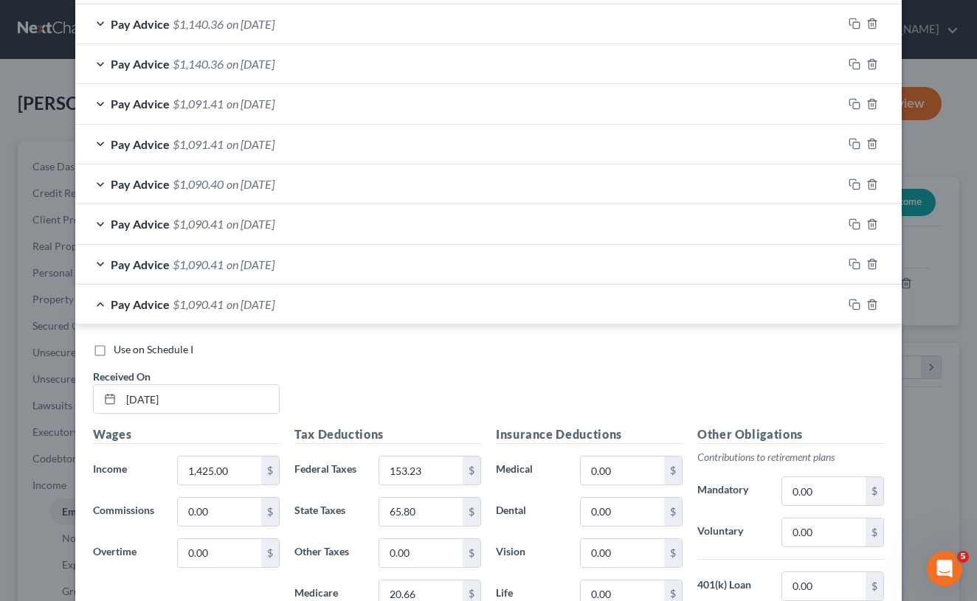
scroll to position [942, 0]
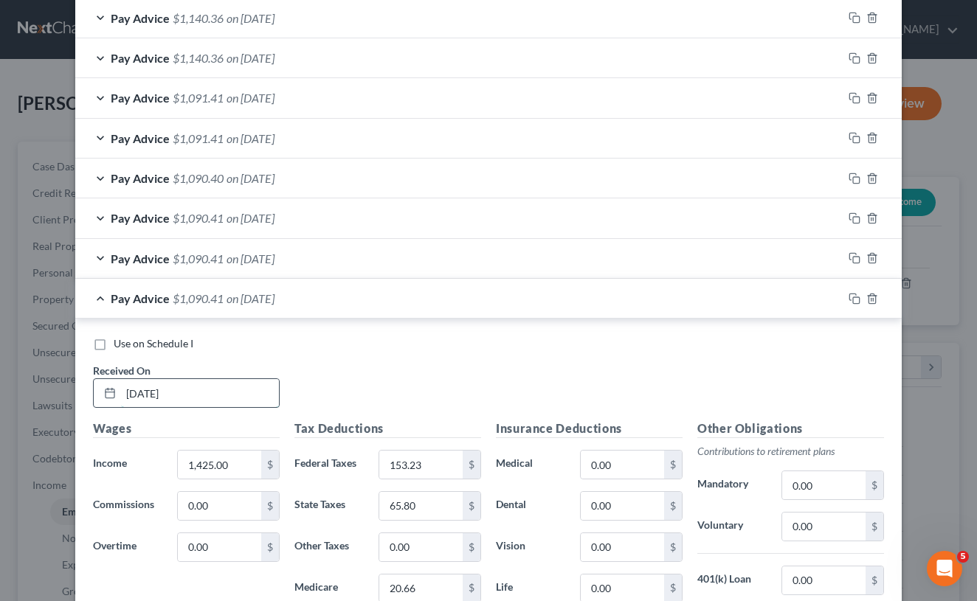
click at [153, 386] on input "[DATE]" at bounding box center [200, 393] width 158 height 28
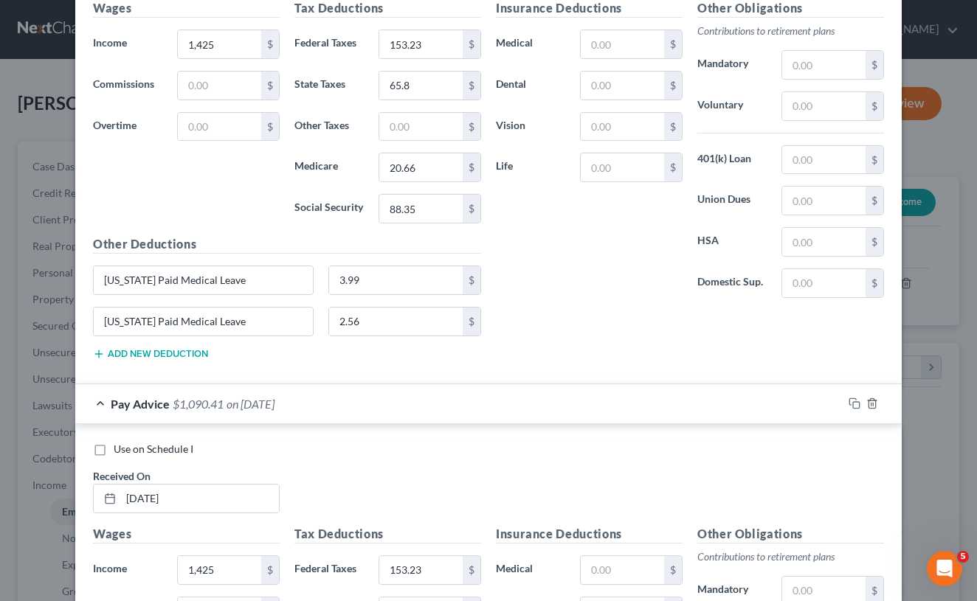
scroll to position [1957, 0]
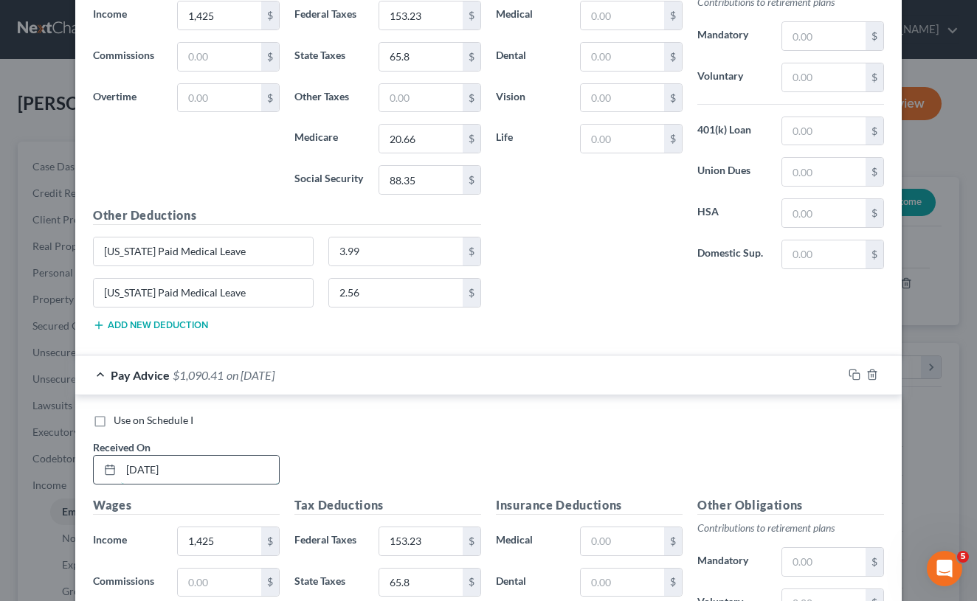
click at [147, 463] on input "[DATE]" at bounding box center [200, 470] width 158 height 28
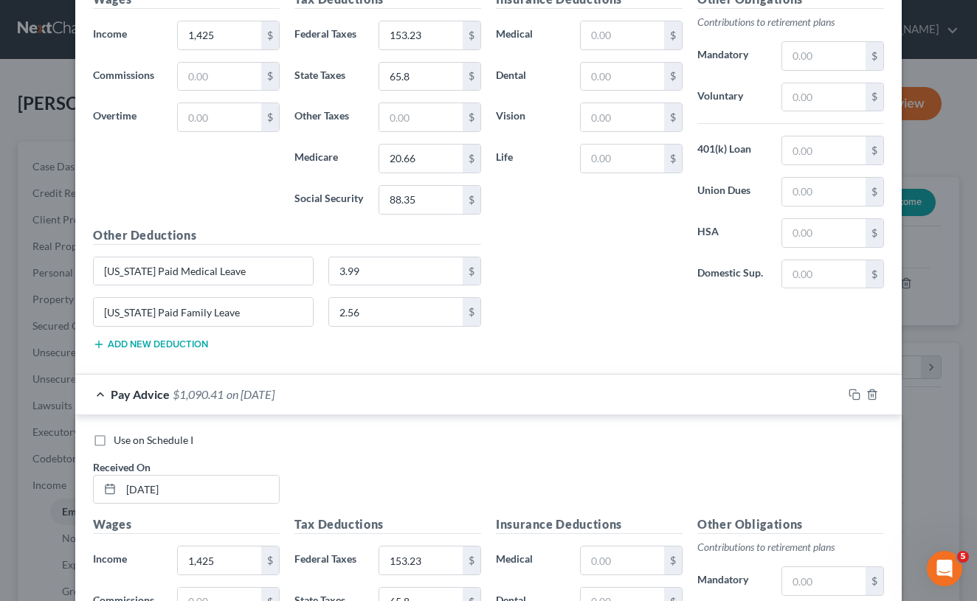
scroll to position [2469, 0]
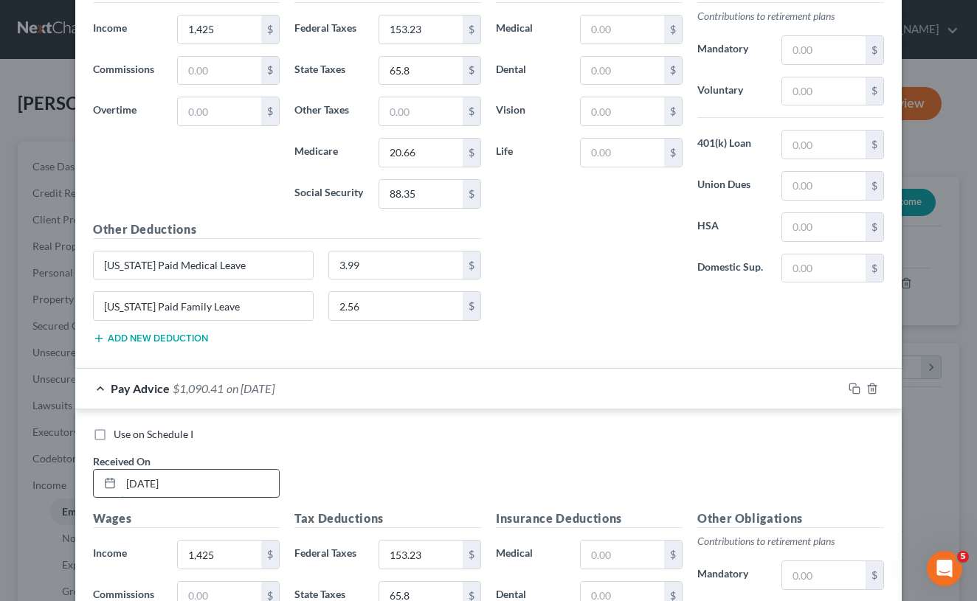
click at [146, 476] on input "[DATE]" at bounding box center [200, 484] width 158 height 28
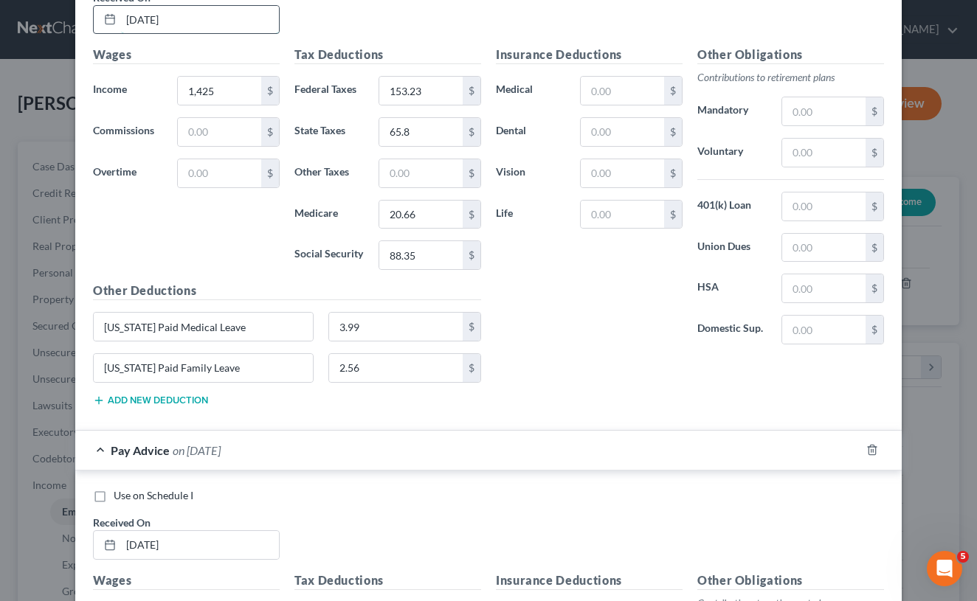
scroll to position [2939, 0]
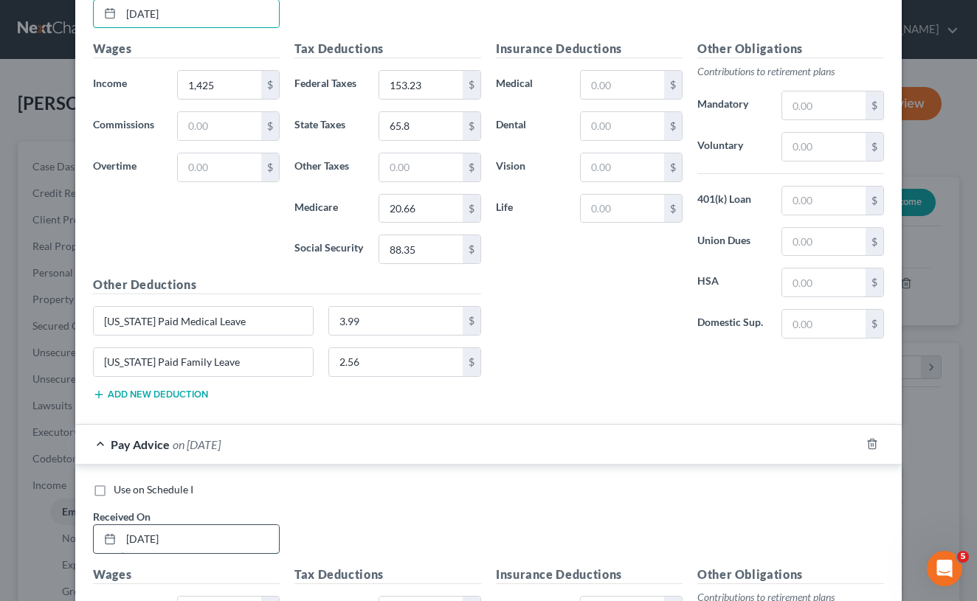
click at [141, 539] on input "[DATE]" at bounding box center [200, 539] width 158 height 28
click at [143, 533] on input "[DATE]" at bounding box center [200, 539] width 158 height 28
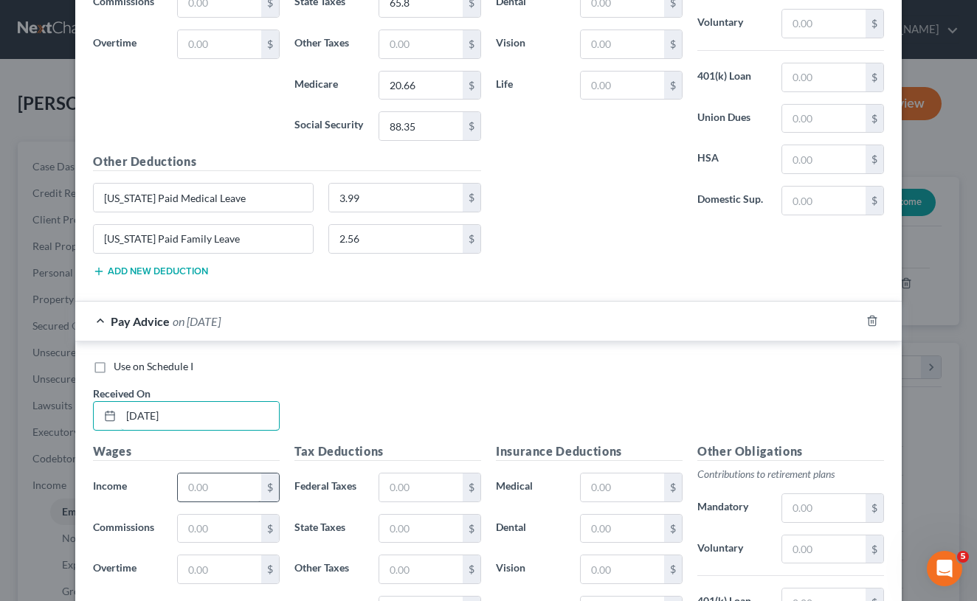
scroll to position [3067, 0]
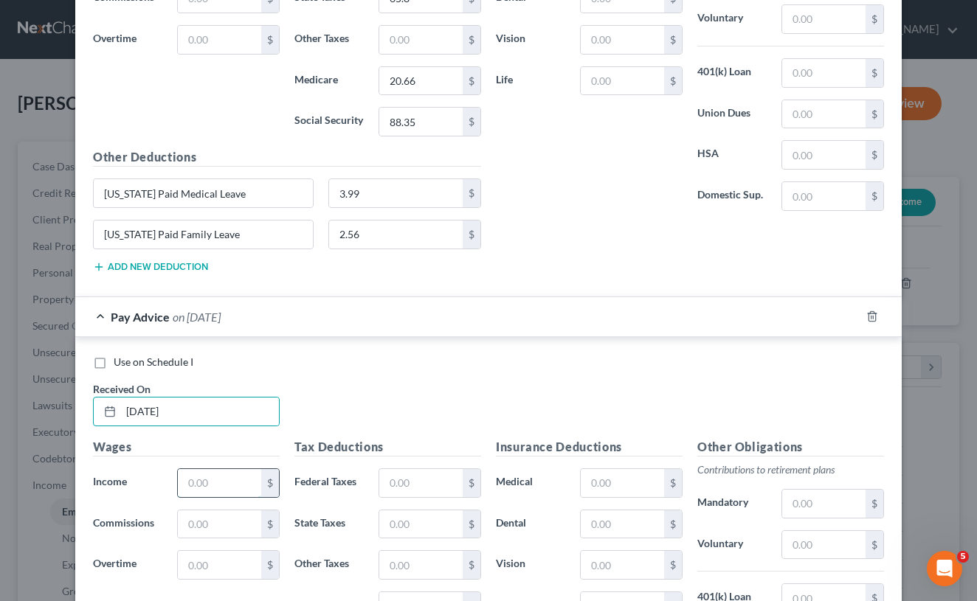
click at [207, 480] on input "text" at bounding box center [219, 483] width 83 height 28
click at [410, 594] on input "text" at bounding box center [420, 606] width 83 height 28
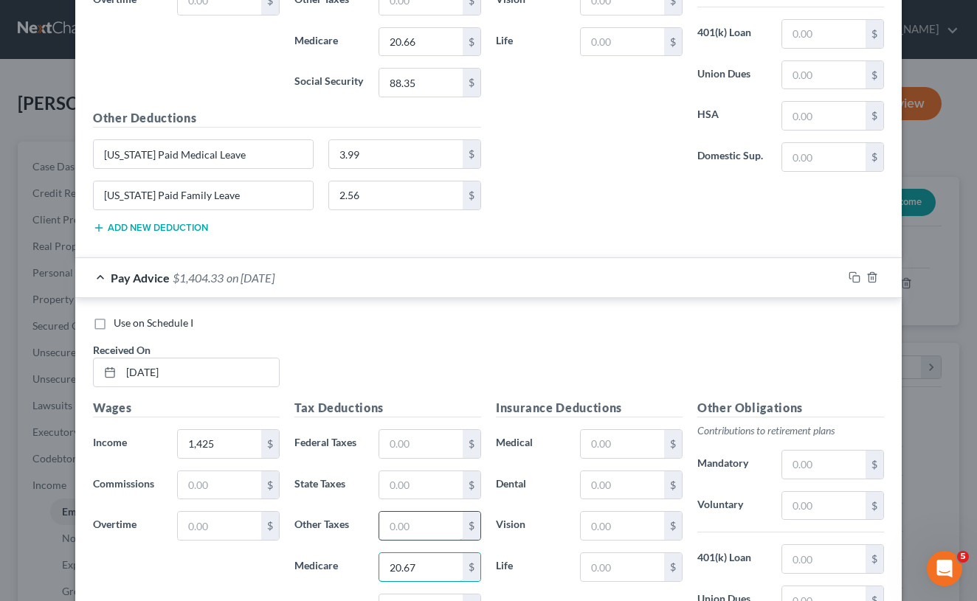
scroll to position [3109, 0]
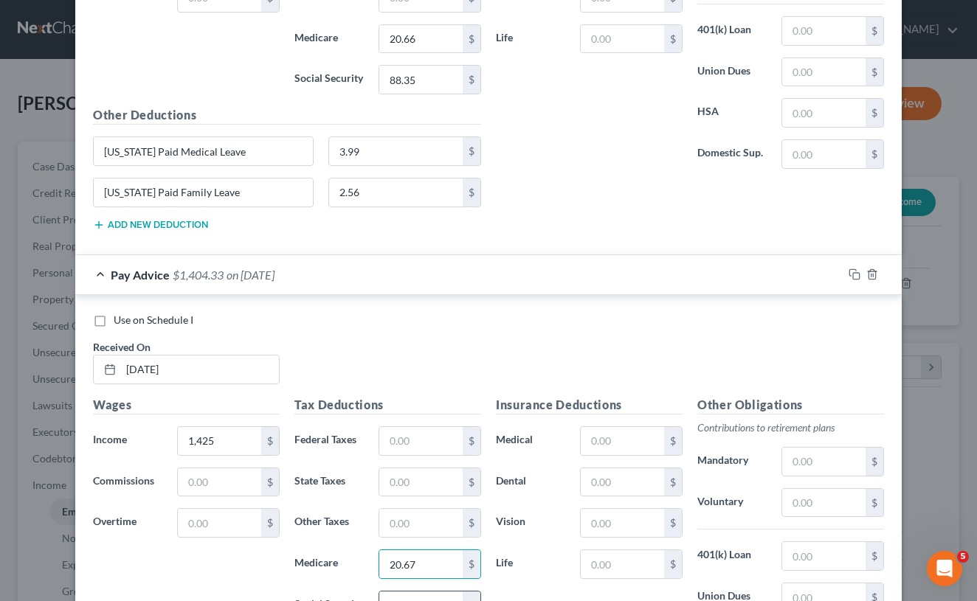
click at [418, 592] on input "text" at bounding box center [420, 606] width 83 height 28
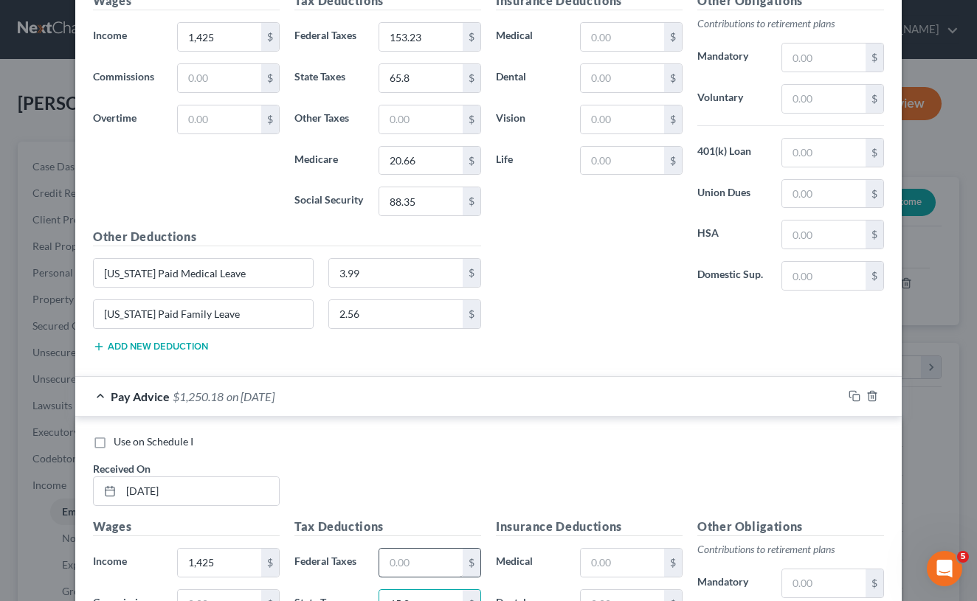
scroll to position [2980, 0]
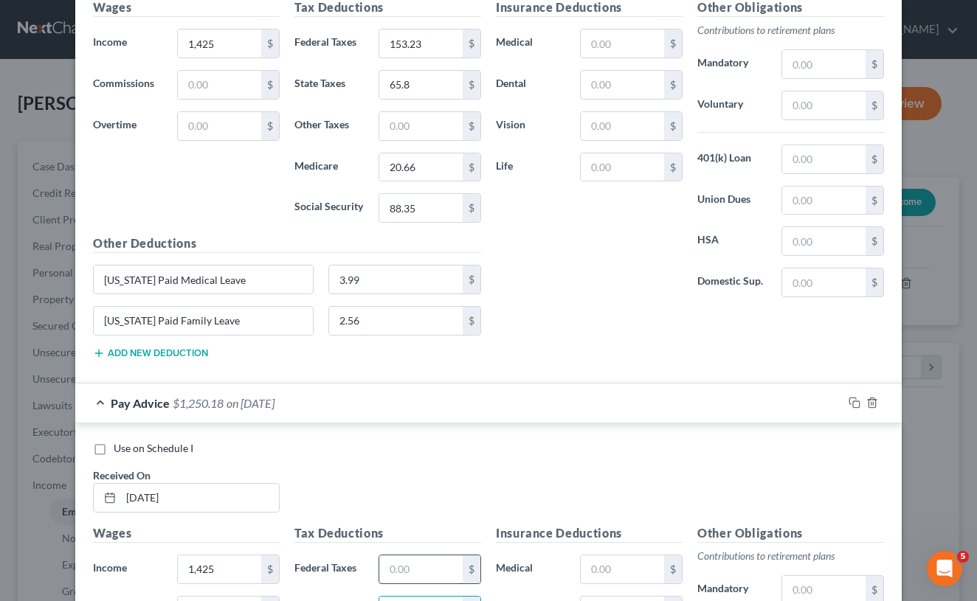
click at [404, 556] on input "text" at bounding box center [420, 570] width 83 height 28
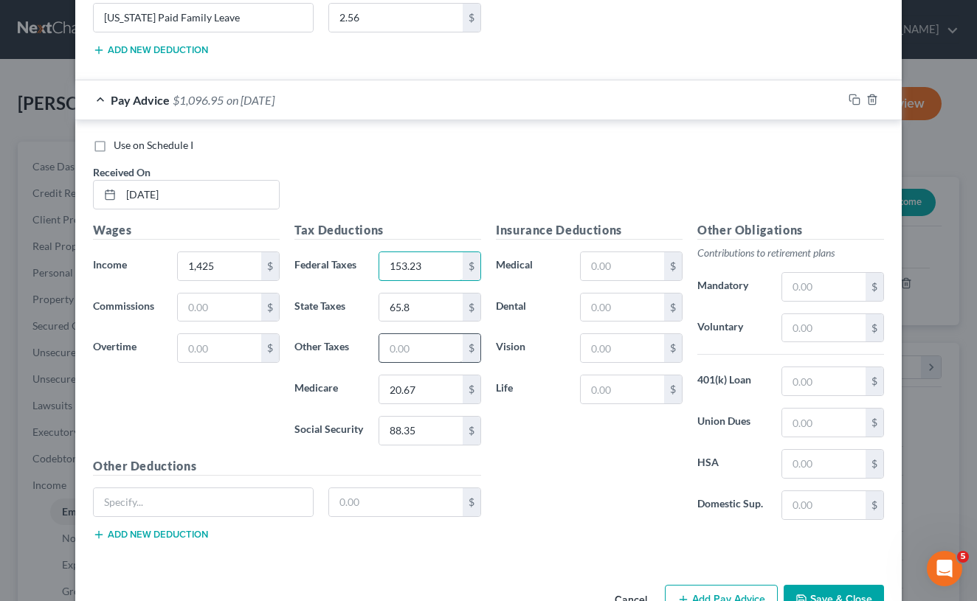
scroll to position [3287, 0]
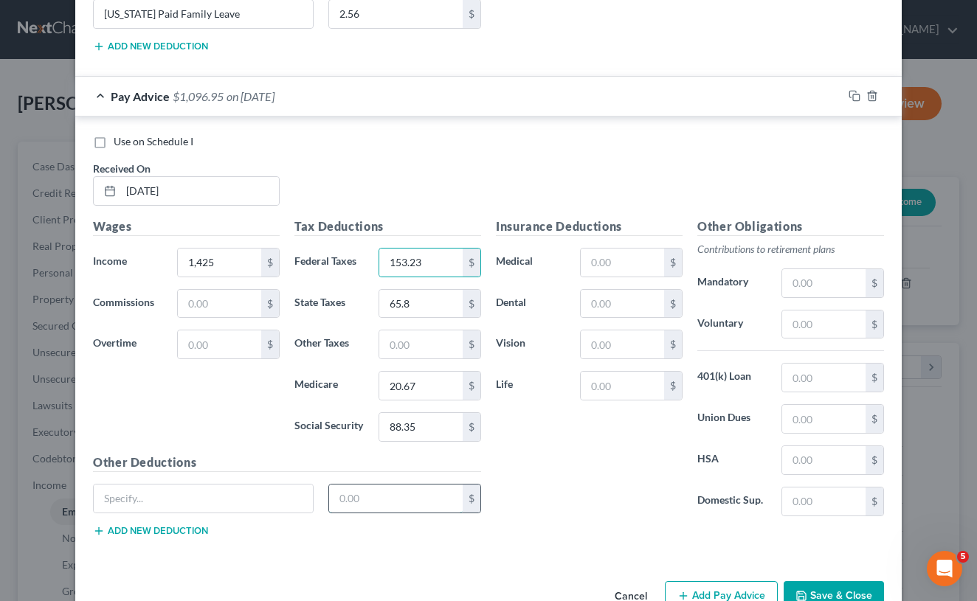
click at [390, 497] on input "text" at bounding box center [396, 499] width 134 height 28
paste input "[US_STATE] Paid Medical Leave"
click at [167, 525] on button "Add new deduction" at bounding box center [150, 531] width 115 height 12
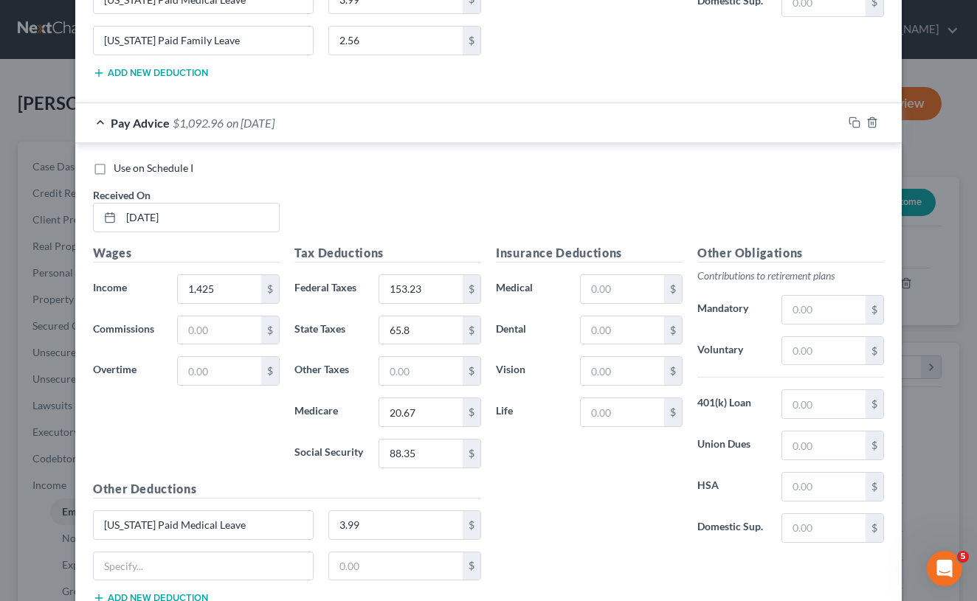
scroll to position [3252, 0]
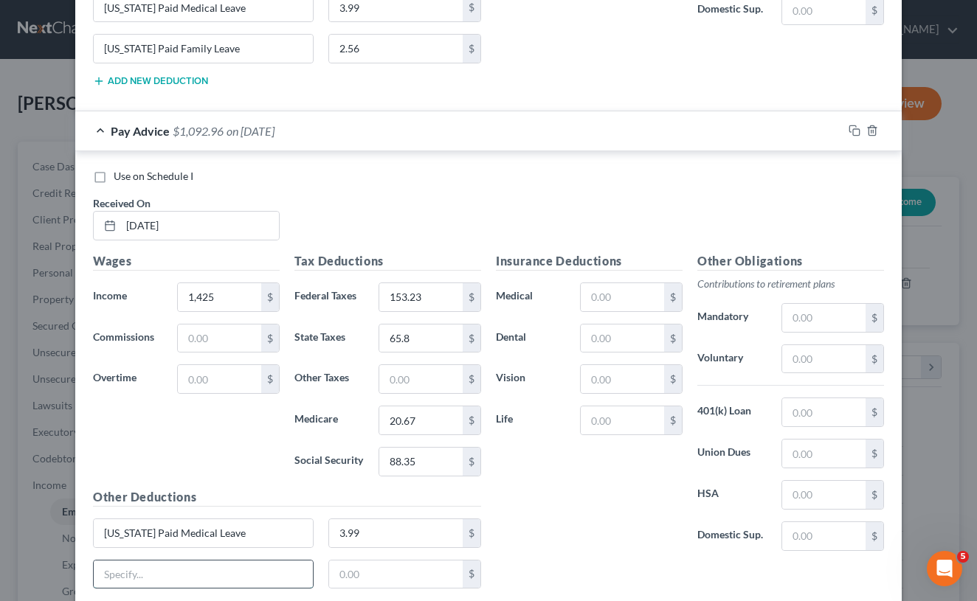
paste input "[US_STATE] Paid Medical Leave"
click at [223, 564] on input "[US_STATE] Paid Medical Leave" at bounding box center [203, 575] width 219 height 28
click at [348, 578] on input "text" at bounding box center [396, 575] width 134 height 28
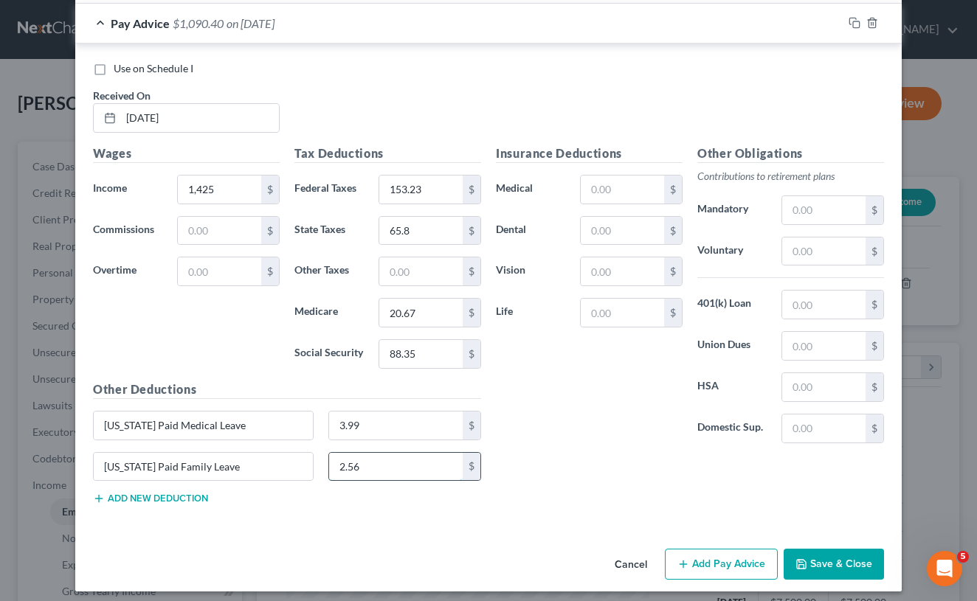
scroll to position [3359, 0]
click at [709, 562] on button "Add Pay Advice" at bounding box center [721, 565] width 113 height 31
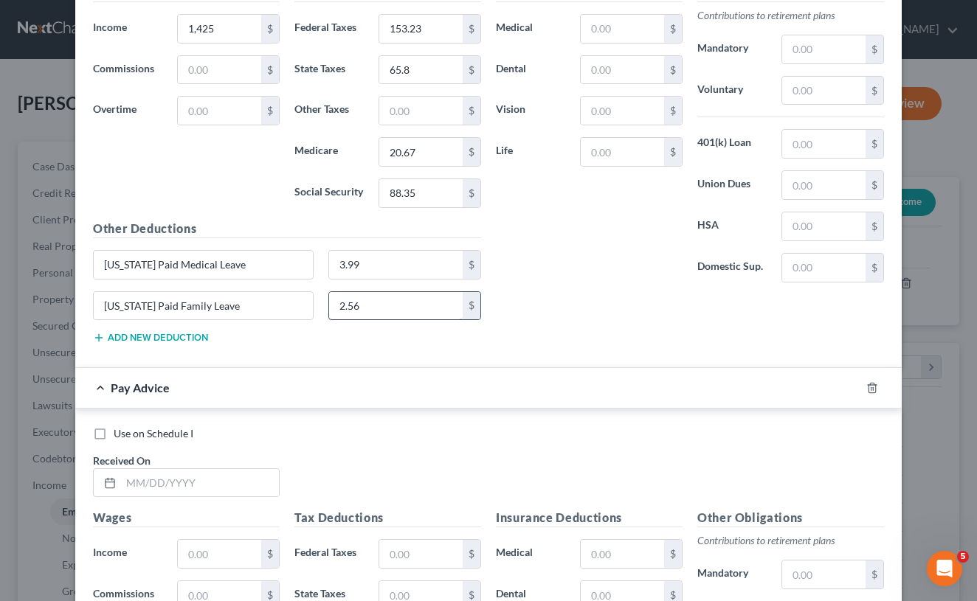
scroll to position [3546, 0]
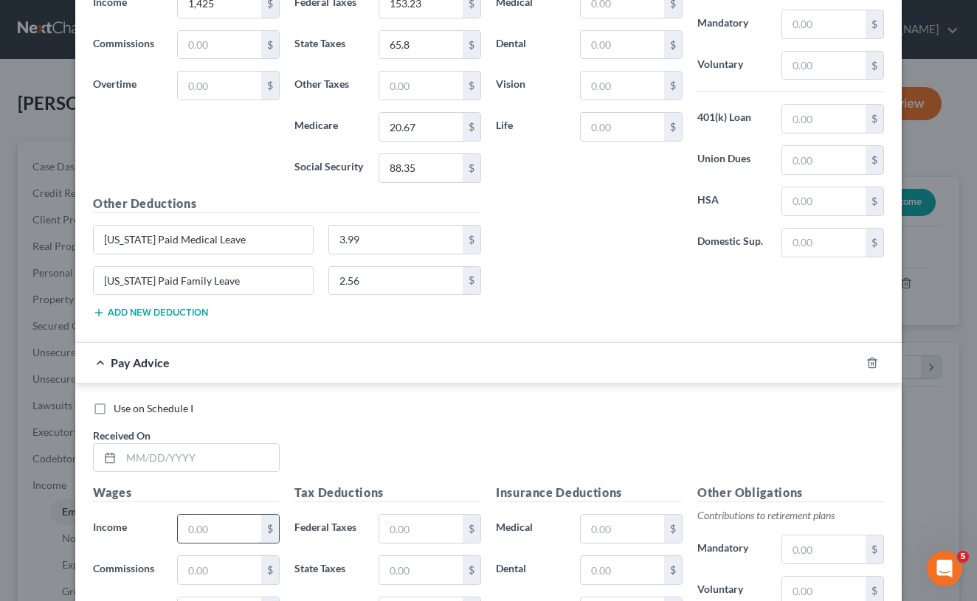
click at [214, 522] on input "text" at bounding box center [219, 529] width 83 height 28
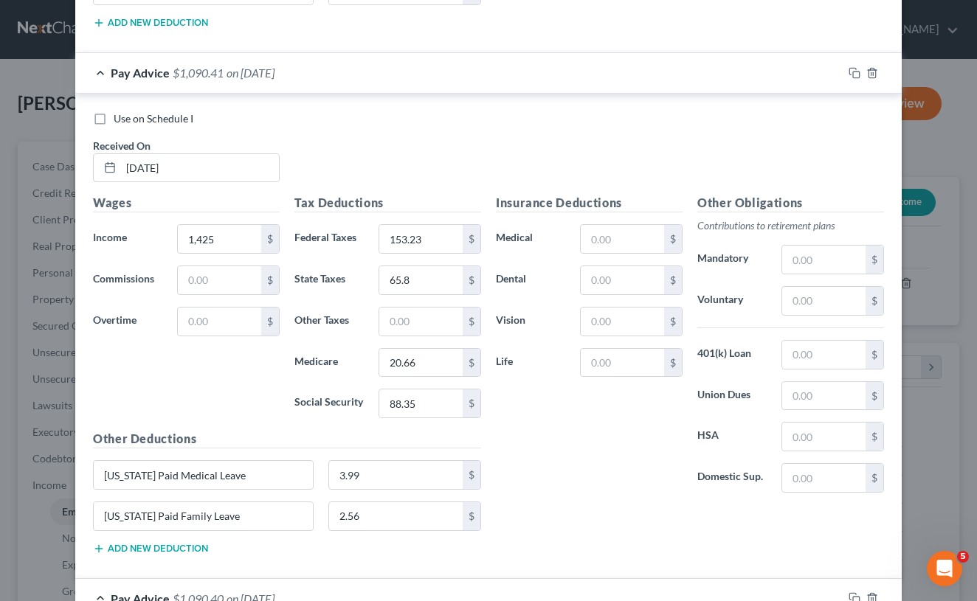
scroll to position [2782, 0]
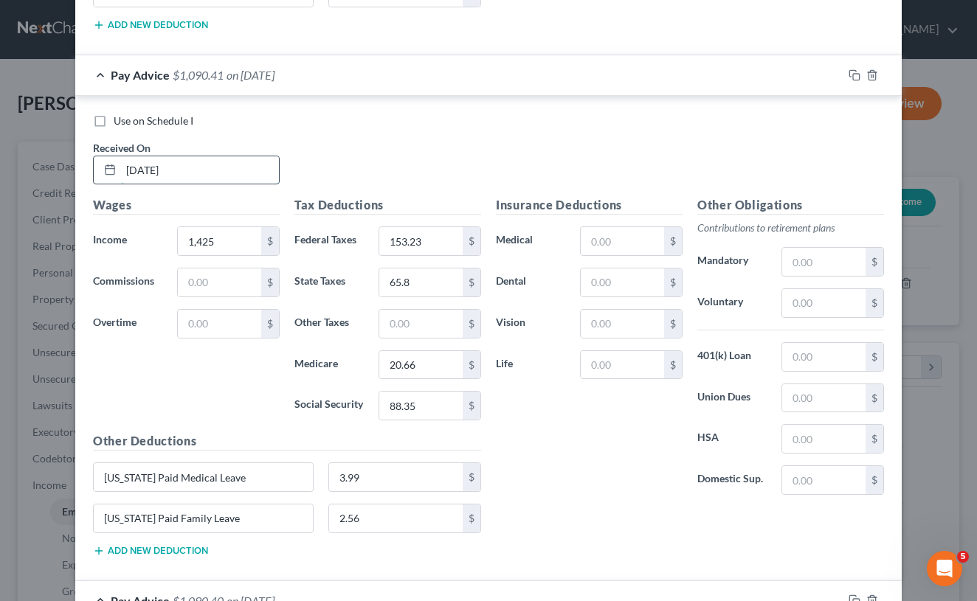
click at [149, 165] on input "[DATE]" at bounding box center [200, 170] width 158 height 28
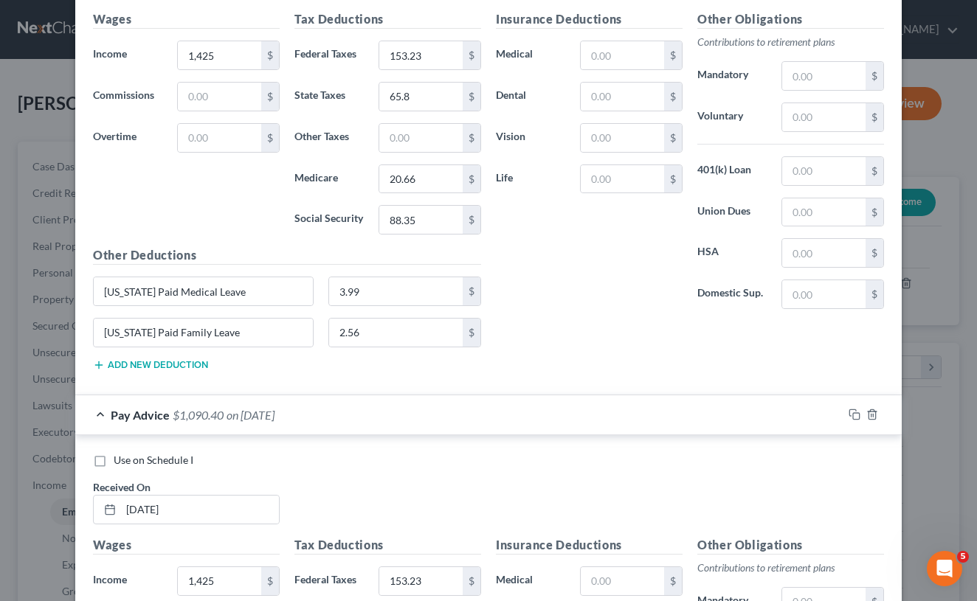
scroll to position [2971, 0]
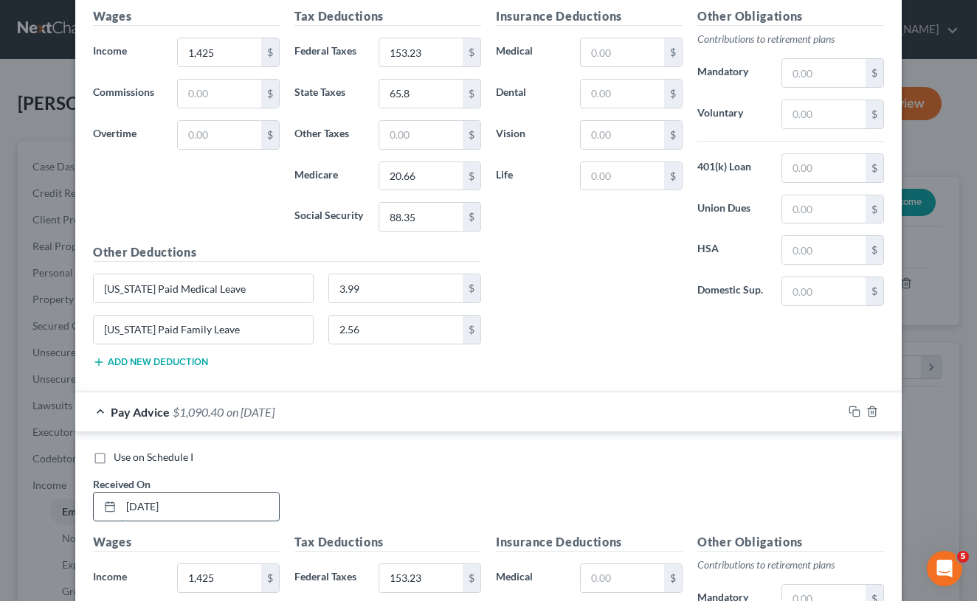
click at [148, 497] on input "[DATE]" at bounding box center [200, 507] width 158 height 28
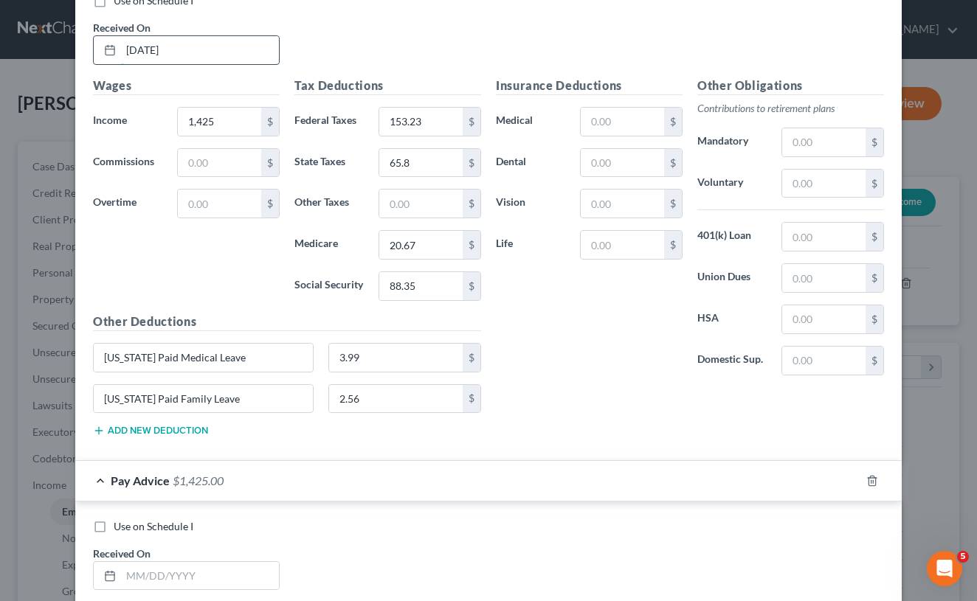
scroll to position [3449, 0]
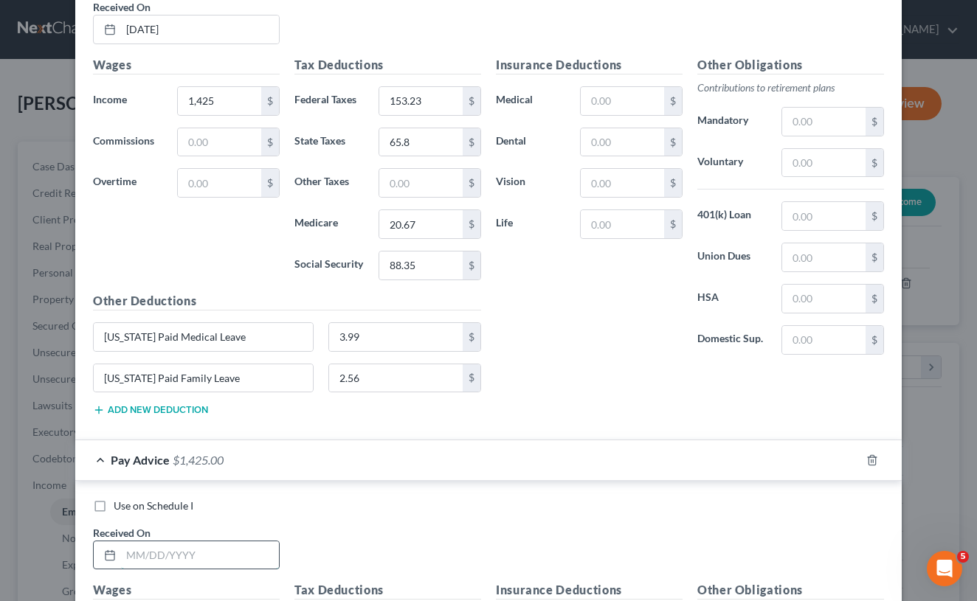
click at [151, 550] on input "text" at bounding box center [200, 556] width 158 height 28
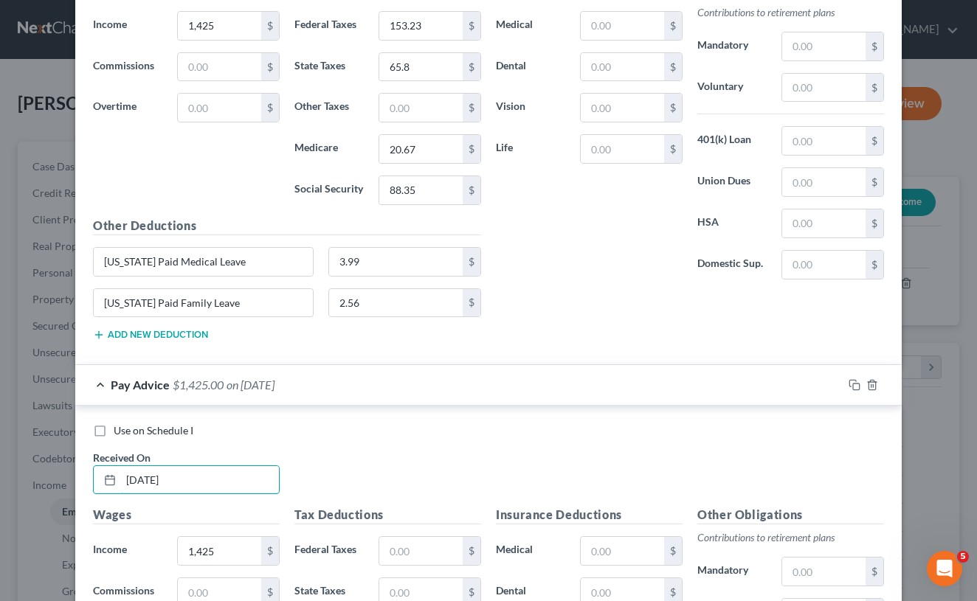
scroll to position [3511, 0]
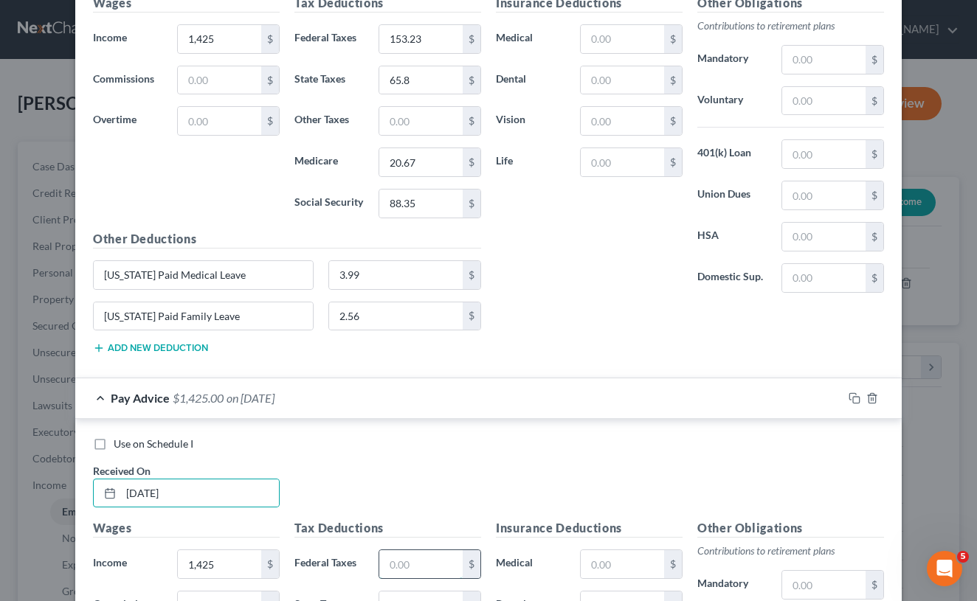
click at [408, 562] on input "text" at bounding box center [420, 564] width 83 height 28
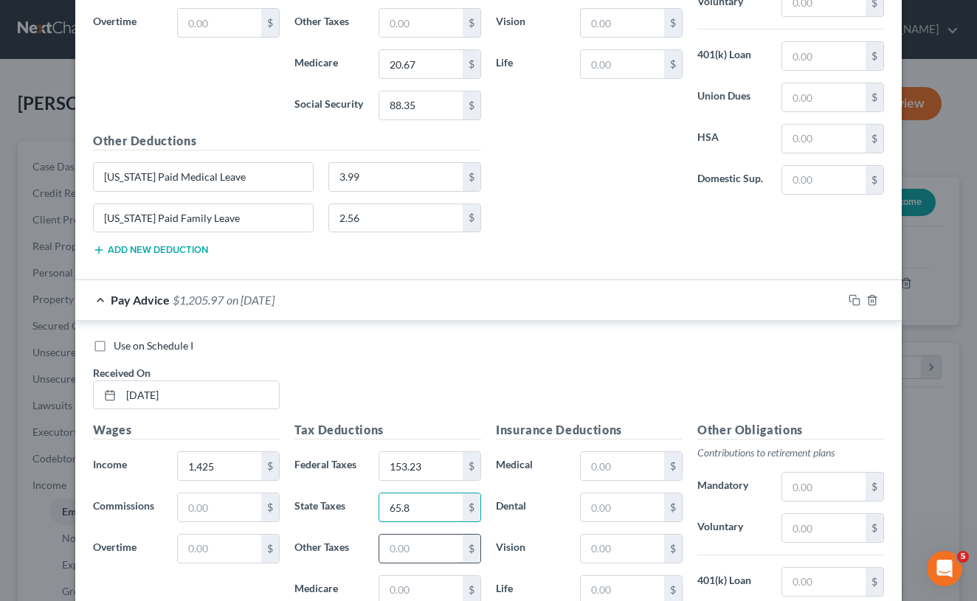
scroll to position [3610, 0]
click at [403, 575] on input "text" at bounding box center [420, 589] width 83 height 28
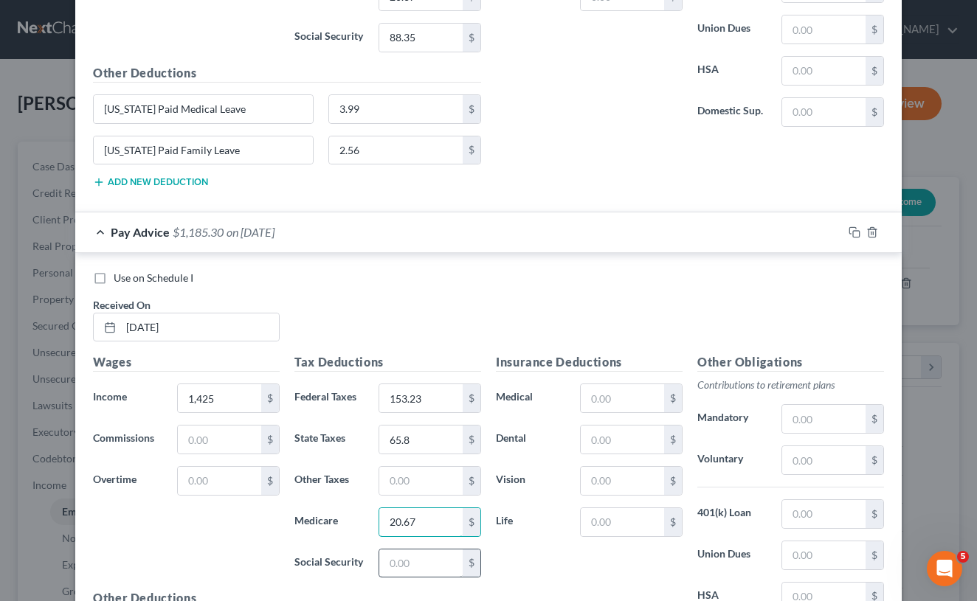
scroll to position [3678, 0]
click at [400, 553] on input "text" at bounding box center [420, 562] width 83 height 28
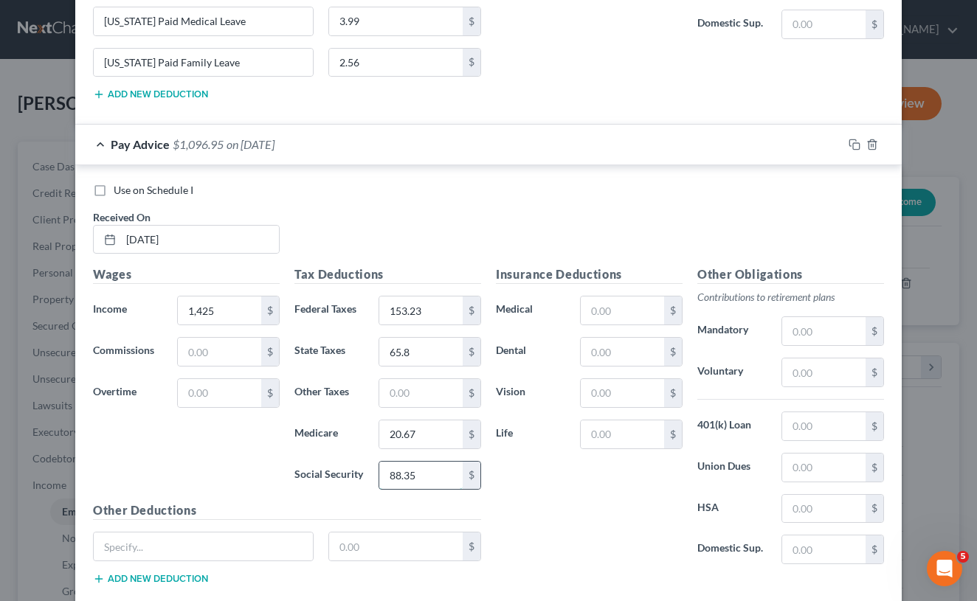
scroll to position [3776, 0]
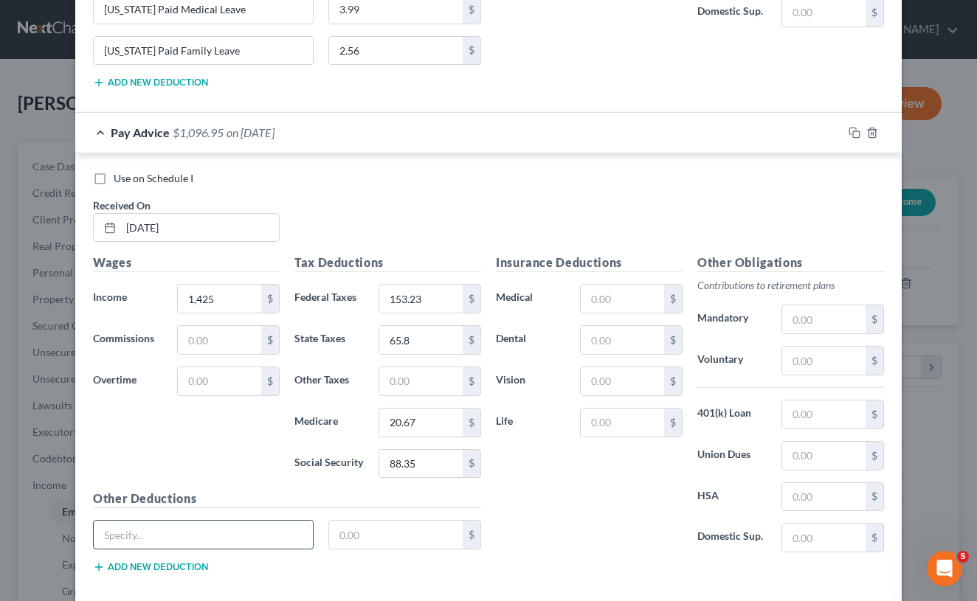
paste input "[US_STATE] Paid Medical Leave"
click at [369, 521] on input "text" at bounding box center [396, 535] width 134 height 28
click at [424, 414] on input "20.67" at bounding box center [420, 423] width 83 height 28
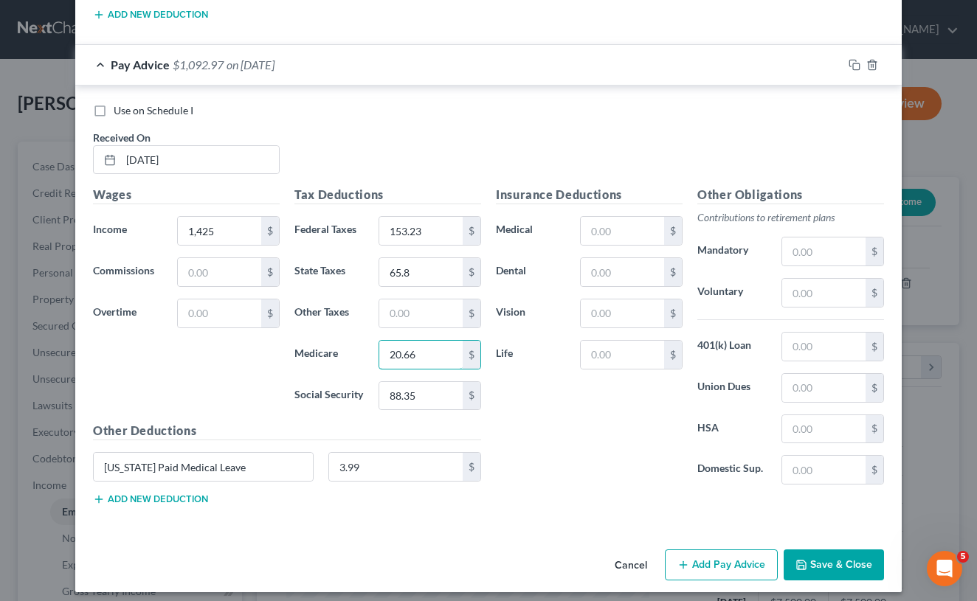
scroll to position [3843, 0]
click at [192, 494] on button "Add new deduction" at bounding box center [150, 500] width 115 height 12
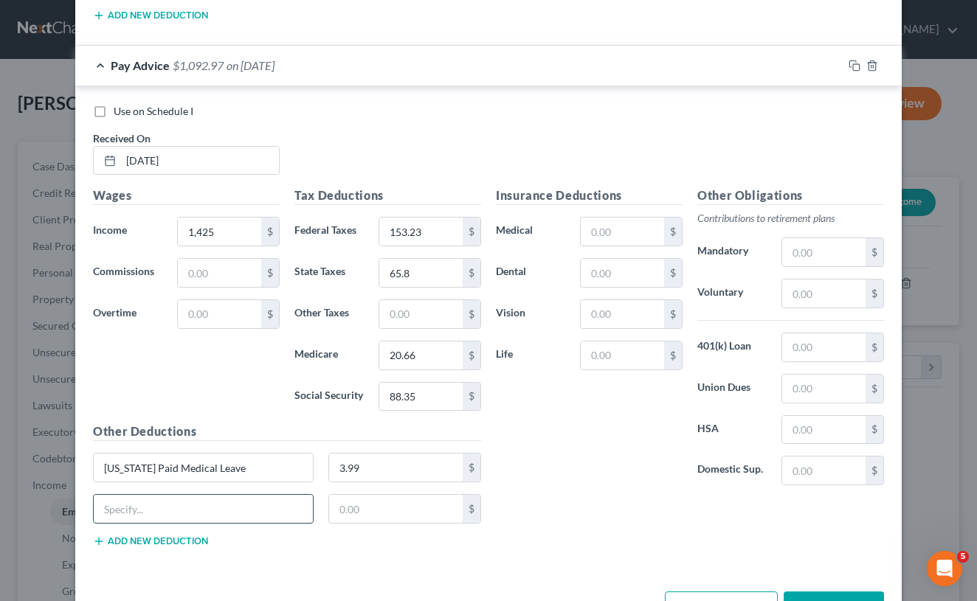
paste input "[US_STATE] Paid Medical Leave"
click at [347, 498] on input "text" at bounding box center [396, 509] width 134 height 28
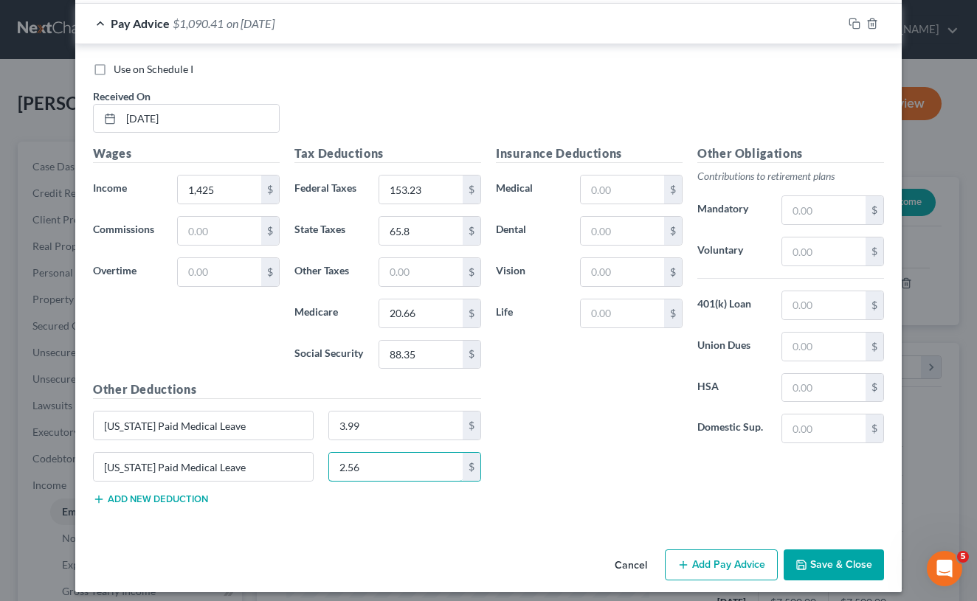
scroll to position [3885, 0]
click at [811, 556] on button "Save & Close" at bounding box center [834, 565] width 100 height 31
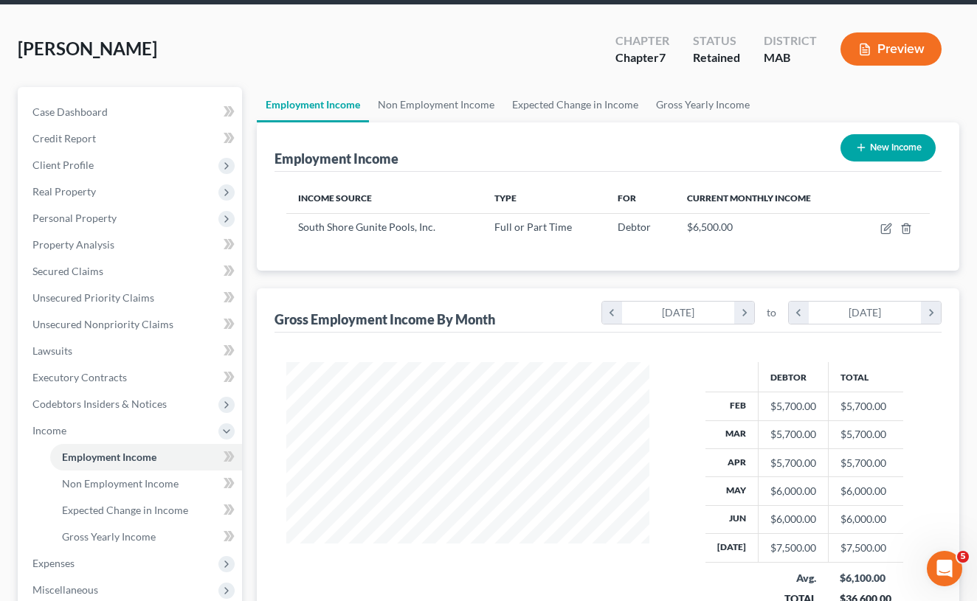
scroll to position [75, 0]
